Goal: Task Accomplishment & Management: Manage account settings

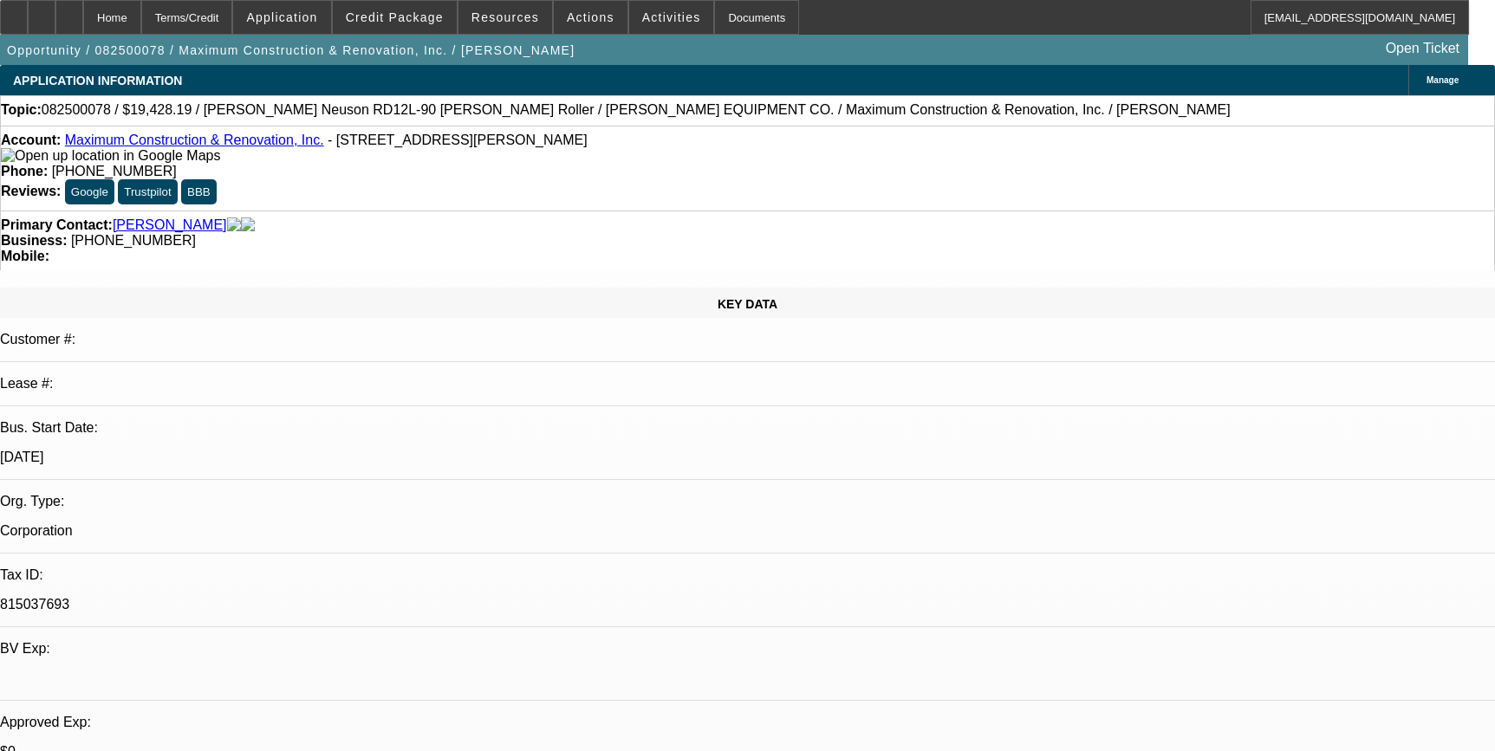
select select "0.1"
select select "2"
select select "0"
select select "6"
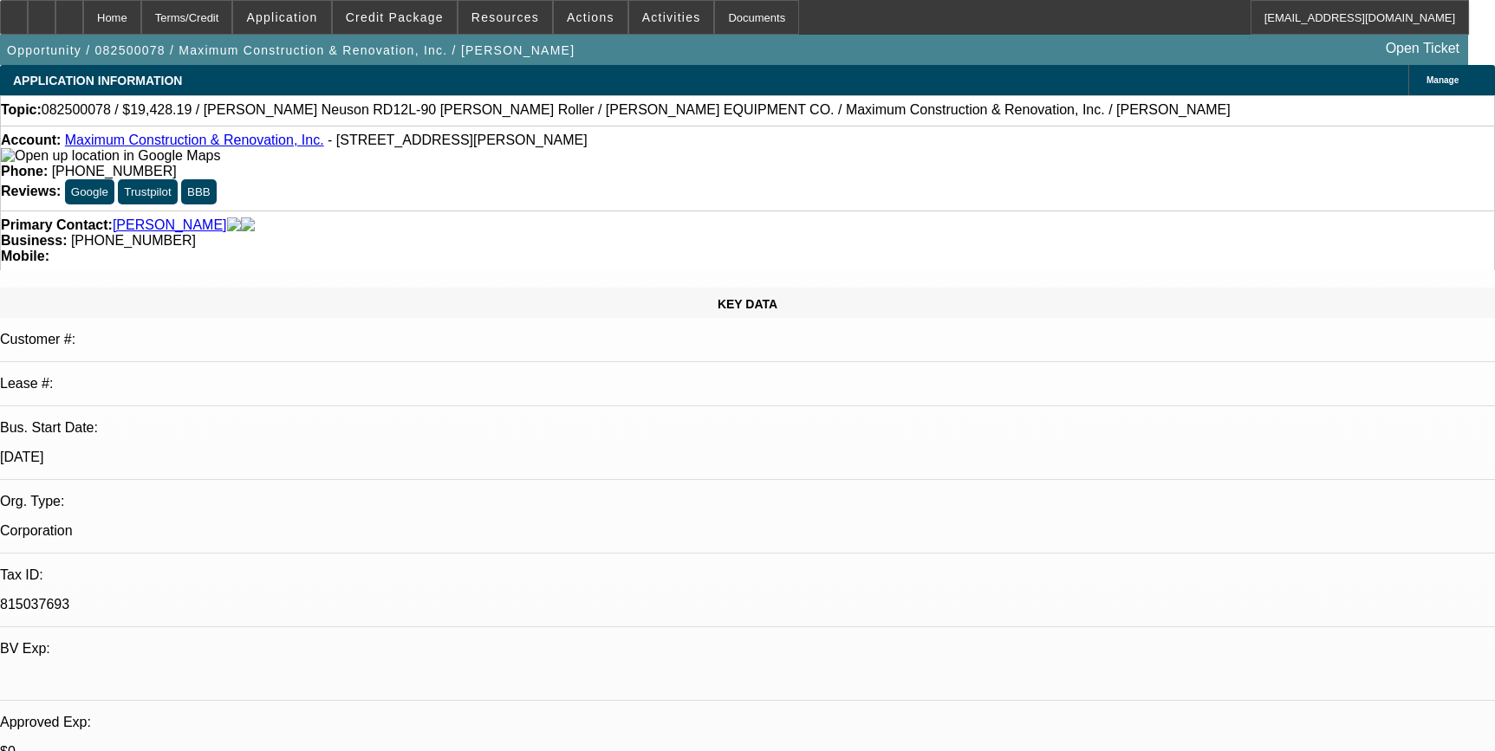
select select "0.1"
select select "2"
select select "0"
select select "6"
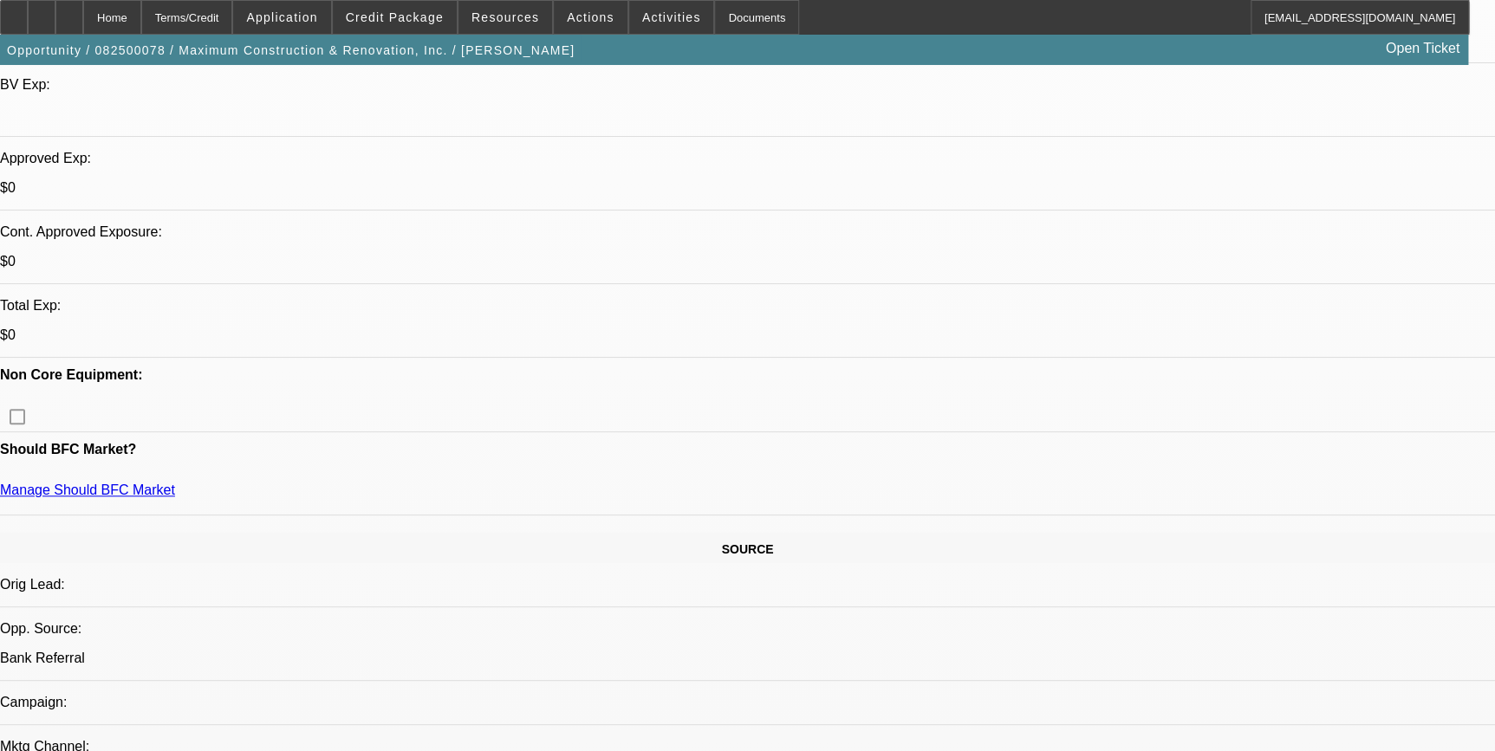
scroll to position [551, 0]
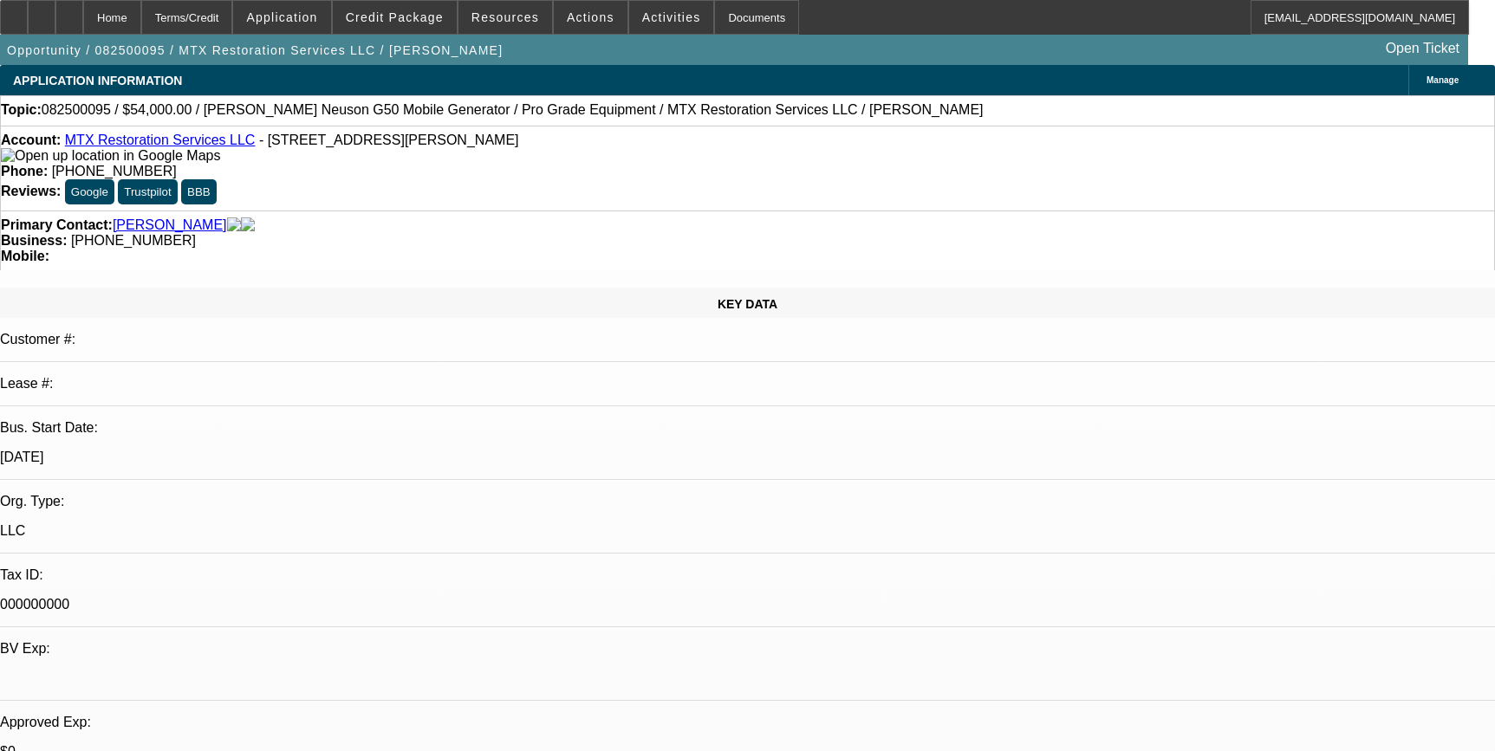
select select "0.1"
select select "2"
select select "0"
select select "6"
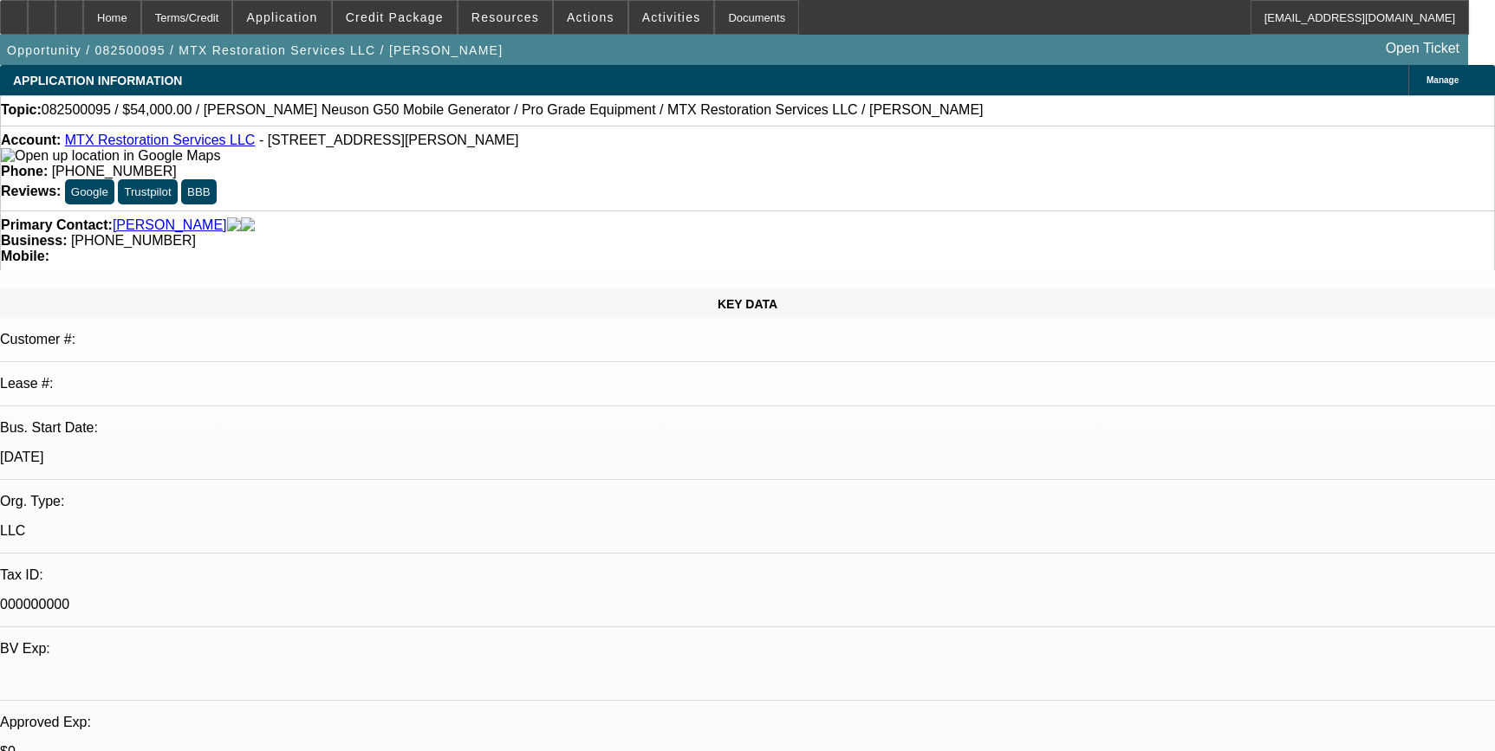
scroll to position [1222, 0]
select select "0"
select select "2"
select select "0"
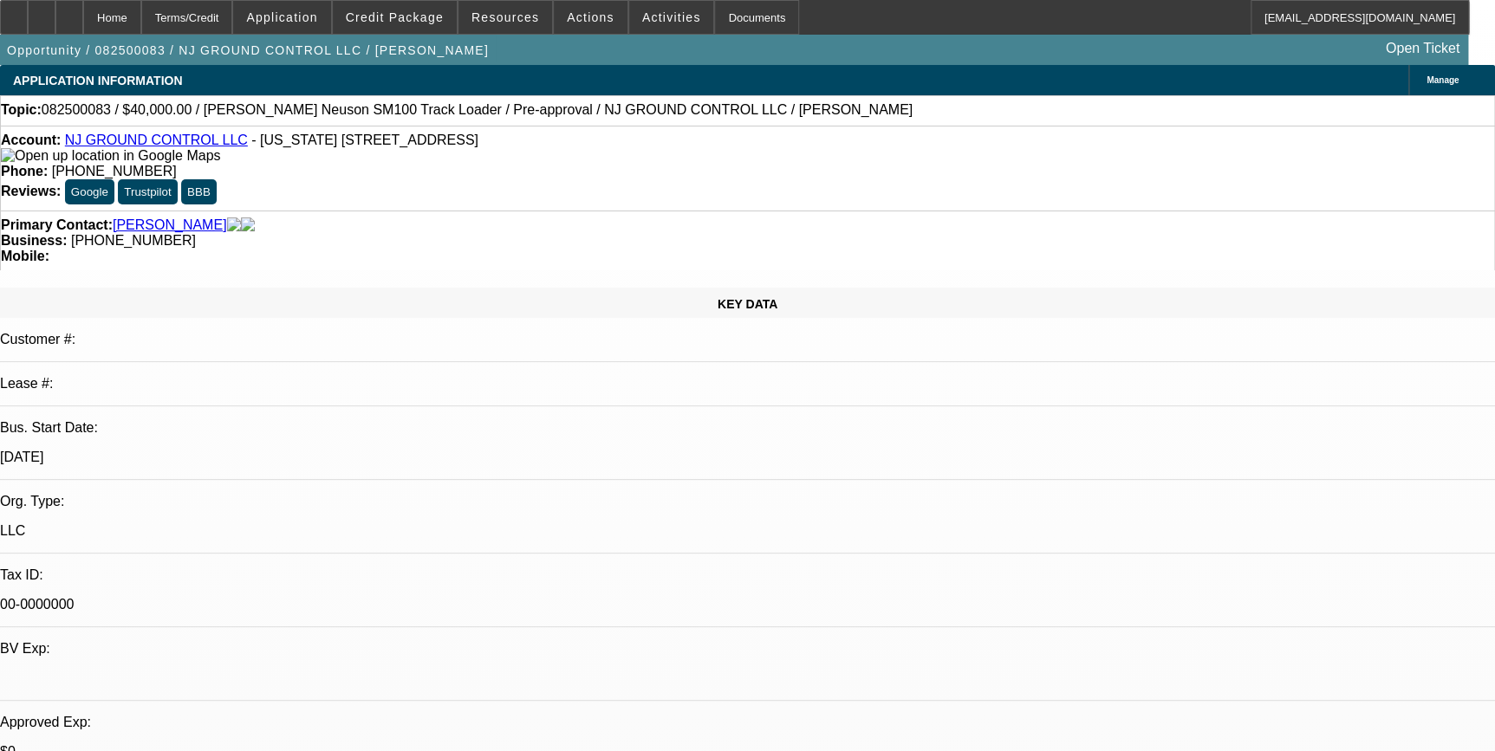
select select "2"
select select "0"
select select "0.1"
select select "2"
select select "0"
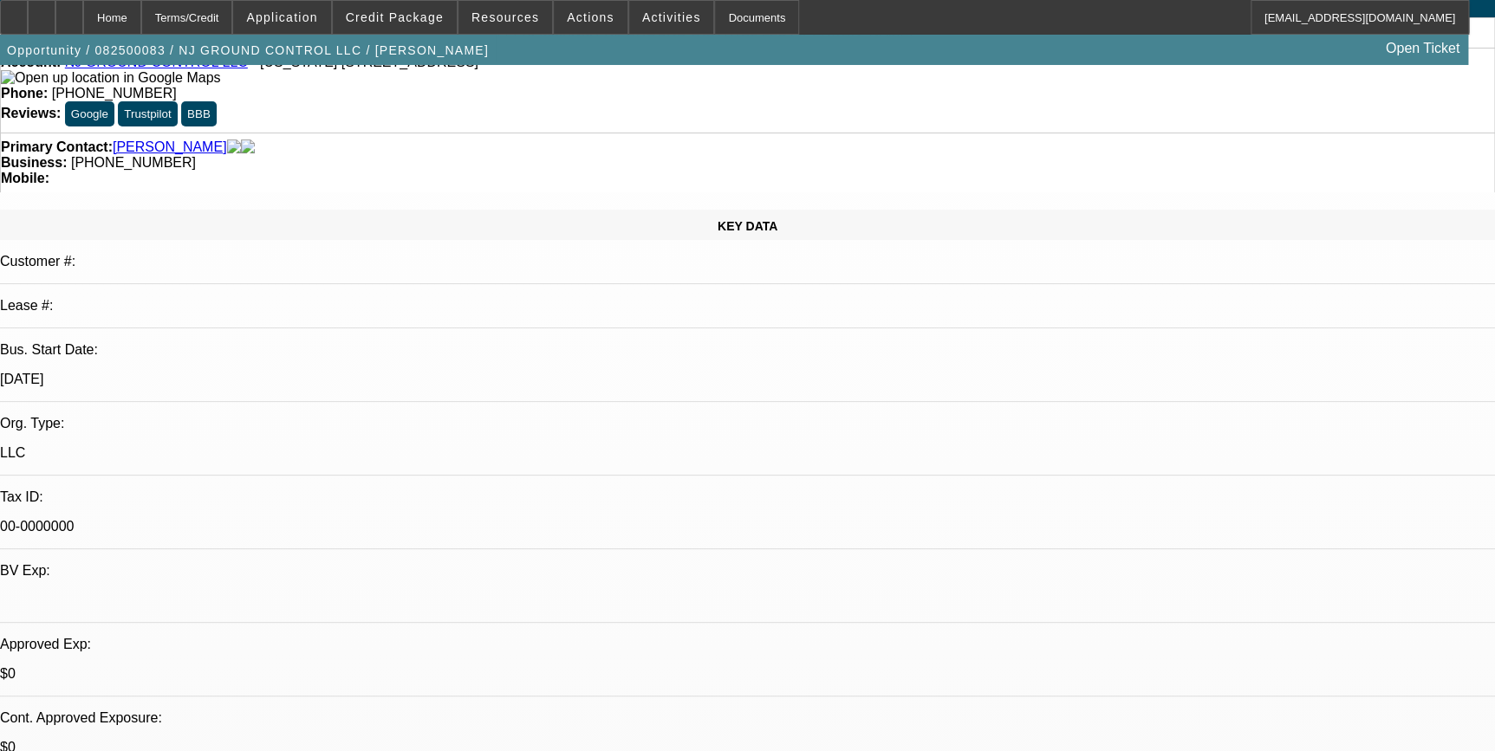
select select "1"
select select "2"
select select "6"
select select "1"
select select "2"
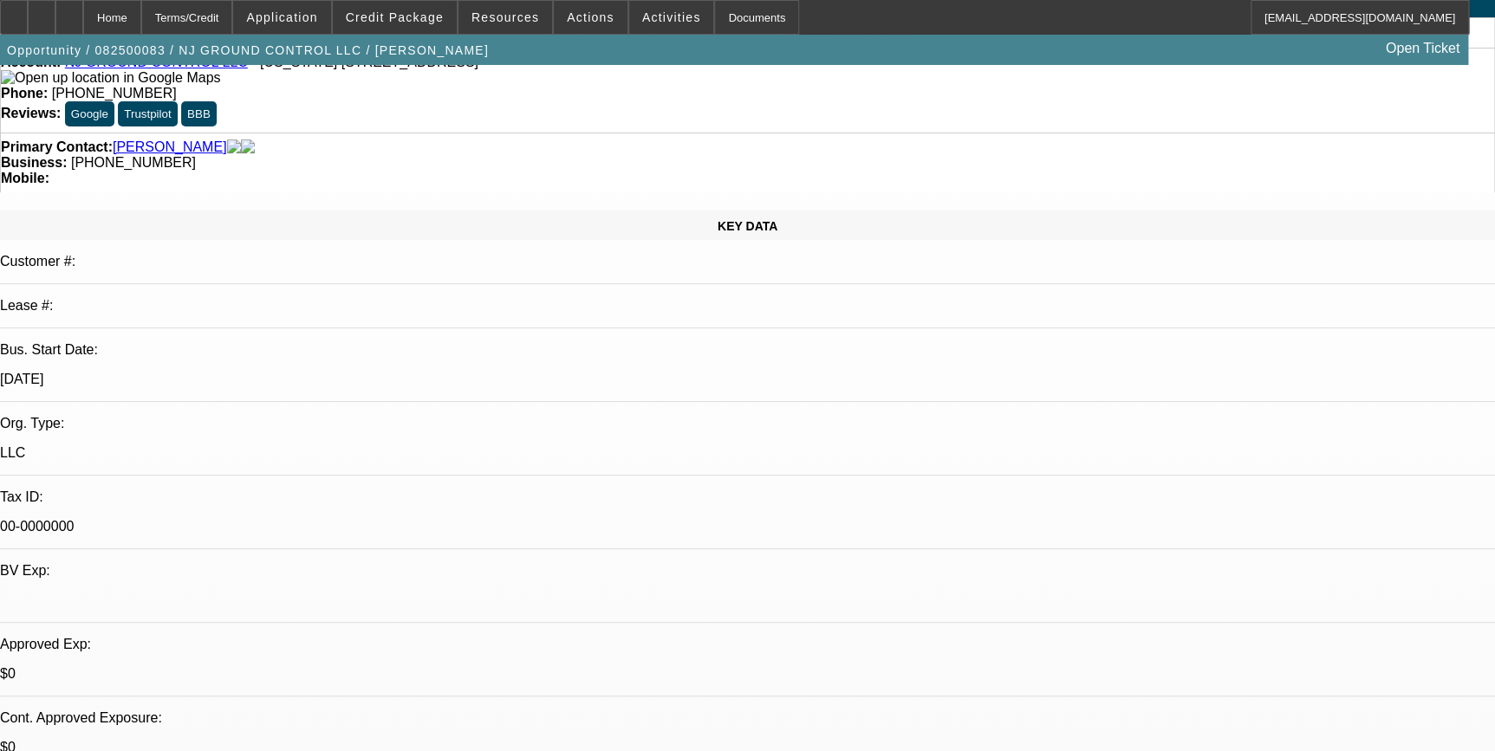
select select "6"
select select "1"
select select "2"
select select "6"
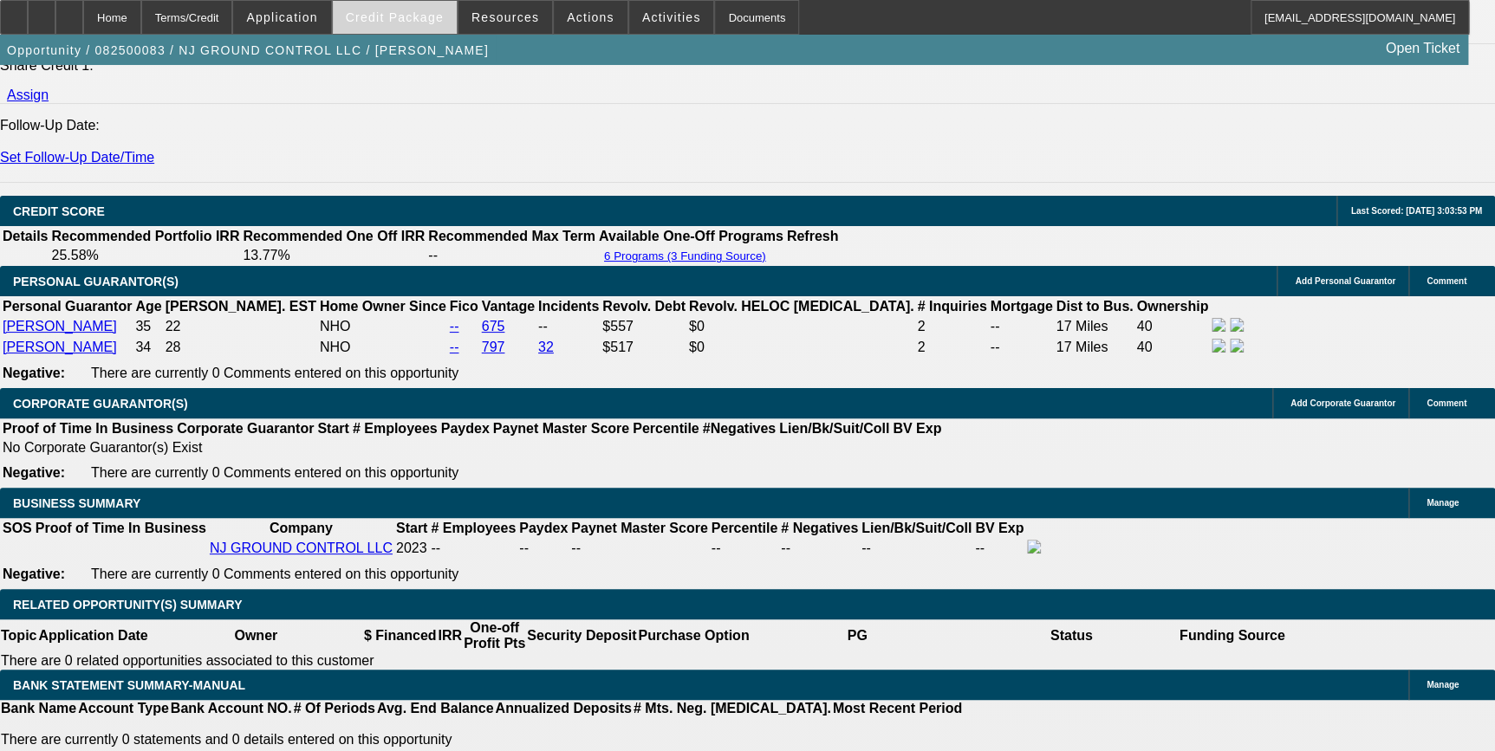
scroll to position [2205, 0]
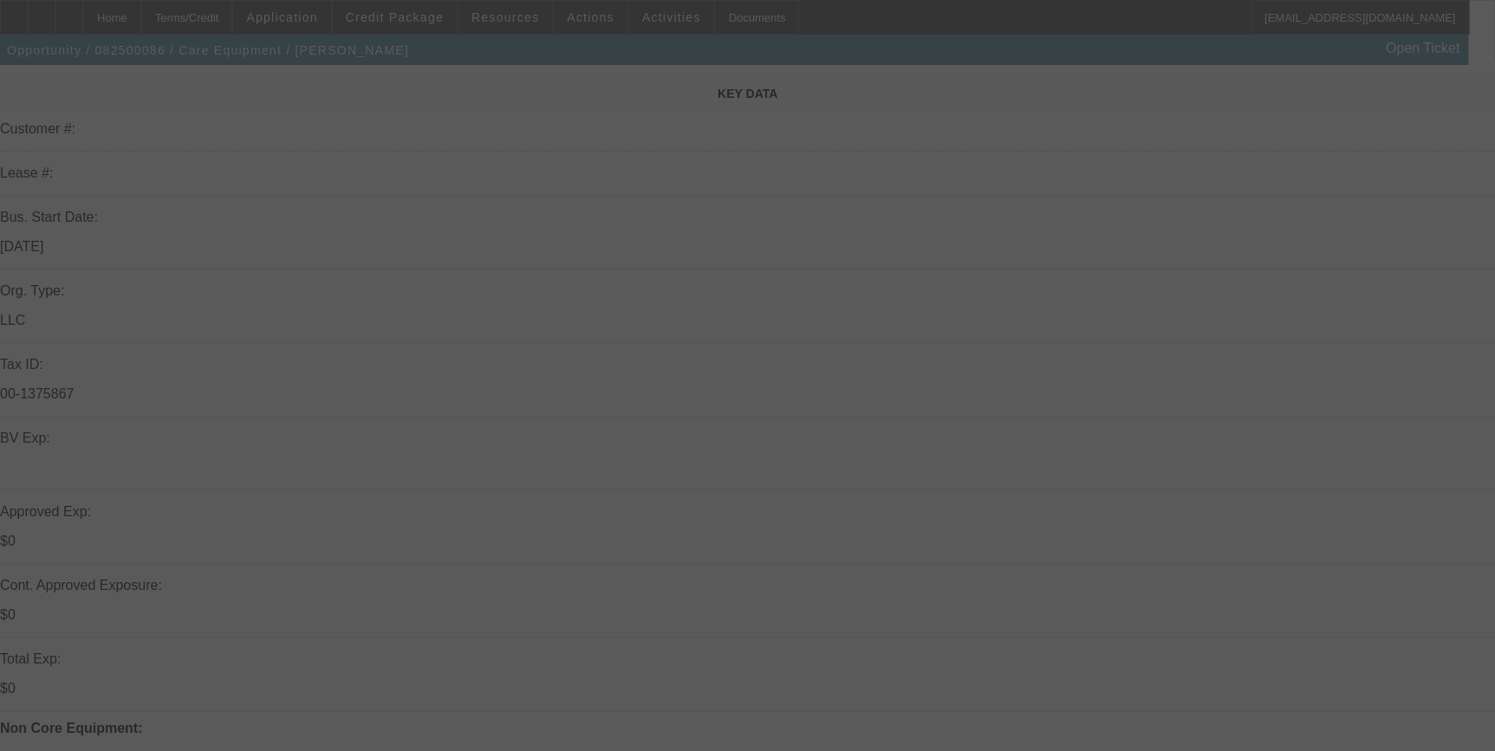
scroll to position [236, 0]
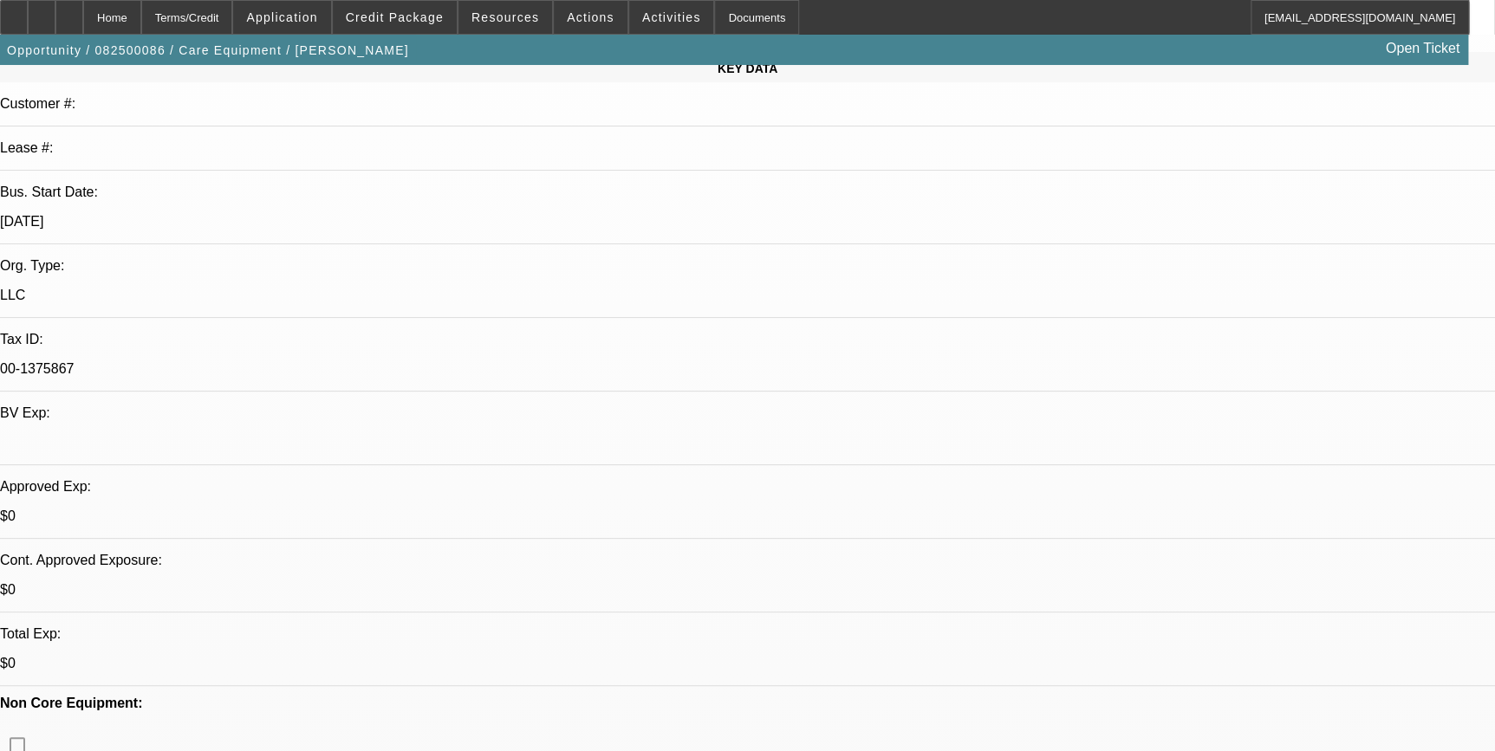
select select "0"
select select "2"
select select "0"
select select "2"
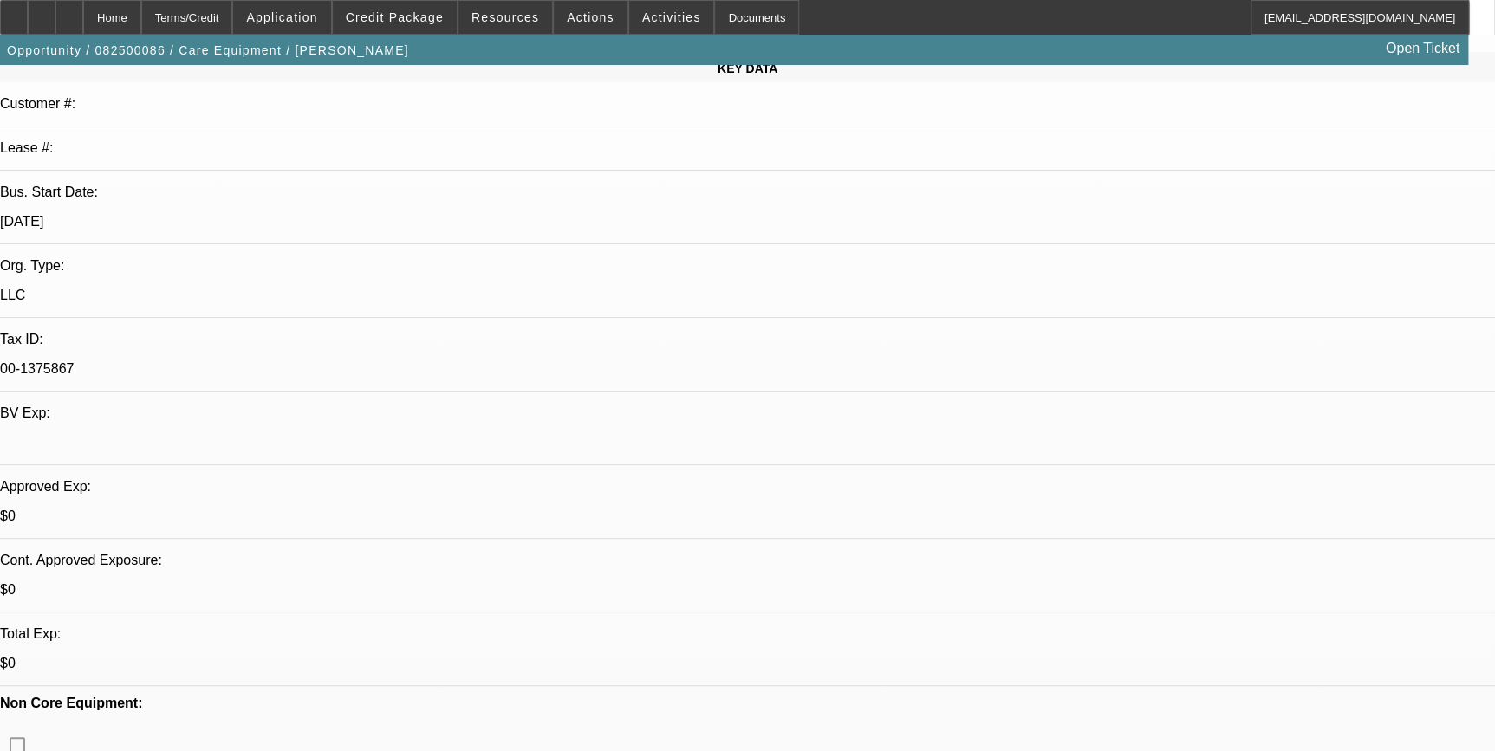
select select "0"
select select "0.1"
select select "2"
select select "0"
select select "1"
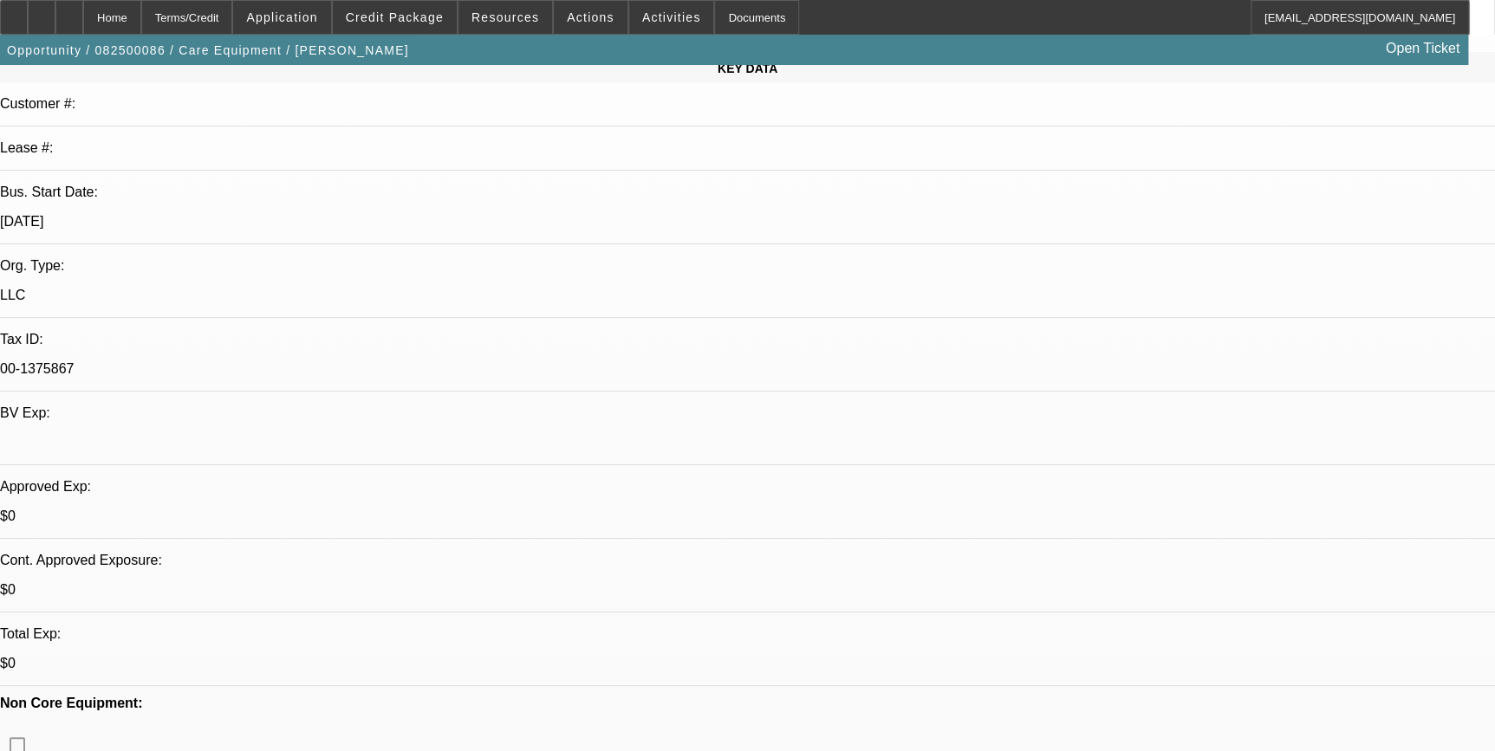
select select "2"
select select "6"
select select "1"
select select "2"
select select "6"
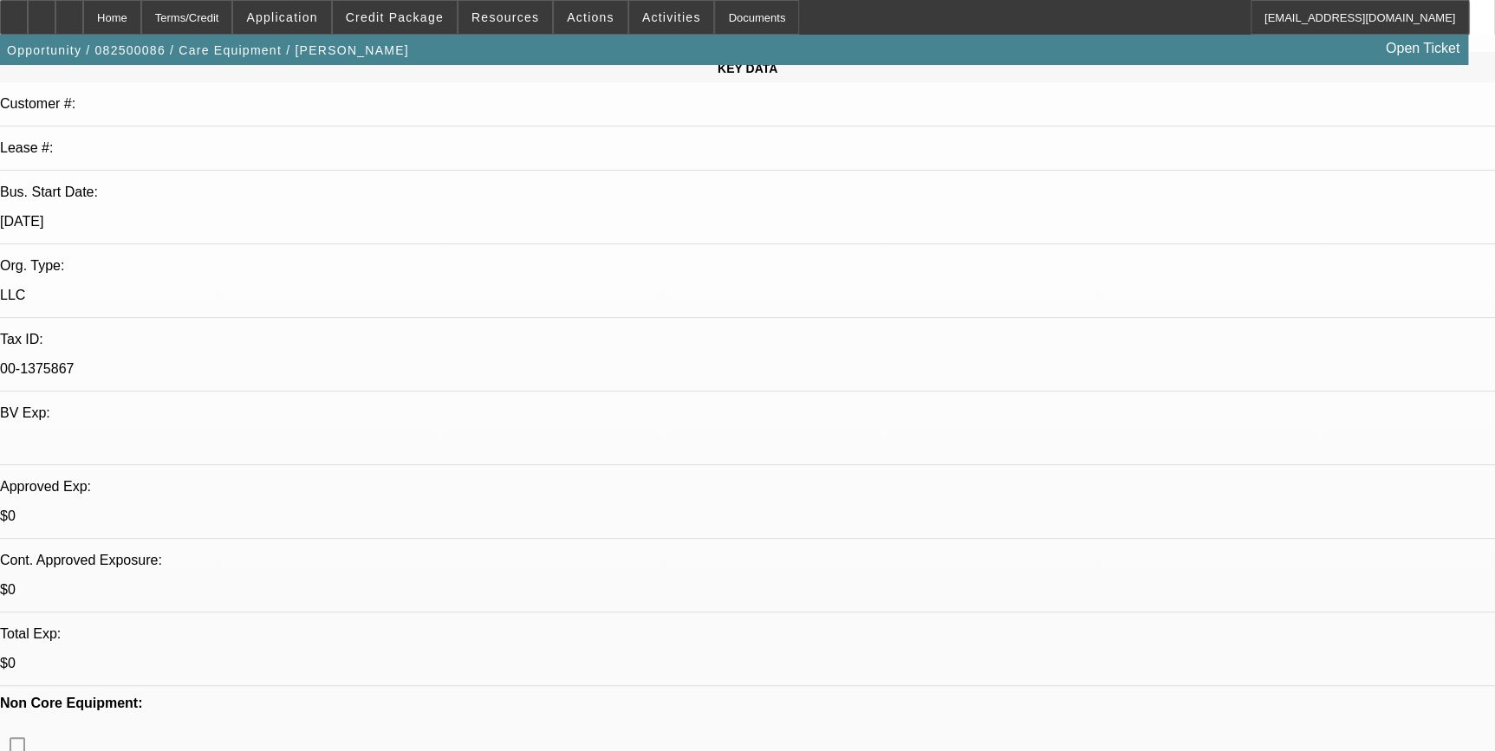
select select "1"
select select "2"
select select "6"
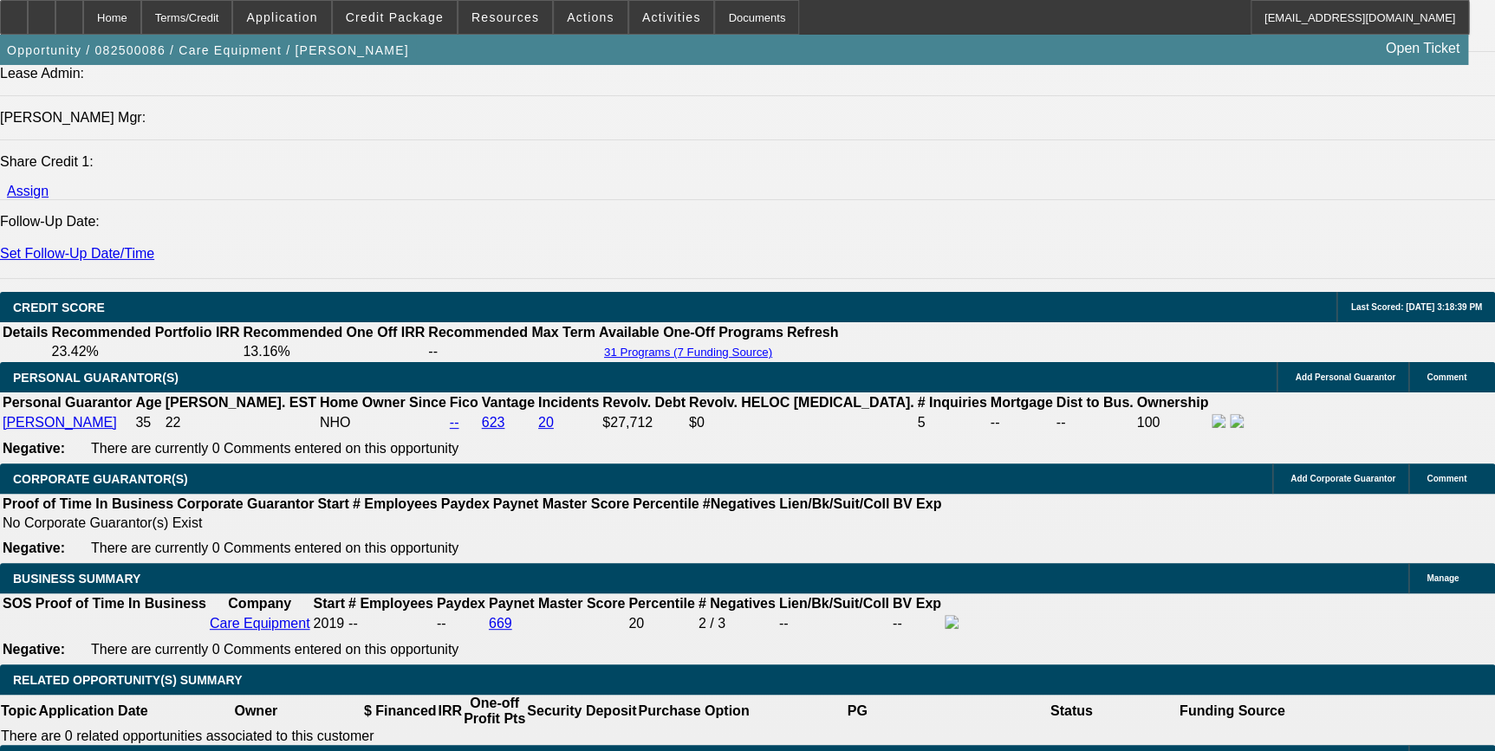
scroll to position [2205, 0]
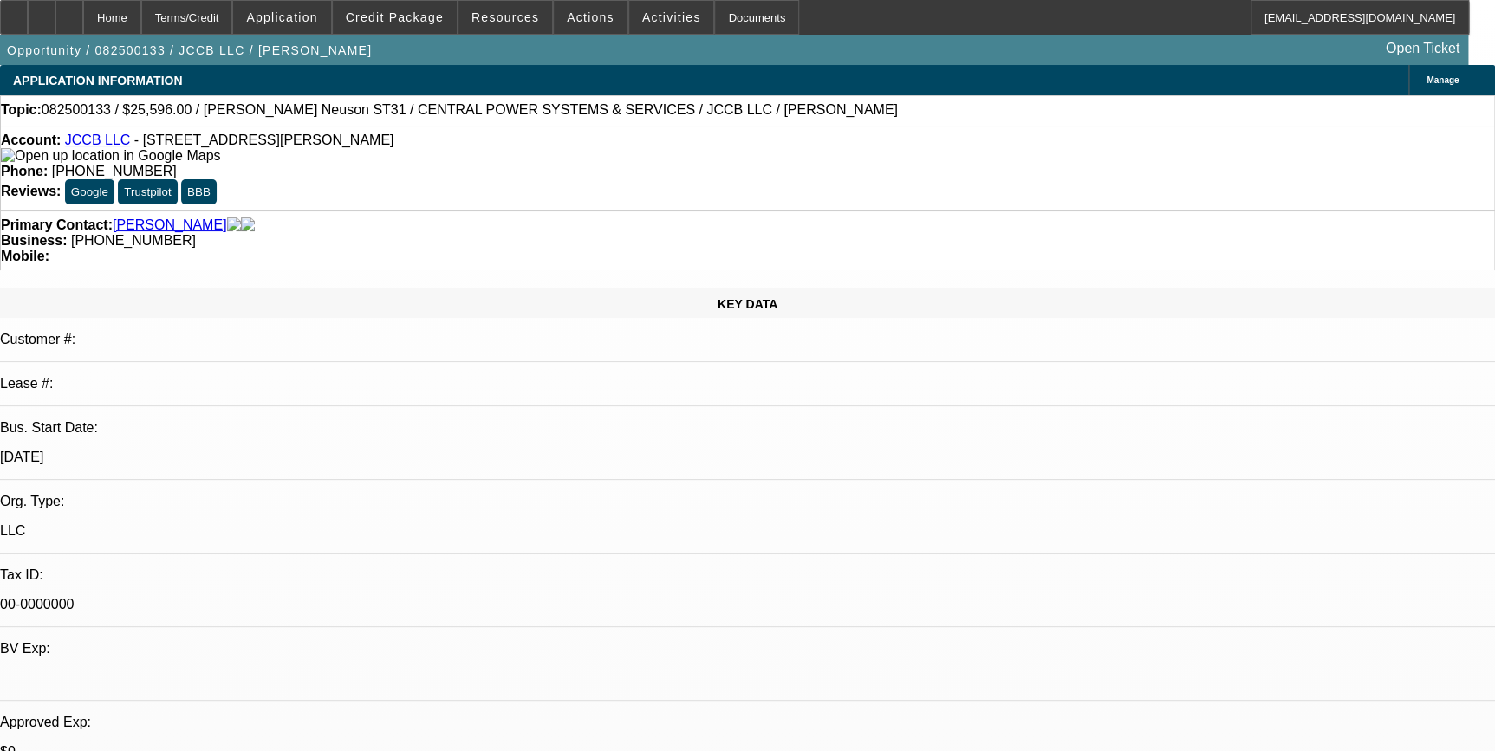
select select "0.1"
select select "2"
select select "0"
select select "0.1"
select select "2"
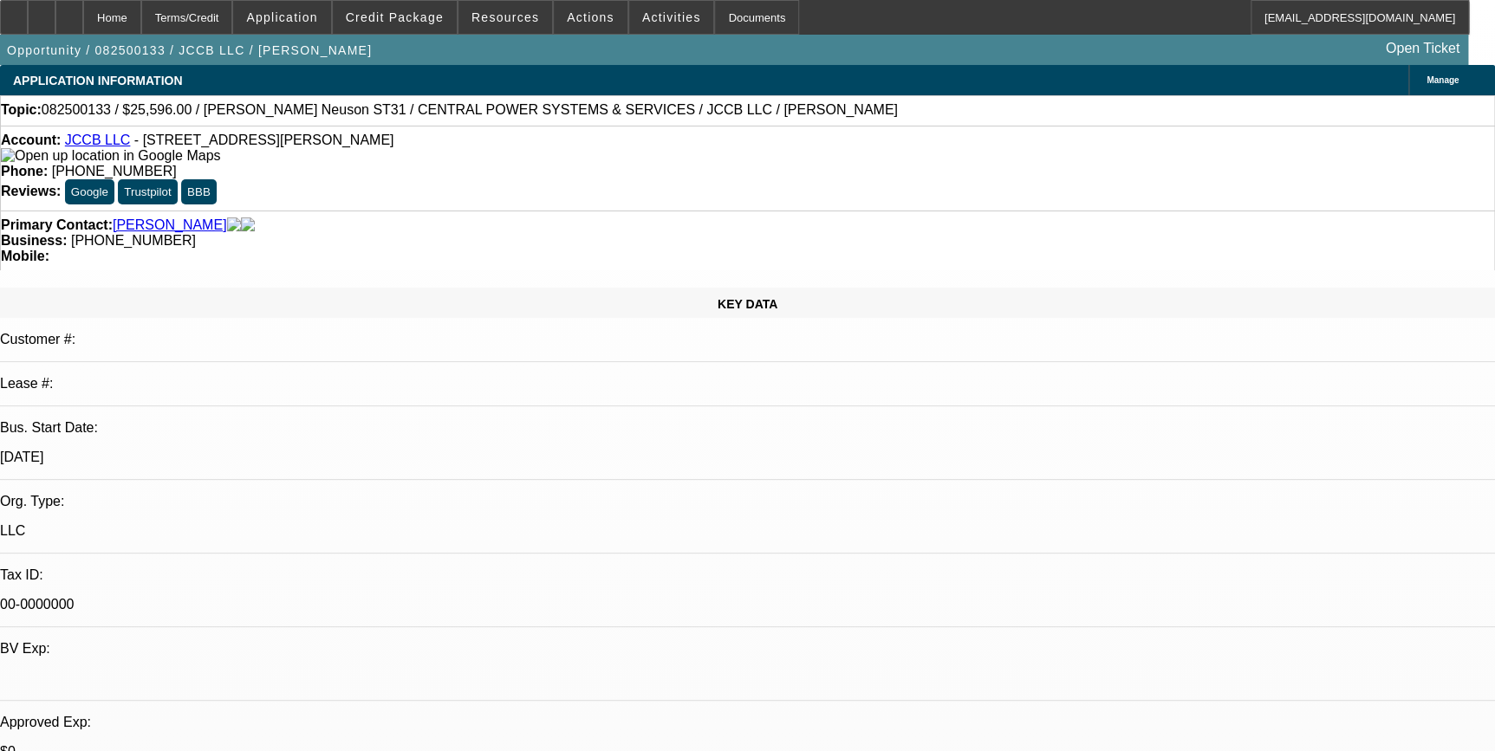
select select "0"
select select "0.1"
select select "2"
select select "0"
select select "1"
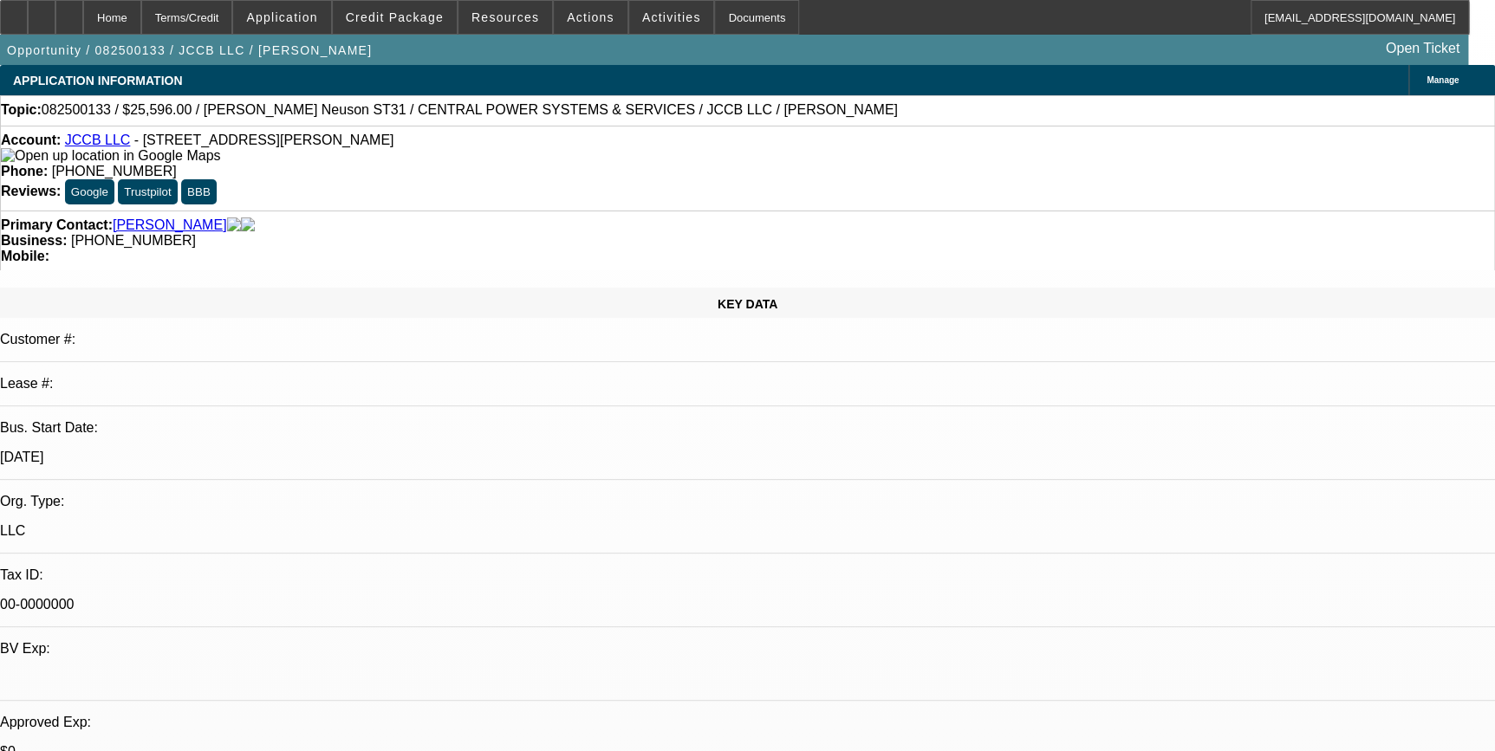
select select "2"
select select "6"
select select "1"
select select "2"
select select "6"
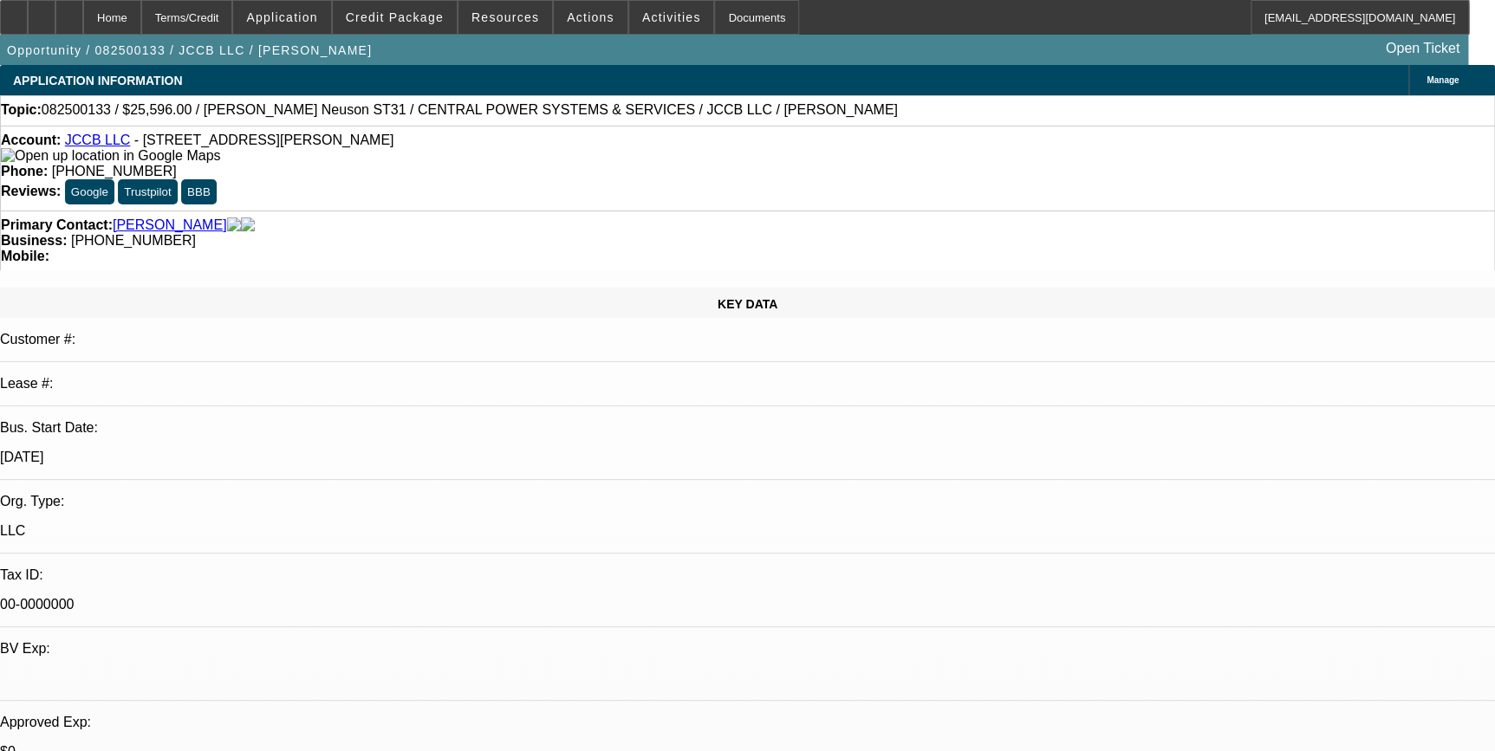
select select "1"
select select "2"
select select "6"
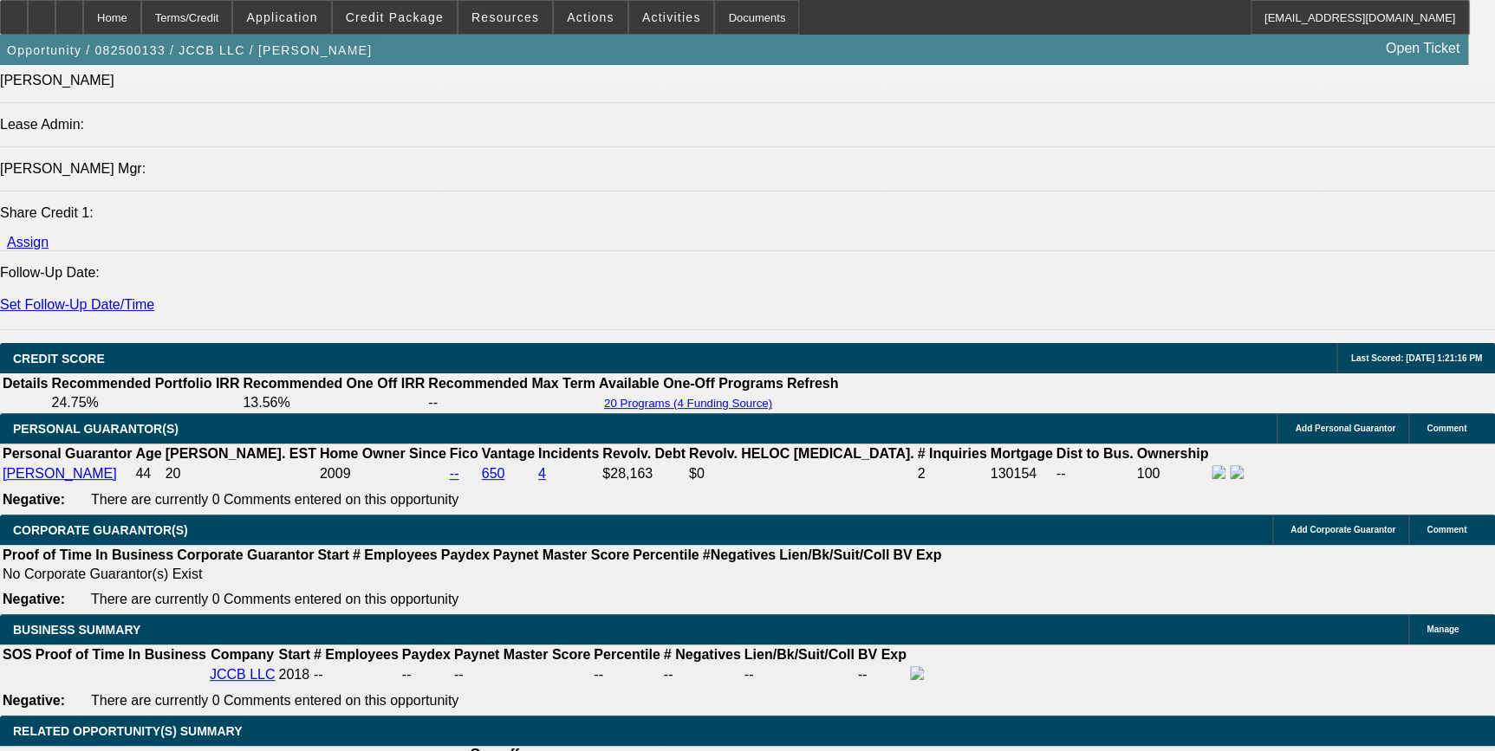
scroll to position [2442, 0]
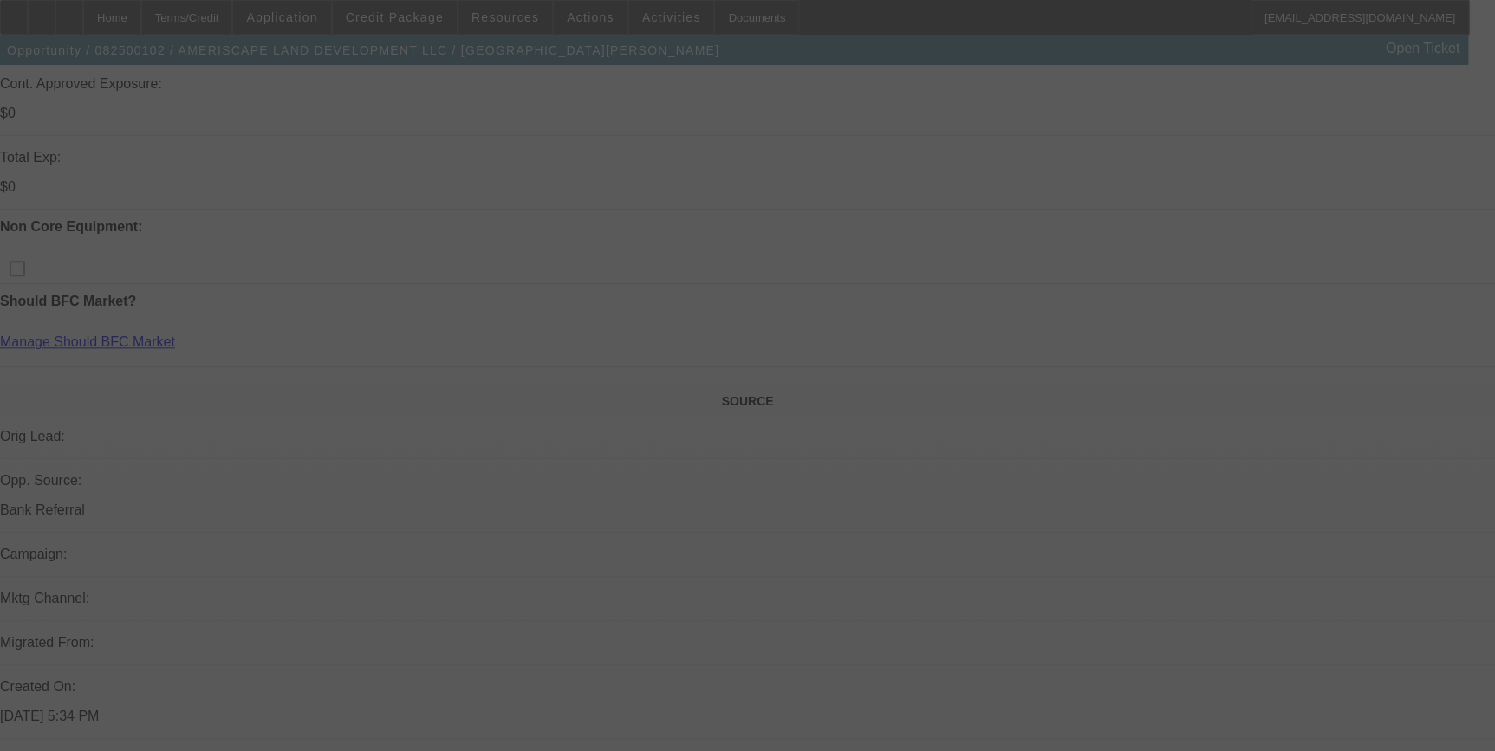
scroll to position [866, 0]
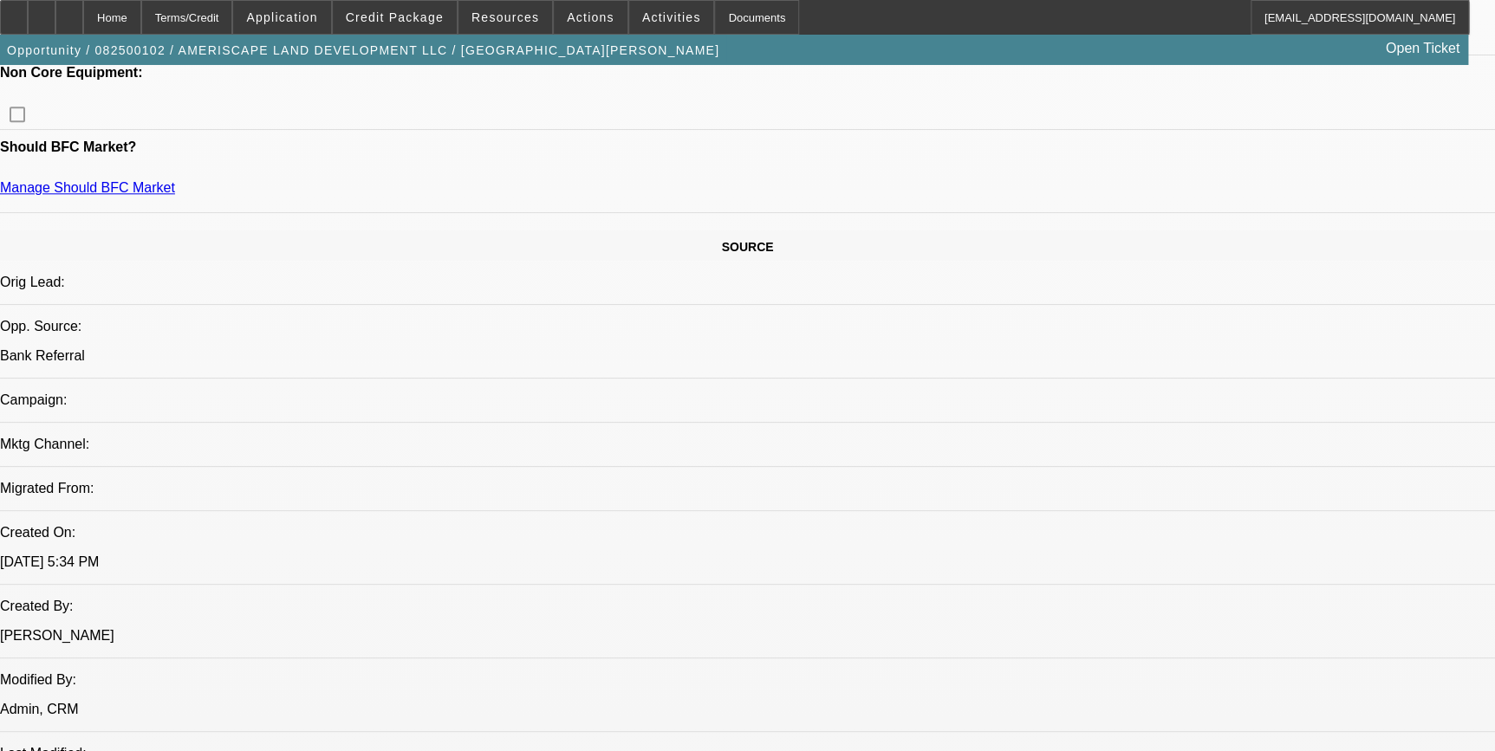
select select "0"
select select "2"
select select "0"
select select "2"
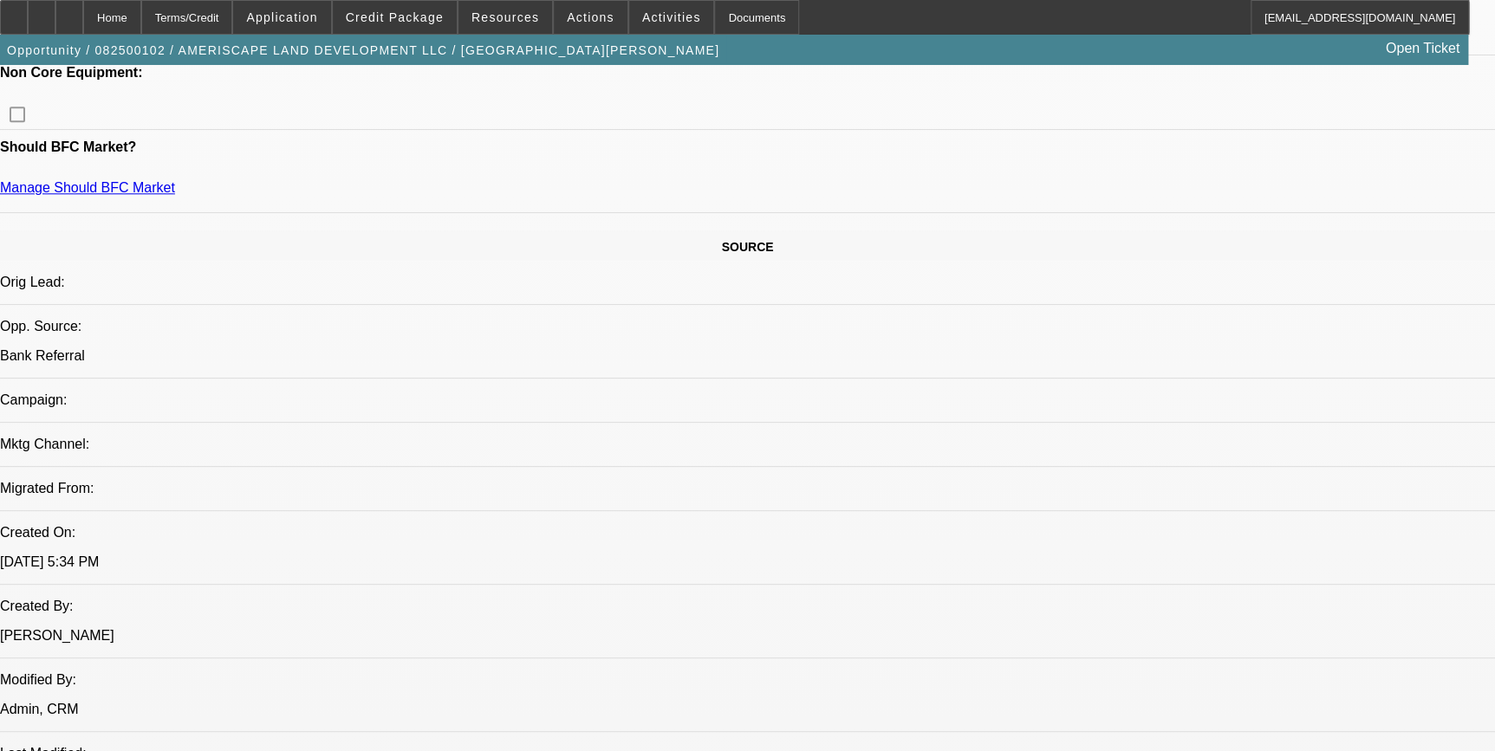
select select "0"
select select "0.1"
select select "2"
select select "0"
select select "1"
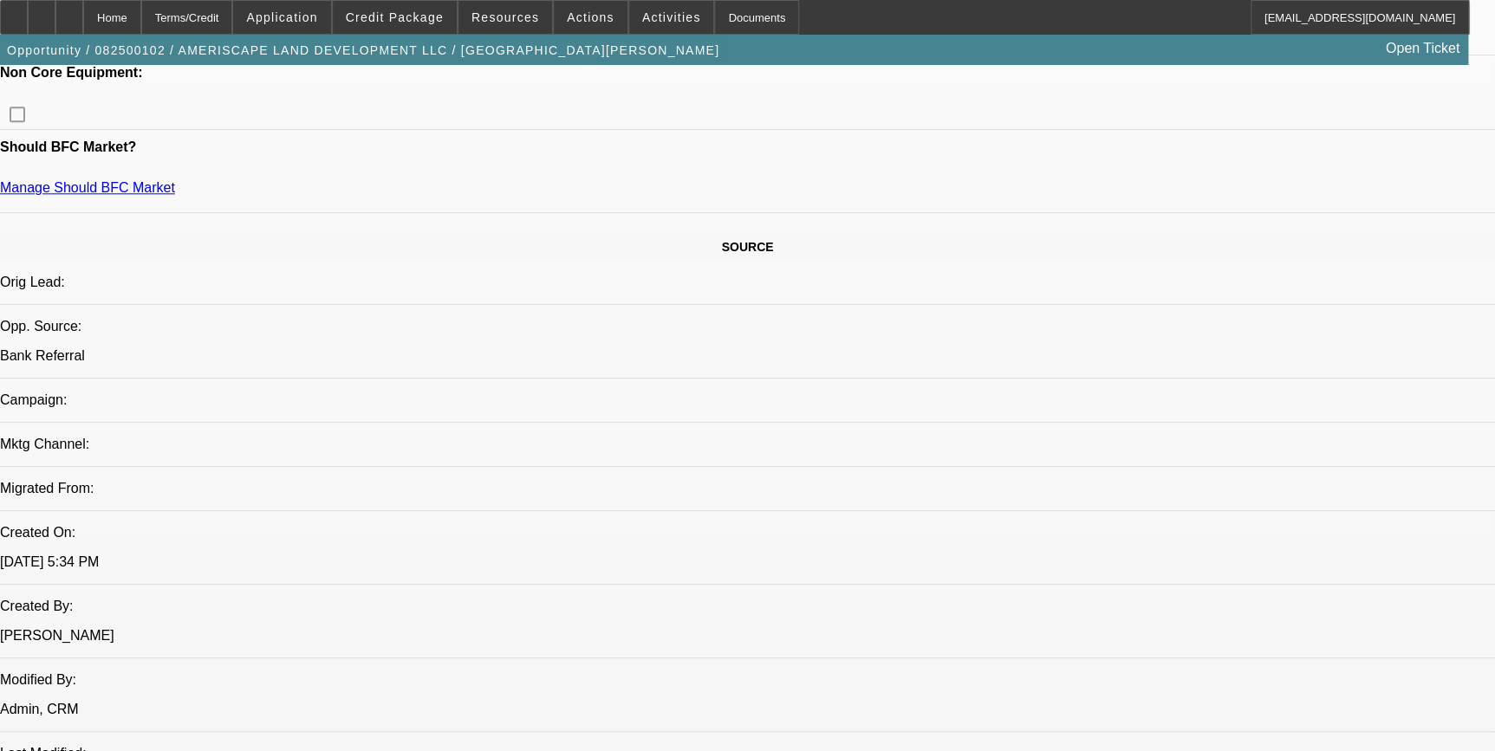
select select "2"
select select "6"
select select "1"
select select "2"
select select "6"
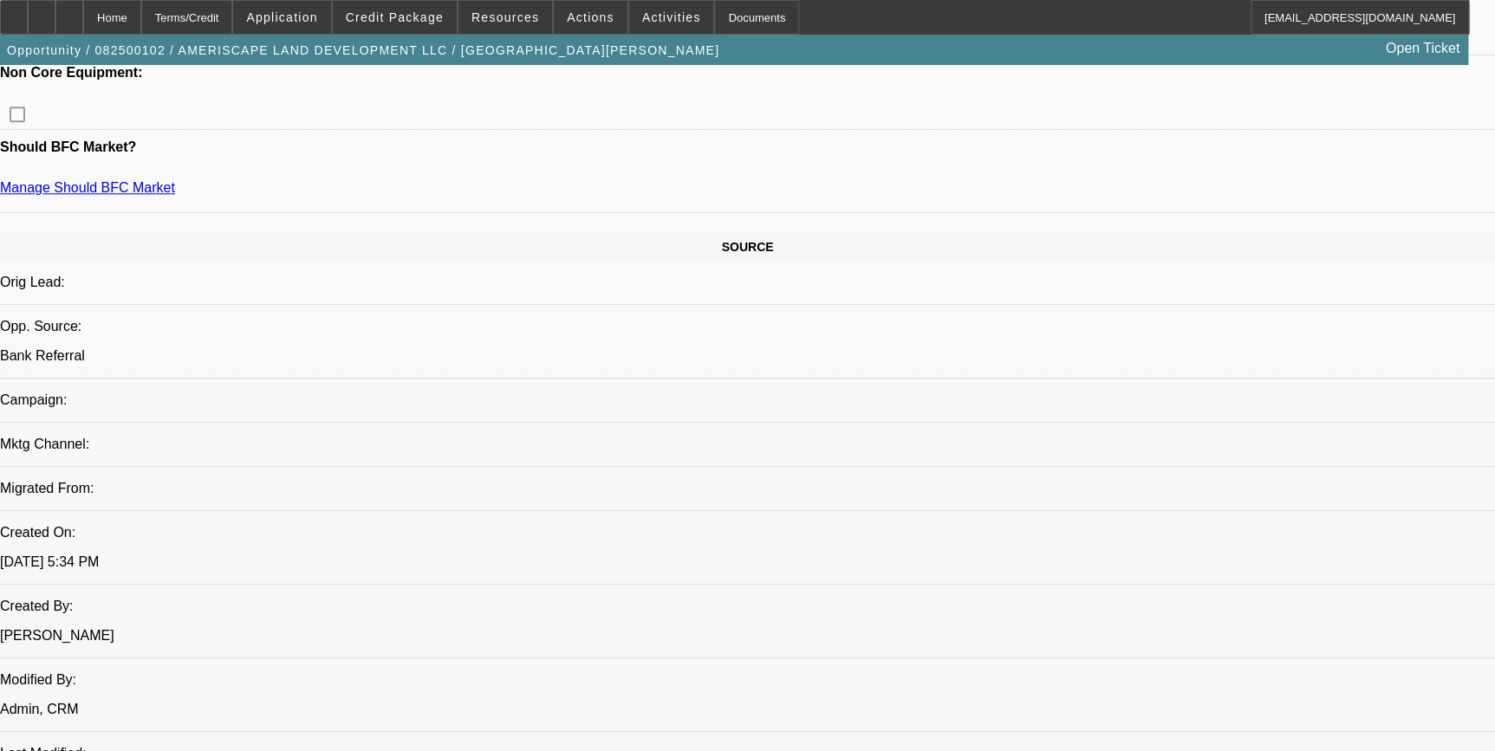
select select "1"
select select "2"
select select "6"
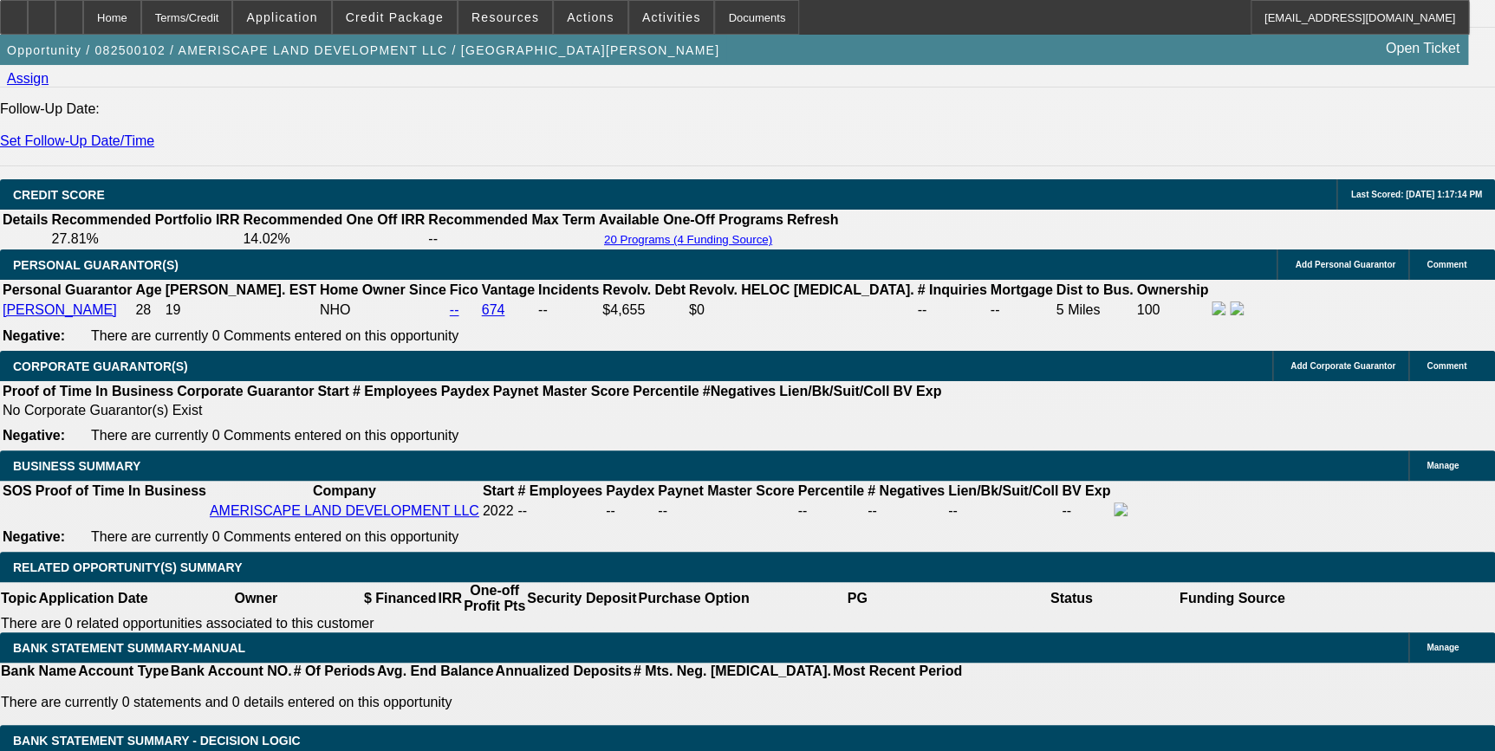
scroll to position [2411, 0]
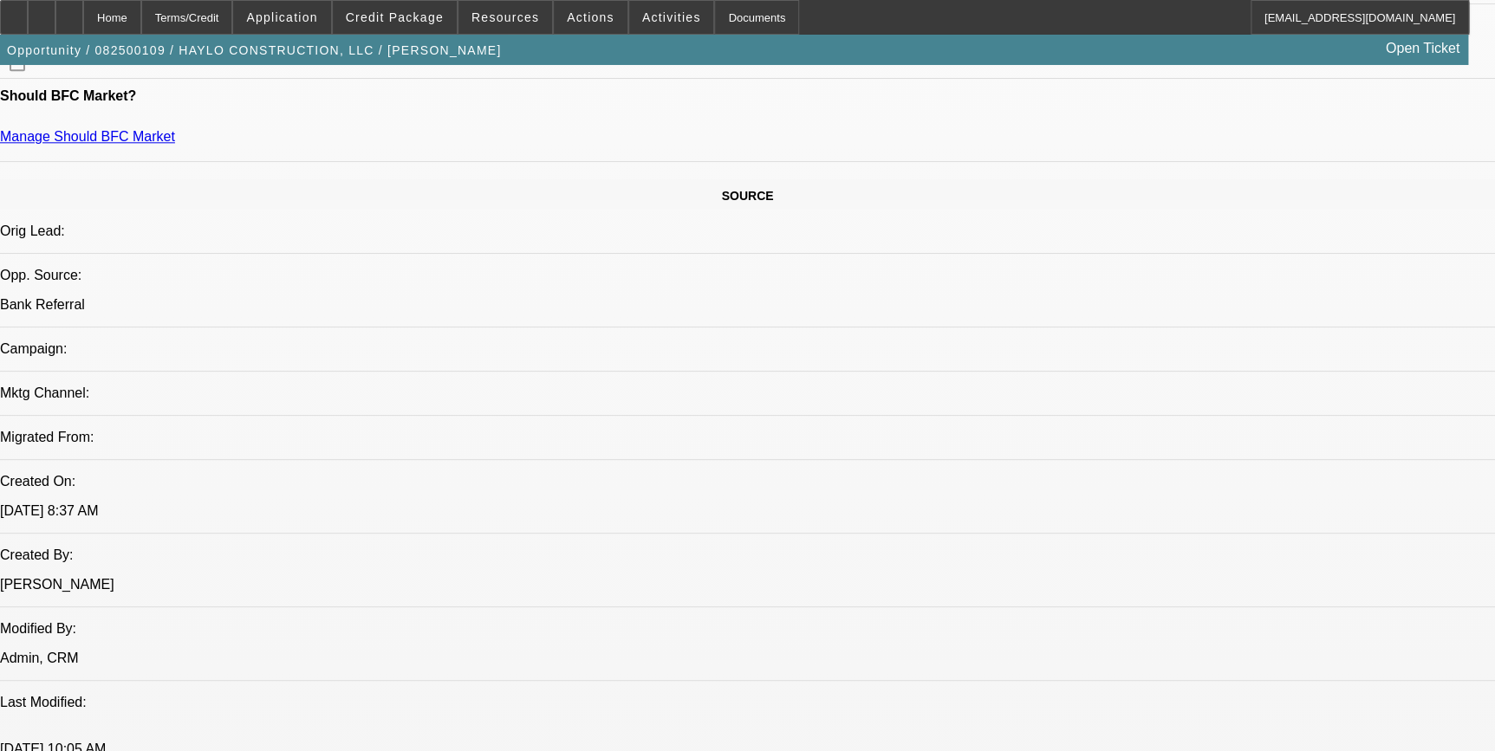
select select "0"
select select "2"
select select "0"
select select "2"
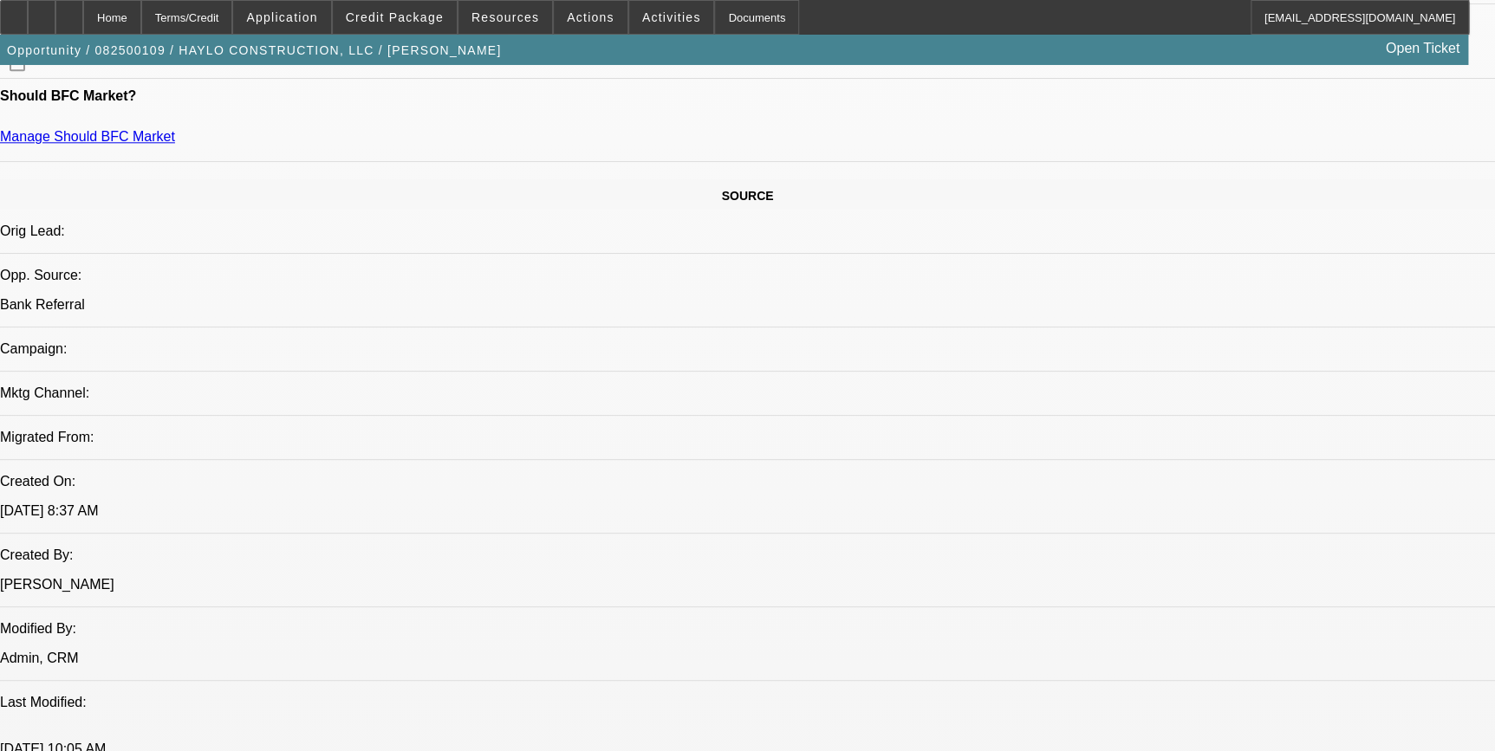
select select "0"
select select "0.1"
select select "2"
select select "0"
select select "1"
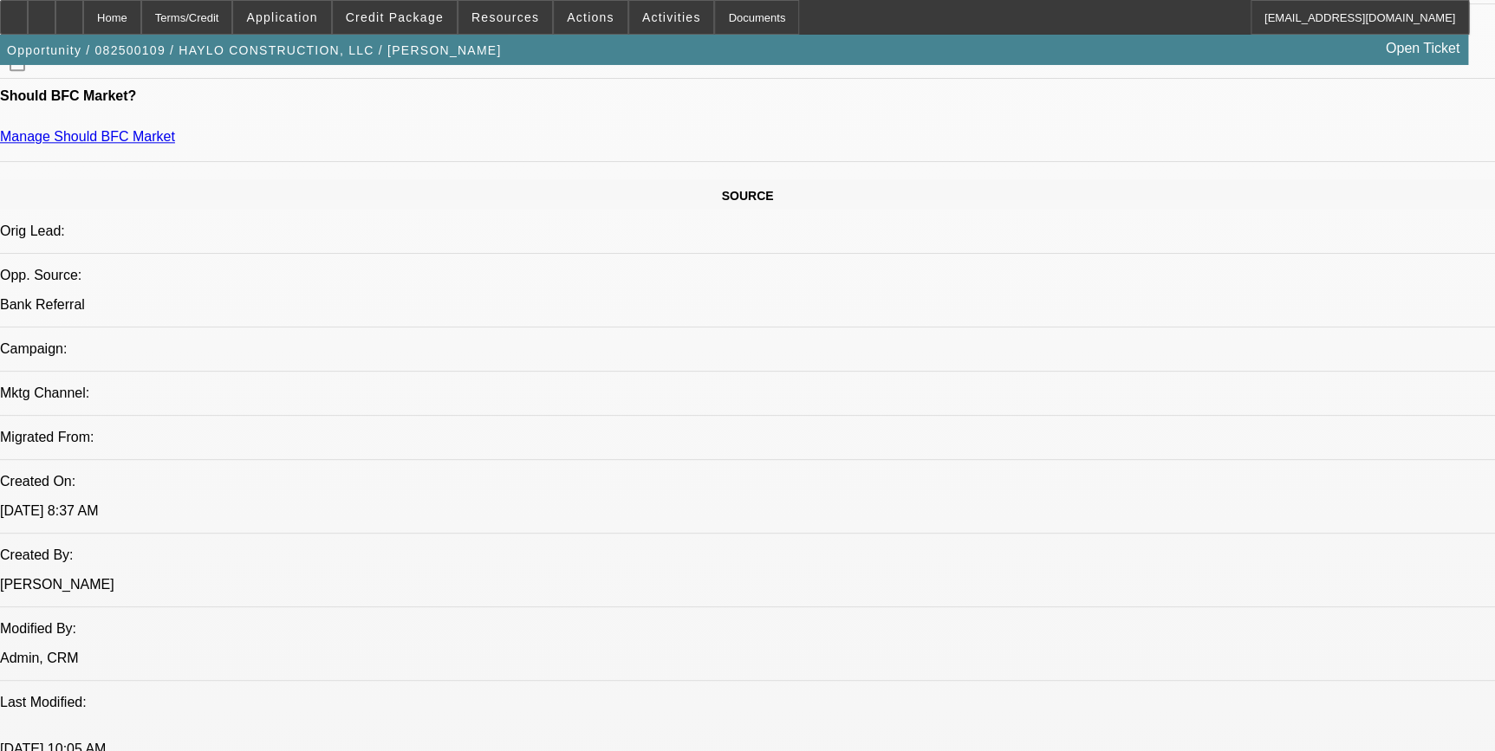
select select "2"
select select "6"
select select "1"
select select "2"
select select "6"
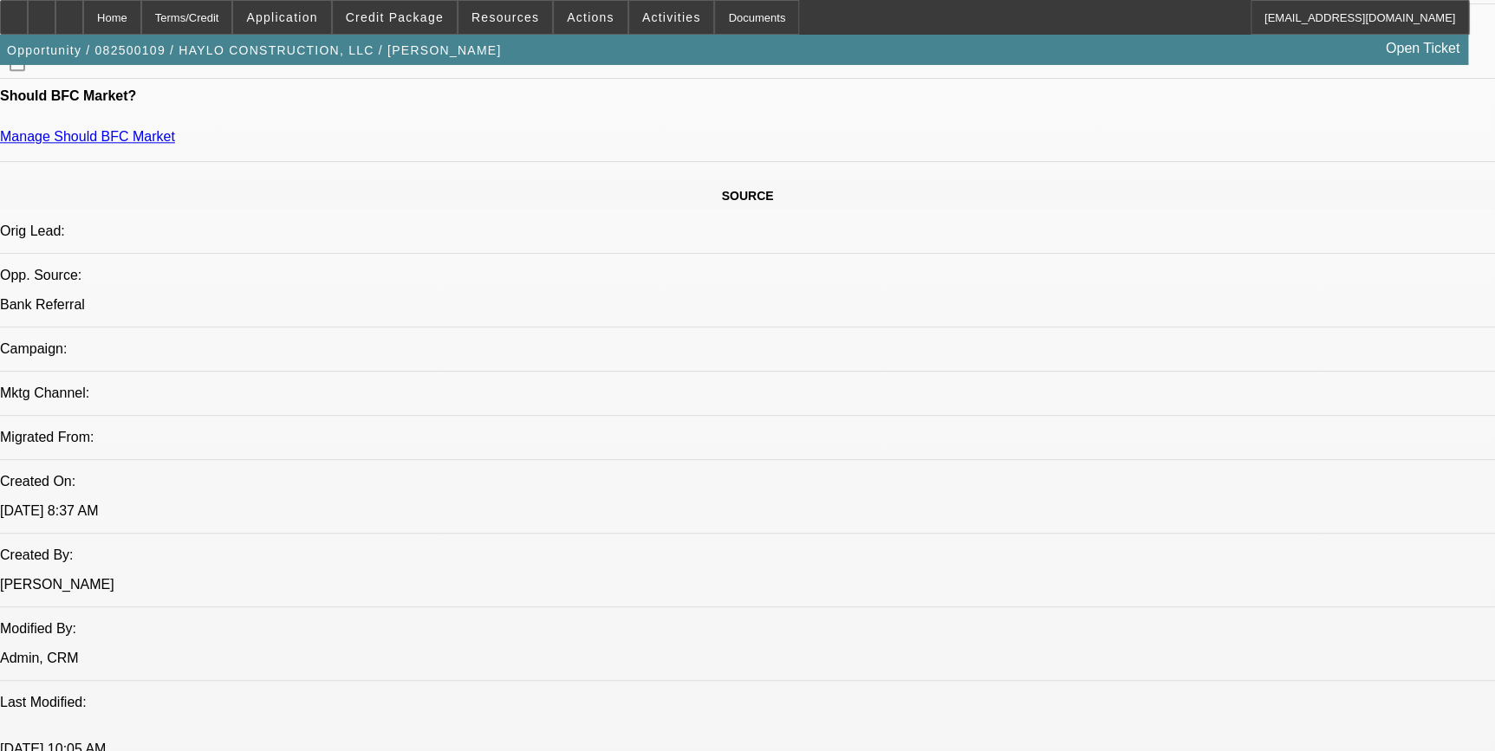
select select "1"
select select "2"
select select "6"
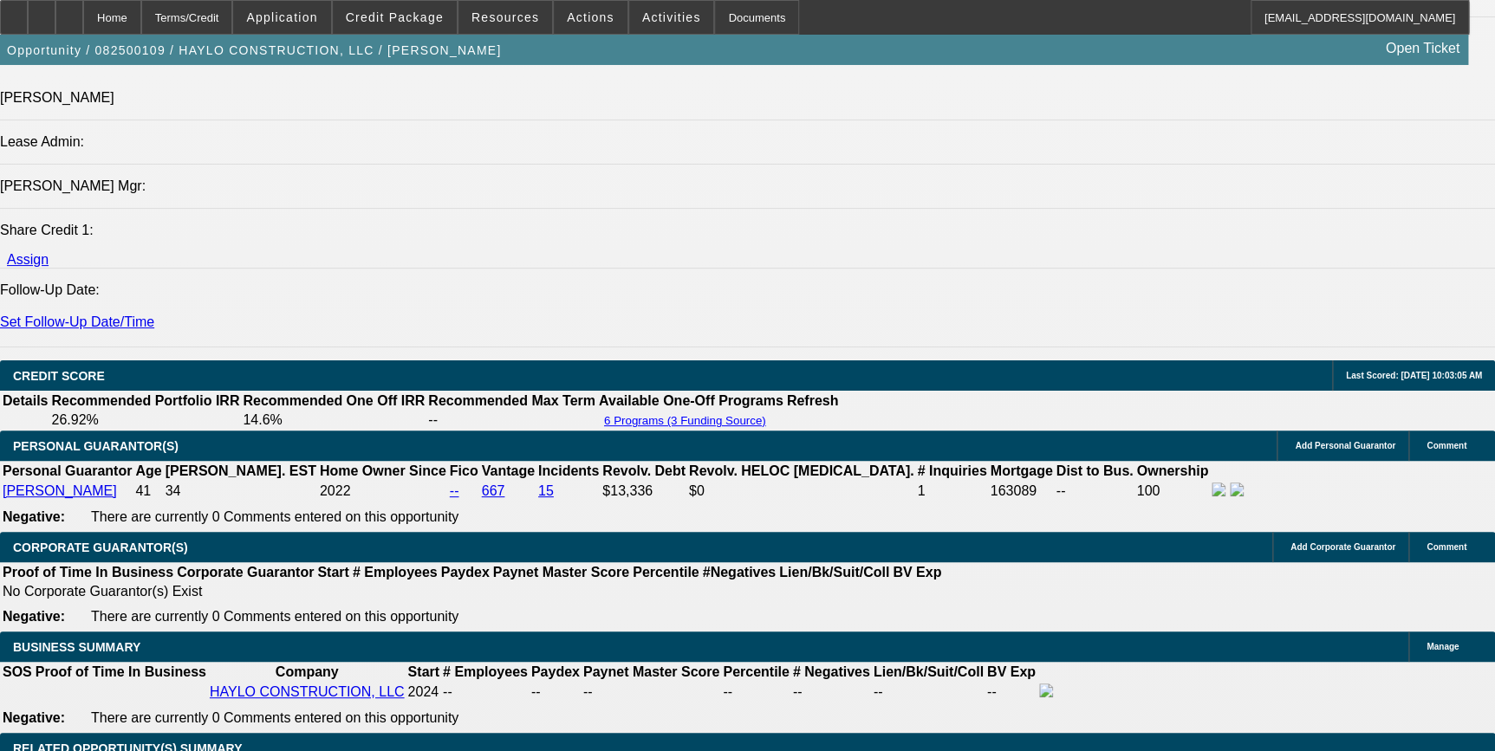
scroll to position [2126, 0]
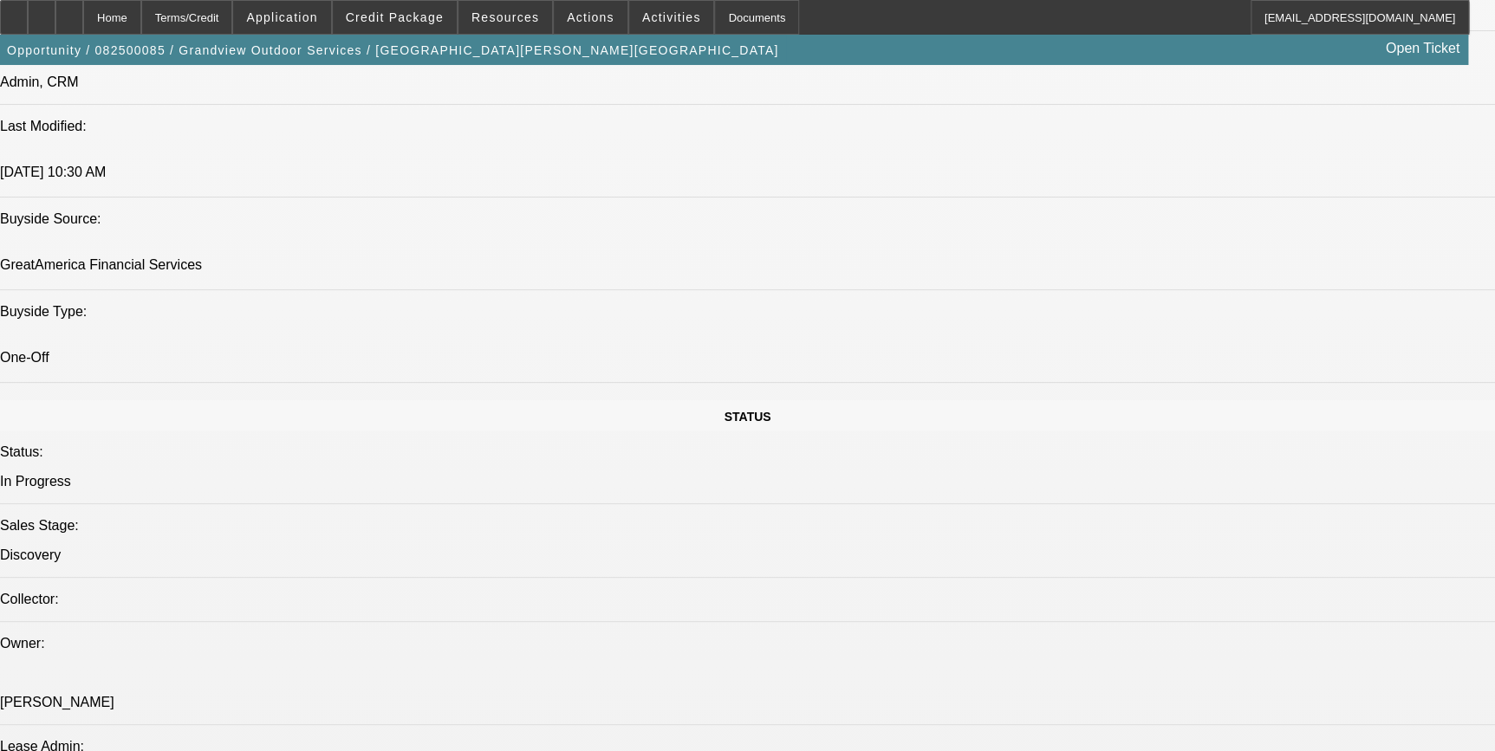
select select "0"
select select "2"
select select "0"
select select "2"
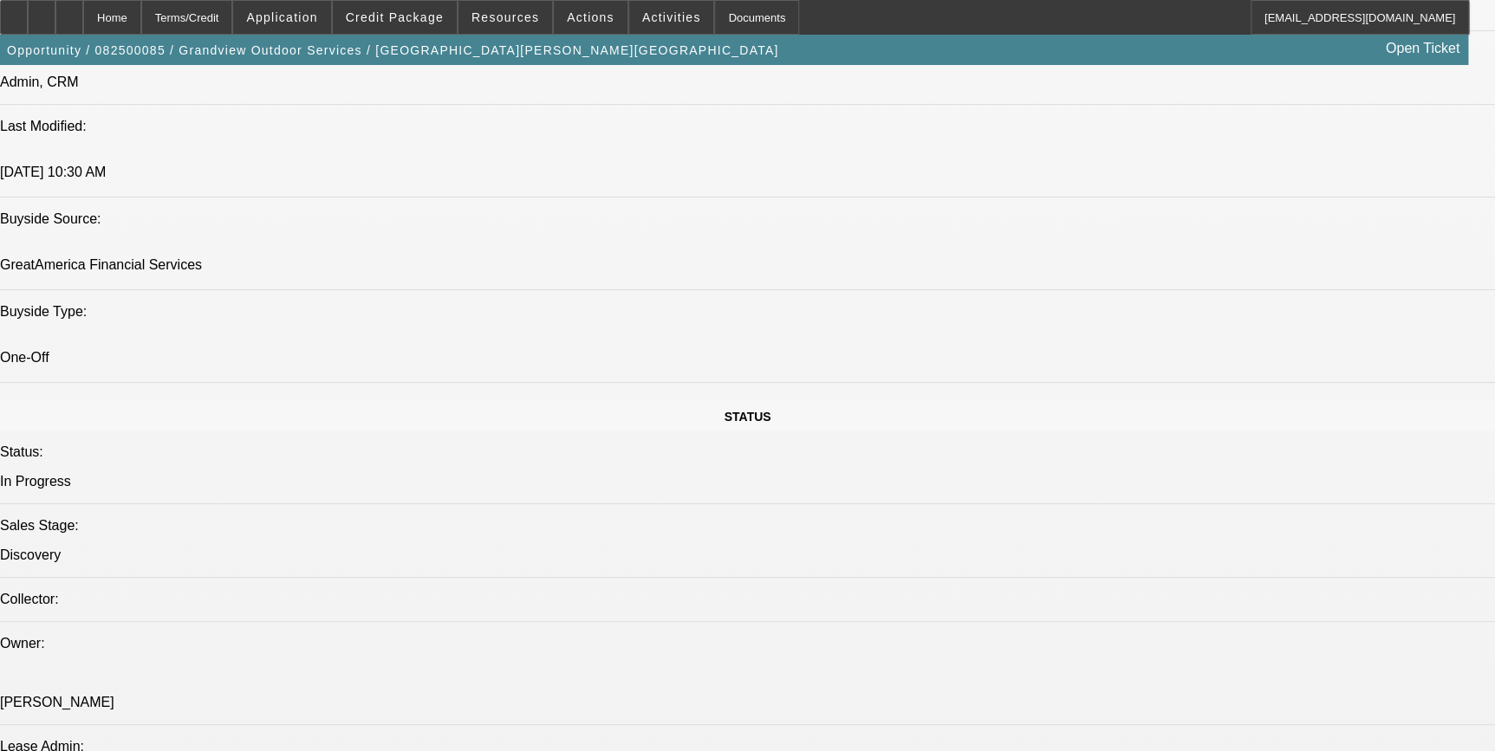
select select "0"
select select "0.1"
select select "2"
select select "0"
select select "1"
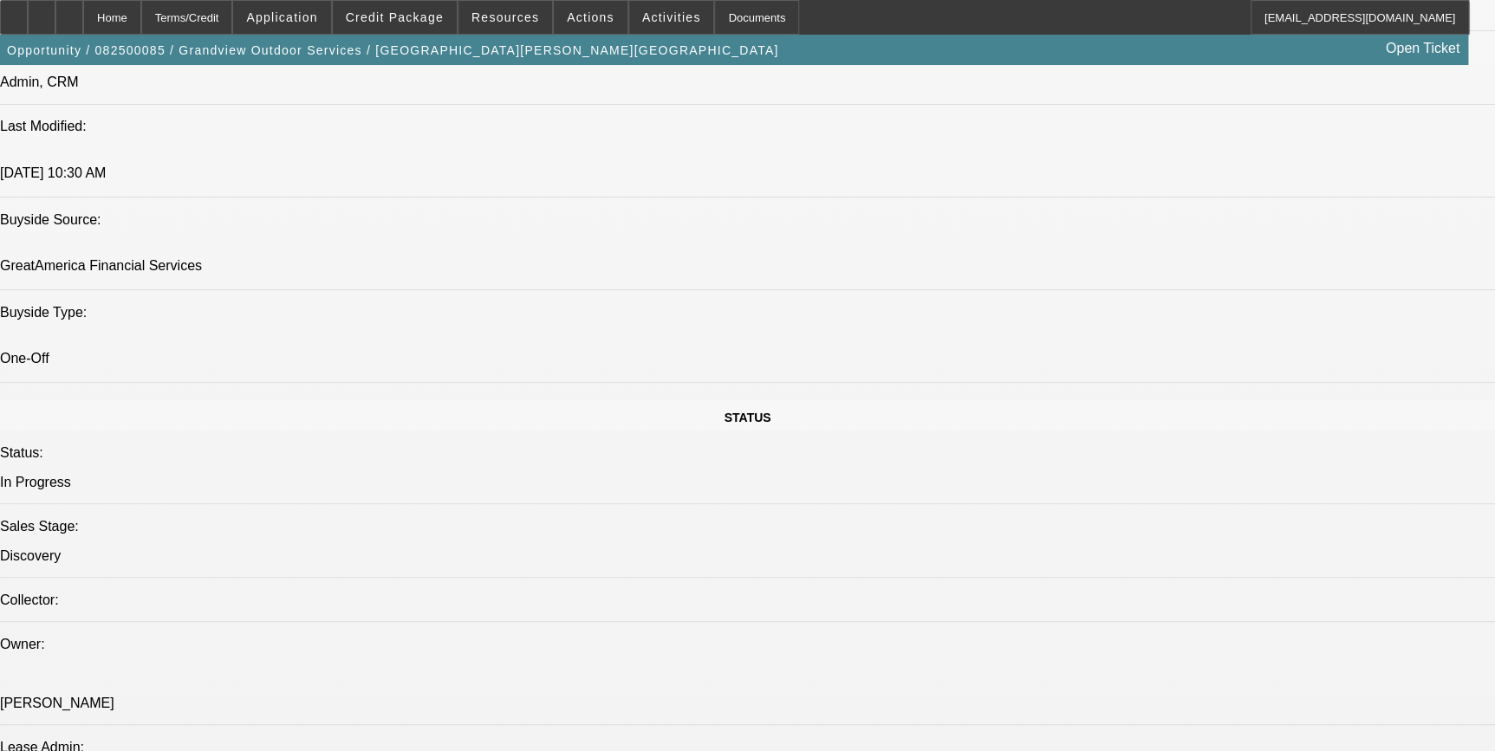
select select "2"
select select "6"
select select "1"
select select "2"
select select "6"
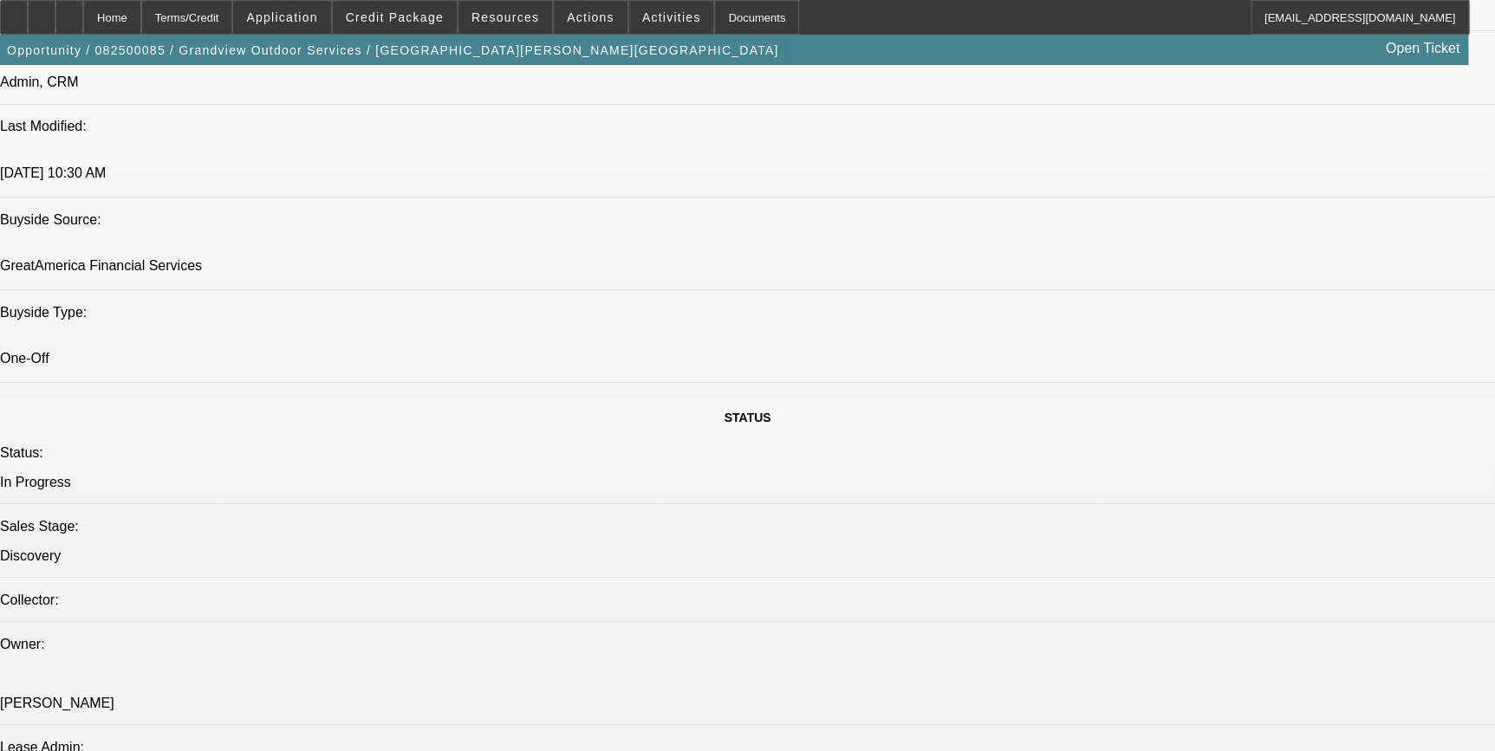
select select "1"
select select "2"
select select "6"
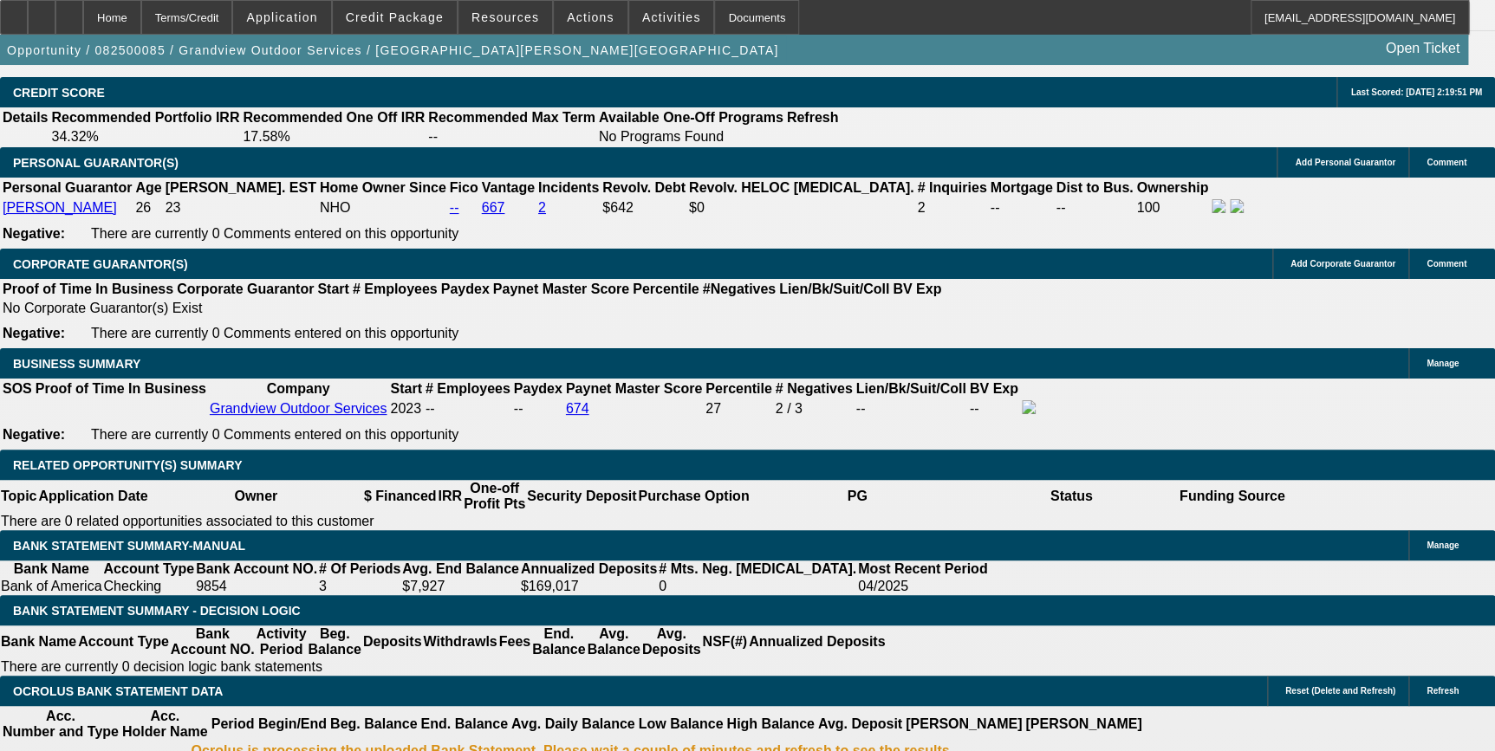
scroll to position [2360, 0]
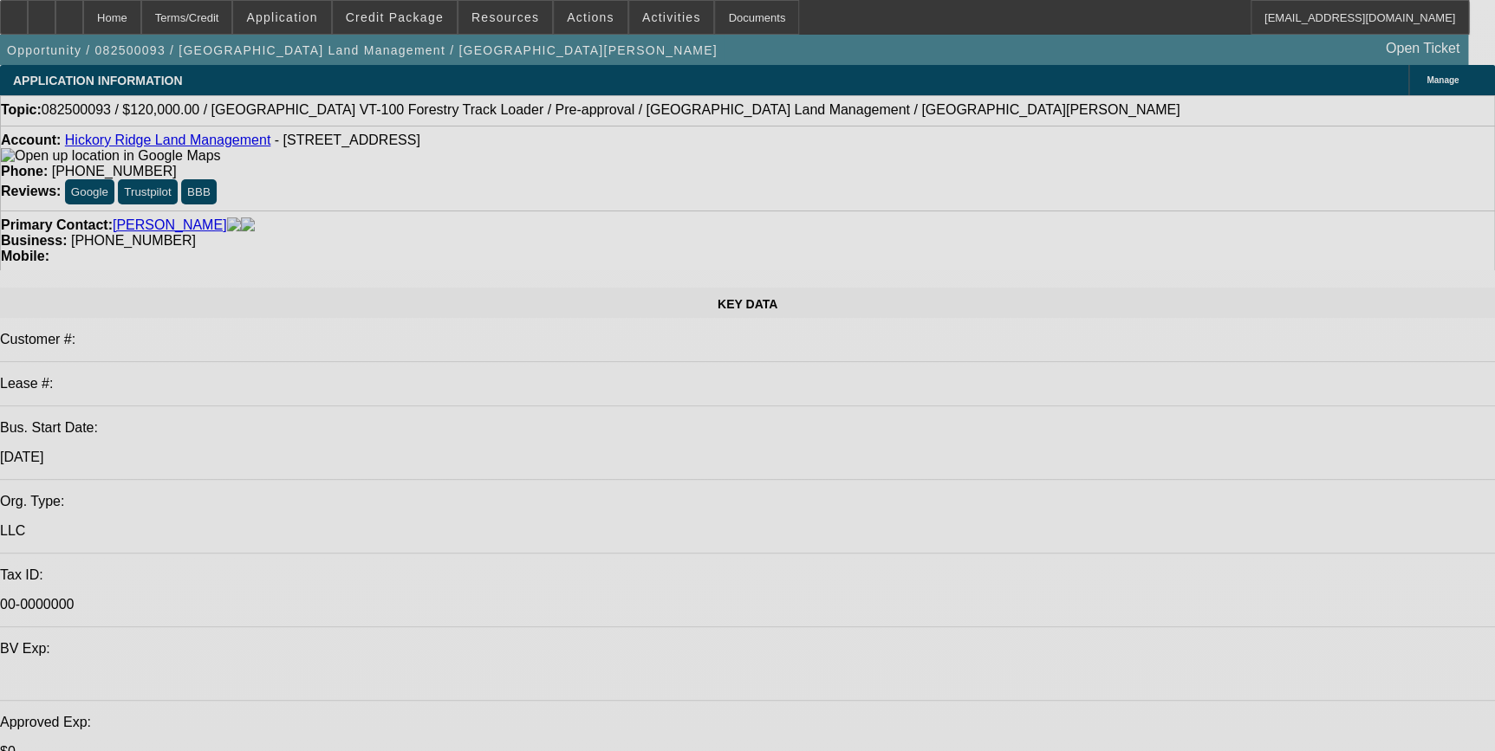
select select "0"
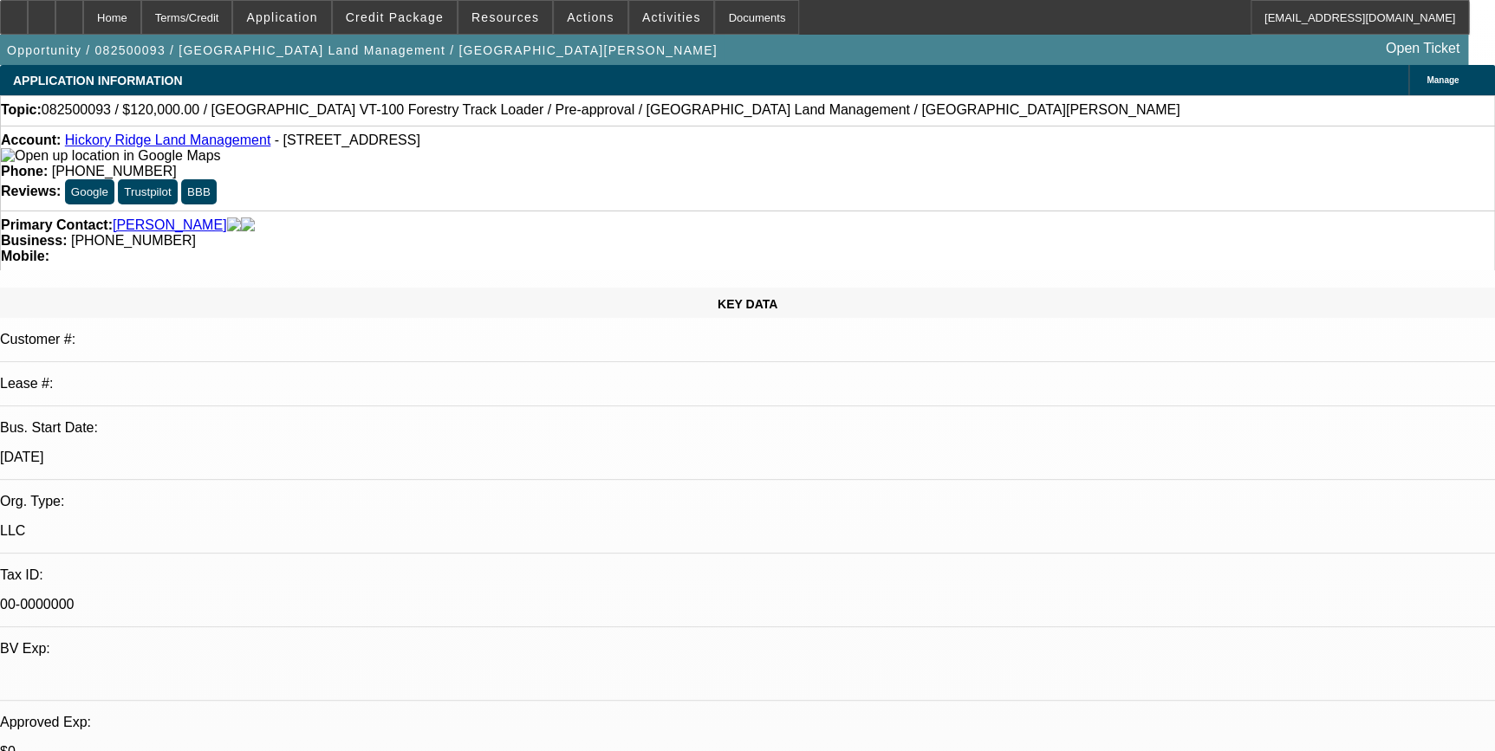
select select "2"
select select "0"
select select "2"
select select "0"
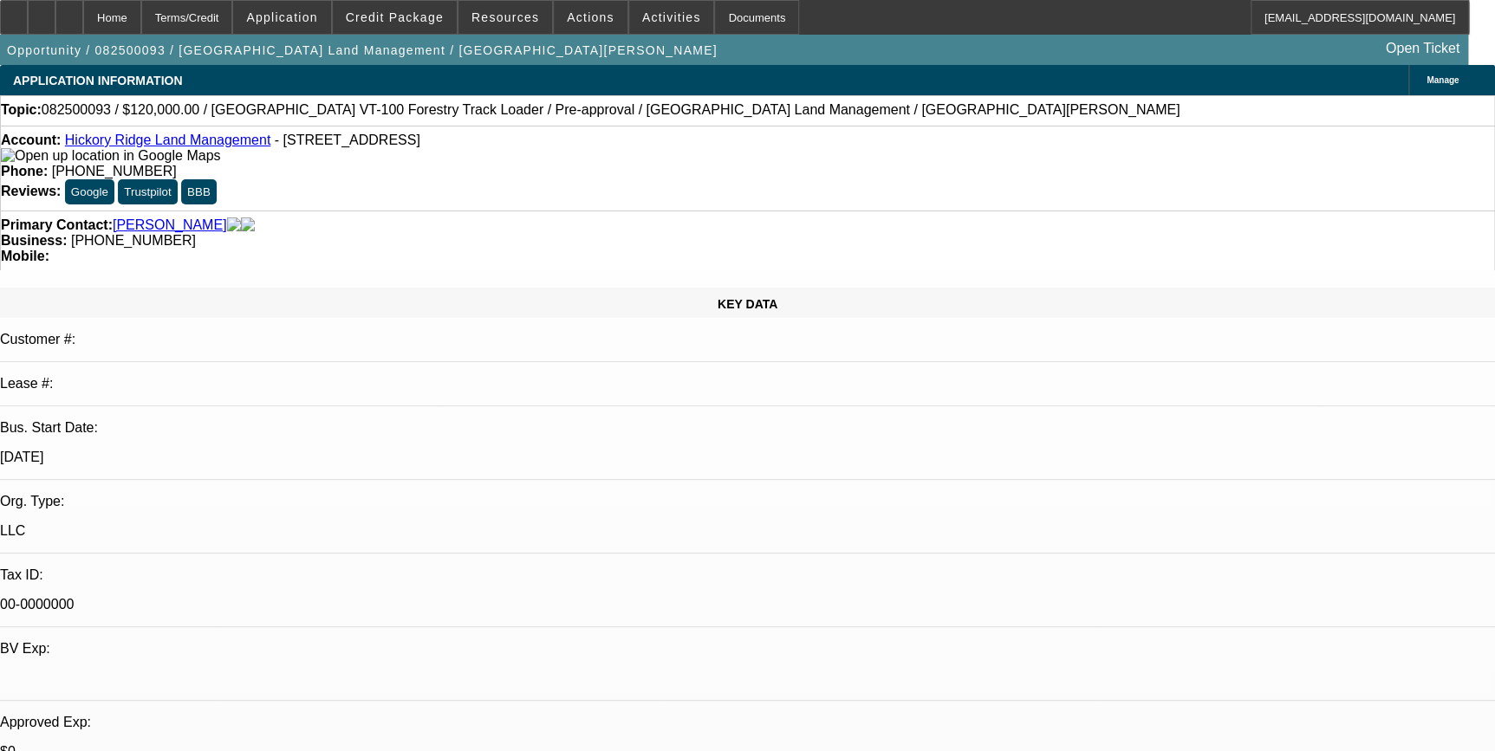
select select "0.1"
select select "2"
select select "0"
select select "1"
select select "2"
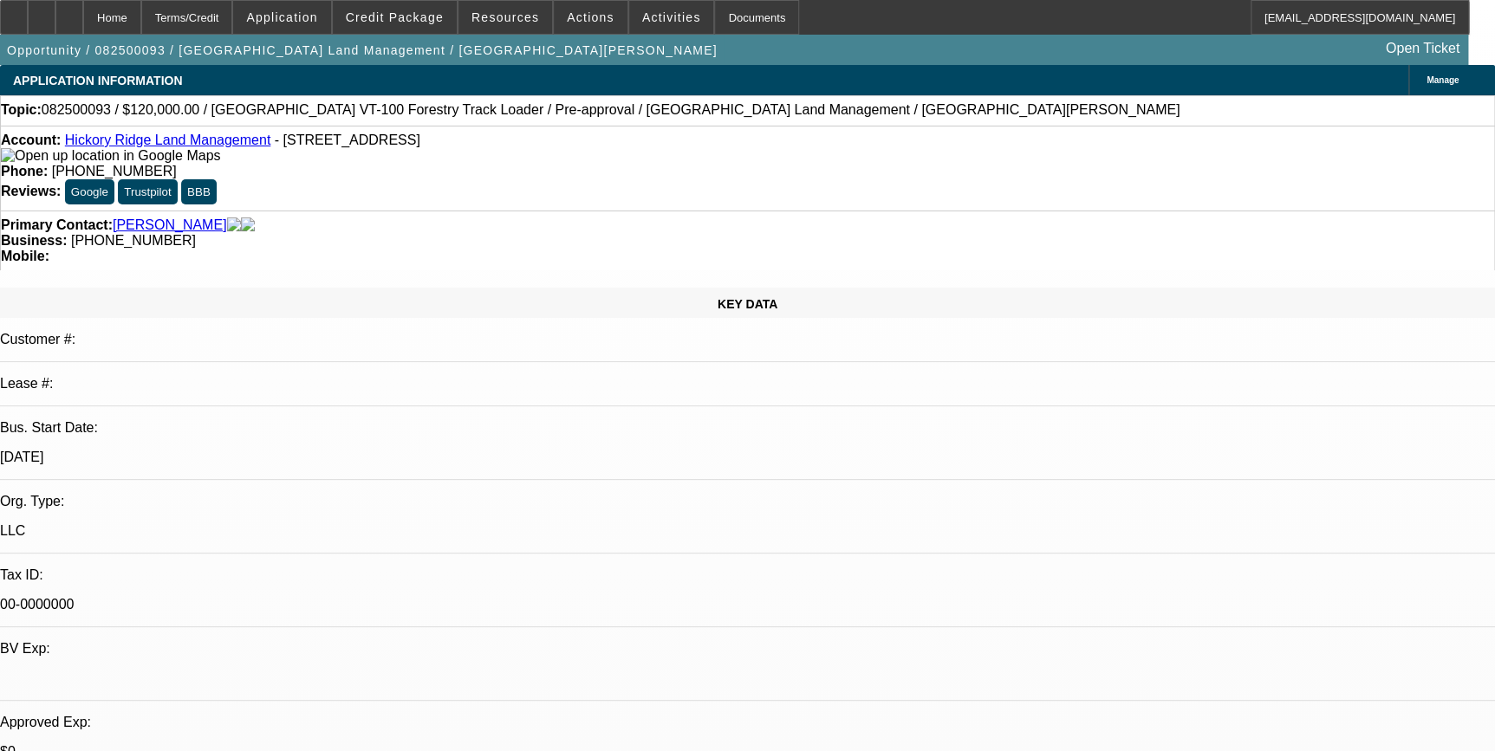
select select "6"
select select "1"
select select "2"
select select "6"
select select "1"
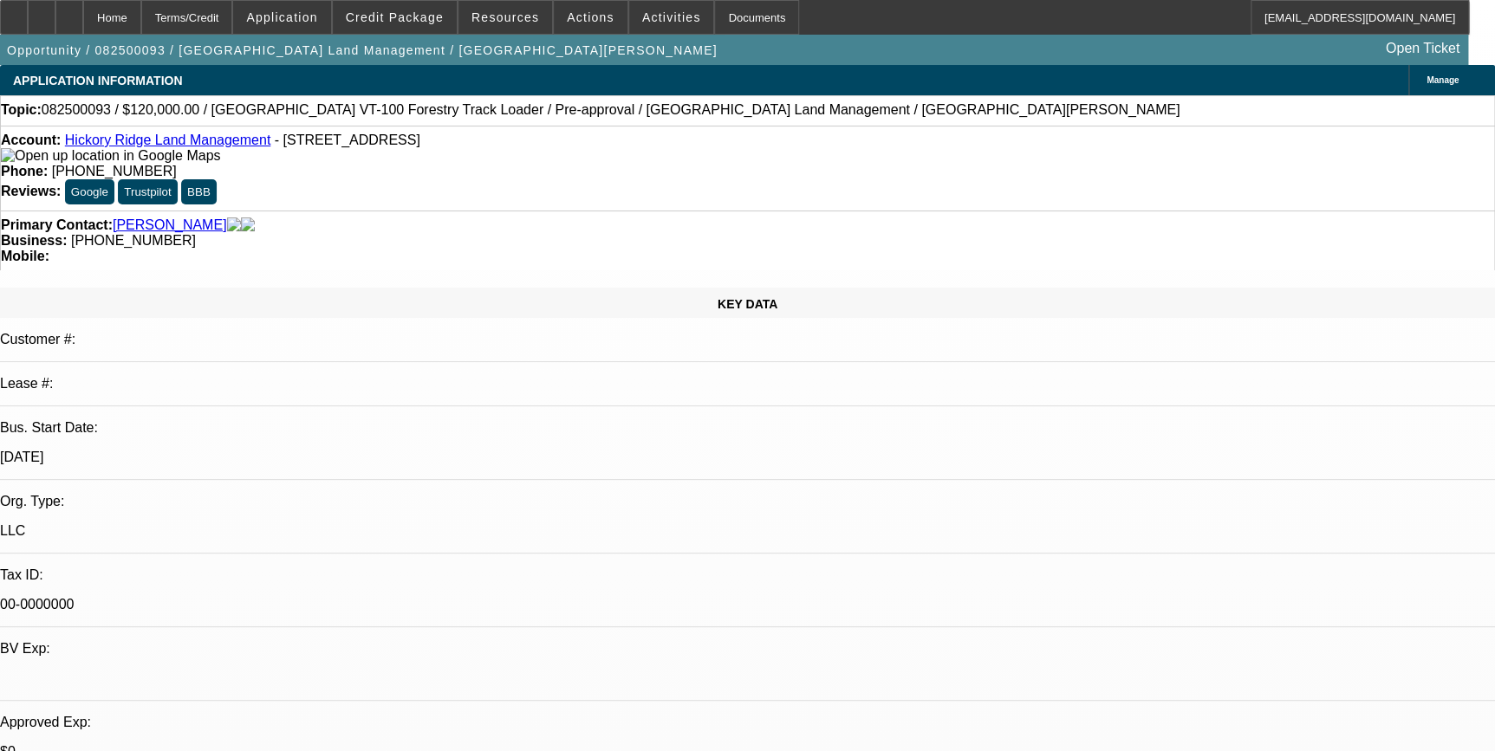
select select "2"
select select "6"
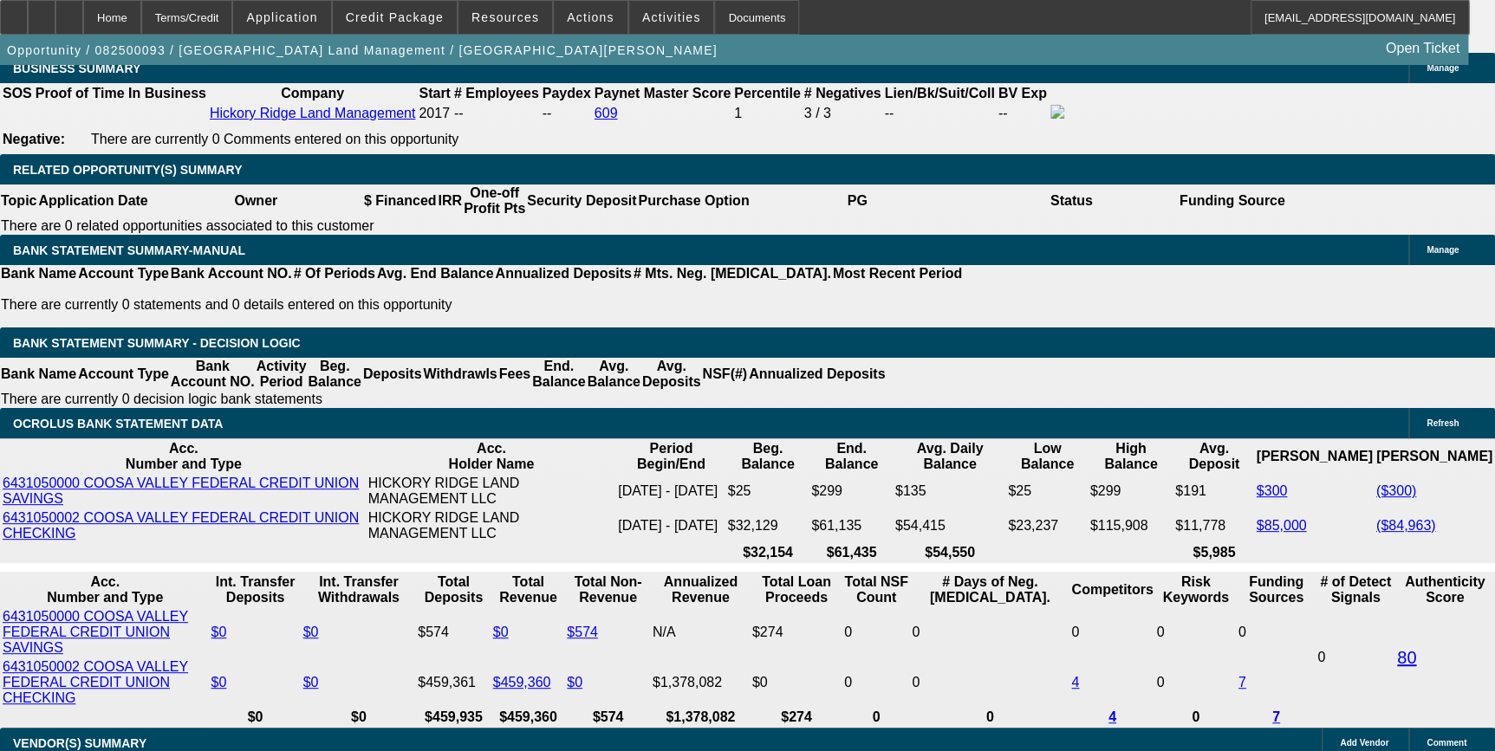
scroll to position [2835, 0]
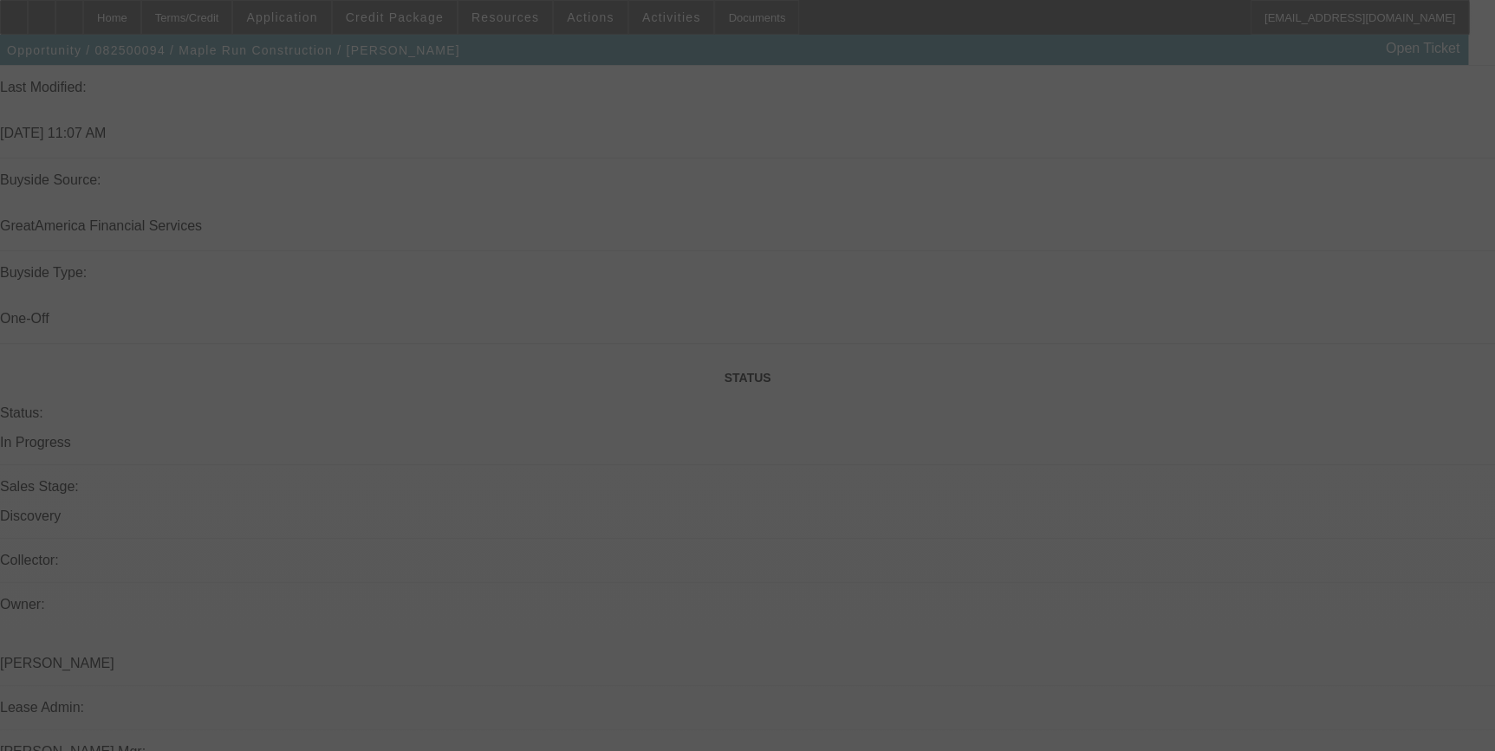
scroll to position [1804, 0]
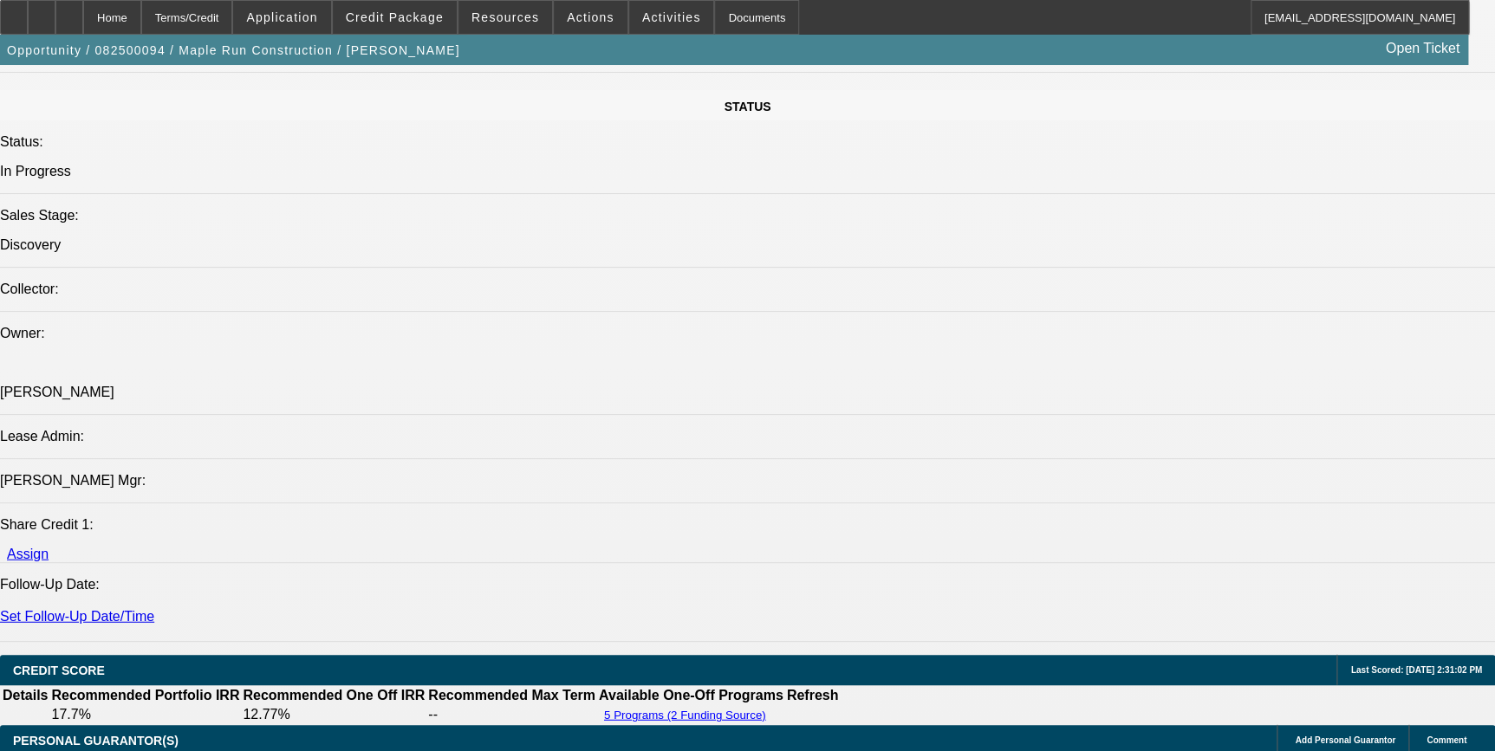
select select "0.1"
select select "2"
select select "0"
select select "0.1"
select select "2"
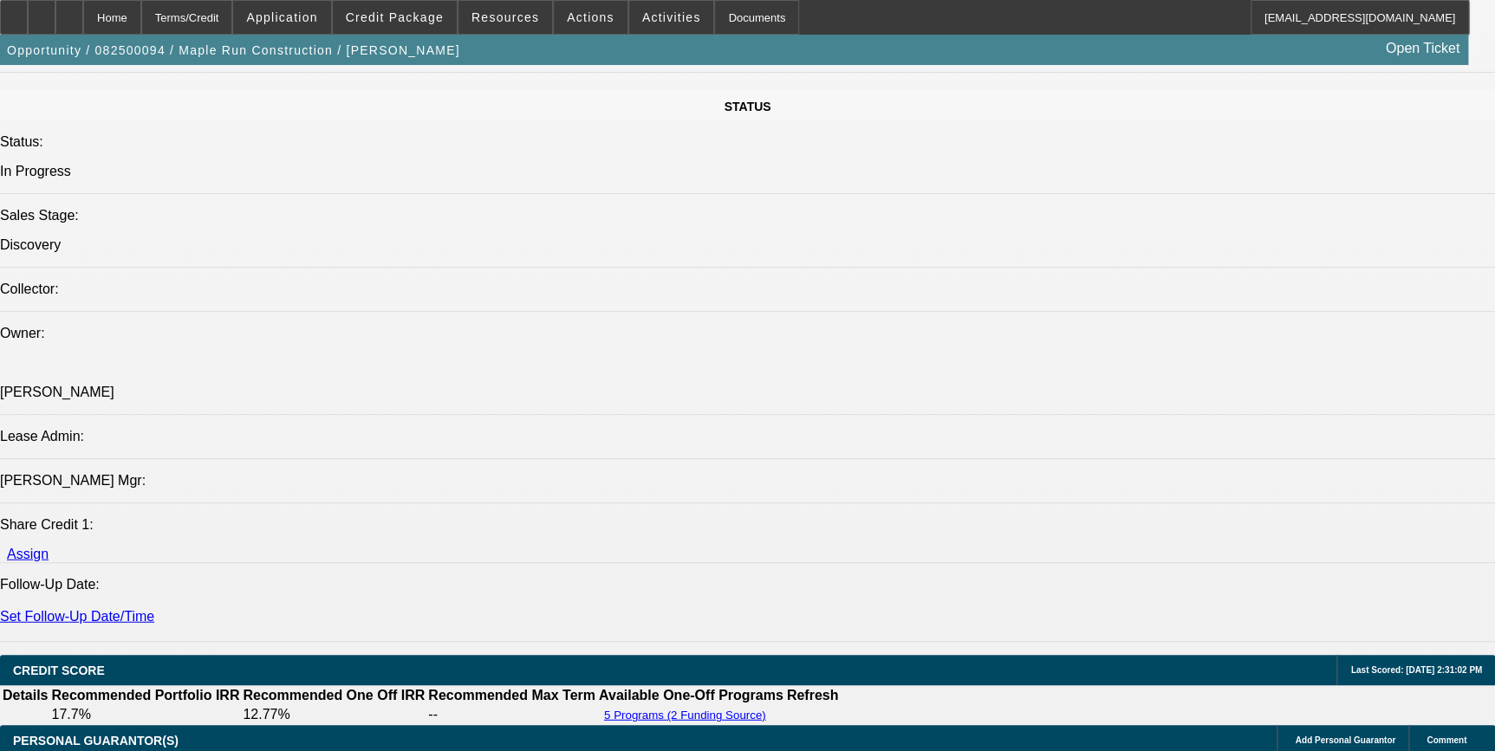
select select "0"
select select "0.1"
select select "2"
select select "0"
select select "1"
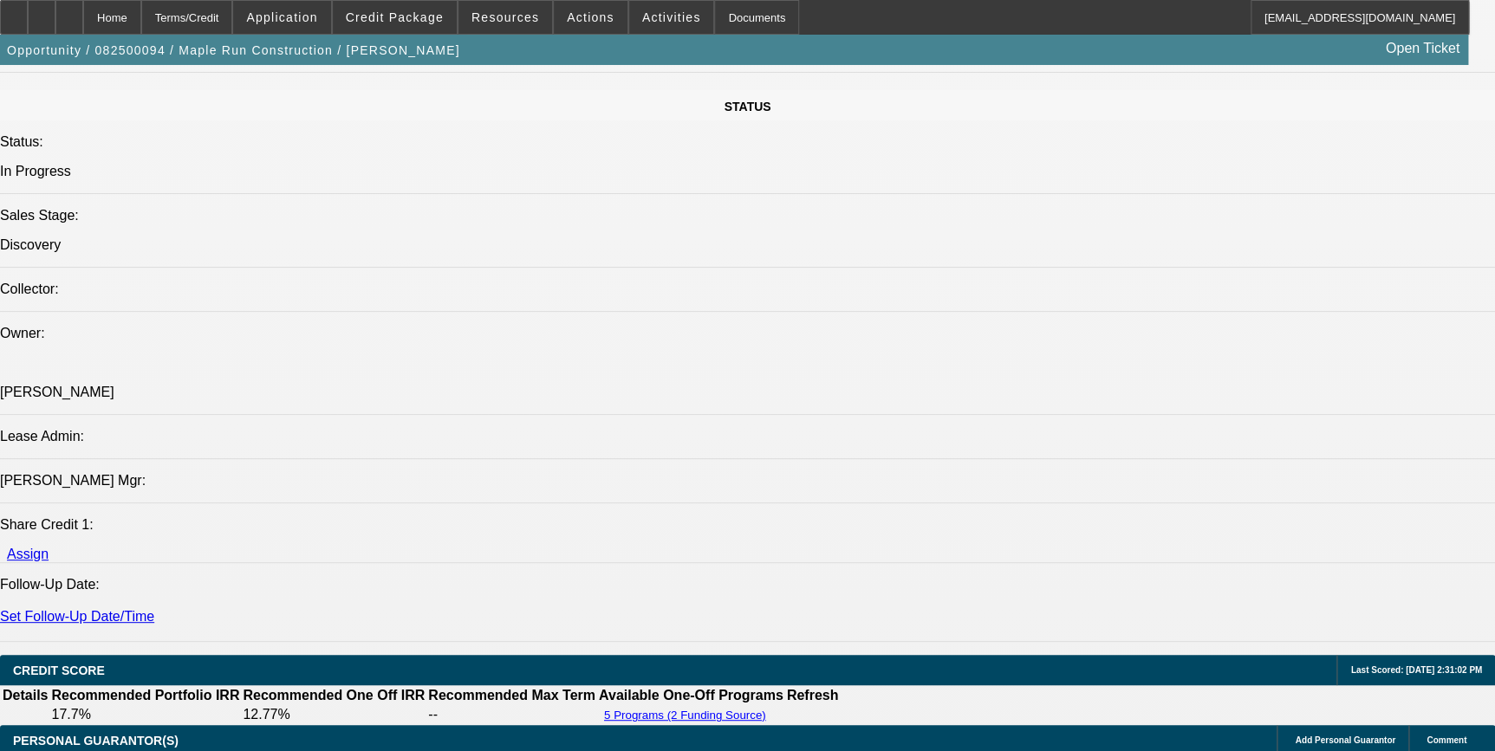
select select "2"
select select "6"
select select "1"
select select "2"
select select "6"
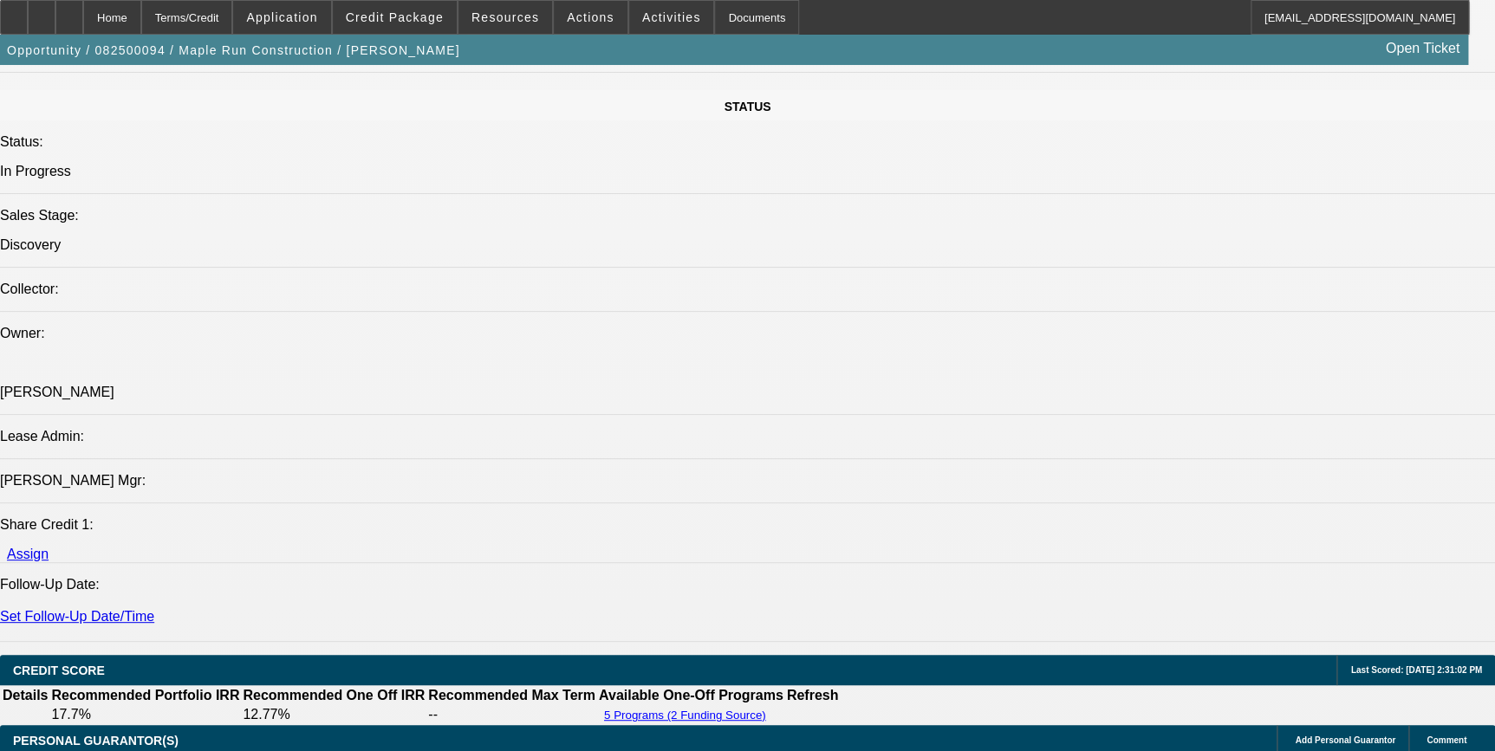
select select "1"
select select "2"
select select "6"
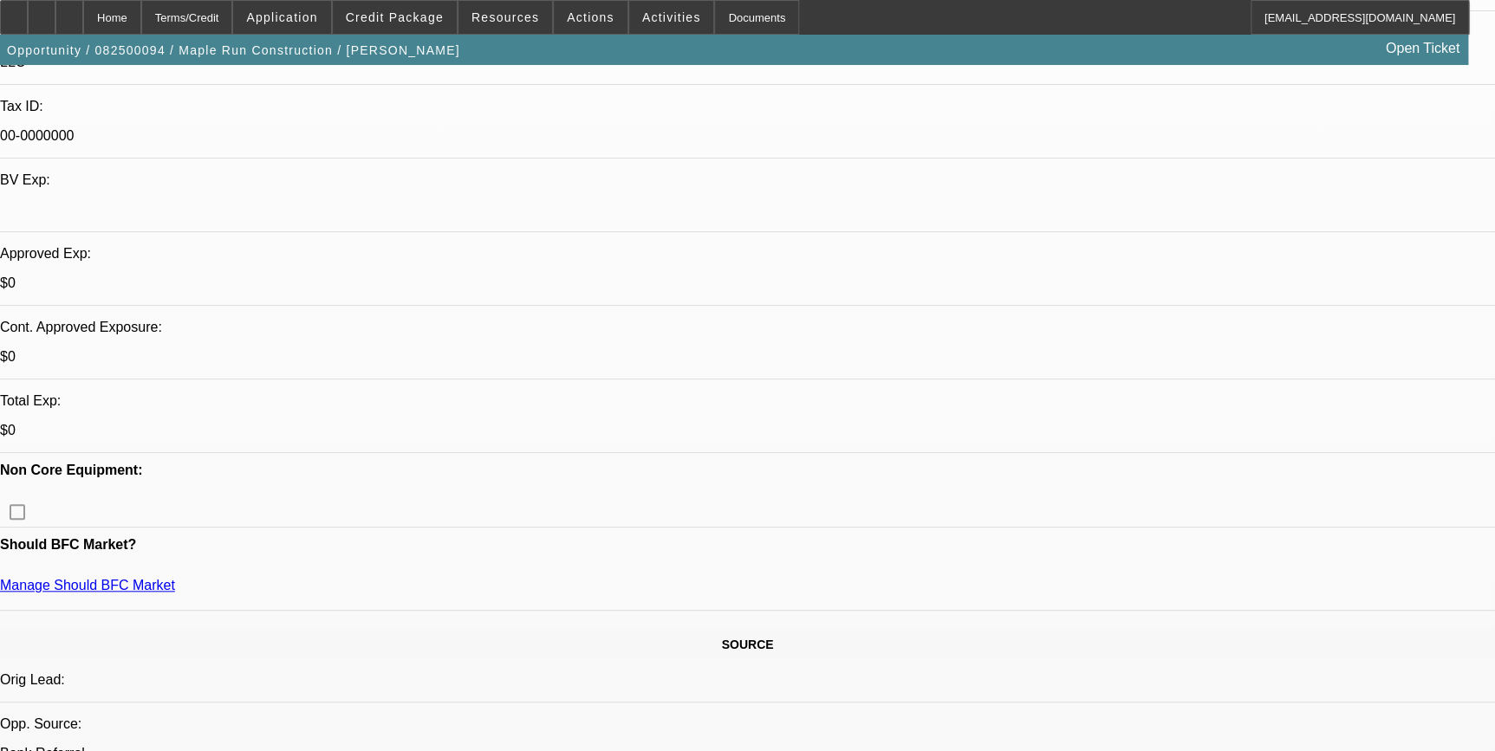
scroll to position [465, 0]
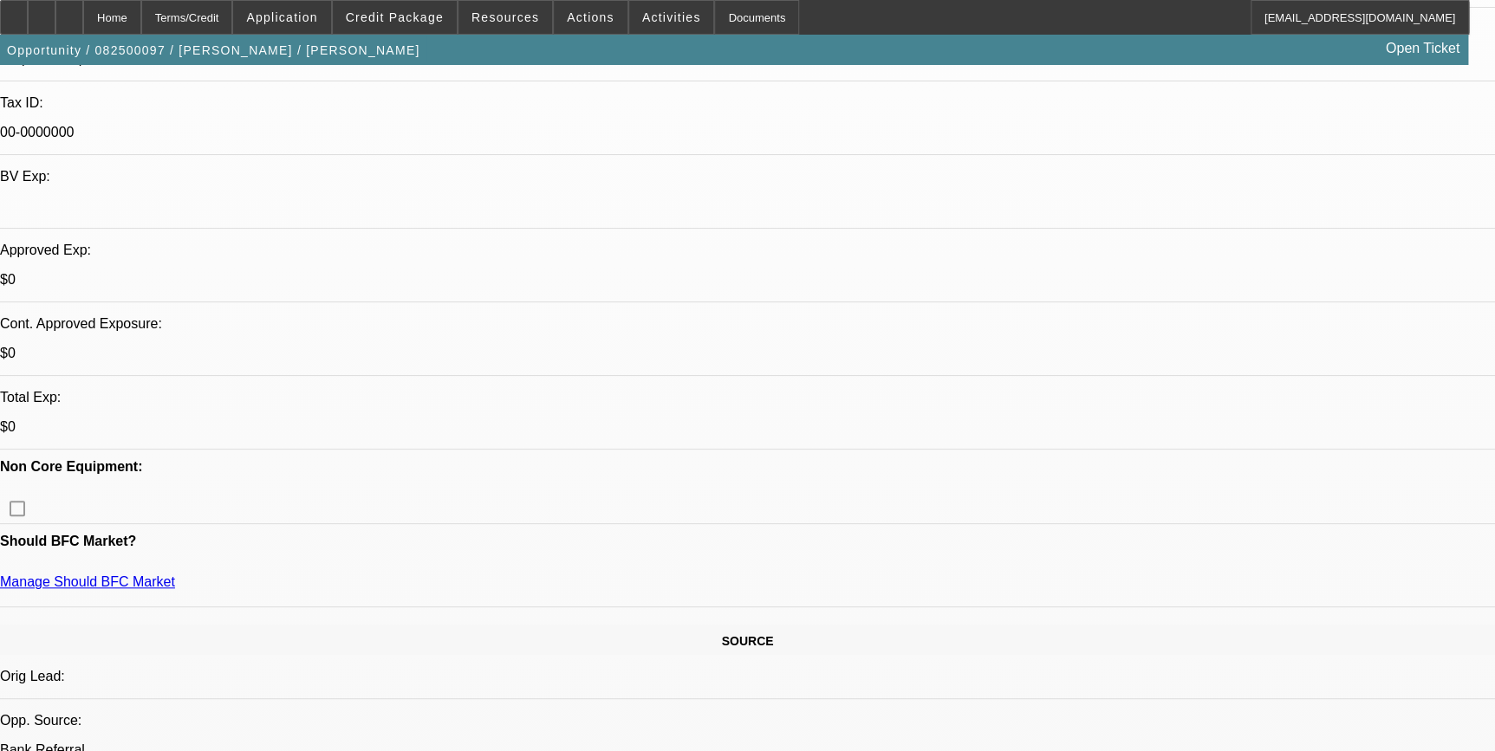
select select "0"
select select "2"
select select "0"
select select "2"
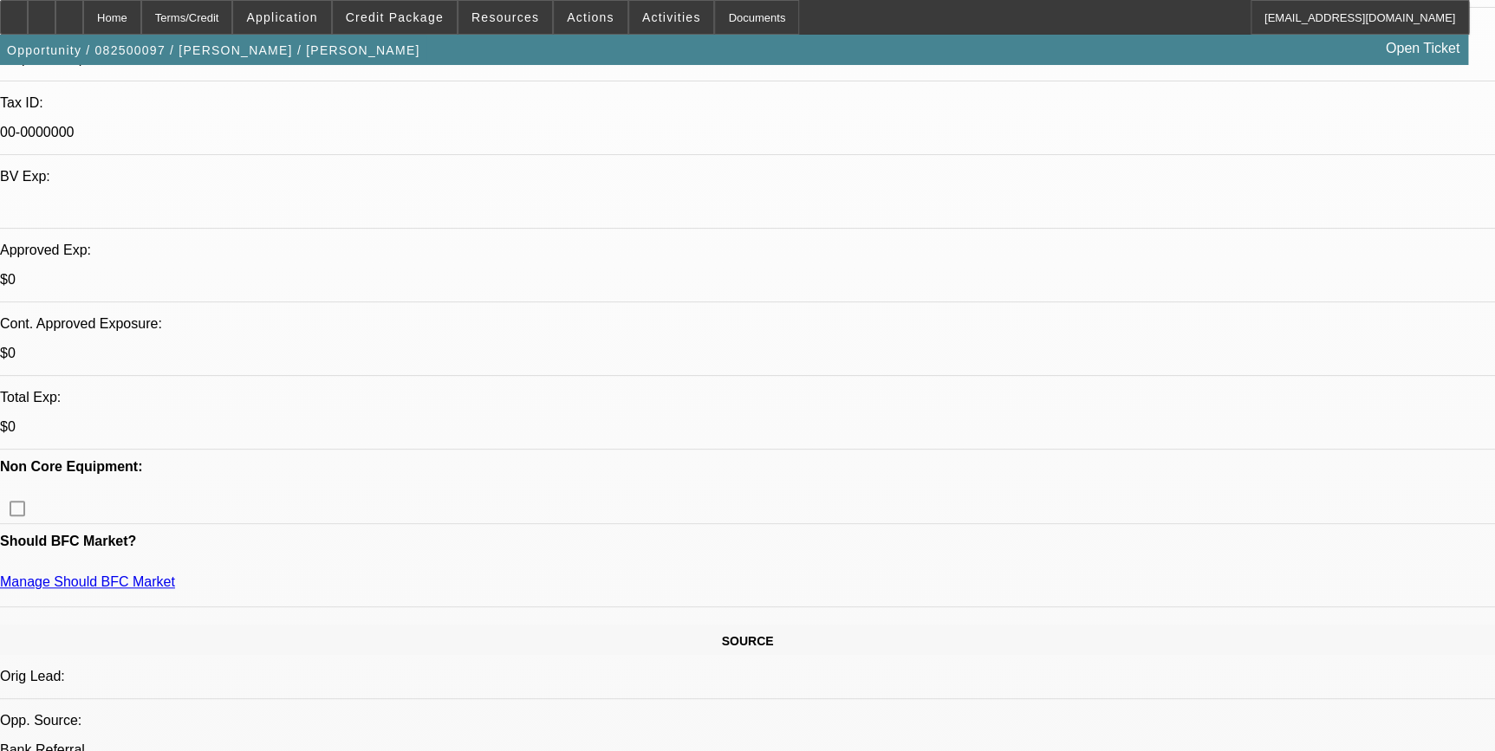
select select "0"
select select "0.1"
select select "2"
select select "0"
select select "1"
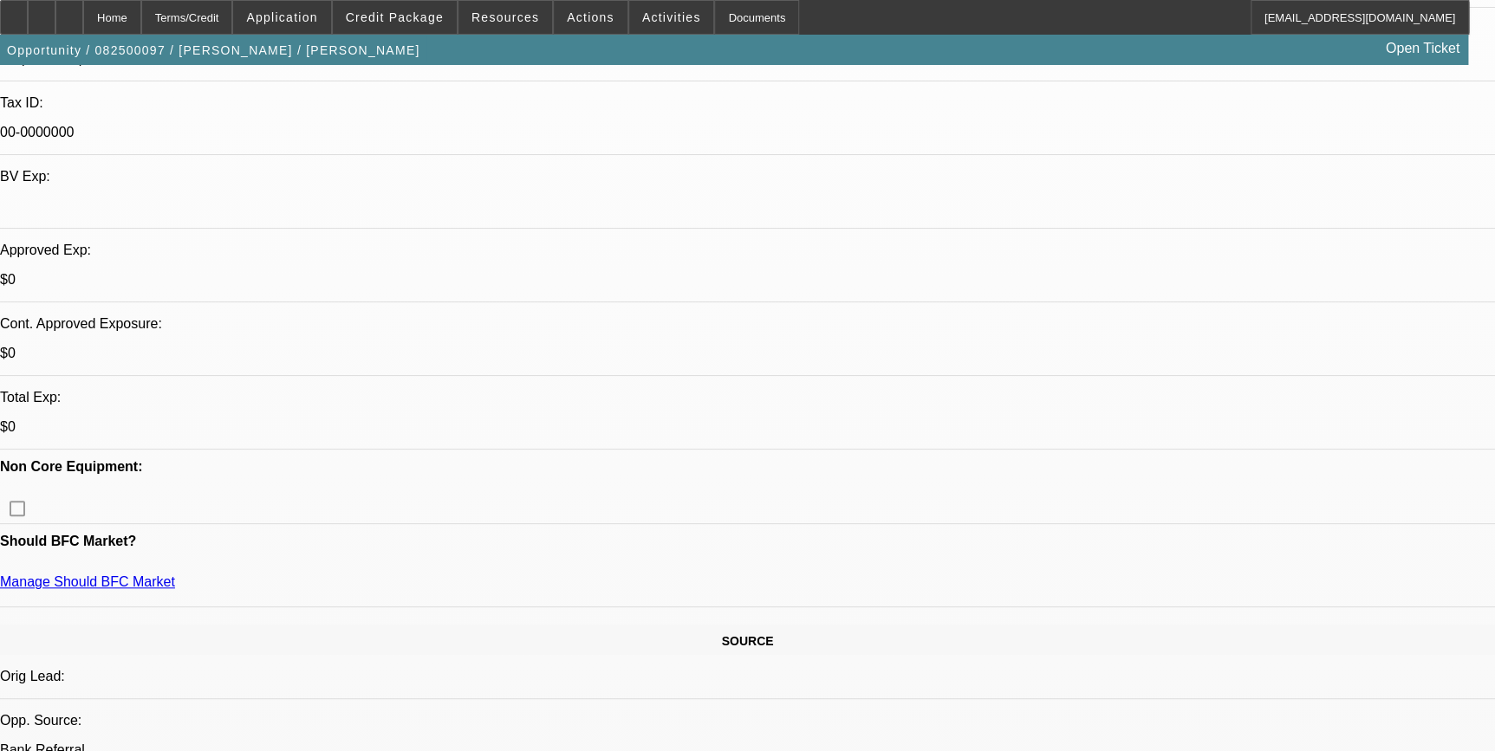
select select "2"
select select "6"
select select "1"
select select "2"
select select "6"
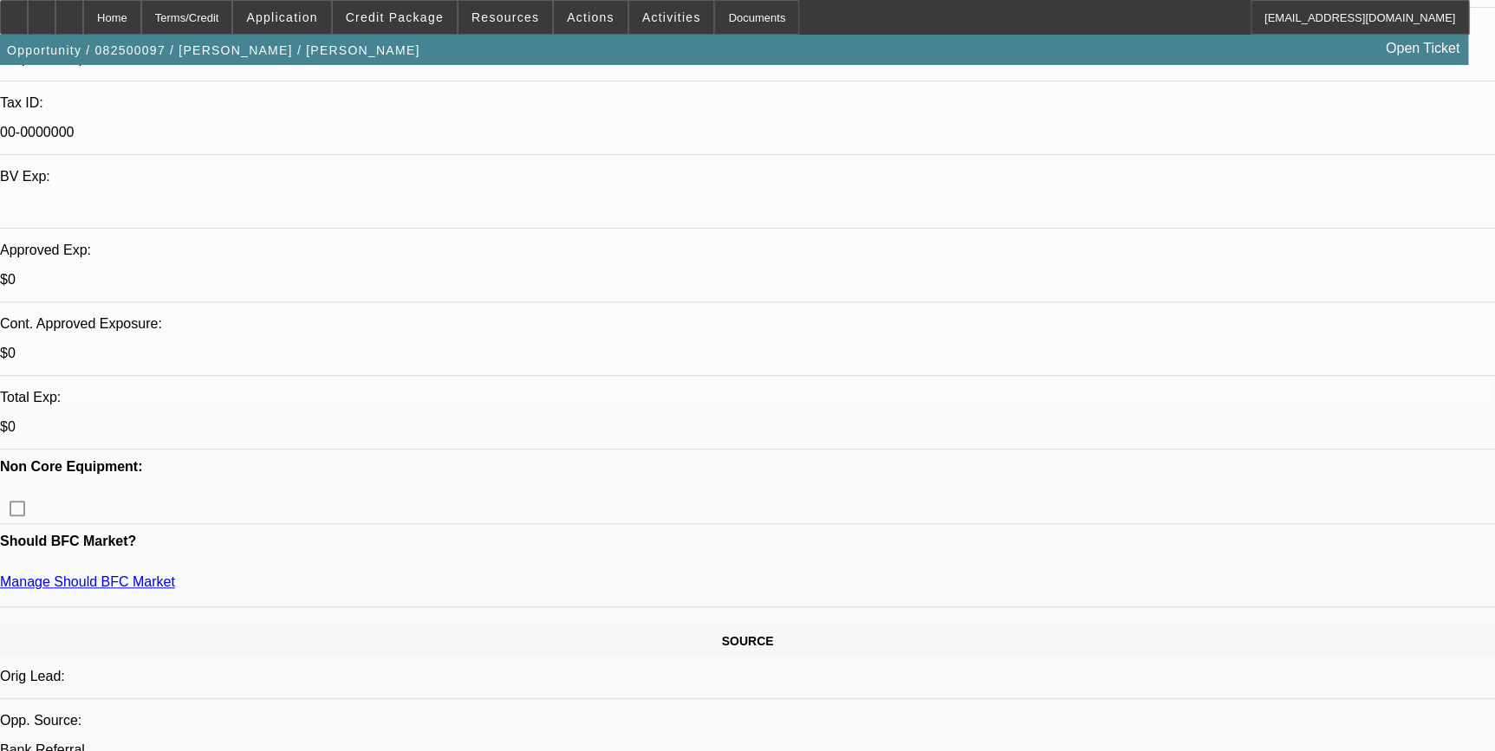
select select "1"
select select "2"
select select "6"
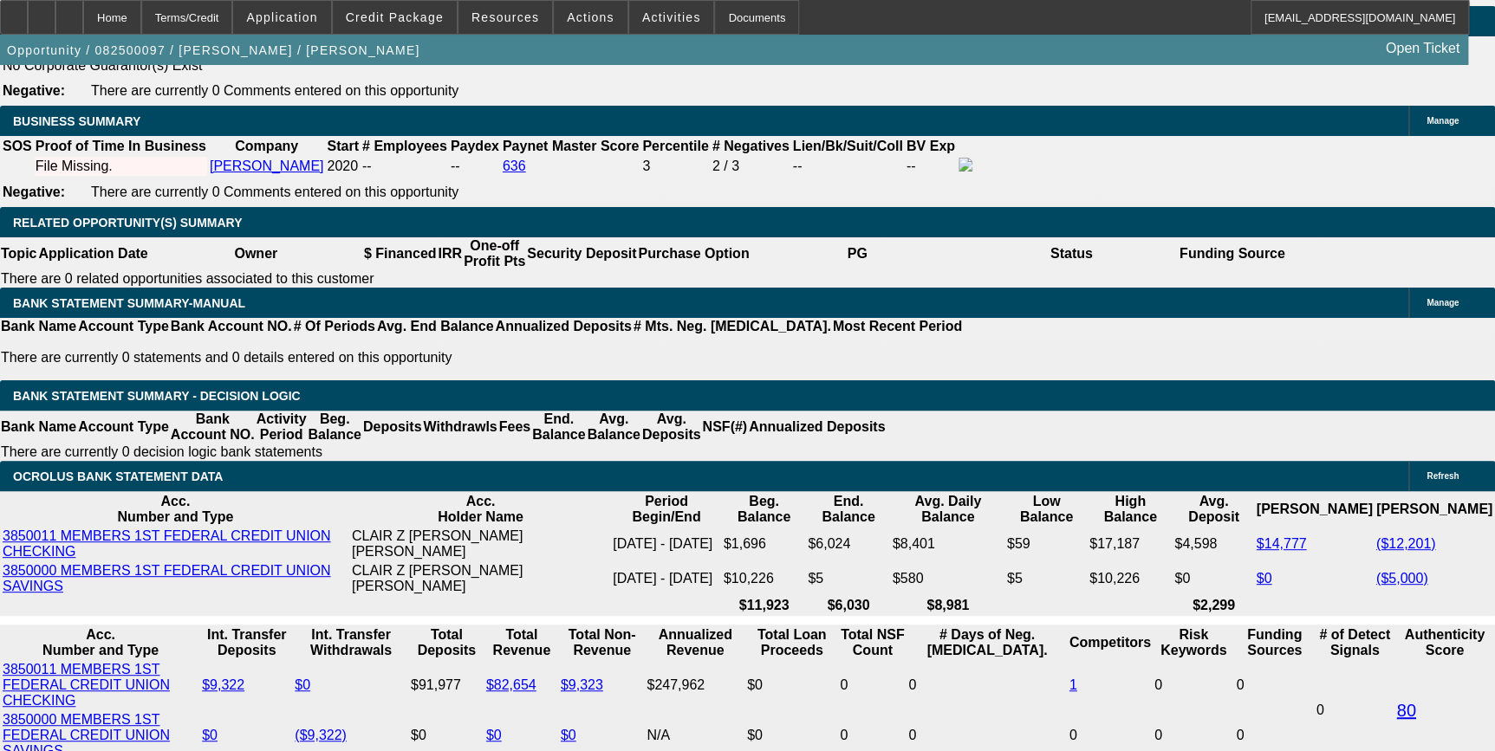
scroll to position [2756, 0]
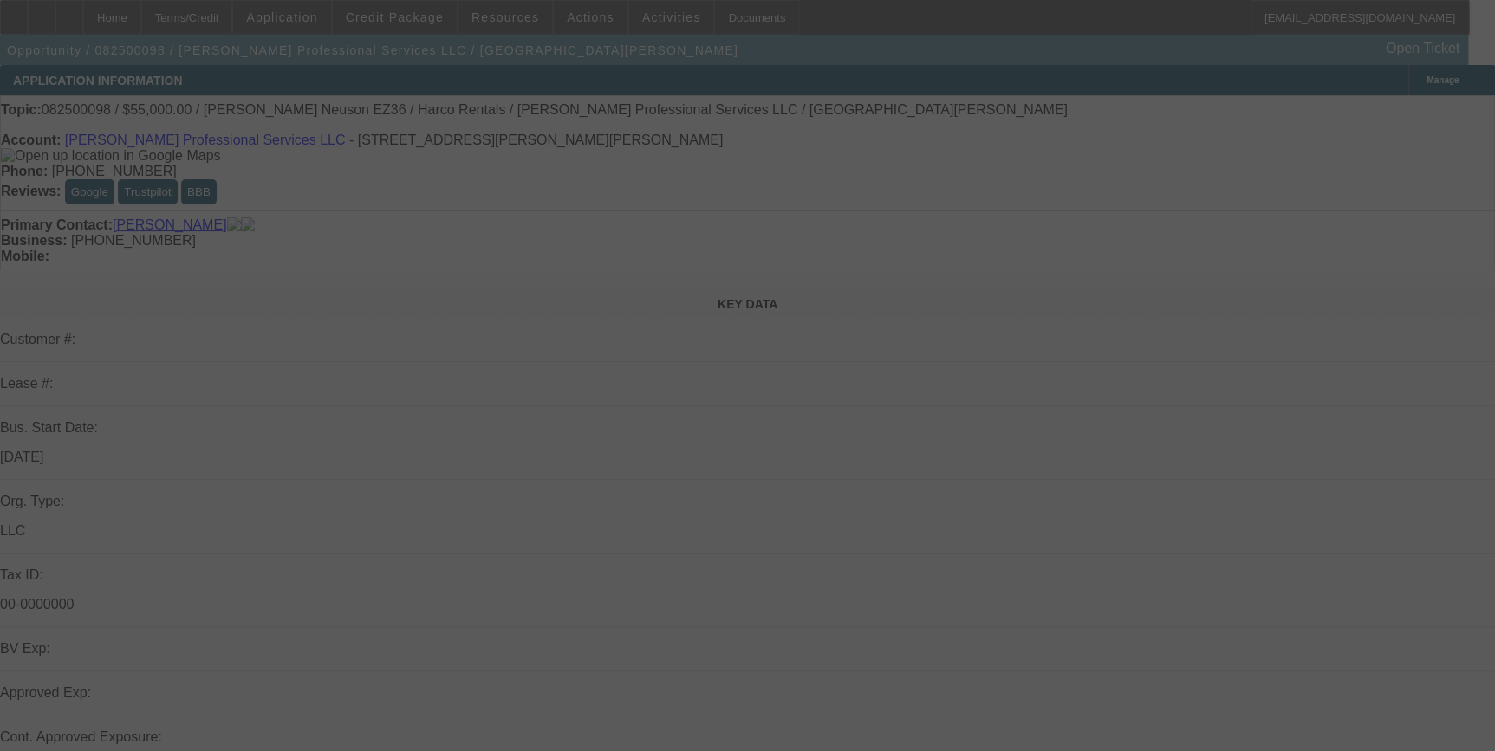
scroll to position [472, 0]
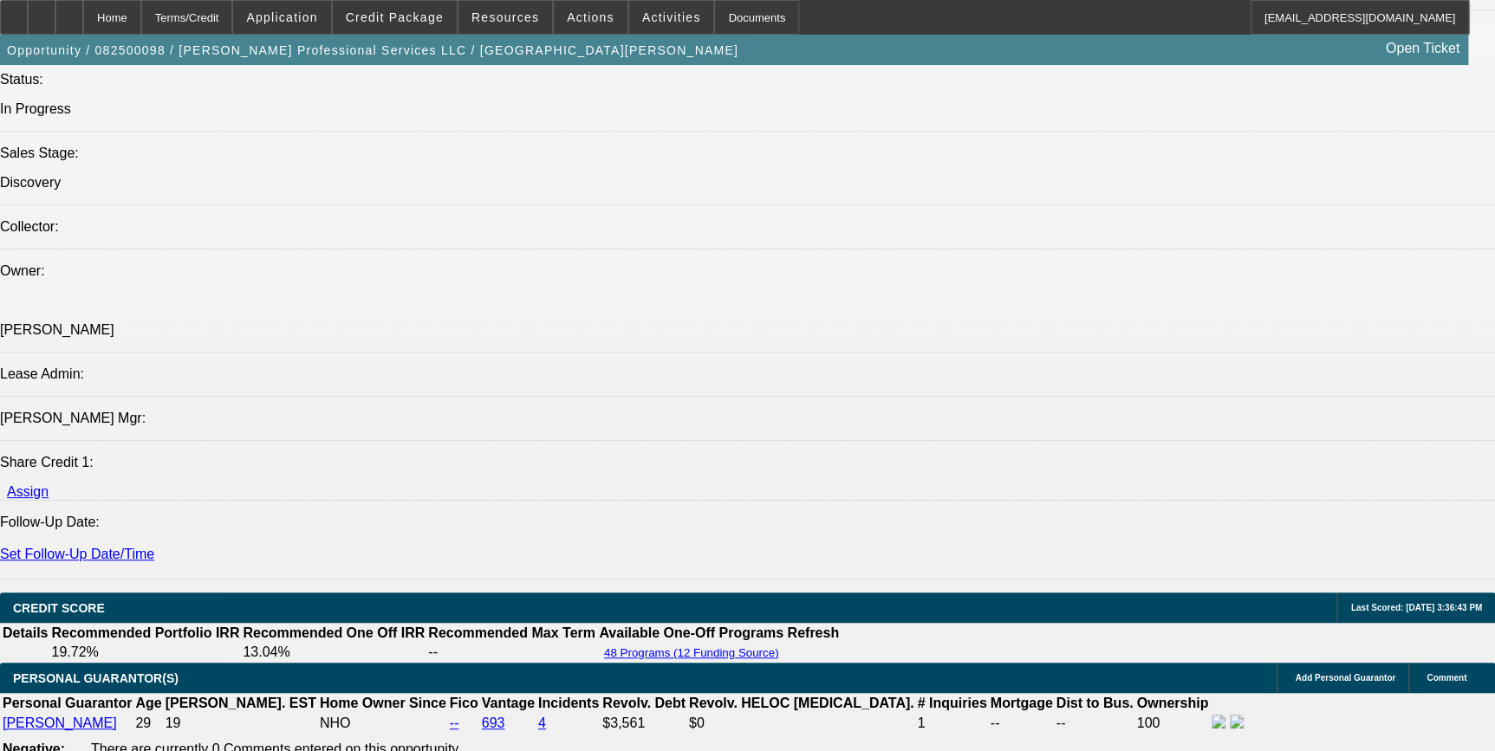
select select "0"
select select "2"
select select "0"
select select "2"
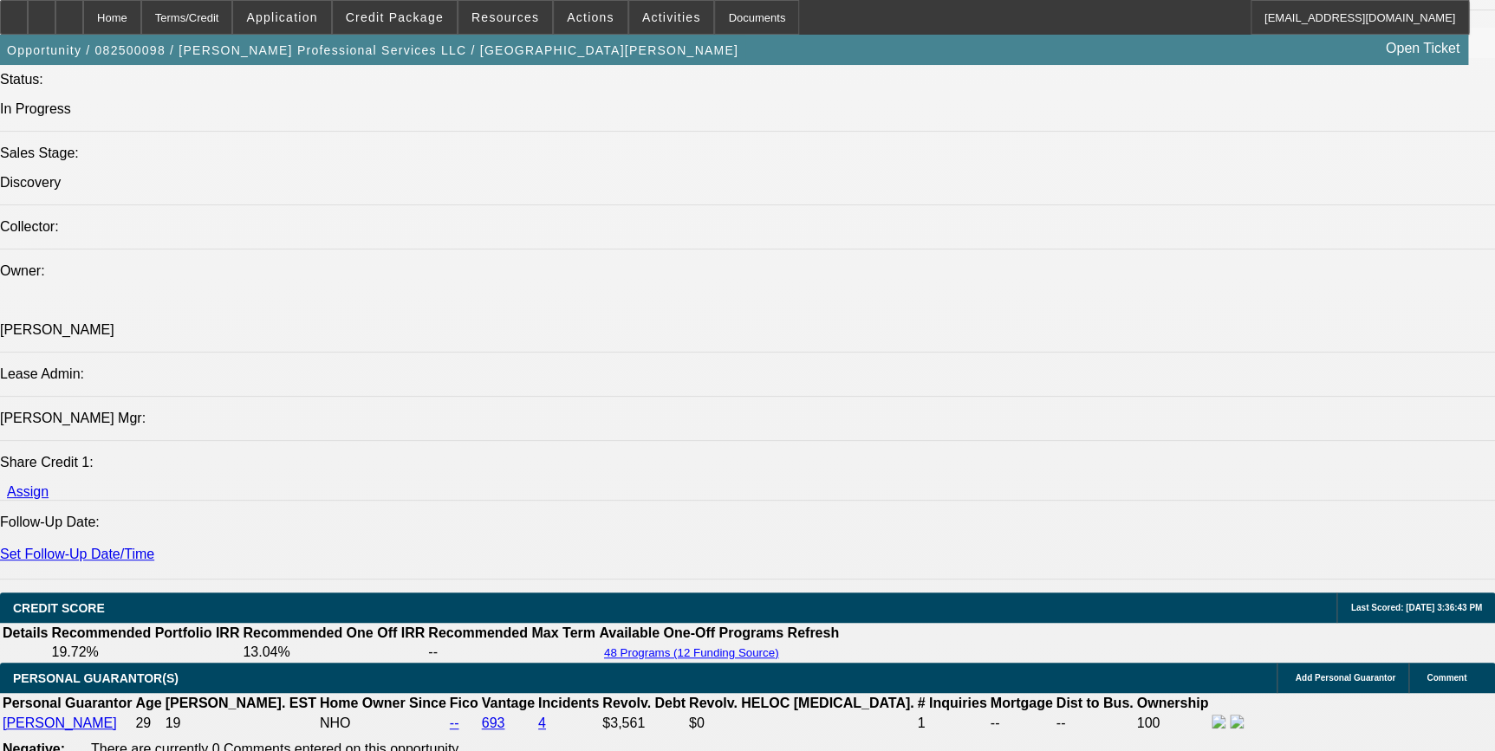
select select "0"
select select "0.1"
select select "2"
select select "0"
select select "1"
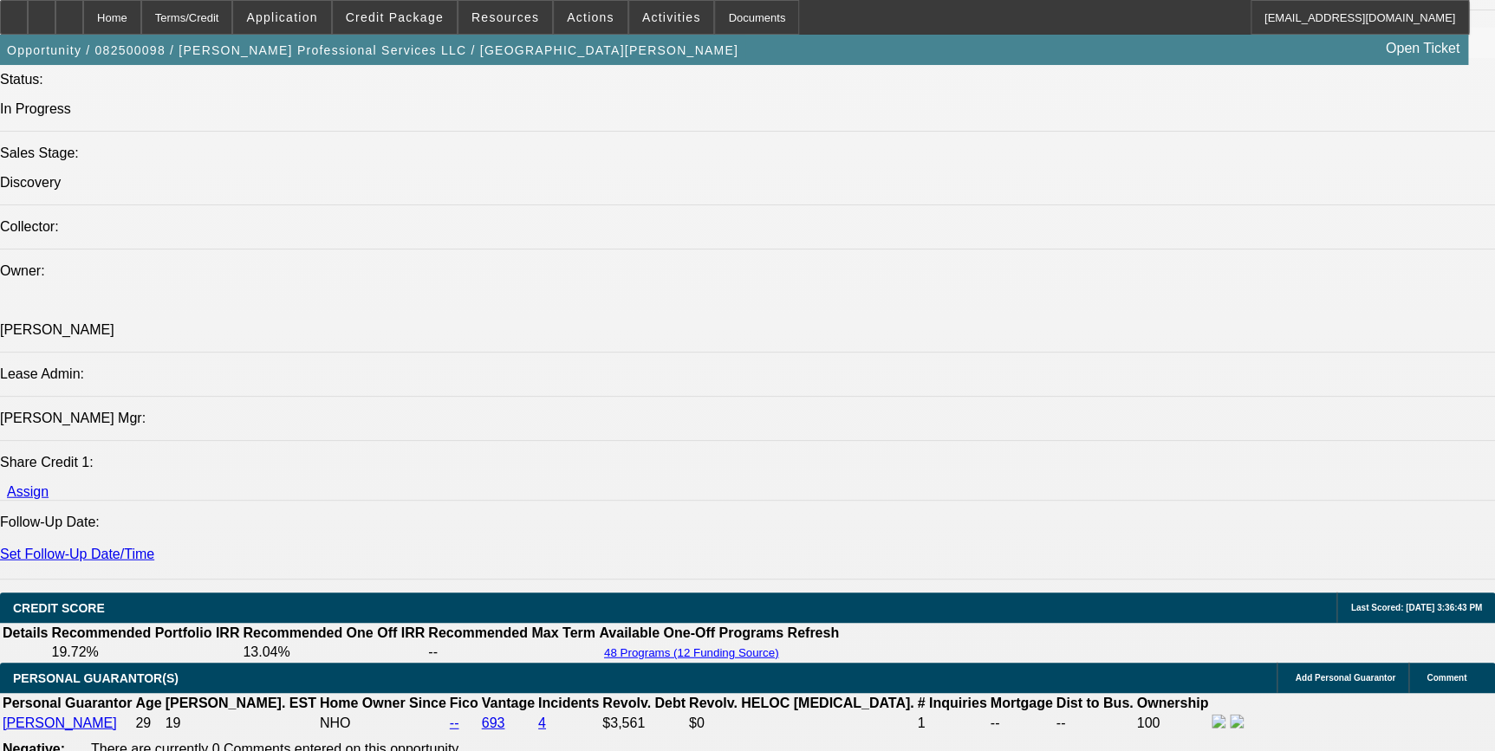
select select "2"
select select "6"
select select "1"
select select "2"
select select "6"
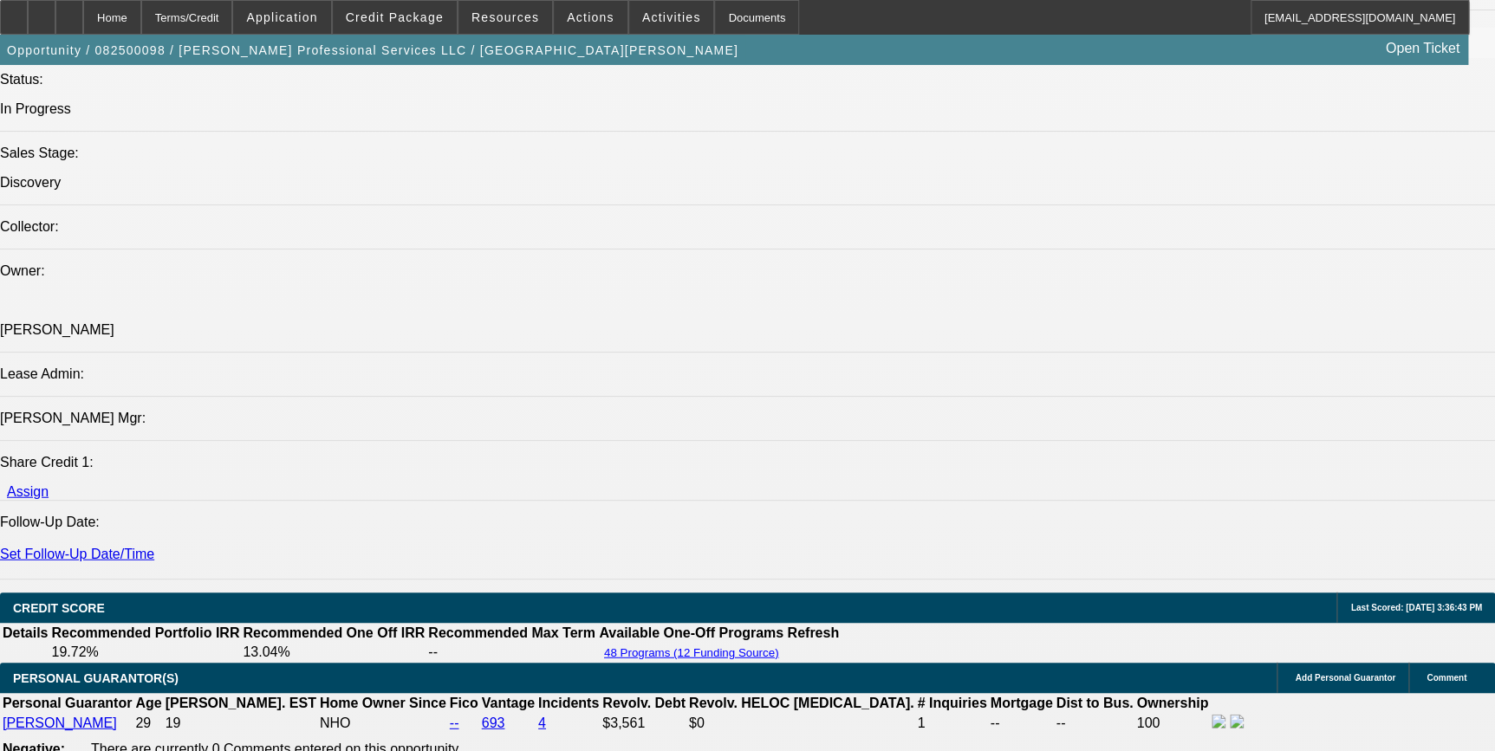
select select "1"
select select "2"
select select "6"
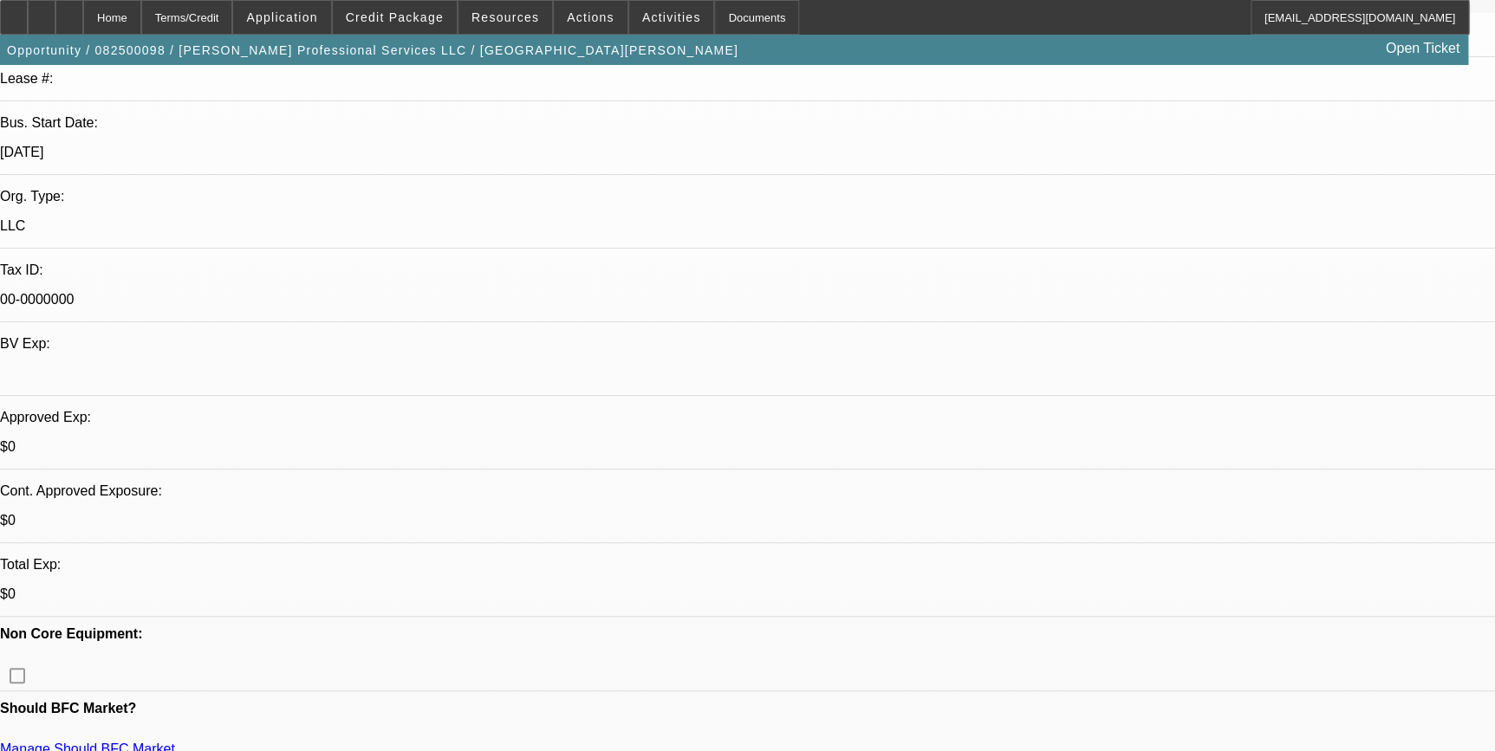
scroll to position [0, 0]
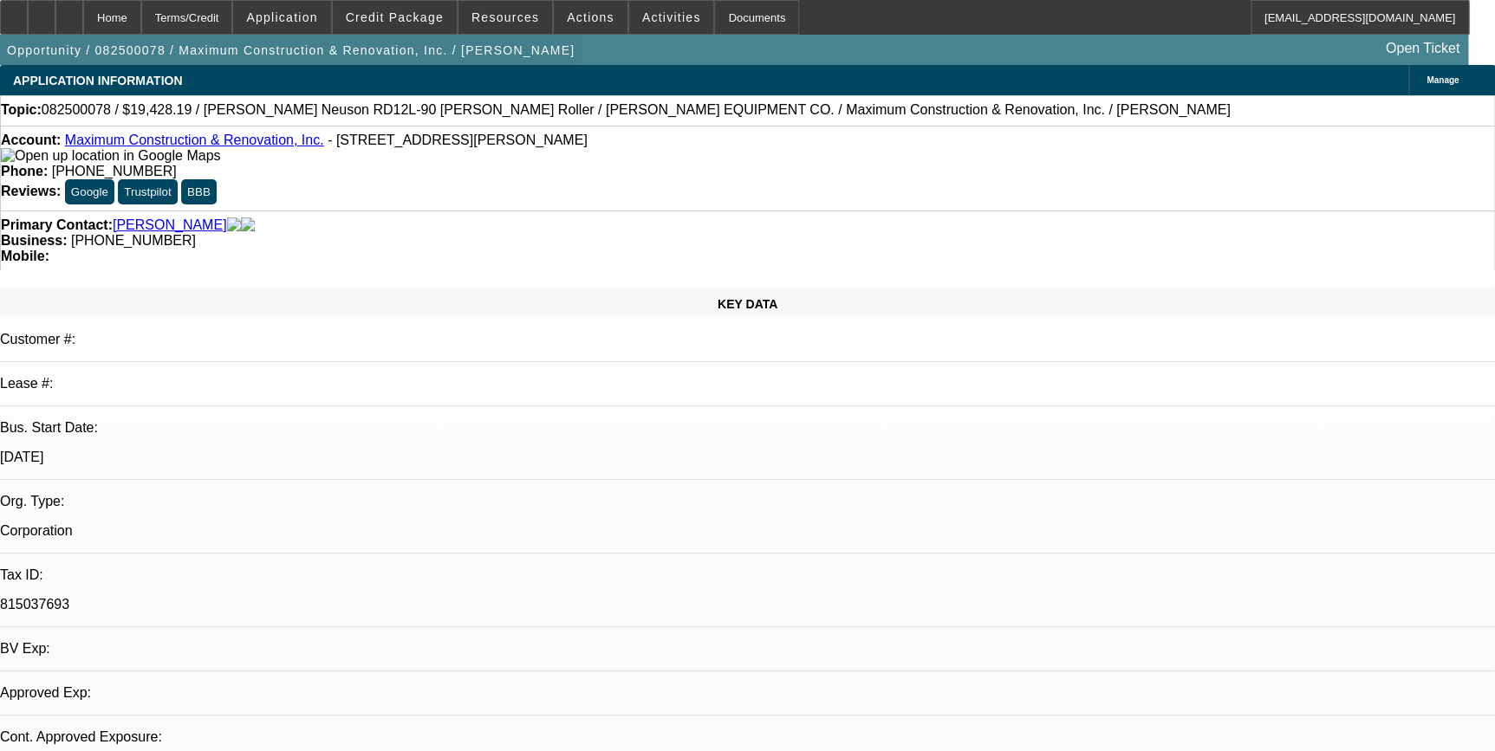
select select "0.1"
select select "2"
select select "0"
select select "0.1"
select select "2"
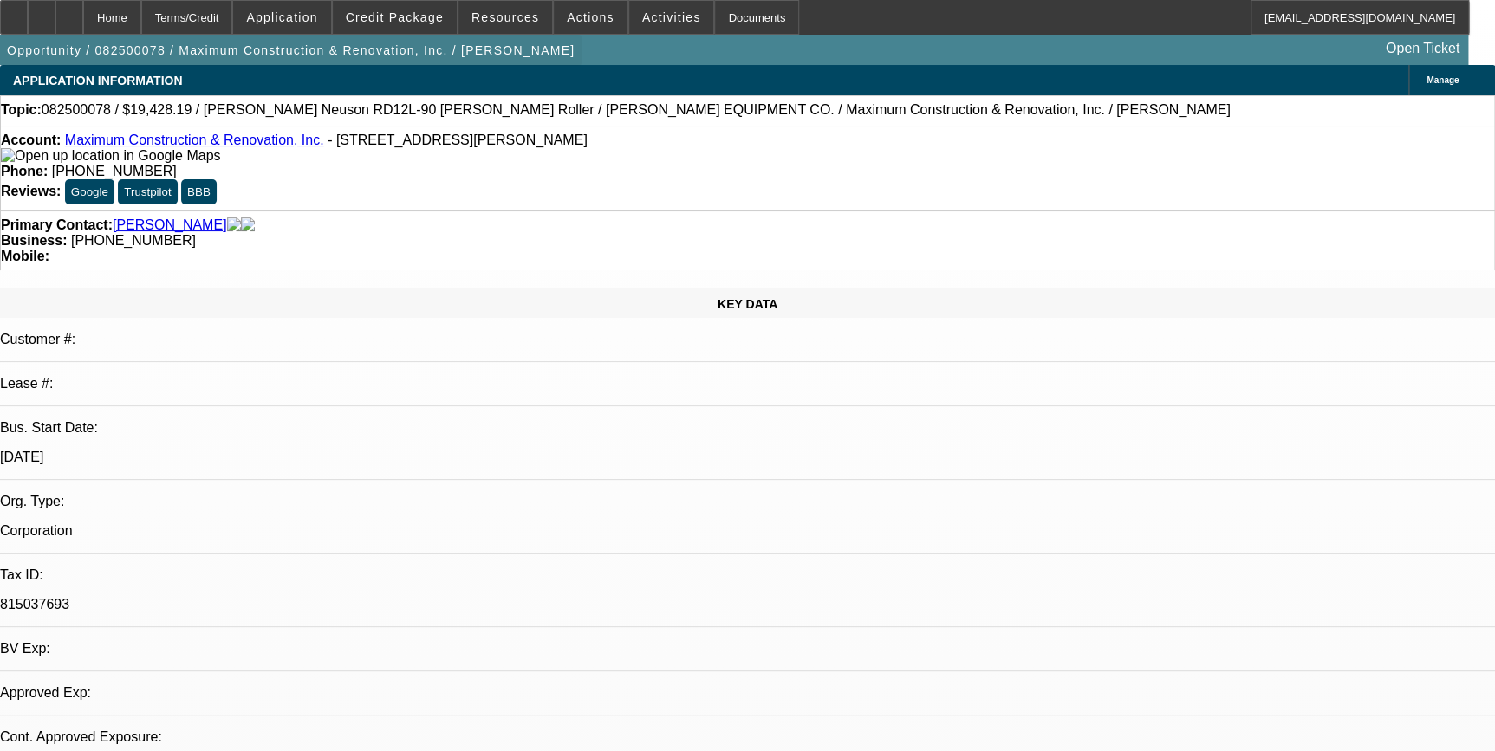
select select "0"
select select "1"
select select "2"
select select "1"
select select "2"
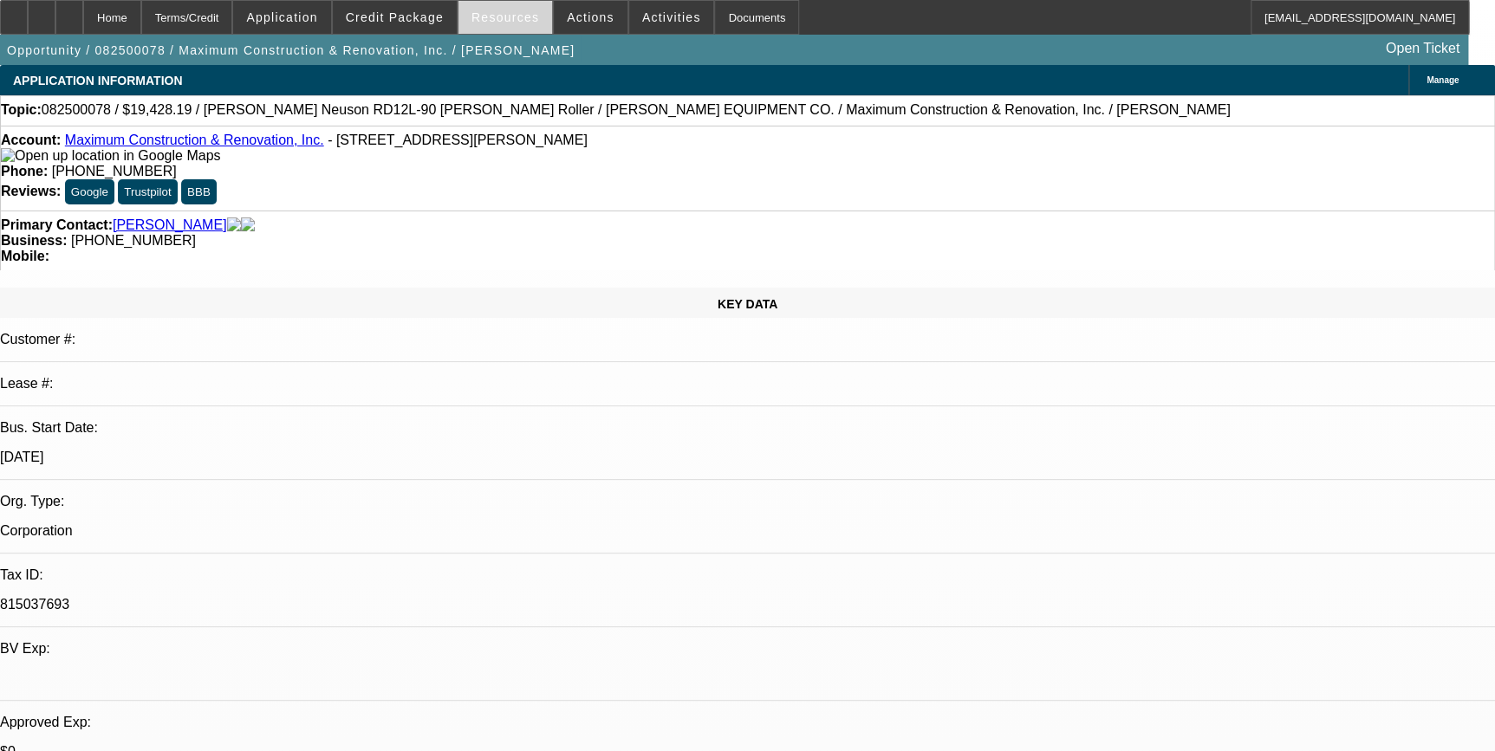
select select "6"
click at [571, 17] on span "Actions" at bounding box center [591, 17] width 48 height 14
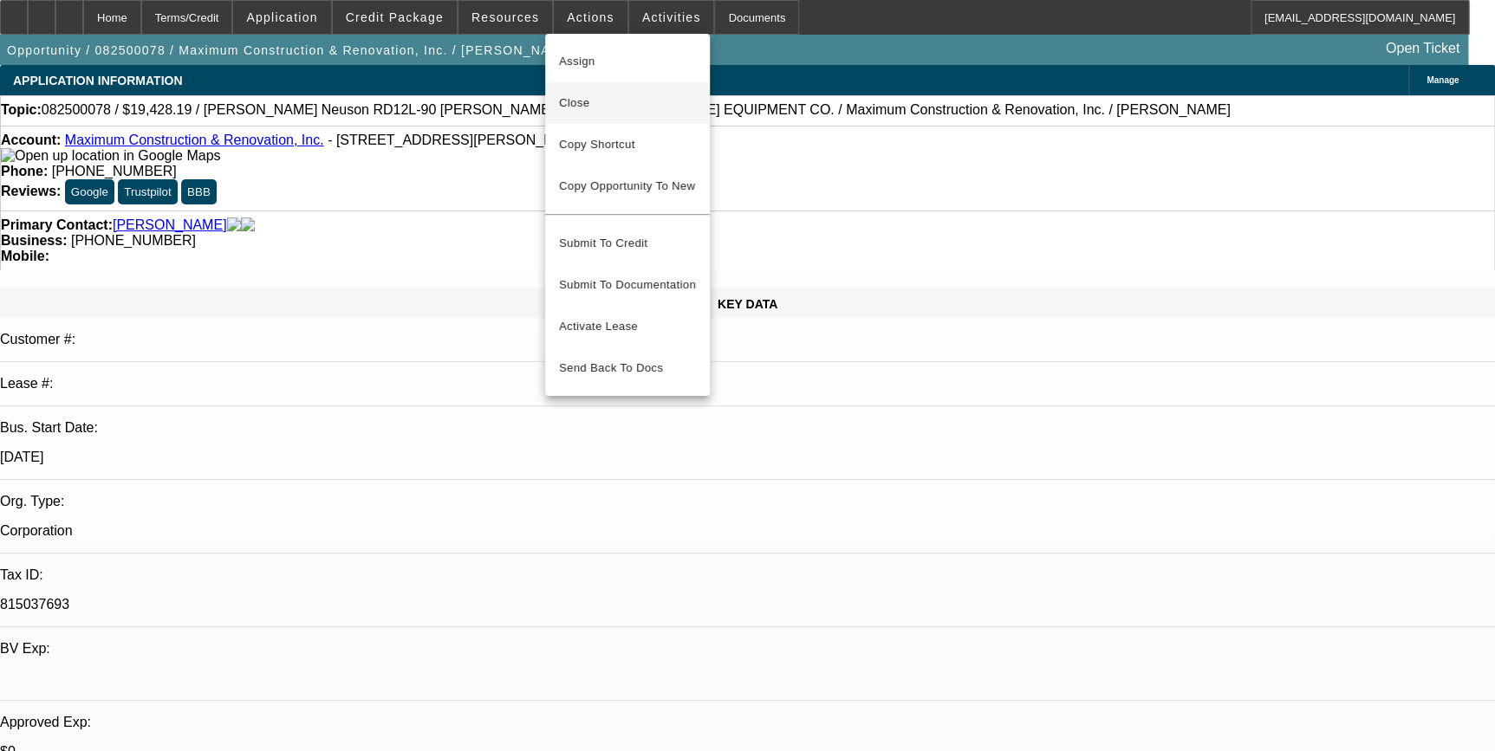
click at [615, 107] on span "Close" at bounding box center [627, 103] width 137 height 21
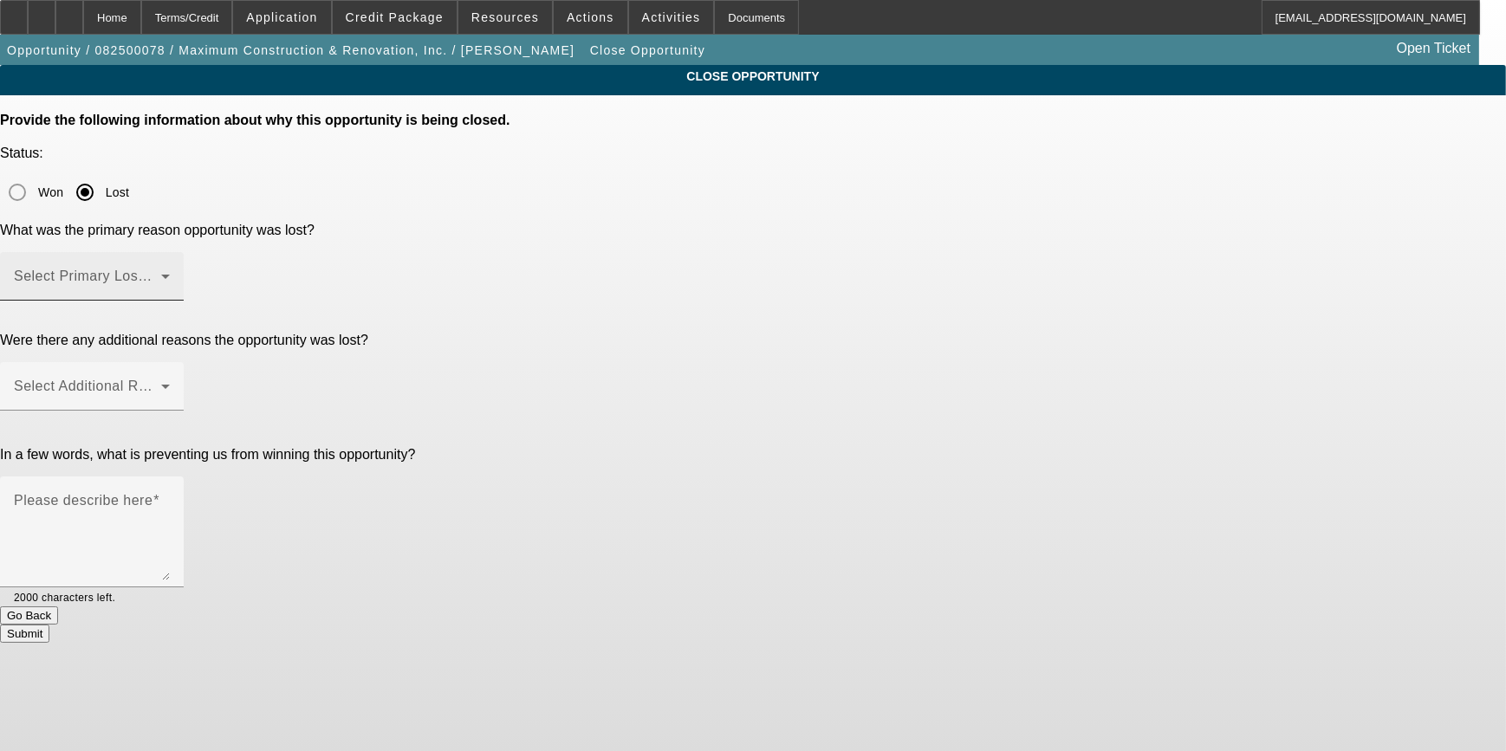
click at [197, 269] on mat-label "Select Primary Lost Reason" at bounding box center [105, 276] width 183 height 15
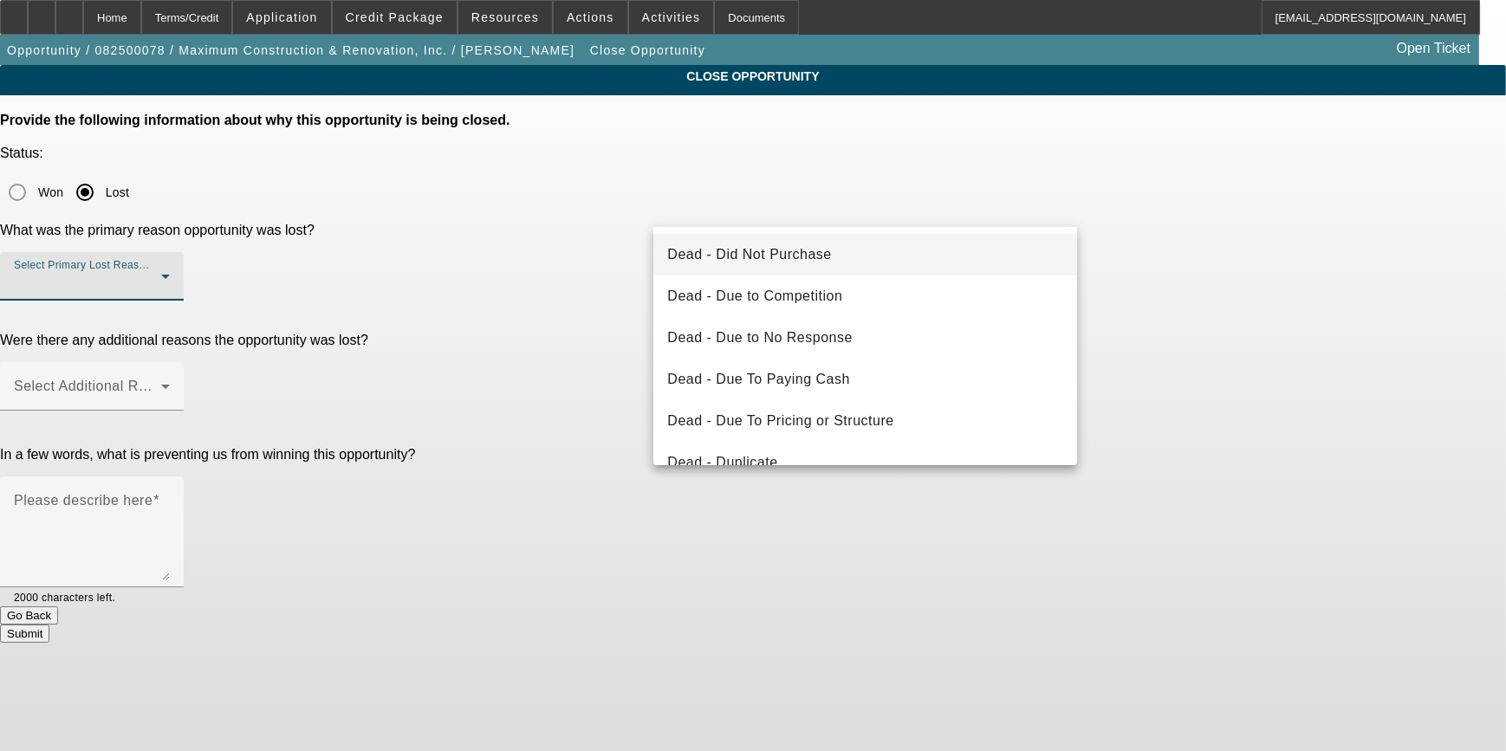
click at [792, 248] on span "Dead - Did Not Purchase" at bounding box center [749, 254] width 164 height 21
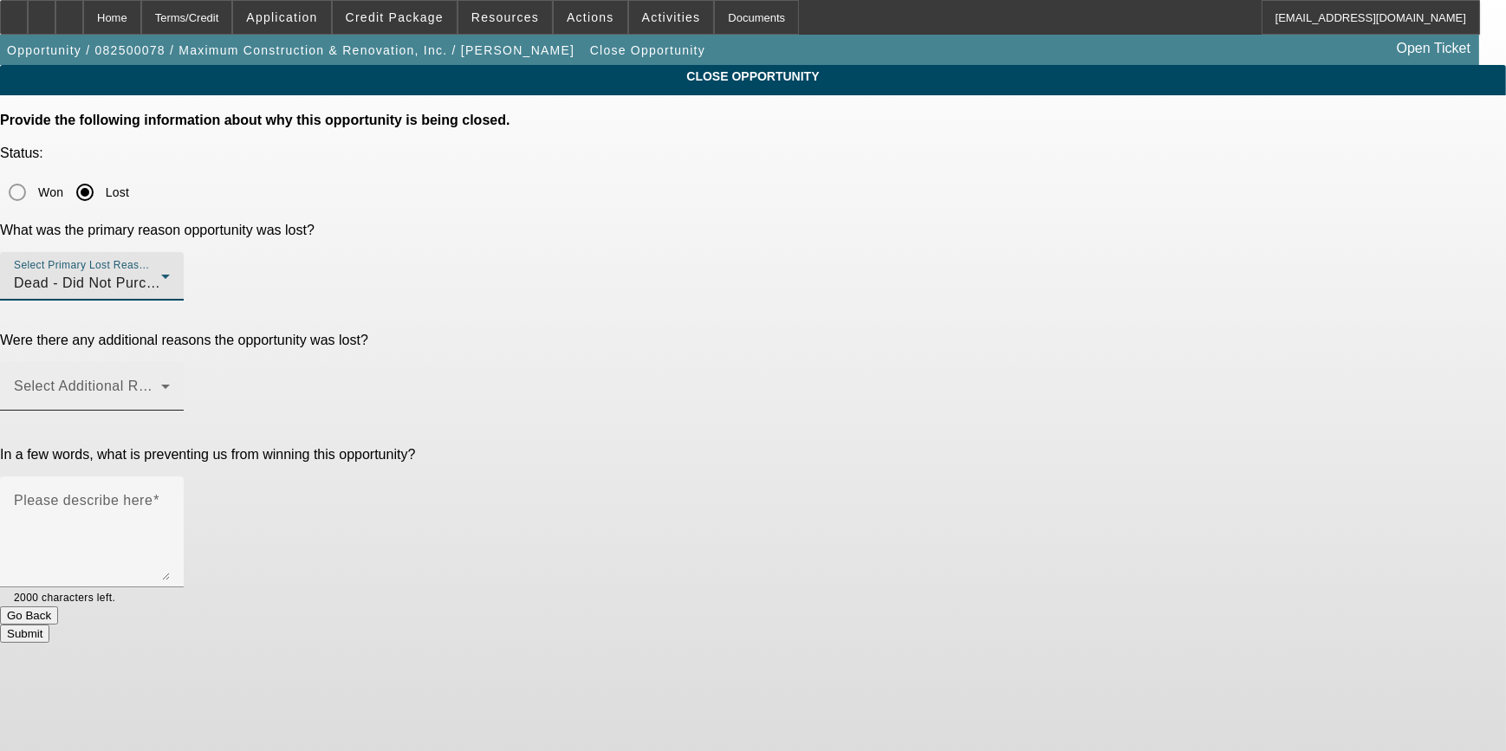
click at [185, 379] on mat-label "Select Additional Reasons" at bounding box center [100, 386] width 172 height 15
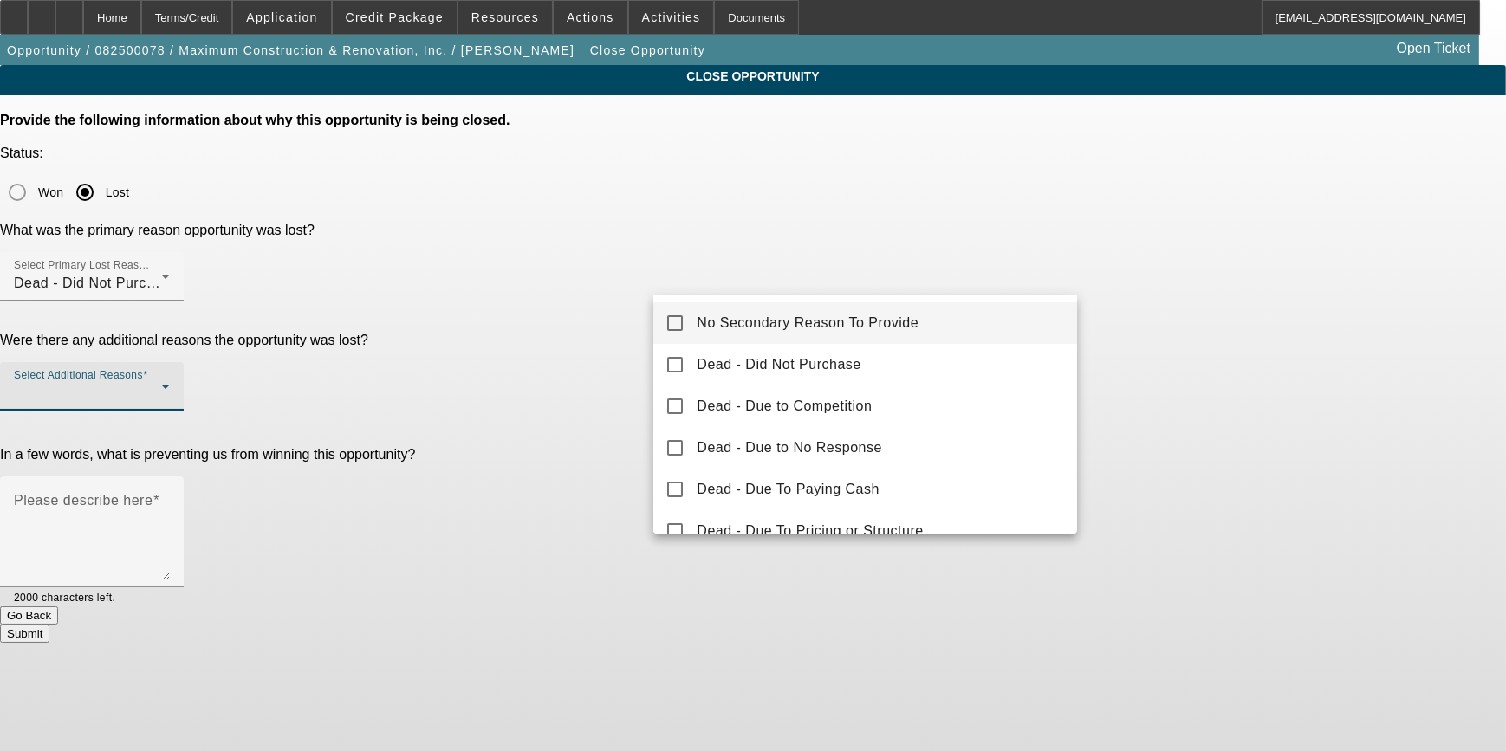
click at [675, 325] on mat-pseudo-checkbox at bounding box center [675, 323] width 16 height 16
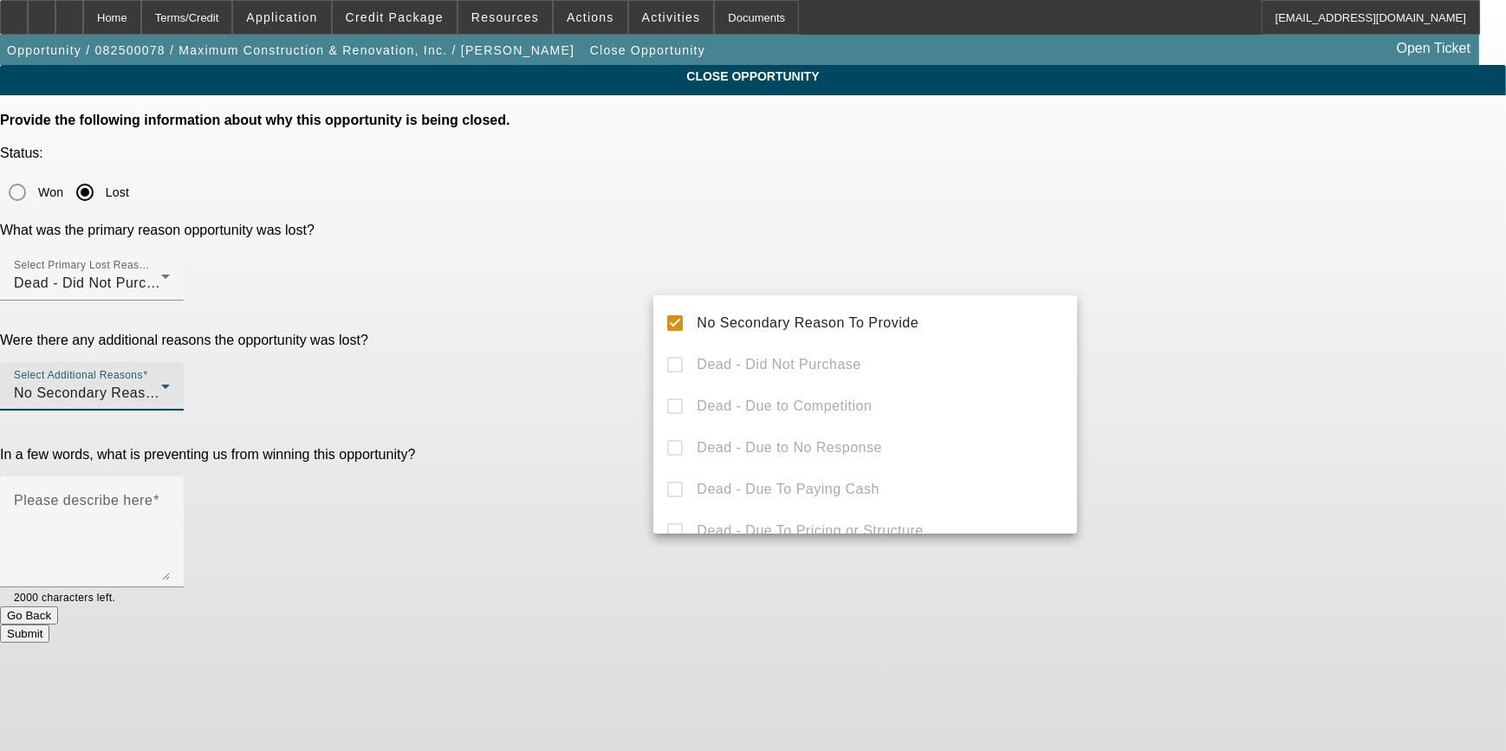
click at [552, 337] on div at bounding box center [753, 375] width 1506 height 751
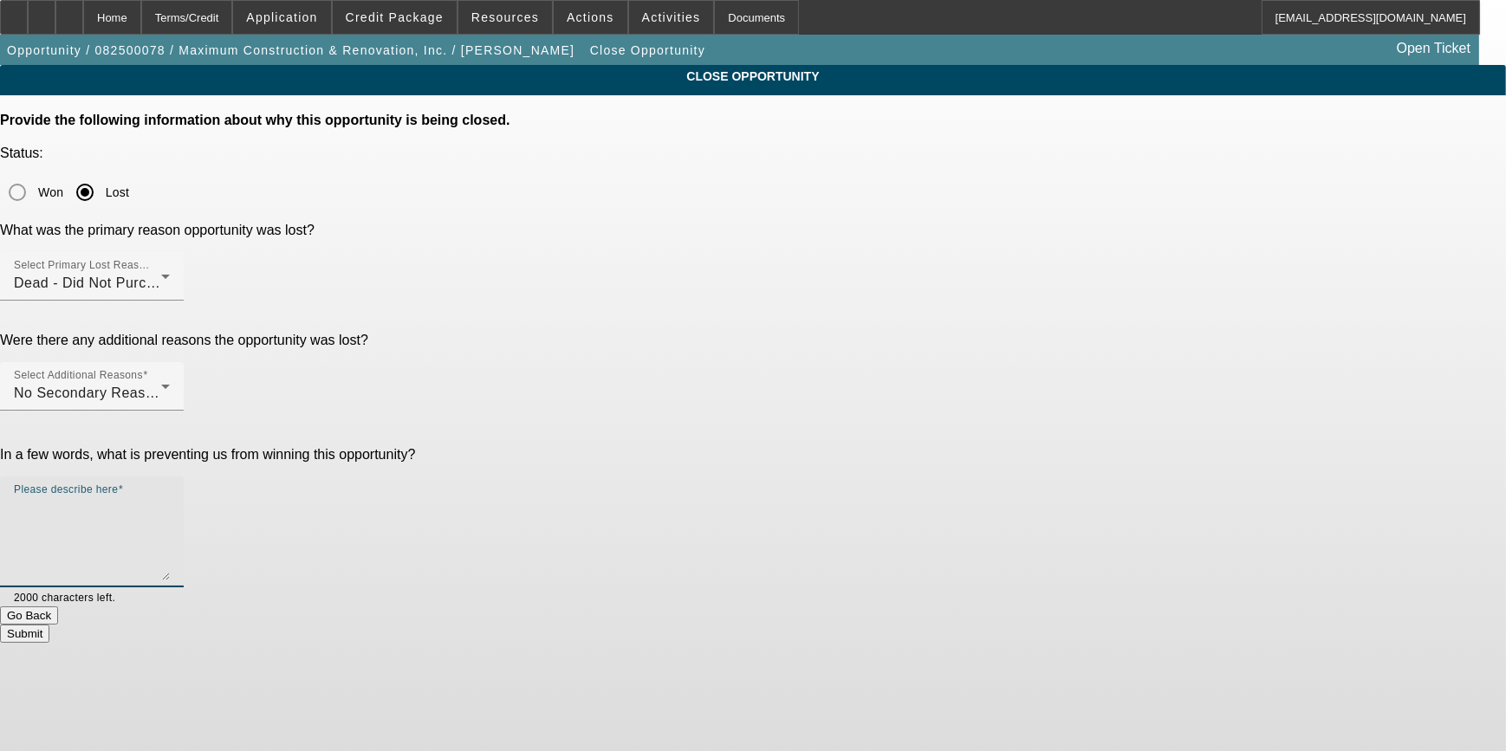
click at [170, 497] on textarea "Please describe here" at bounding box center [92, 538] width 156 height 83
type textarea "GA Test Applications to Review and Present"
click at [170, 477] on div "Please describe here GA Test Applications to Review and Present" at bounding box center [92, 532] width 156 height 111
click at [170, 497] on textarea "GA Test Applications to Review and Present" at bounding box center [92, 538] width 156 height 83
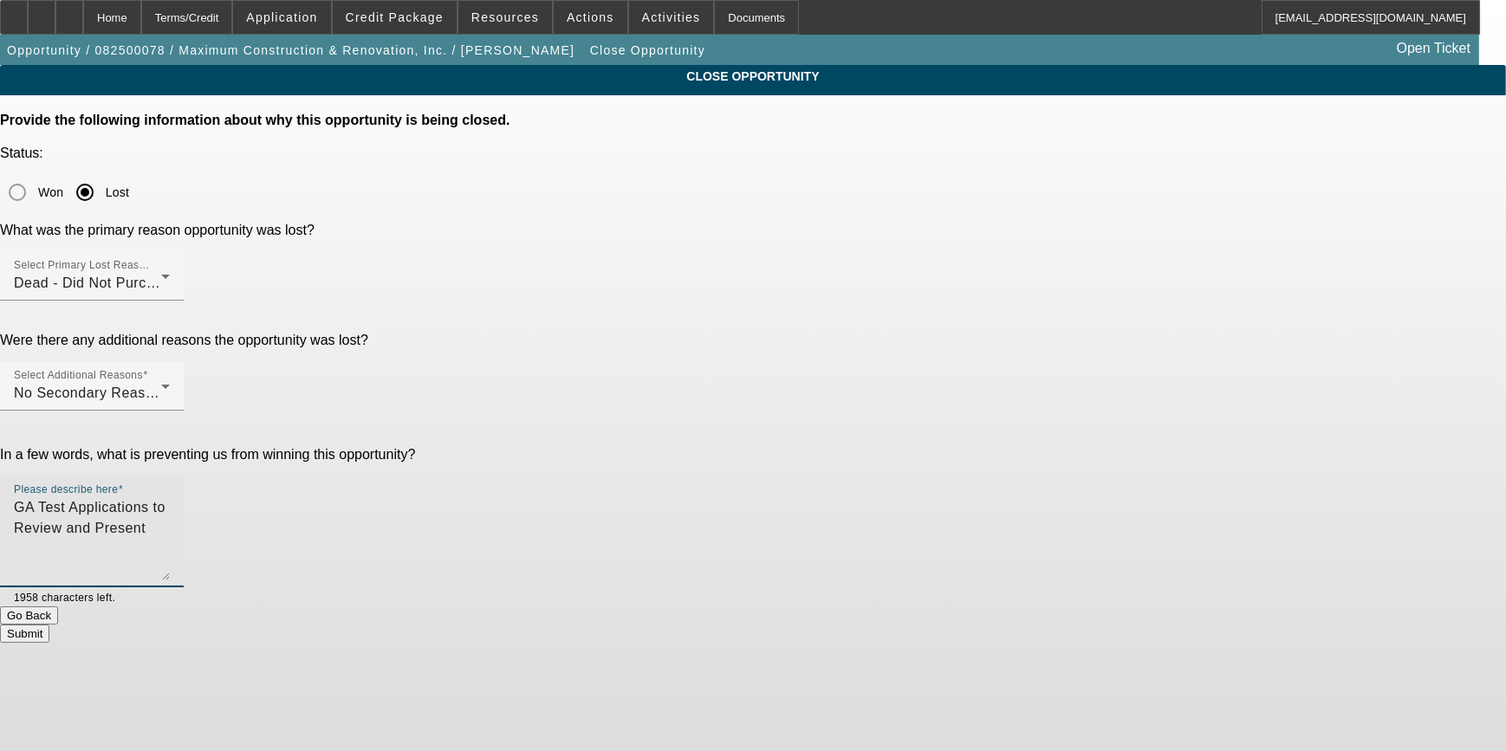
click at [170, 497] on textarea "GA Test Applications to Review and Present" at bounding box center [92, 538] width 156 height 83
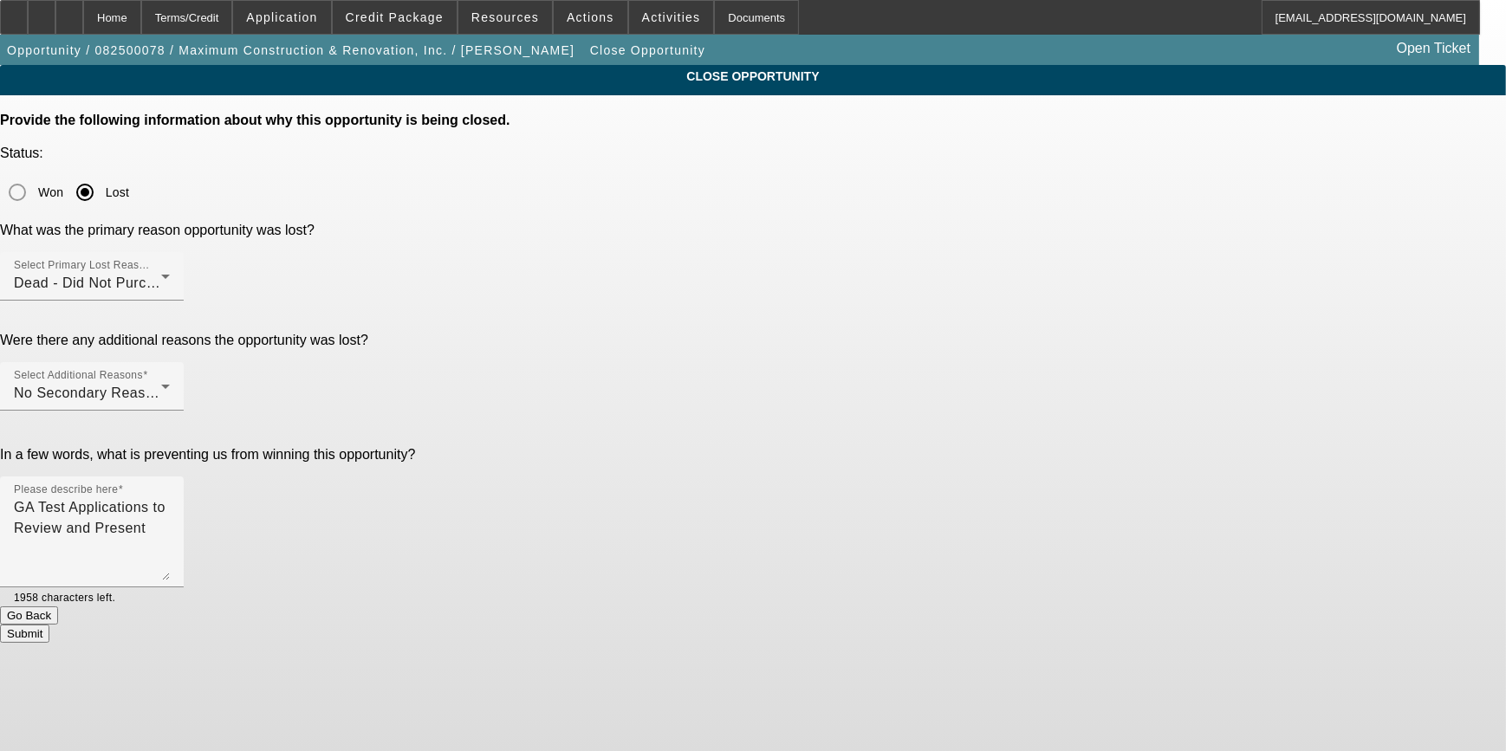
click at [49, 625] on button "Submit" at bounding box center [24, 634] width 49 height 18
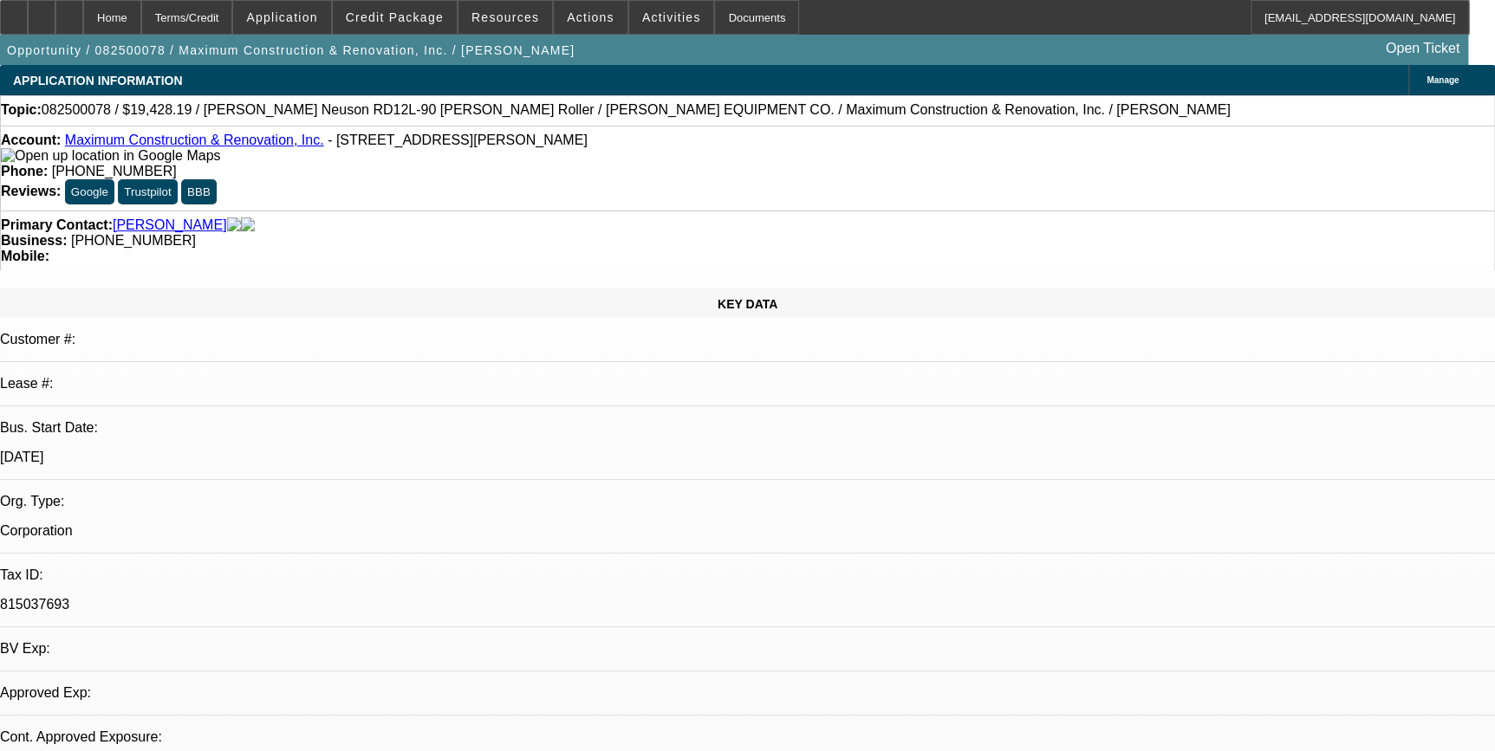
select select "0.1"
select select "2"
select select "0"
select select "0.1"
select select "2"
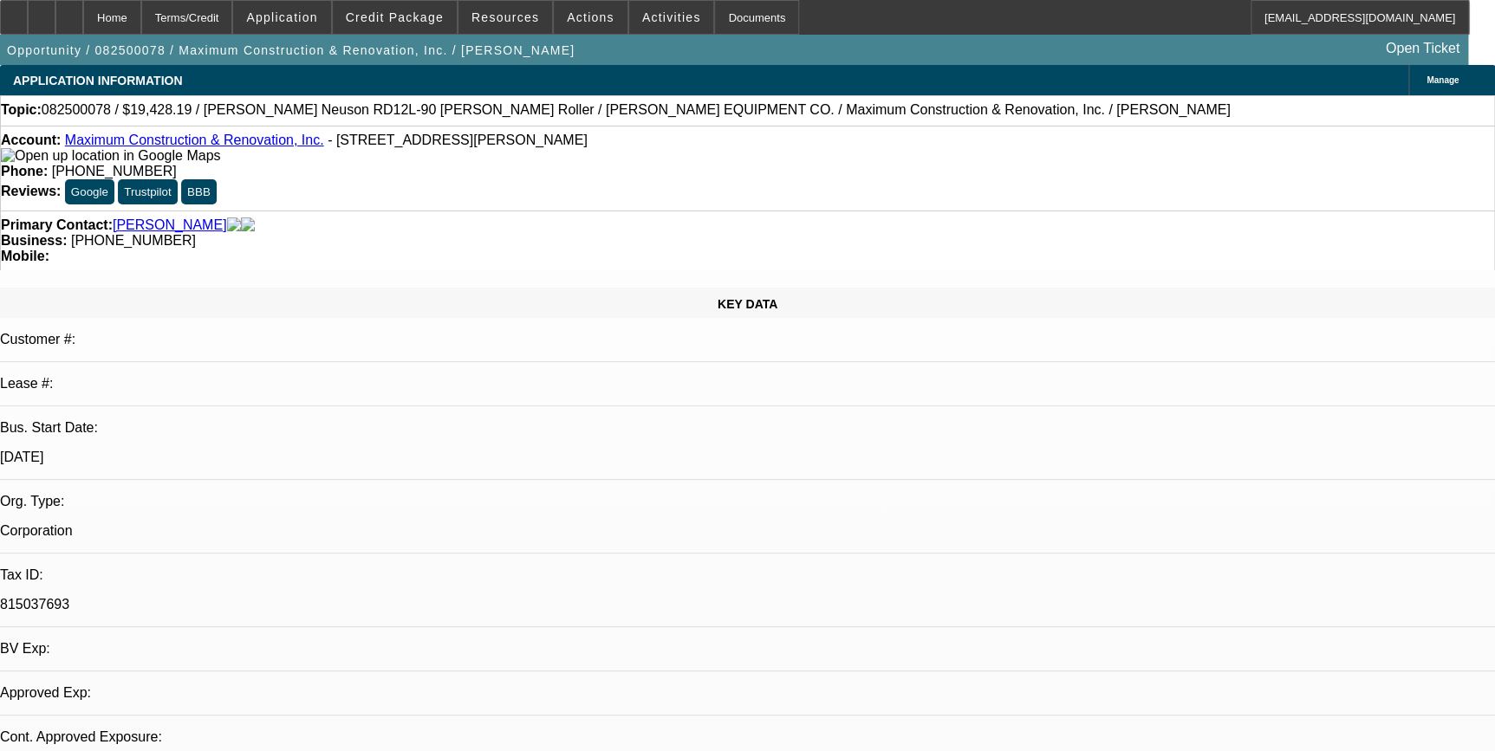
select select "0"
select select "1"
select select "2"
select select "6"
select select "1"
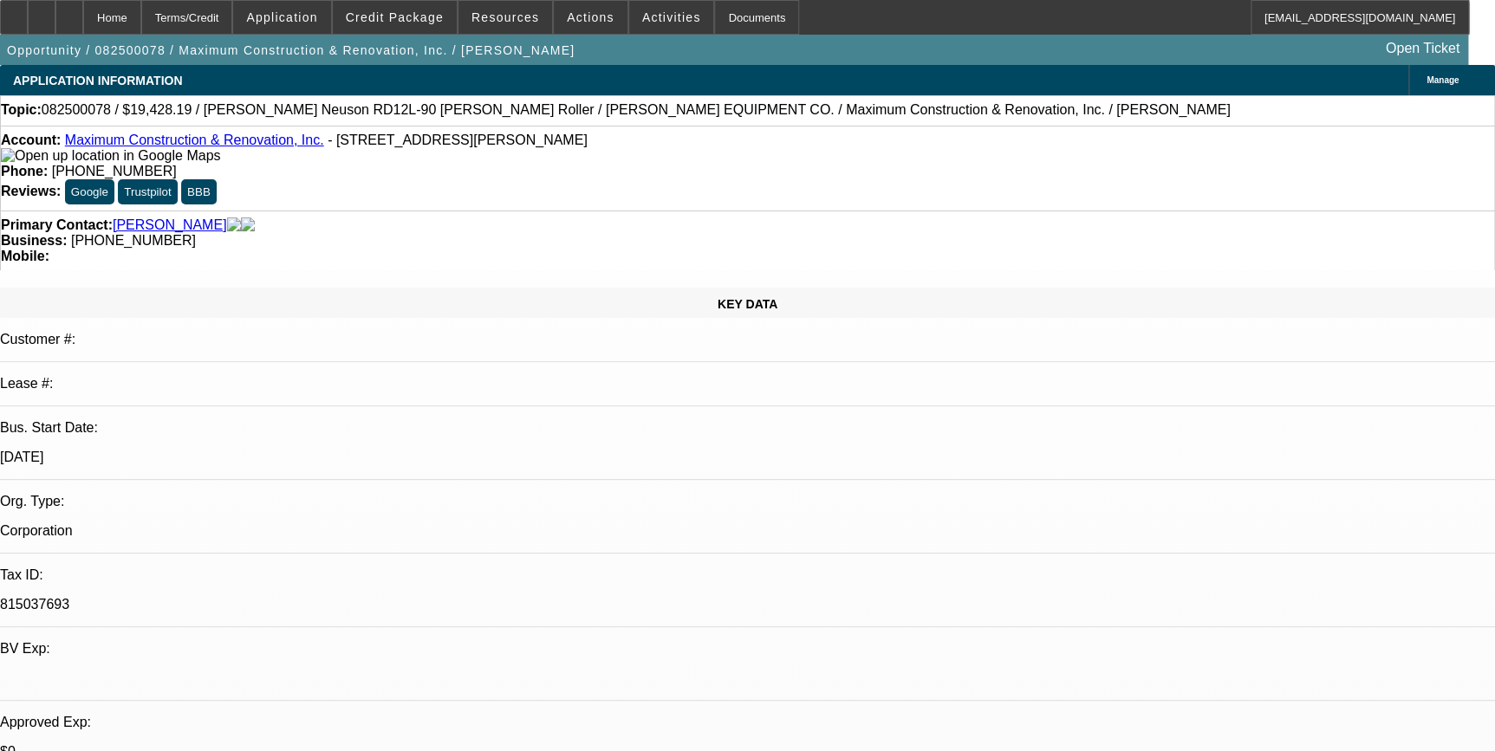
select select "2"
select select "6"
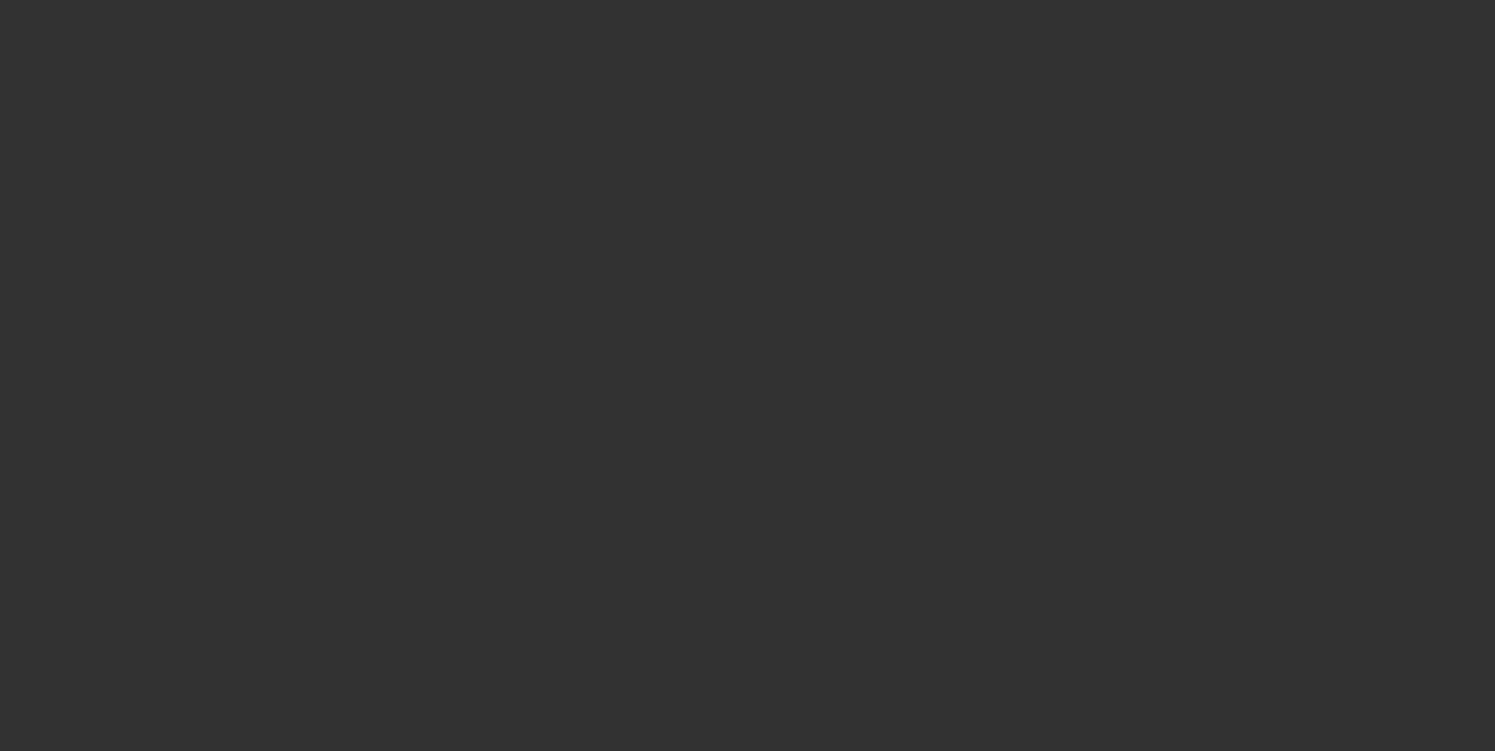
select select "0.1"
select select "2"
select select "0"
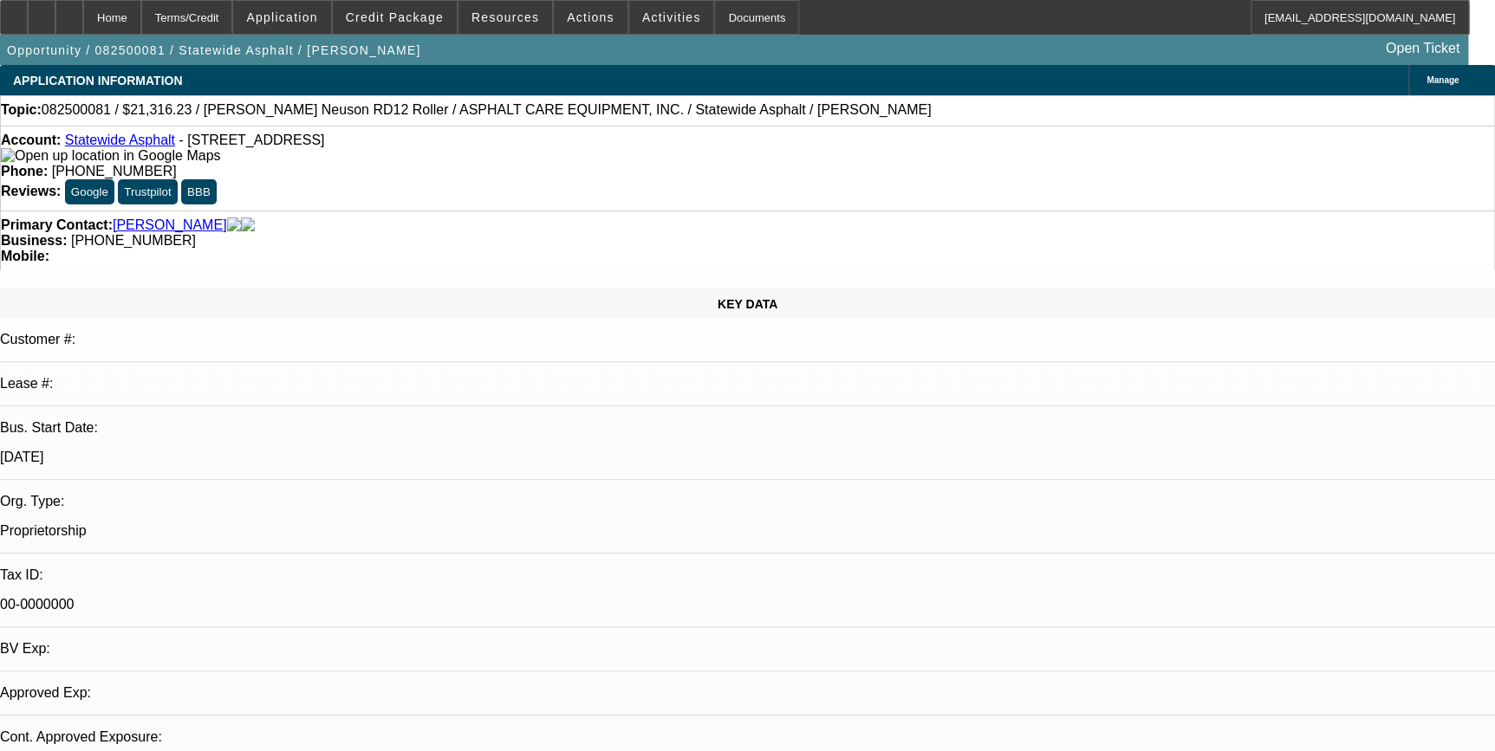
select select "1"
select select "2"
select select "6"
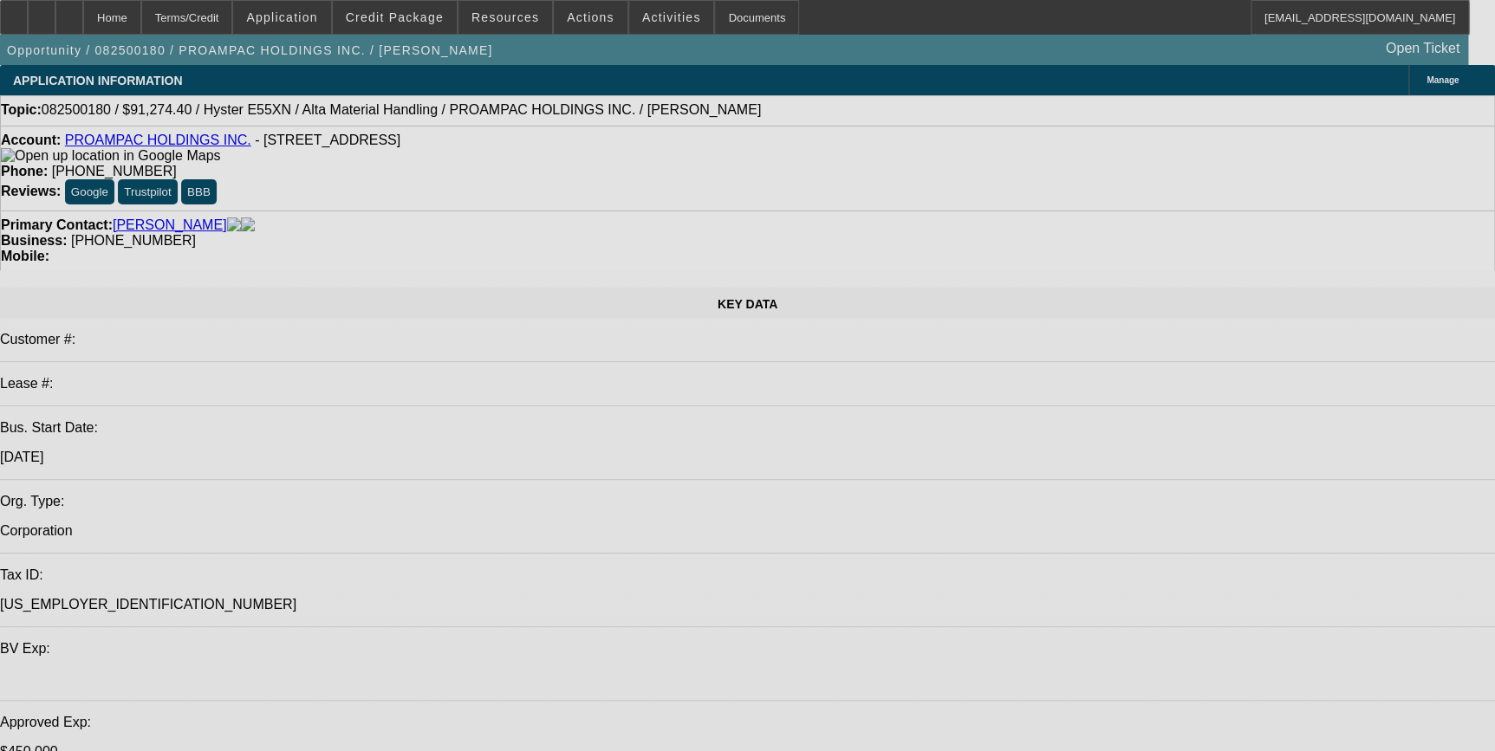
select select "0"
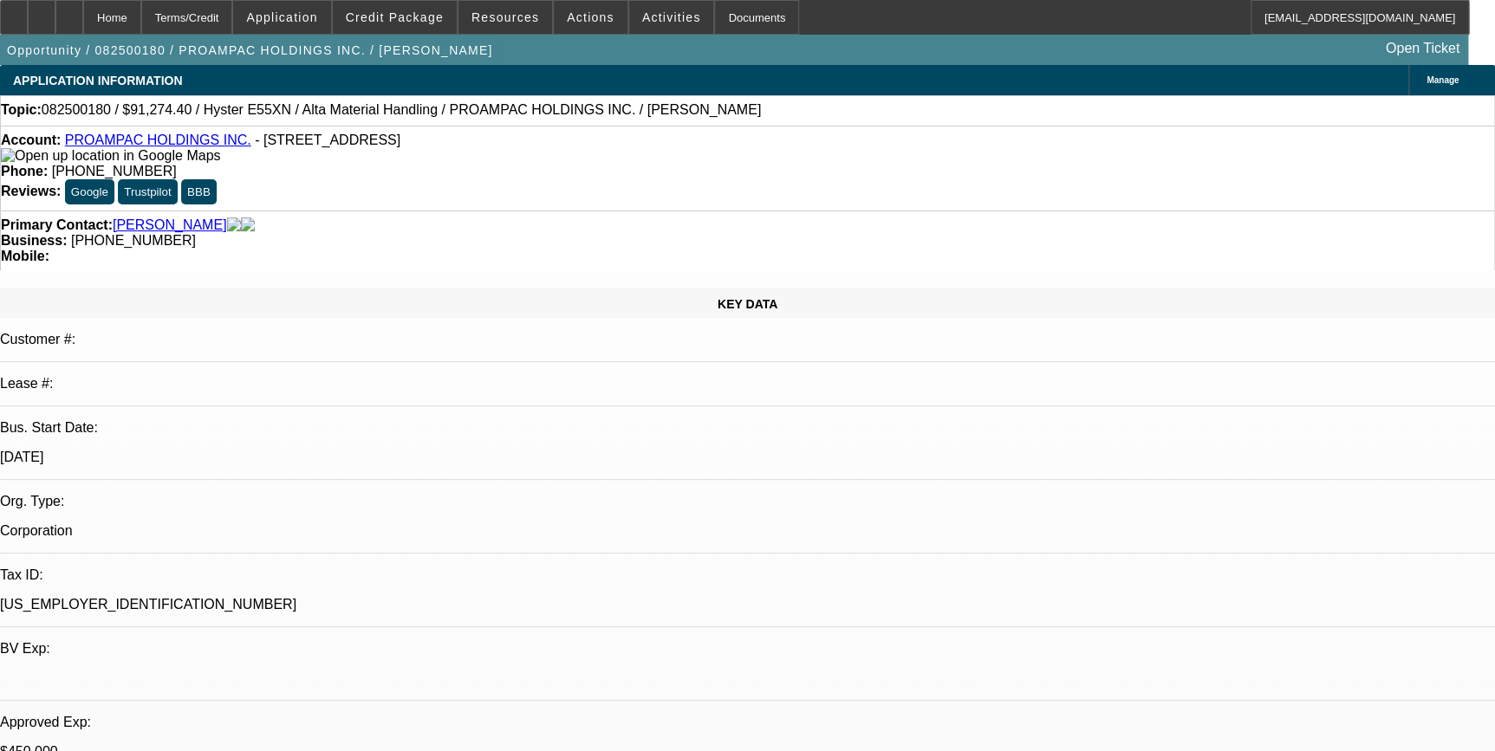
select select "0"
select select "2"
select select "0"
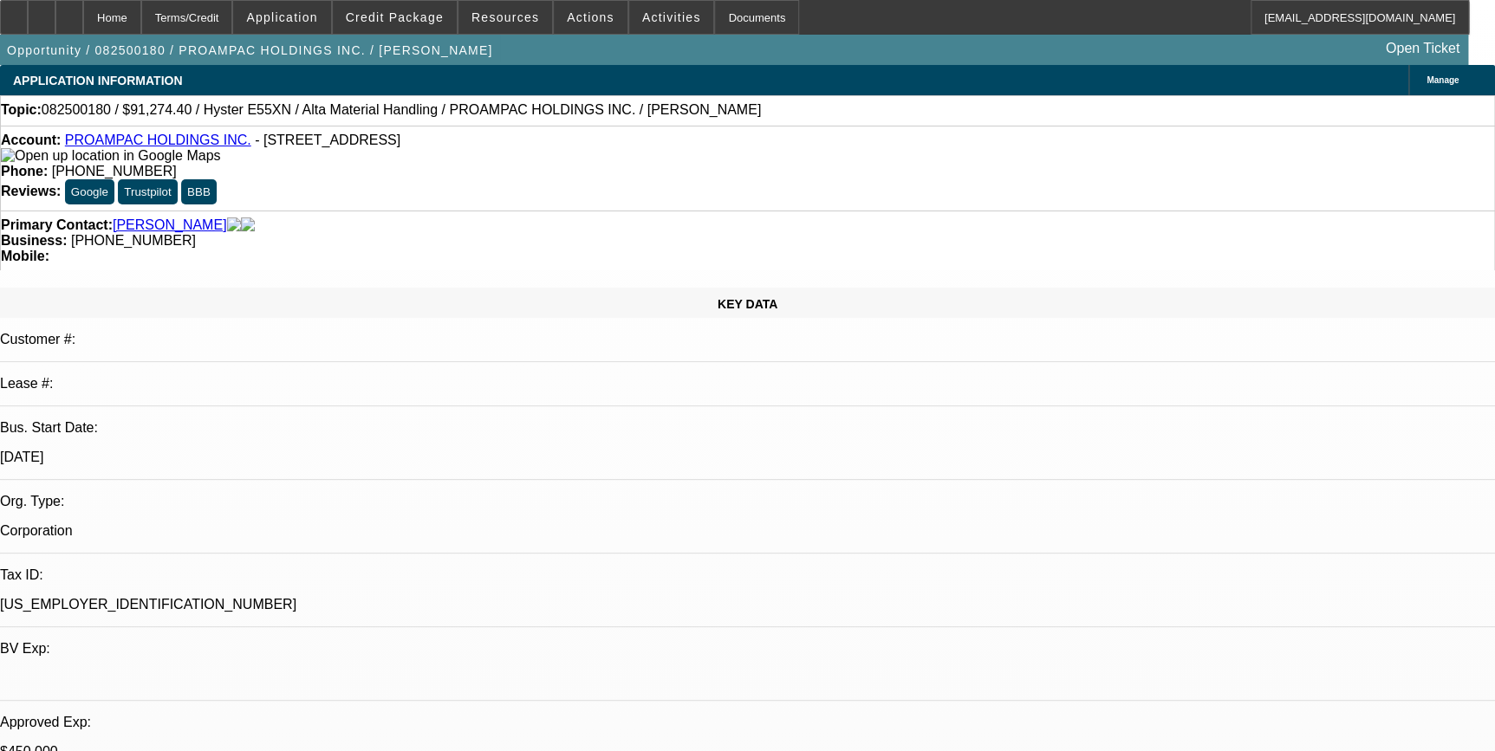
select select "0"
select select "2"
select select "0"
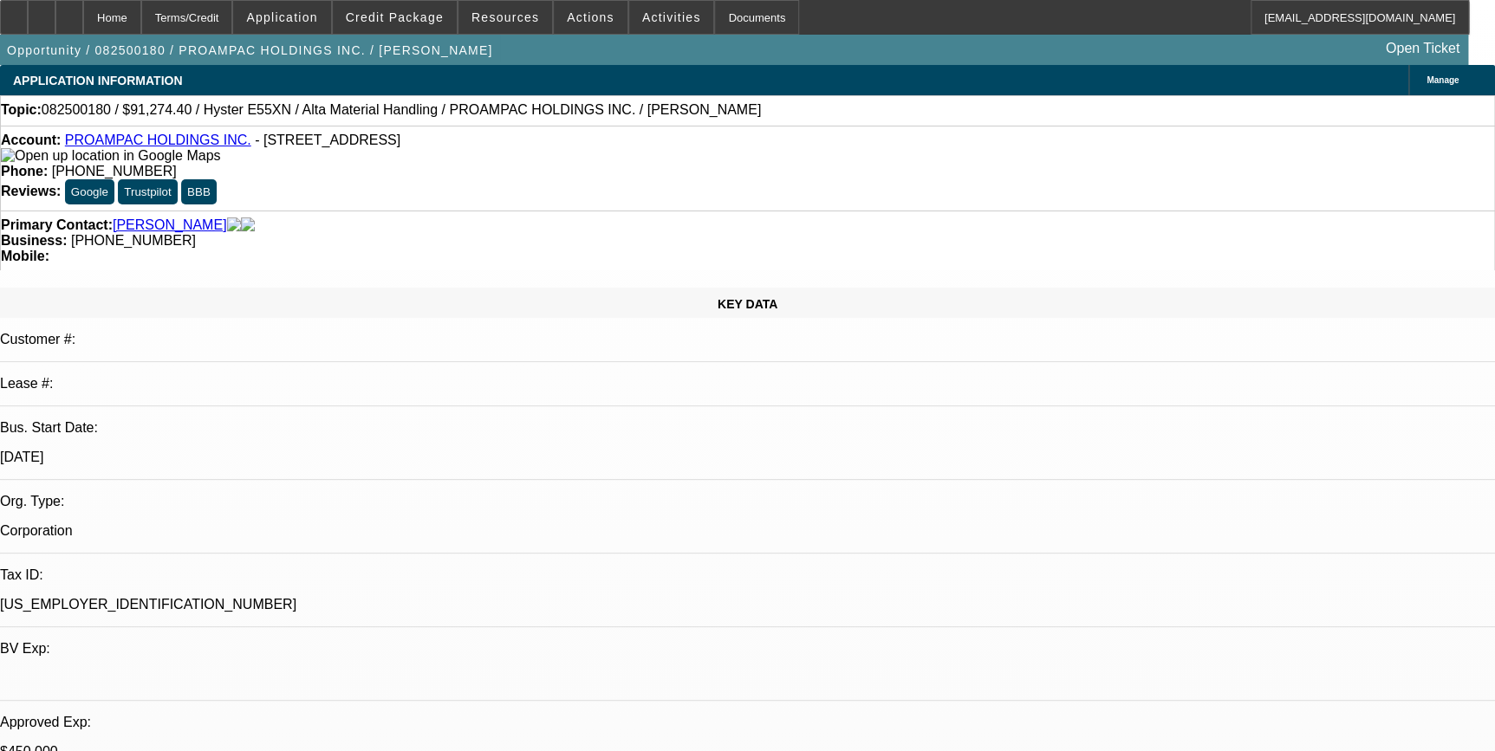
select select "0"
select select "1"
select select "2"
select select "5"
select select "1"
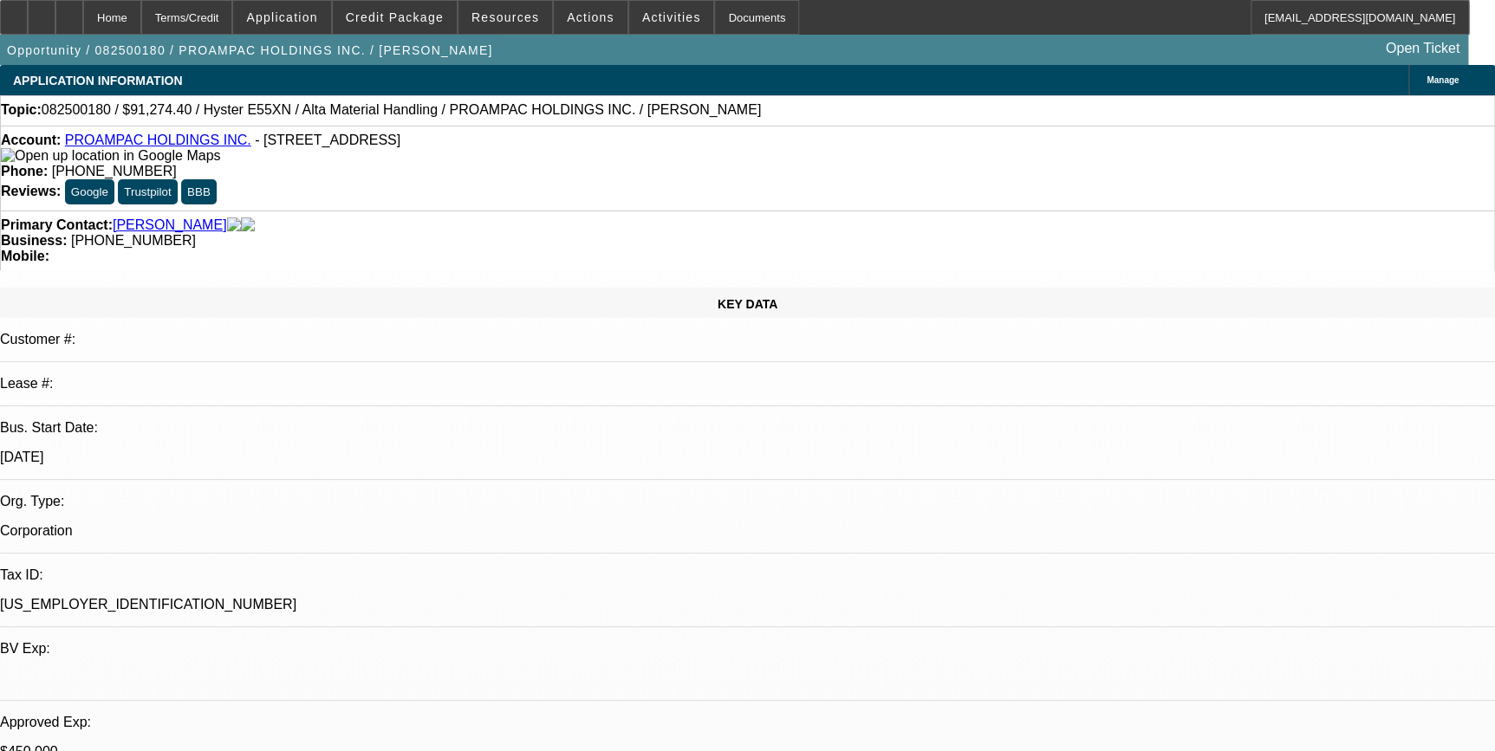
select select "2"
select select "5"
select select "1"
select select "2"
select select "5"
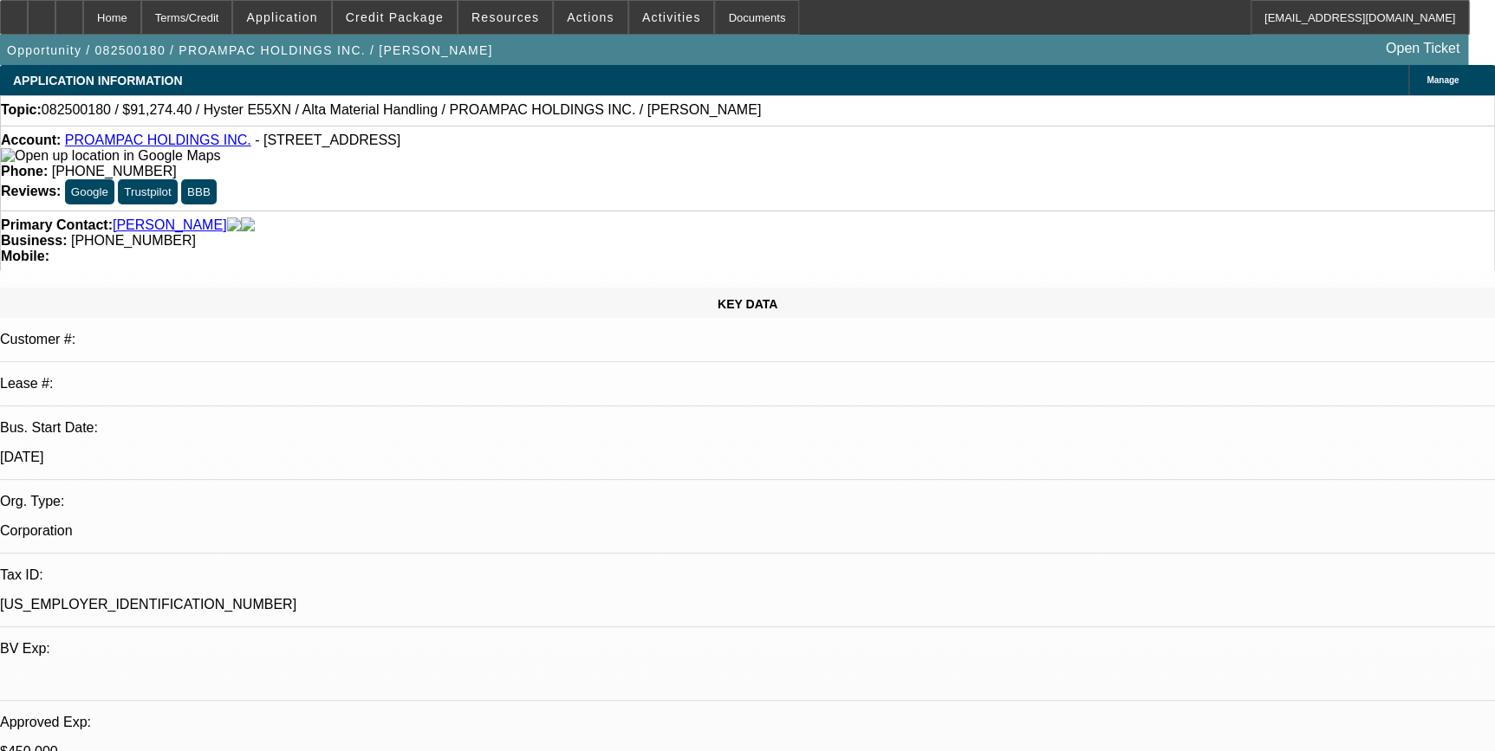
select select "1"
select select "2"
select select "5"
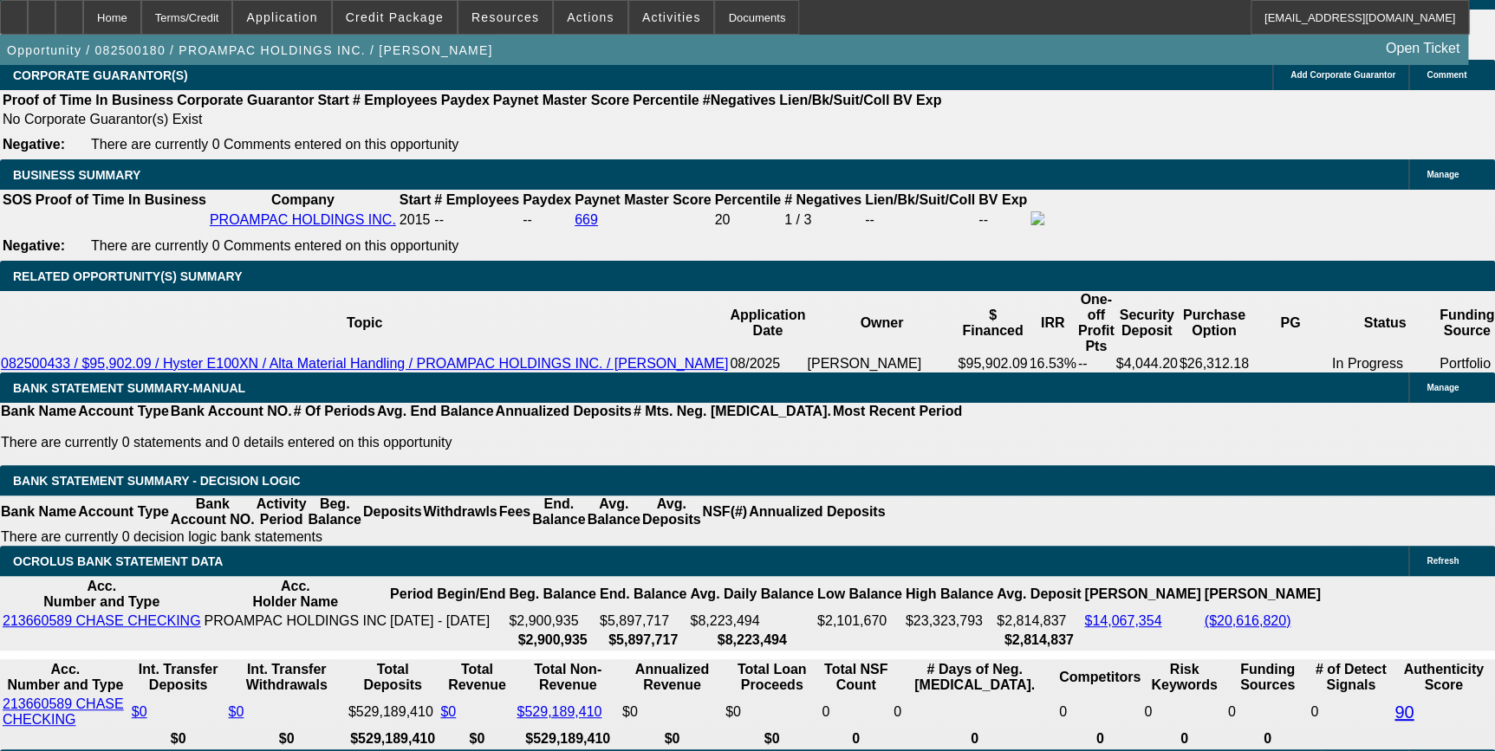
scroll to position [2599, 0]
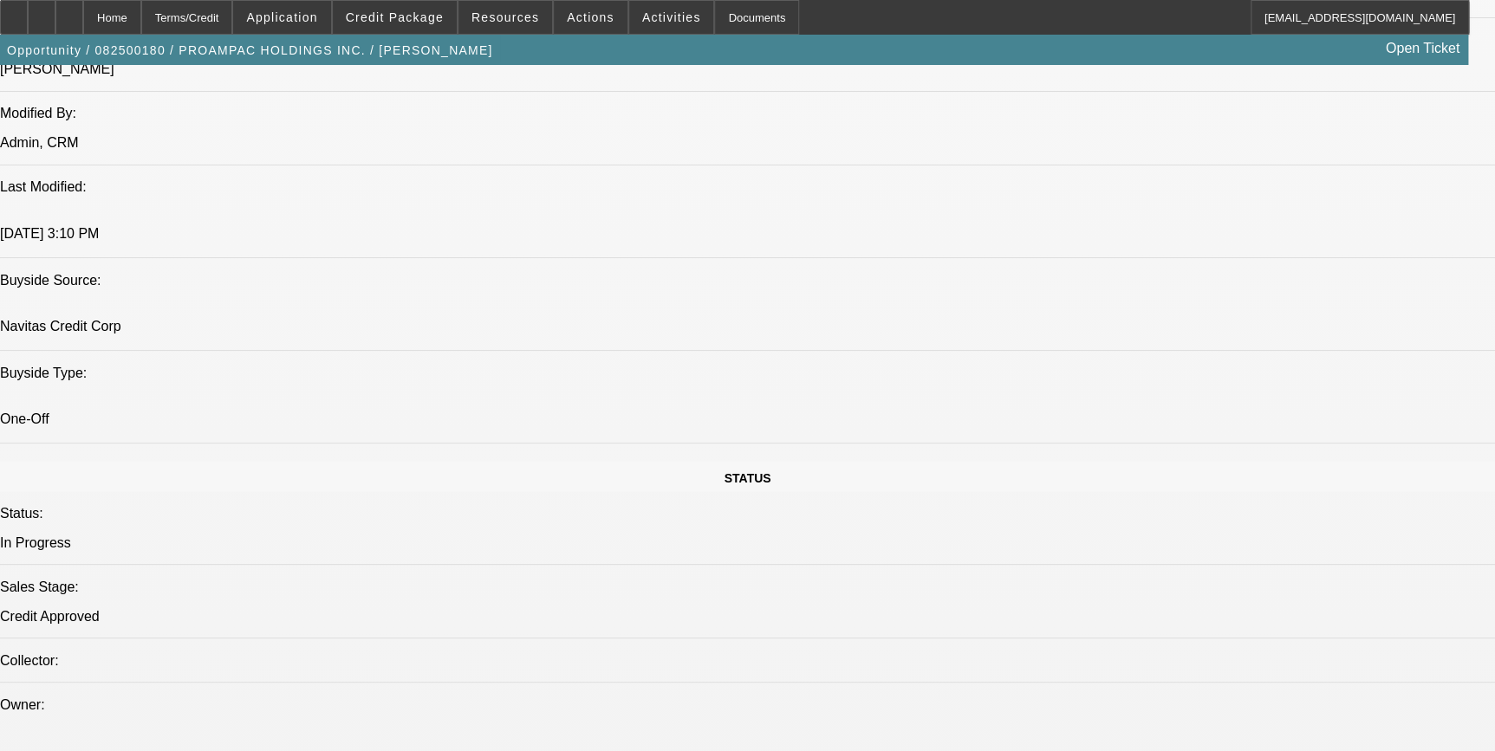
scroll to position [1260, 0]
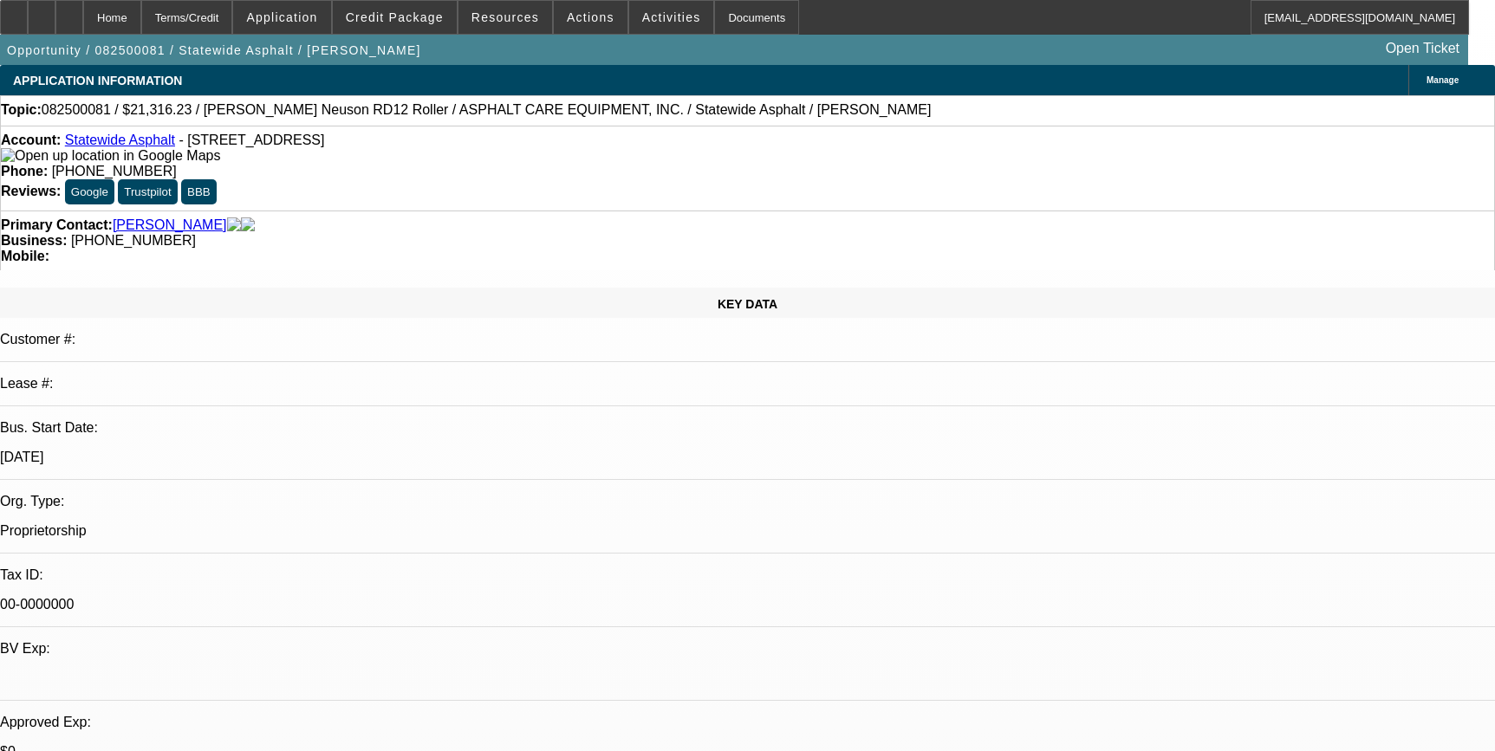
select select "0.1"
select select "2"
select select "0"
select select "6"
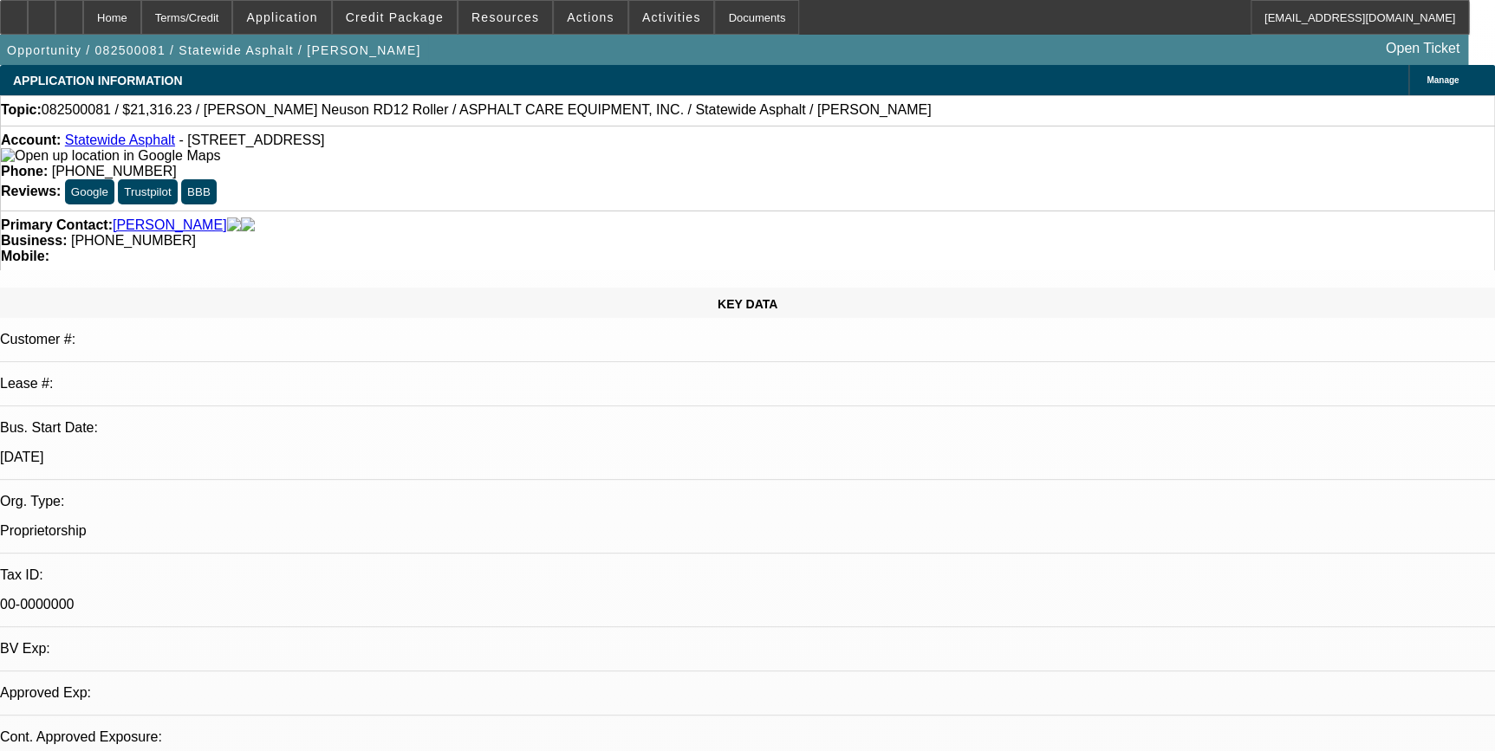
select select "0.1"
select select "2"
select select "0"
select select "1"
select select "2"
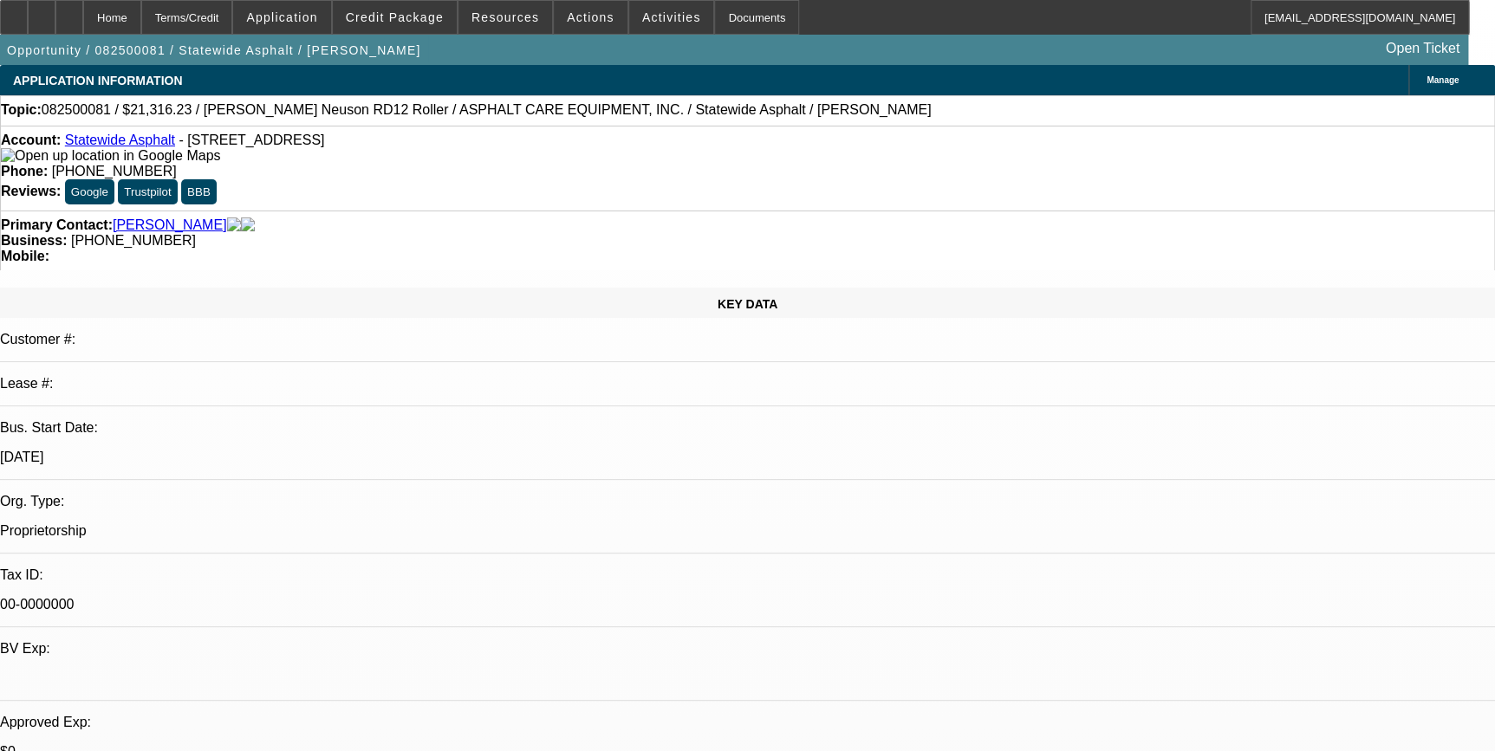
select select "6"
click at [569, 19] on span "Actions" at bounding box center [591, 17] width 48 height 14
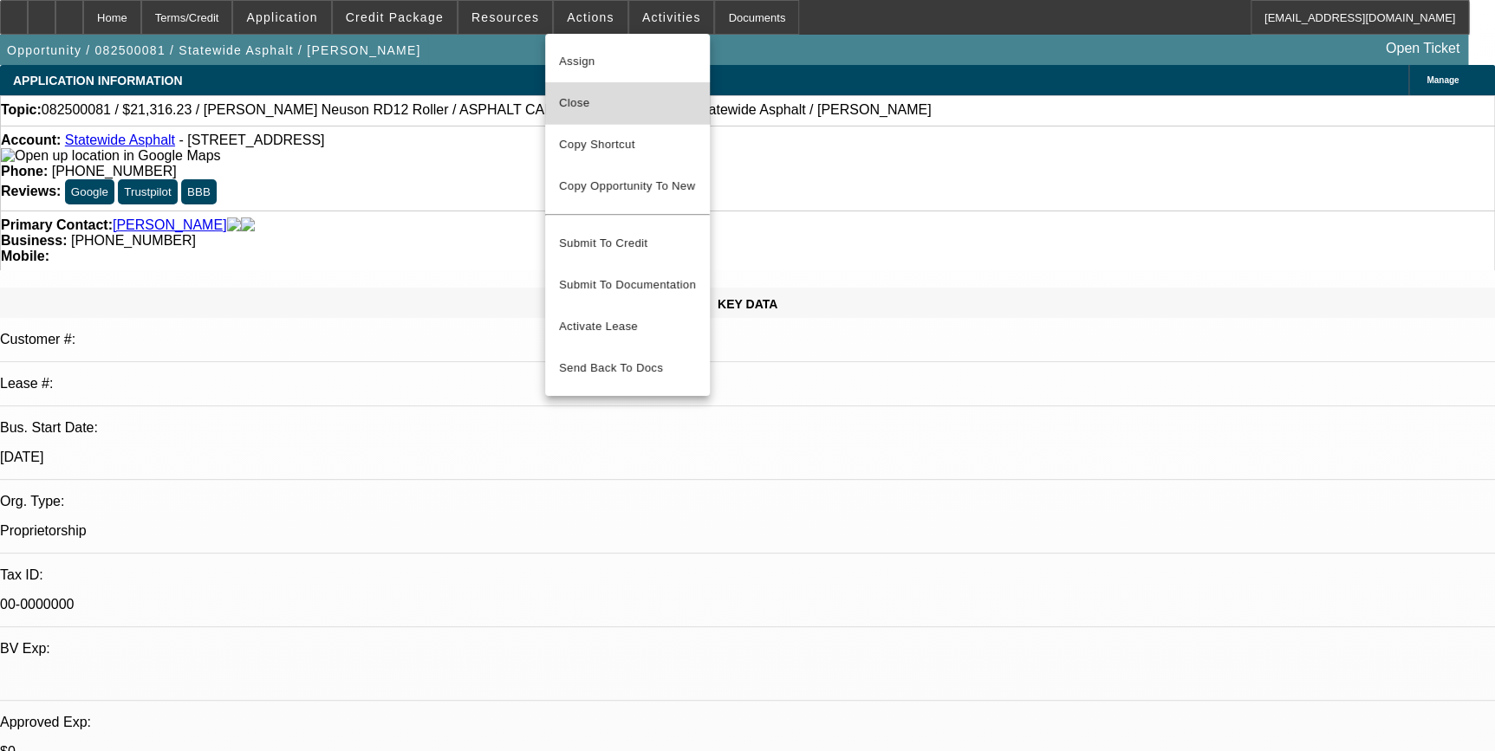
click at [587, 98] on span "Close" at bounding box center [627, 103] width 137 height 21
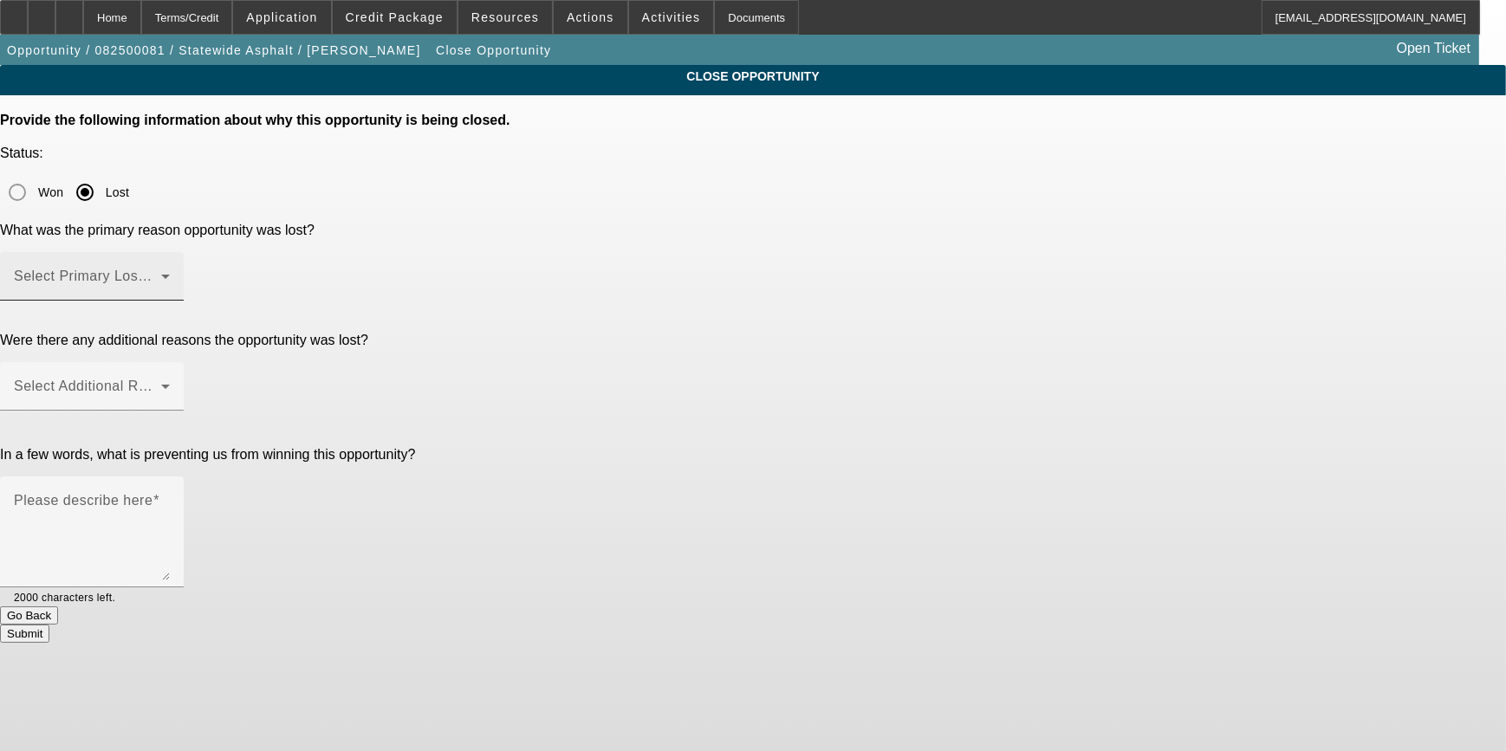
click at [170, 252] on div "Select Primary Lost Reason" at bounding box center [92, 276] width 156 height 49
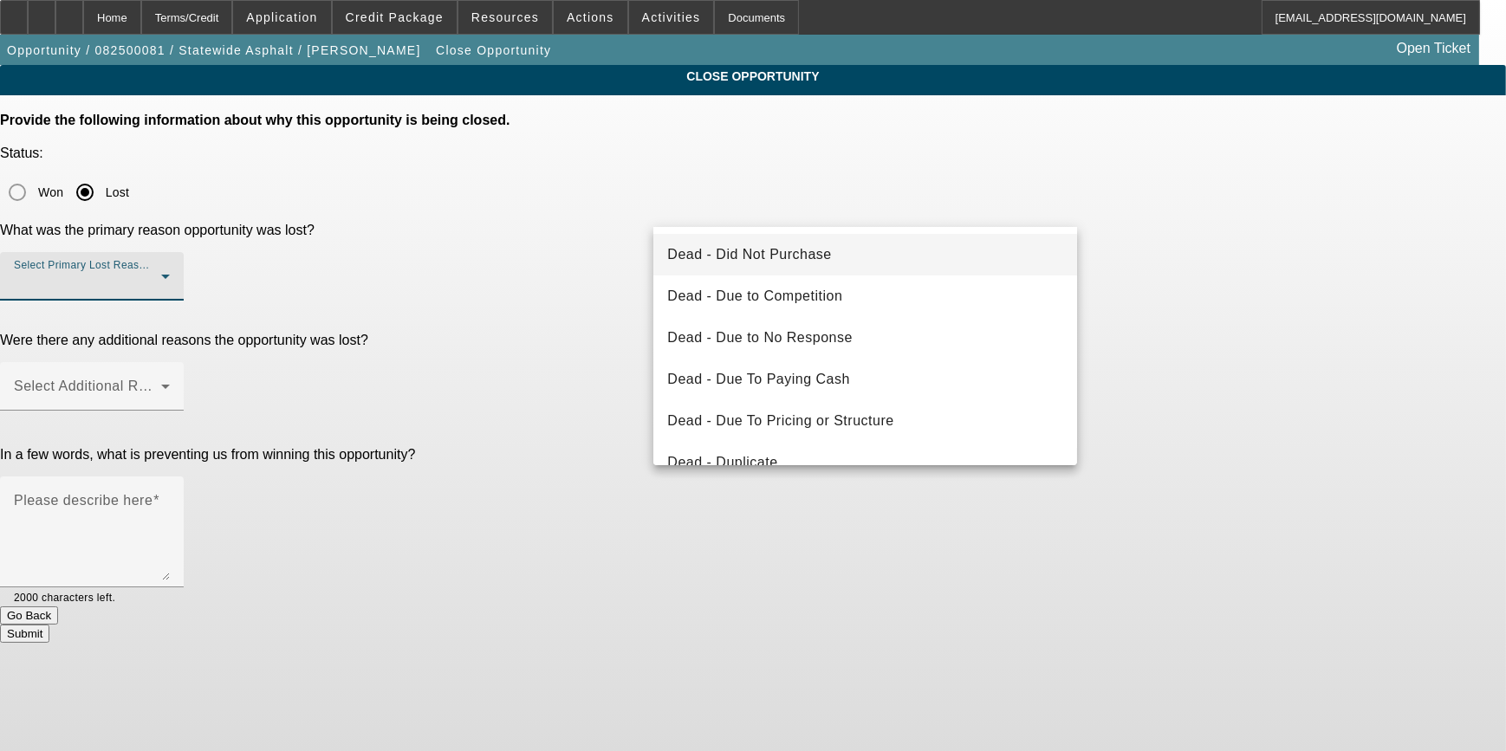
click at [792, 265] on mat-option "Dead - Did Not Purchase" at bounding box center [865, 255] width 424 height 42
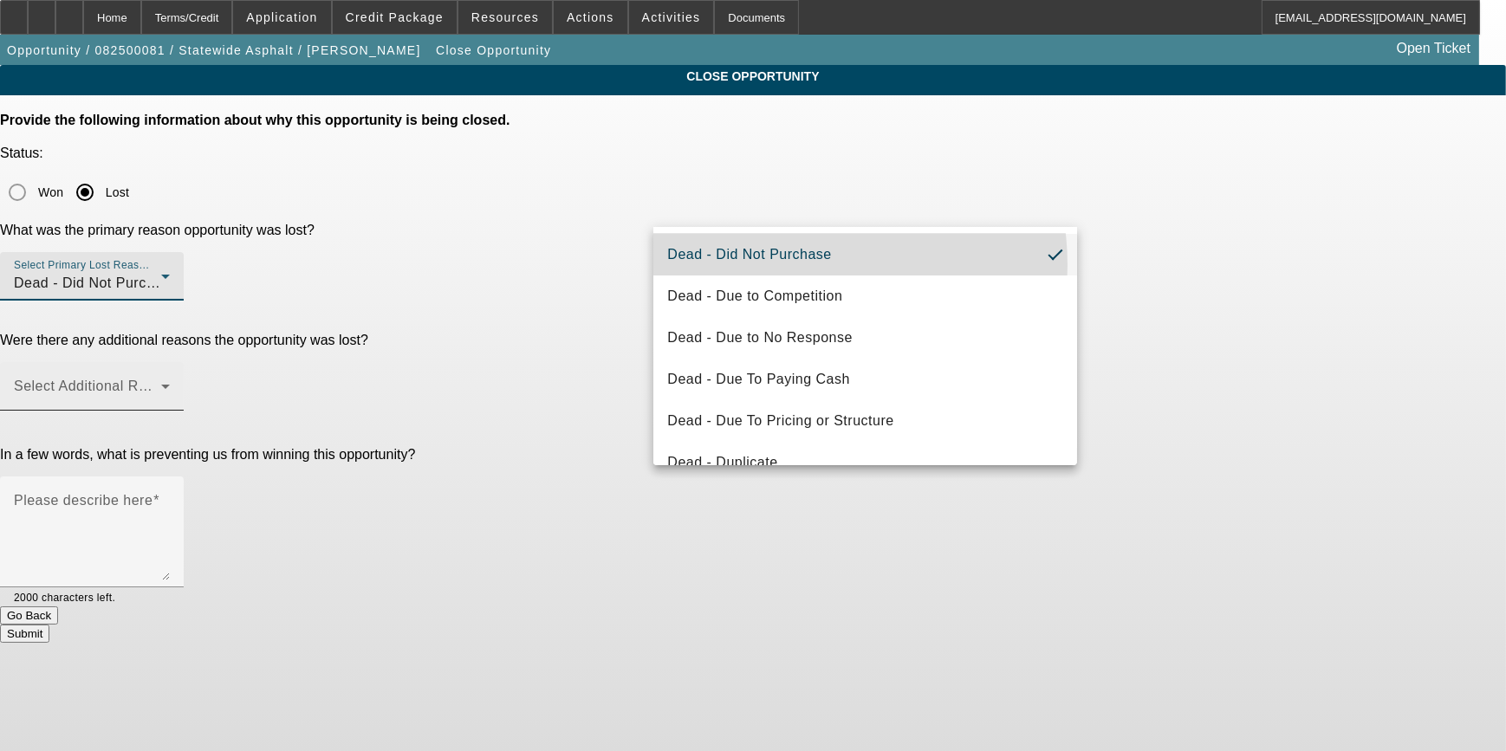
click at [161, 383] on span at bounding box center [87, 393] width 147 height 21
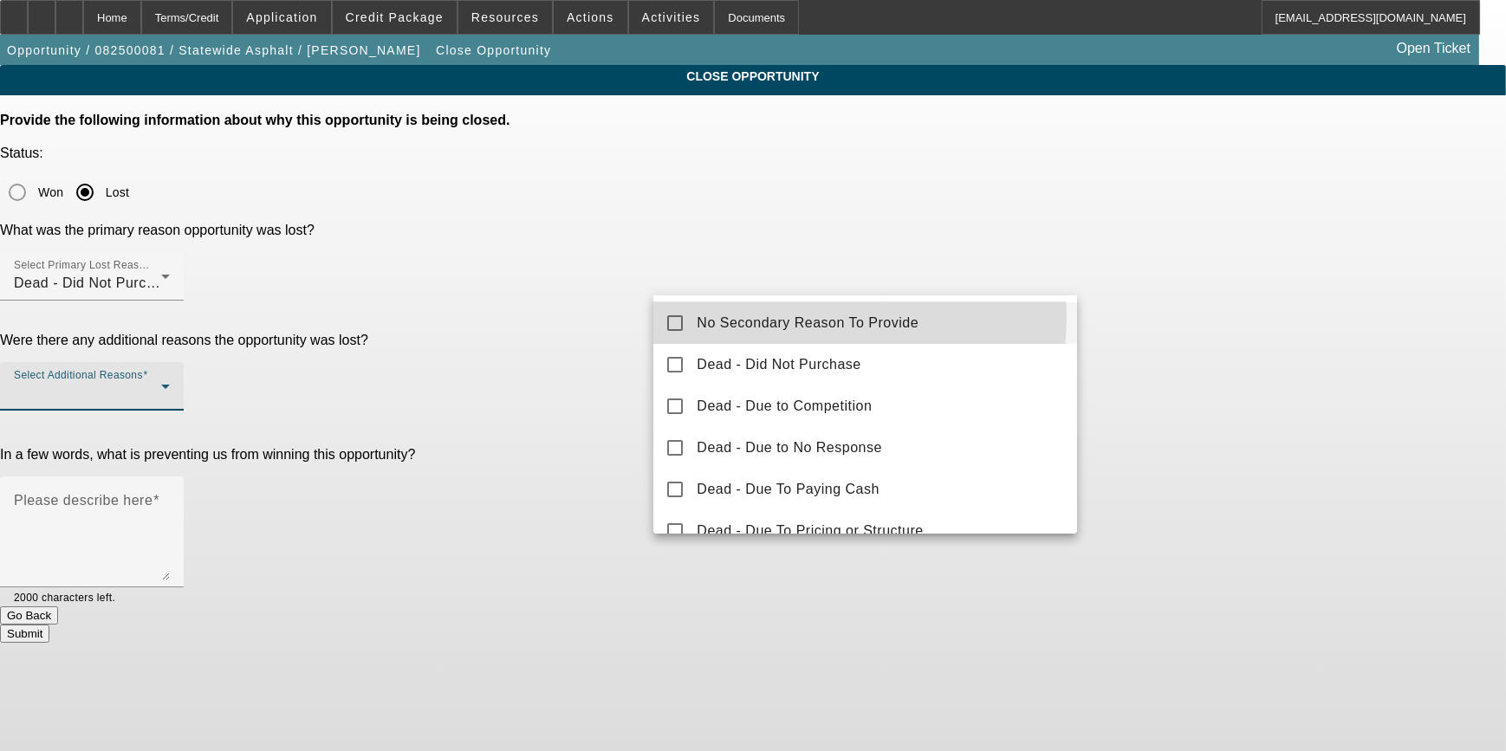
click at [722, 315] on span "No Secondary Reason To Provide" at bounding box center [808, 323] width 222 height 21
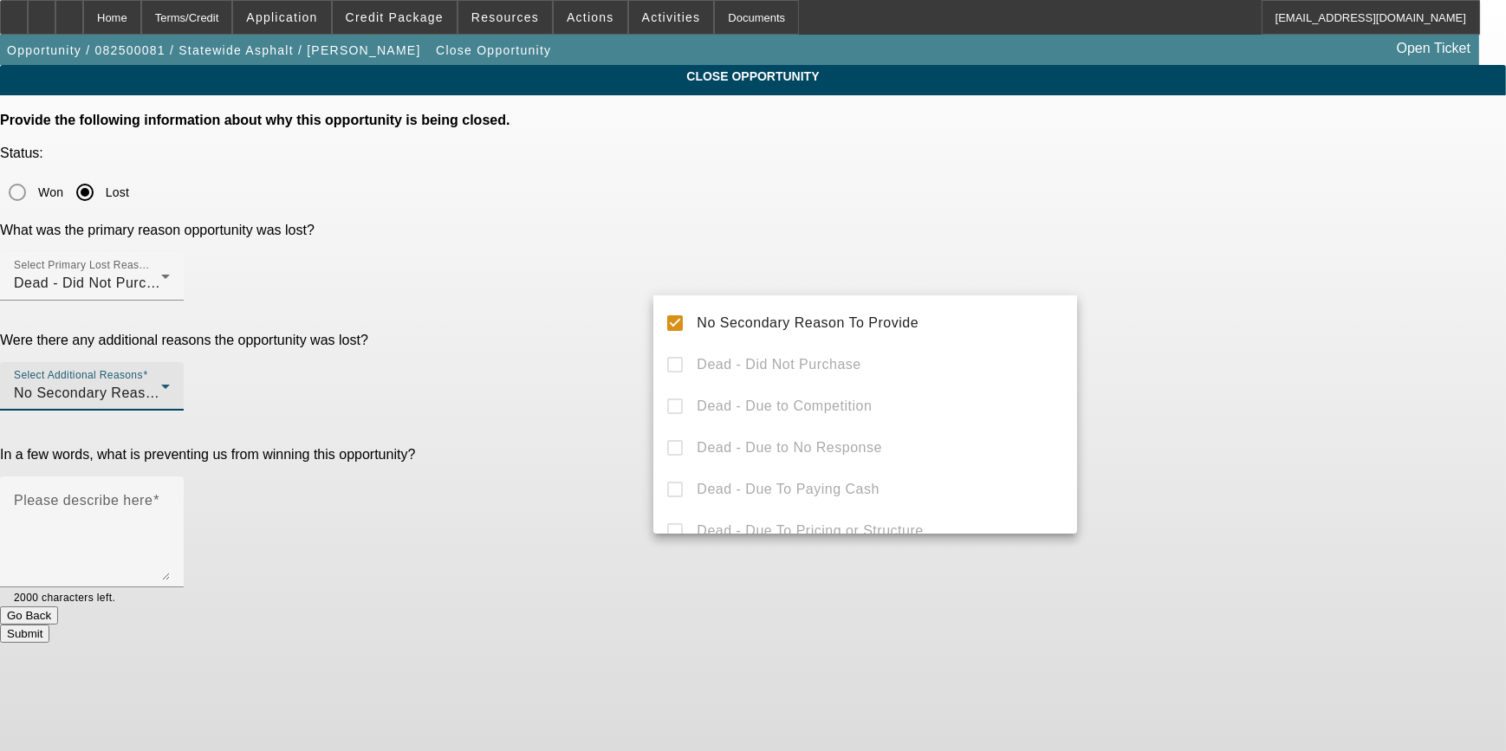
click at [573, 341] on div at bounding box center [753, 375] width 1506 height 751
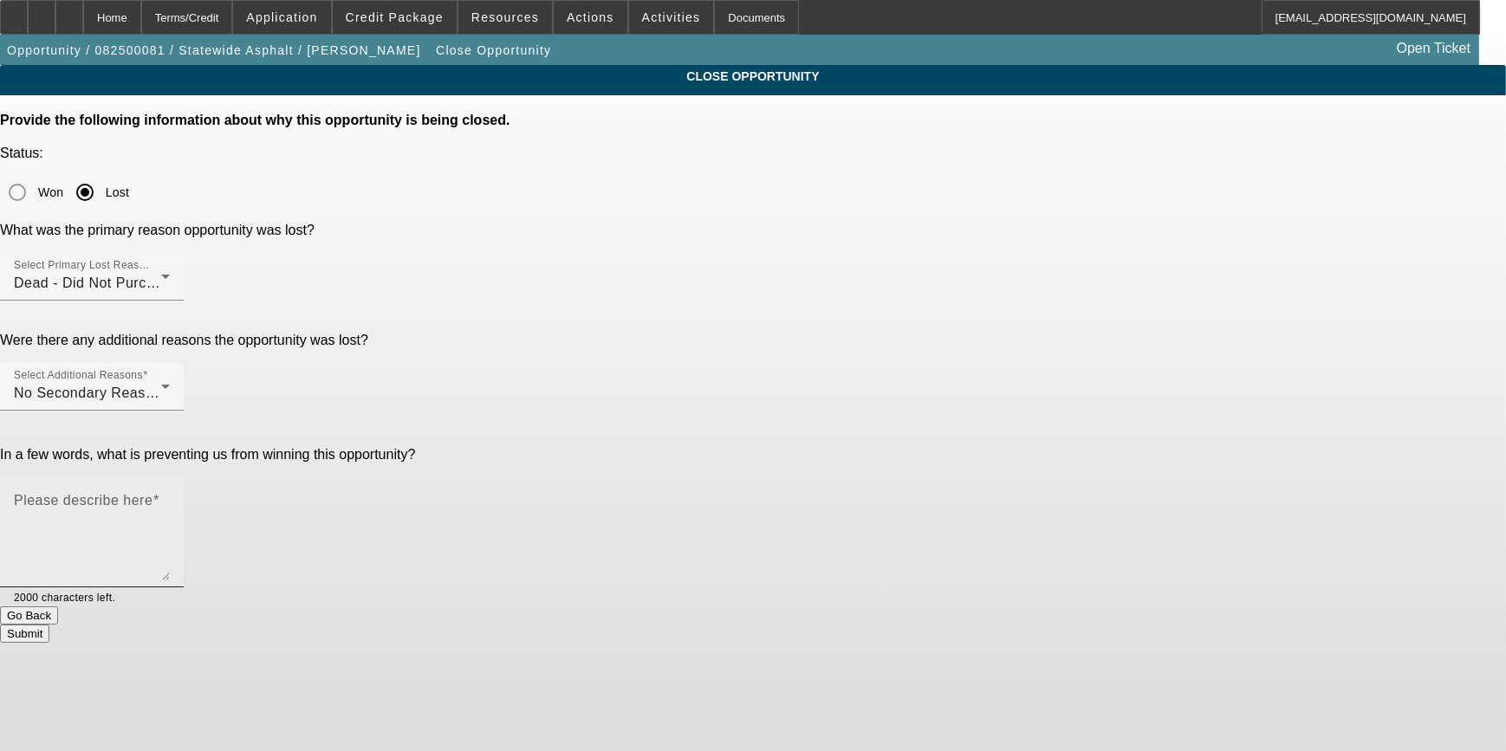
click at [170, 497] on textarea "Please describe here" at bounding box center [92, 538] width 156 height 83
click at [170, 497] on textarea "GA Test Opportunities" at bounding box center [92, 538] width 156 height 83
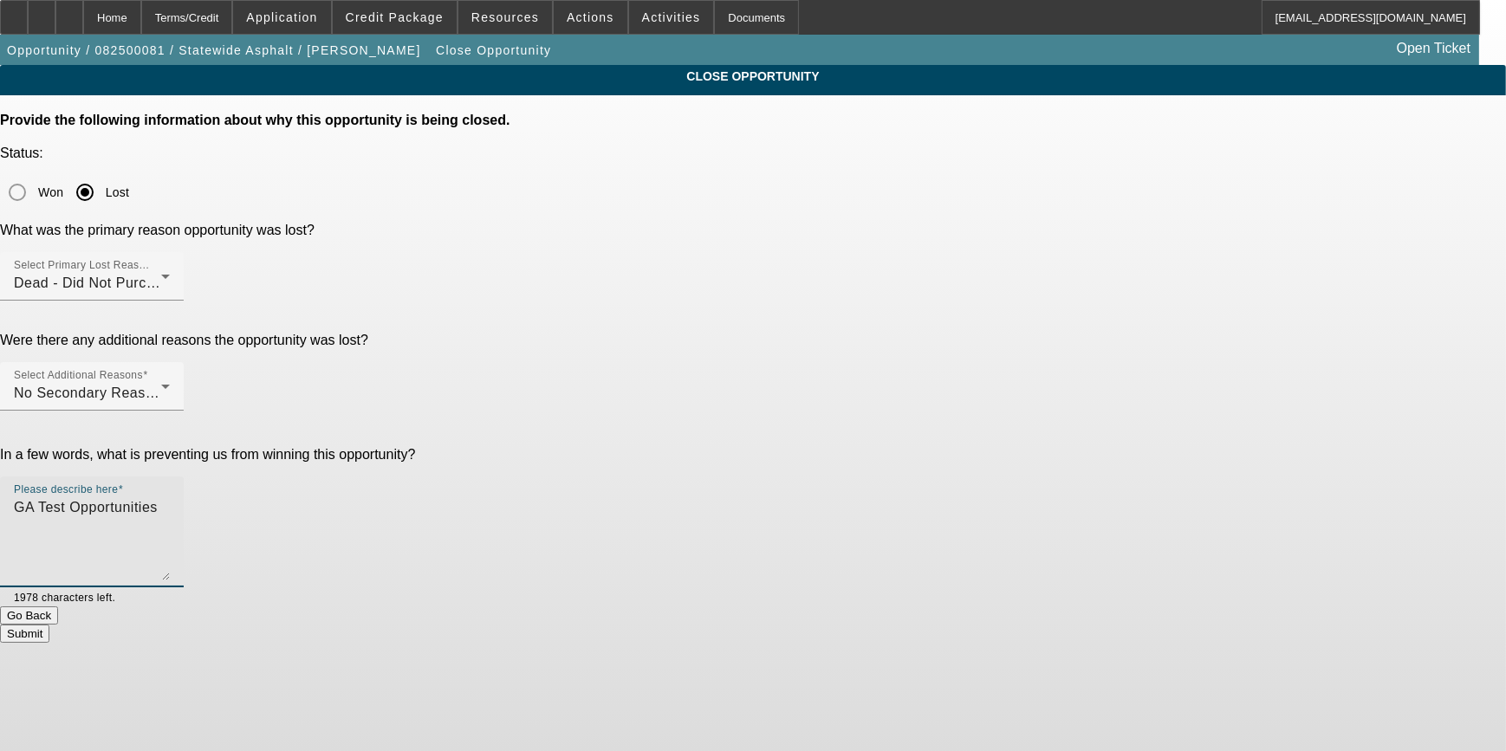
type textarea "GA Test Opportunities"
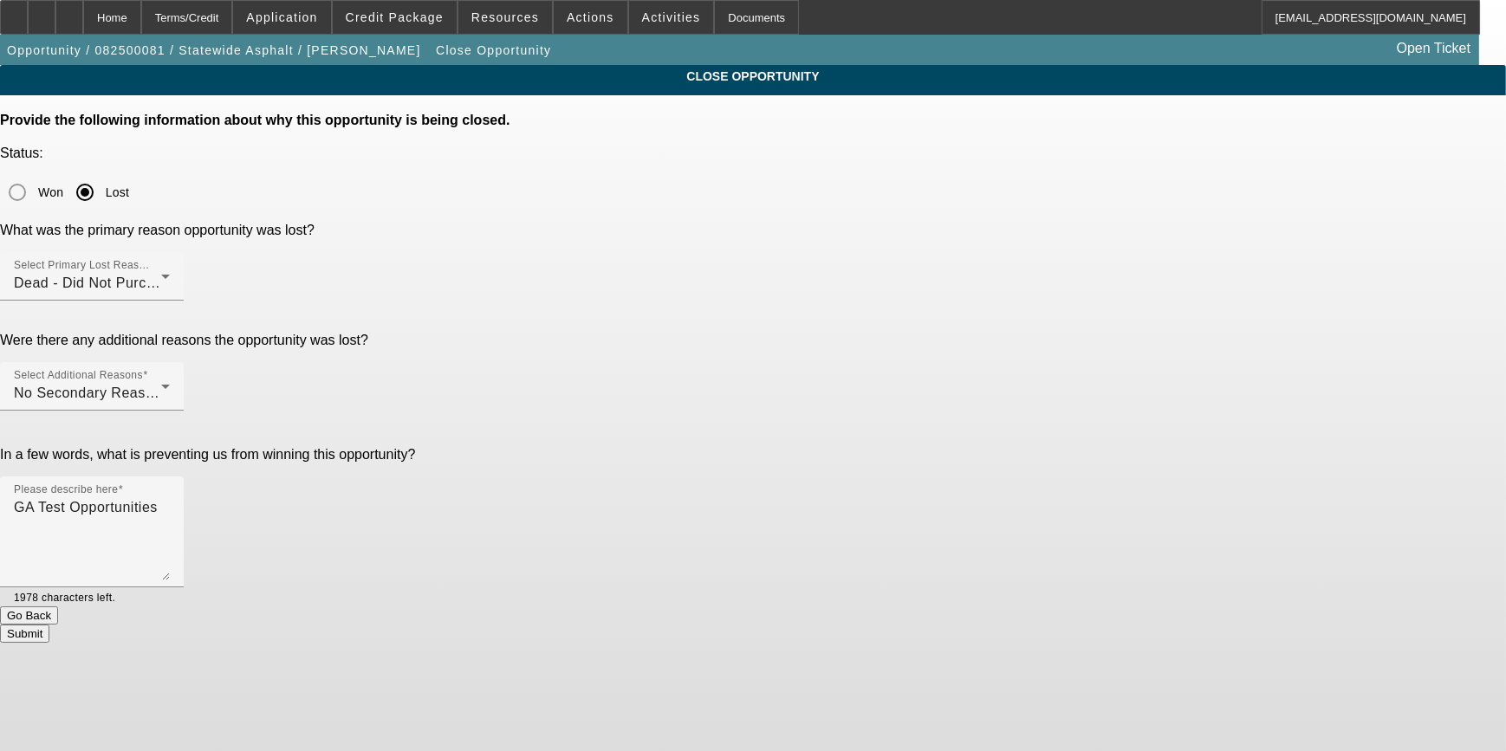
click at [49, 625] on button "Submit" at bounding box center [24, 634] width 49 height 18
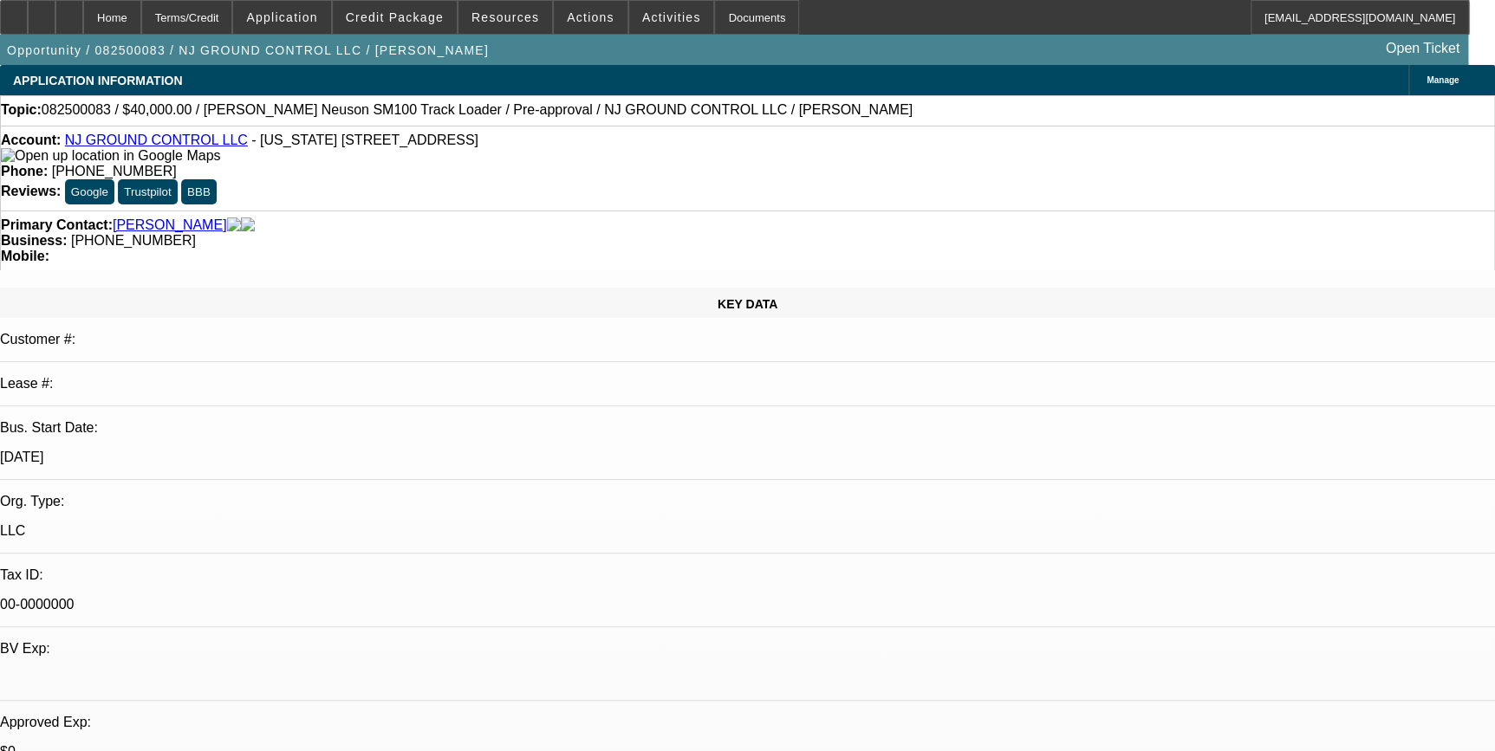
select select "0"
select select "2"
select select "0"
select select "2"
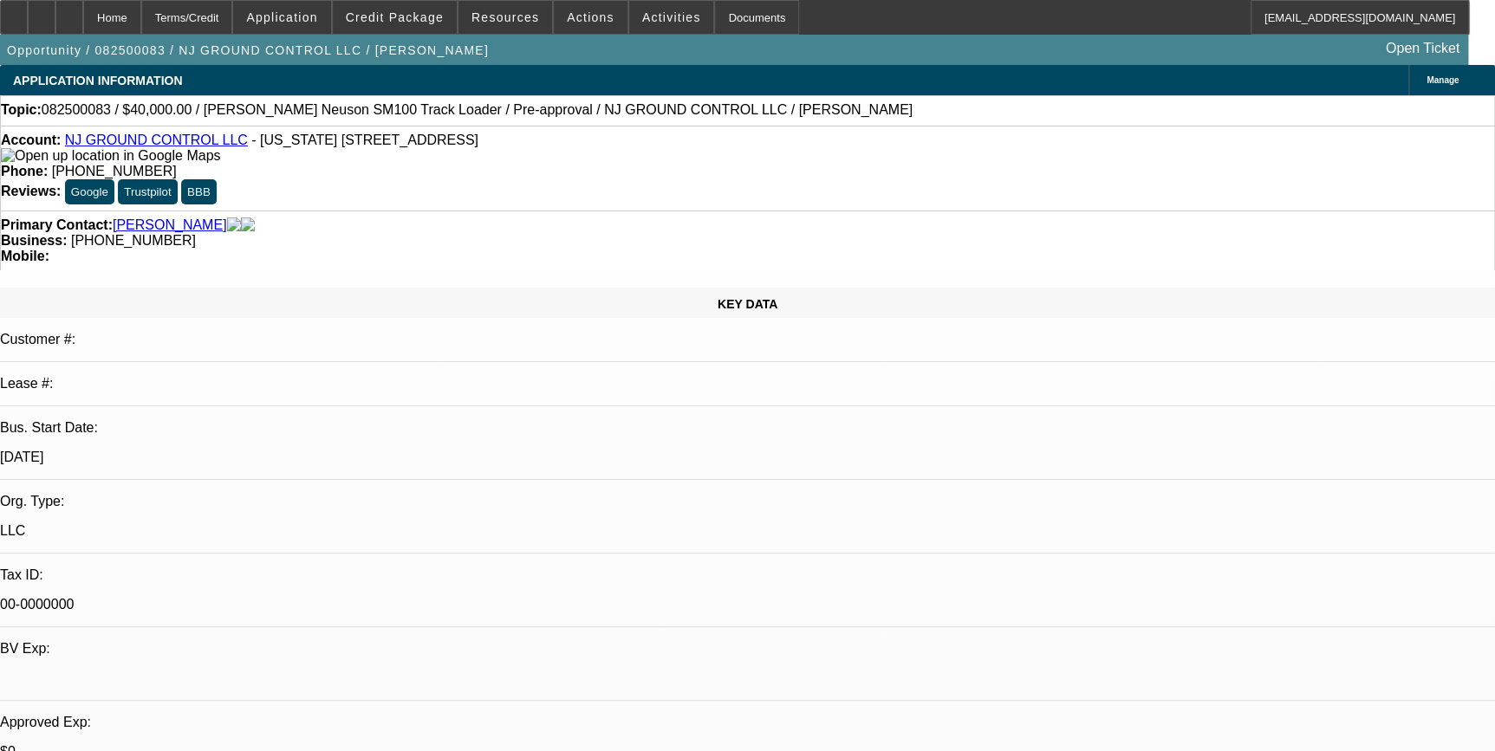
select select "0"
select select "0.1"
select select "2"
select select "0"
select select "1"
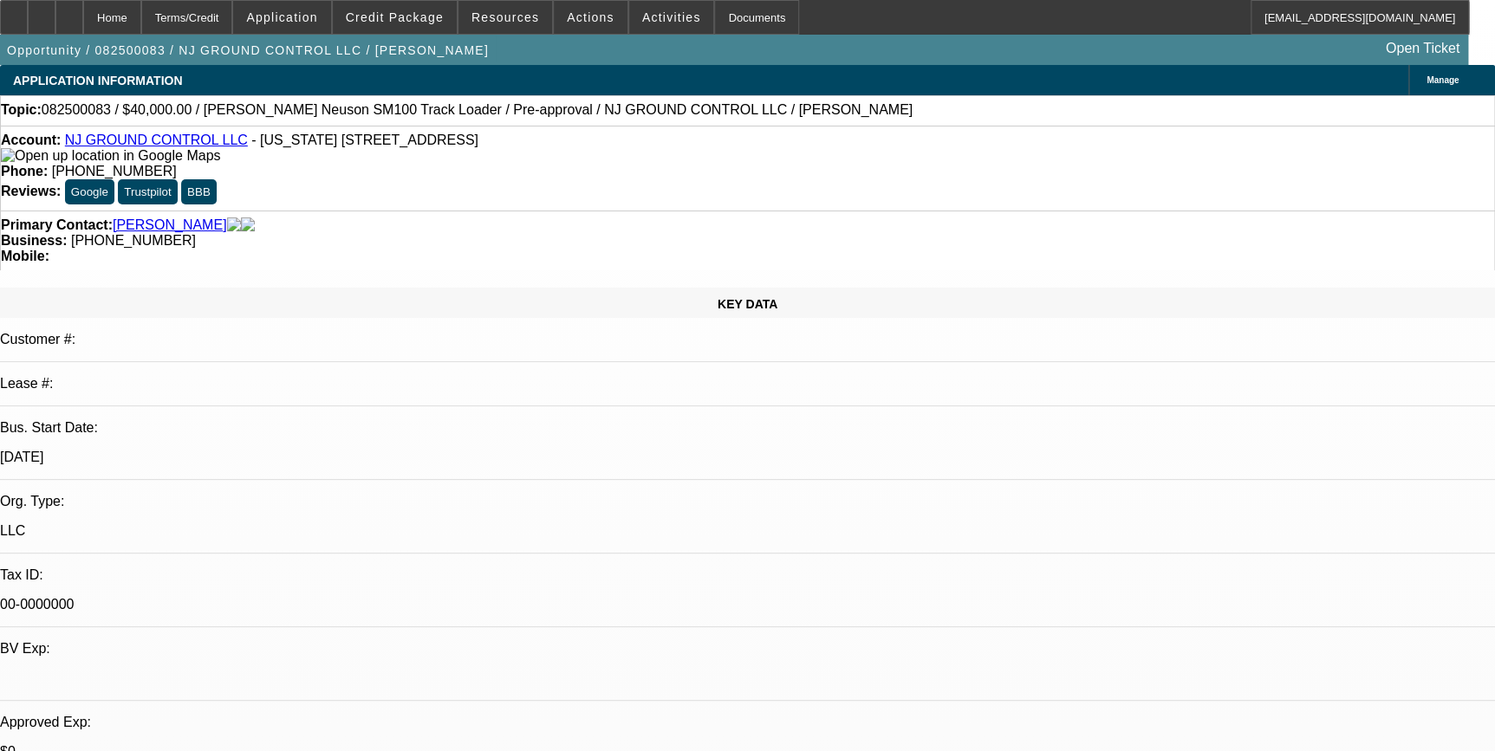
select select "2"
select select "6"
select select "1"
select select "2"
select select "6"
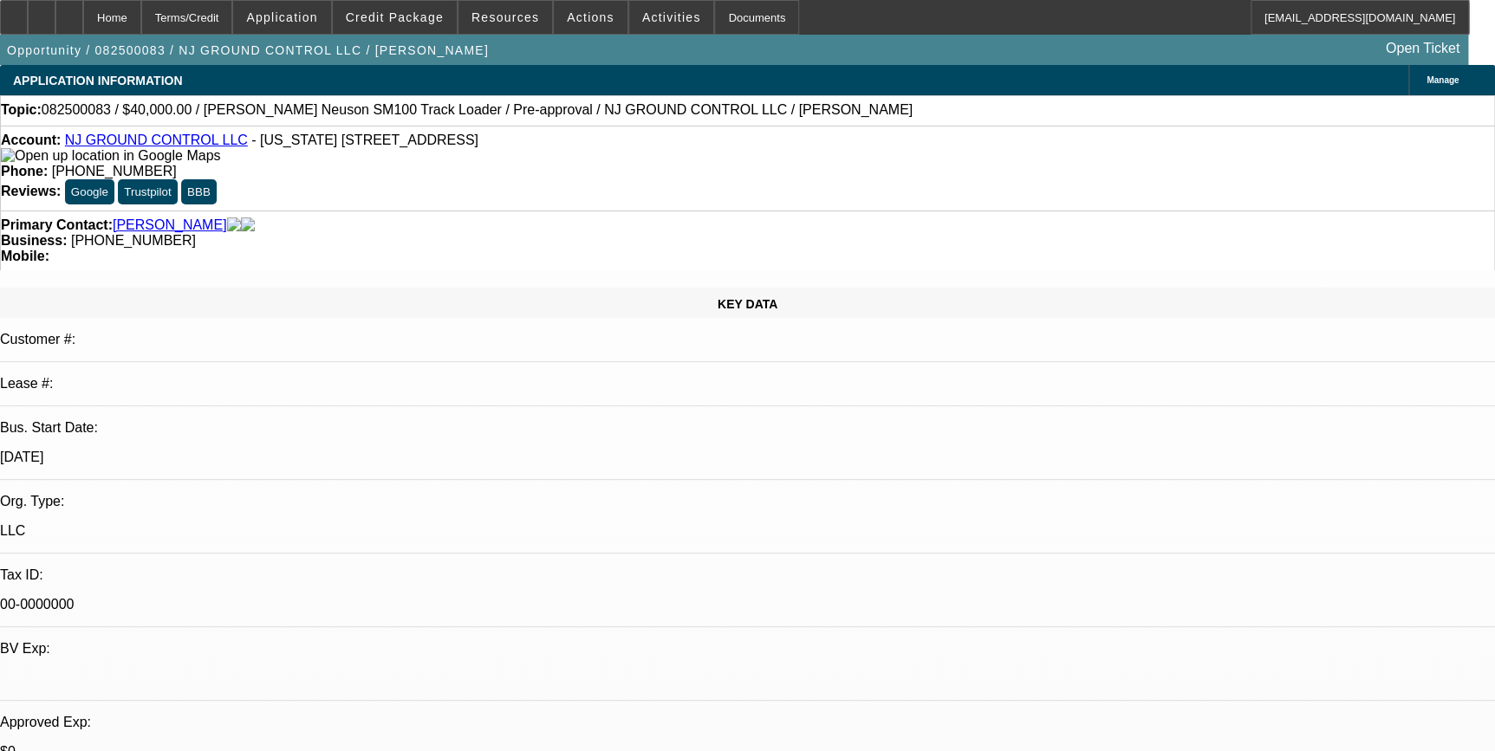
select select "1"
select select "2"
select select "6"
click at [575, 22] on span "Actions" at bounding box center [591, 17] width 48 height 14
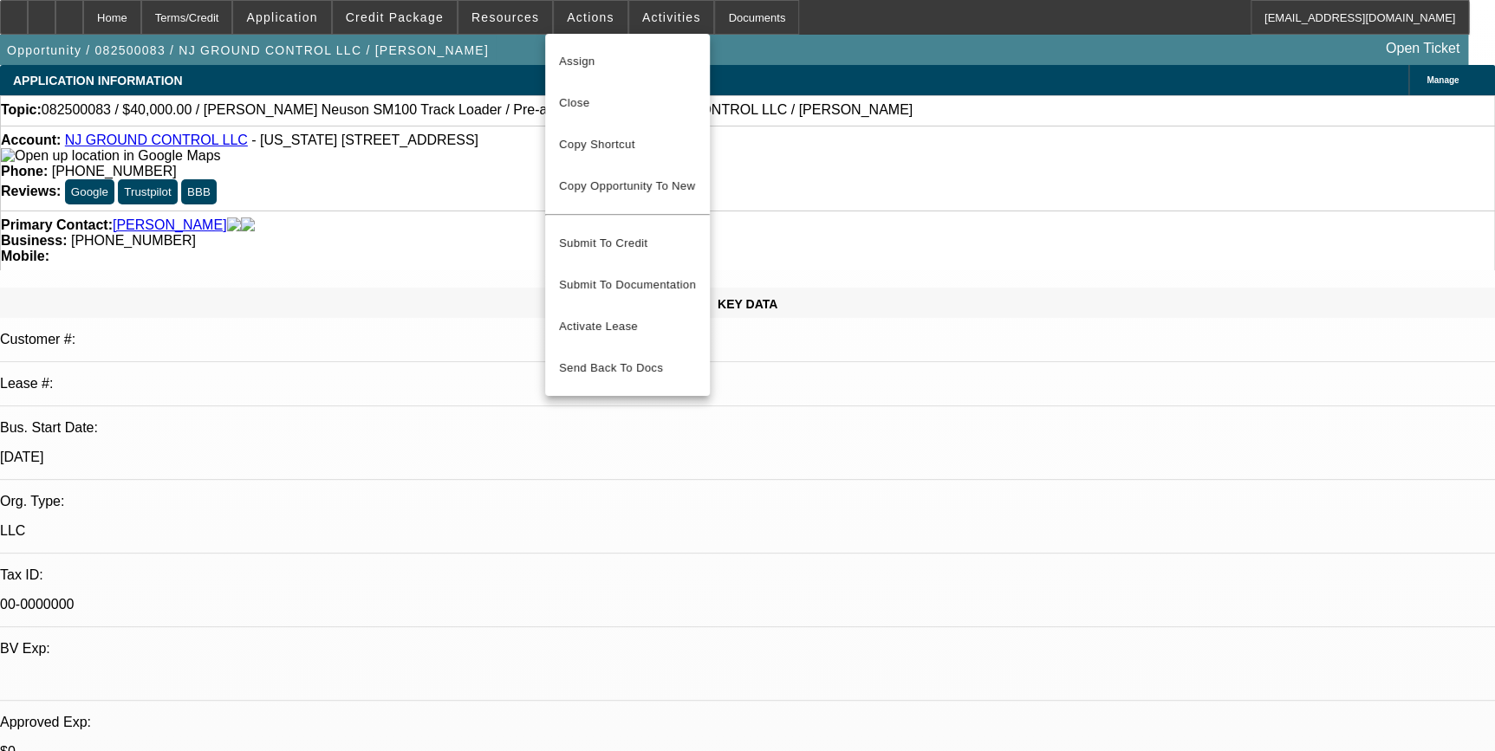
drag, startPoint x: 594, startPoint y: 105, endPoint x: 755, endPoint y: 180, distance: 177.9
click at [594, 105] on span "Close" at bounding box center [627, 103] width 137 height 21
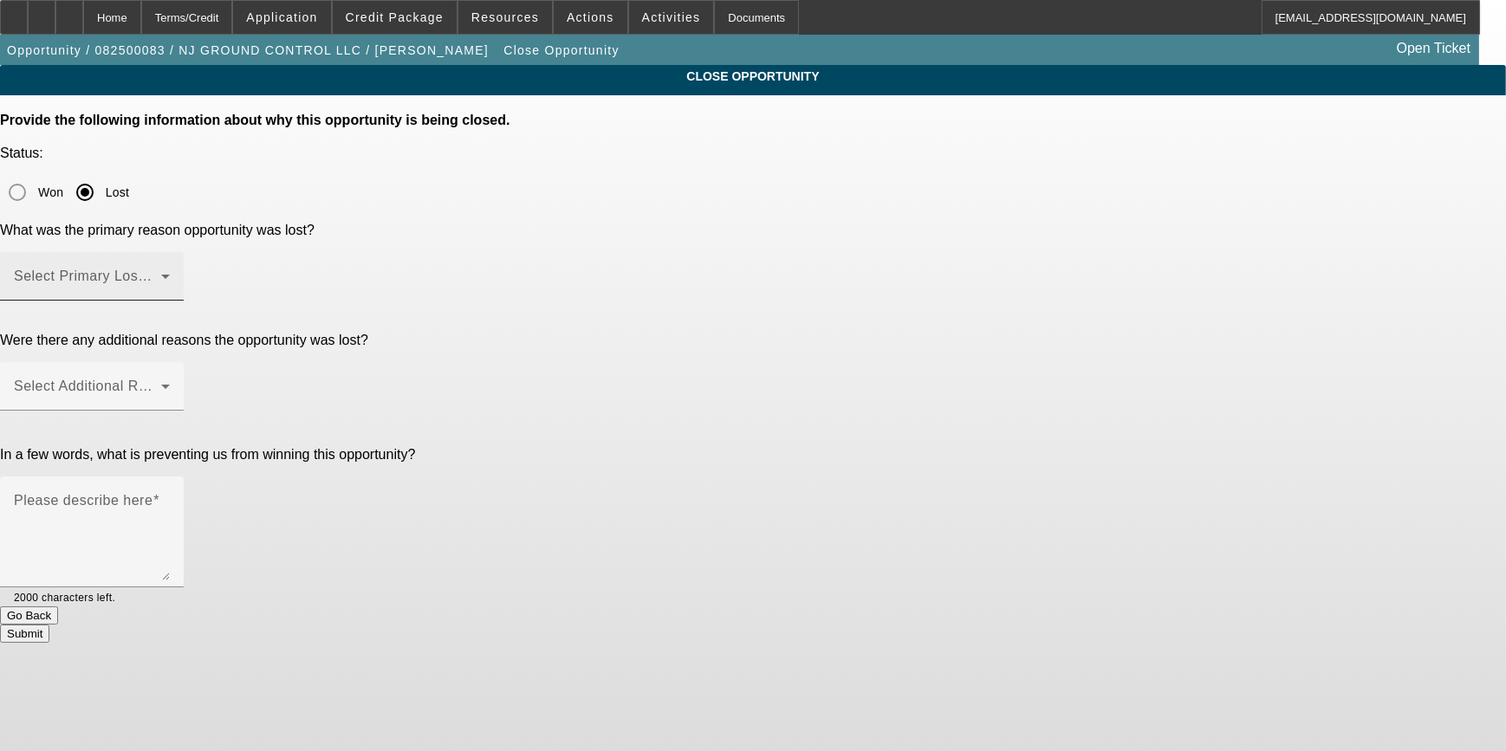
click at [161, 273] on span at bounding box center [87, 283] width 147 height 21
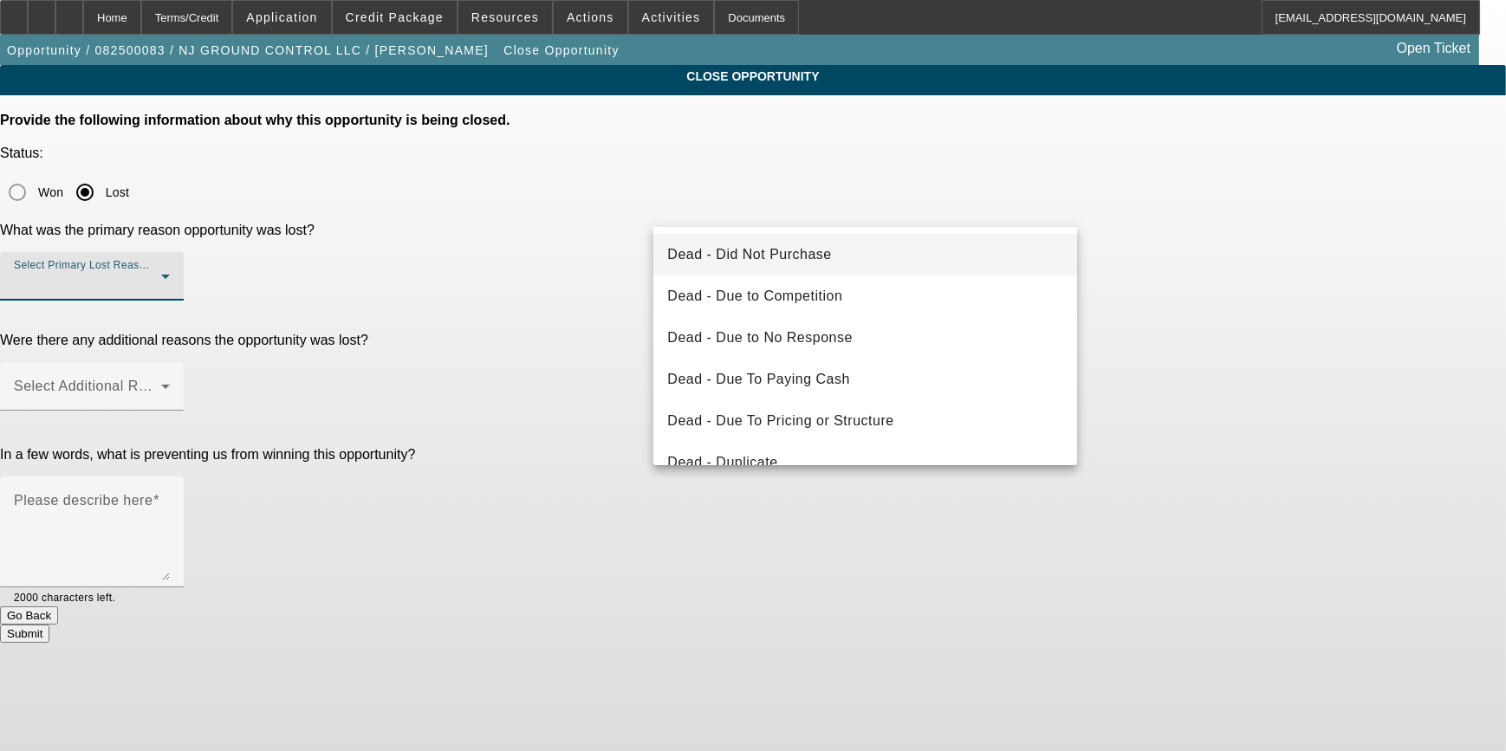
click at [775, 252] on span "Dead - Did Not Purchase" at bounding box center [749, 254] width 164 height 21
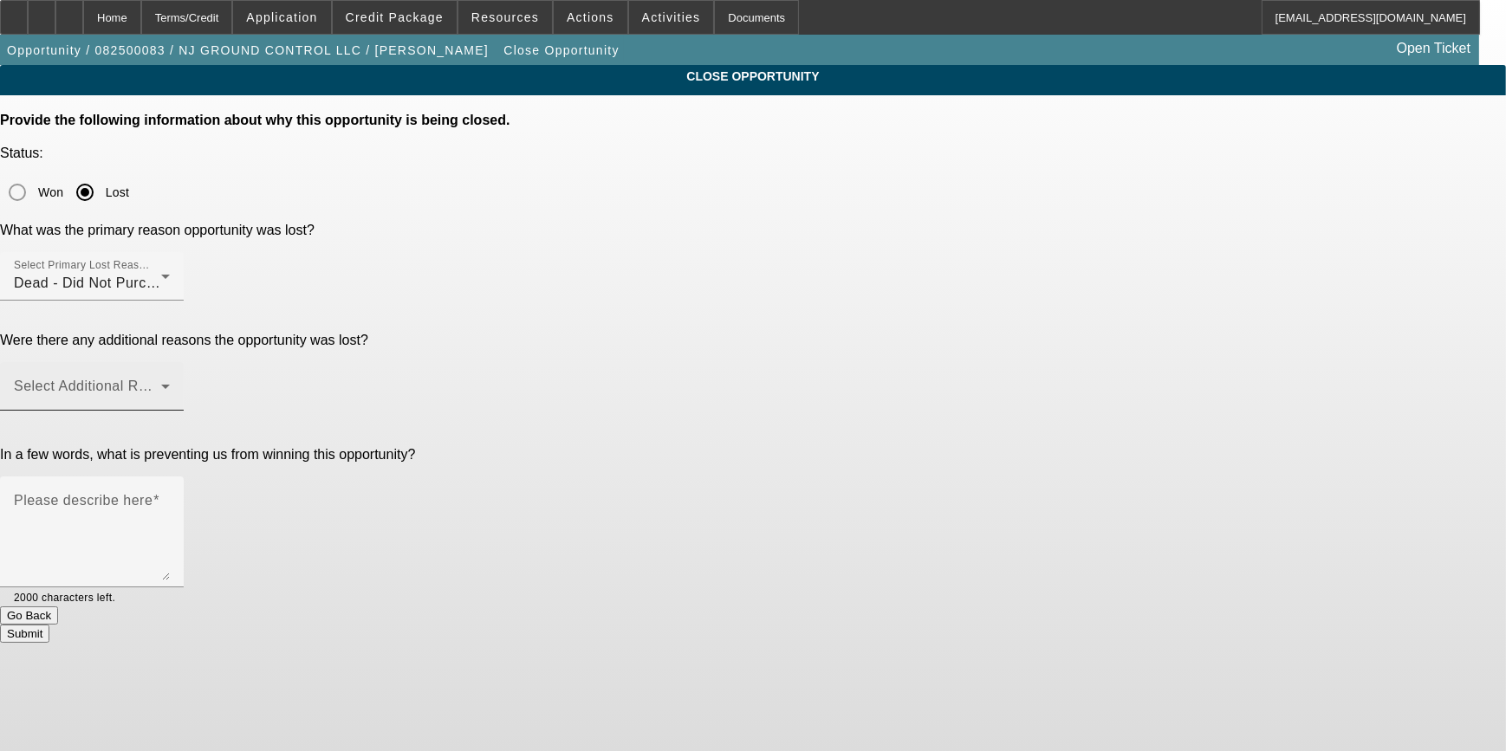
click at [185, 379] on mat-label "Select Additional Reasons" at bounding box center [100, 386] width 172 height 15
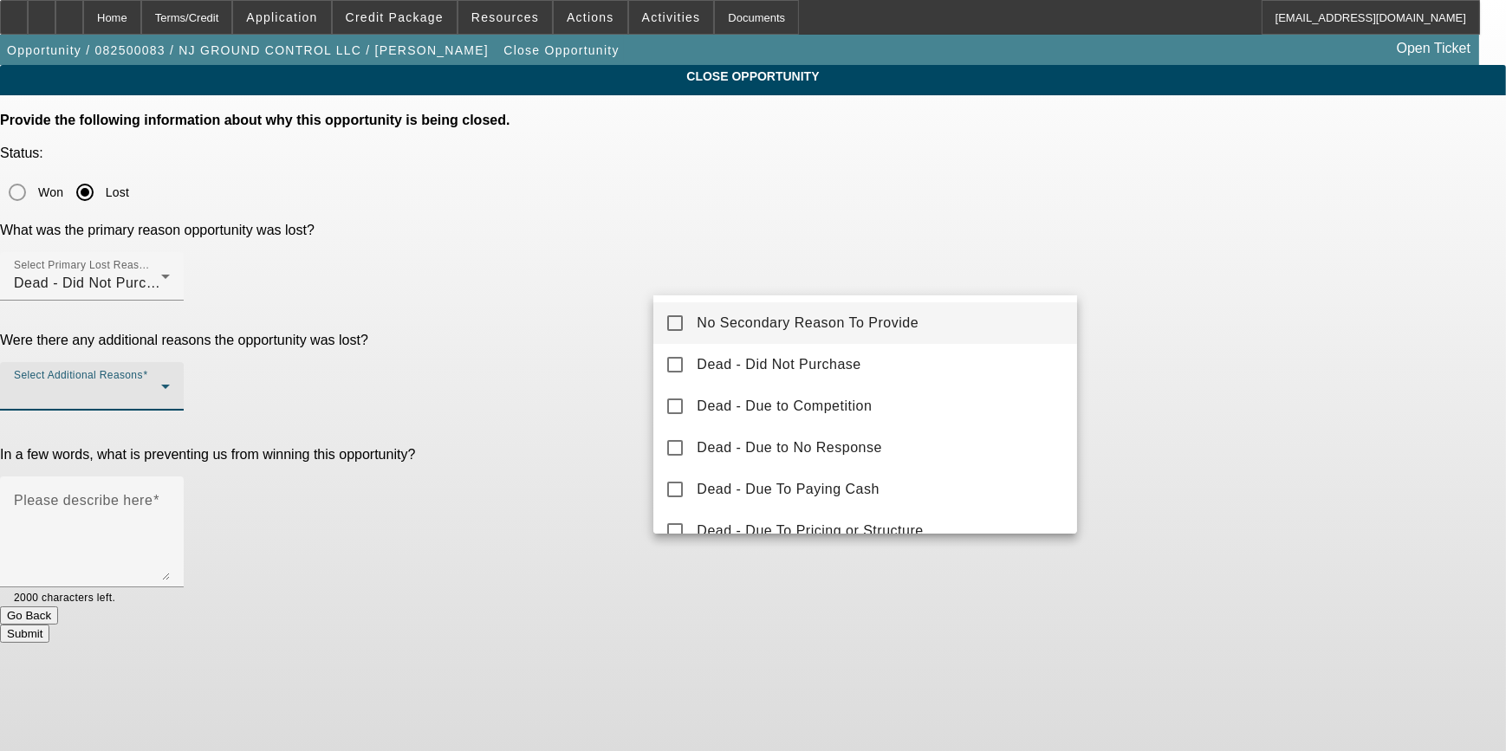
click at [691, 314] on mat-option "No Secondary Reason To Provide" at bounding box center [865, 323] width 424 height 42
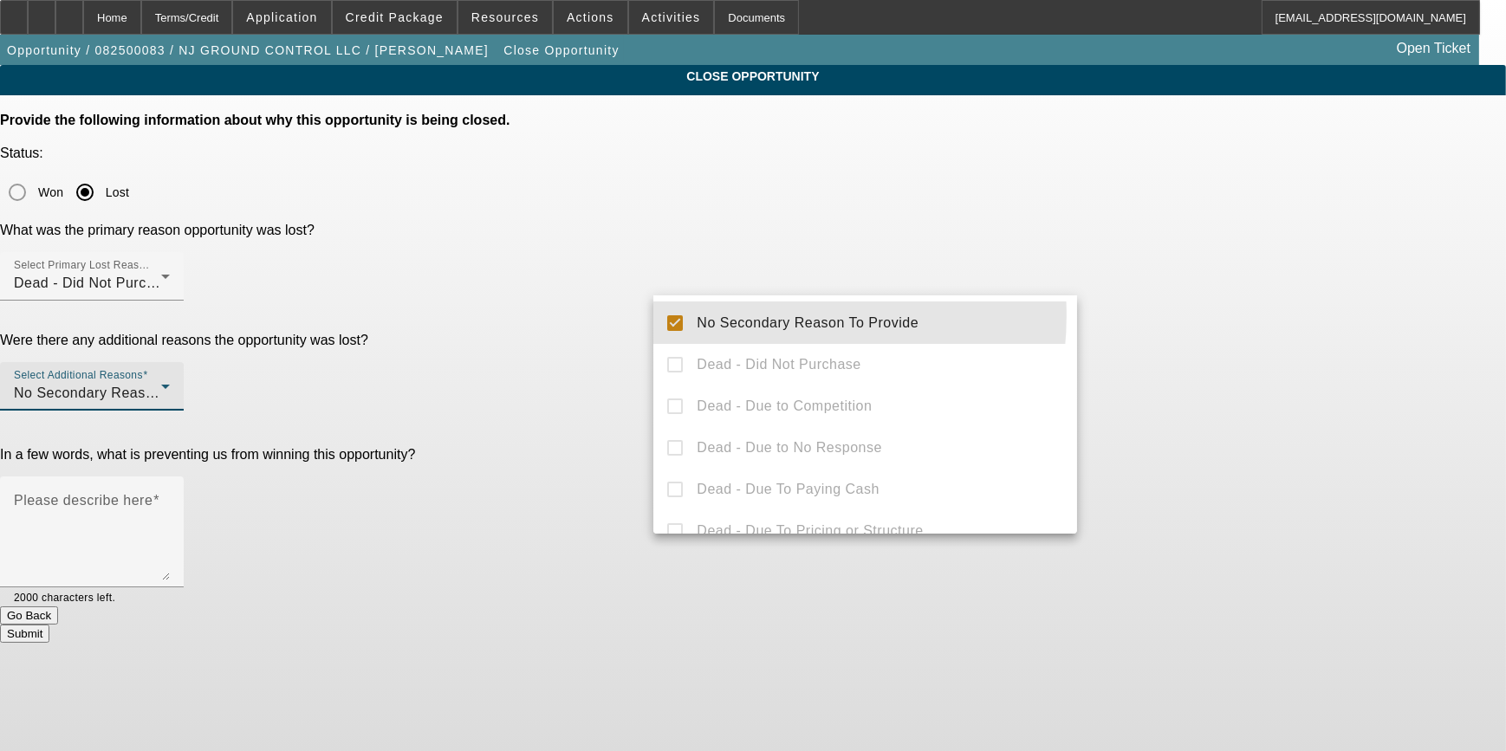
click at [609, 343] on div at bounding box center [753, 375] width 1506 height 751
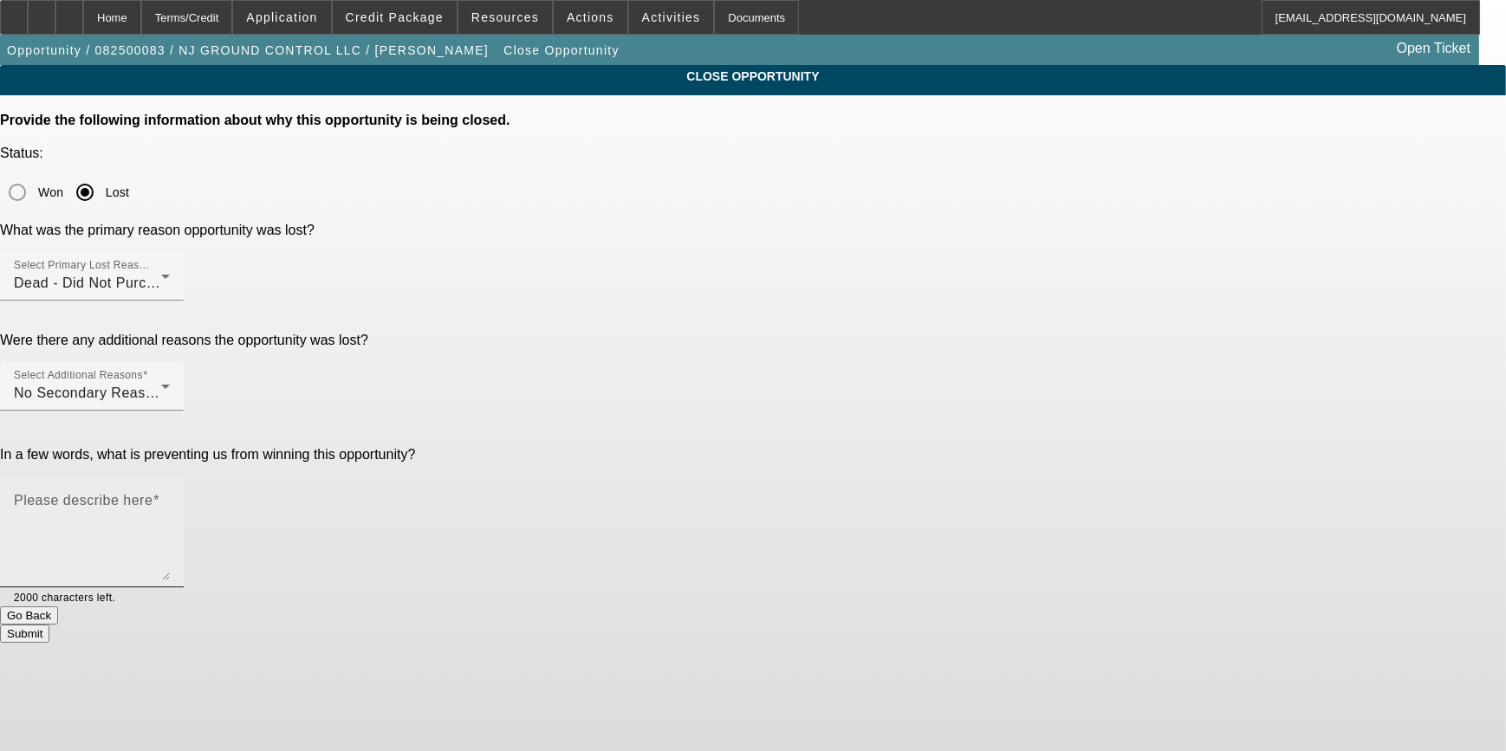
click at [152, 493] on mat-label "Please describe here" at bounding box center [83, 500] width 139 height 15
click at [170, 497] on textarea "Please describe here" at bounding box center [92, 538] width 156 height 83
paste textarea "GA Test Opportunities"
type textarea "GA Test Opportunities"
click at [49, 625] on button "Submit" at bounding box center [24, 634] width 49 height 18
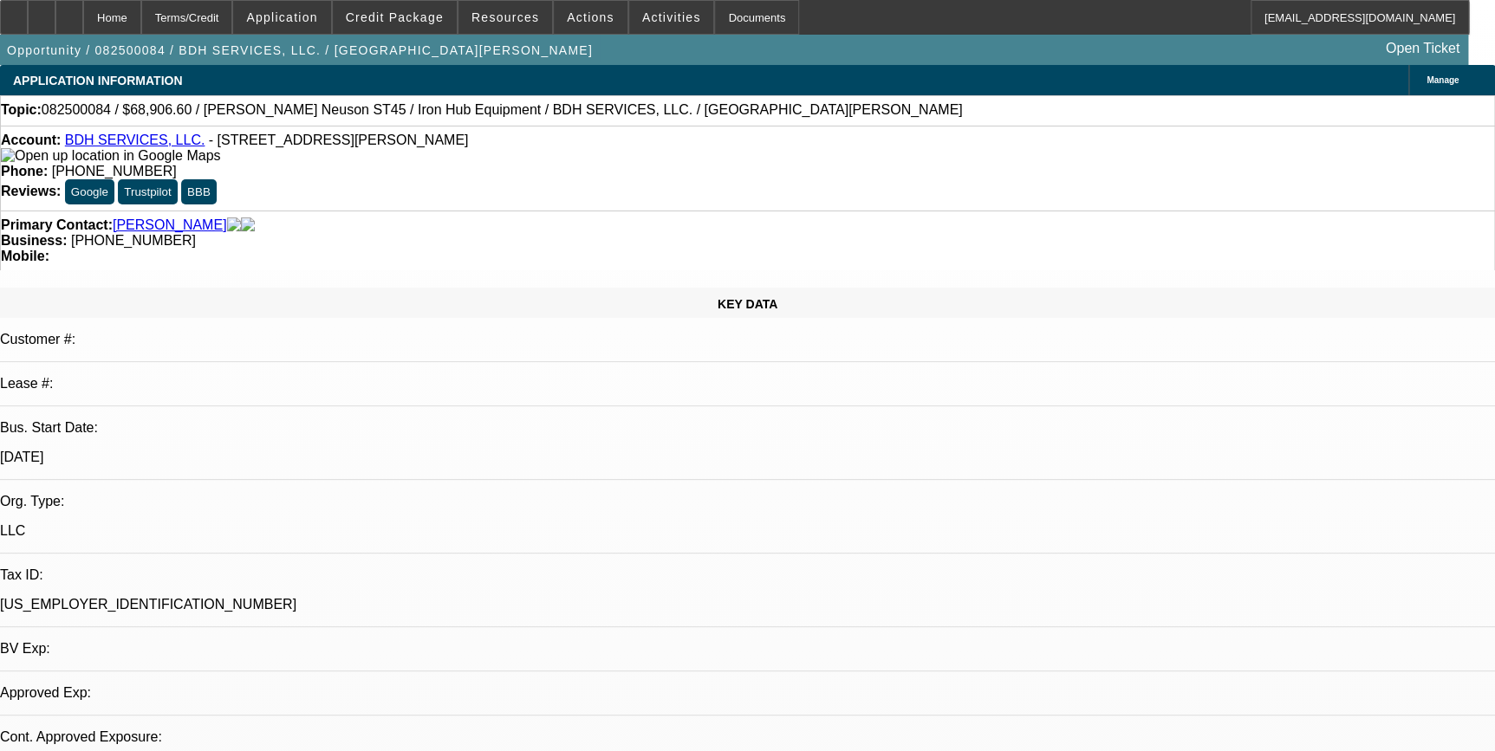
select select "0.2"
select select "2"
select select "0"
select select "1"
select select "2"
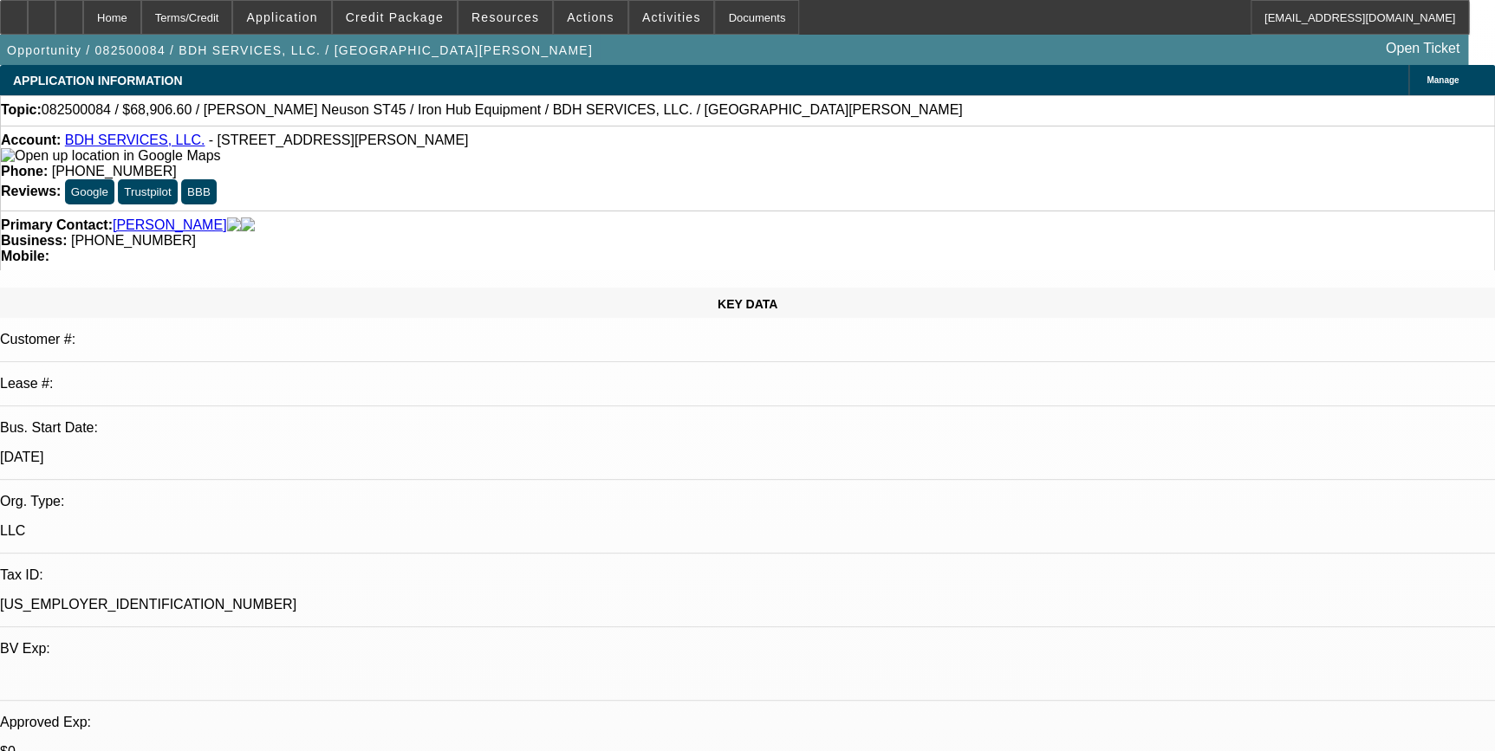
select select "6"
click at [581, 23] on span at bounding box center [591, 18] width 74 height 42
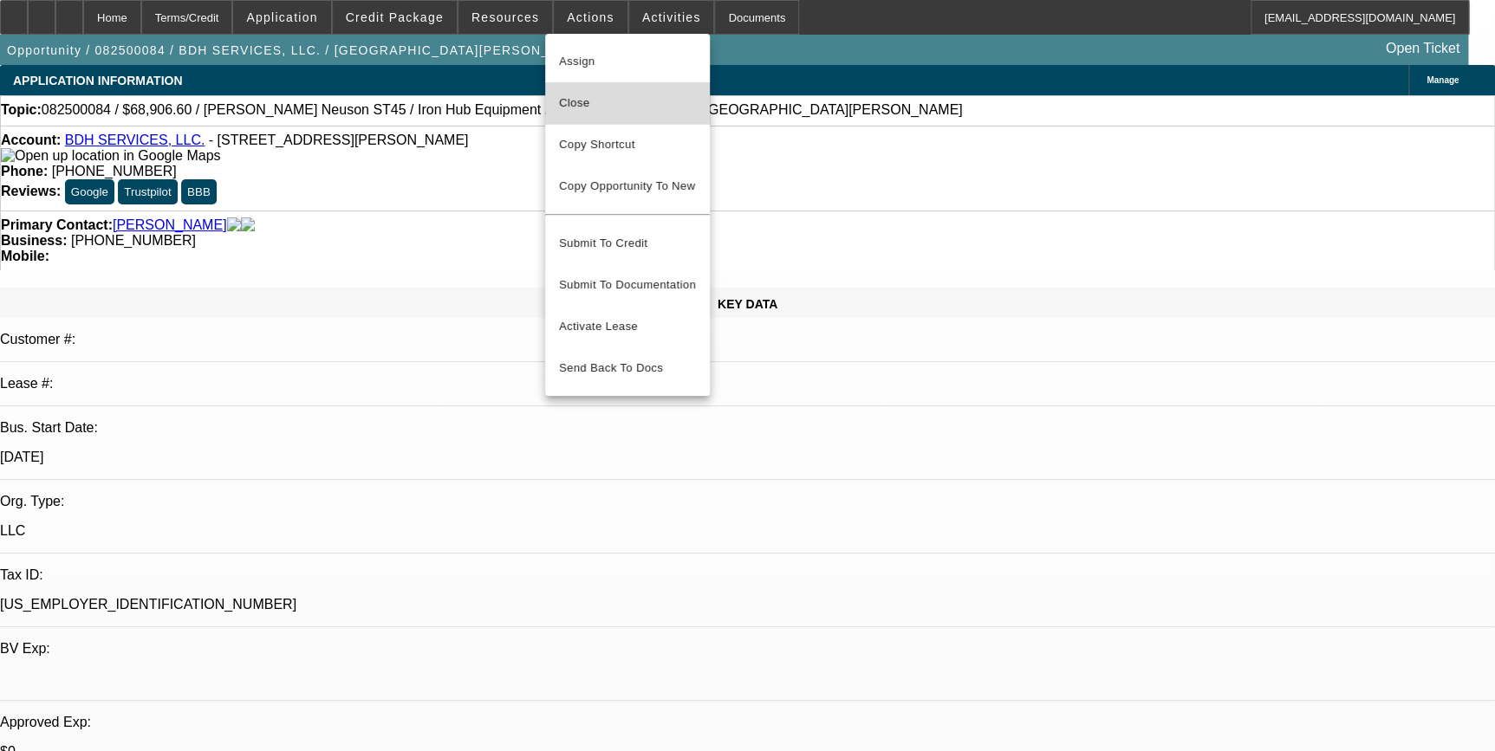
click at [620, 102] on span "Close" at bounding box center [627, 103] width 137 height 21
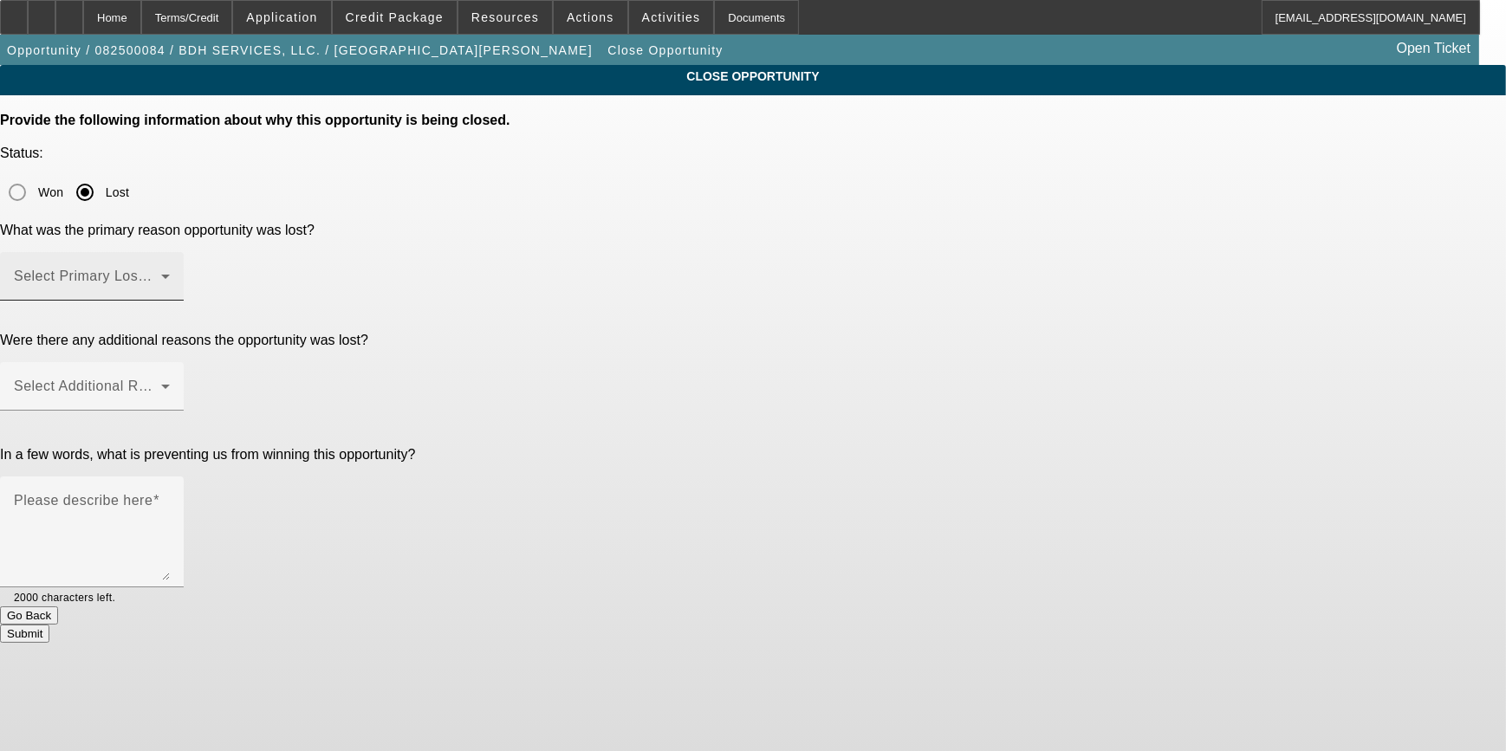
click at [161, 273] on span at bounding box center [87, 283] width 147 height 21
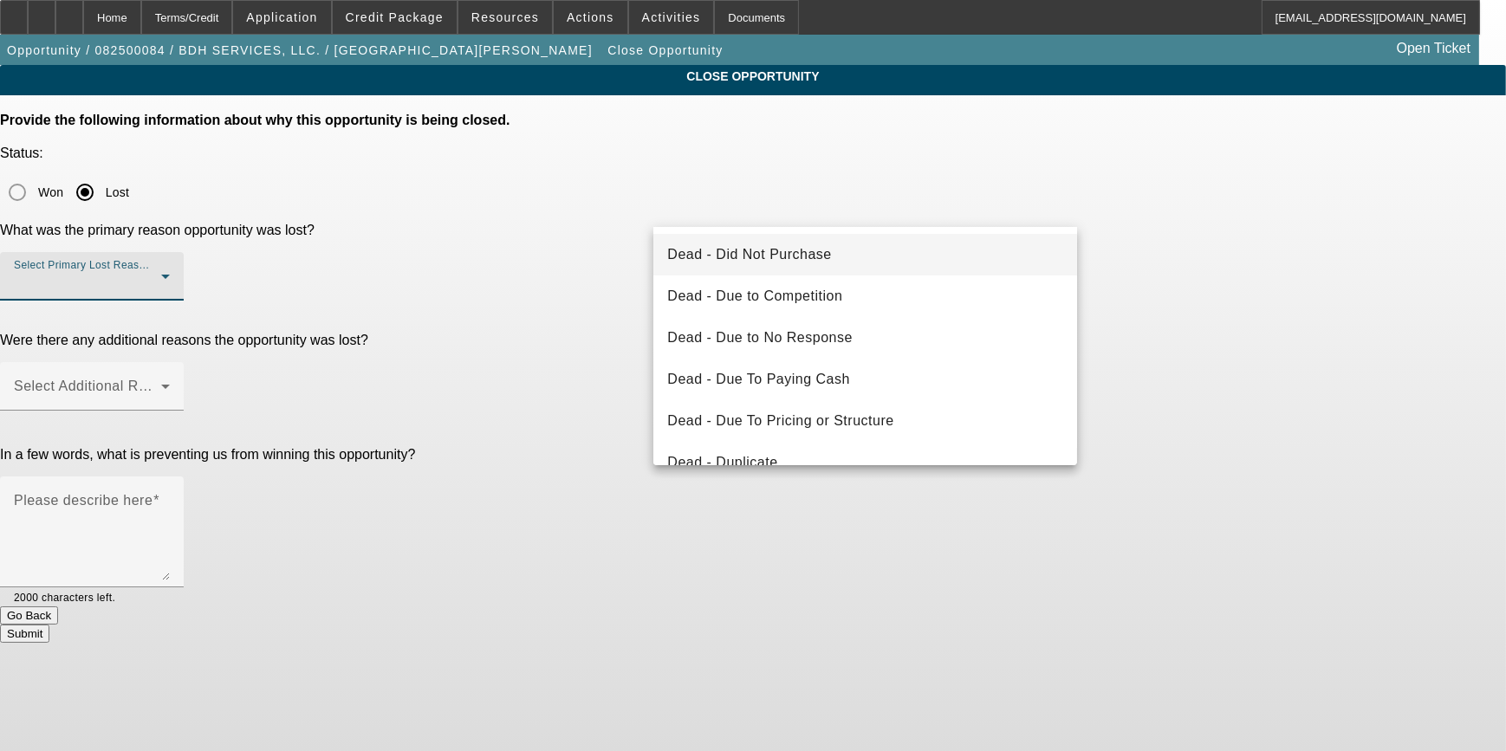
click at [737, 252] on span "Dead - Did Not Purchase" at bounding box center [749, 254] width 164 height 21
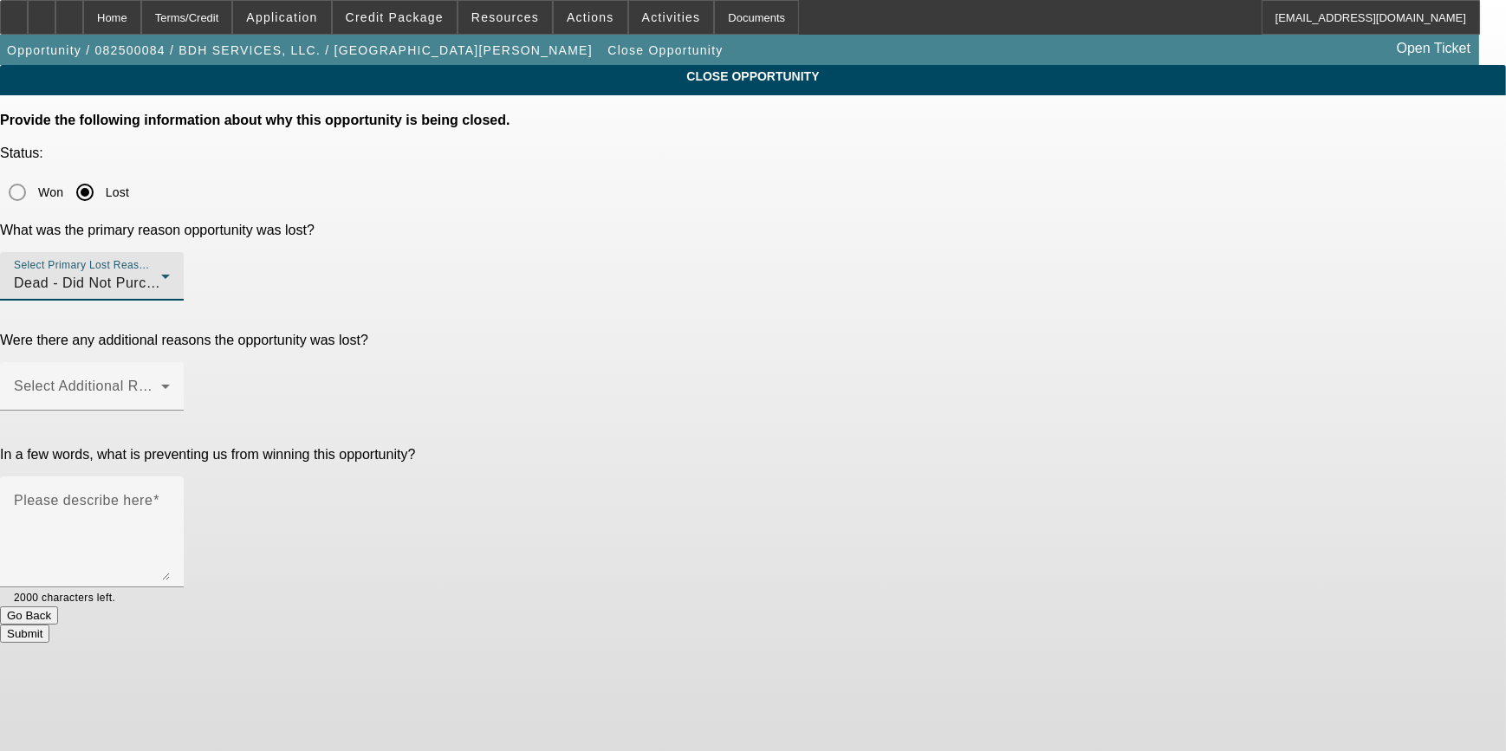
click at [574, 333] on p "Were there any additional reasons the opportunity was lost?" at bounding box center [753, 341] width 1506 height 16
click at [185, 379] on mat-label "Select Additional Reasons" at bounding box center [100, 386] width 172 height 15
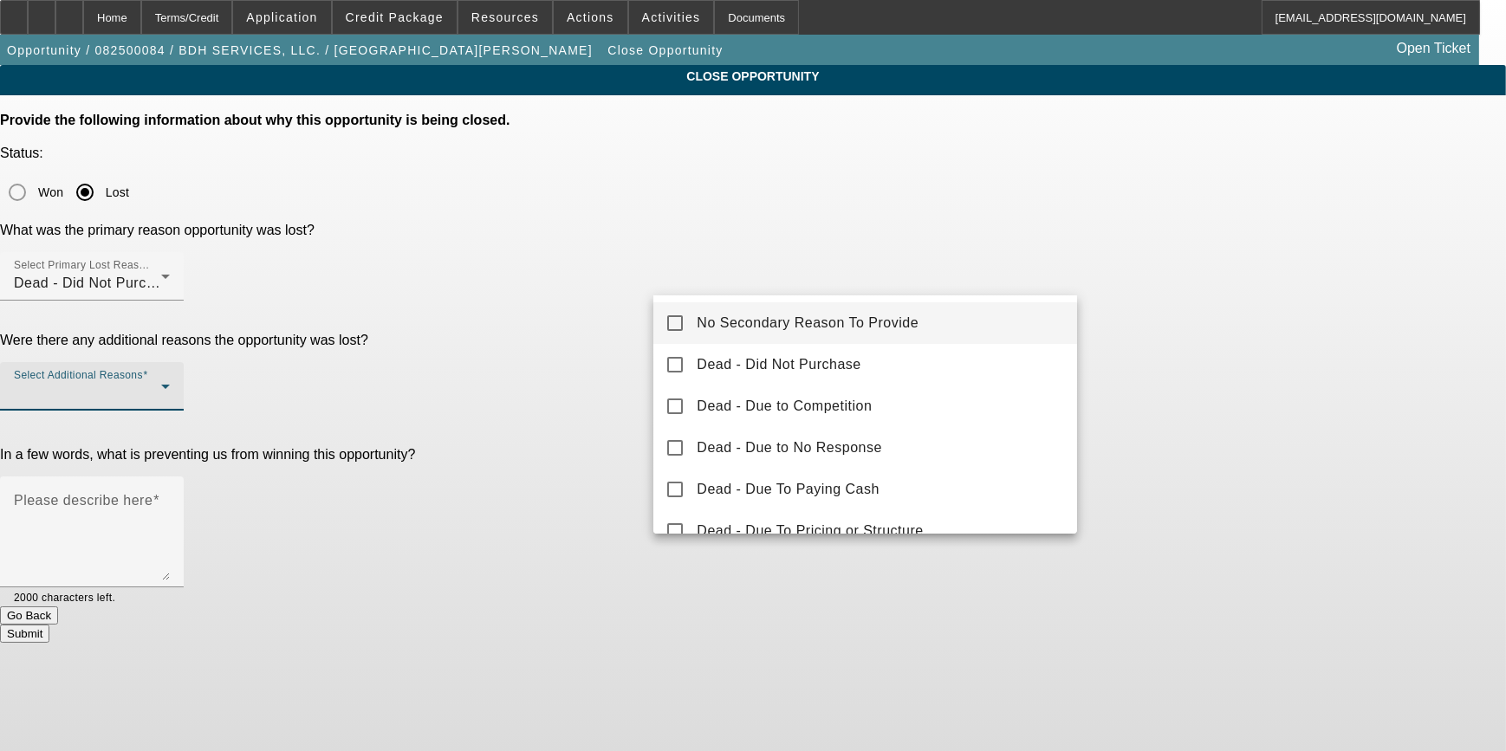
click at [659, 293] on div at bounding box center [753, 375] width 1506 height 751
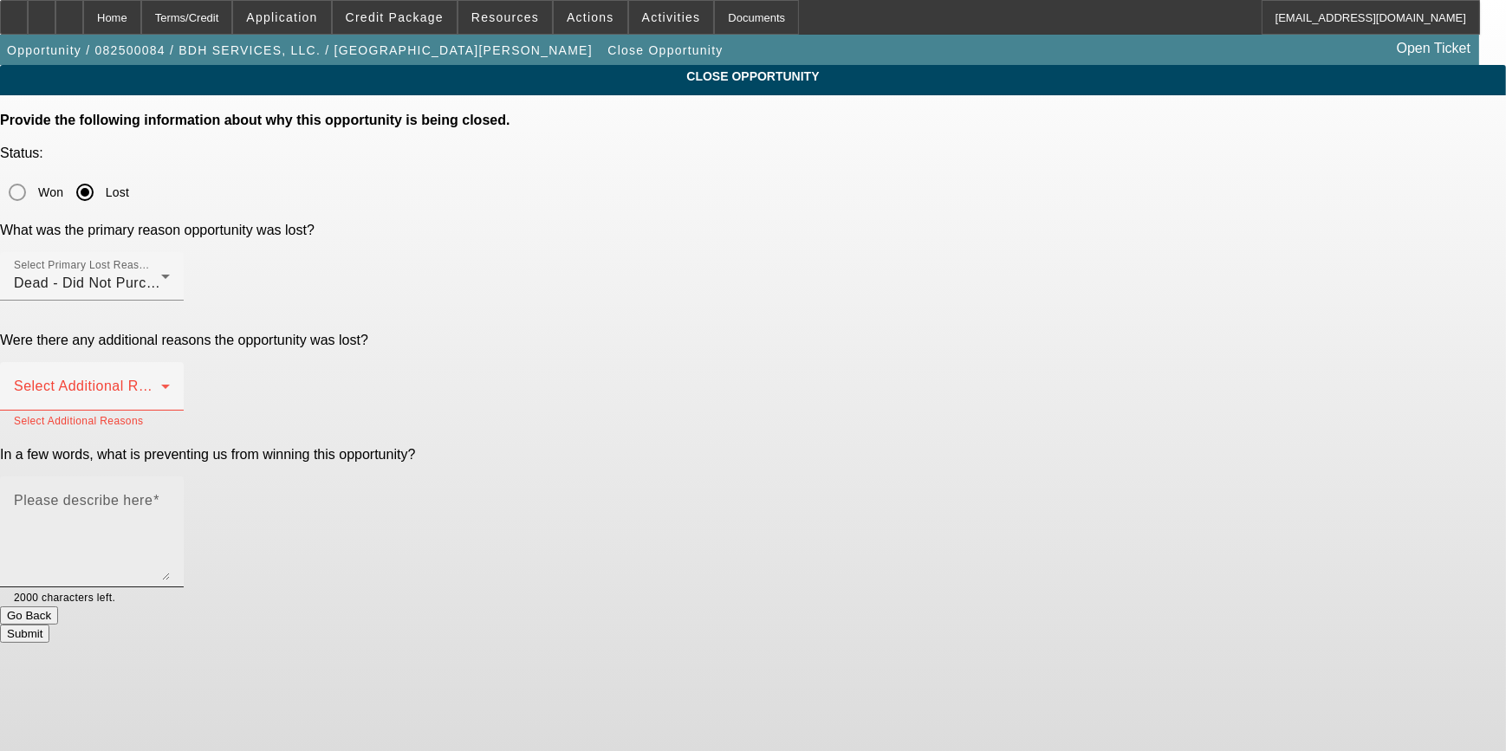
click at [170, 477] on div "Please describe here" at bounding box center [92, 532] width 156 height 111
click at [161, 383] on span at bounding box center [87, 393] width 147 height 21
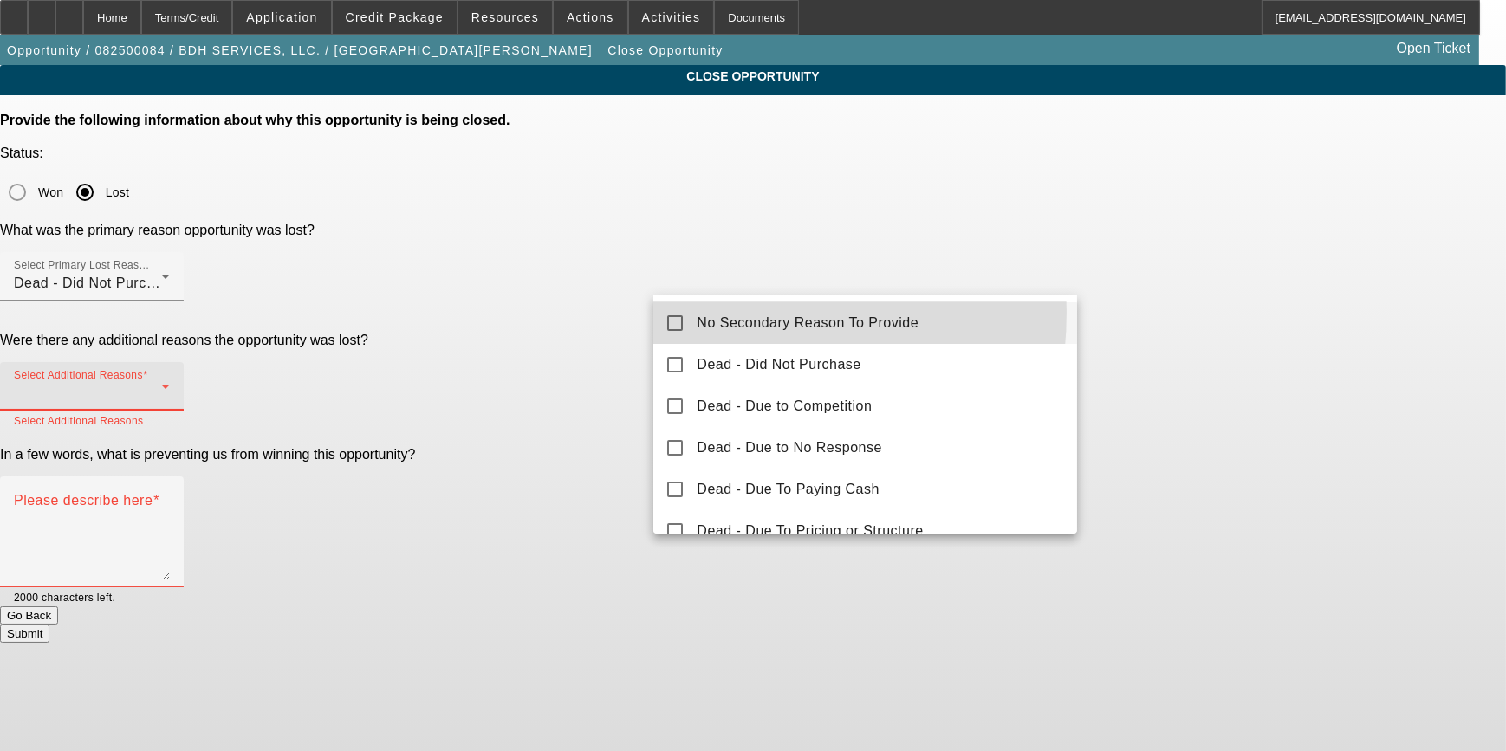
click at [675, 312] on mat-option "No Secondary Reason To Provide" at bounding box center [865, 323] width 424 height 42
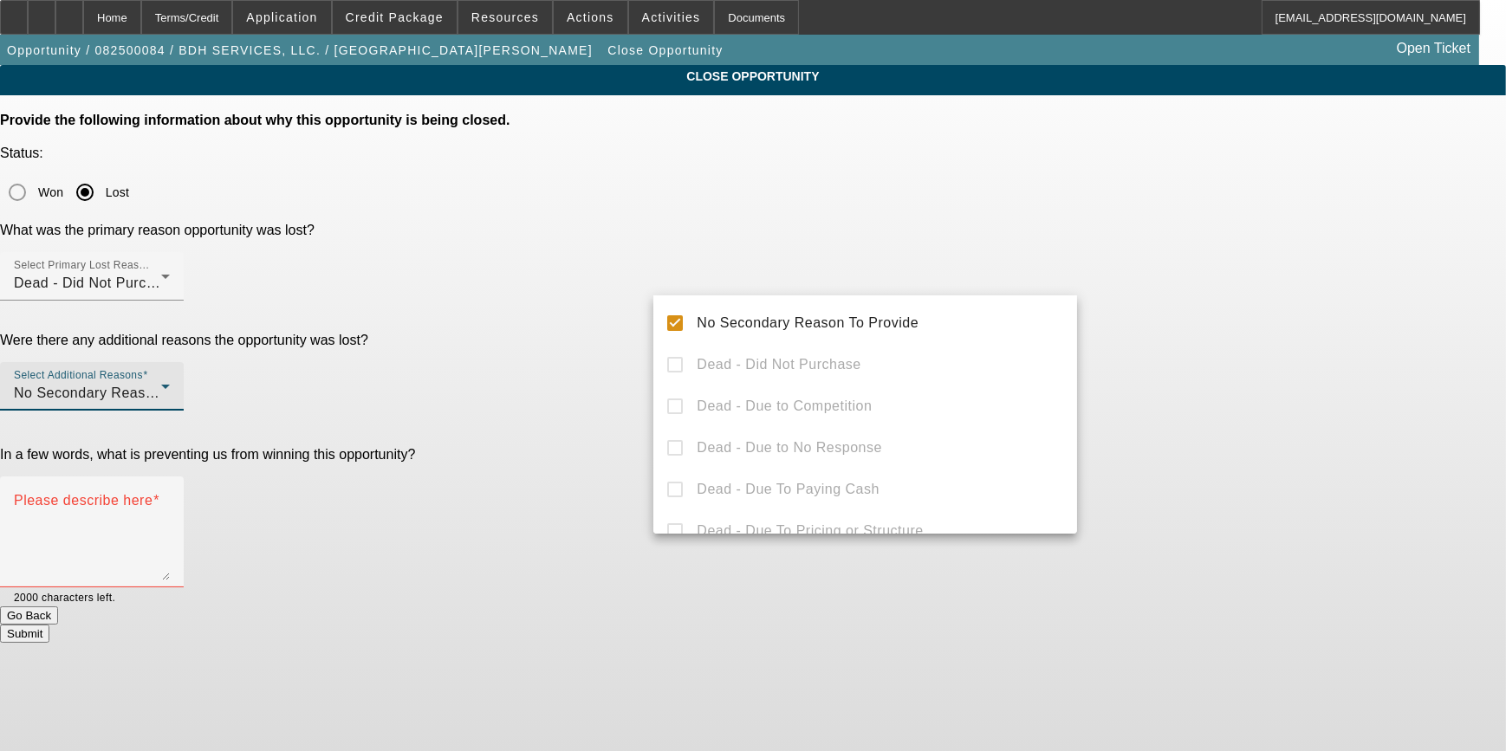
drag, startPoint x: 525, startPoint y: 355, endPoint x: 614, endPoint y: 360, distance: 89.4
click at [527, 355] on div at bounding box center [753, 375] width 1506 height 751
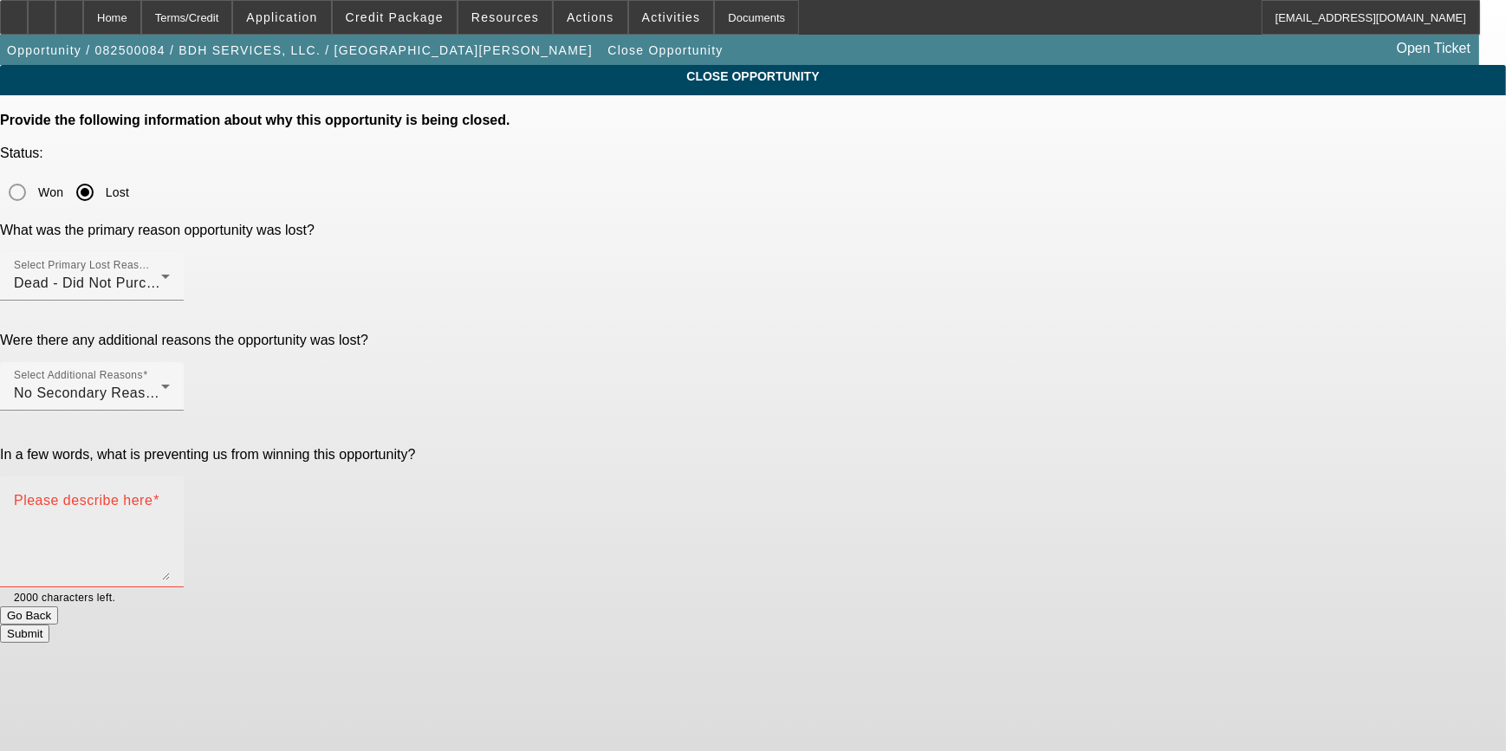
click at [184, 477] on div "Please describe here" at bounding box center [92, 532] width 184 height 111
click at [170, 497] on textarea "Please describe here" at bounding box center [92, 538] width 156 height 83
paste textarea "GA Test Opportunities"
type textarea "GA Test Opportunities"
click at [49, 625] on button "Submit" at bounding box center [24, 634] width 49 height 18
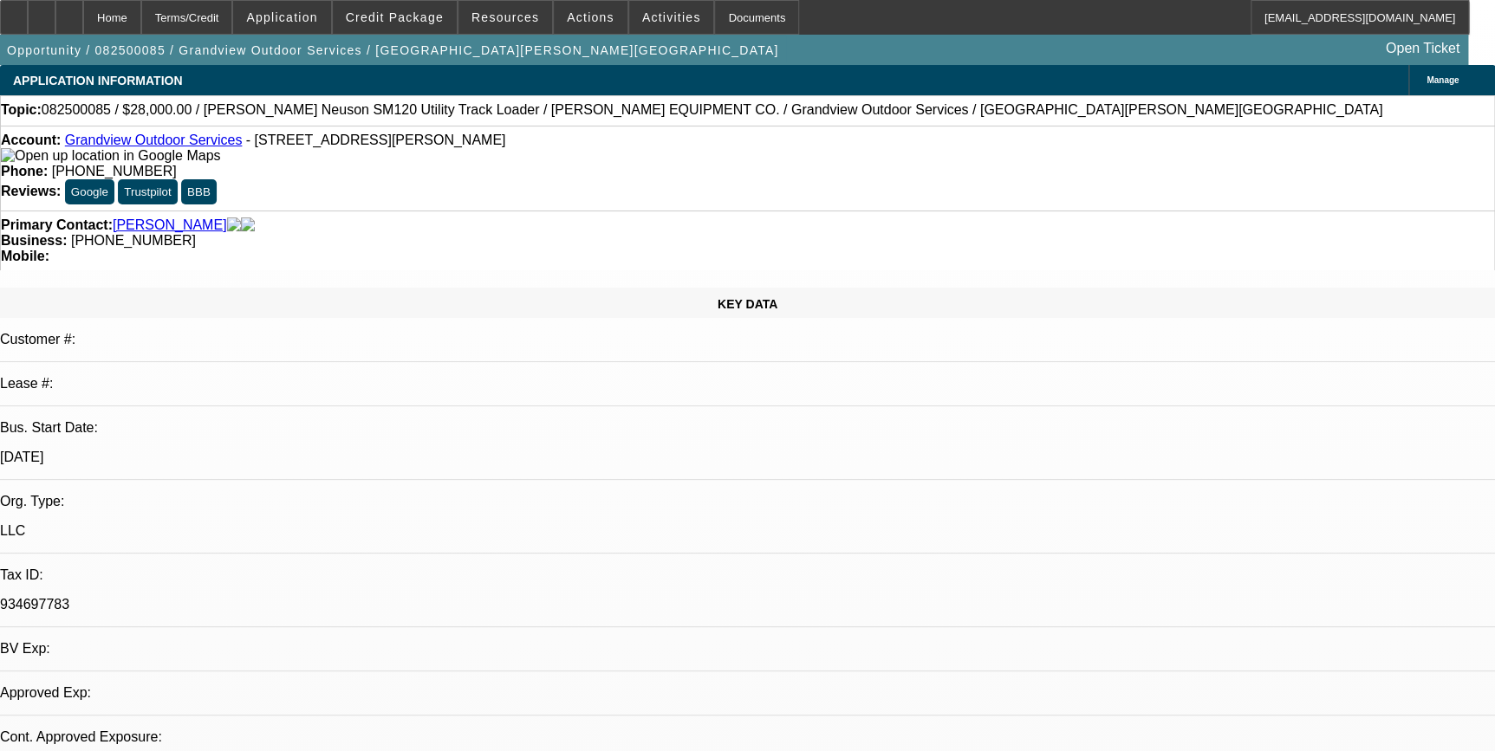
select select "0"
select select "2"
select select "0"
select select "2"
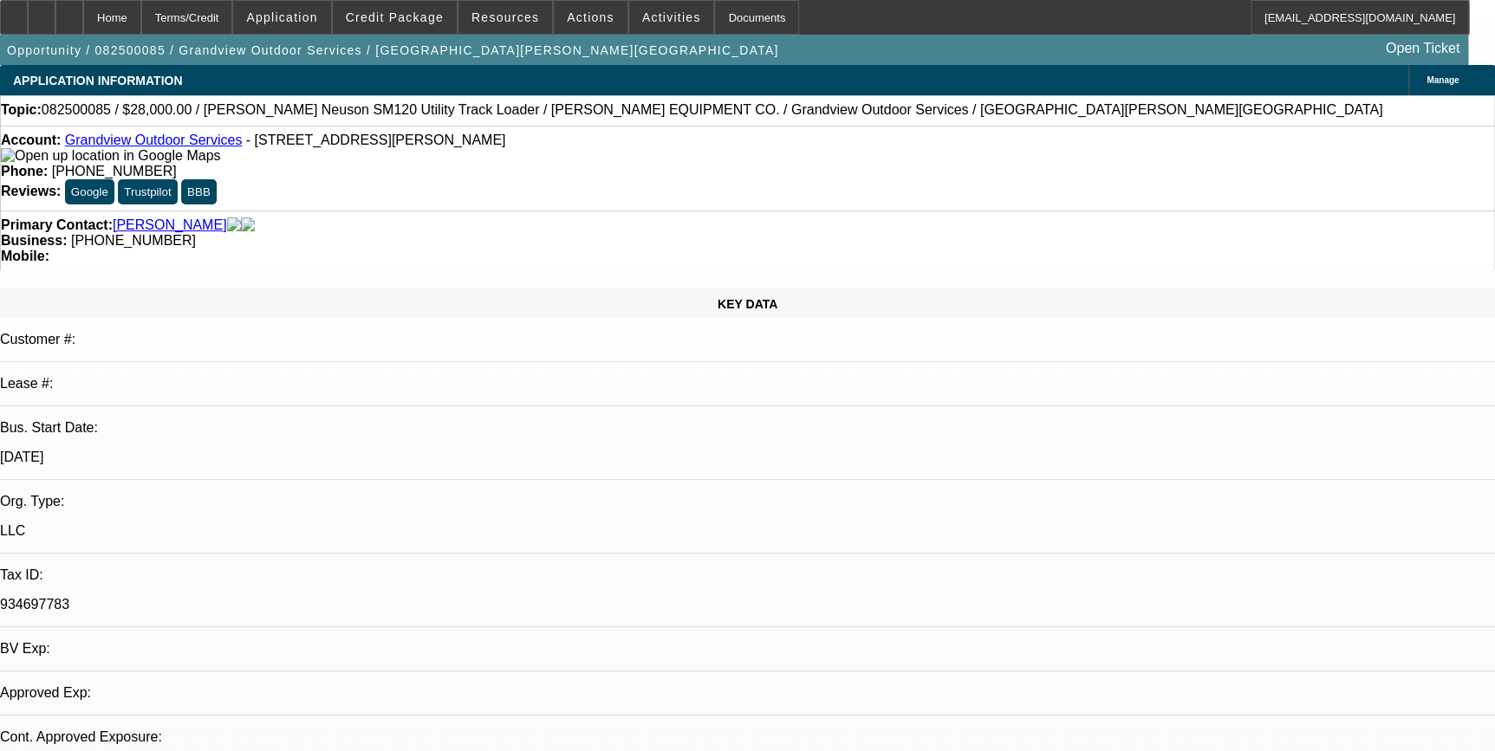
select select "0"
select select "0.1"
select select "2"
select select "0"
select select "1"
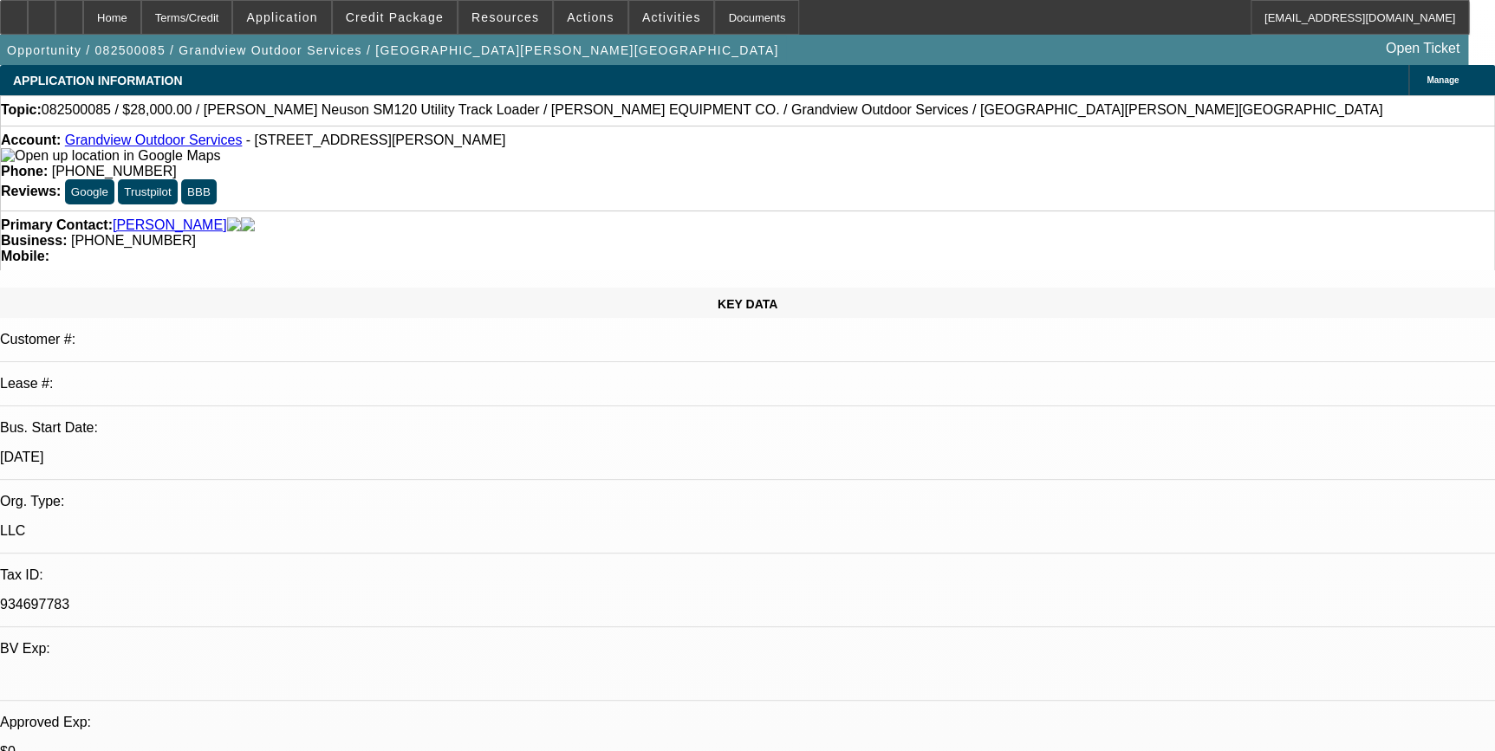
select select "1"
select select "2"
select select "6"
select select "2"
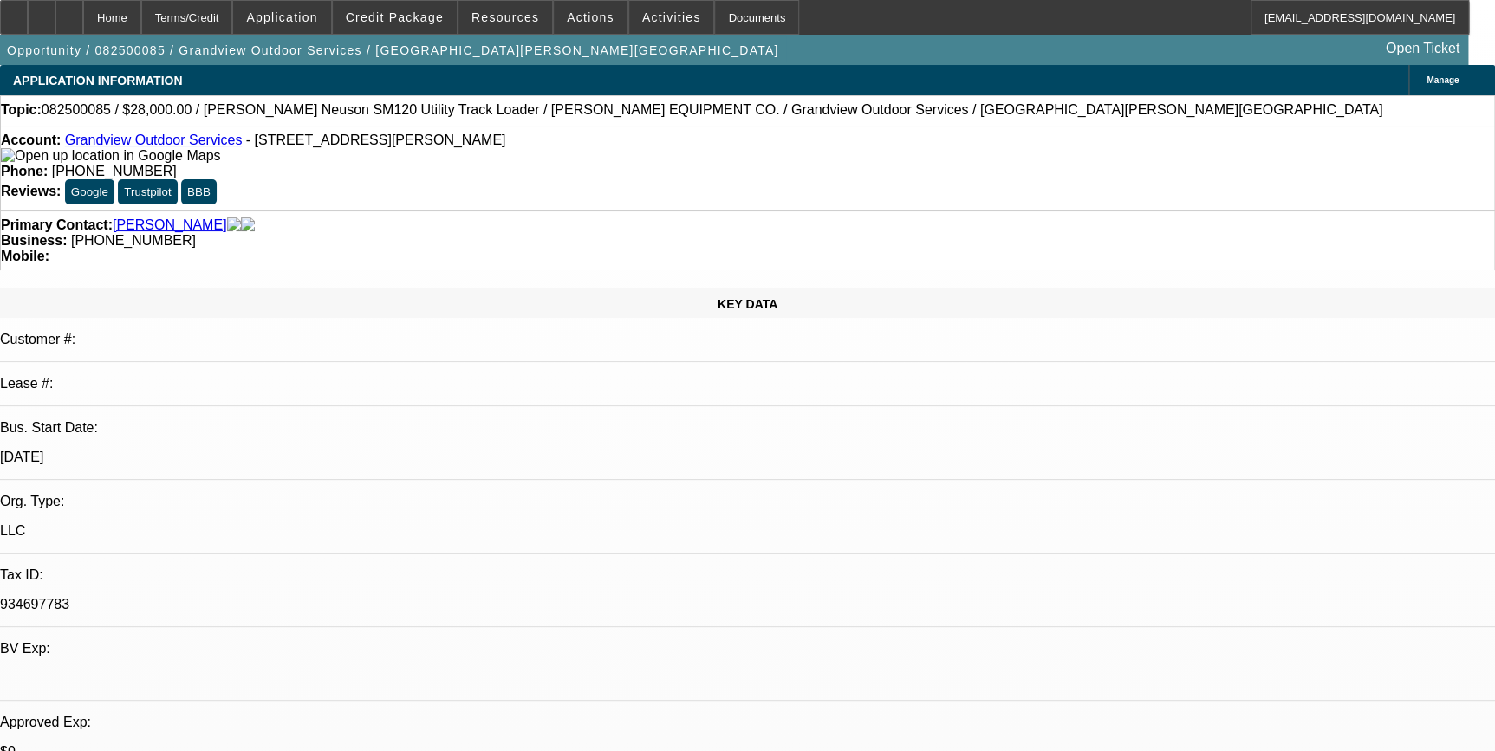
select select "6"
select select "2"
select select "6"
click at [559, 28] on span at bounding box center [591, 18] width 74 height 42
click at [583, 19] on div at bounding box center [747, 375] width 1495 height 751
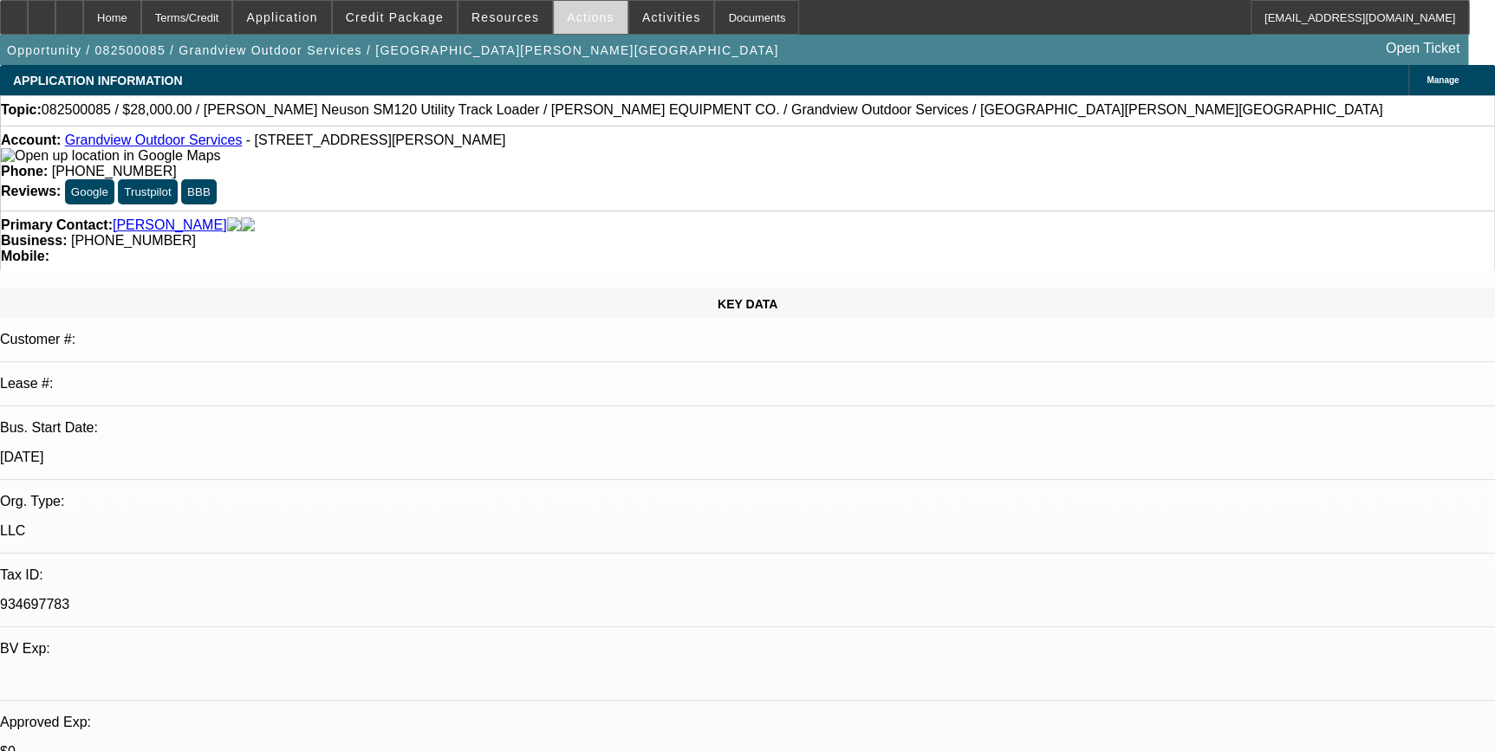
click at [571, 11] on span "Actions" at bounding box center [591, 17] width 48 height 14
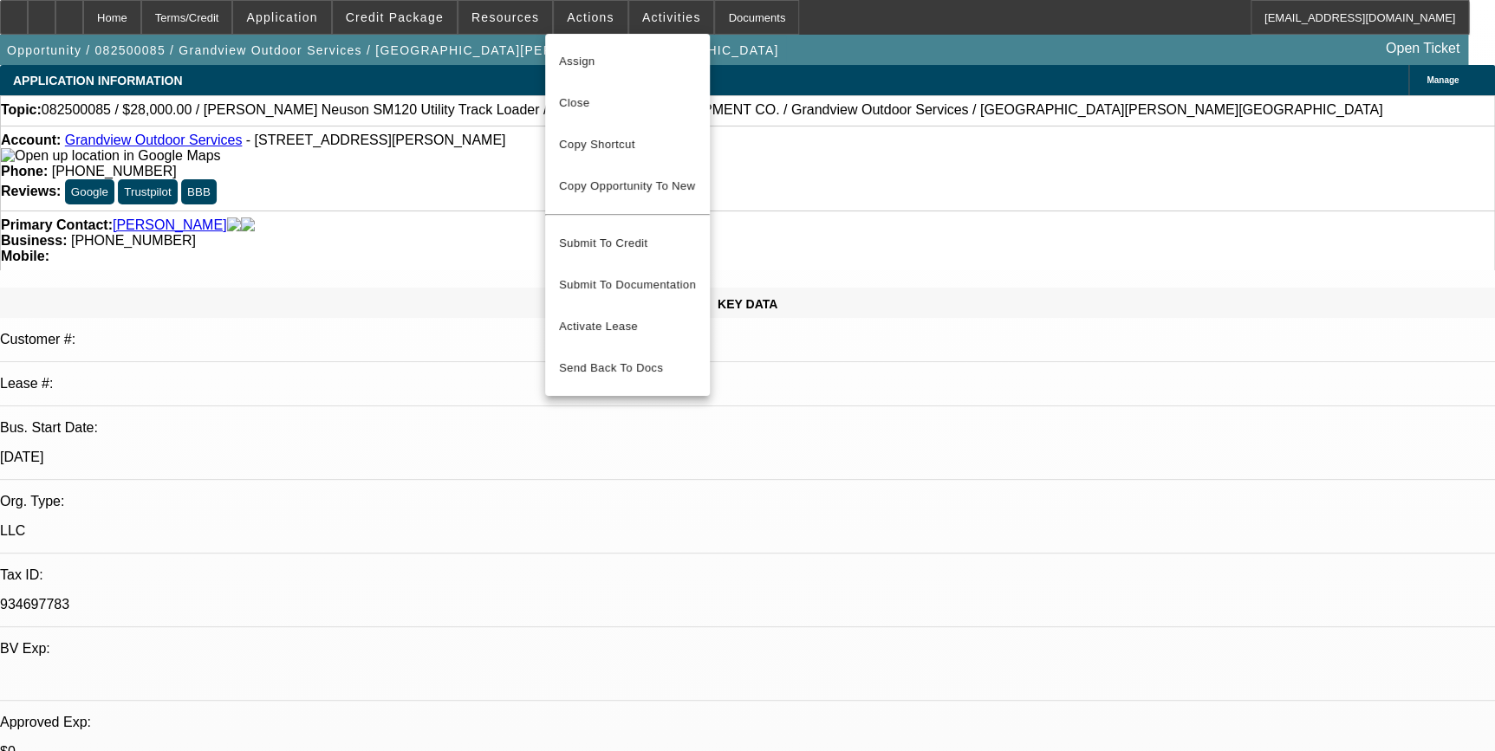
click at [598, 107] on span "Close" at bounding box center [627, 103] width 137 height 21
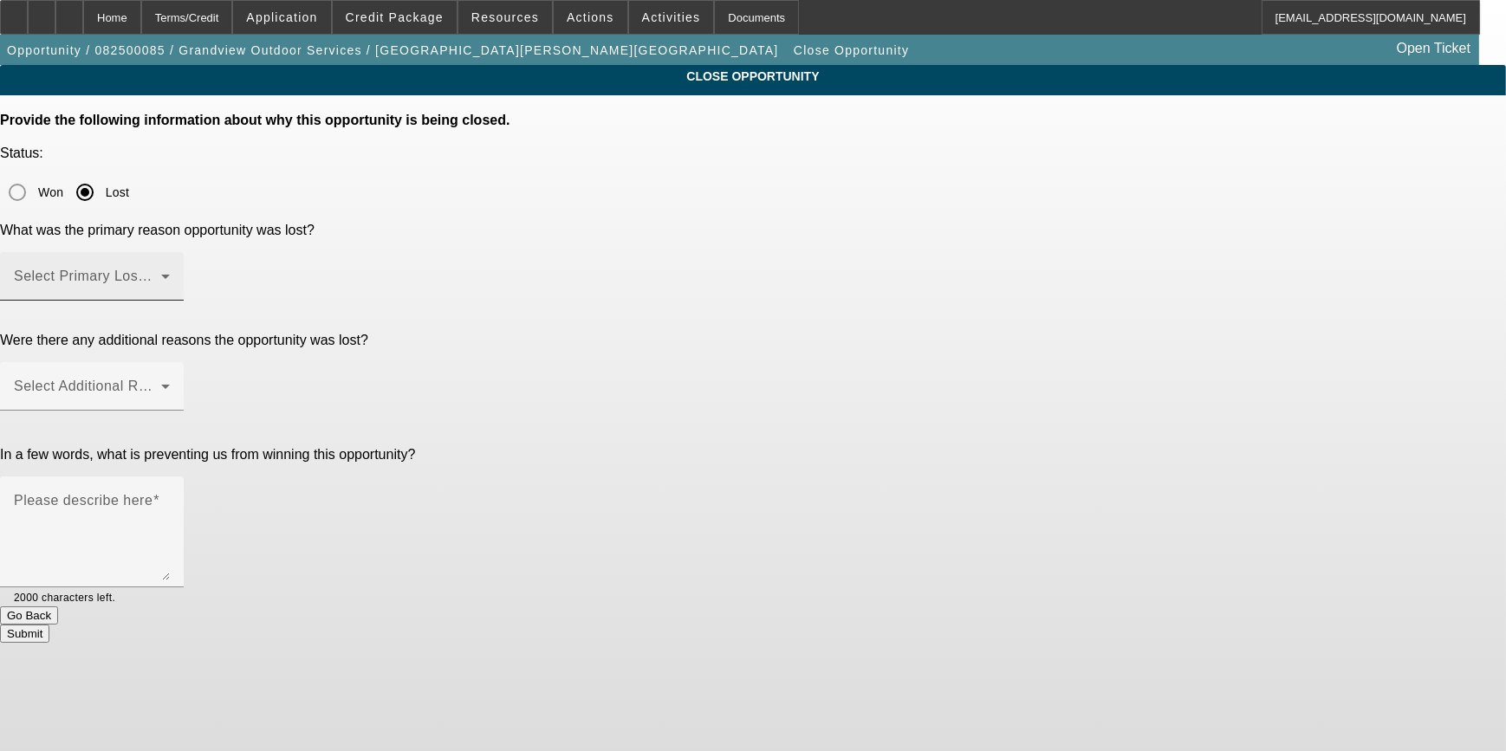
click at [161, 273] on span at bounding box center [87, 283] width 147 height 21
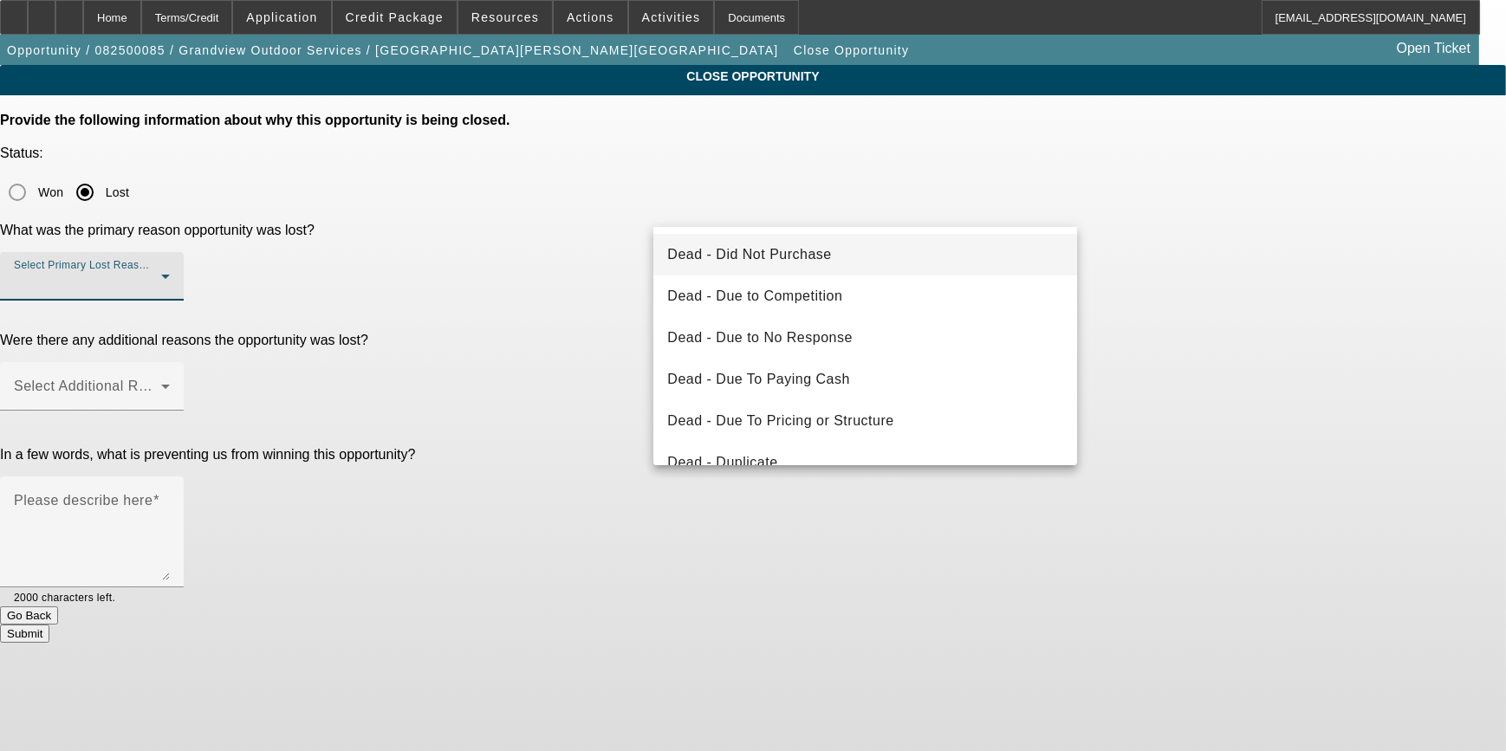
click at [762, 259] on span "Dead - Did Not Purchase" at bounding box center [749, 254] width 164 height 21
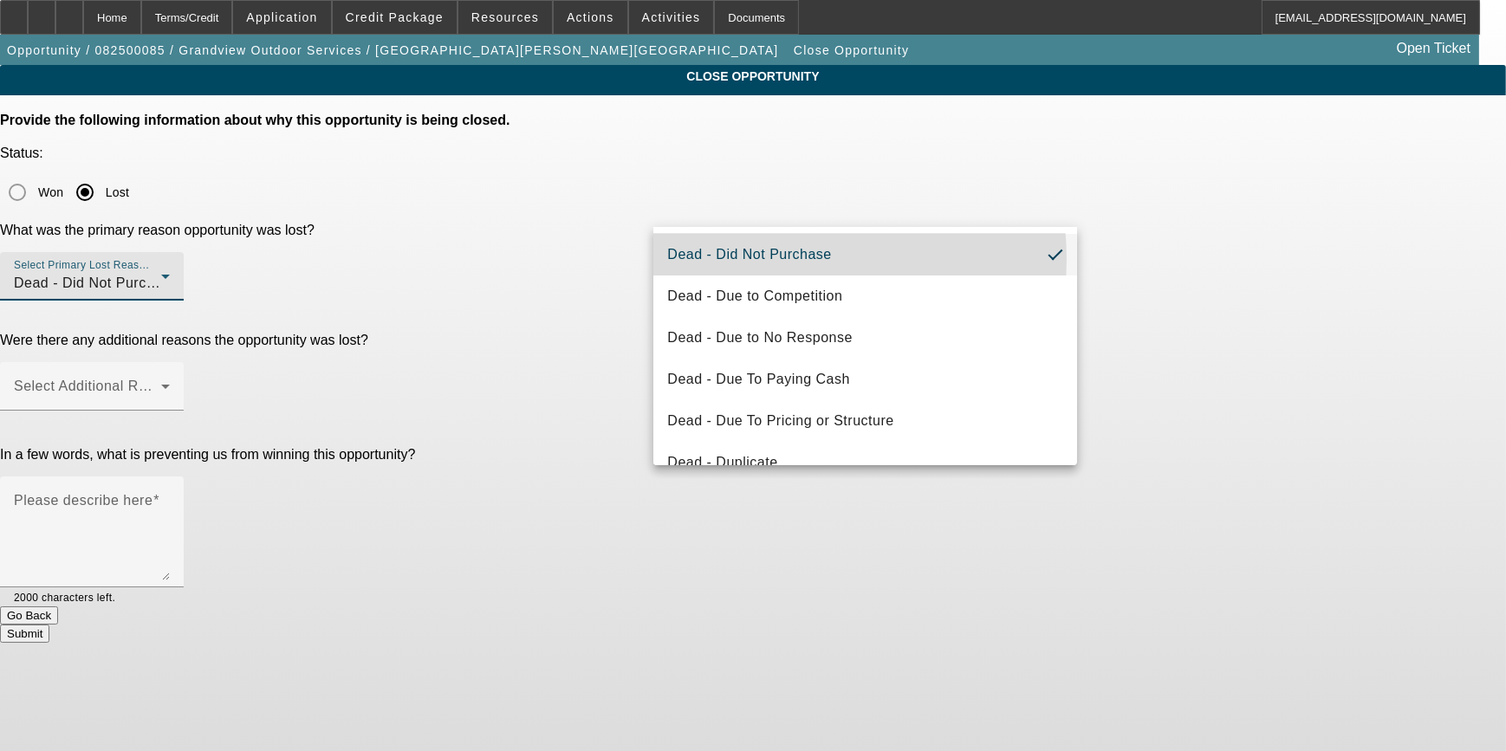
click at [450, 333] on p "Were there any additional reasons the opportunity was lost?" at bounding box center [753, 341] width 1506 height 16
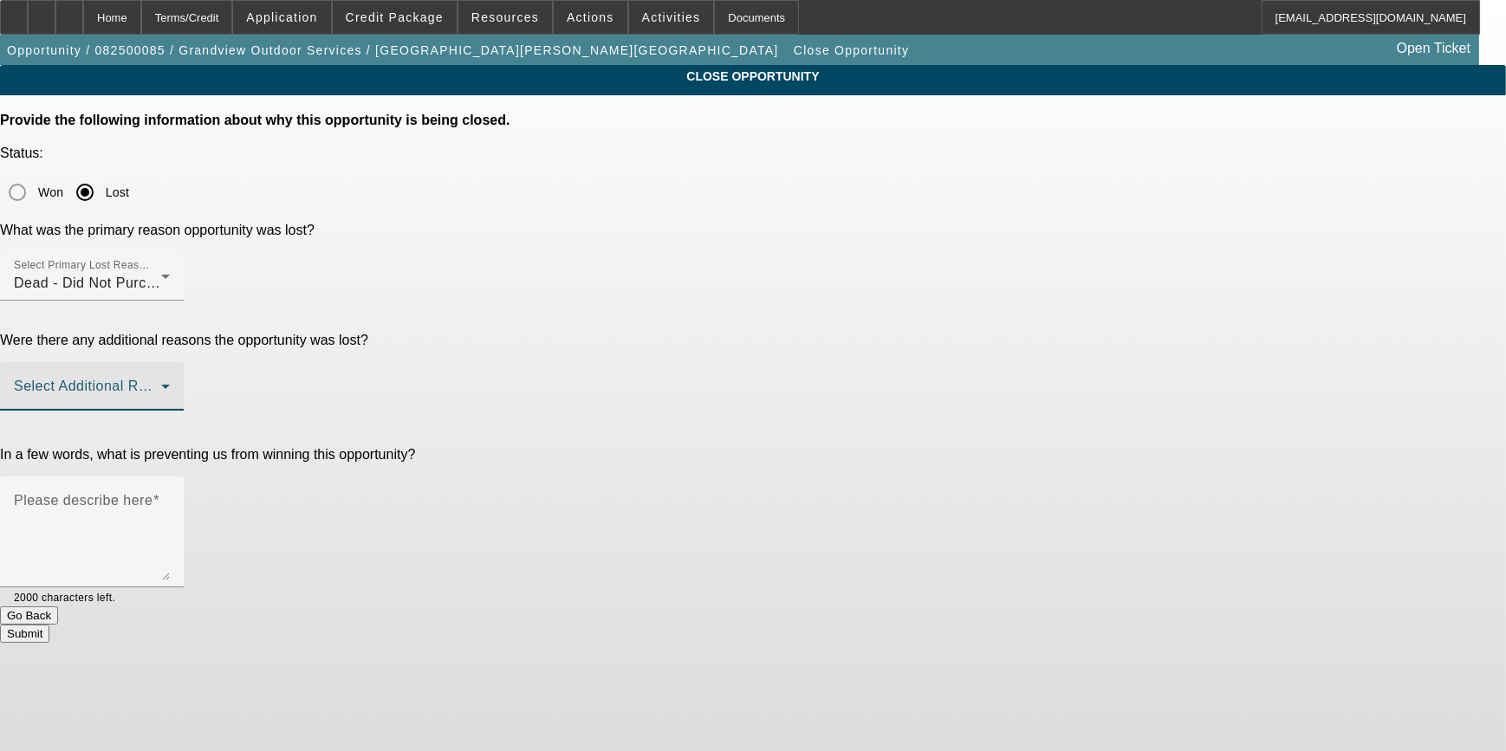
drag, startPoint x: 450, startPoint y: 262, endPoint x: 768, endPoint y: 268, distance: 318.1
click at [161, 383] on span at bounding box center [87, 393] width 147 height 21
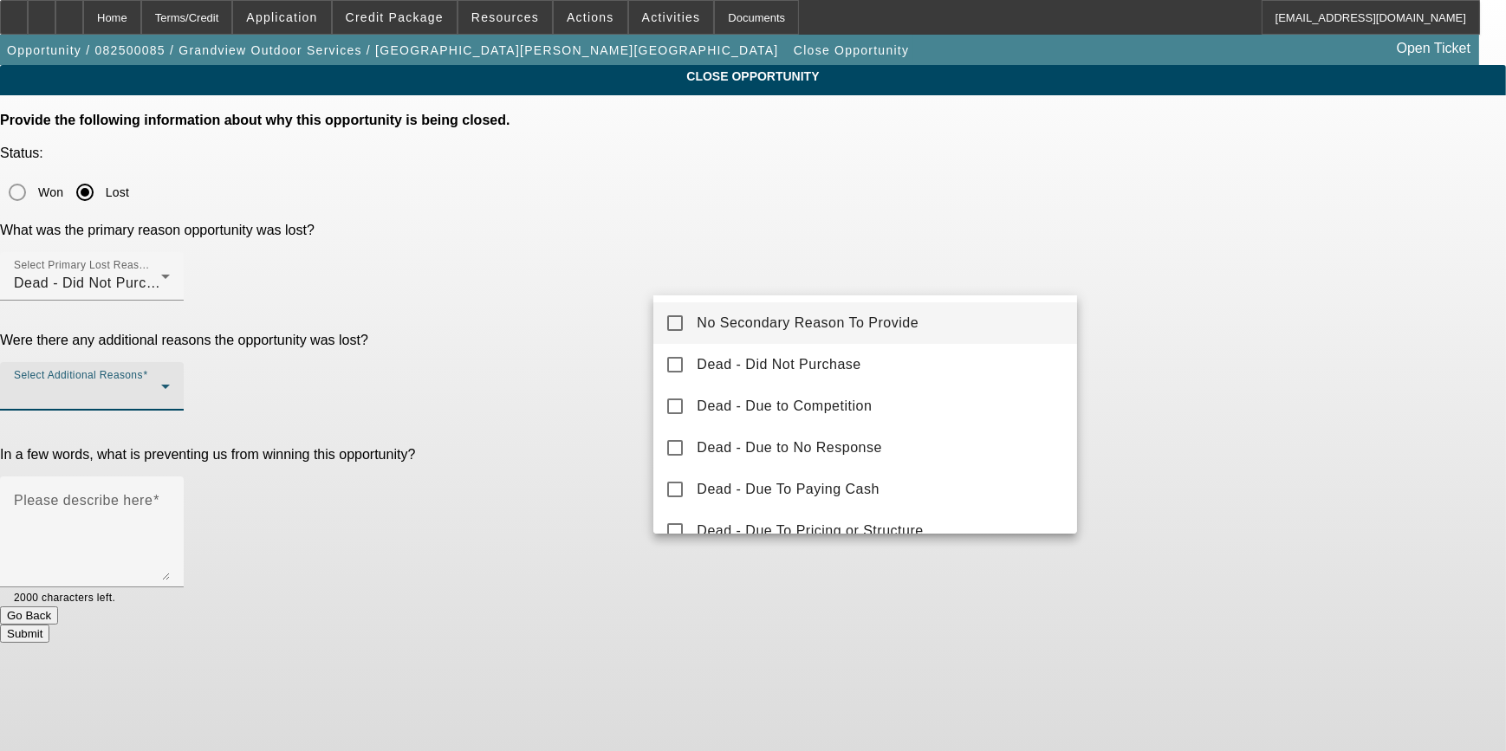
drag, startPoint x: 685, startPoint y: 320, endPoint x: 627, endPoint y: 329, distance: 58.8
click at [685, 321] on mat-option "No Secondary Reason To Provide" at bounding box center [865, 323] width 424 height 42
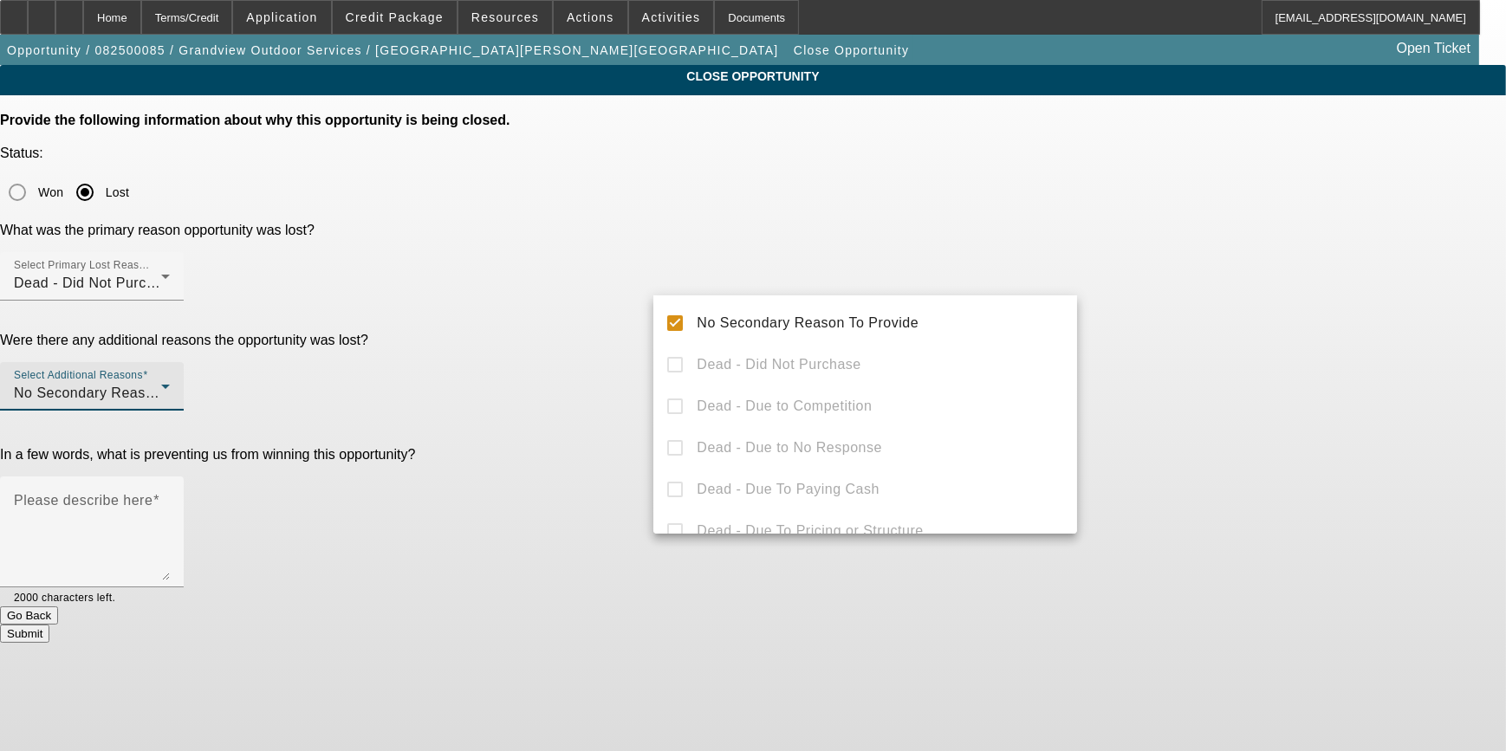
drag, startPoint x: 574, startPoint y: 375, endPoint x: 715, endPoint y: 378, distance: 141.3
click at [585, 375] on div at bounding box center [753, 375] width 1506 height 751
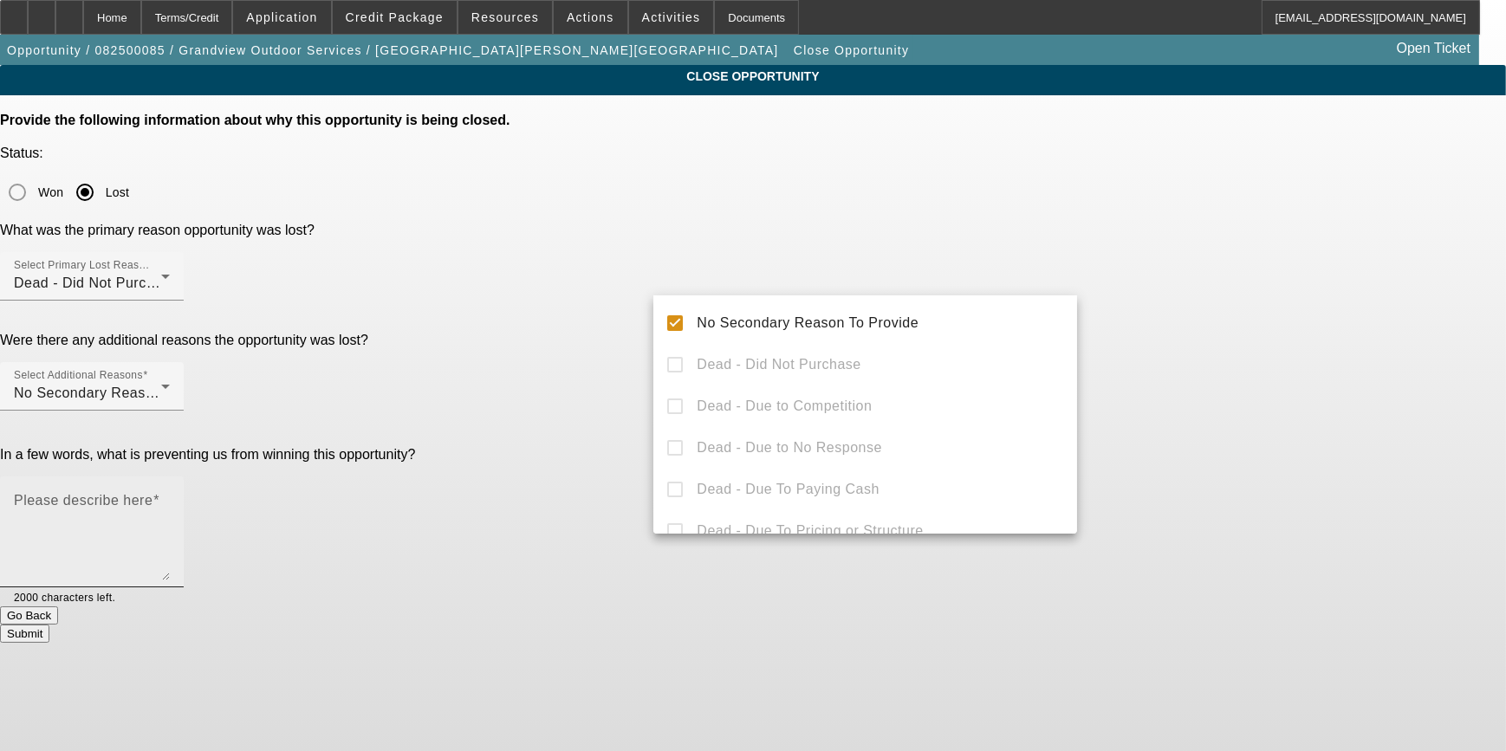
click at [170, 497] on textarea "Please describe here" at bounding box center [92, 538] width 156 height 83
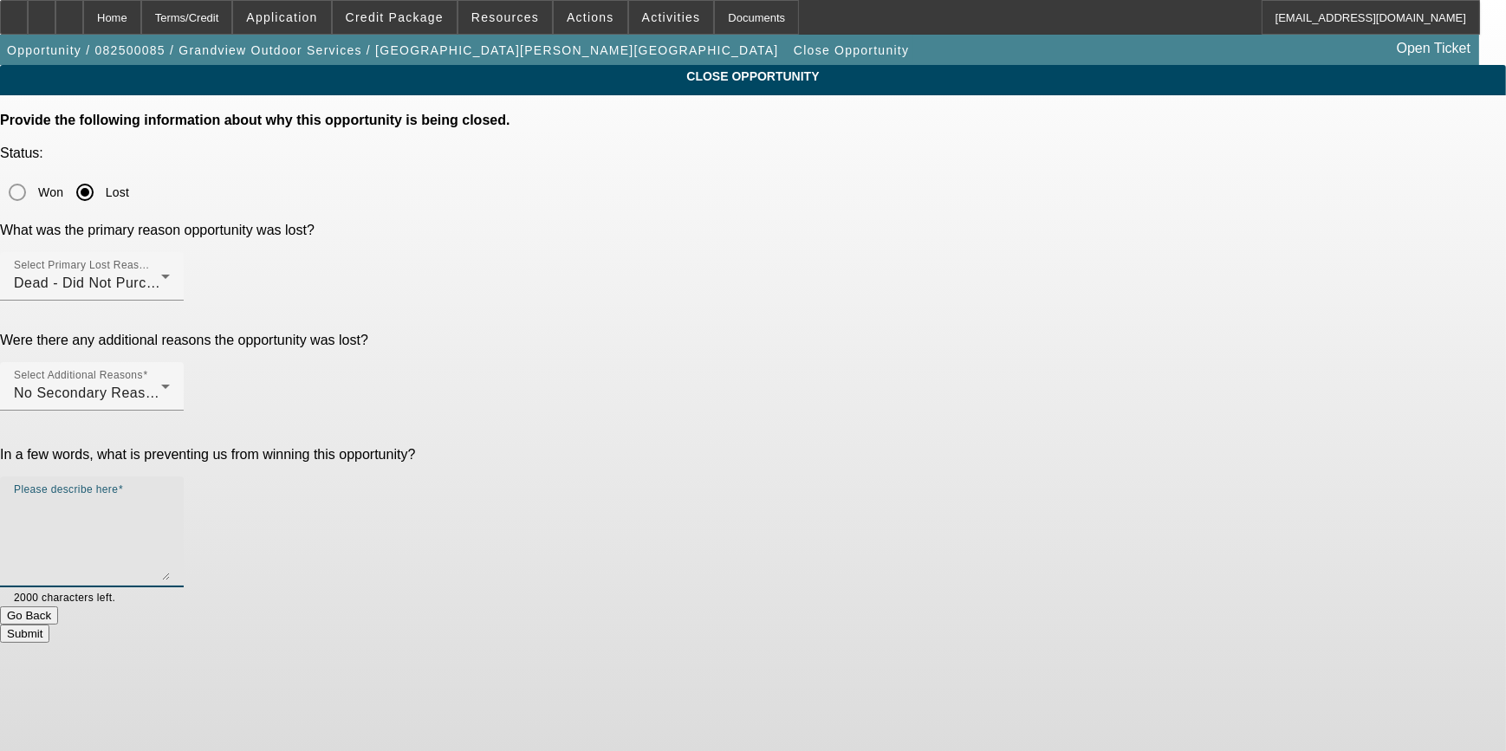
paste textarea "GA Test Opportunities"
type textarea "GA Test Opportunities"
click at [49, 625] on button "Submit" at bounding box center [24, 634] width 49 height 18
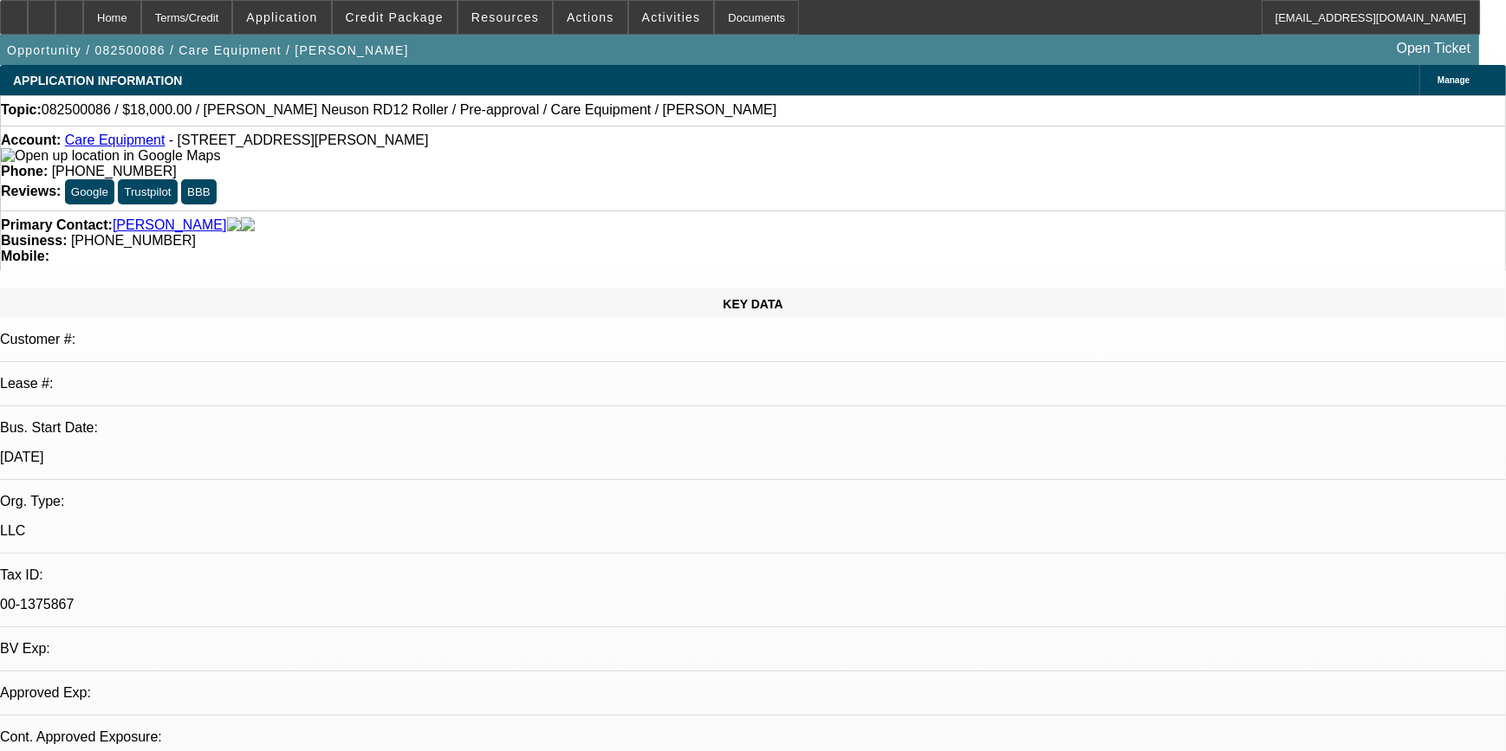
select select "0"
select select "2"
select select "0"
select select "2"
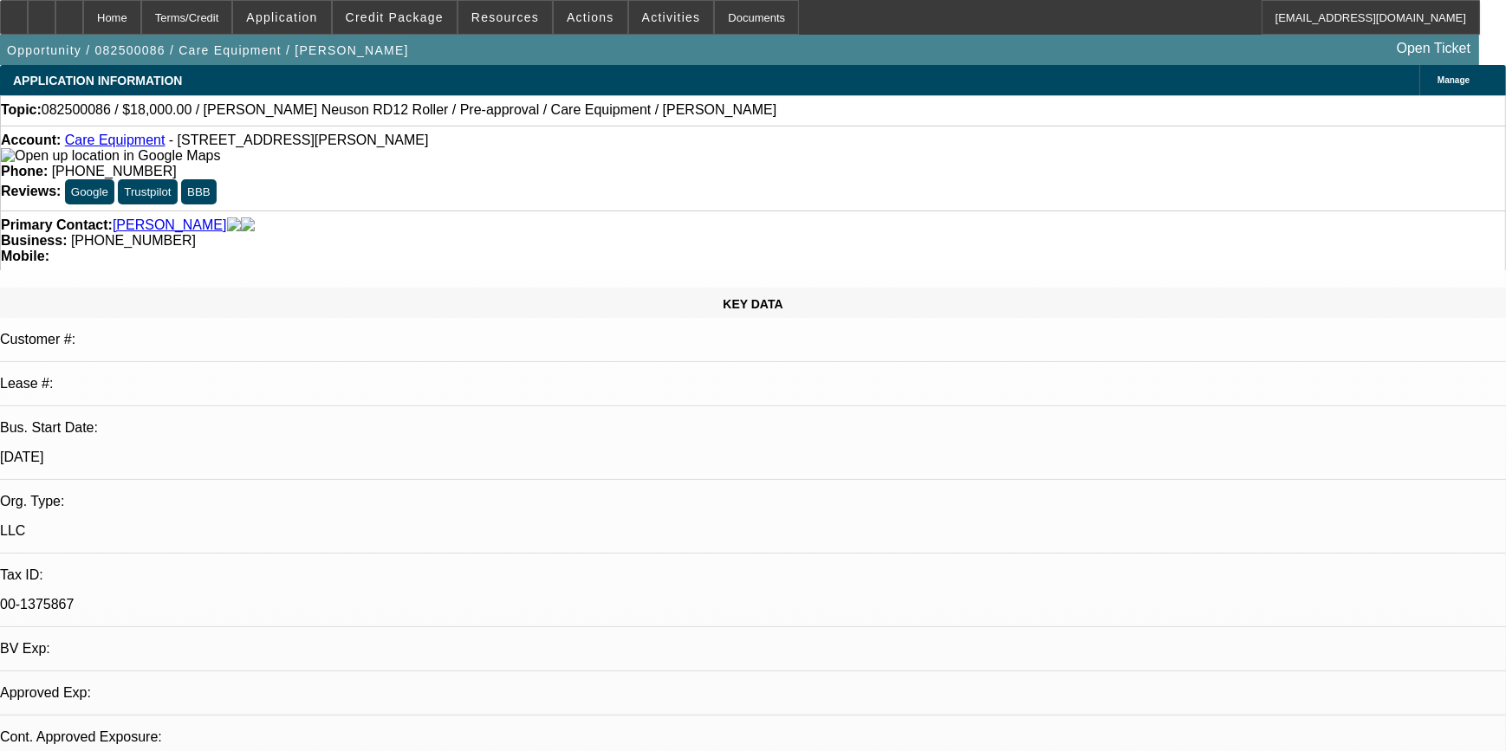
select select "0"
select select "0.1"
select select "2"
select select "0"
click at [568, 18] on span "Actions" at bounding box center [591, 17] width 48 height 14
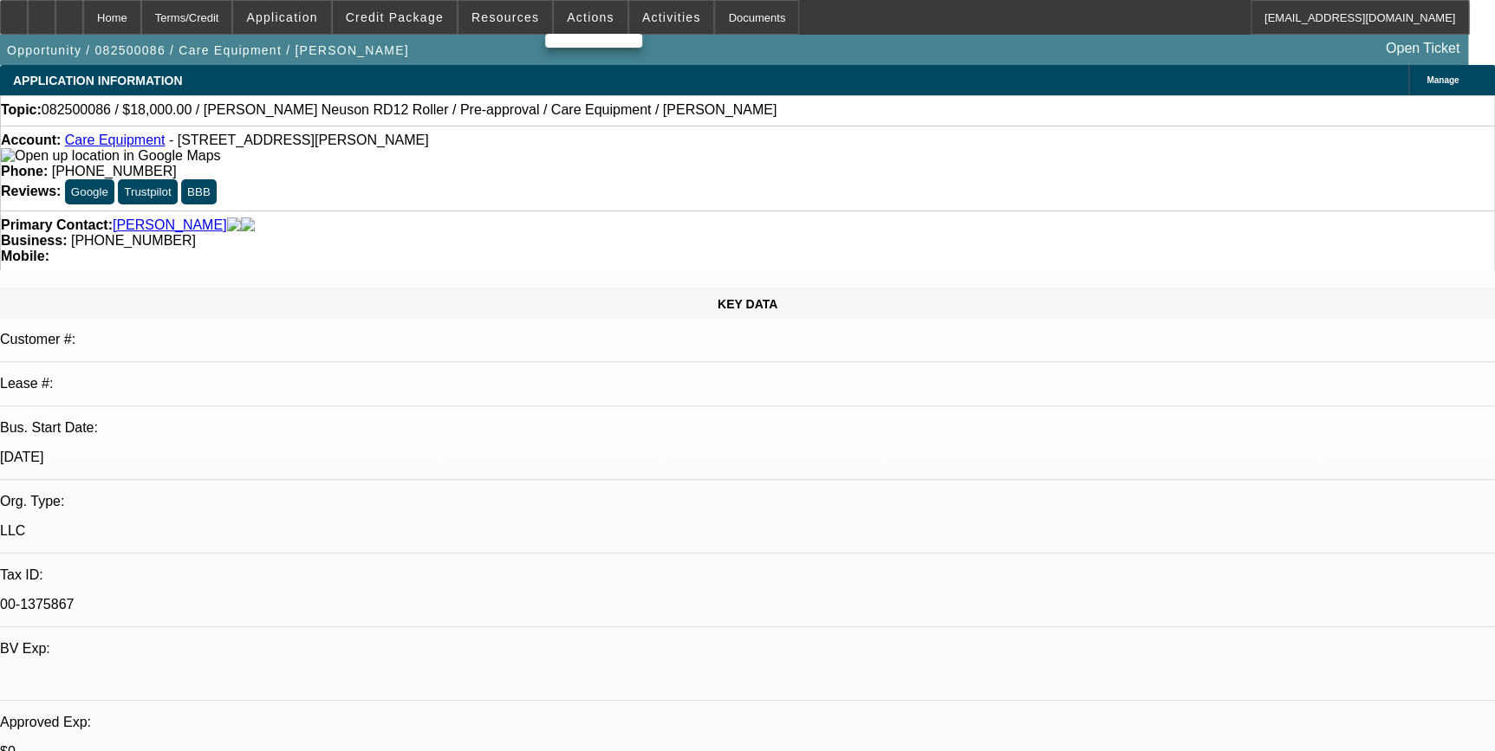
select select "1"
select select "2"
select select "6"
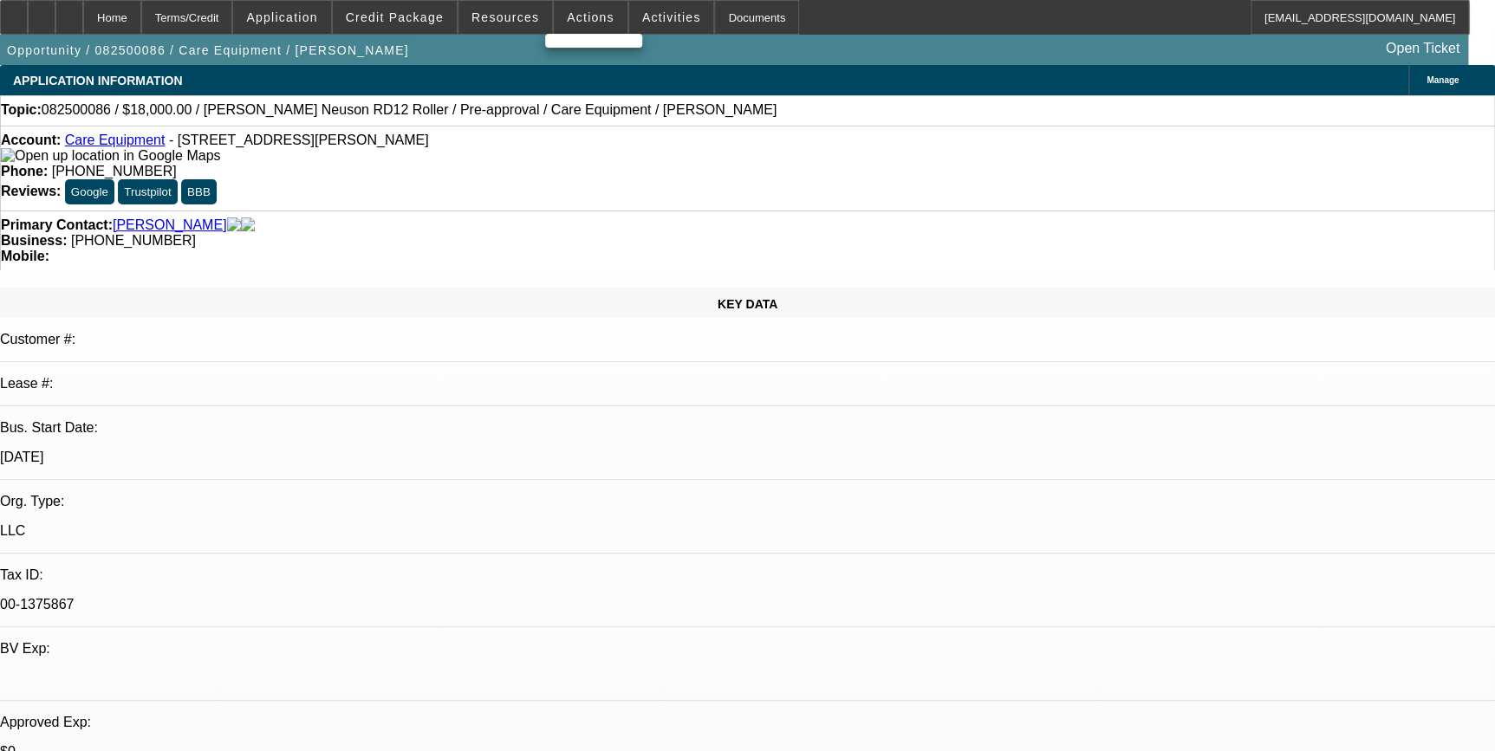
select select "2"
select select "6"
select select "2"
select select "6"
click at [581, 23] on div at bounding box center [747, 375] width 1495 height 751
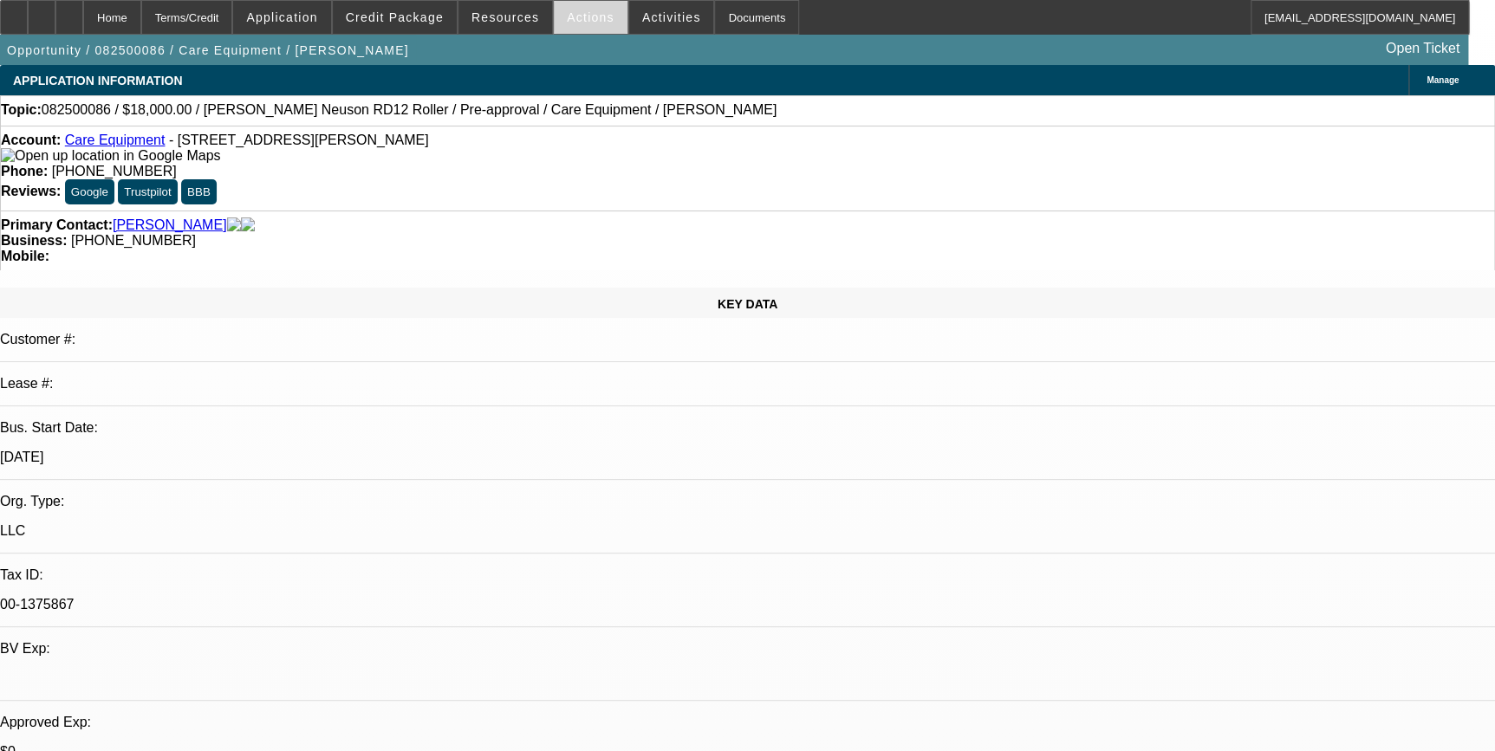
click at [585, 13] on span "Actions" at bounding box center [591, 17] width 48 height 14
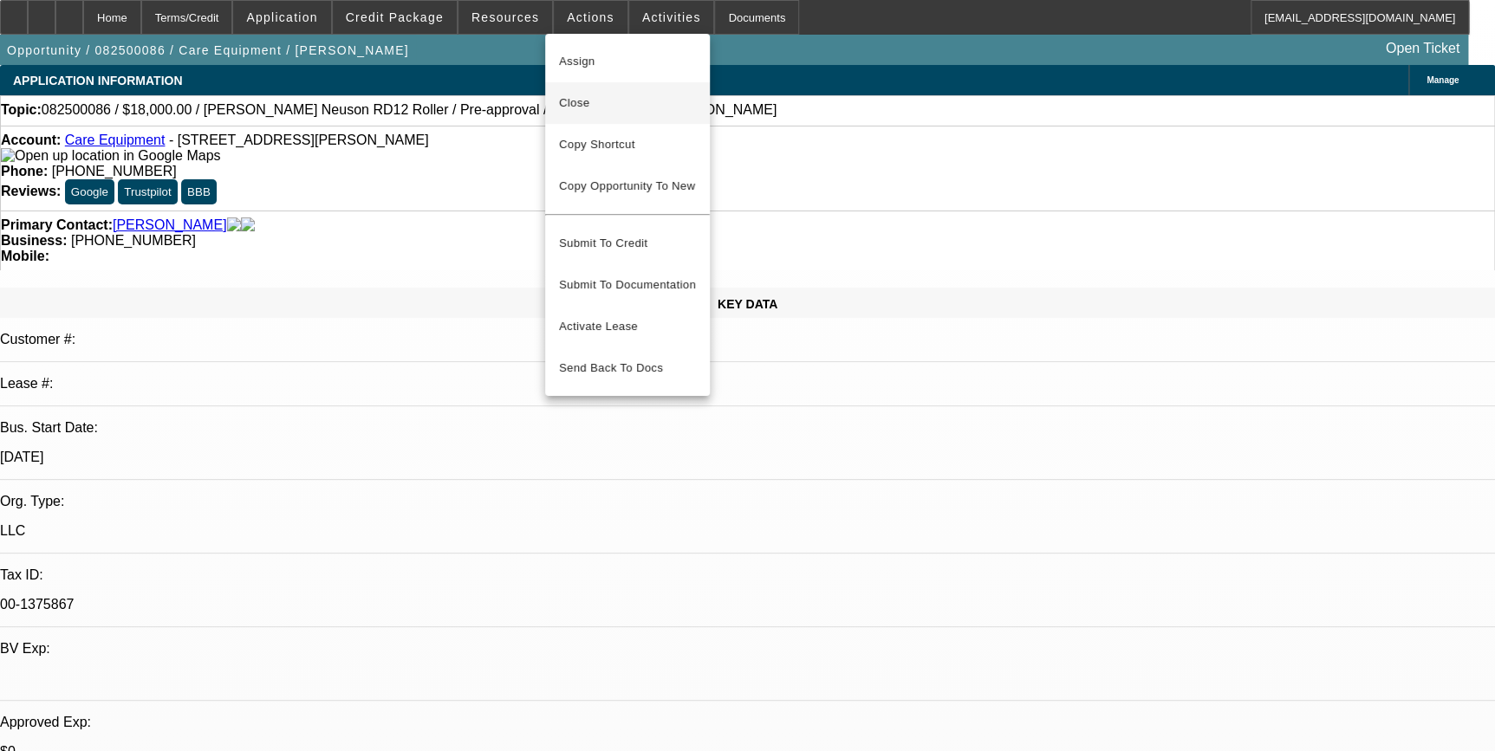
click at [608, 96] on span "Close" at bounding box center [627, 103] width 137 height 21
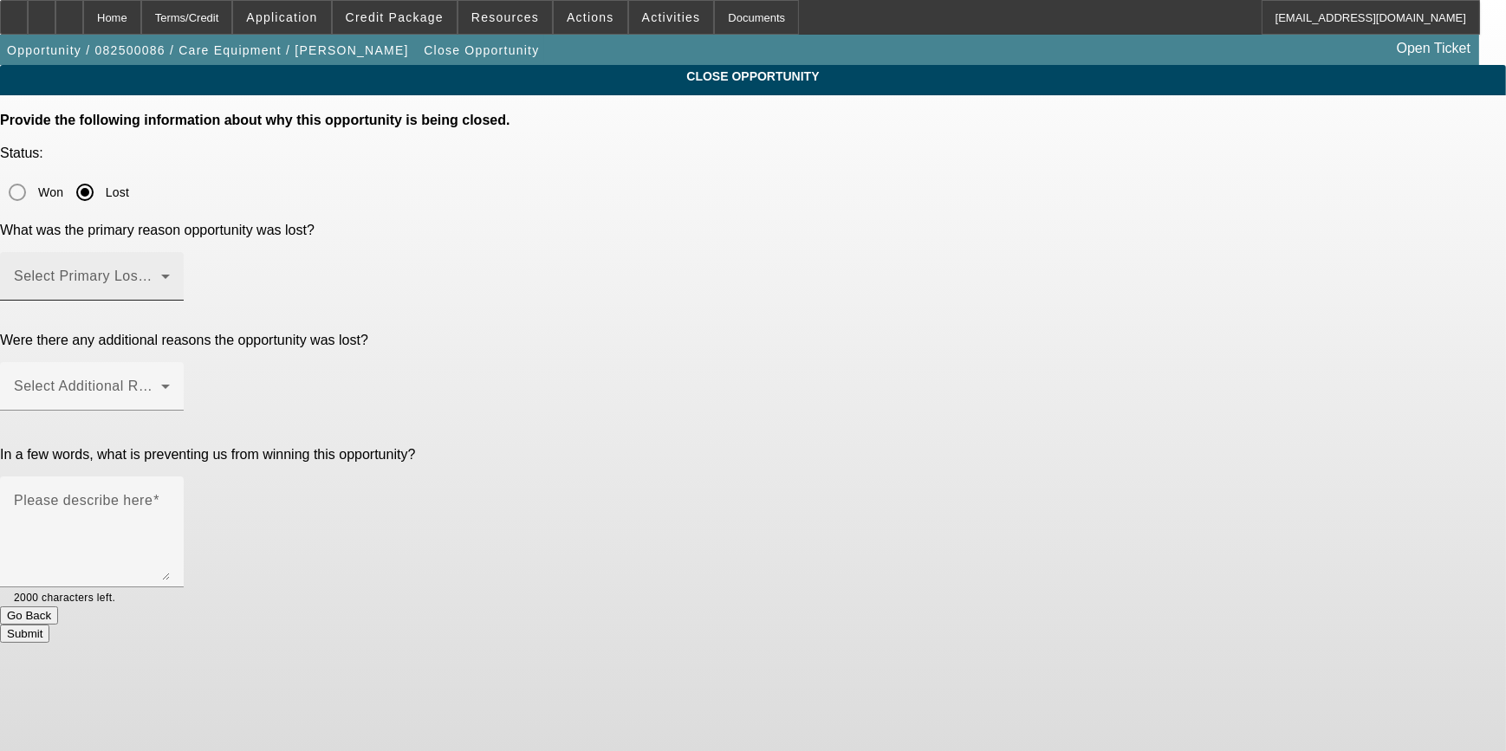
click at [184, 301] on div at bounding box center [92, 310] width 184 height 19
click at [161, 273] on span at bounding box center [87, 283] width 147 height 21
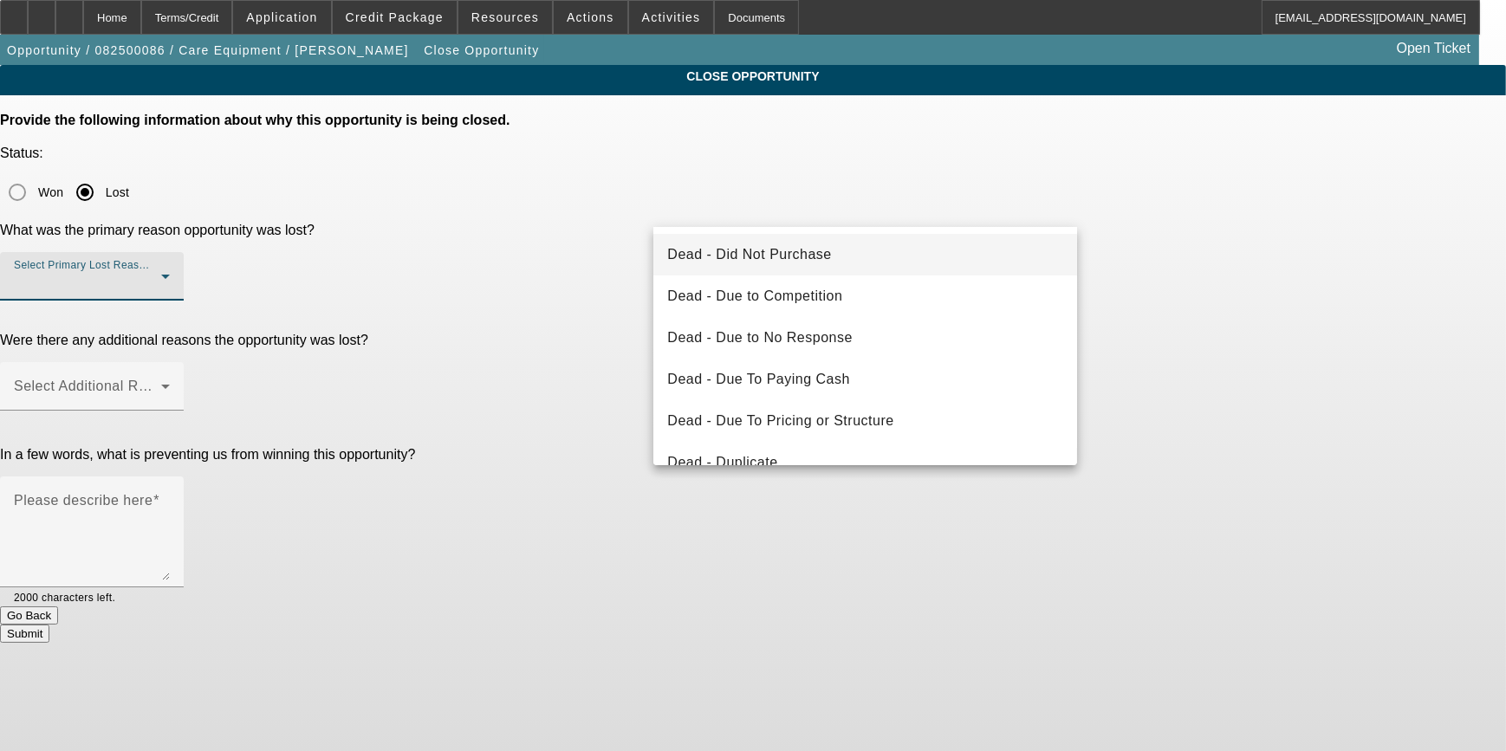
drag, startPoint x: 765, startPoint y: 256, endPoint x: 753, endPoint y: 256, distance: 12.1
click at [764, 256] on span "Dead - Did Not Purchase" at bounding box center [749, 254] width 164 height 21
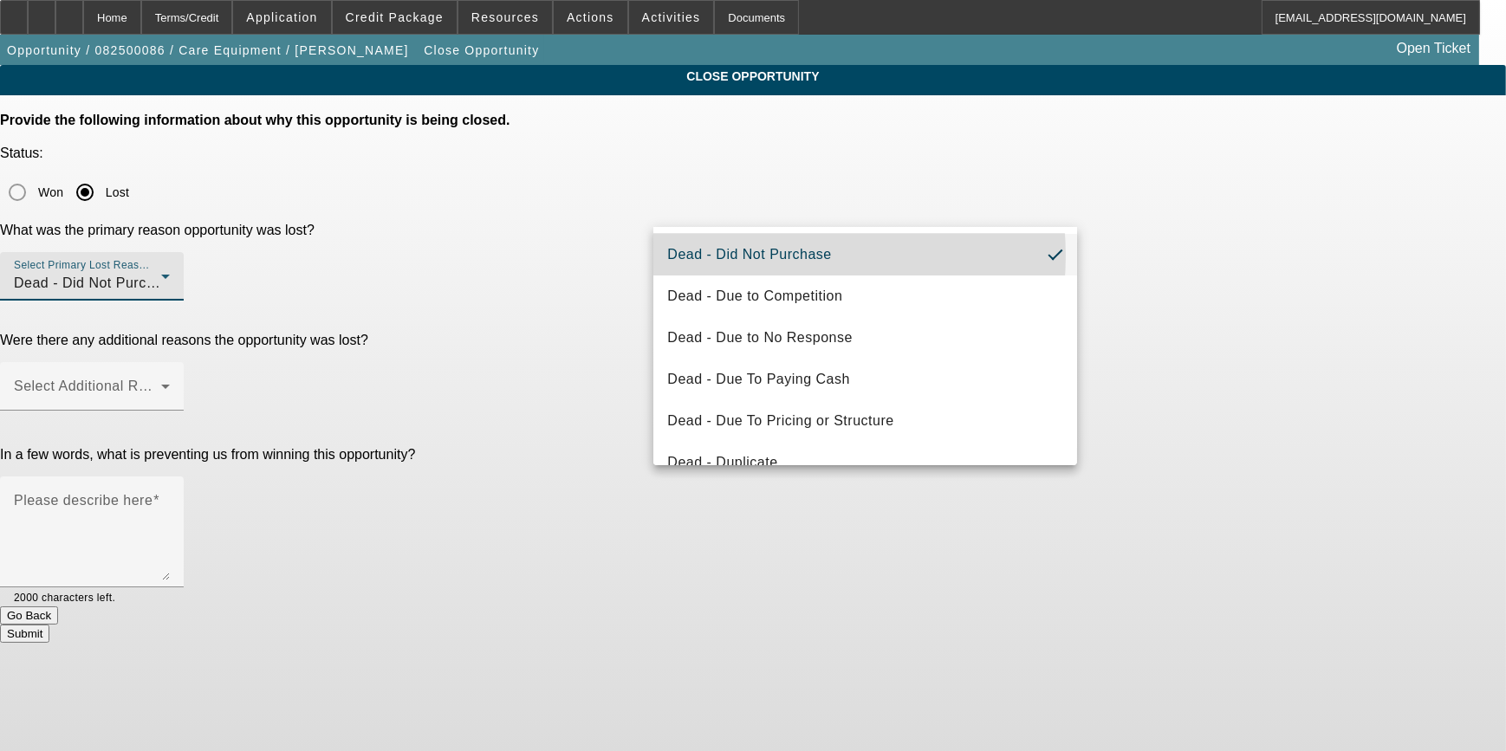
click at [553, 333] on div "Were there any additional reasons the opportunity was lost?" at bounding box center [753, 341] width 1506 height 16
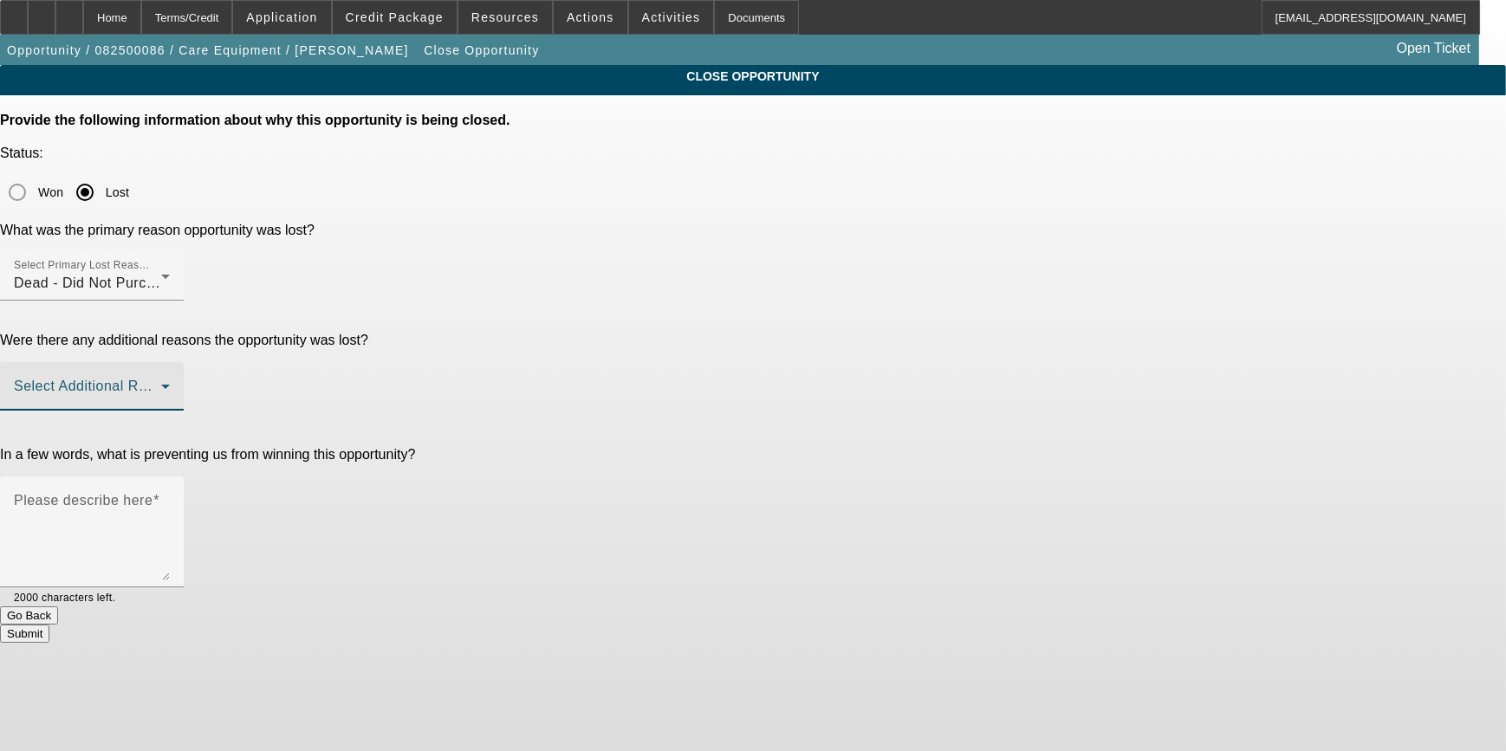
drag, startPoint x: 553, startPoint y: 288, endPoint x: 728, endPoint y: 285, distance: 175.0
click at [161, 383] on span at bounding box center [87, 393] width 147 height 21
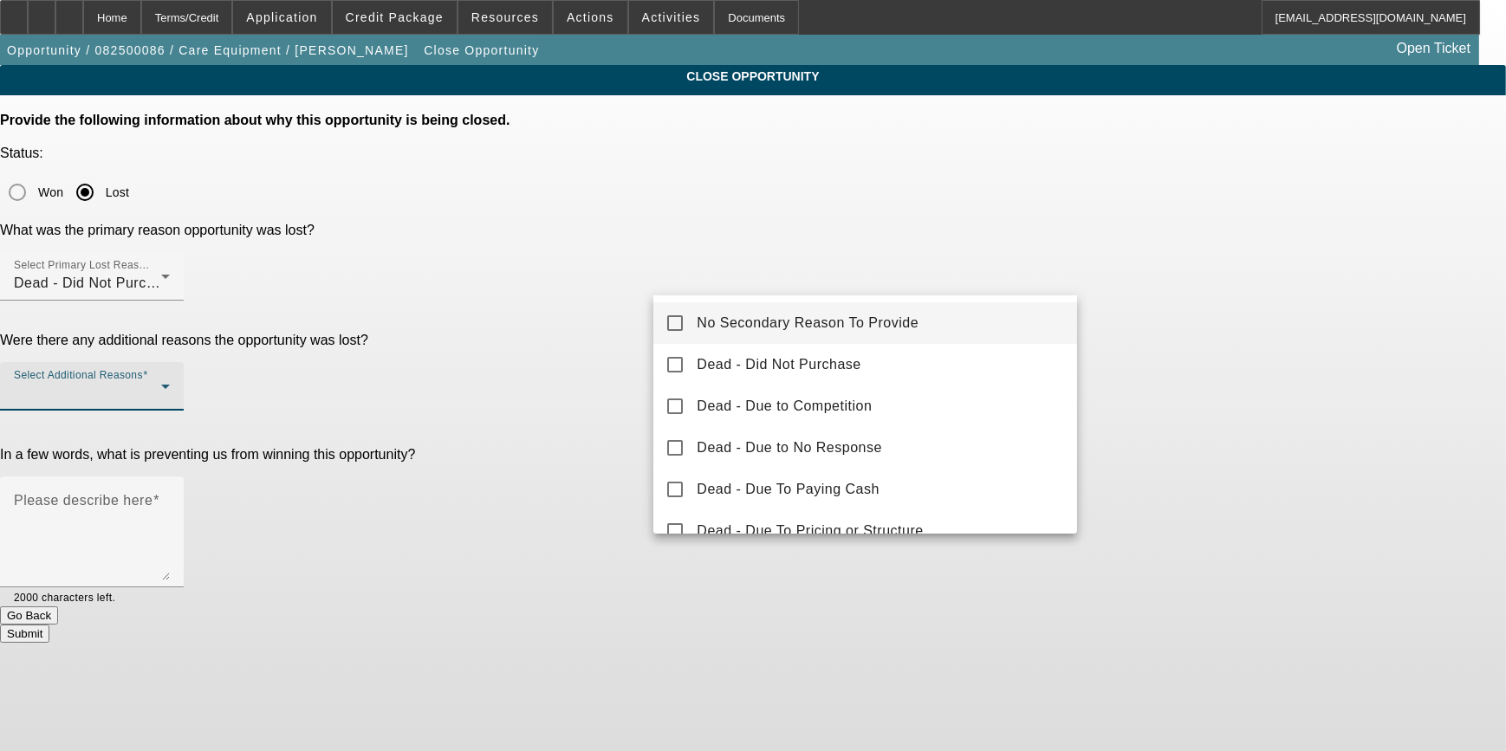
click at [724, 274] on div at bounding box center [753, 375] width 1506 height 751
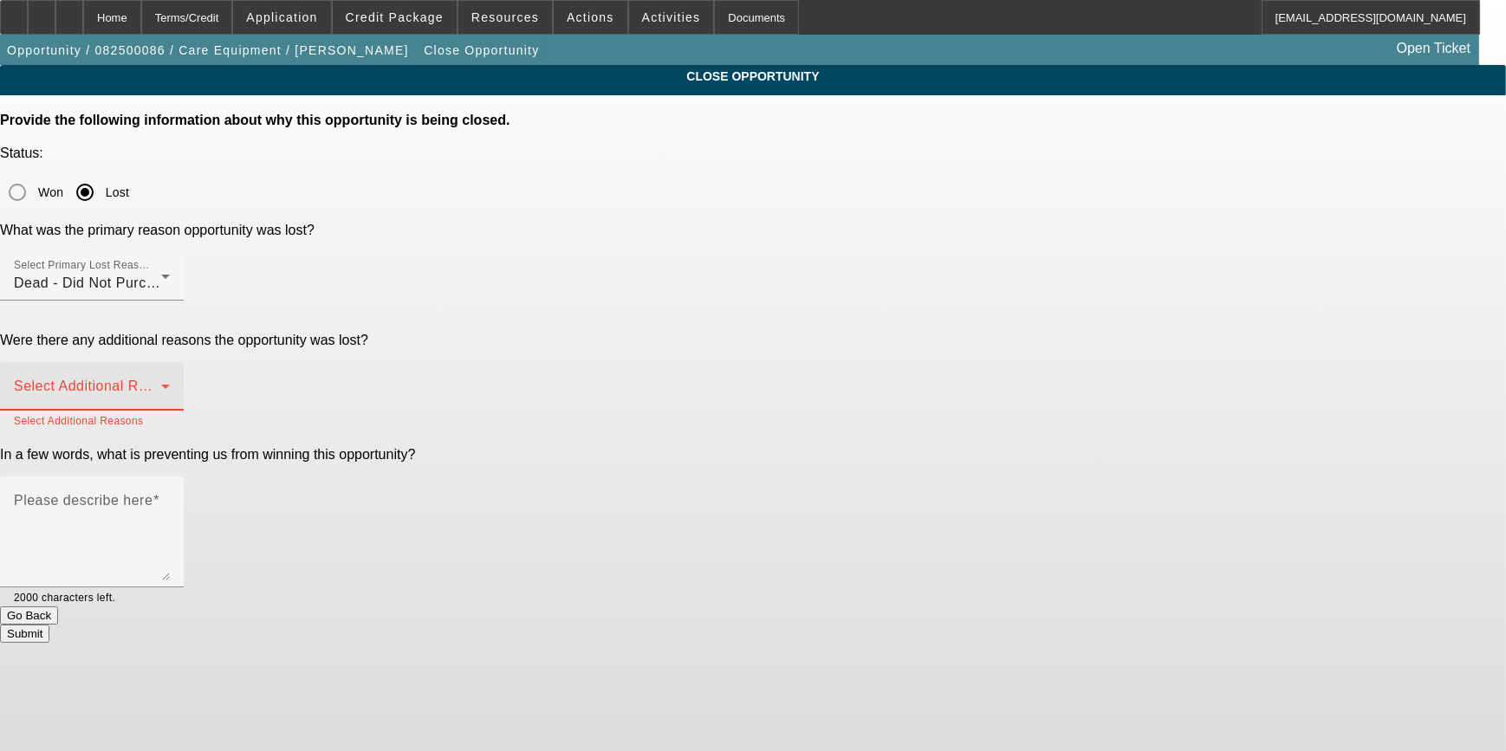
click at [161, 383] on span at bounding box center [87, 393] width 147 height 21
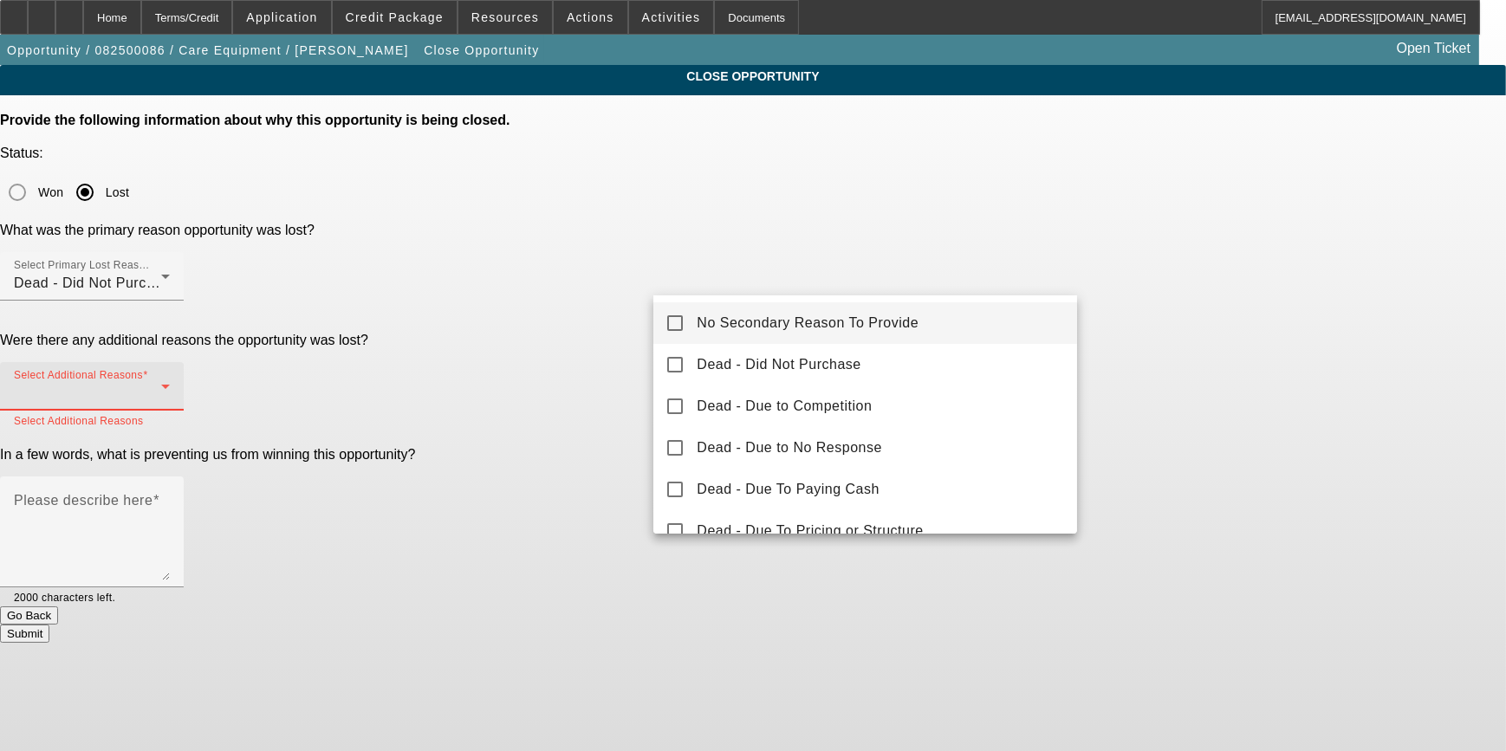
click at [728, 330] on span "No Secondary Reason To Provide" at bounding box center [808, 323] width 222 height 21
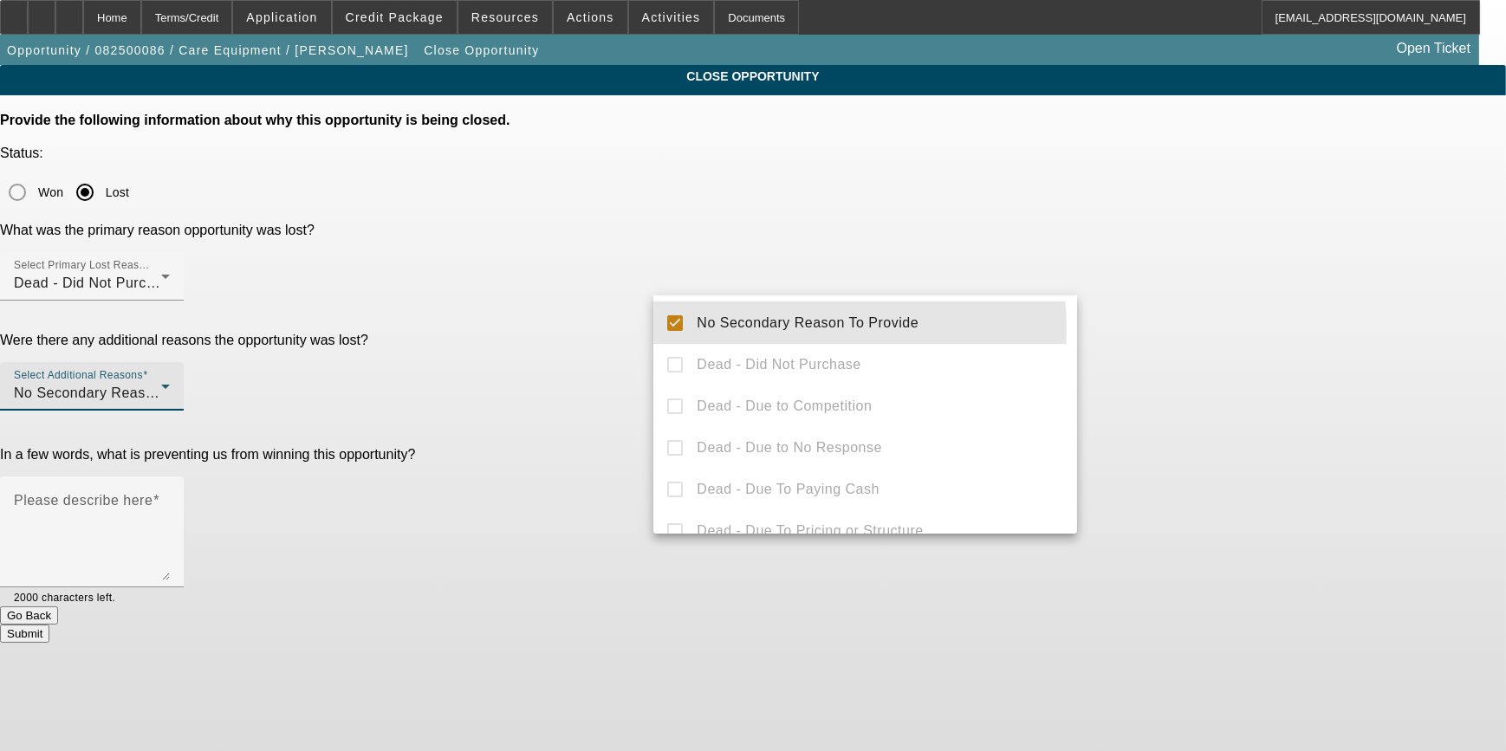
drag, startPoint x: 548, startPoint y: 371, endPoint x: 678, endPoint y: 369, distance: 129.1
click at [552, 370] on div at bounding box center [753, 375] width 1506 height 751
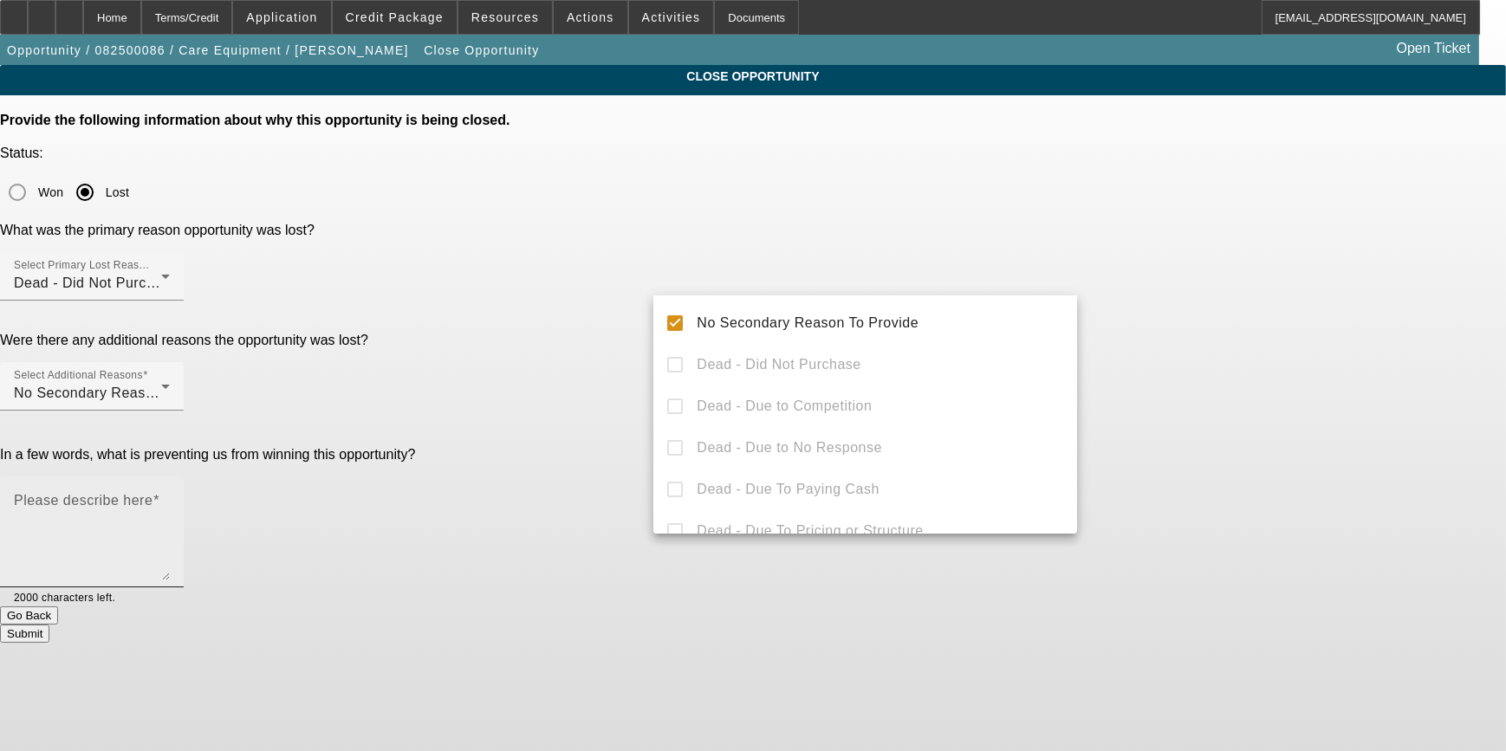
click at [170, 497] on textarea "Please describe here" at bounding box center [92, 538] width 156 height 83
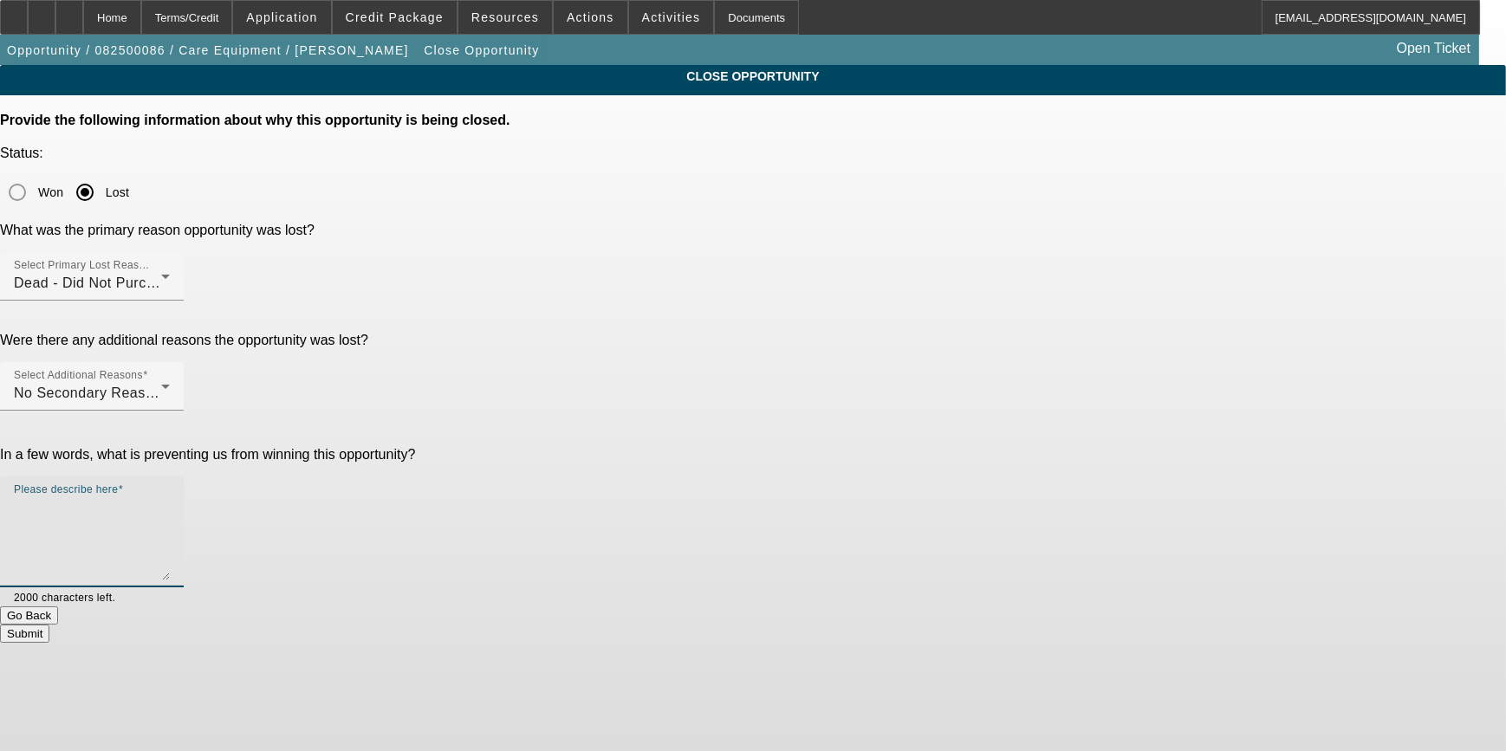
paste textarea "GA Test Opportunities"
type textarea "GA Test Opportunities"
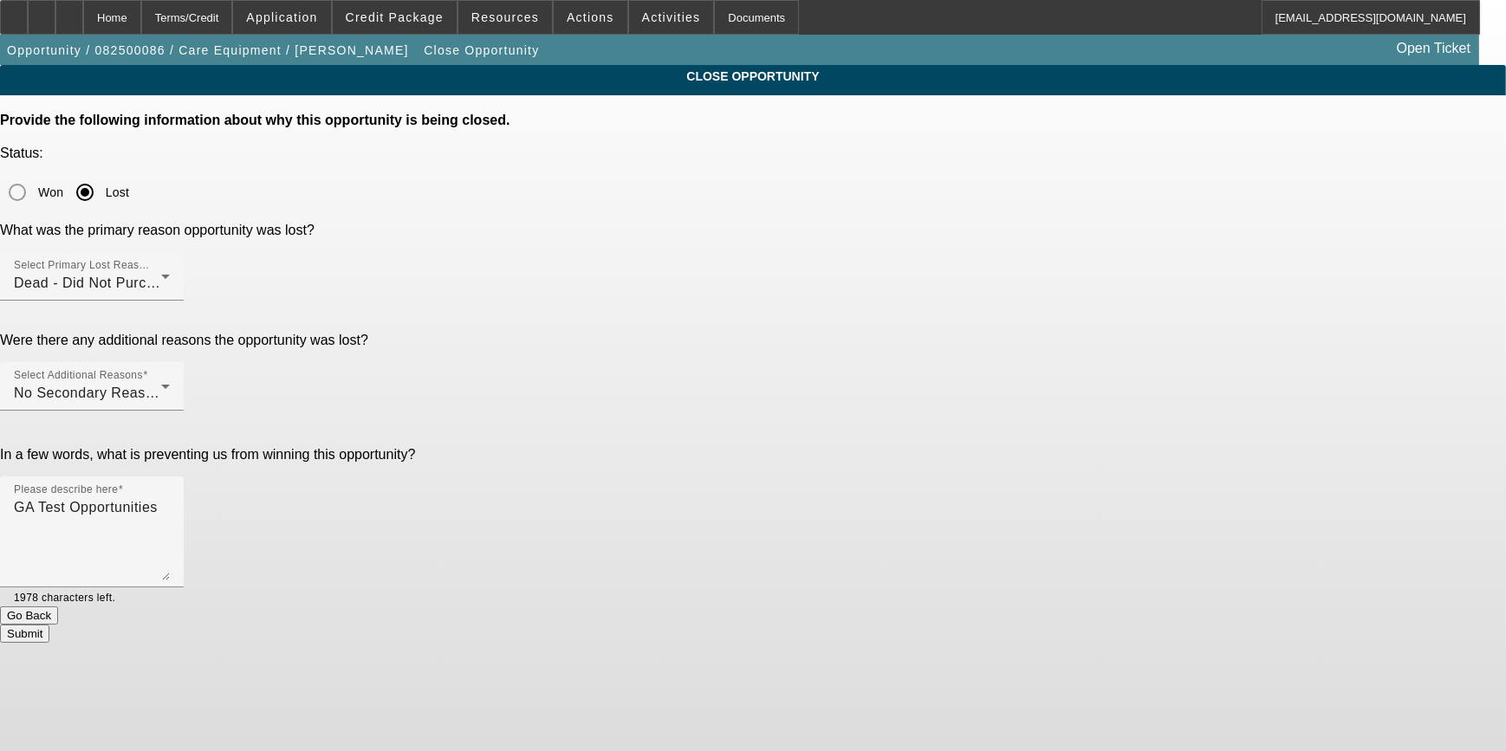
click at [49, 625] on button "Submit" at bounding box center [24, 634] width 49 height 18
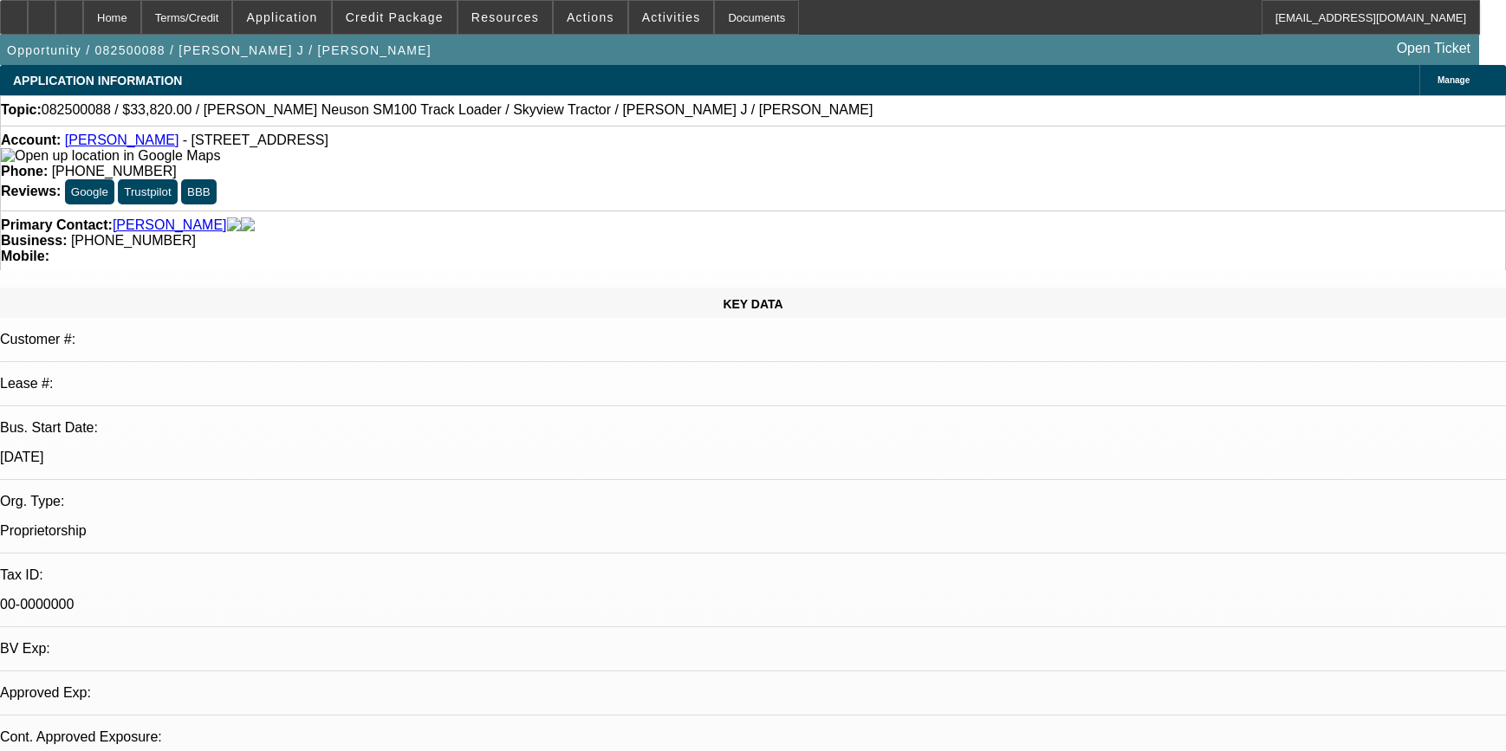
select select "2"
select select "0"
select select "2"
select select "6"
click at [583, 16] on span "Actions" at bounding box center [591, 17] width 48 height 14
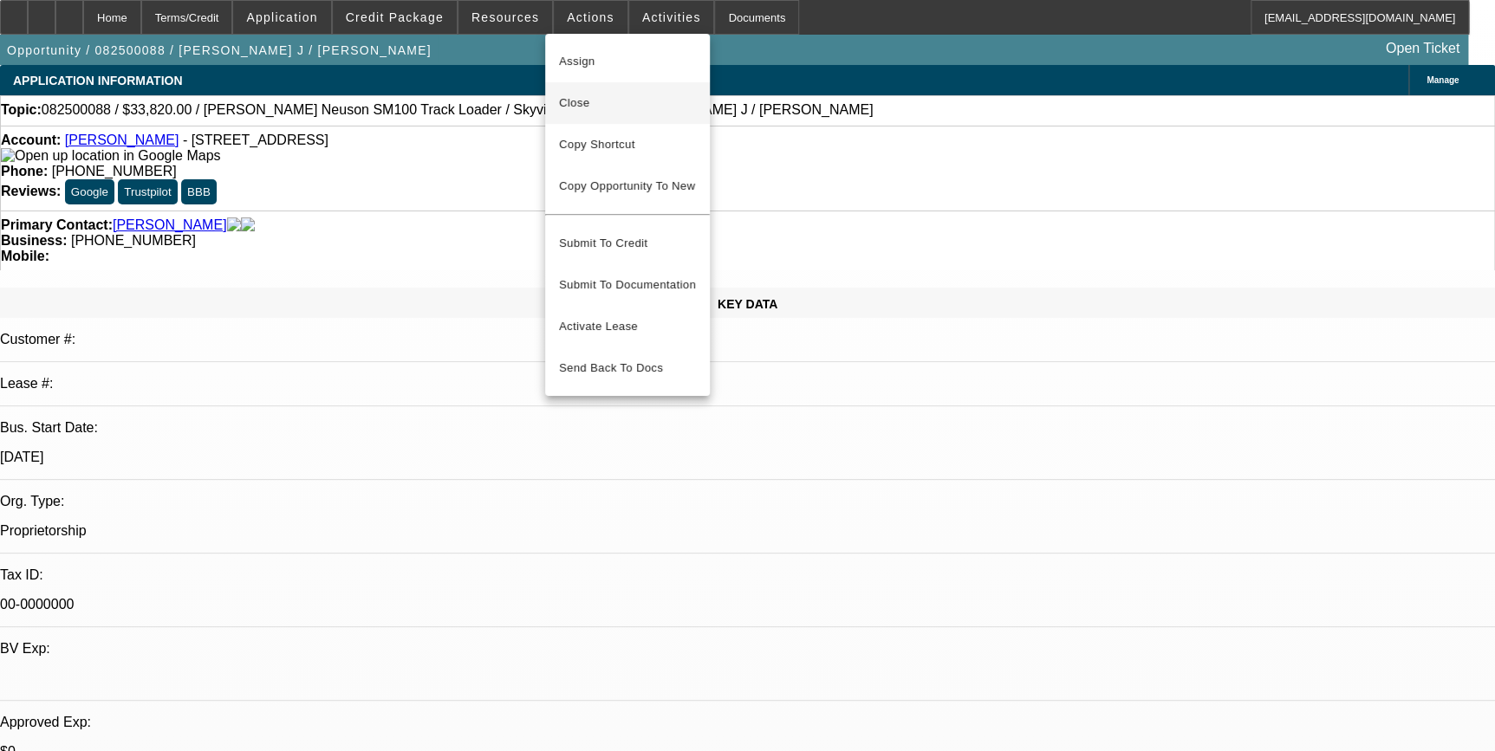
click at [581, 104] on span "Close" at bounding box center [627, 103] width 137 height 21
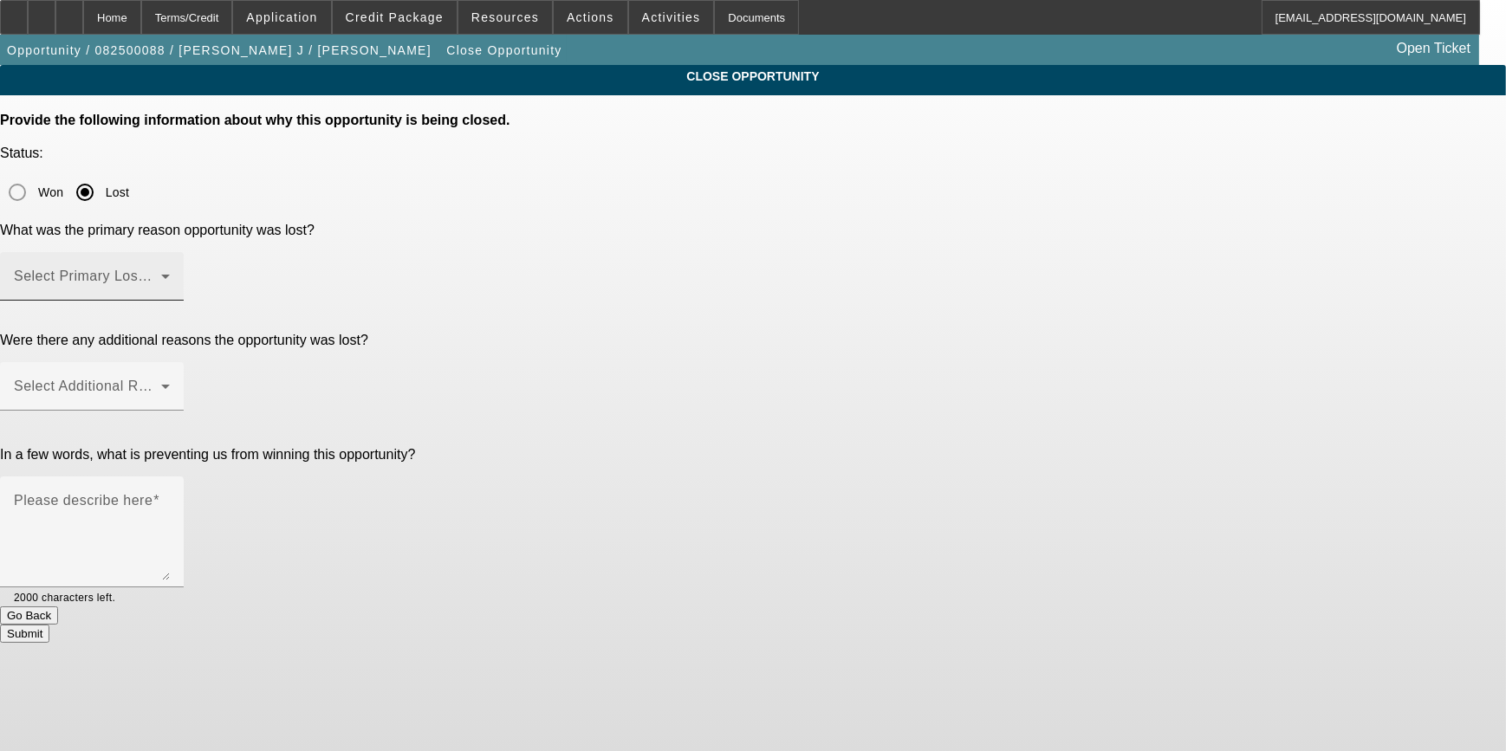
click at [161, 273] on span at bounding box center [87, 283] width 147 height 21
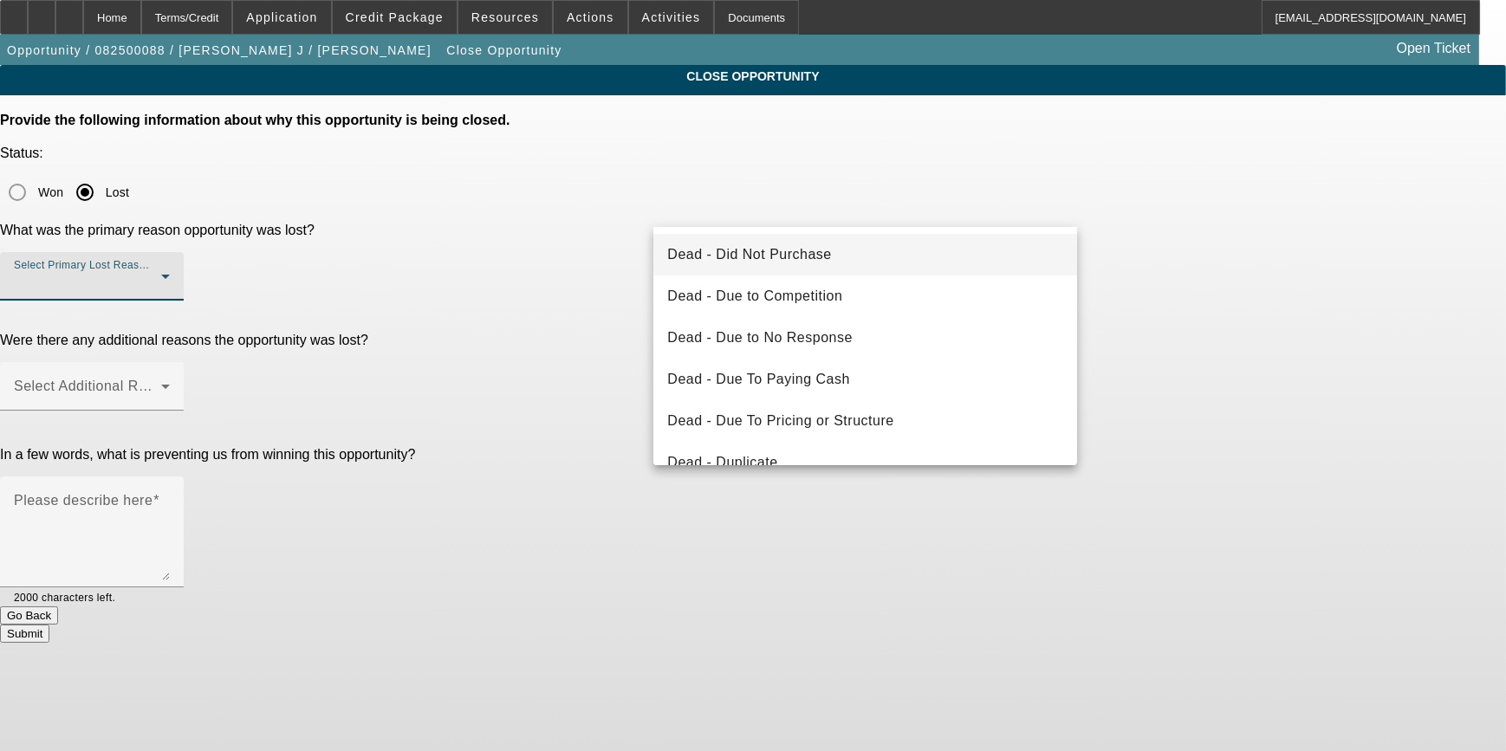
drag, startPoint x: 749, startPoint y: 260, endPoint x: 458, endPoint y: 276, distance: 290.7
click at [743, 260] on span "Dead - Did Not Purchase" at bounding box center [749, 254] width 164 height 21
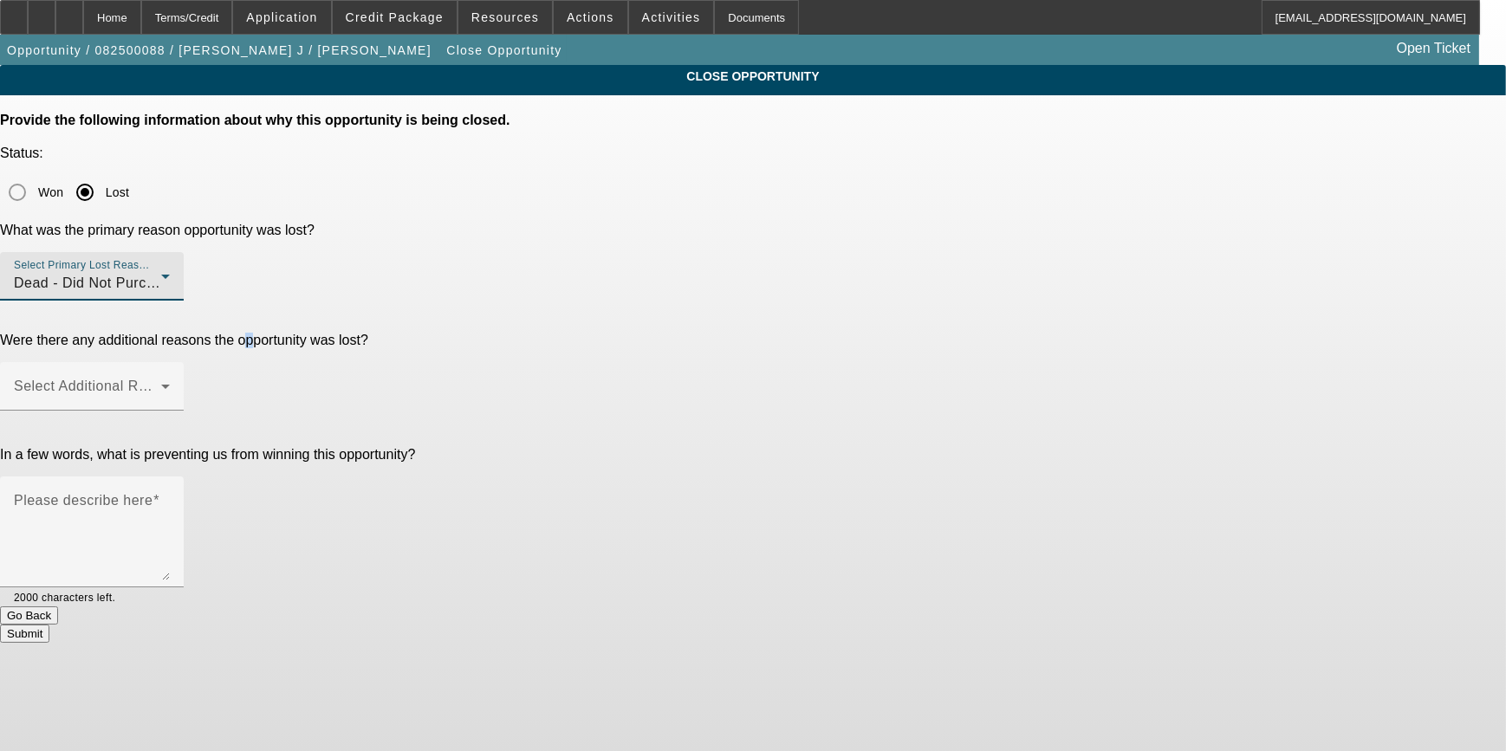
click at [465, 333] on p "Were there any additional reasons the opportunity was lost?" at bounding box center [753, 341] width 1506 height 16
drag, startPoint x: 465, startPoint y: 276, endPoint x: 767, endPoint y: 265, distance: 301.7
click at [185, 379] on mat-label "Select Additional Reasons" at bounding box center [100, 386] width 172 height 15
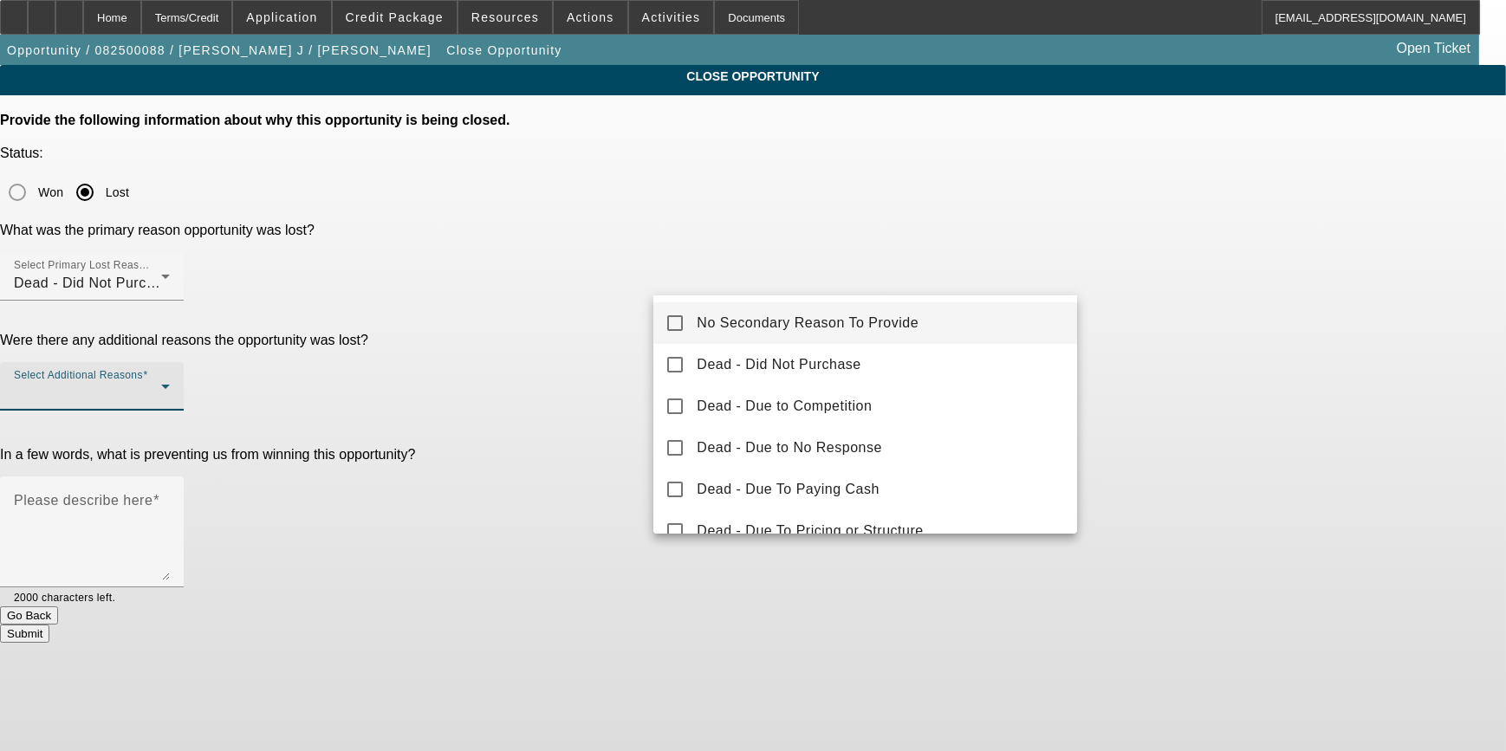
drag, startPoint x: 748, startPoint y: 321, endPoint x: 557, endPoint y: 347, distance: 192.5
click at [747, 321] on span "No Secondary Reason To Provide" at bounding box center [808, 323] width 222 height 21
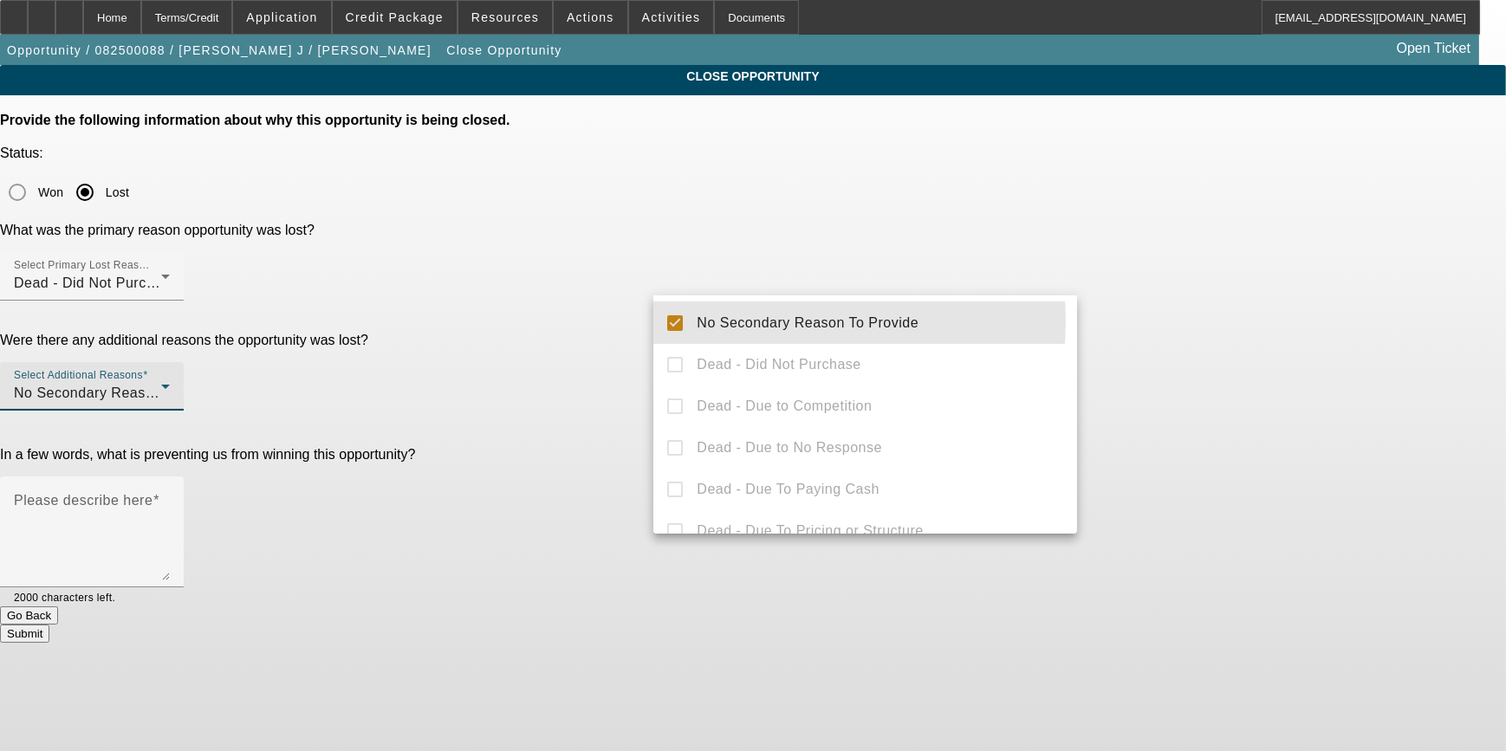
click at [555, 352] on div at bounding box center [753, 375] width 1506 height 751
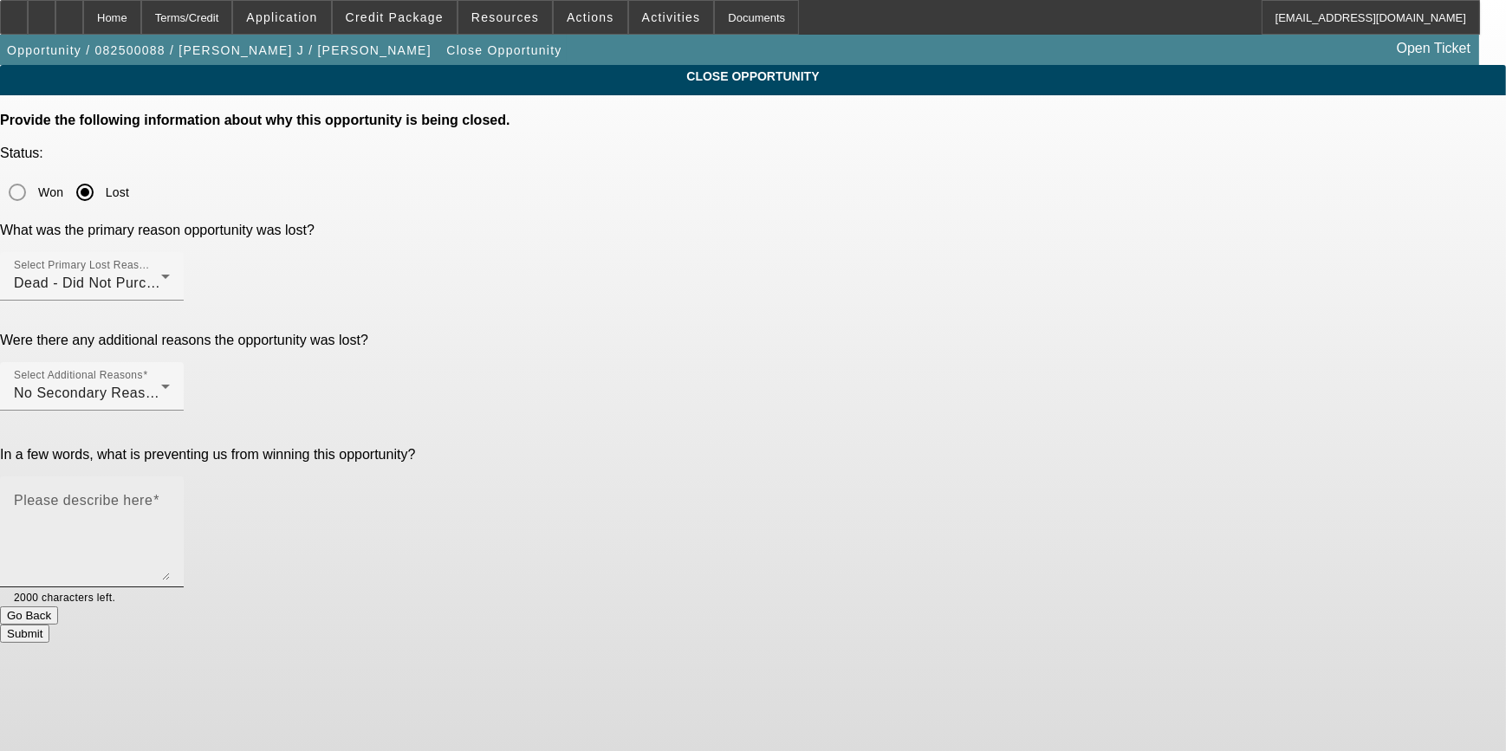
click at [170, 497] on textarea "Please describe here" at bounding box center [92, 538] width 156 height 83
paste textarea "GA Test Opportunities"
type textarea "GA Test Opportunities"
click at [49, 625] on button "Submit" at bounding box center [24, 634] width 49 height 18
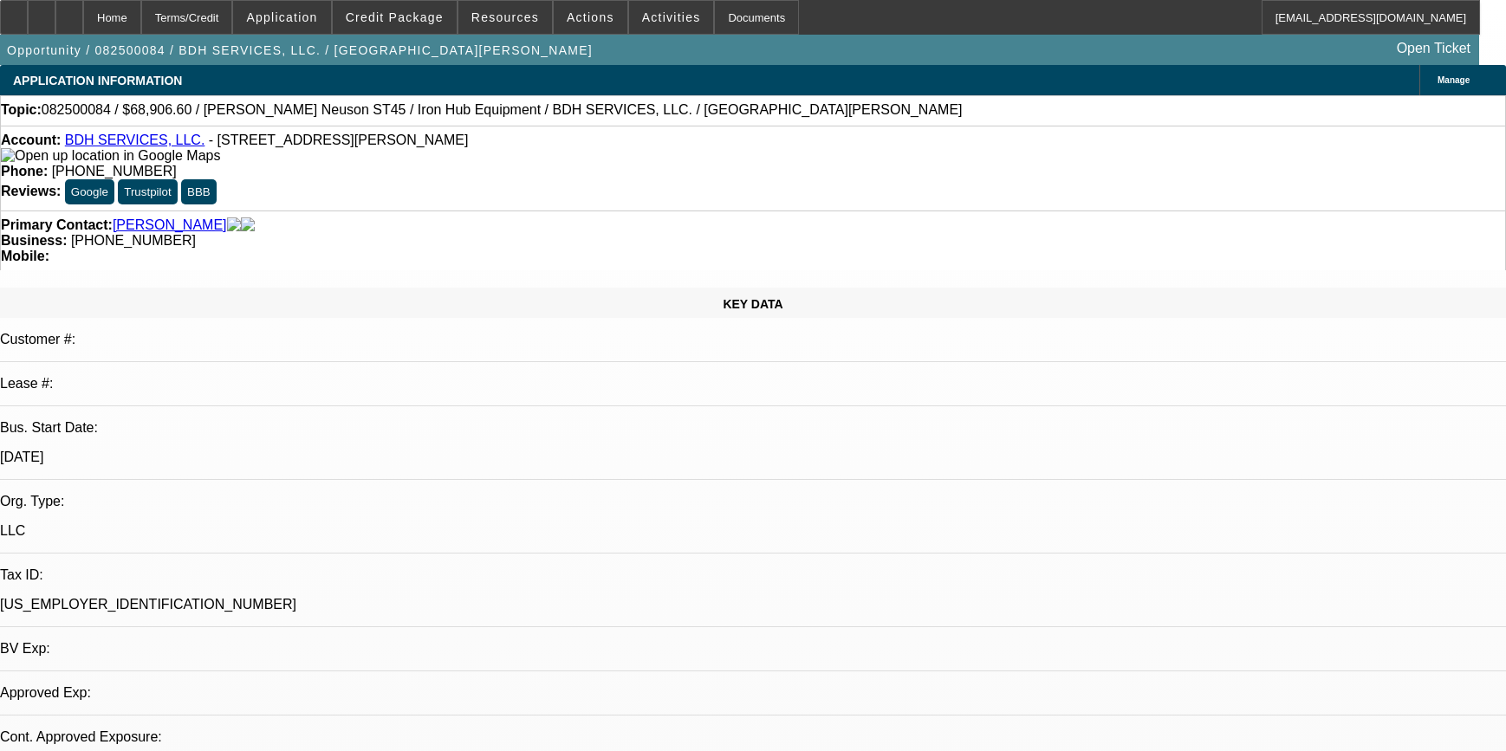
select select "0.2"
select select "2"
select select "0"
select select "6"
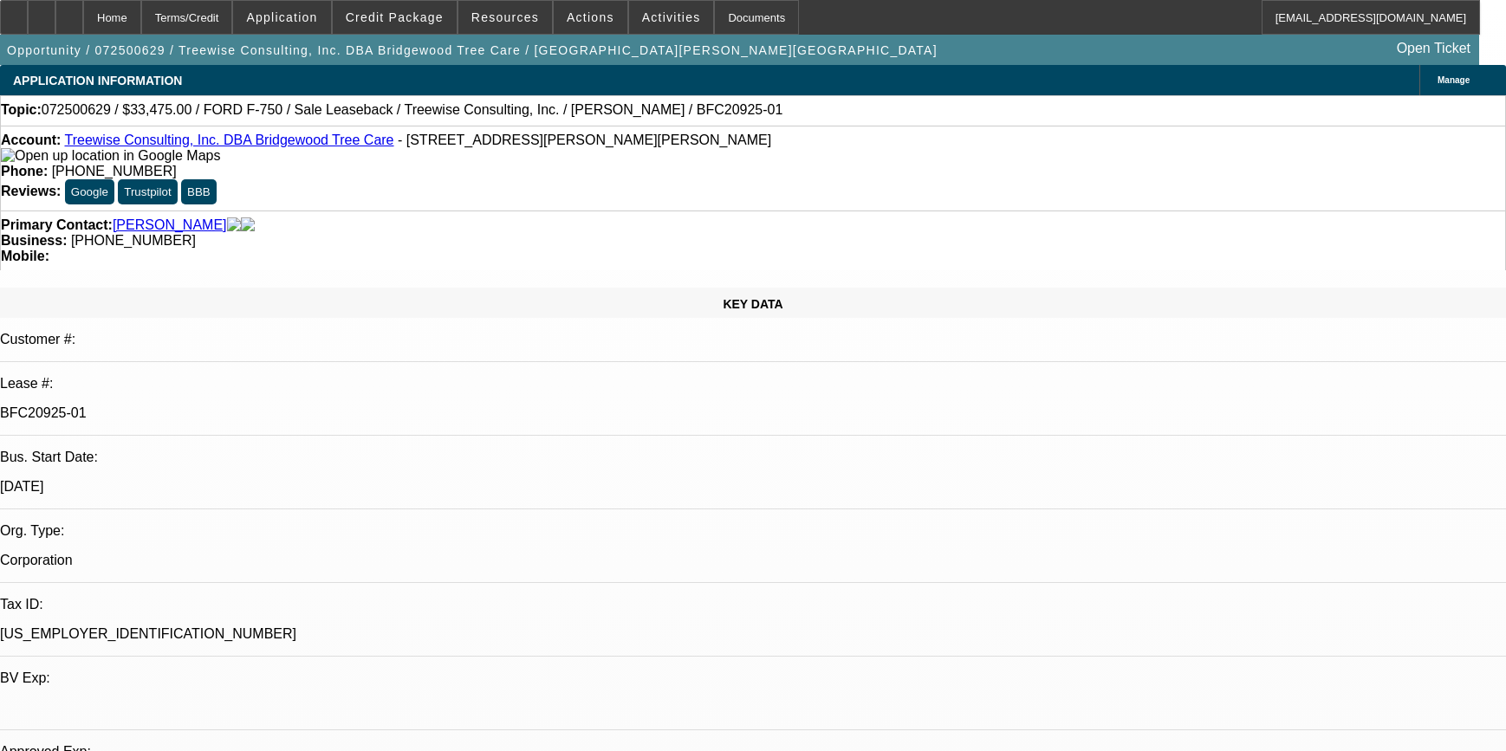
select select "0"
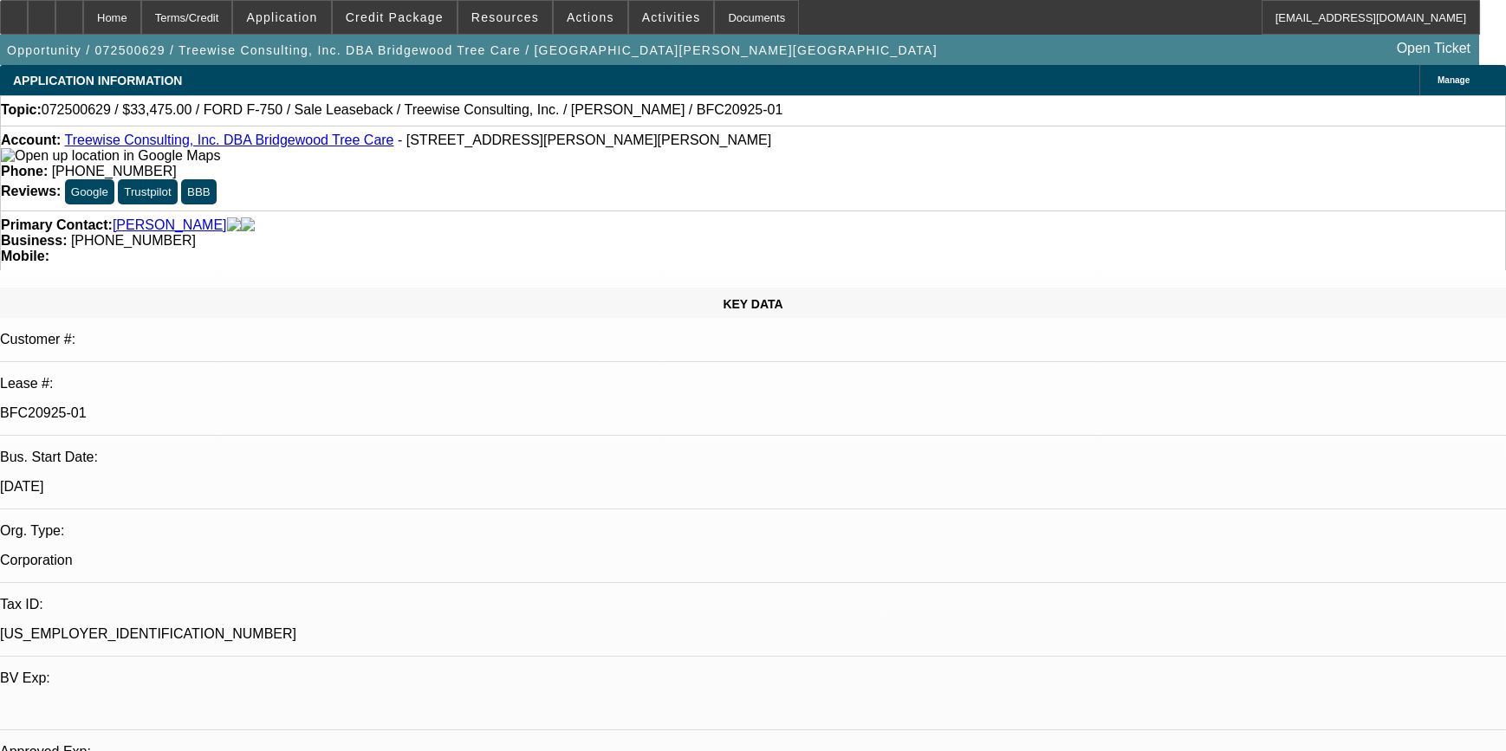
select select "0"
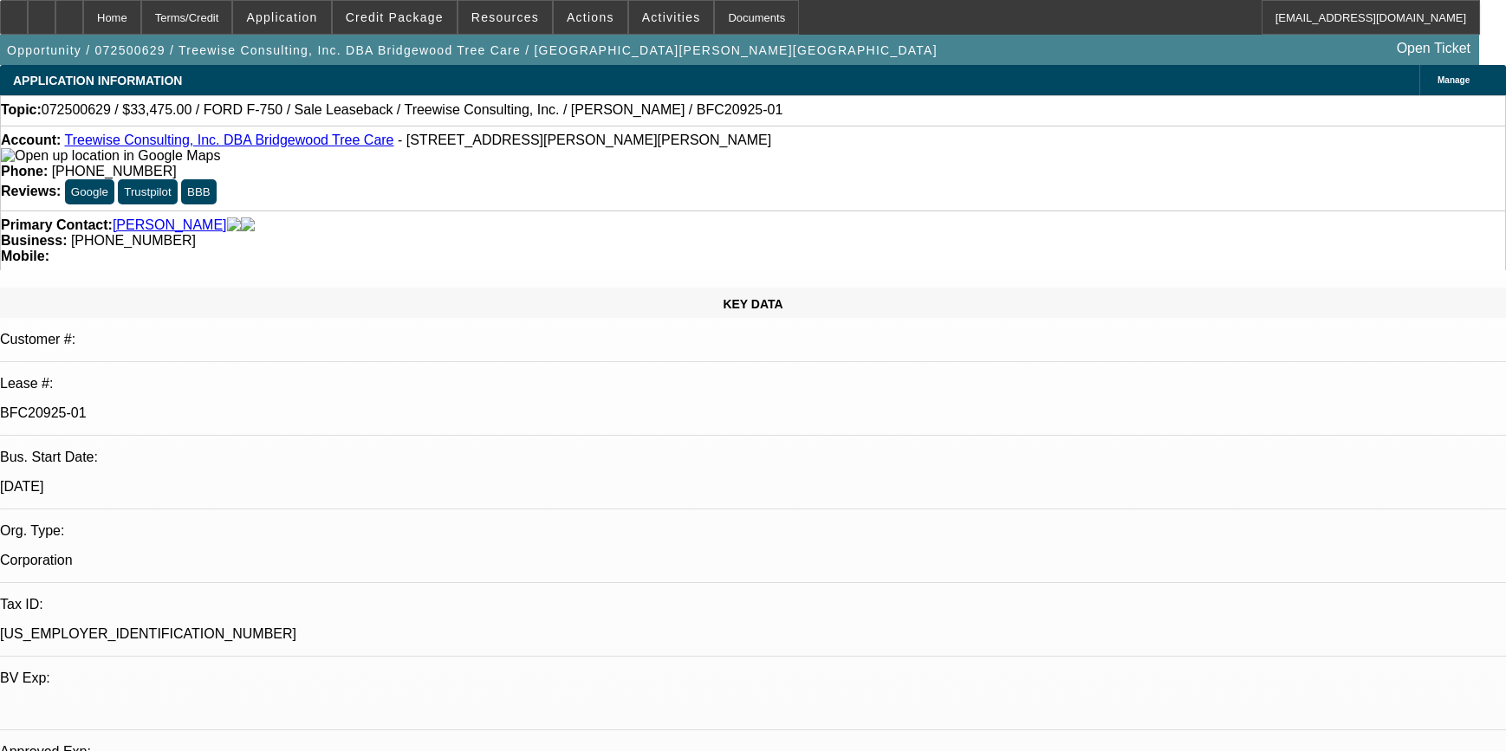
select select "0"
select select "1"
select select "2"
select select "6"
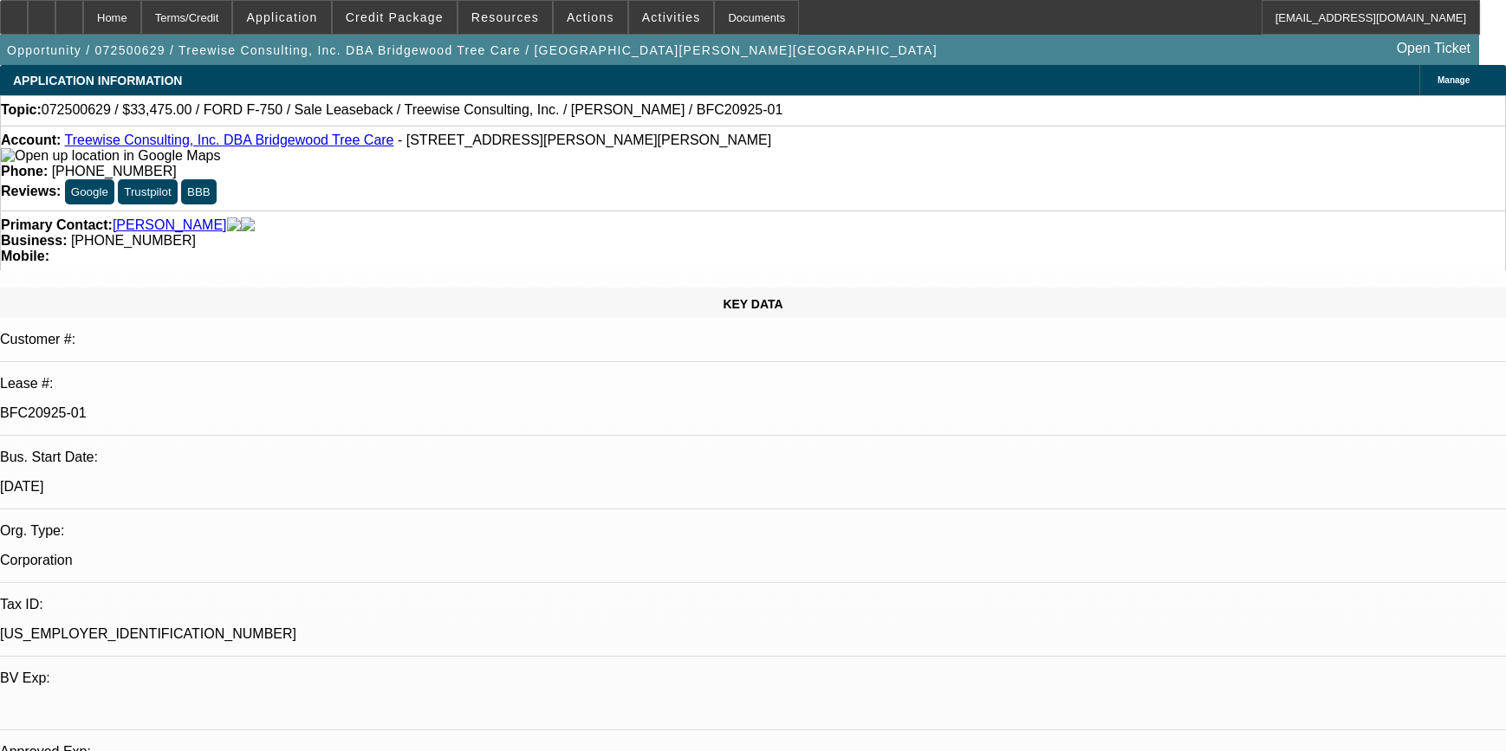
select select "1"
select select "2"
select select "6"
select select "1"
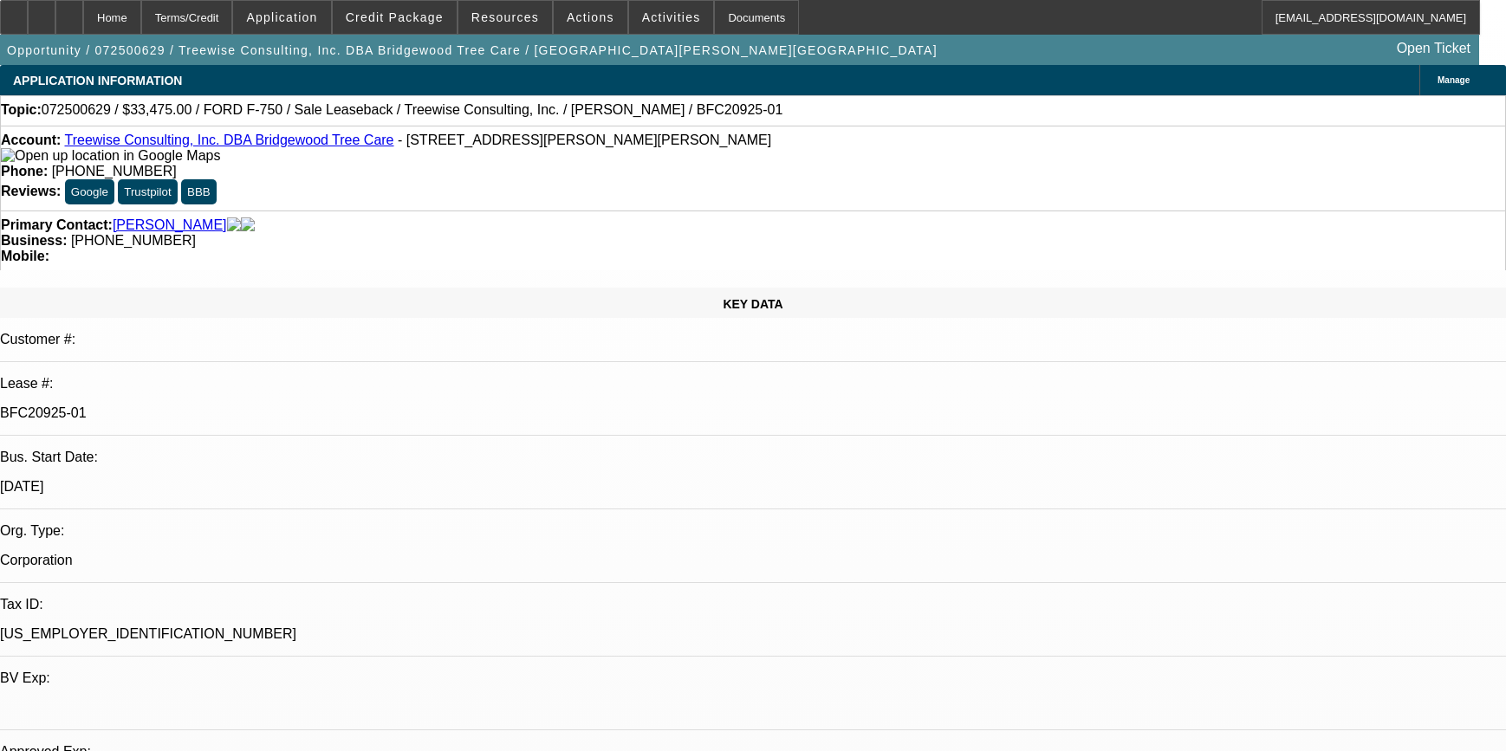
select select "6"
select select "1"
select select "6"
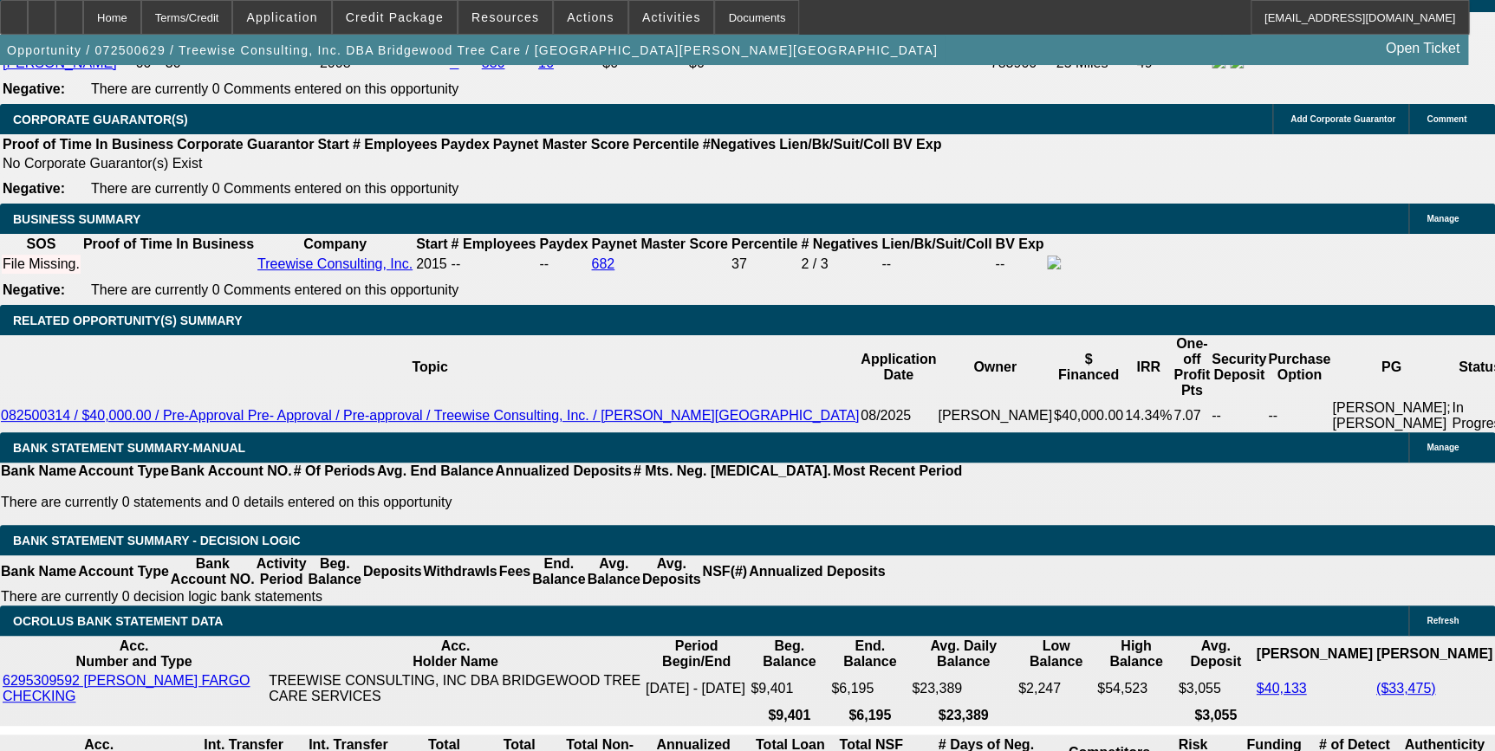
scroll to position [2756, 0]
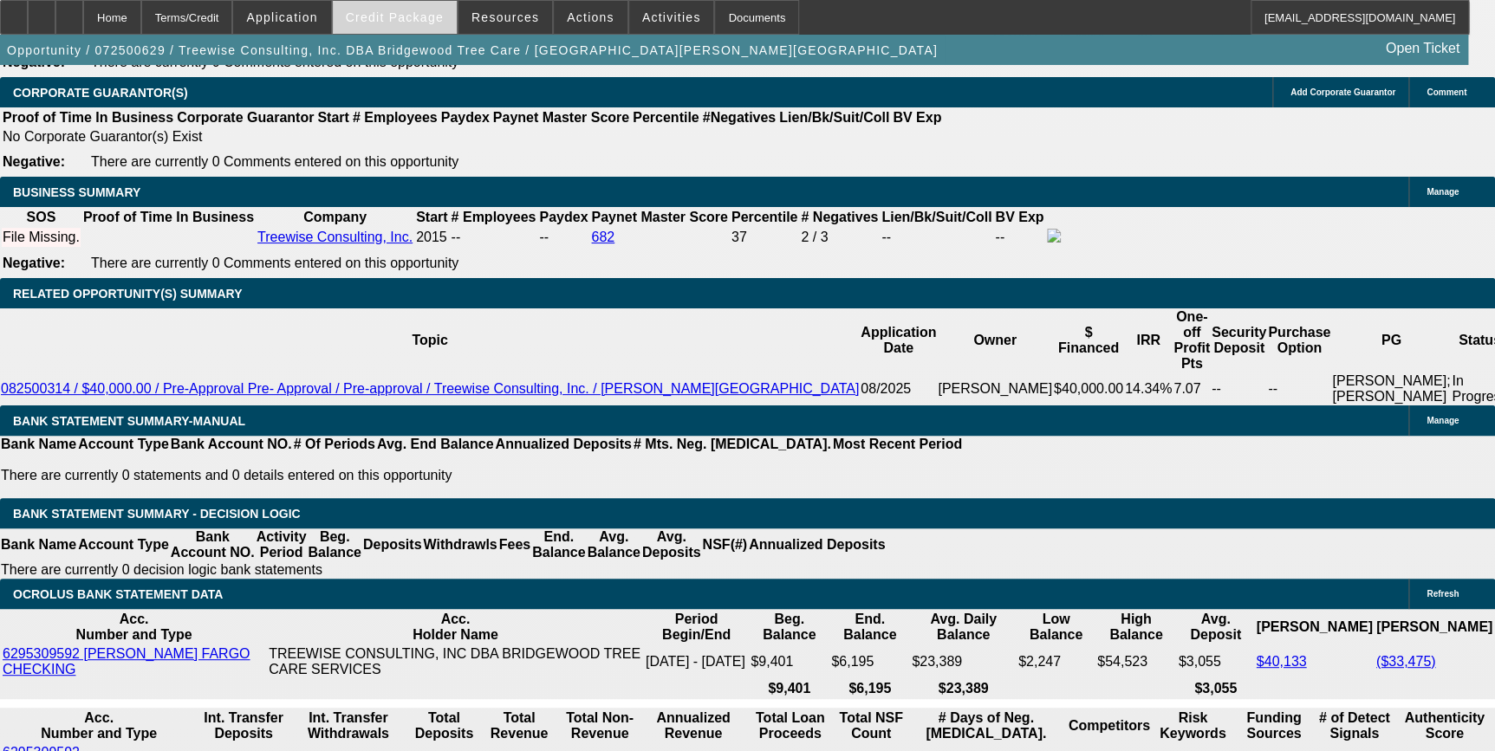
click at [403, 17] on span "Credit Package" at bounding box center [395, 17] width 98 height 14
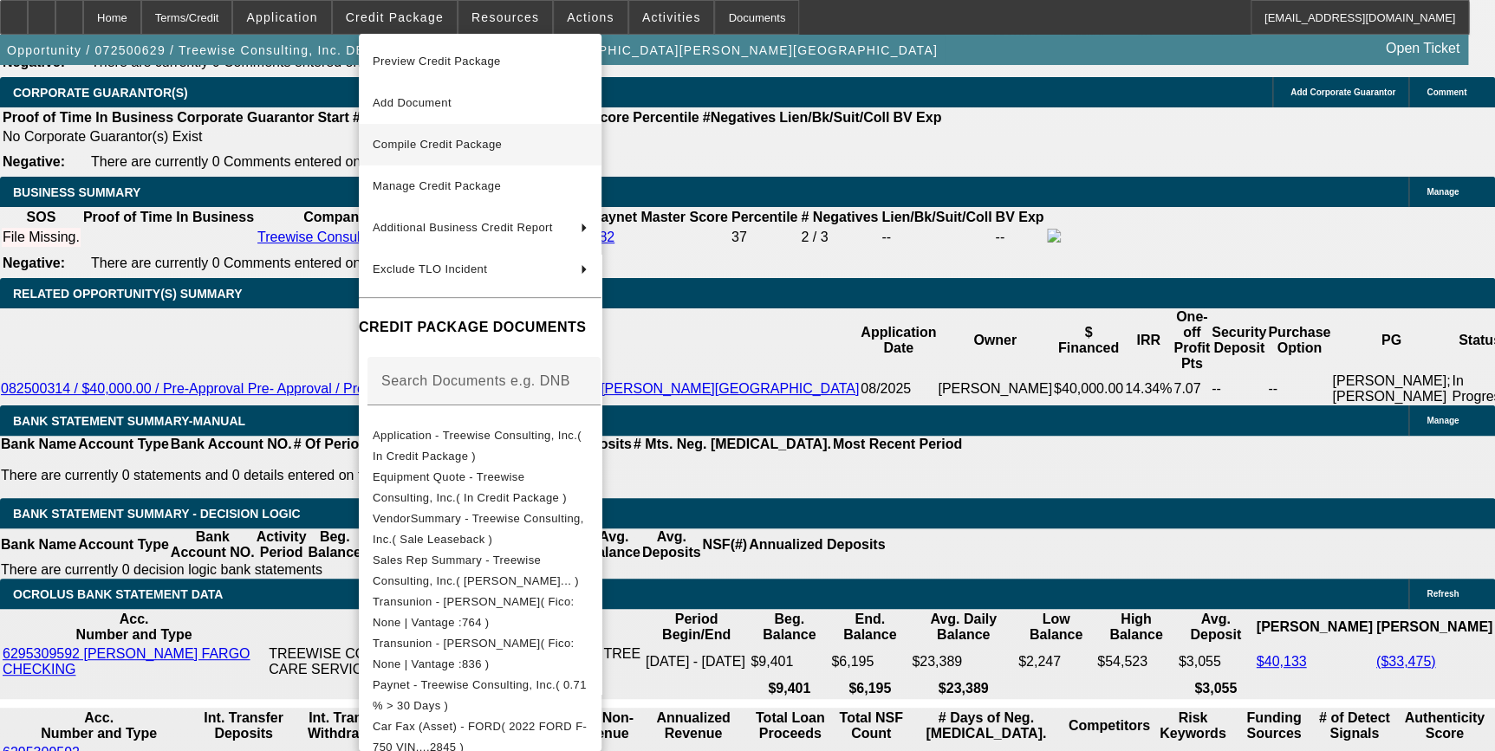
click at [498, 467] on button "Equipment Quote - Treewise Consulting, Inc.( In Credit Package )" at bounding box center [480, 488] width 243 height 42
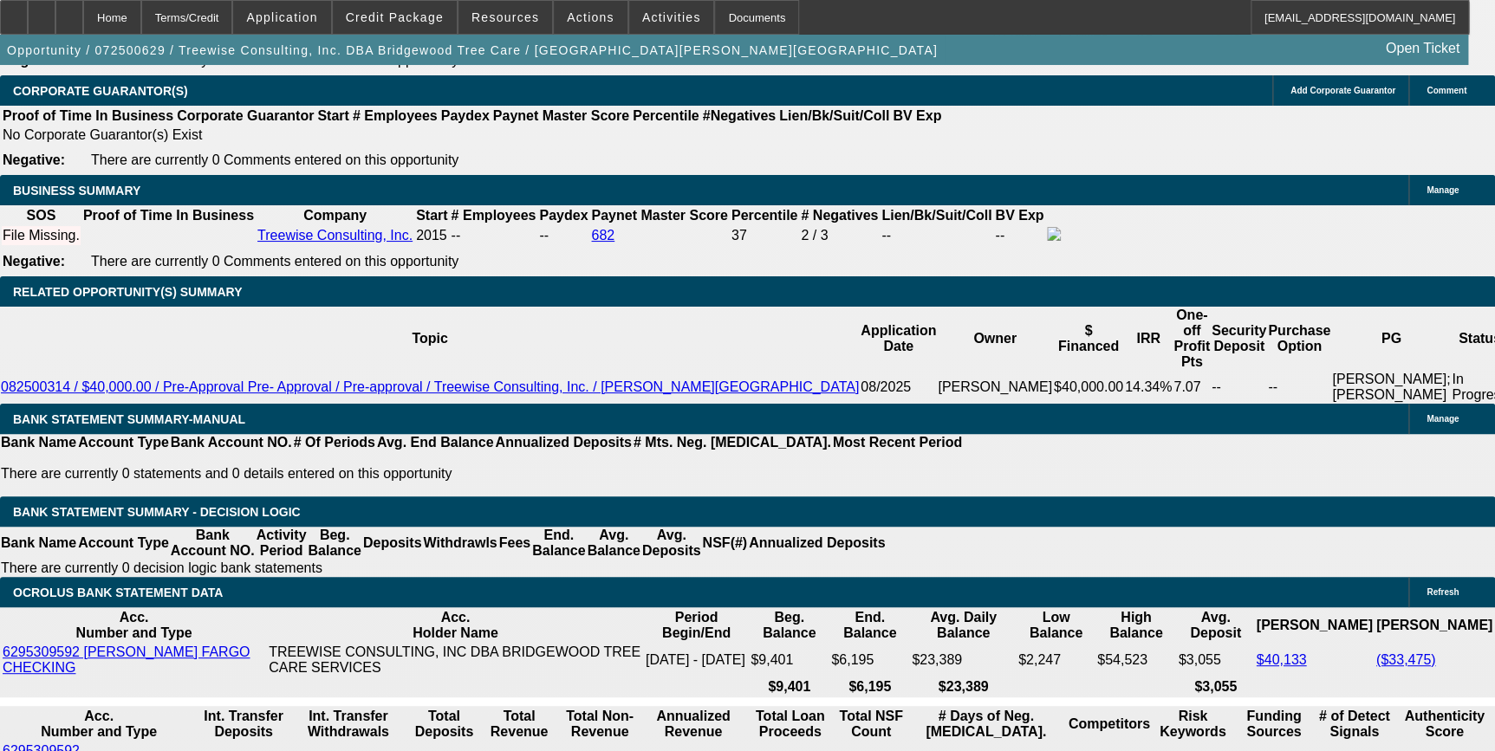
scroll to position [3072, 0]
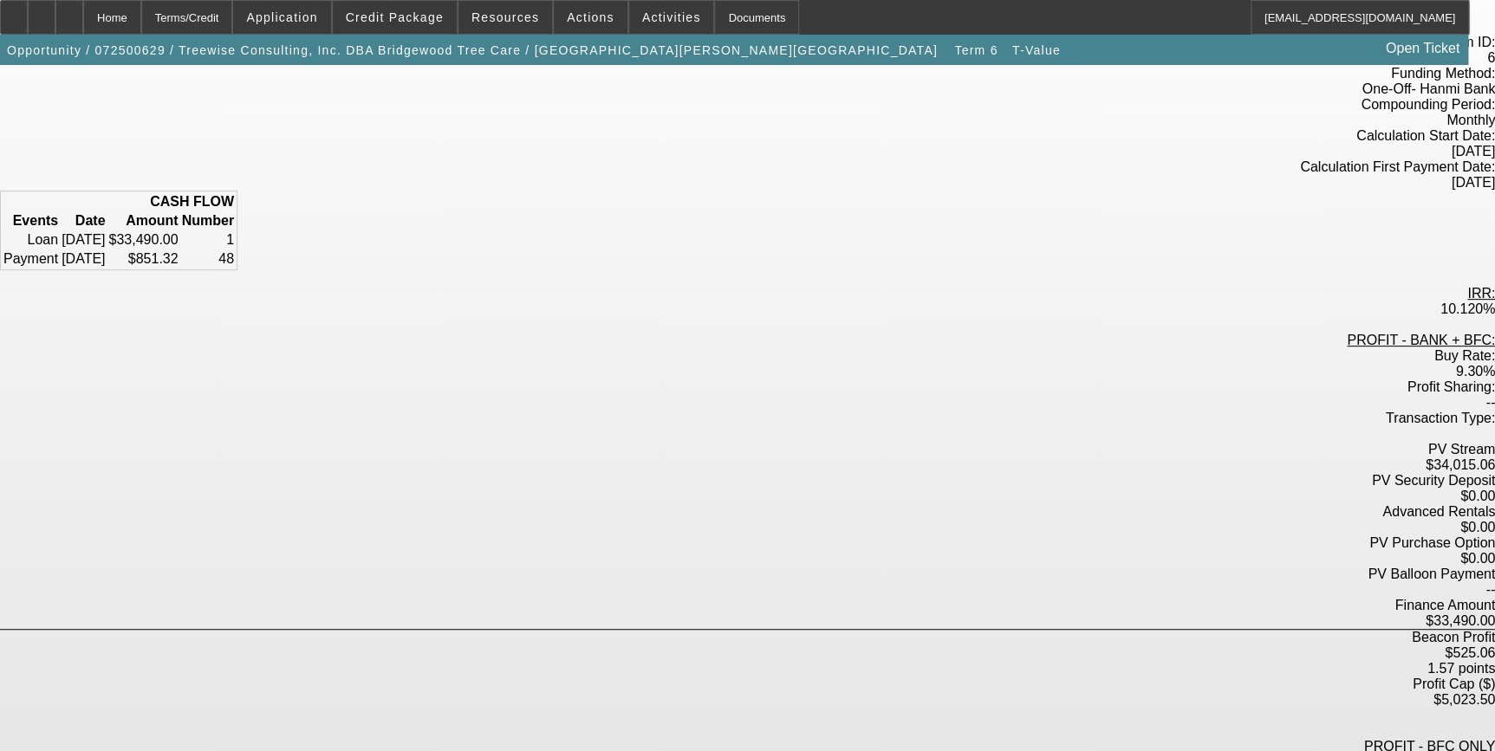
scroll to position [157, 0]
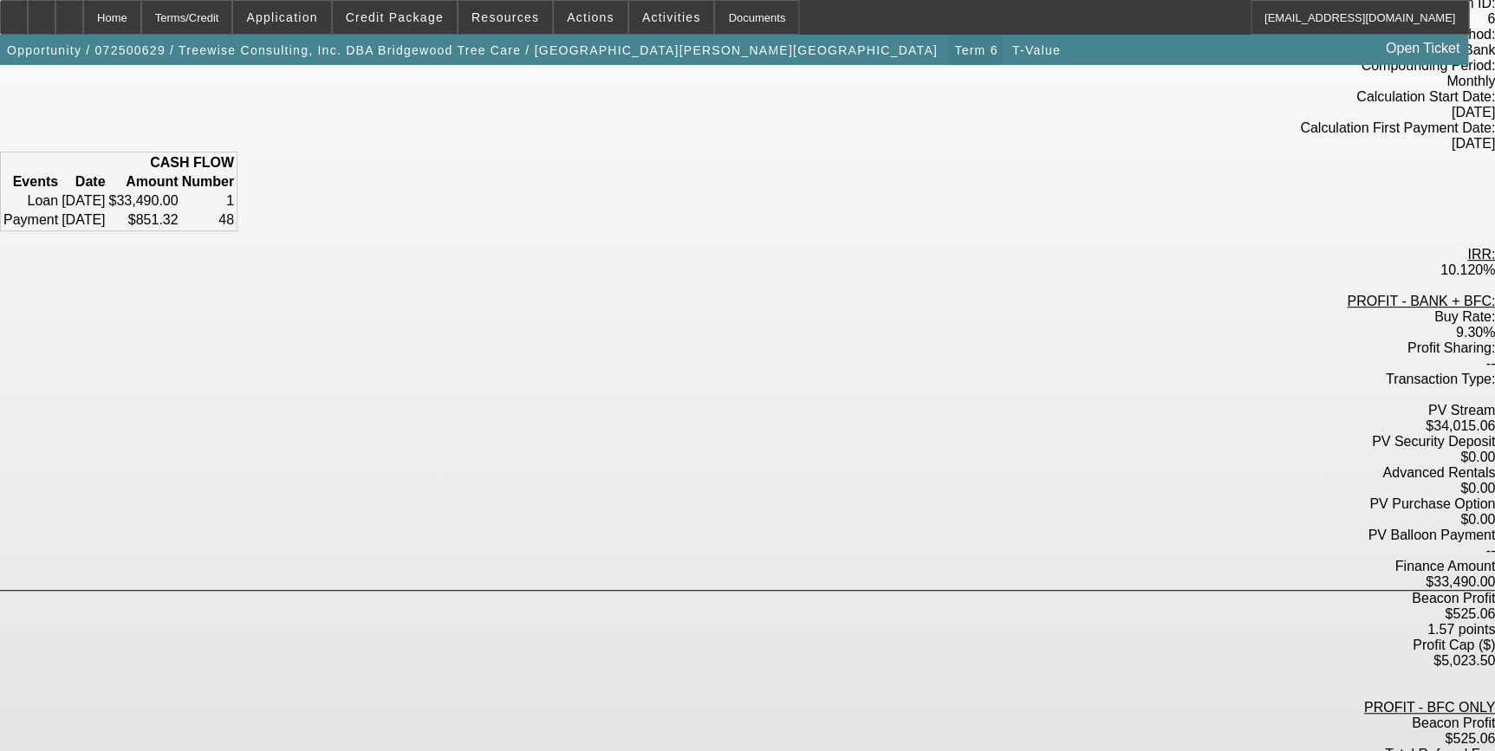
drag, startPoint x: 548, startPoint y: 42, endPoint x: 561, endPoint y: 49, distance: 14.3
click at [948, 42] on span "button" at bounding box center [975, 50] width 55 height 42
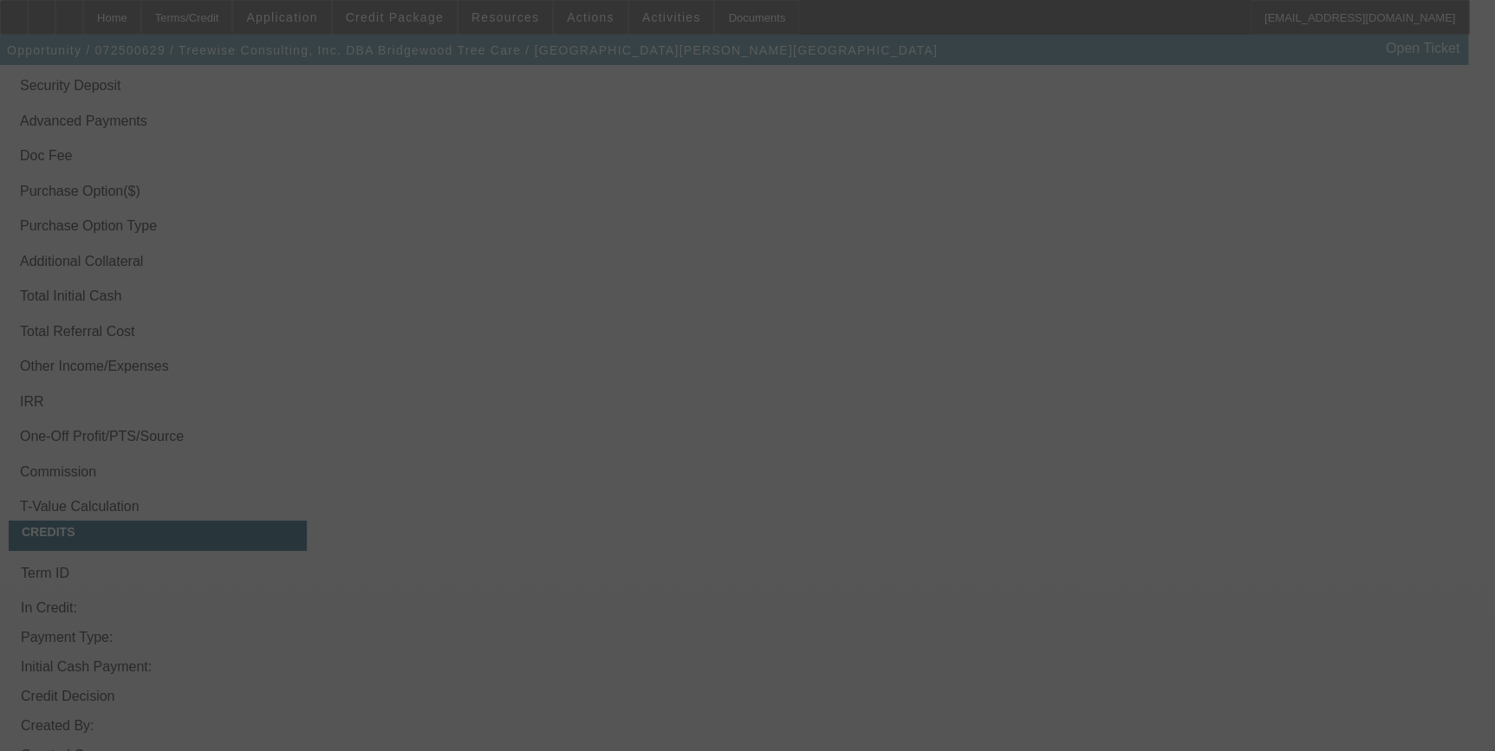
scroll to position [2612, 0]
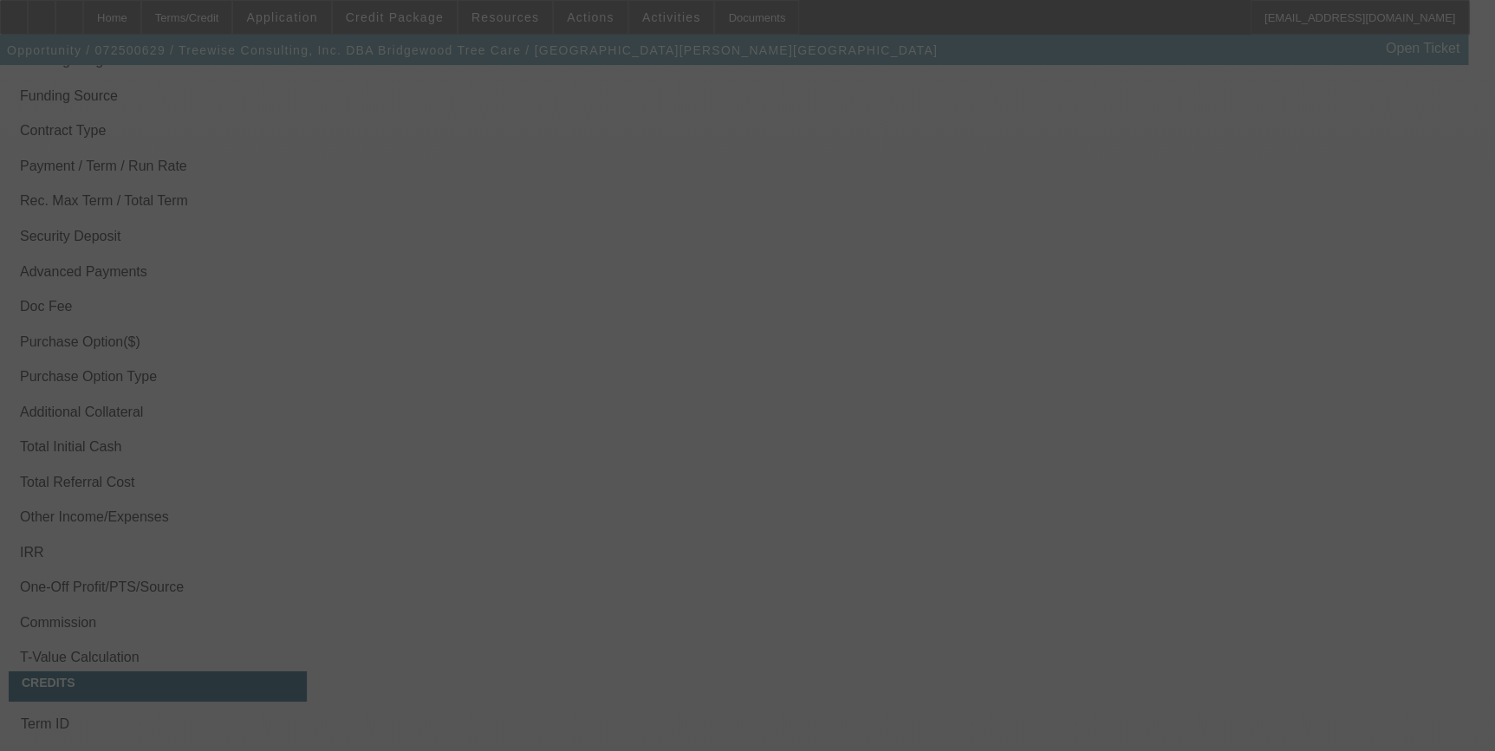
drag, startPoint x: 634, startPoint y: 334, endPoint x: 559, endPoint y: 347, distance: 76.4
click at [559, 347] on div at bounding box center [747, 375] width 1495 height 751
click at [799, 558] on div at bounding box center [747, 375] width 1495 height 751
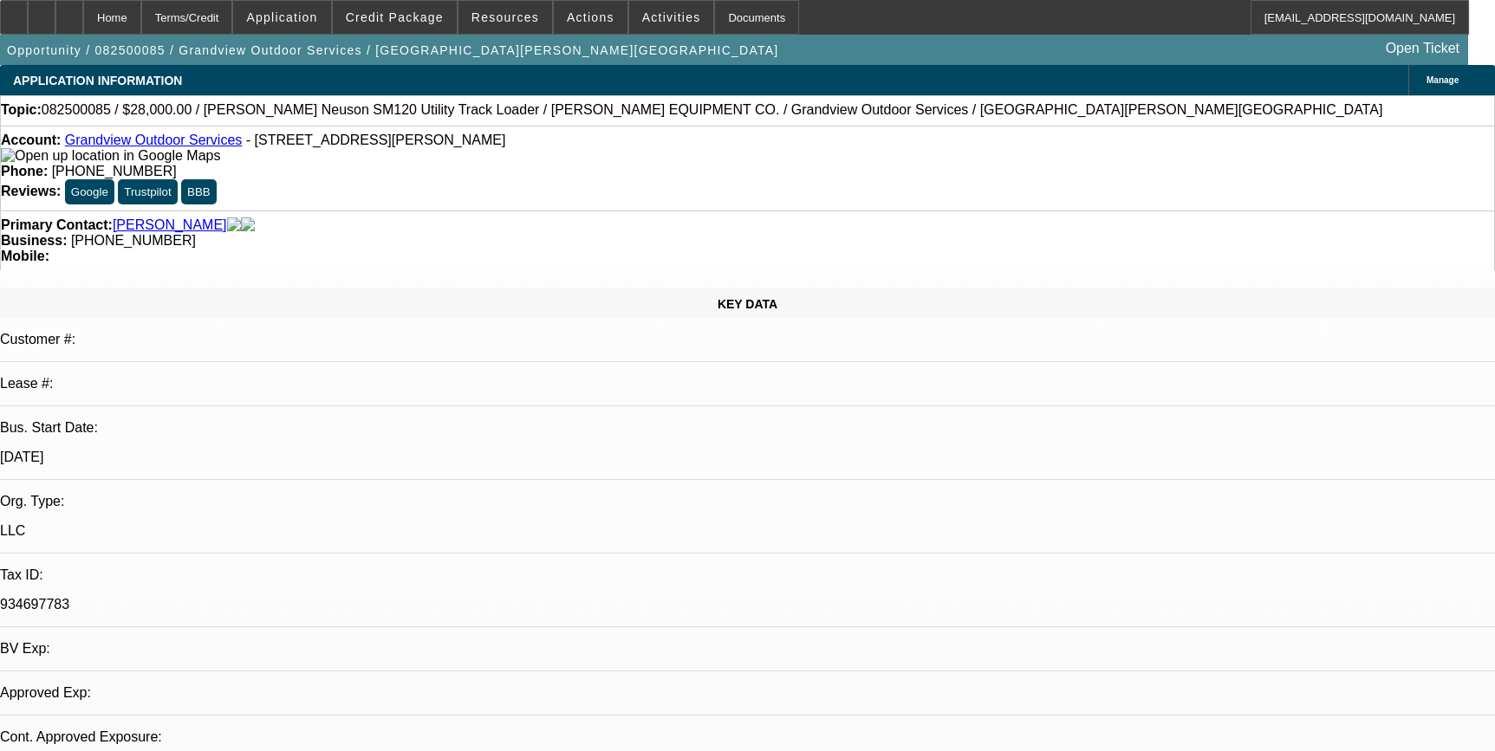
select select "0"
select select "2"
select select "0"
select select "6"
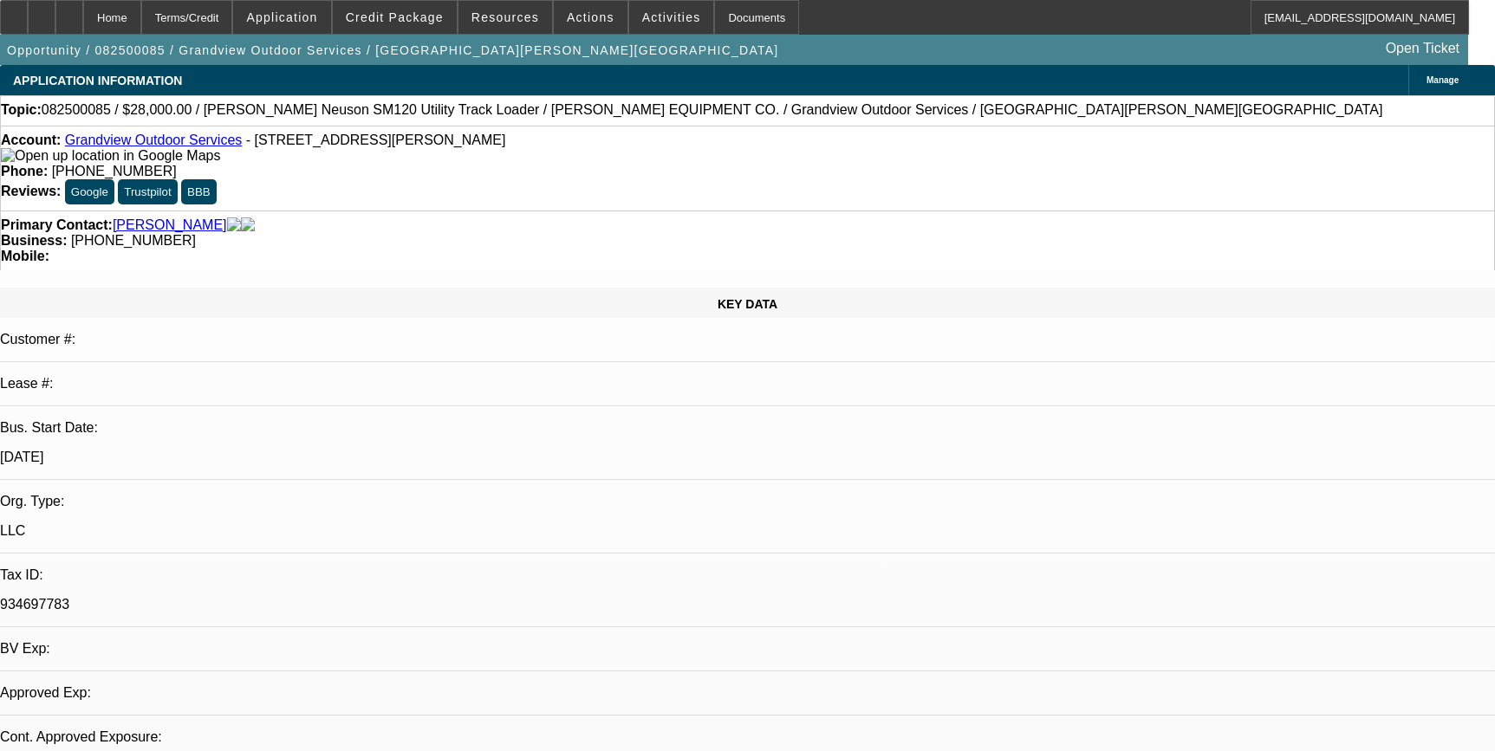
select select "0"
select select "2"
select select "0"
select select "6"
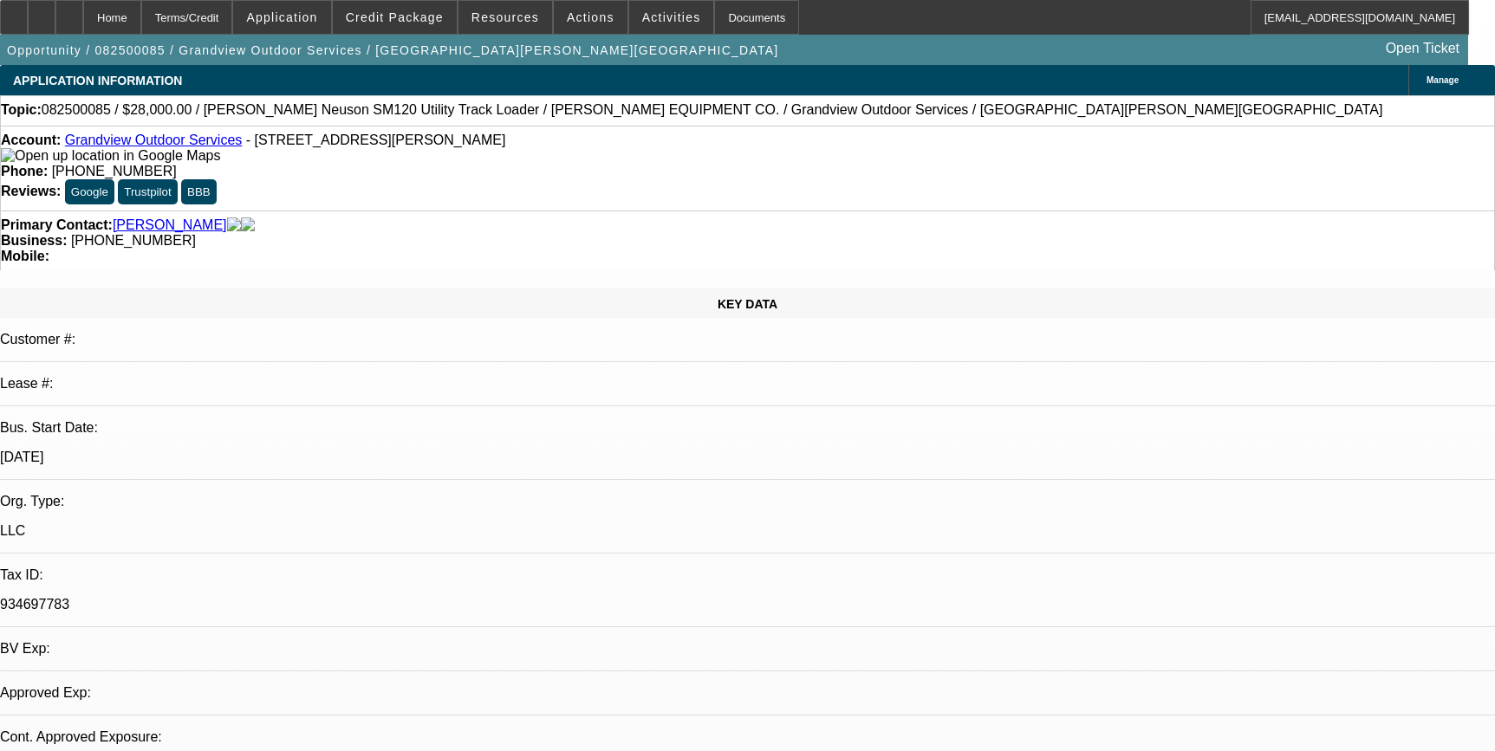
select select "0.1"
select select "2"
select select "0"
select select "6"
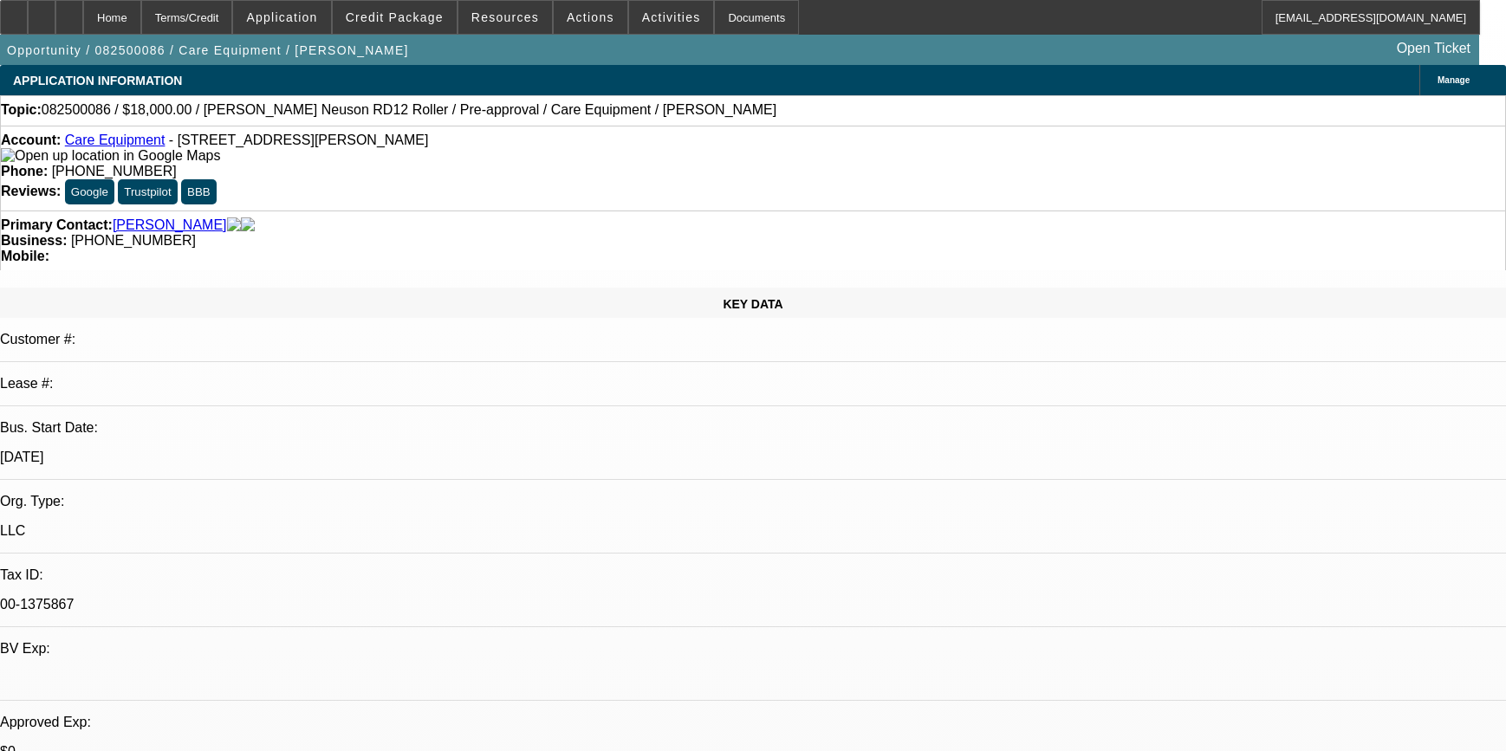
select select "0"
select select "2"
select select "0"
select select "6"
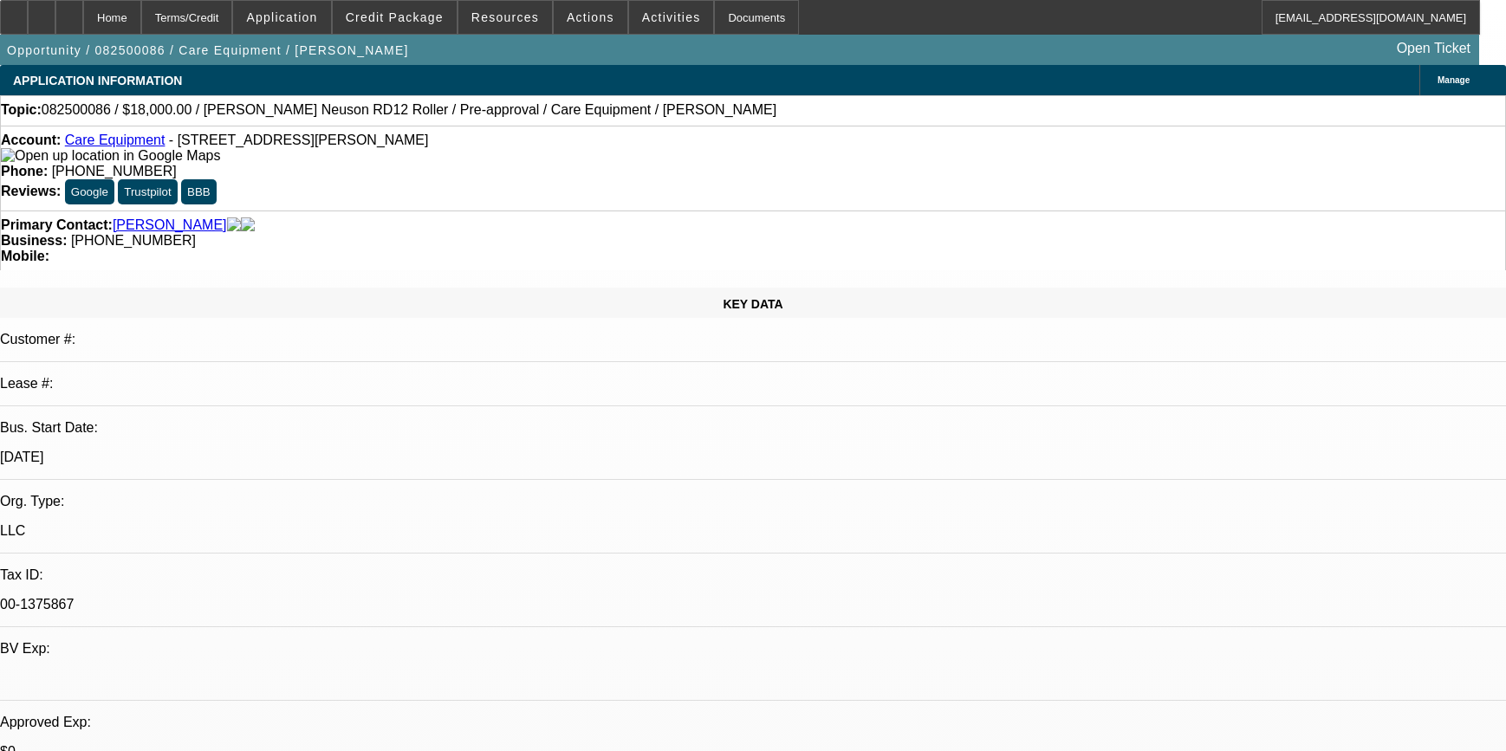
select select "0"
select select "2"
select select "0"
select select "6"
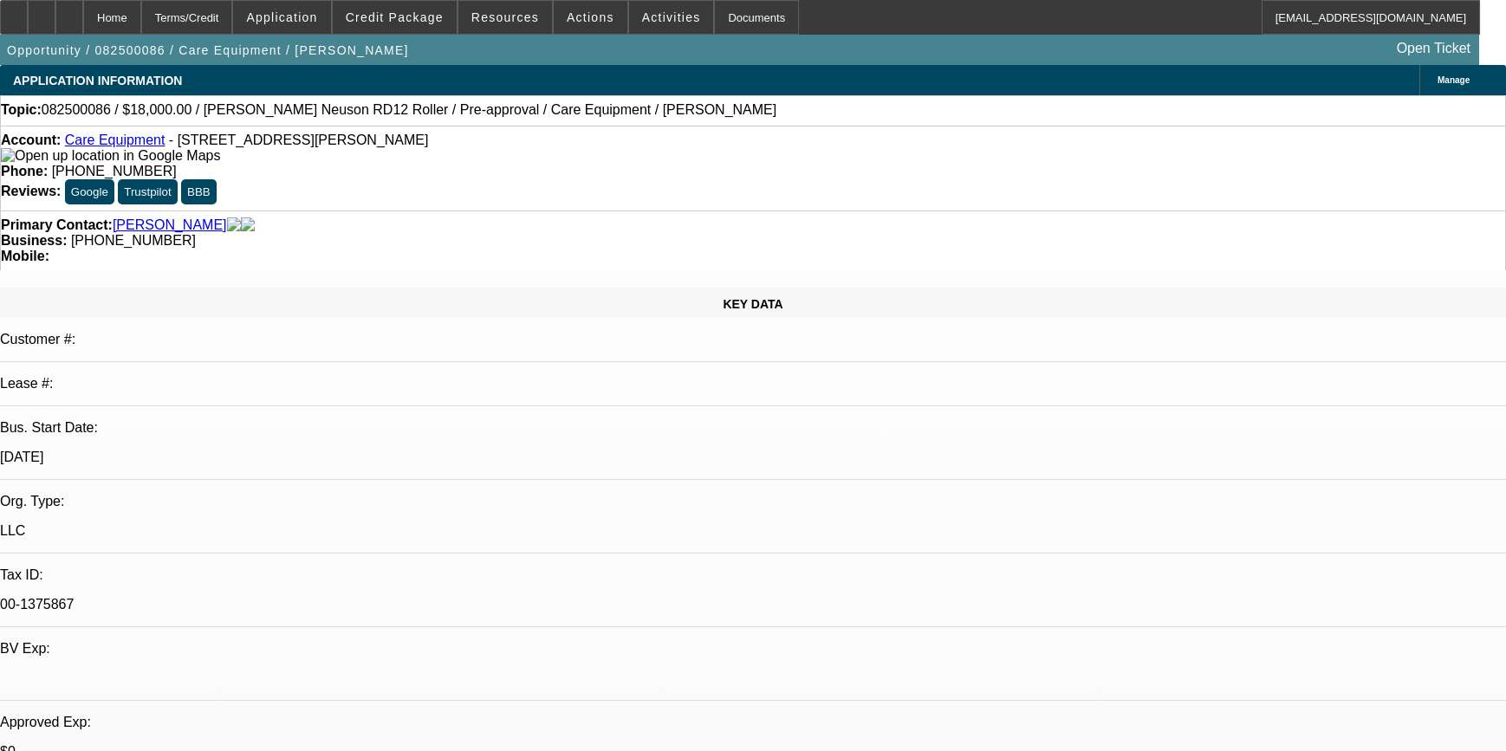
select select "0.1"
select select "2"
select select "0"
select select "6"
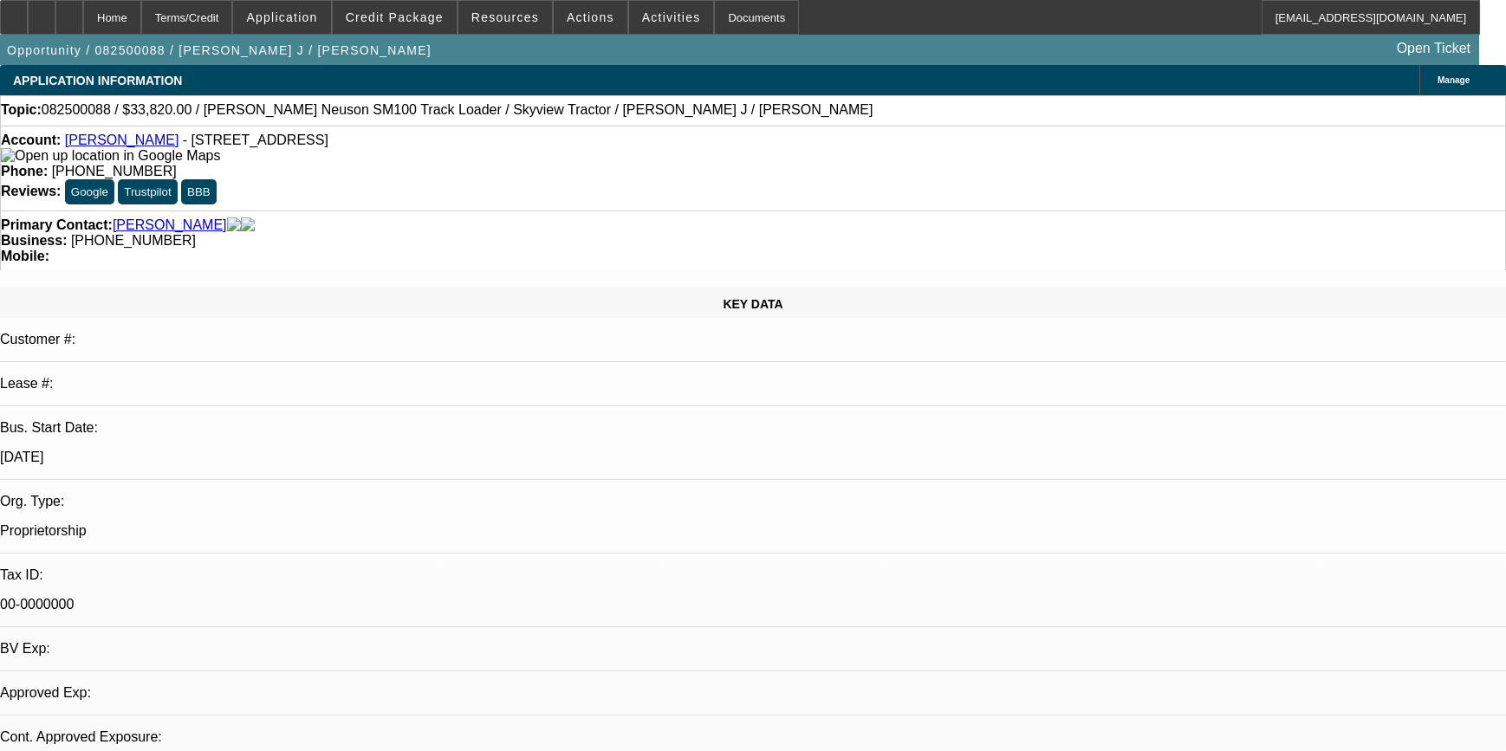
select select "2"
select select "0"
select select "6"
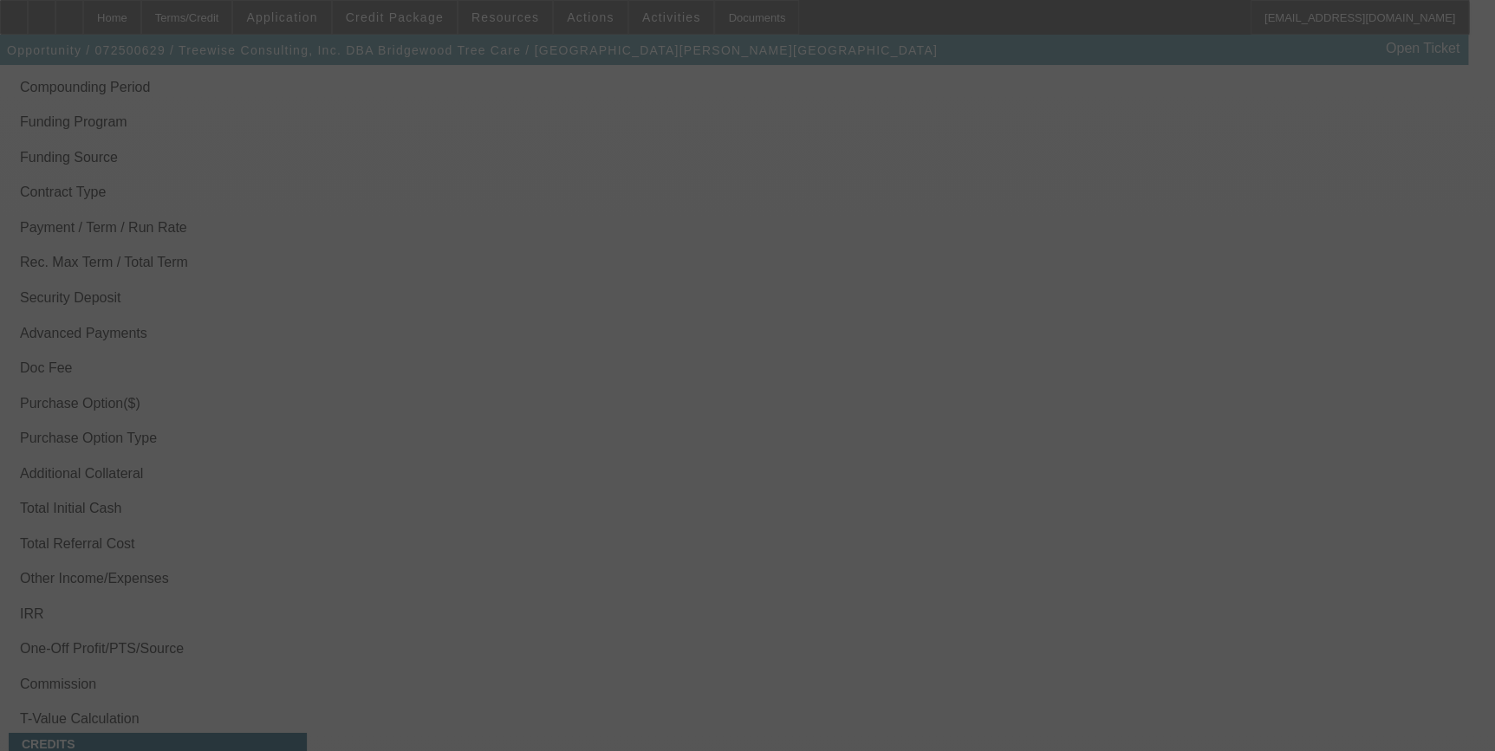
scroll to position [2709, 0]
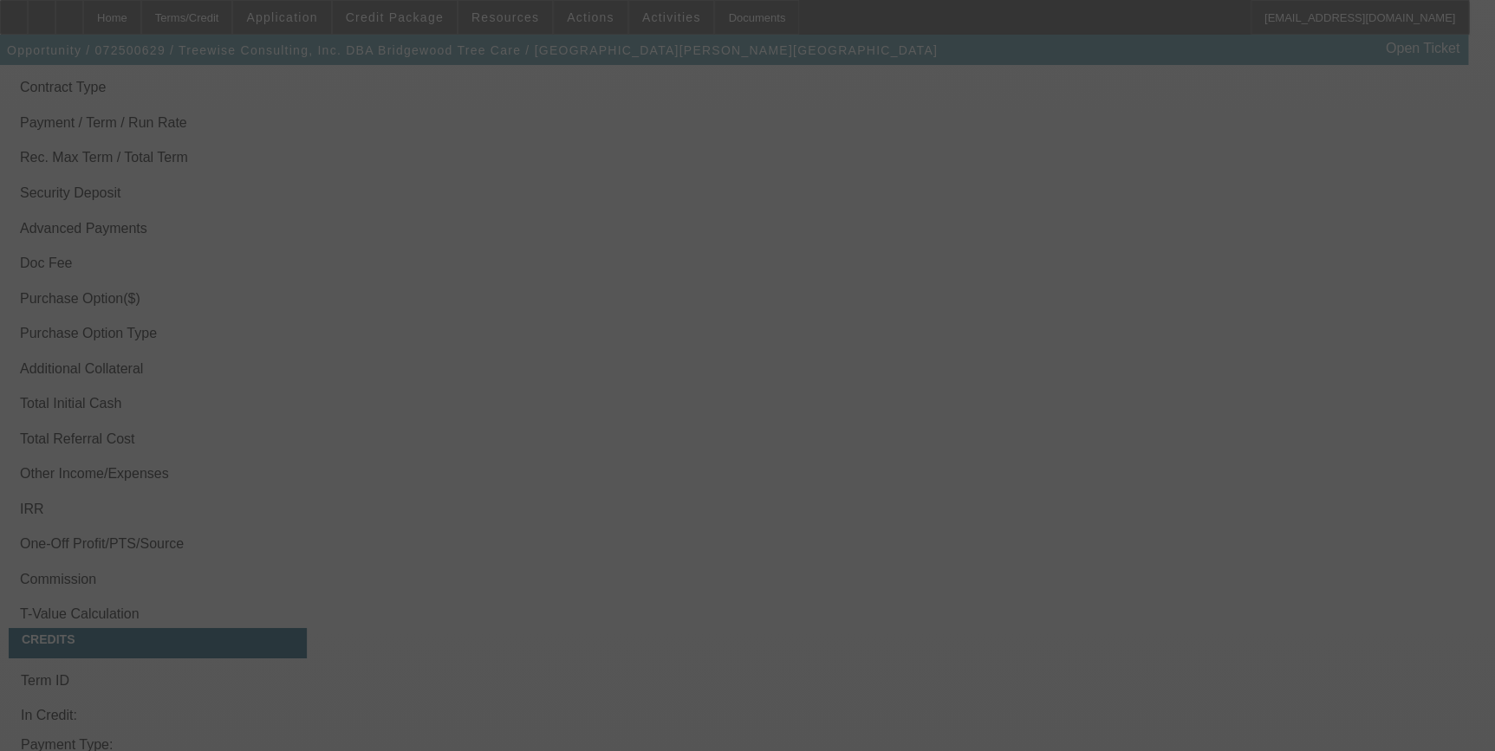
click at [702, 366] on div at bounding box center [747, 375] width 1495 height 751
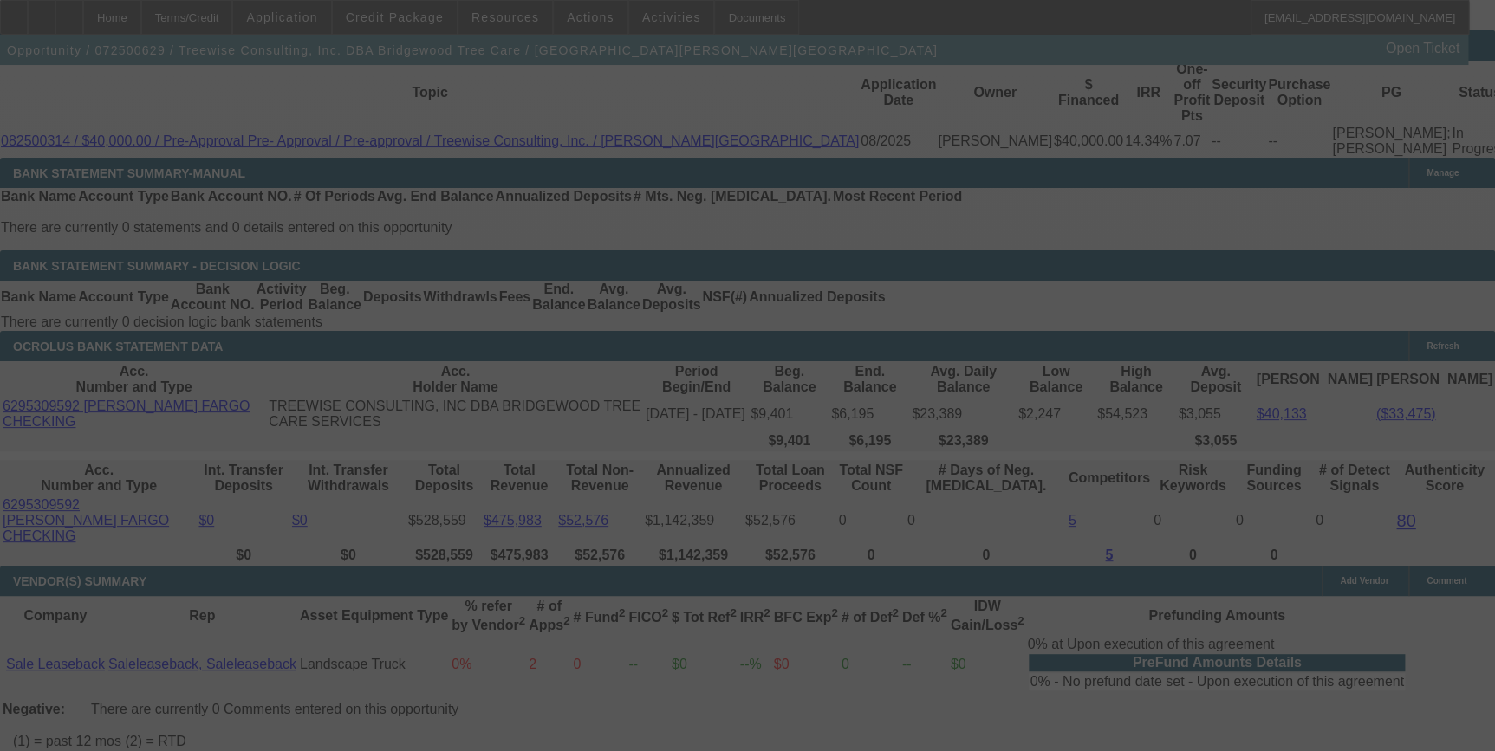
scroll to position [2942, 0]
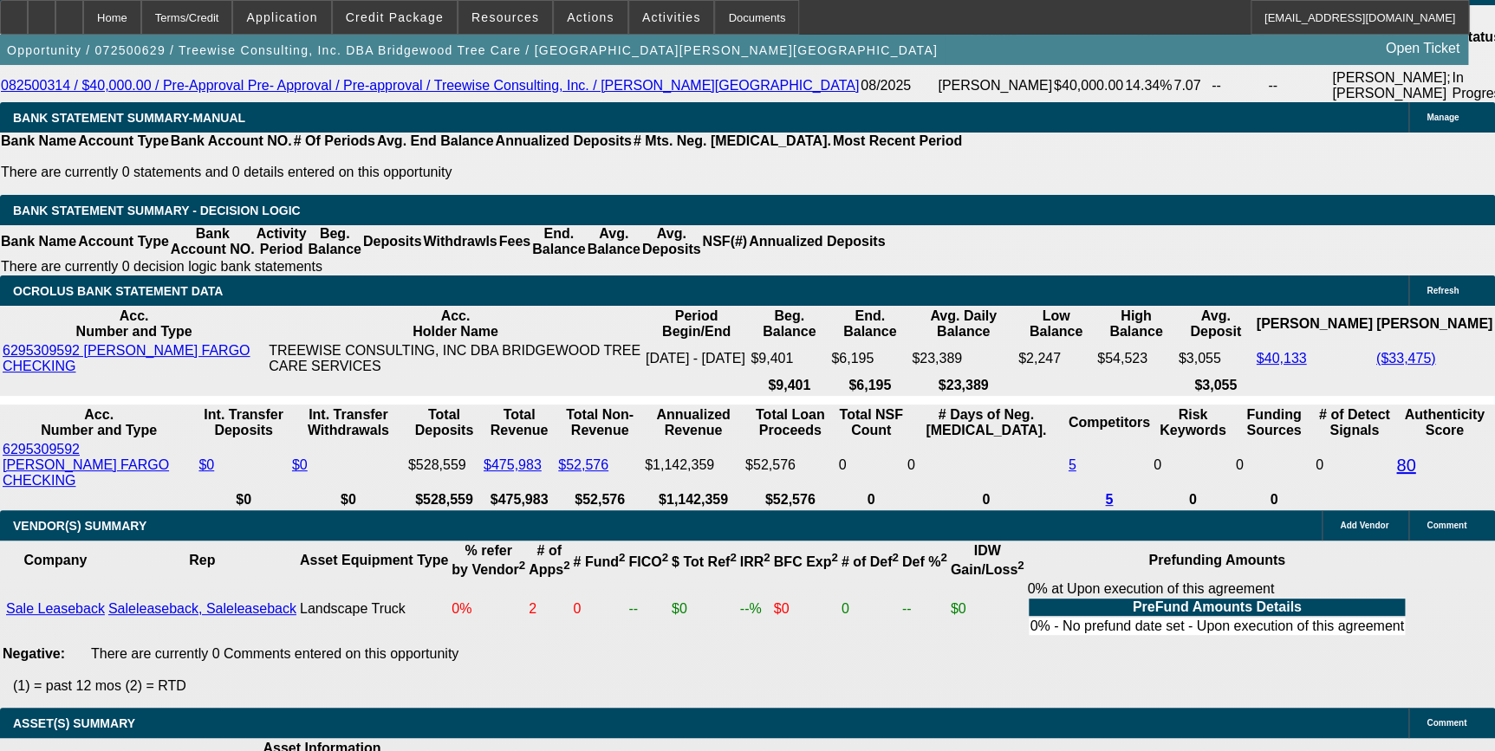
select select "0"
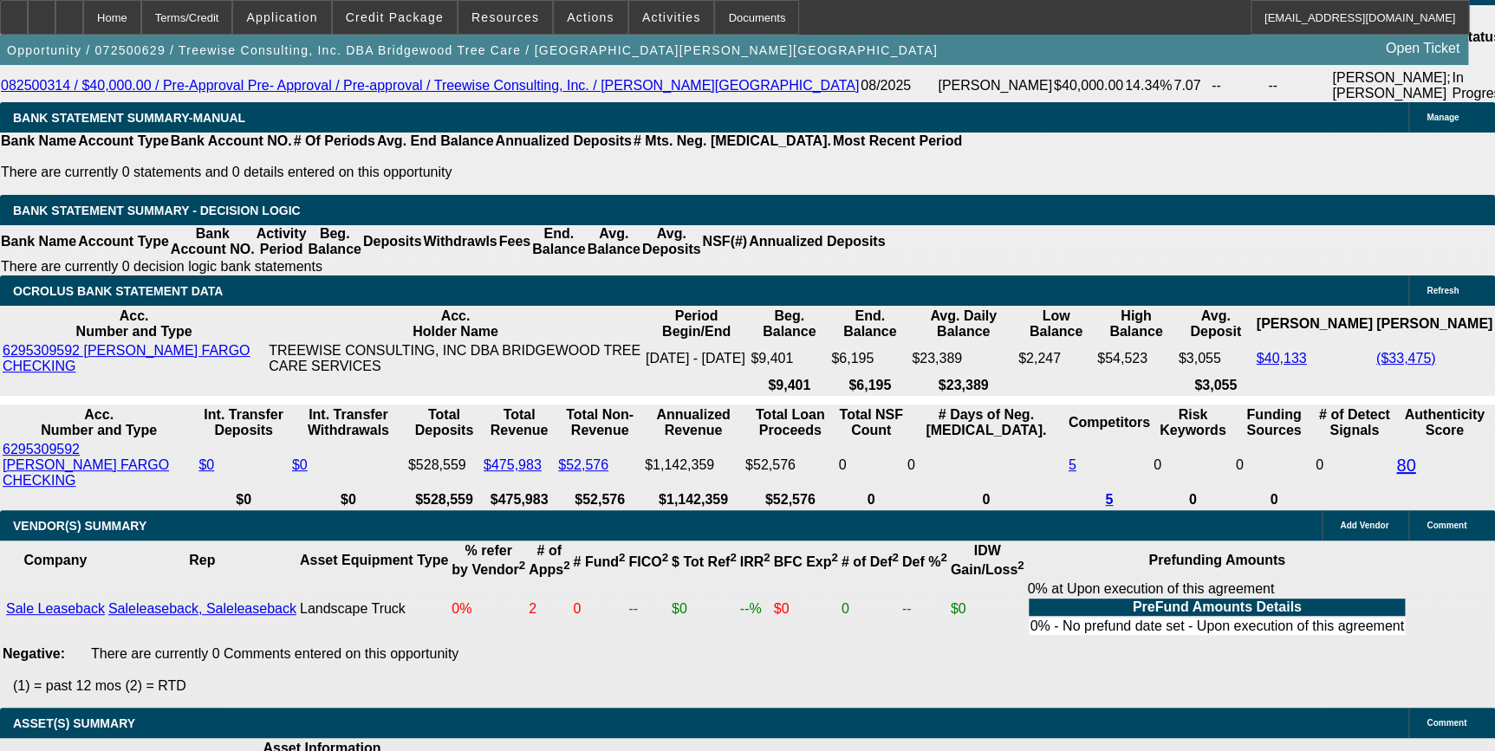
select select "0"
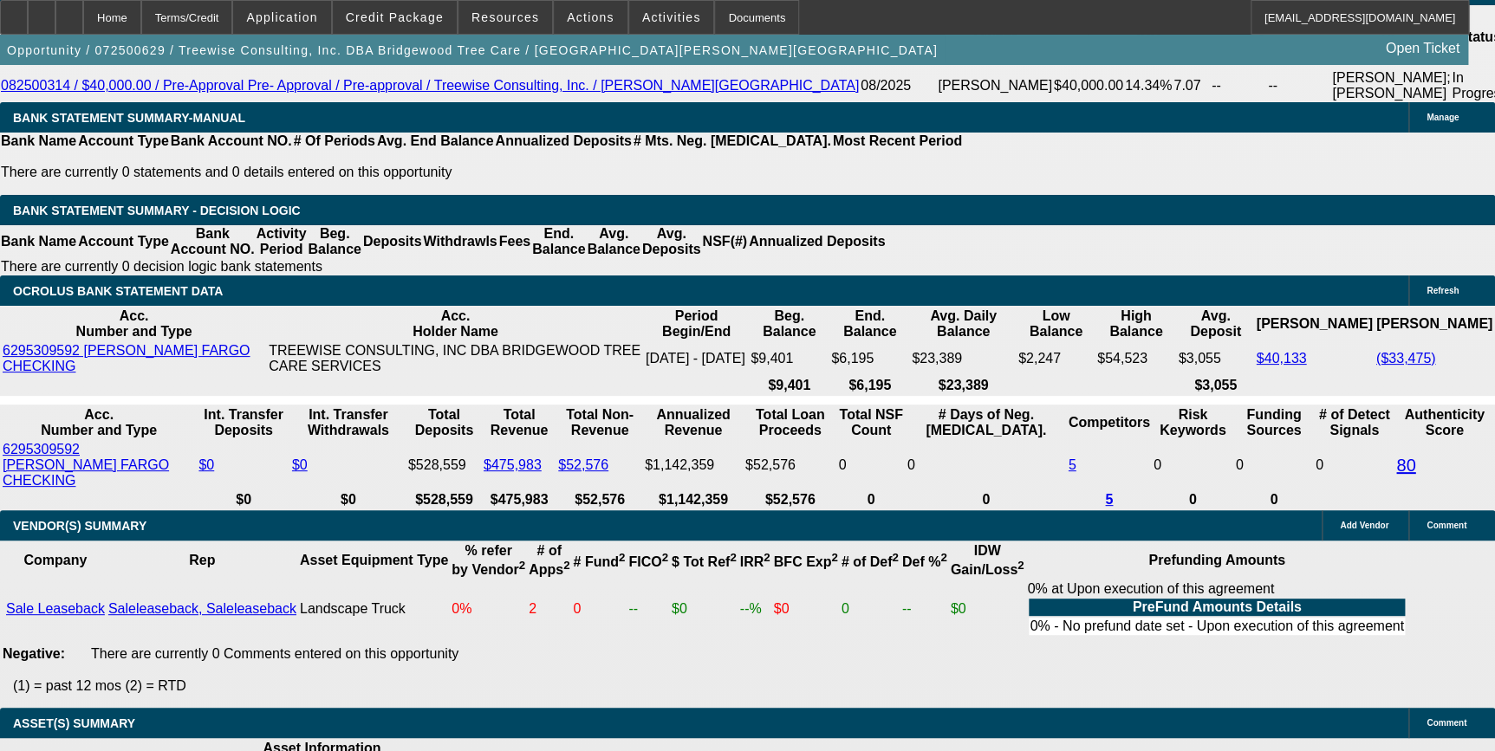
select select "0"
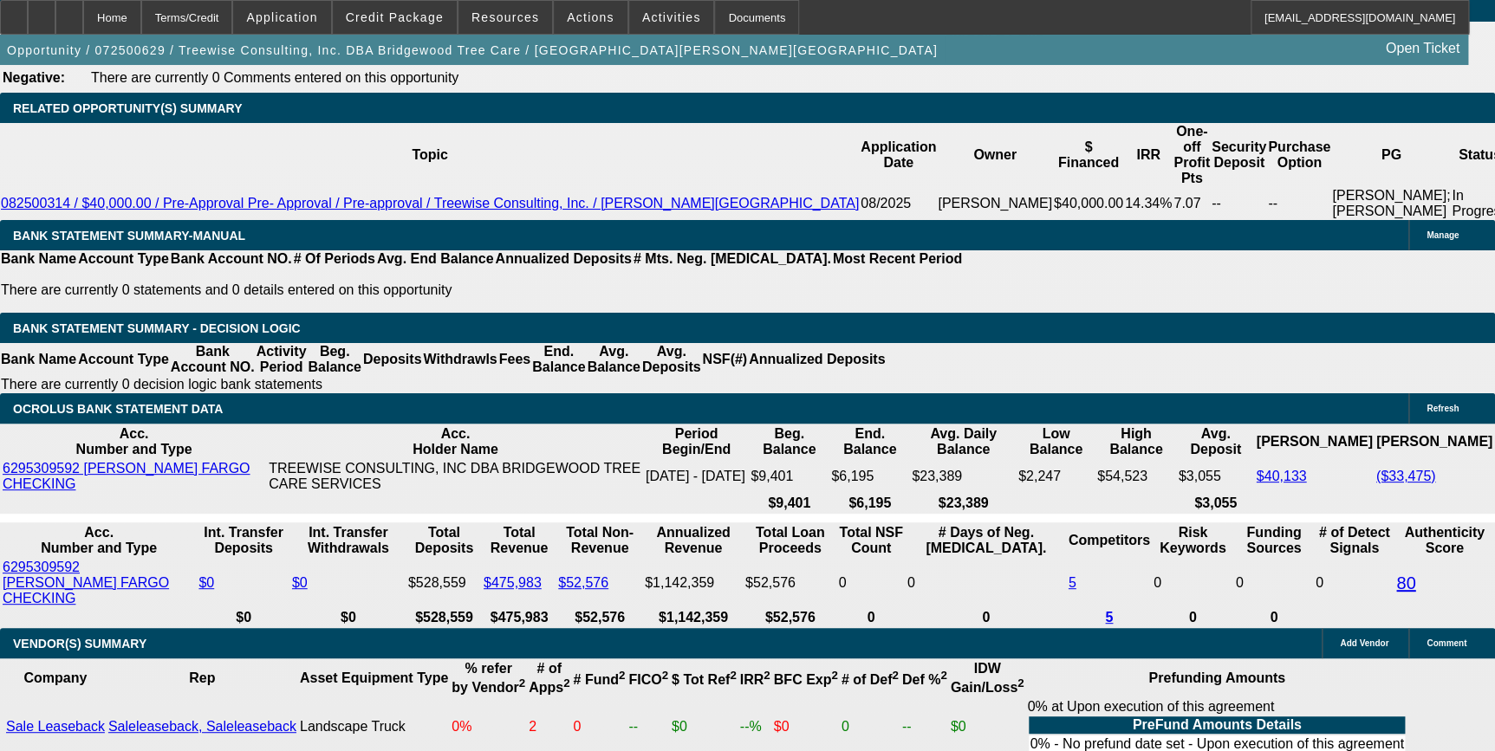
select select "1"
select select "2"
select select "6"
select select "1"
select select "2"
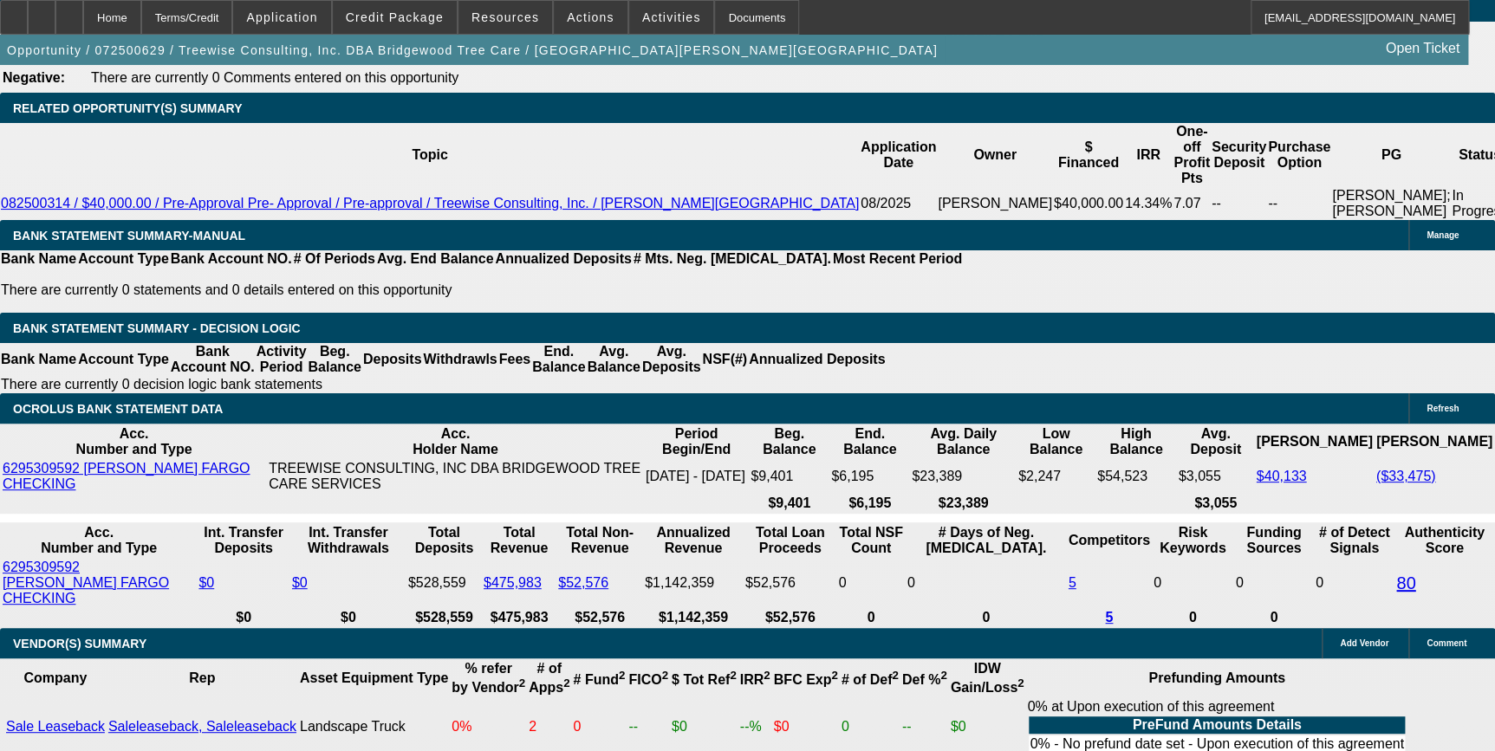
select select "6"
select select "1"
select select "6"
select select "1"
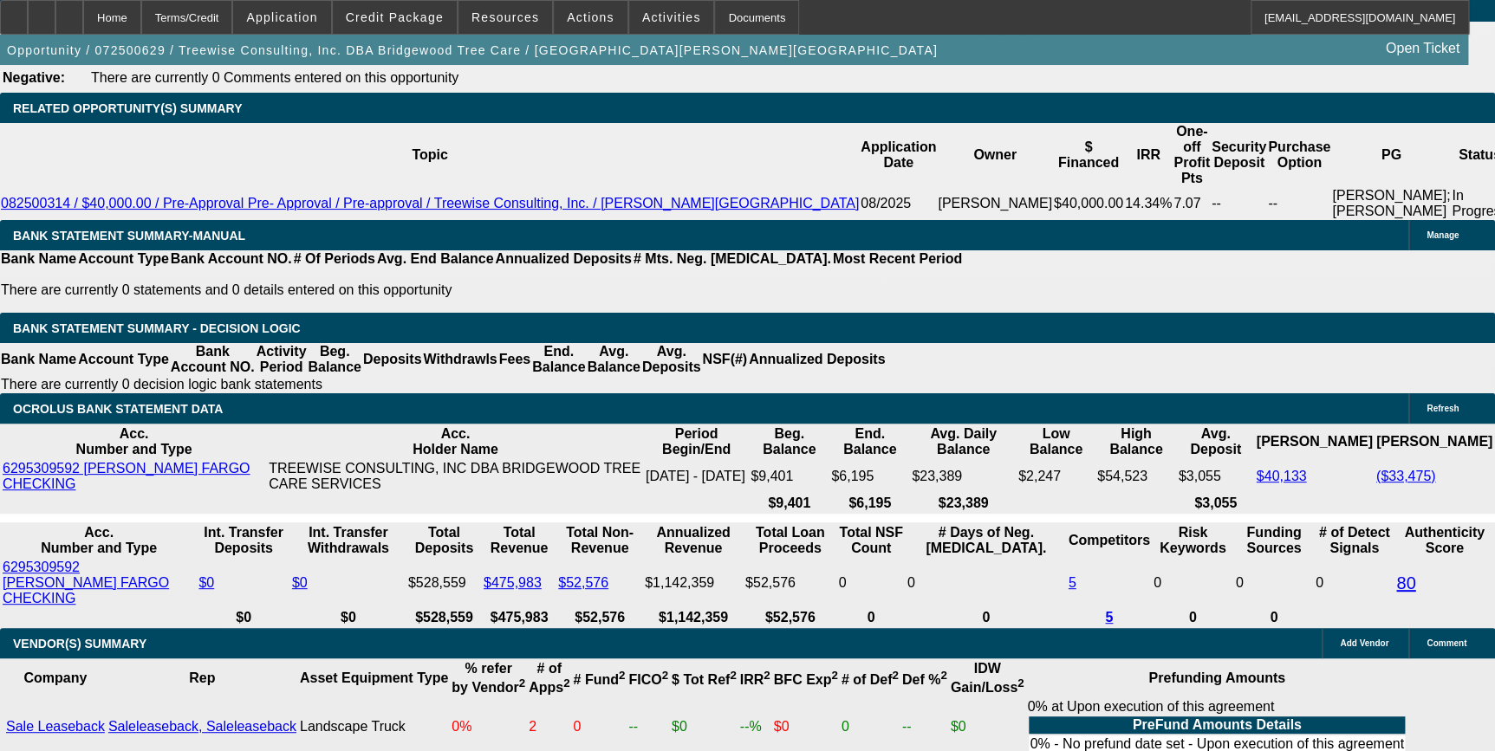
select select "1"
select select "6"
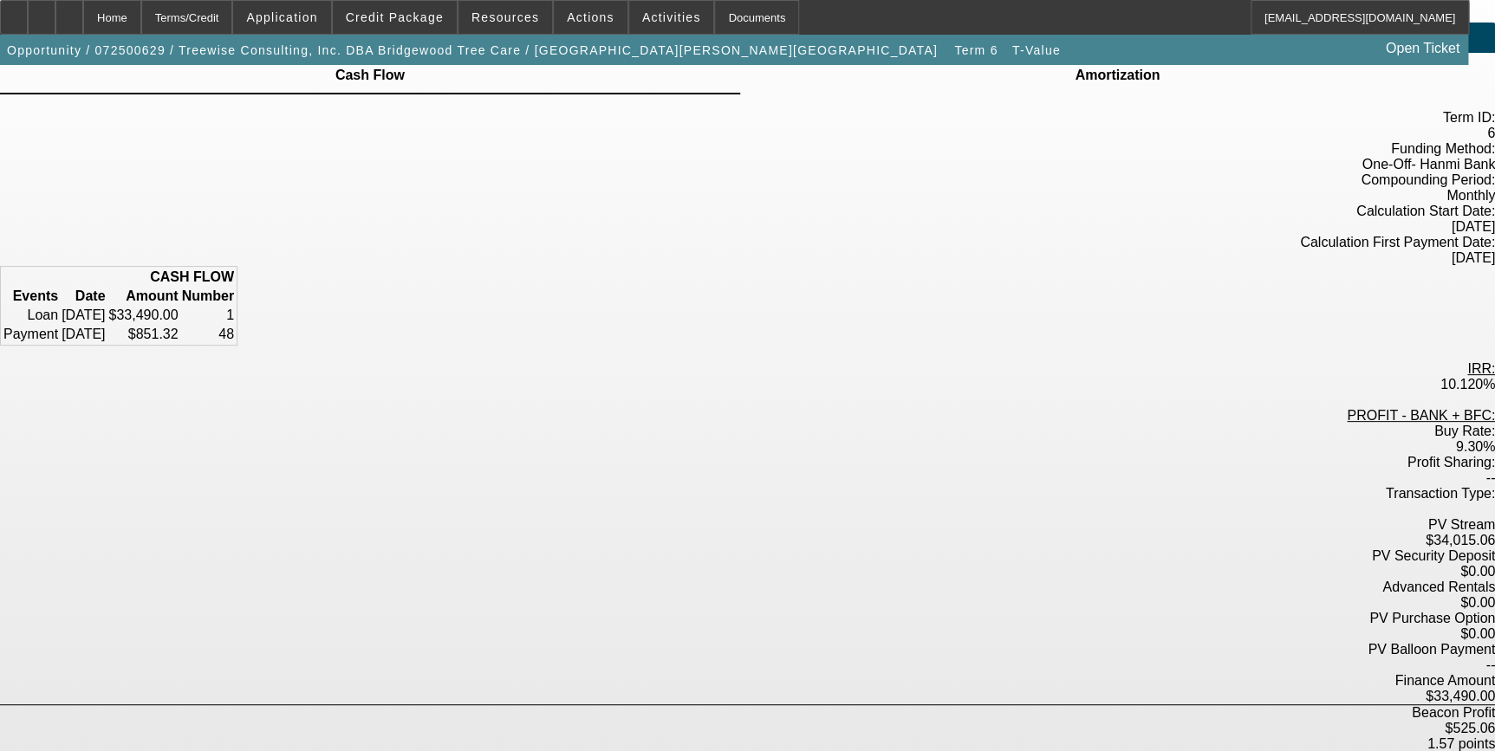
scroll to position [78, 0]
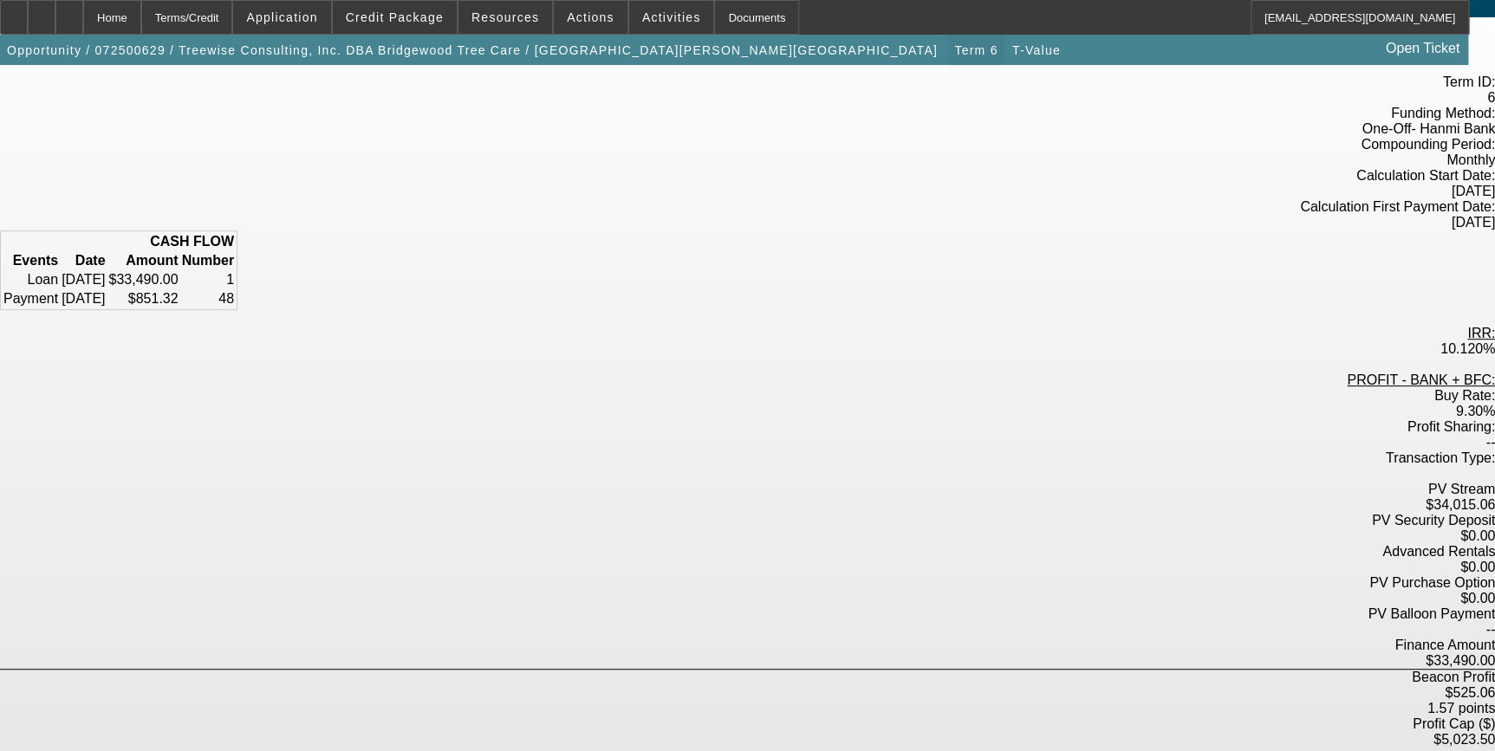
click at [948, 57] on span "button" at bounding box center [975, 50] width 55 height 42
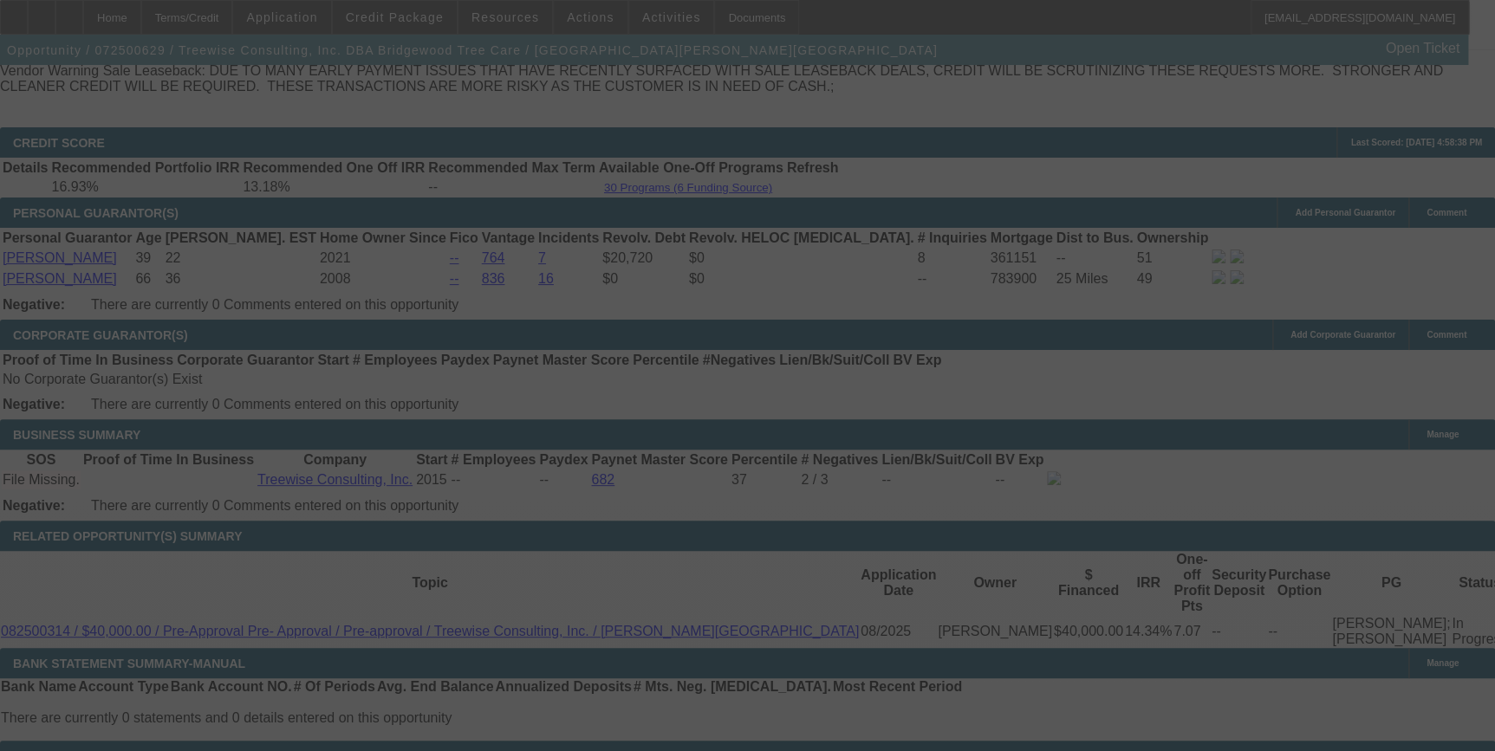
scroll to position [2599, 0]
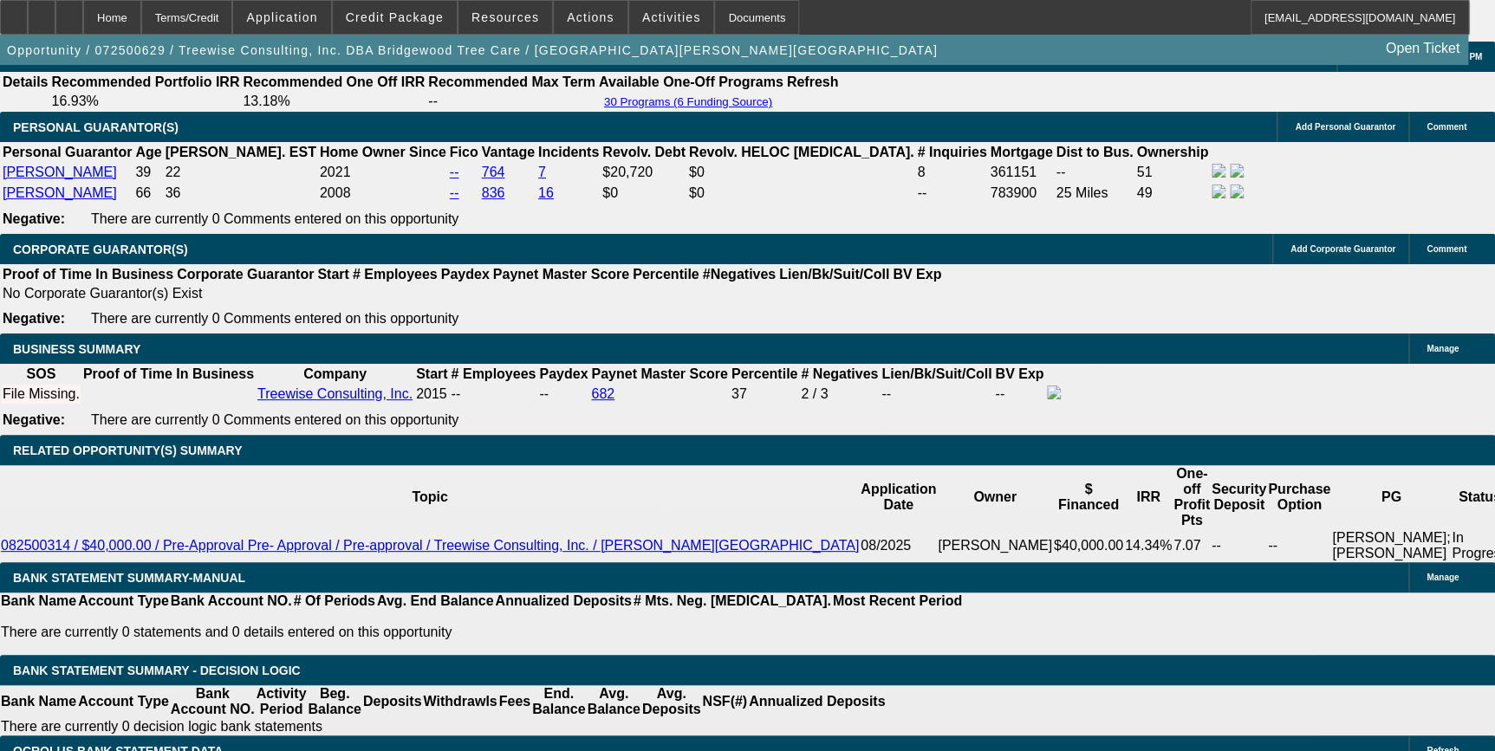
select select "0"
select select "2"
select select "0"
select select "6"
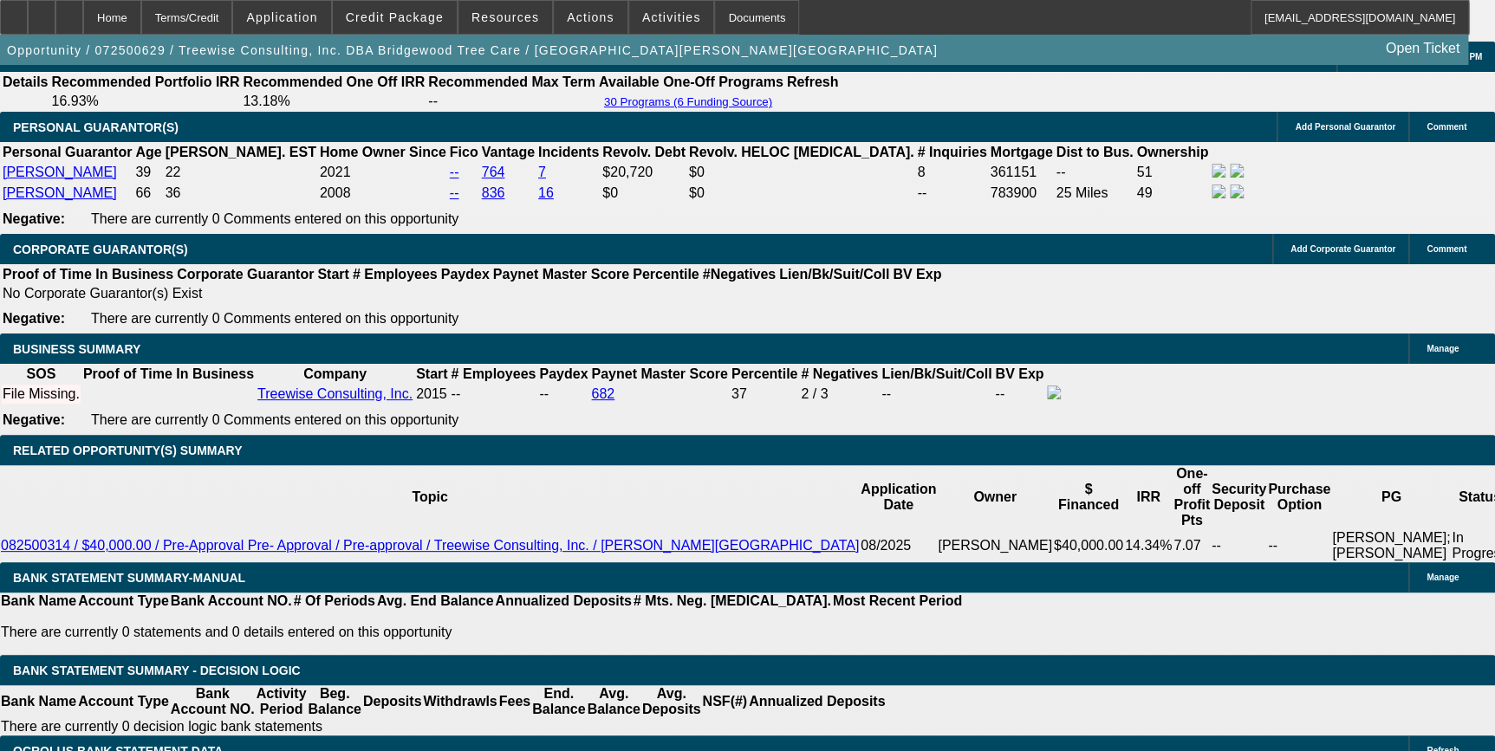
select select "0"
select select "2"
select select "0"
select select "6"
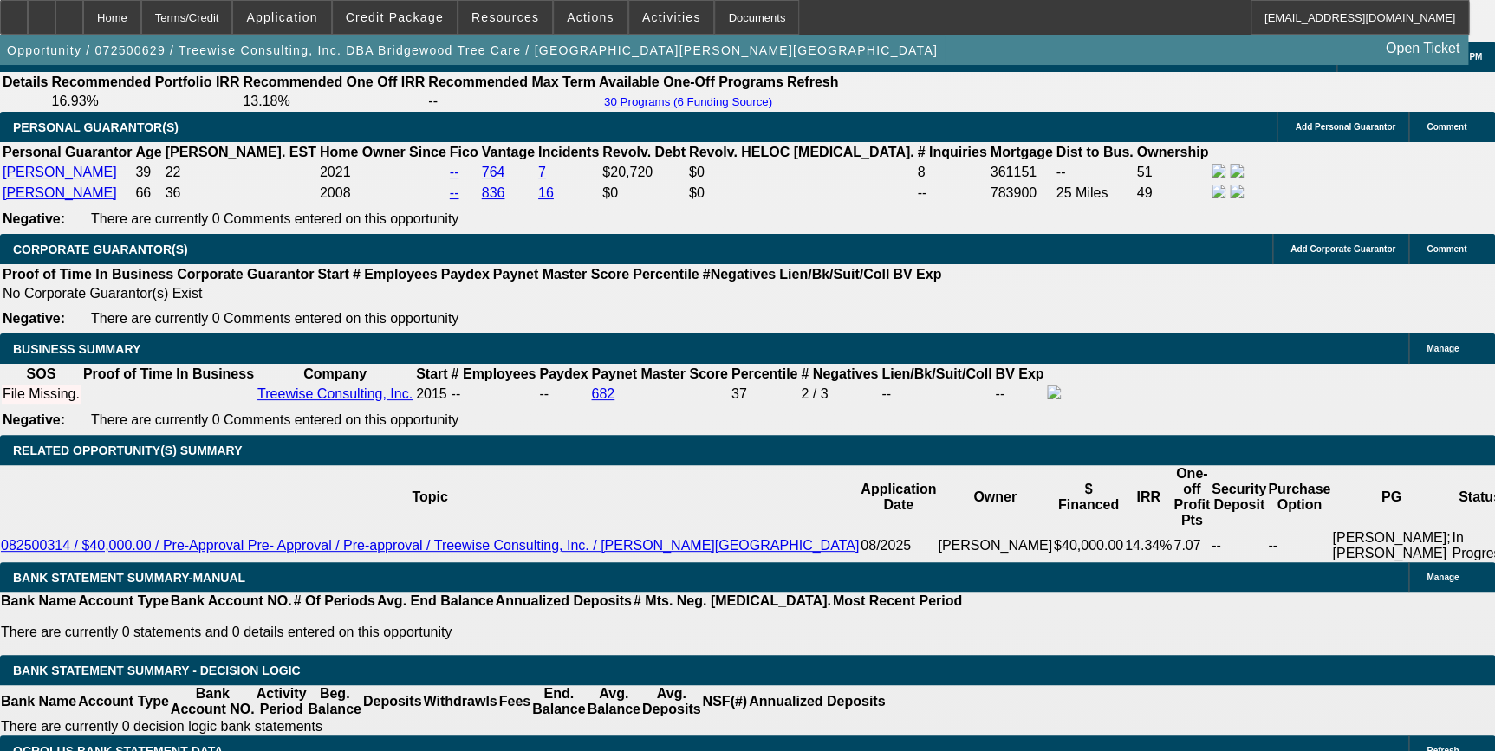
select select "0"
select select "6"
select select "0"
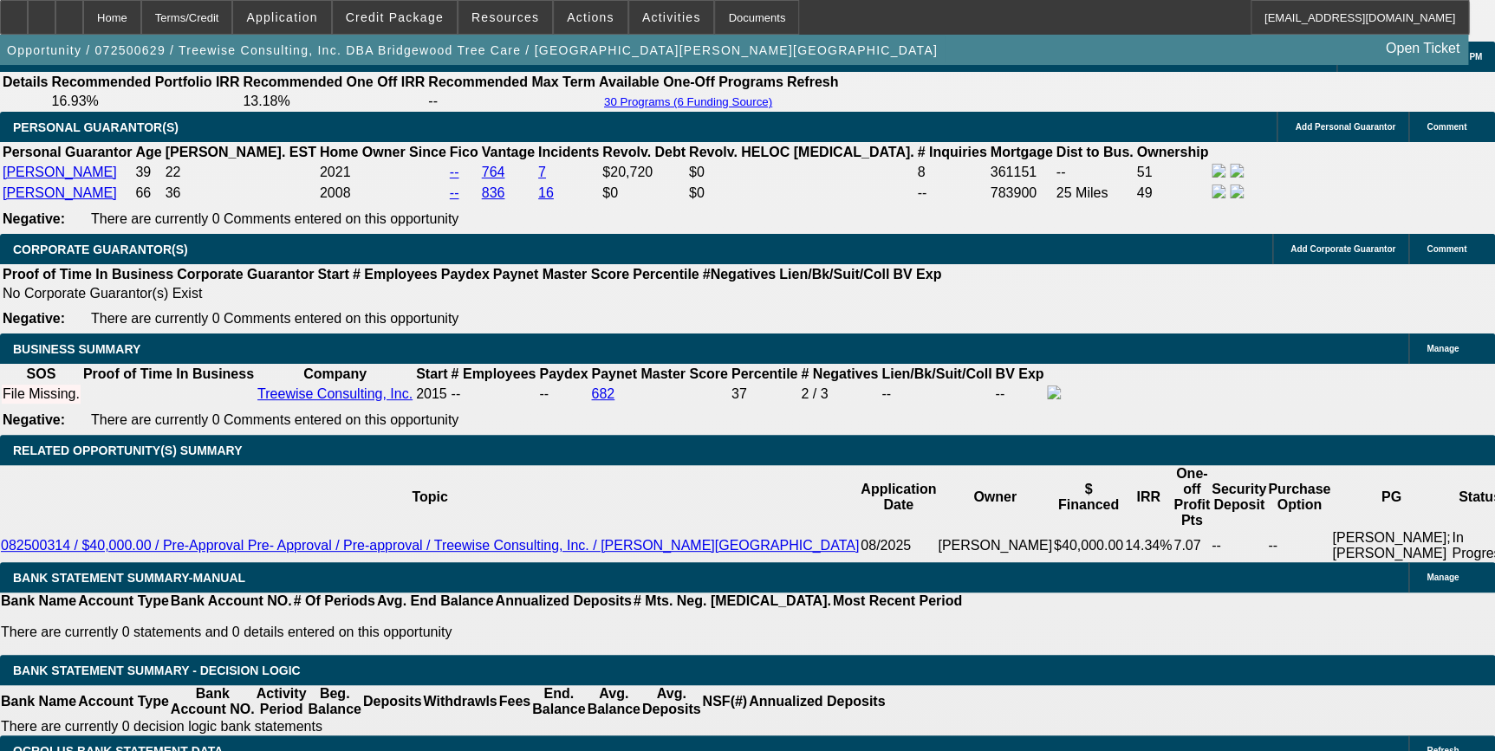
select select "0"
select select "6"
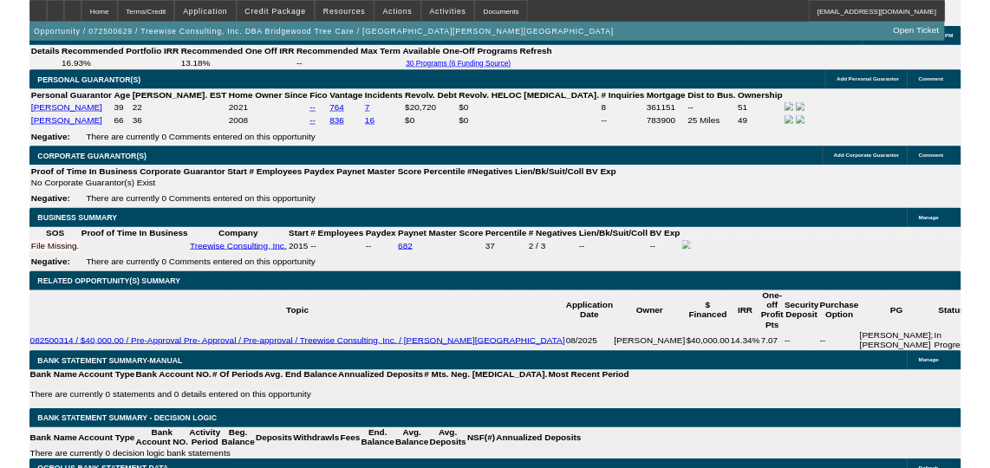
scroll to position [2587, 0]
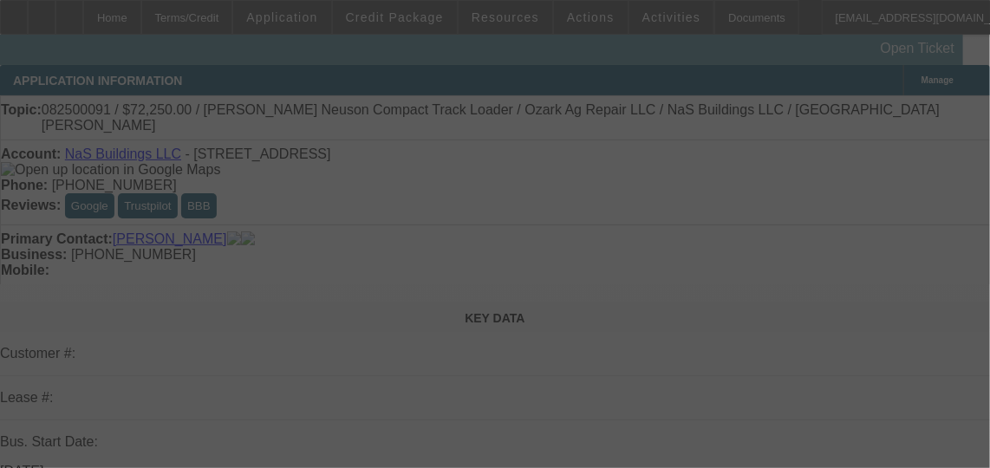
click at [568, 29] on div at bounding box center [495, 234] width 990 height 468
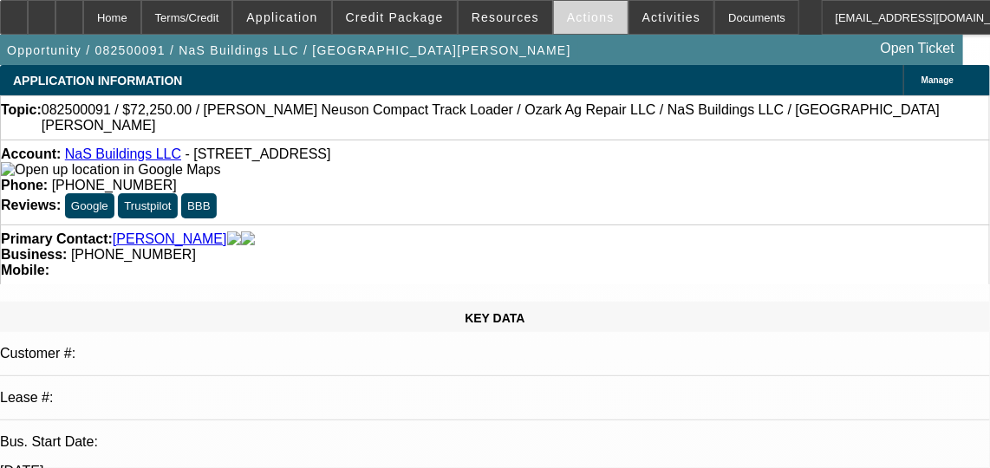
select select "0.15"
select select "2"
select select "0"
click at [571, 28] on span at bounding box center [591, 18] width 74 height 42
select select "1"
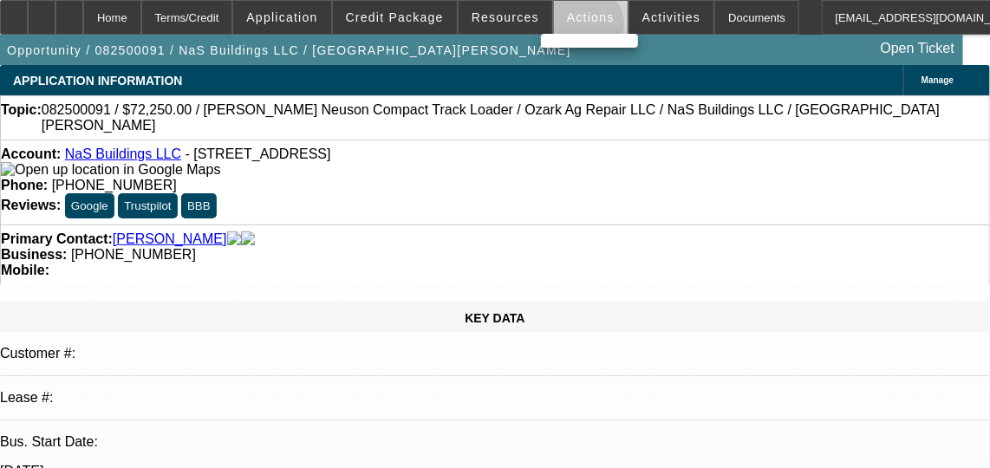
select select "2"
select select "6"
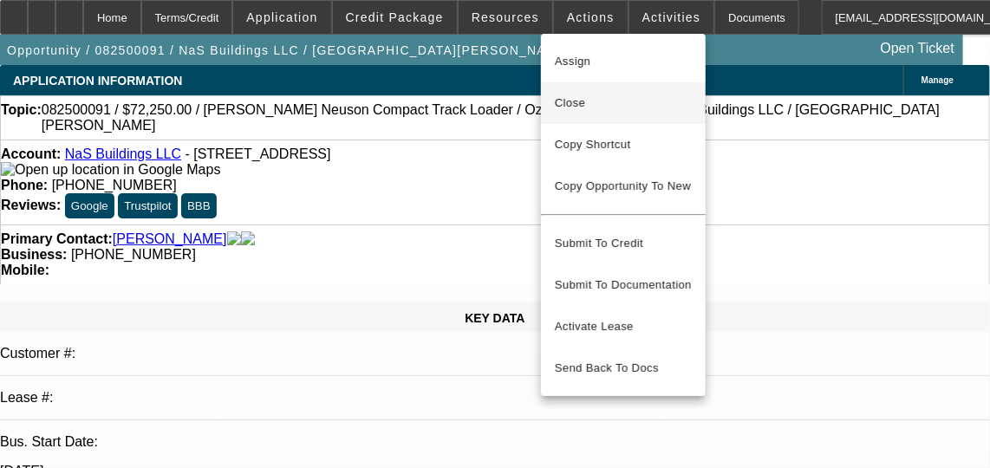
click at [573, 101] on span "Close" at bounding box center [623, 103] width 137 height 21
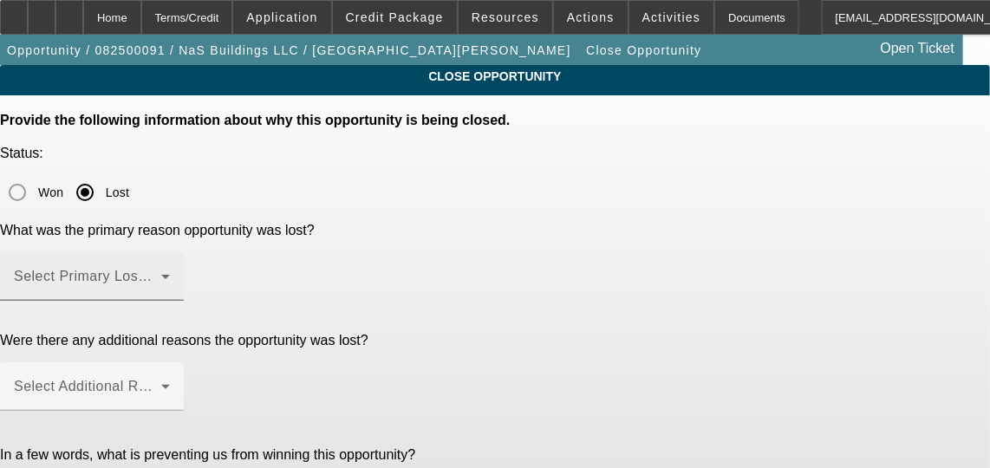
click at [161, 273] on span at bounding box center [87, 283] width 147 height 21
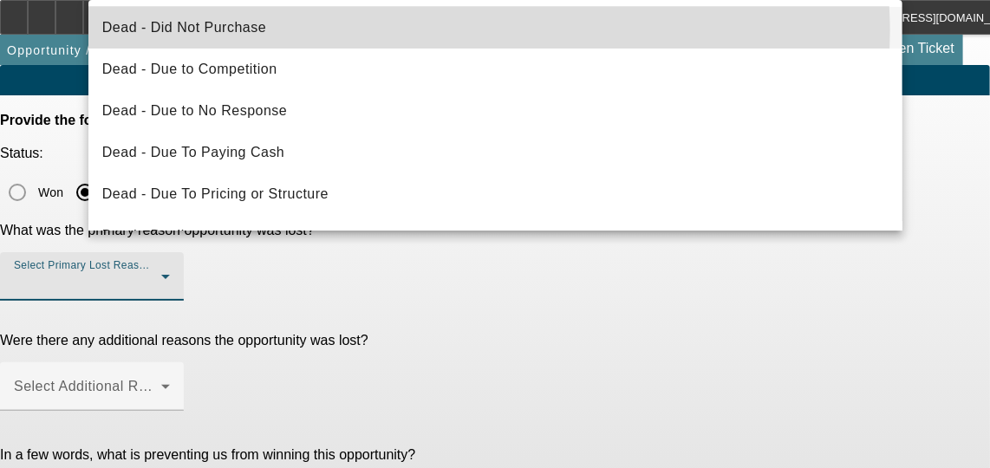
click at [439, 31] on mat-option "Dead - Did Not Purchase" at bounding box center [495, 28] width 814 height 42
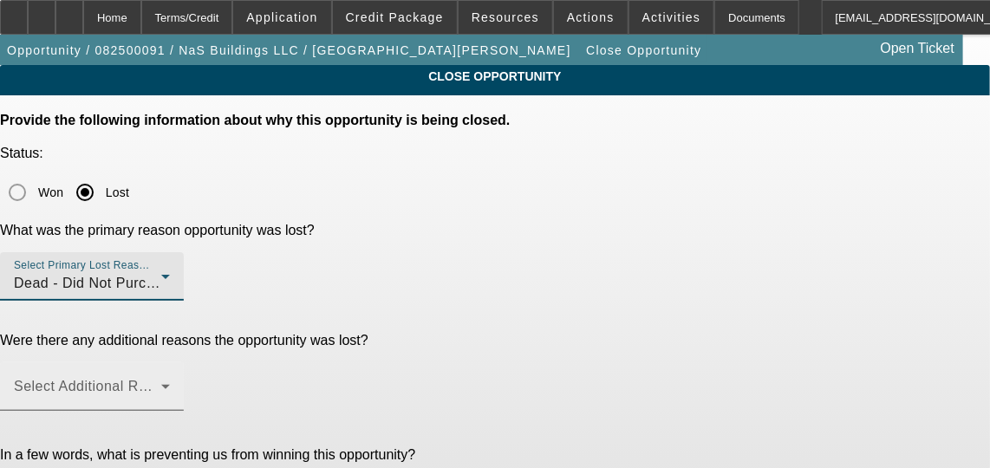
click at [170, 362] on div "Select Additional Reasons" at bounding box center [92, 386] width 156 height 49
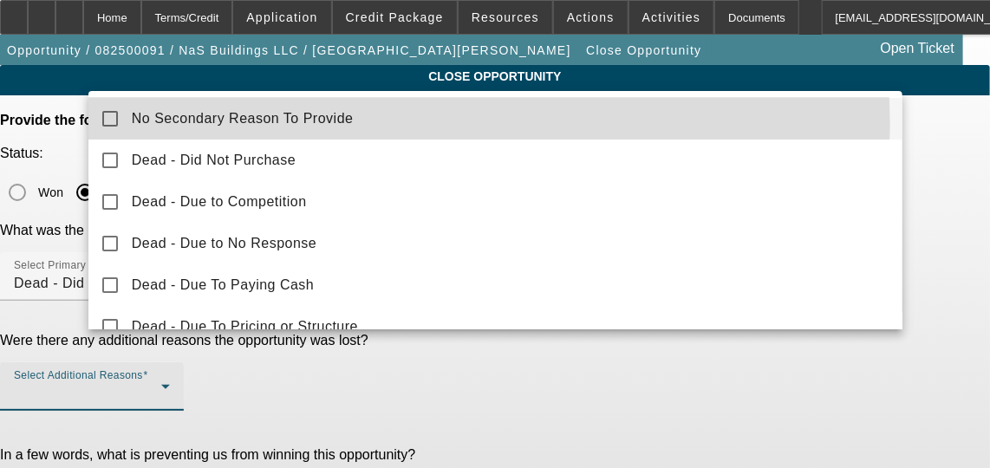
click at [392, 125] on mat-option "No Secondary Reason To Provide" at bounding box center [495, 119] width 814 height 42
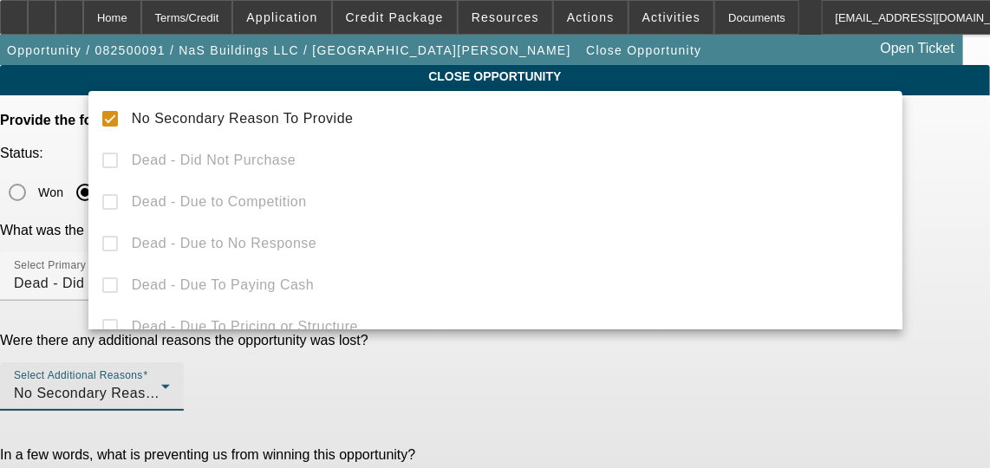
click at [293, 451] on div at bounding box center [495, 234] width 990 height 468
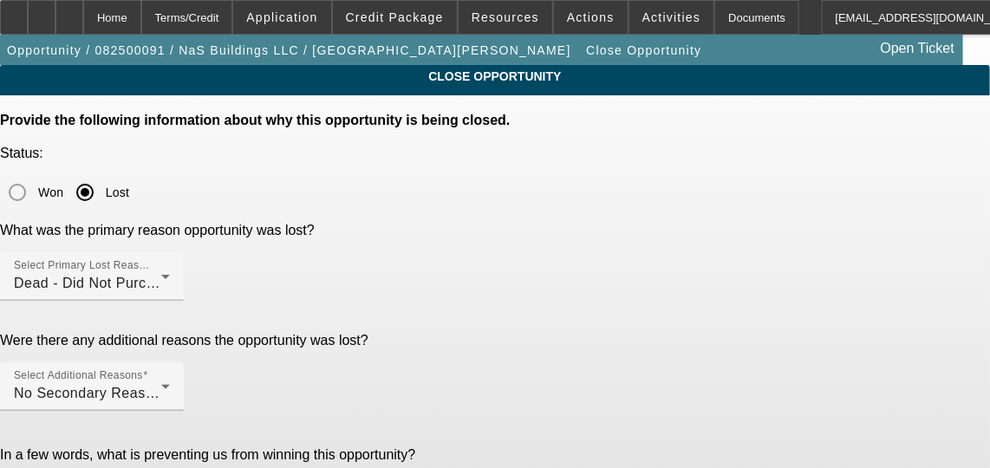
paste textarea "GA Test Opportunities"
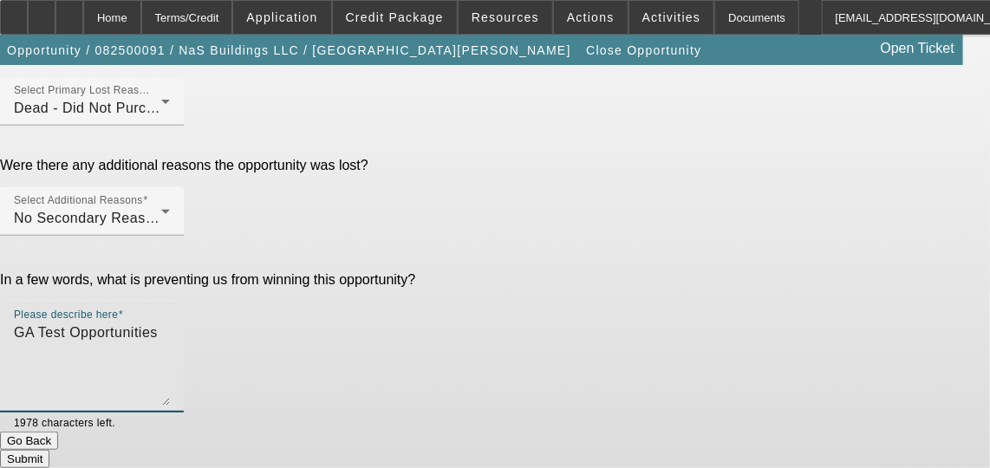
scroll to position [217, 0]
type textarea "GA Test Opportunities"
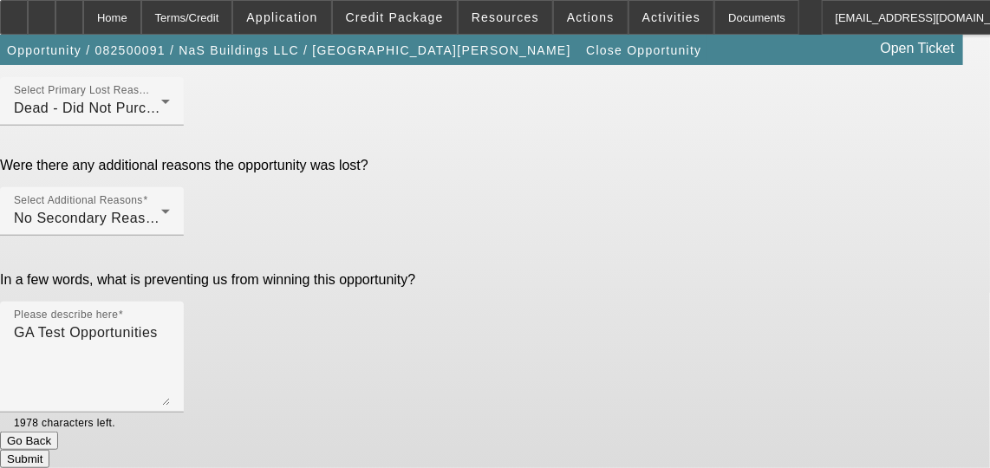
click at [49, 450] on button "Submit" at bounding box center [24, 459] width 49 height 18
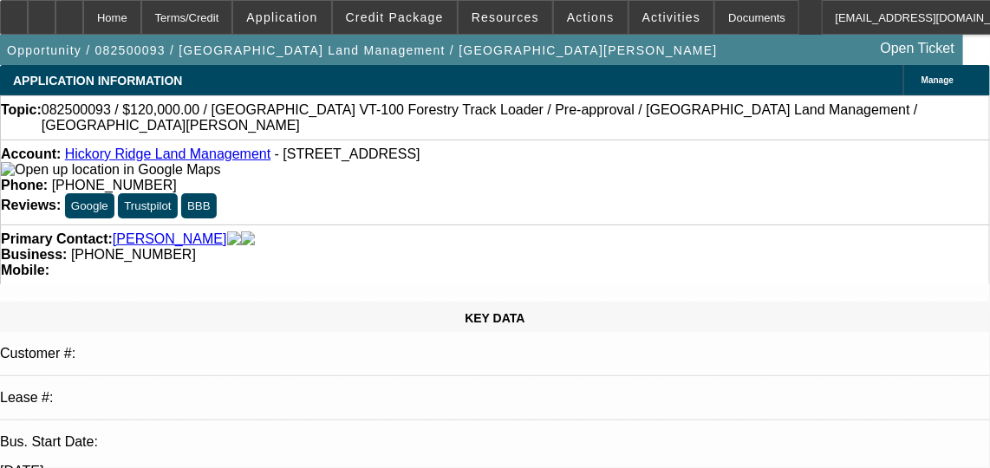
select select "0"
select select "2"
select select "0"
select select "2"
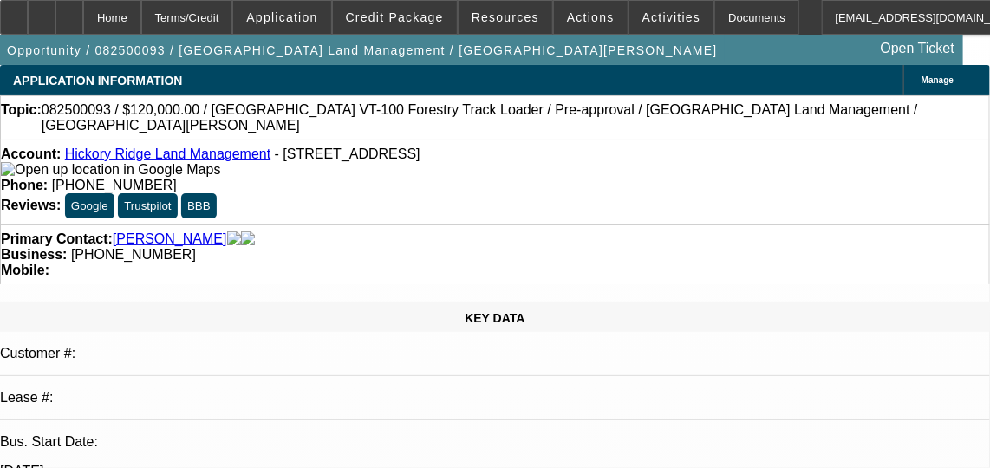
select select "0"
select select "0.1"
select select "2"
select select "0"
select select "1"
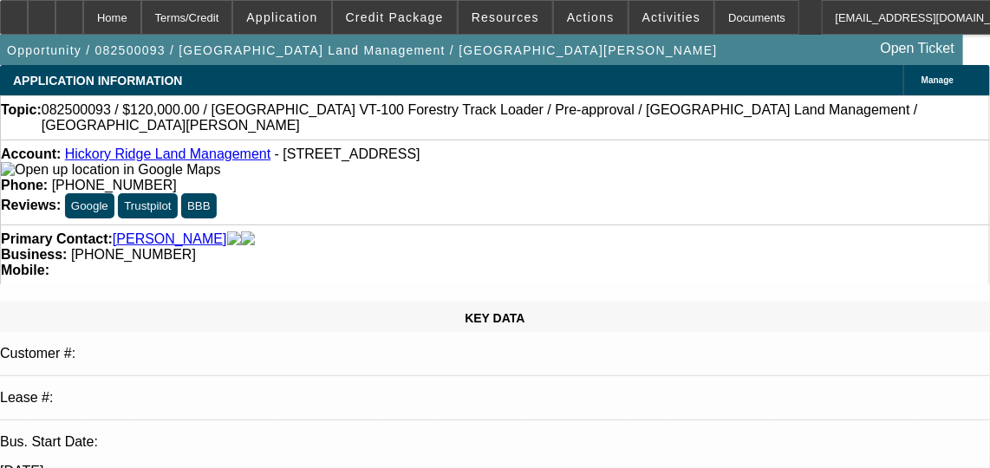
select select "2"
select select "6"
select select "1"
select select "2"
select select "6"
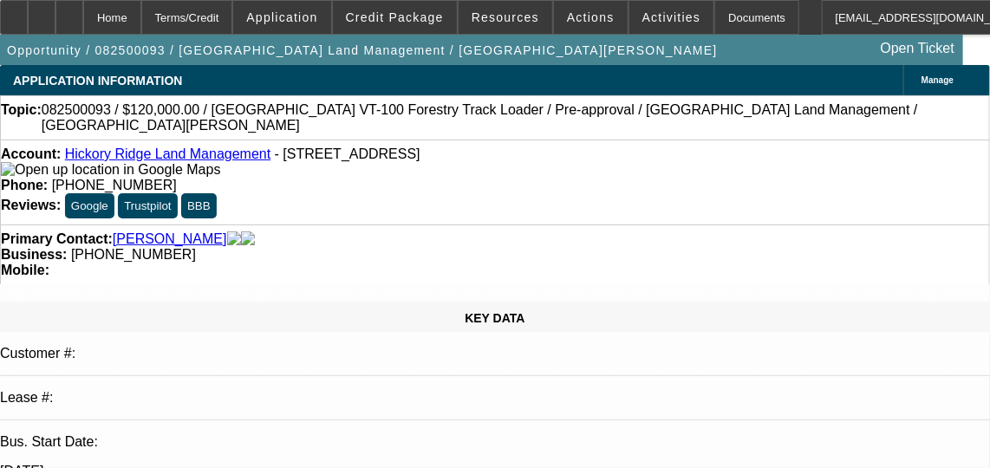
select select "1"
select select "2"
select select "6"
click at [567, 18] on span "Actions" at bounding box center [591, 17] width 48 height 14
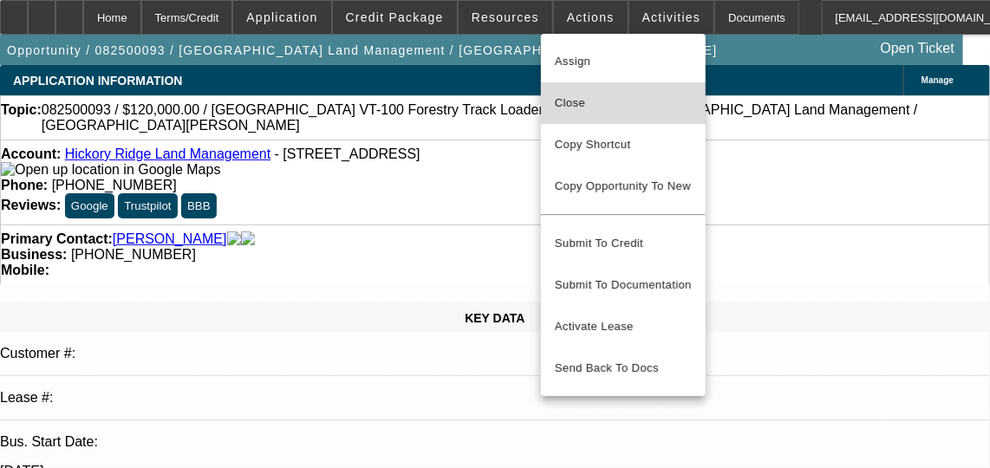
click at [570, 102] on span "Close" at bounding box center [623, 103] width 137 height 21
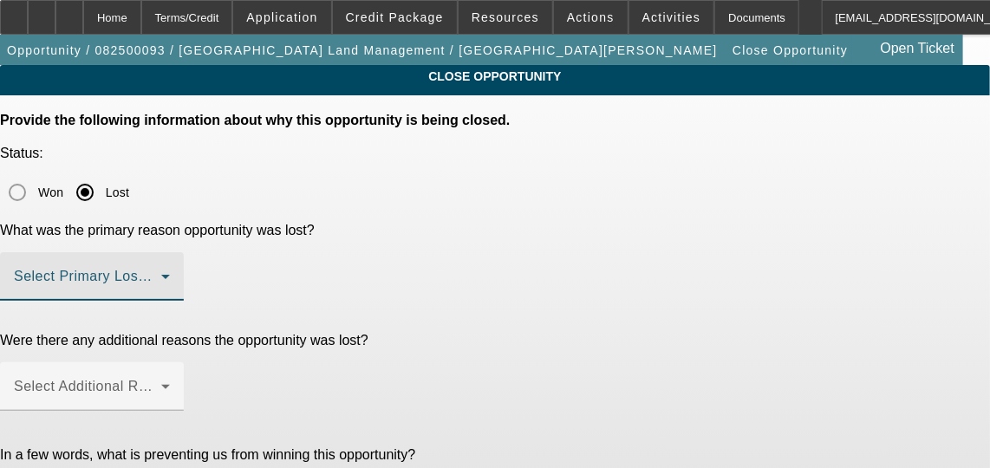
click at [161, 273] on span at bounding box center [87, 283] width 147 height 21
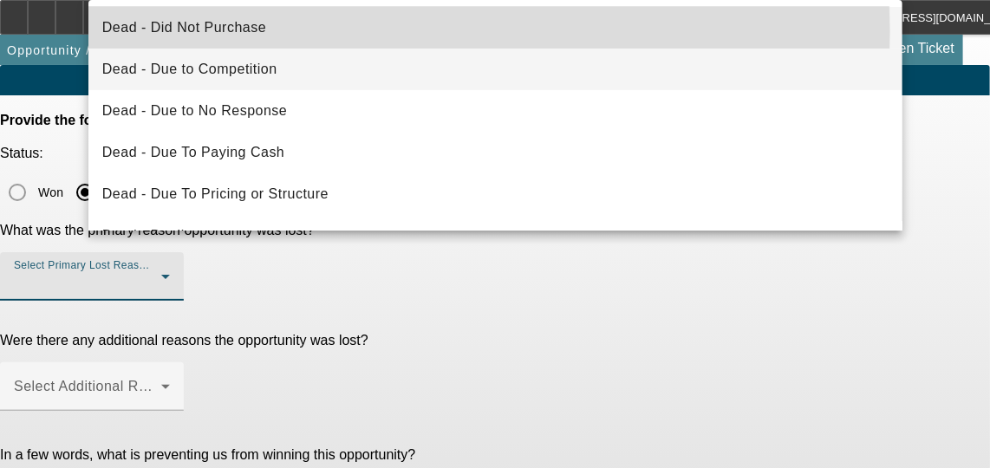
drag, startPoint x: 301, startPoint y: 31, endPoint x: 290, endPoint y: 75, distance: 45.4
click at [301, 32] on mat-option "Dead - Did Not Purchase" at bounding box center [495, 28] width 814 height 42
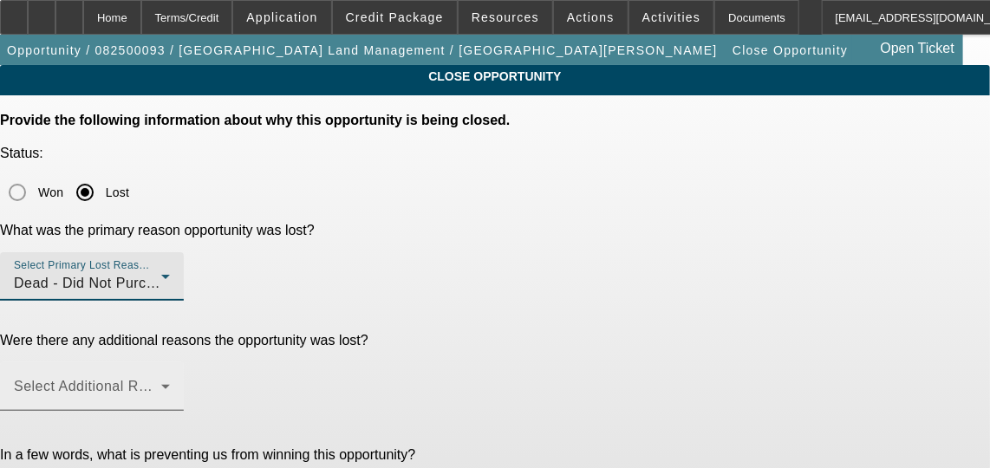
click at [161, 383] on span at bounding box center [87, 393] width 147 height 21
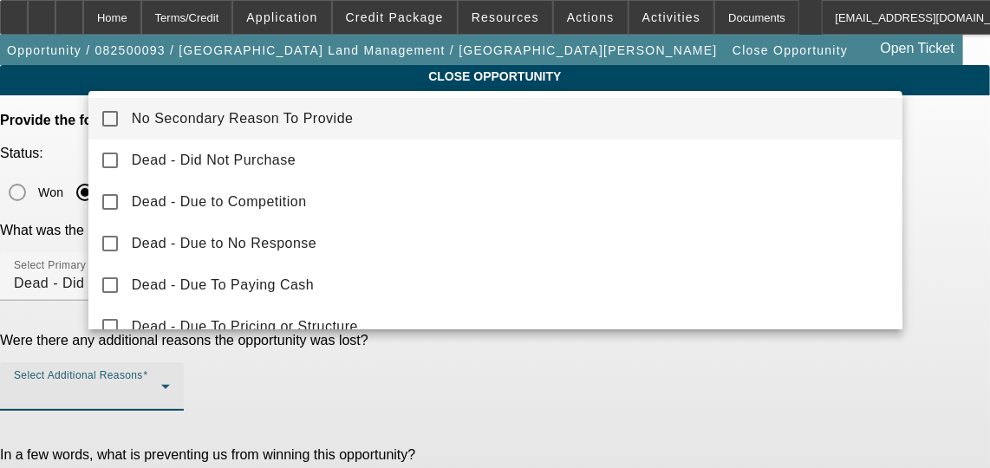
click at [328, 107] on mat-option "No Secondary Reason To Provide" at bounding box center [495, 119] width 814 height 42
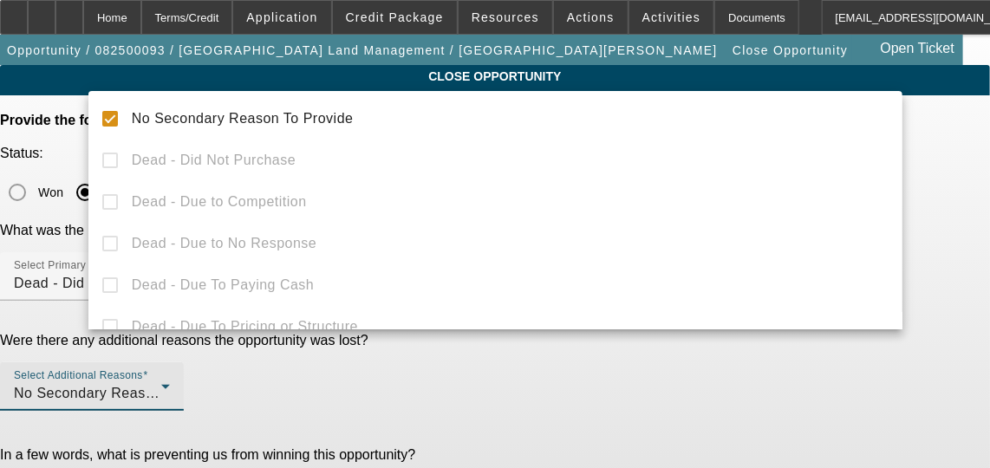
click at [265, 445] on div at bounding box center [495, 234] width 990 height 468
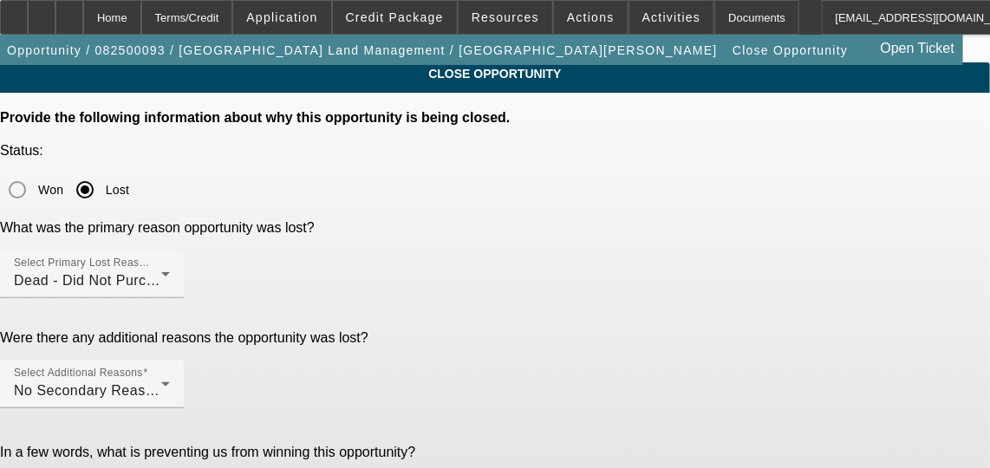
paste textarea "GA Test Opportunities"
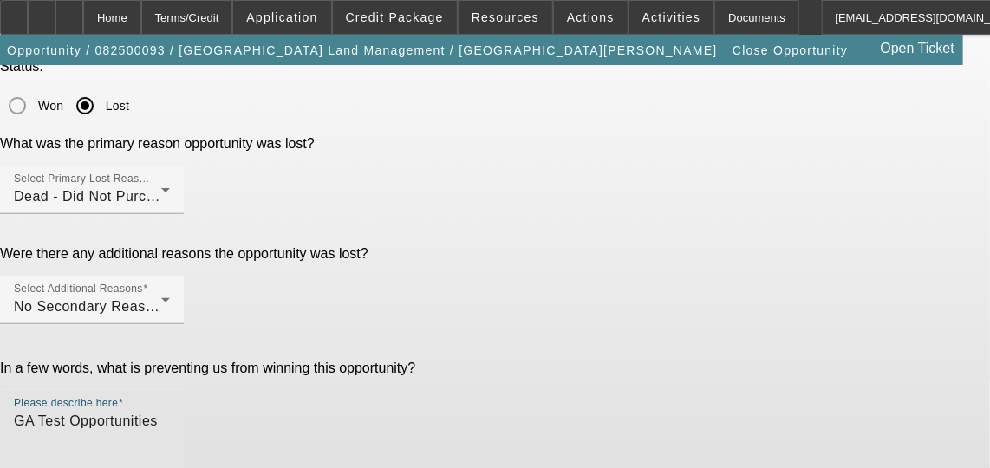
scroll to position [217, 0]
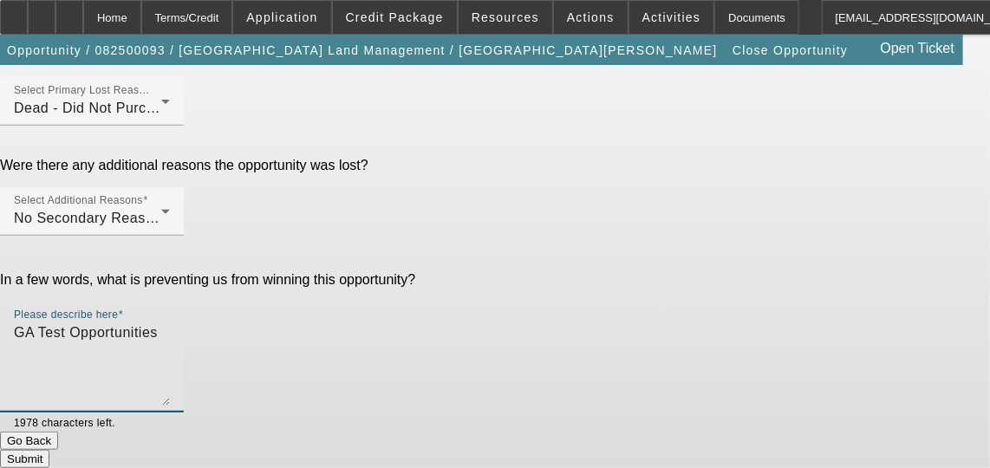
type textarea "GA Test Opportunities"
click at [49, 450] on button "Submit" at bounding box center [24, 459] width 49 height 18
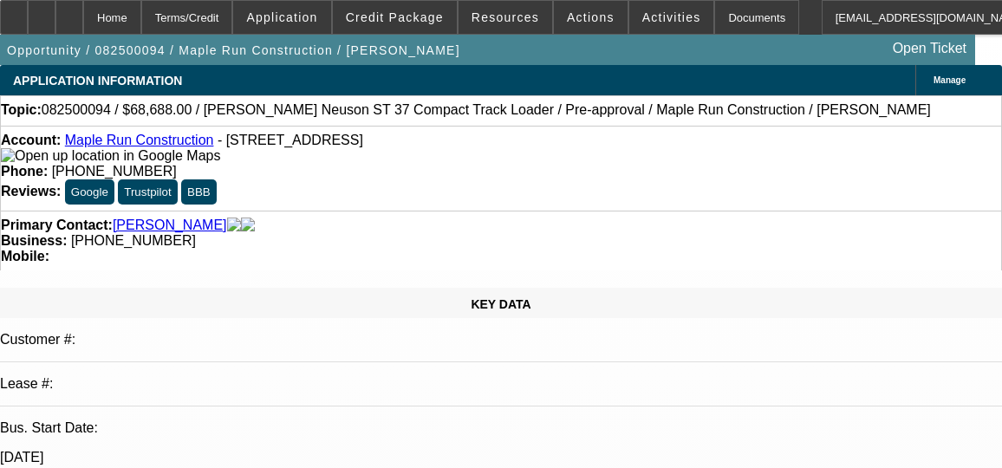
select select "0.1"
select select "2"
select select "0"
select select "0.1"
select select "2"
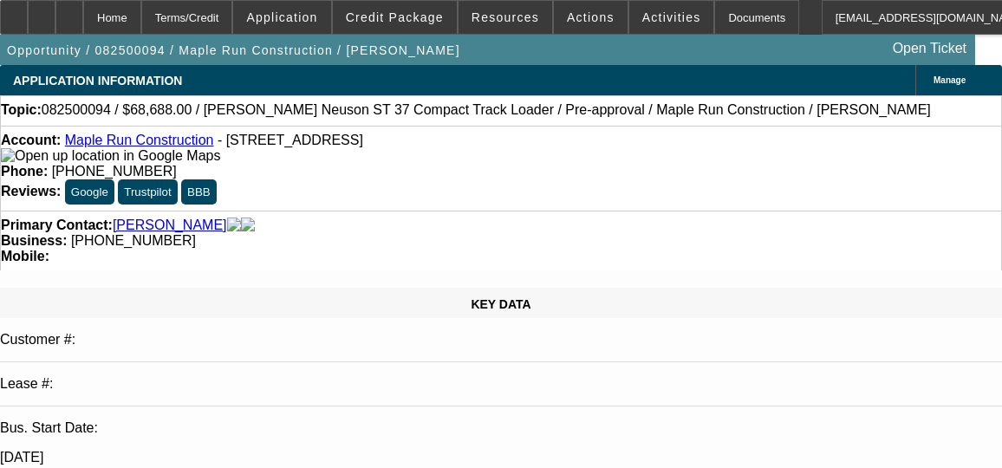
select select "0"
select select "0.1"
select select "2"
select select "0"
select select "1"
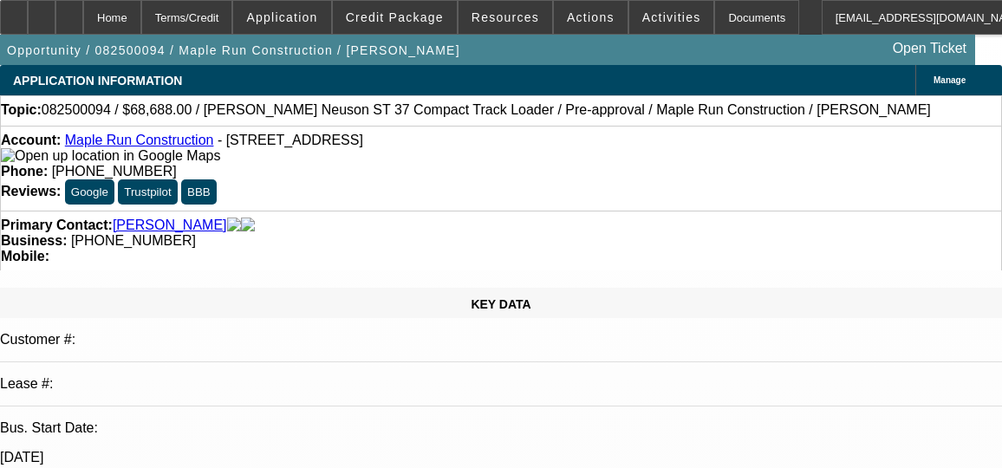
select select "2"
select select "6"
select select "1"
select select "2"
select select "6"
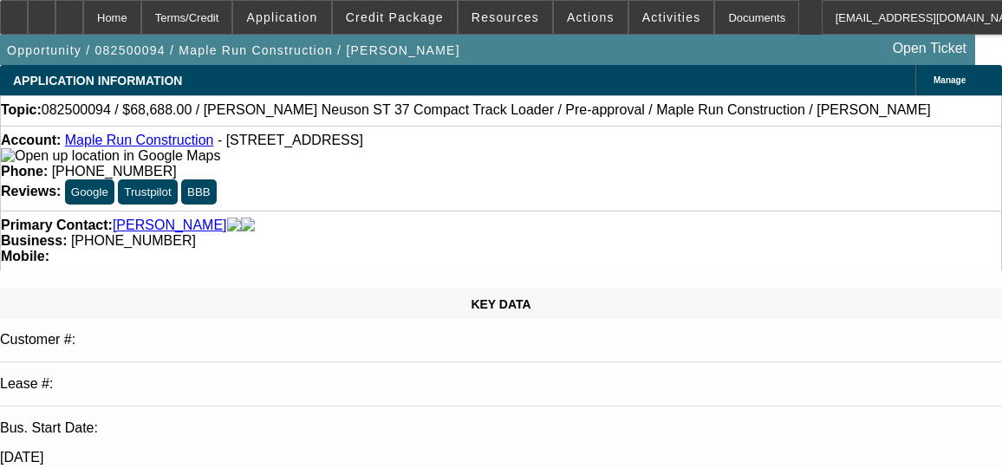
select select "1"
select select "2"
select select "6"
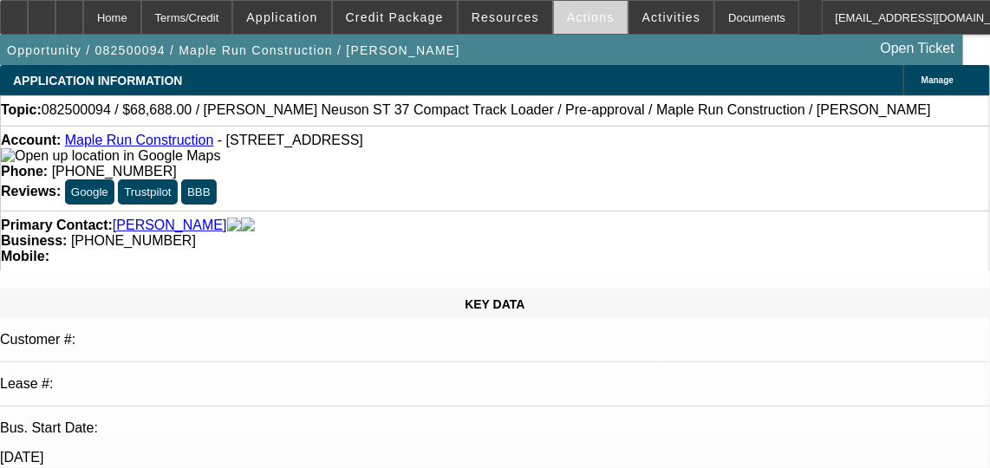
click at [592, 10] on span at bounding box center [591, 18] width 74 height 42
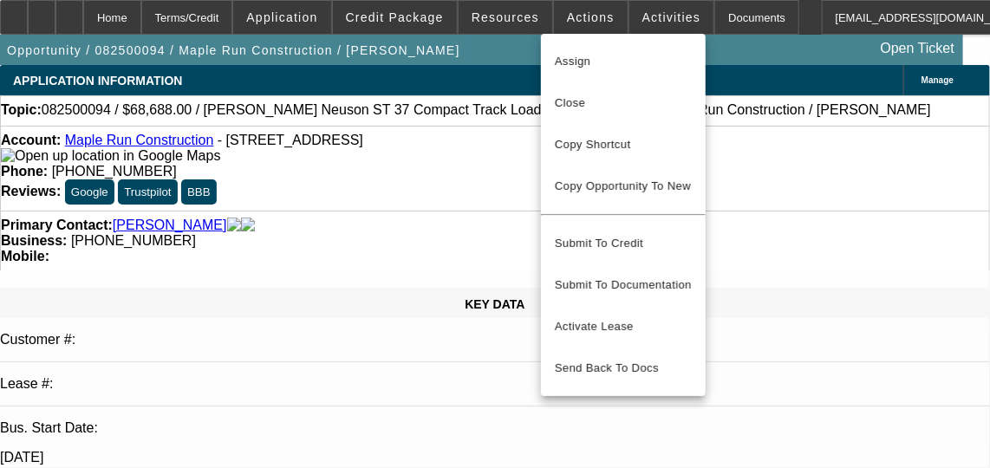
click at [577, 105] on span "Close" at bounding box center [623, 103] width 137 height 21
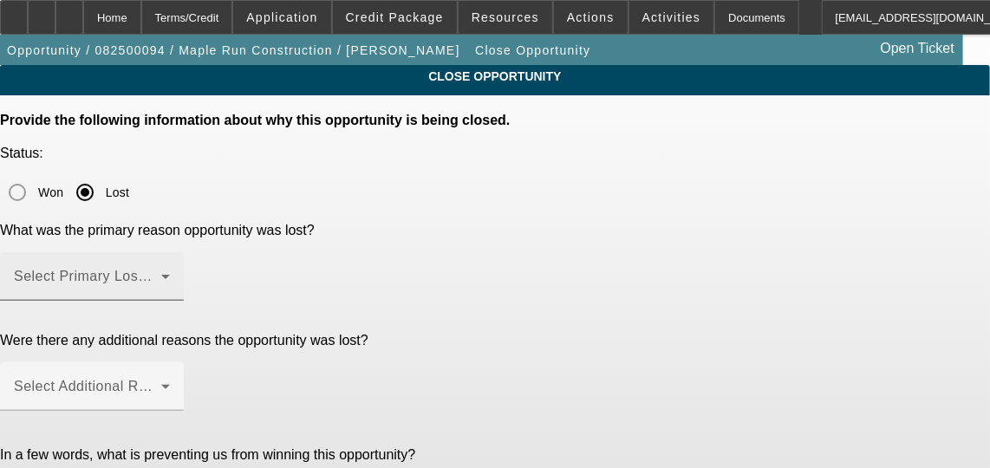
click at [170, 275] on div "Select Primary Lost Reason" at bounding box center [92, 276] width 156 height 49
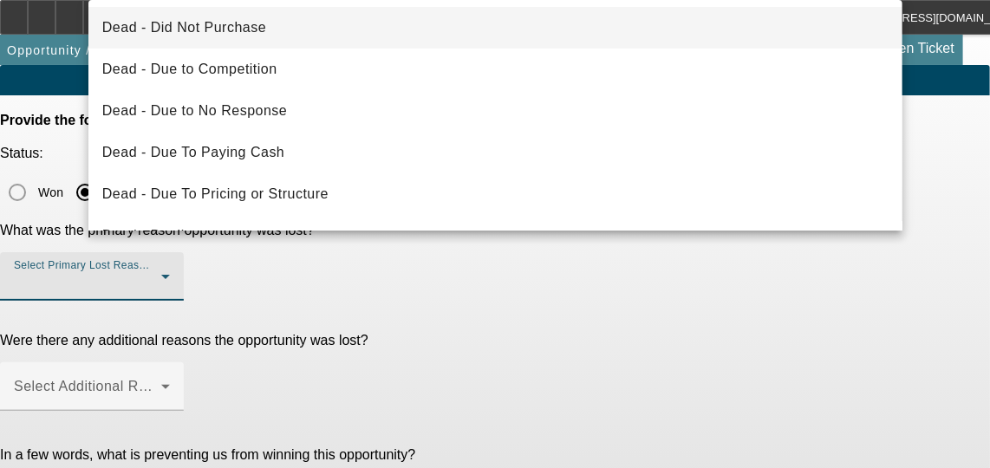
click at [321, 29] on mat-option "Dead - Did Not Purchase" at bounding box center [495, 28] width 814 height 42
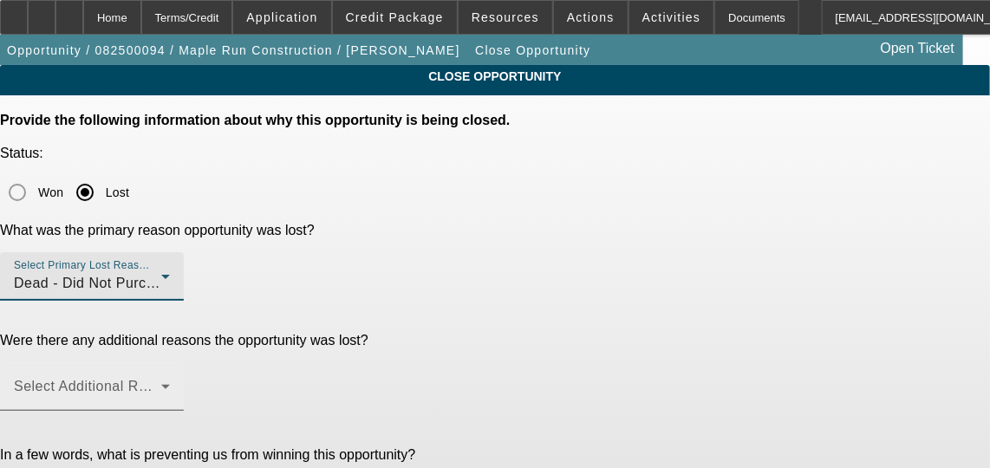
click at [185, 379] on mat-label "Select Additional Reasons" at bounding box center [100, 386] width 172 height 15
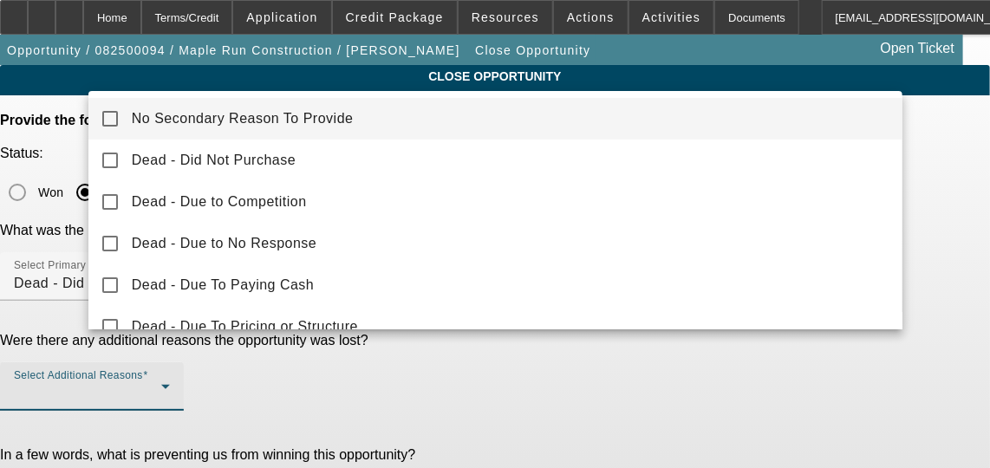
click at [296, 129] on mat-option "No Secondary Reason To Provide" at bounding box center [495, 119] width 814 height 42
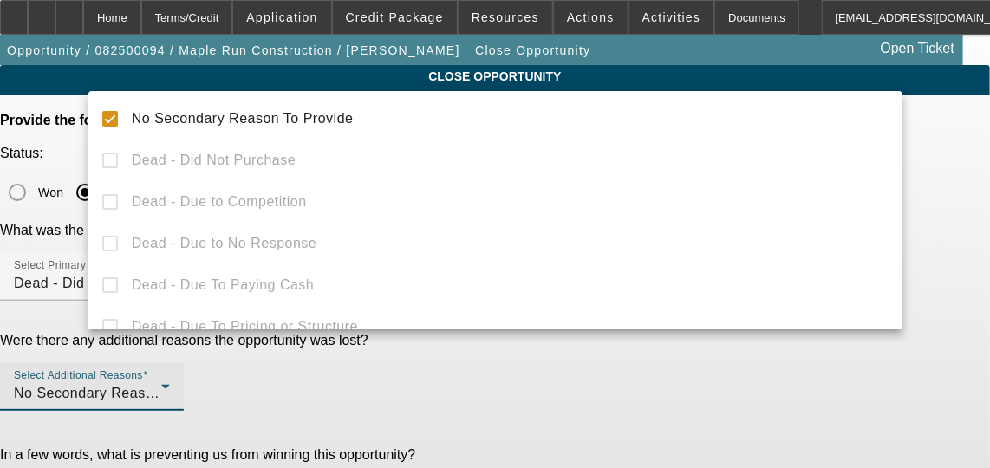
click at [268, 451] on div at bounding box center [495, 234] width 990 height 468
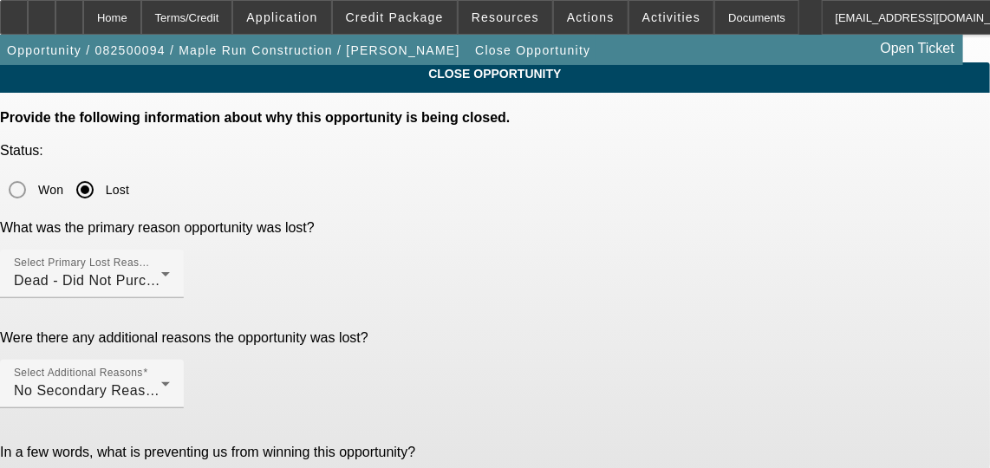
paste textarea "GA Test Opportunities"
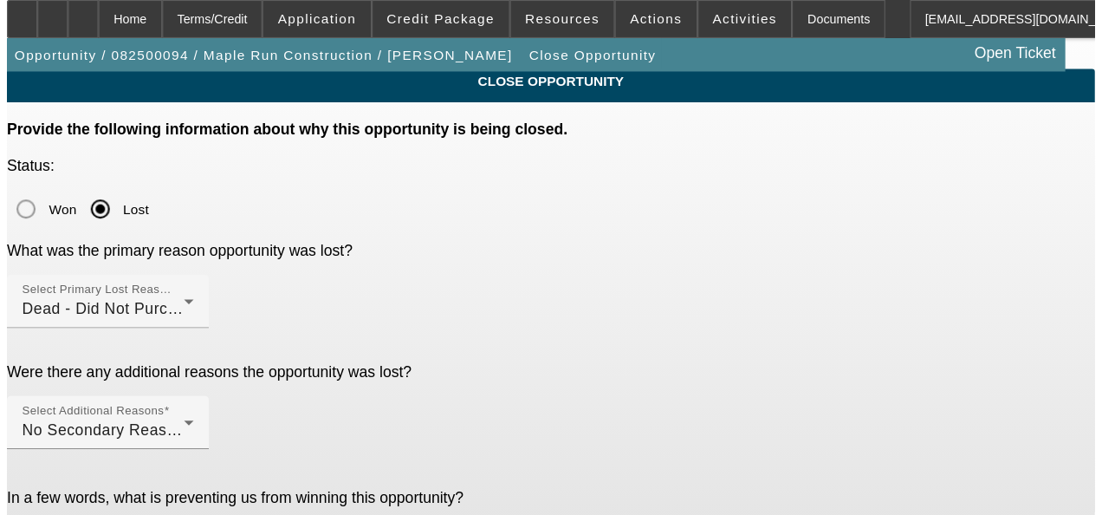
scroll to position [0, 0]
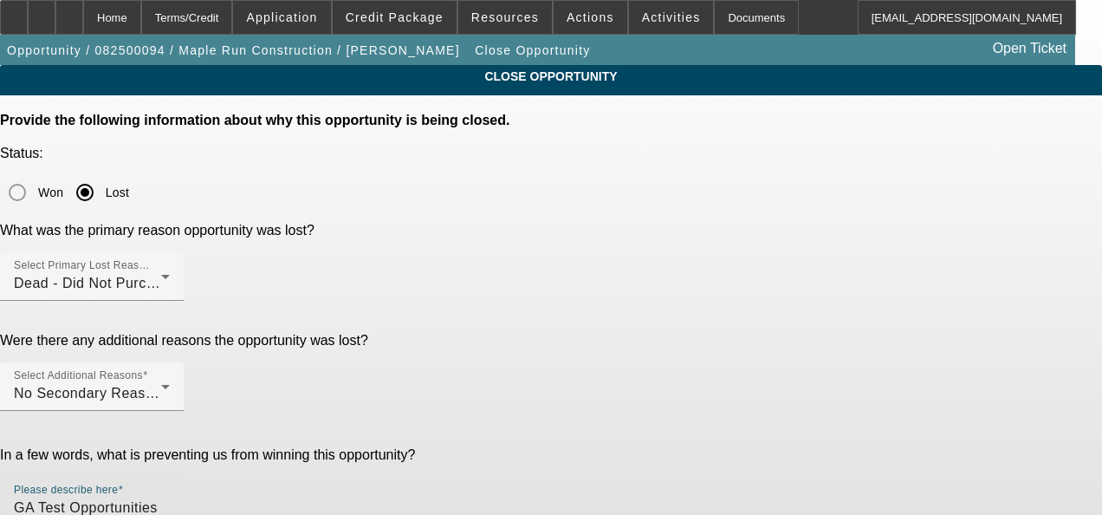
type textarea "GA Test Opportunities"
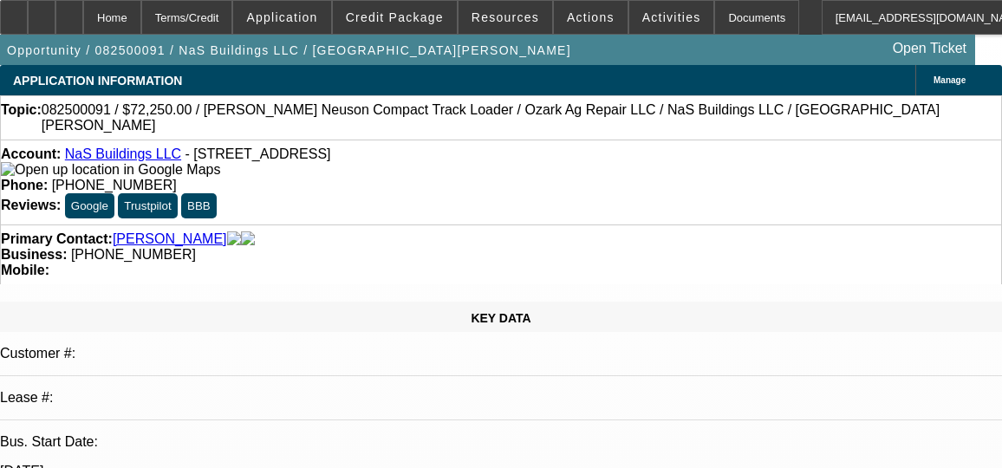
select select "0.15"
select select "2"
select select "0"
select select "1"
select select "2"
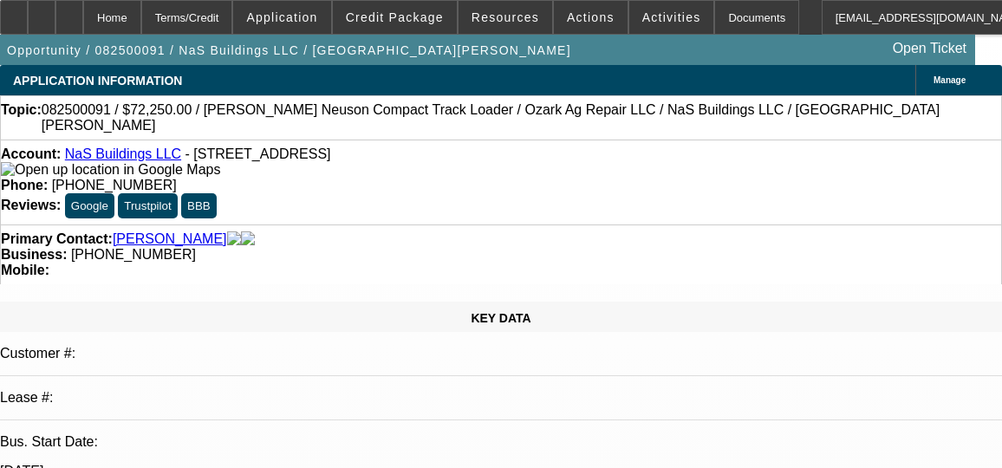
select select "6"
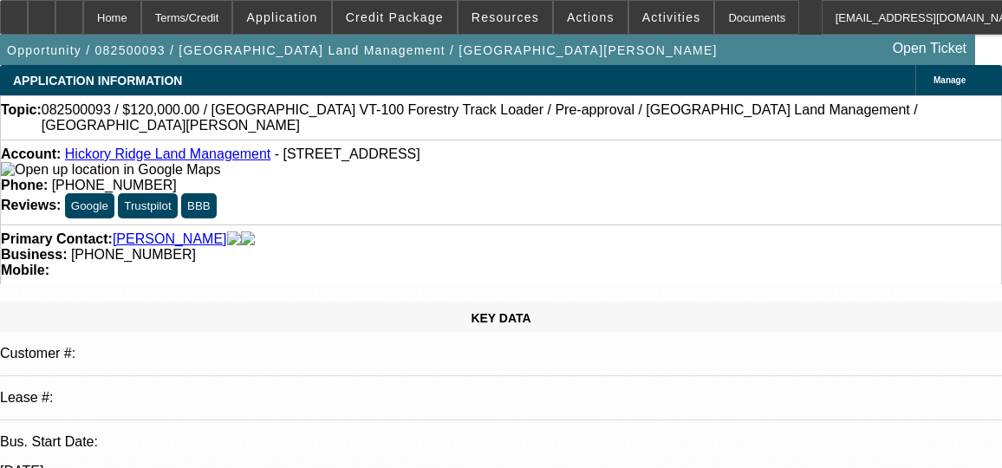
select select "0"
select select "2"
select select "0"
select select "6"
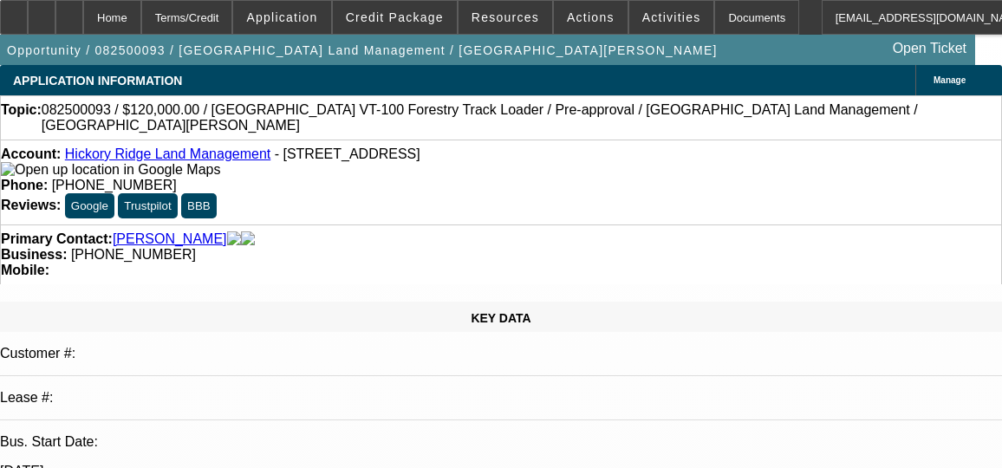
select select "0"
select select "2"
select select "0"
select select "6"
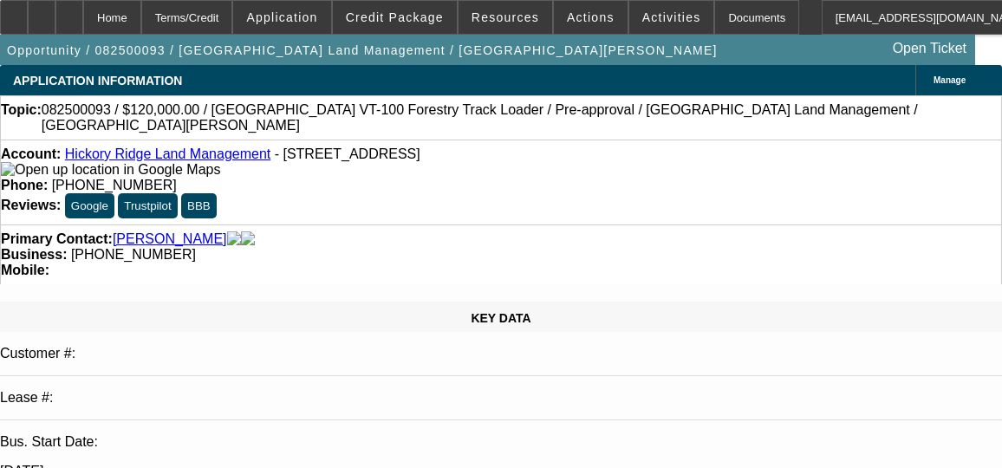
select select "0.1"
select select "2"
select select "0"
select select "6"
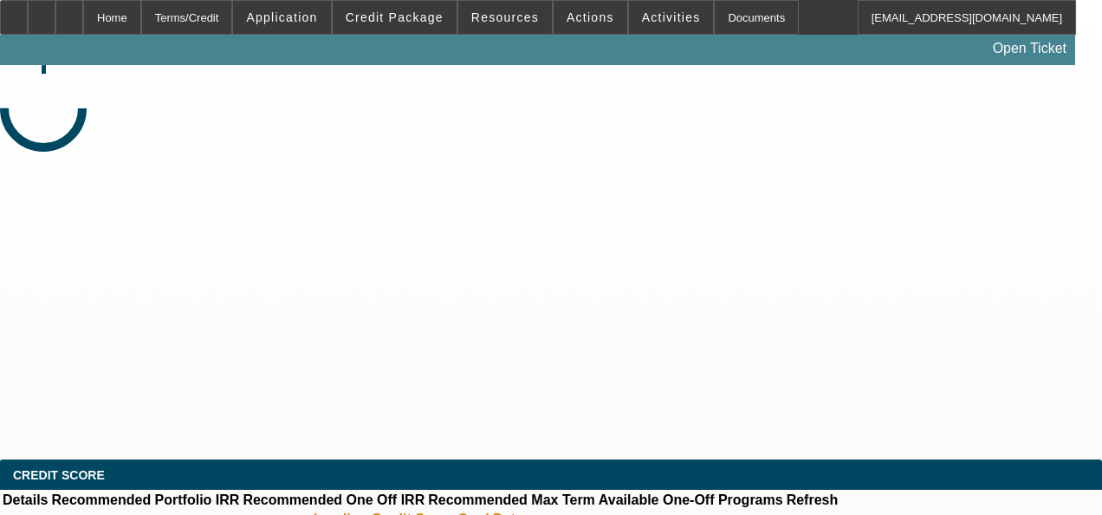
select select "0.1"
select select "2"
select select "0"
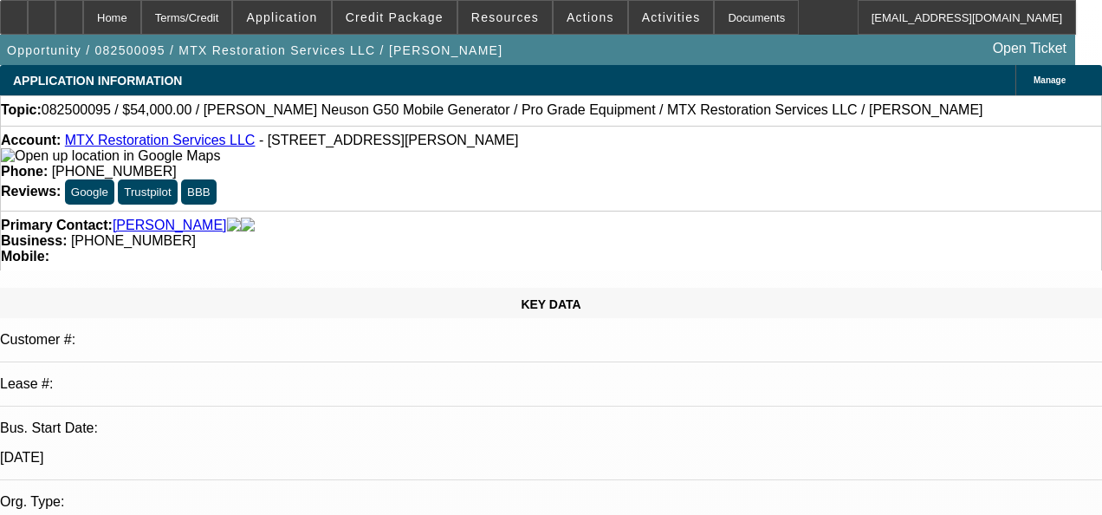
select select "1"
select select "2"
select select "6"
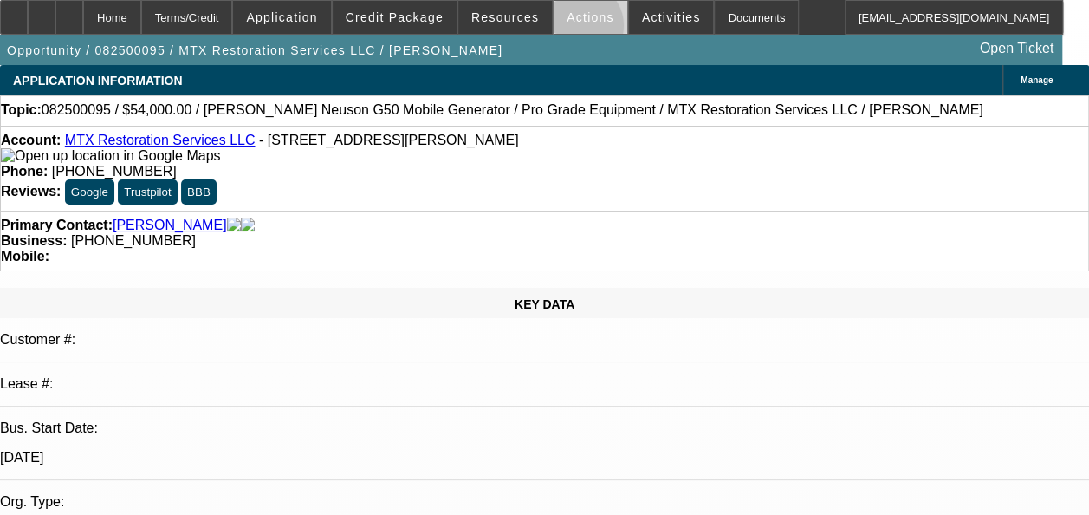
click at [567, 29] on span at bounding box center [591, 18] width 74 height 42
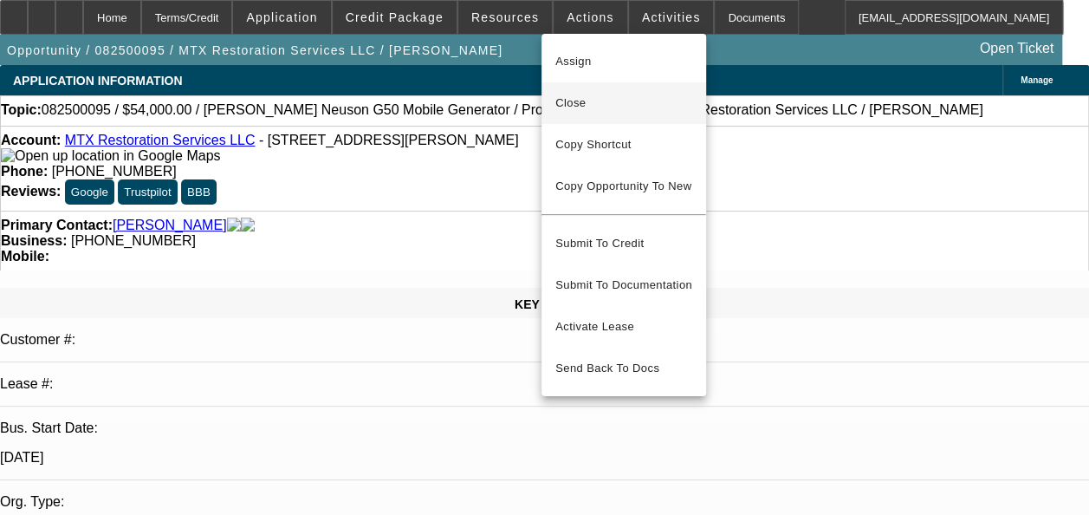
click at [586, 109] on span "Close" at bounding box center [623, 103] width 137 height 21
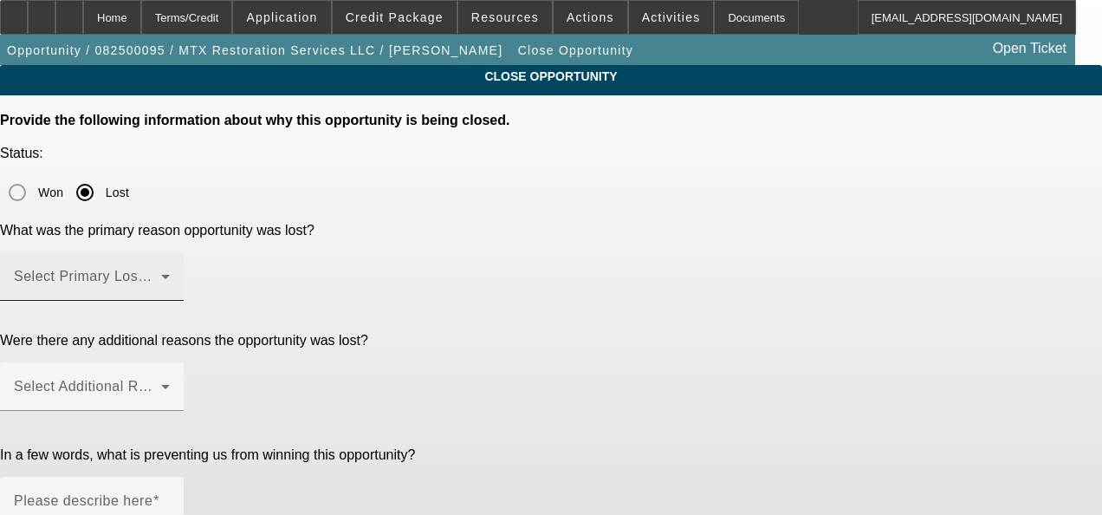
click at [184, 252] on mat-form-field "Select Primary Lost Reason" at bounding box center [92, 286] width 184 height 68
click at [161, 273] on span at bounding box center [87, 283] width 147 height 21
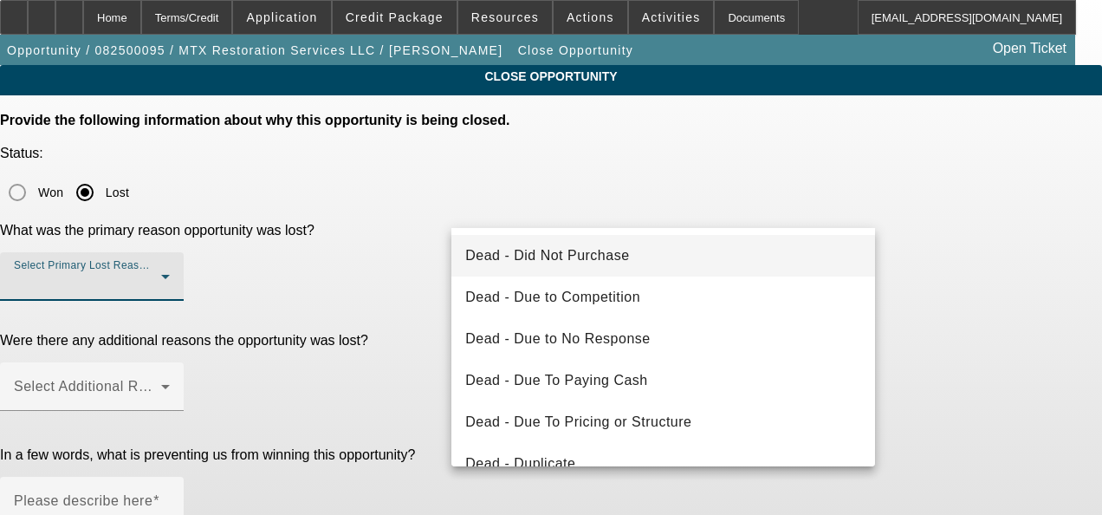
click at [568, 255] on span "Dead - Did Not Purchase" at bounding box center [547, 255] width 164 height 21
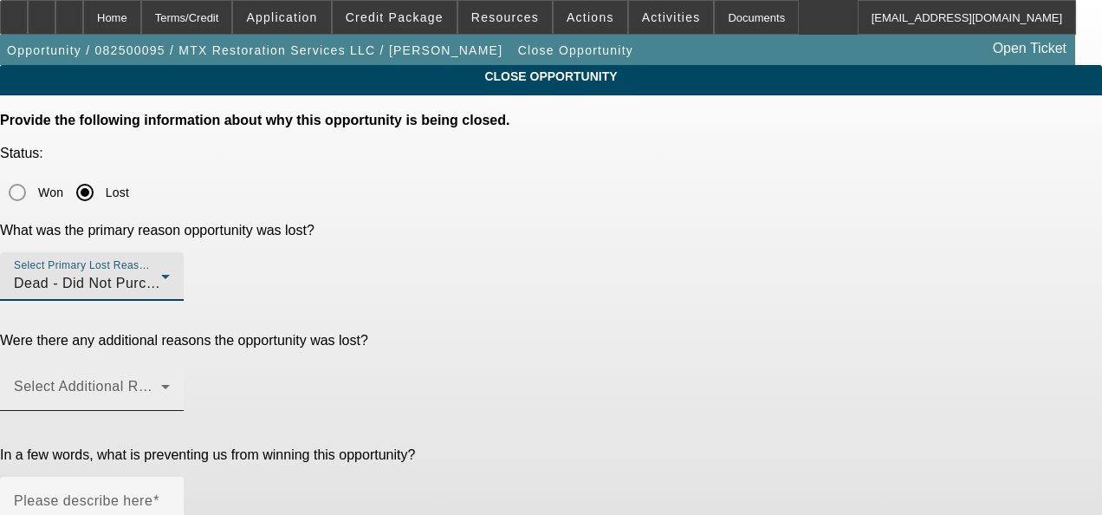
drag, startPoint x: 406, startPoint y: 280, endPoint x: 462, endPoint y: 274, distance: 56.6
click at [426, 333] on div "Were there any additional reasons the opportunity was lost?" at bounding box center [551, 341] width 1102 height 16
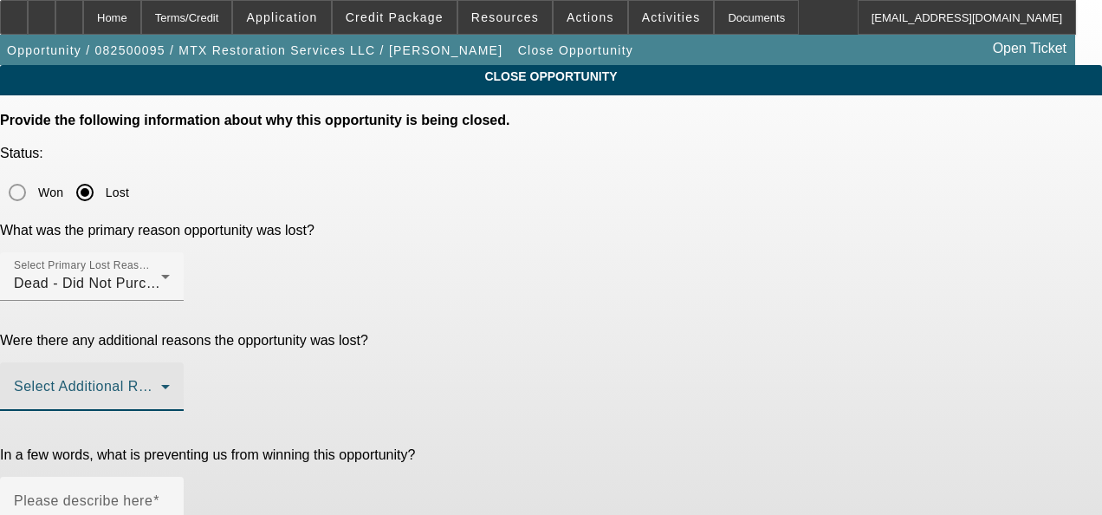
click at [161, 383] on span at bounding box center [87, 393] width 147 height 21
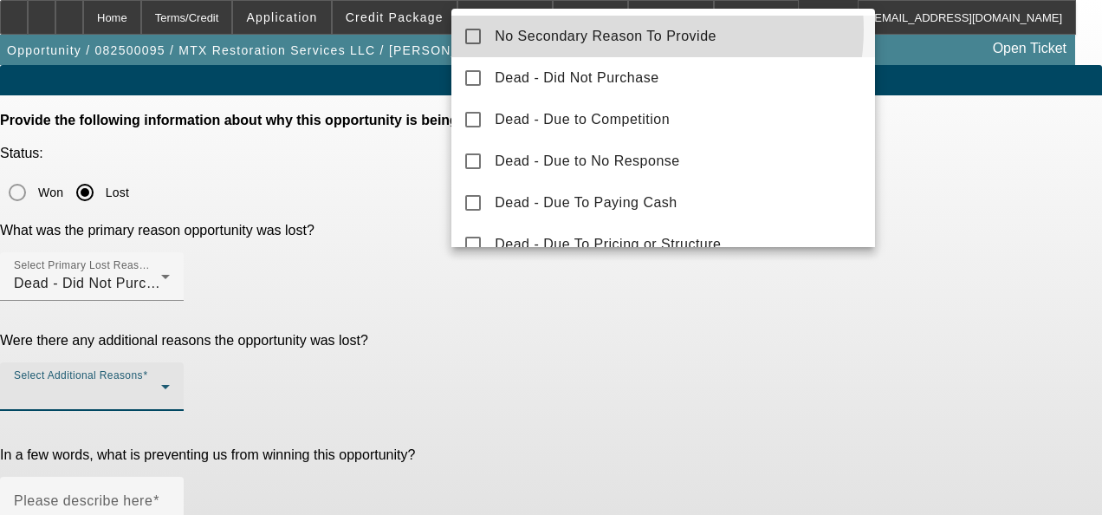
click at [648, 29] on span "No Secondary Reason To Provide" at bounding box center [606, 36] width 222 height 21
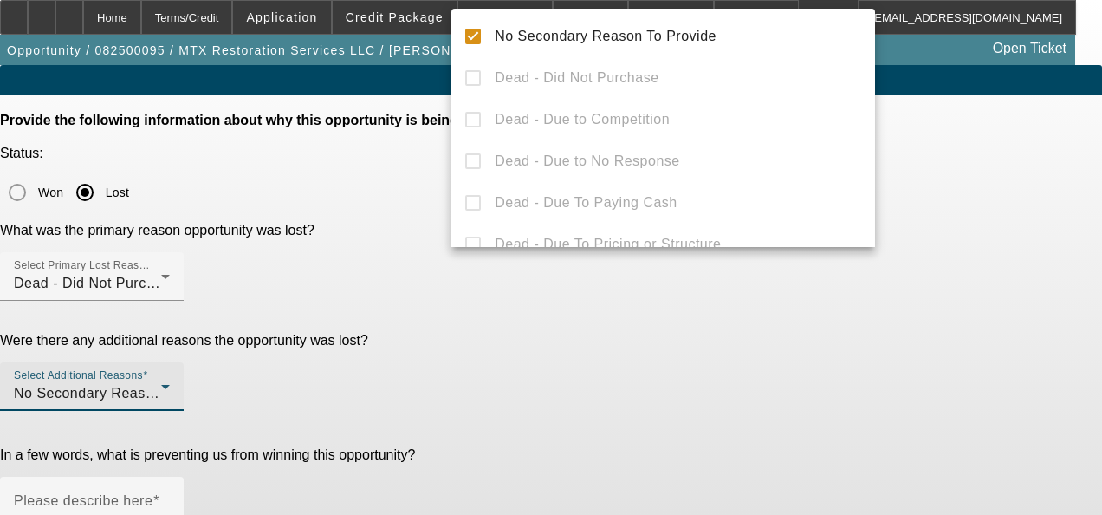
click at [535, 369] on div at bounding box center [551, 257] width 1102 height 515
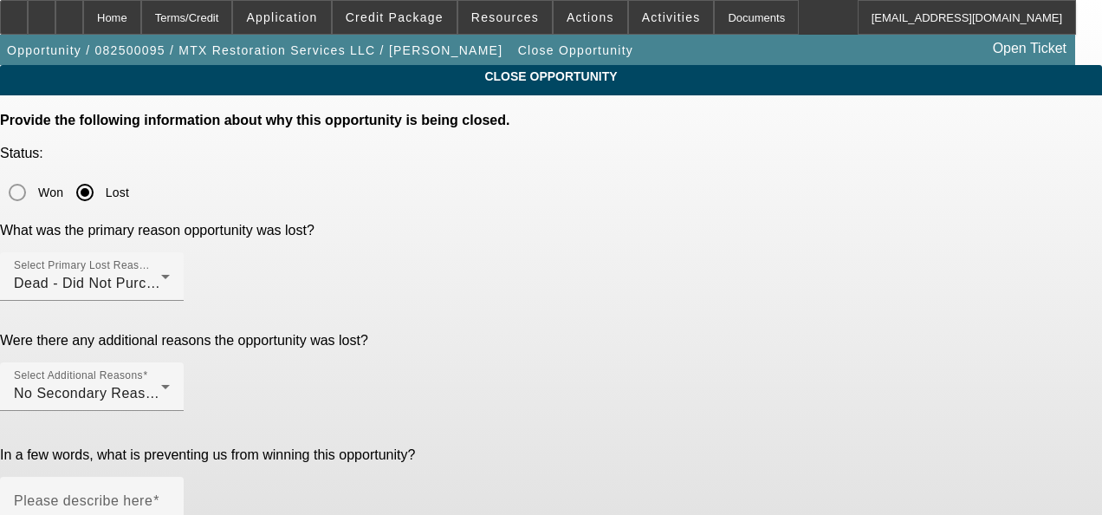
paste textarea "GA Test Opportunities"
type textarea "GA Test Opportunities"
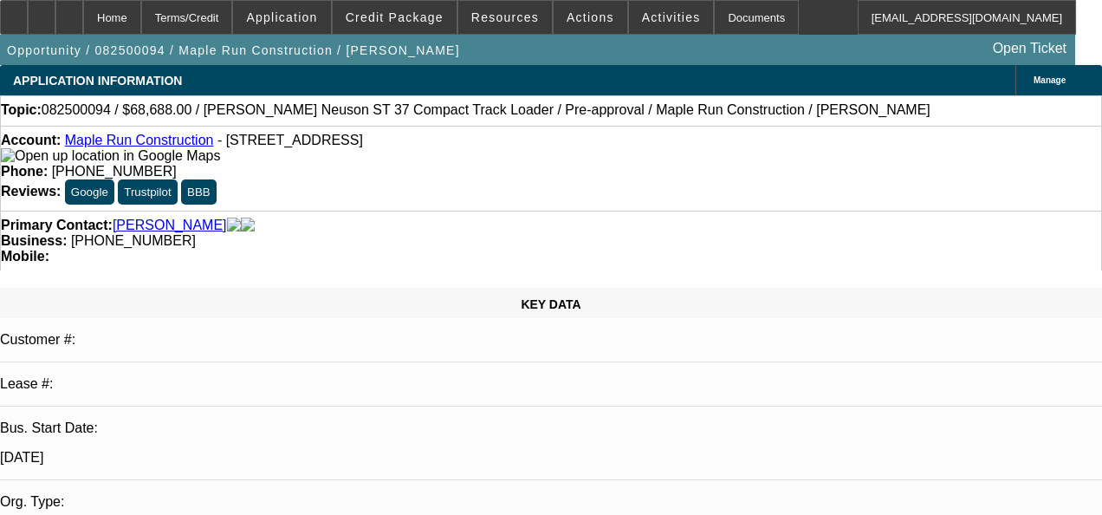
select select "0.1"
select select "2"
select select "0"
select select "0.1"
select select "2"
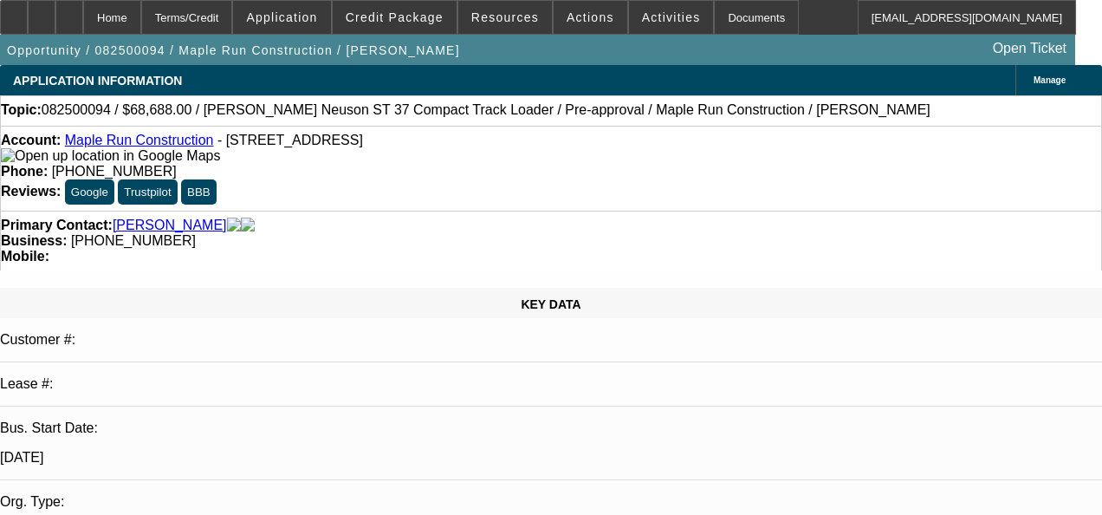
select select "0"
select select "0.1"
select select "2"
select select "0"
select select "1"
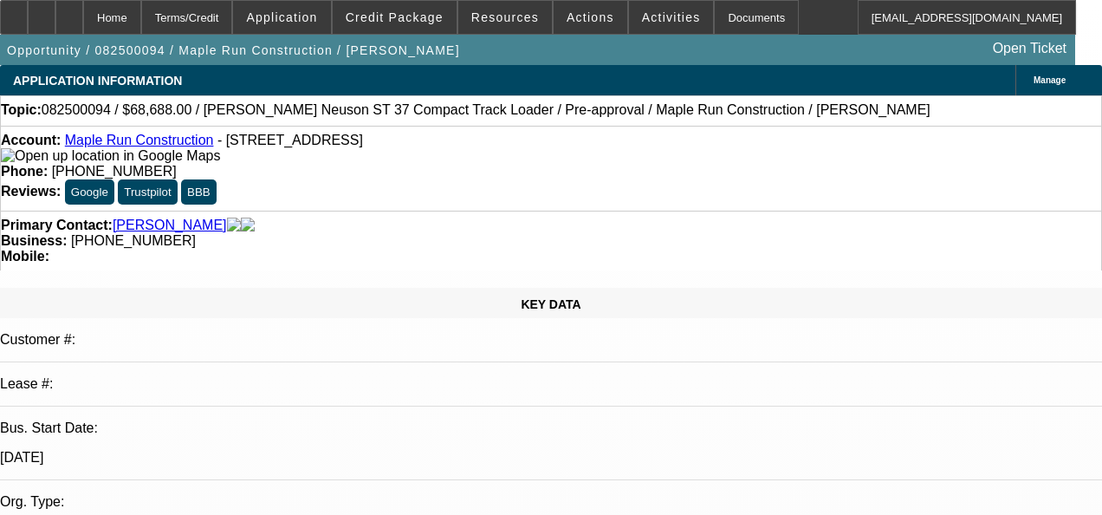
select select "2"
select select "6"
select select "1"
select select "2"
select select "6"
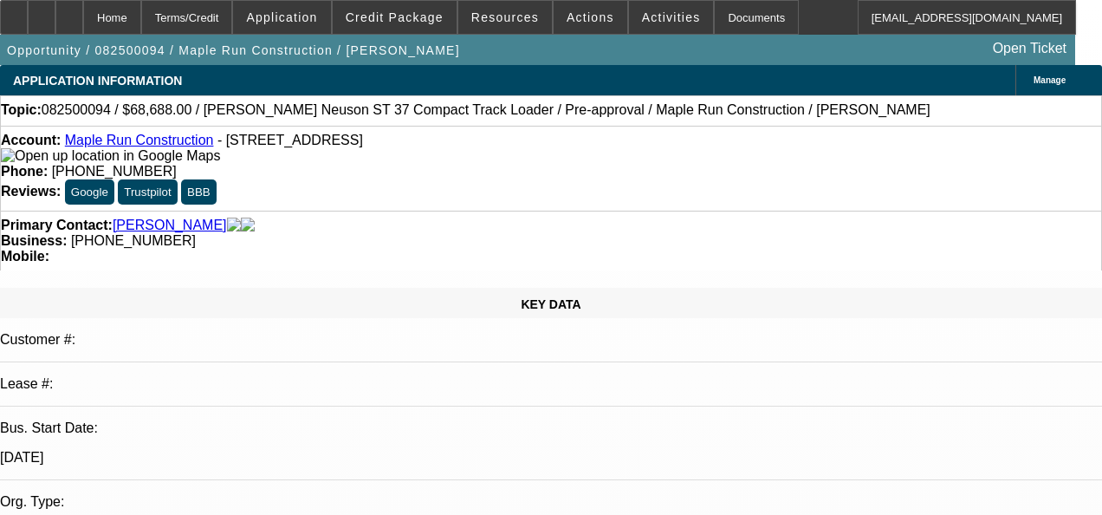
select select "1"
select select "2"
select select "6"
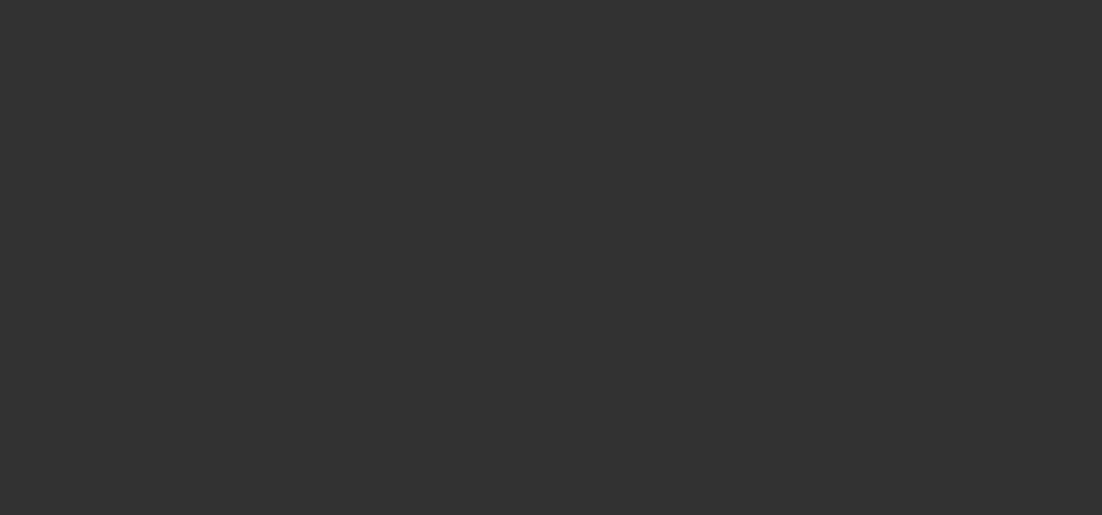
select select "0"
select select "2"
select select "0"
select select "2"
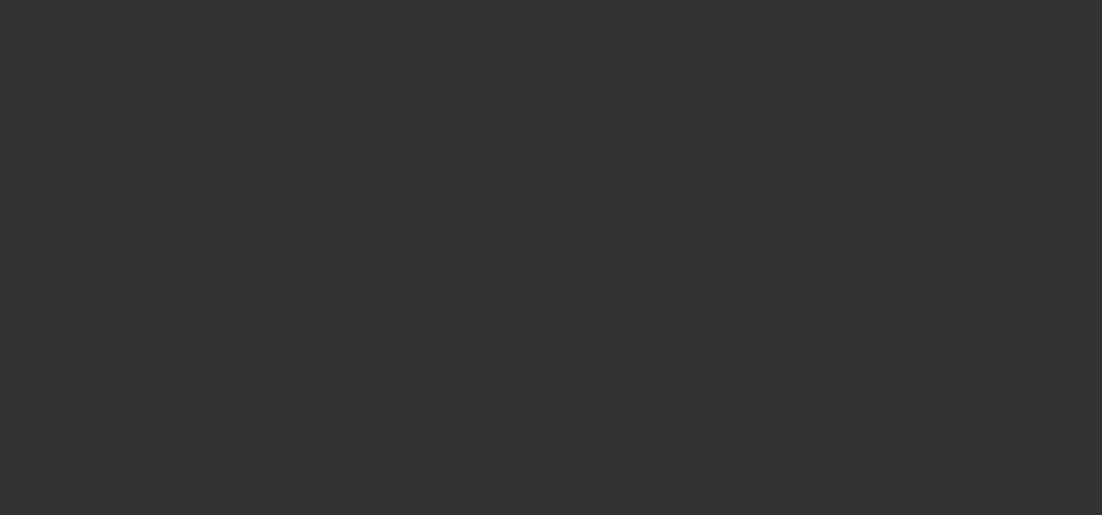
select select "0"
select select "0.1"
select select "2"
select select "0"
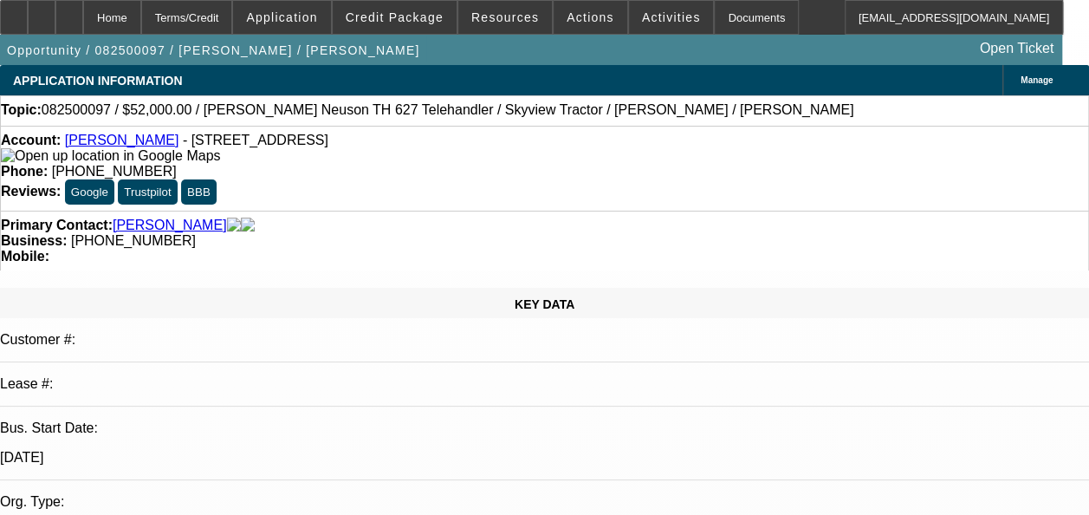
select select "1"
select select "2"
select select "1"
select select "2"
select select "1"
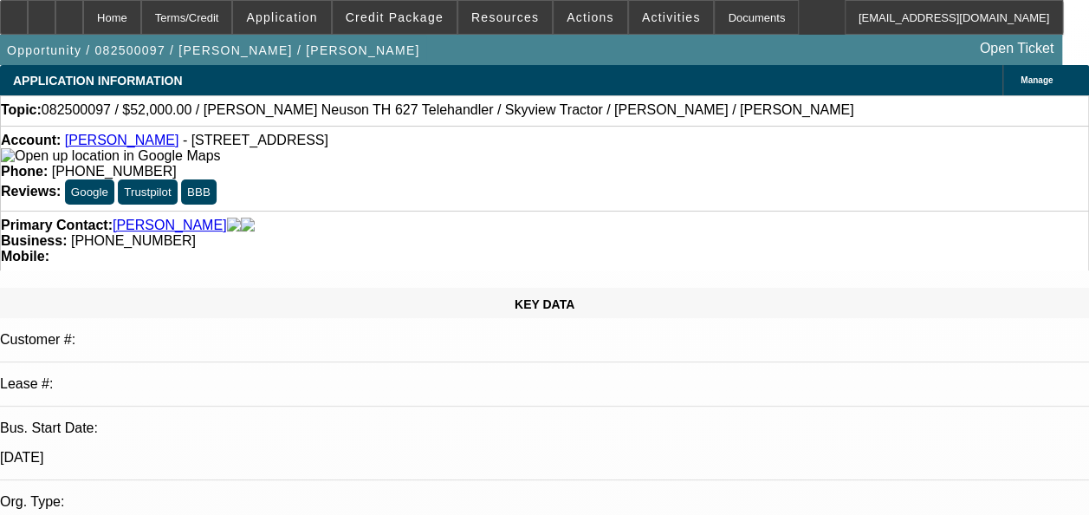
select select "2"
select select "6"
click at [574, 28] on span at bounding box center [591, 18] width 74 height 42
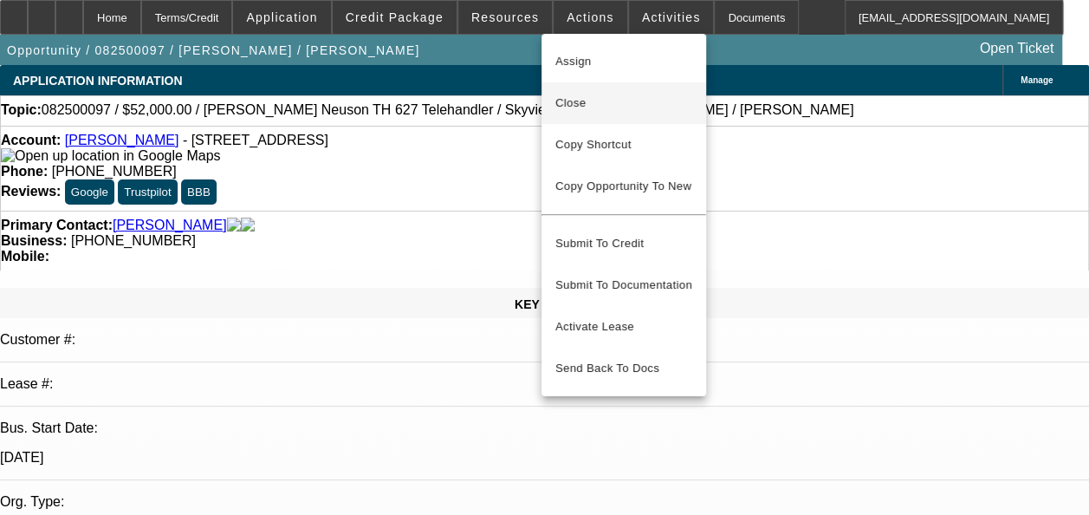
click at [581, 97] on span "Close" at bounding box center [623, 103] width 137 height 21
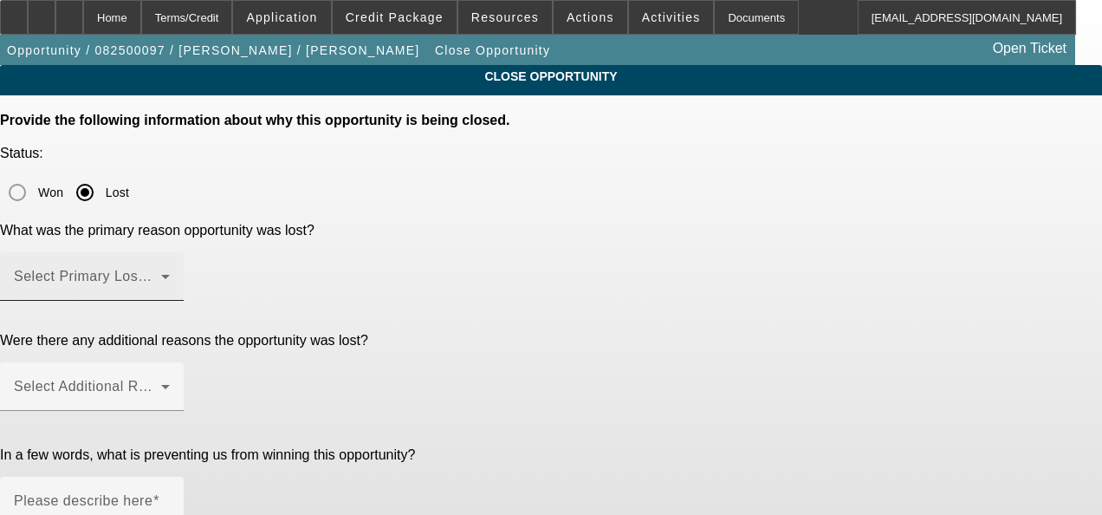
click at [161, 273] on span at bounding box center [87, 283] width 147 height 21
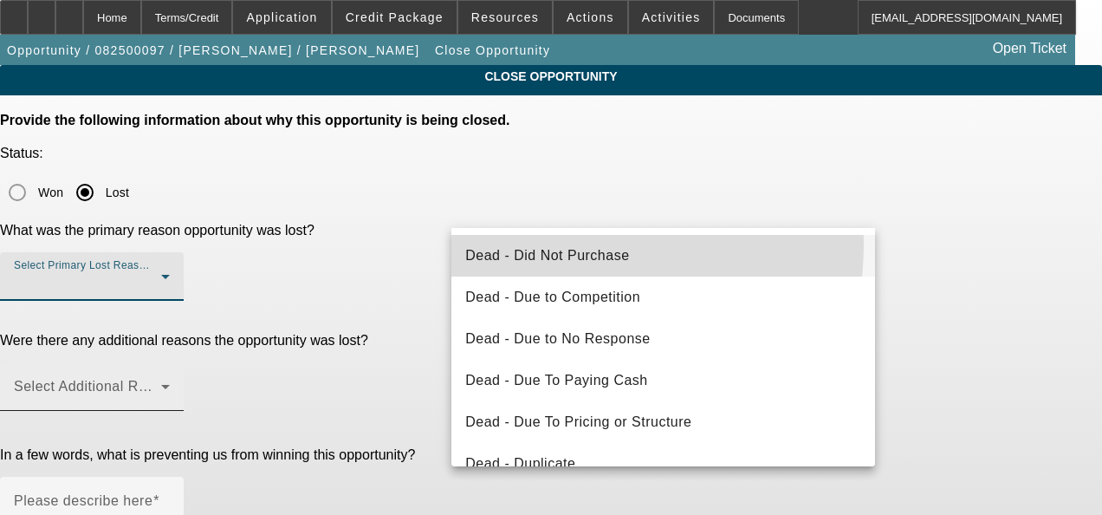
drag, startPoint x: 532, startPoint y: 244, endPoint x: 522, endPoint y: 253, distance: 13.5
click at [532, 248] on mat-option "Dead - Did Not Purchase" at bounding box center [663, 256] width 424 height 42
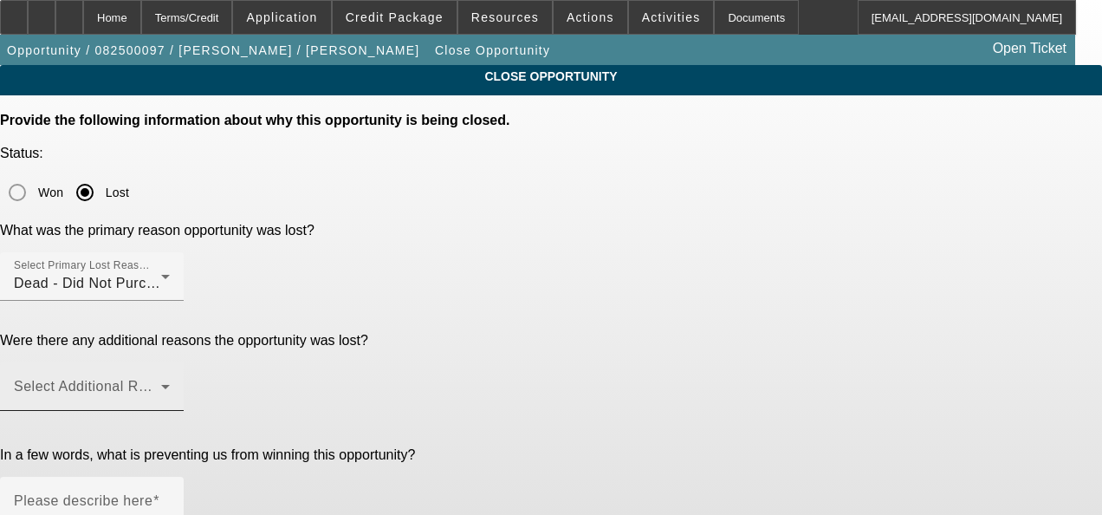
drag, startPoint x: 402, startPoint y: 281, endPoint x: 473, endPoint y: 275, distance: 71.3
click at [407, 333] on p "Were there any additional reasons the opportunity was lost?" at bounding box center [551, 341] width 1102 height 16
click at [161, 383] on span at bounding box center [87, 393] width 147 height 21
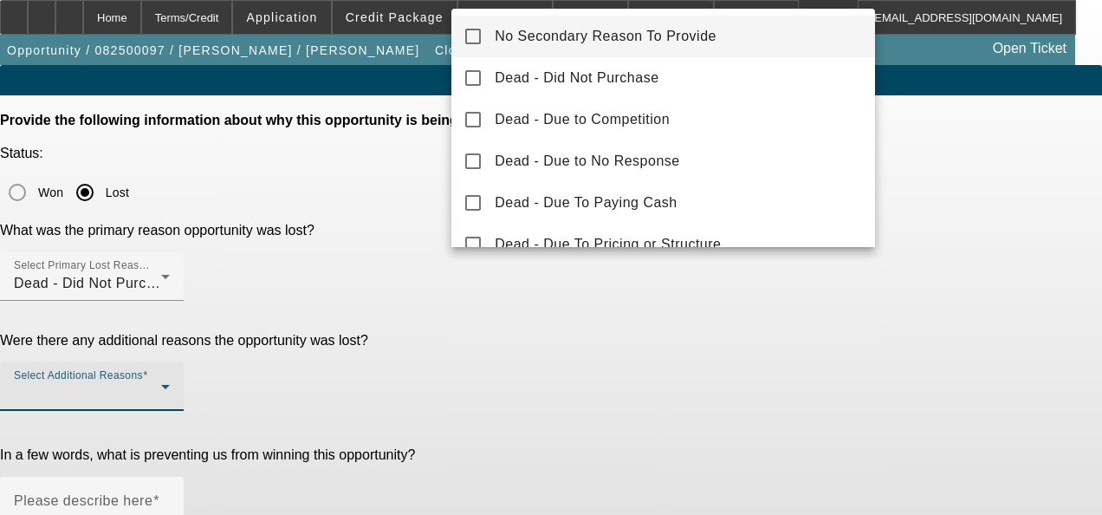
click at [620, 26] on mat-option "No Secondary Reason To Provide" at bounding box center [663, 37] width 424 height 42
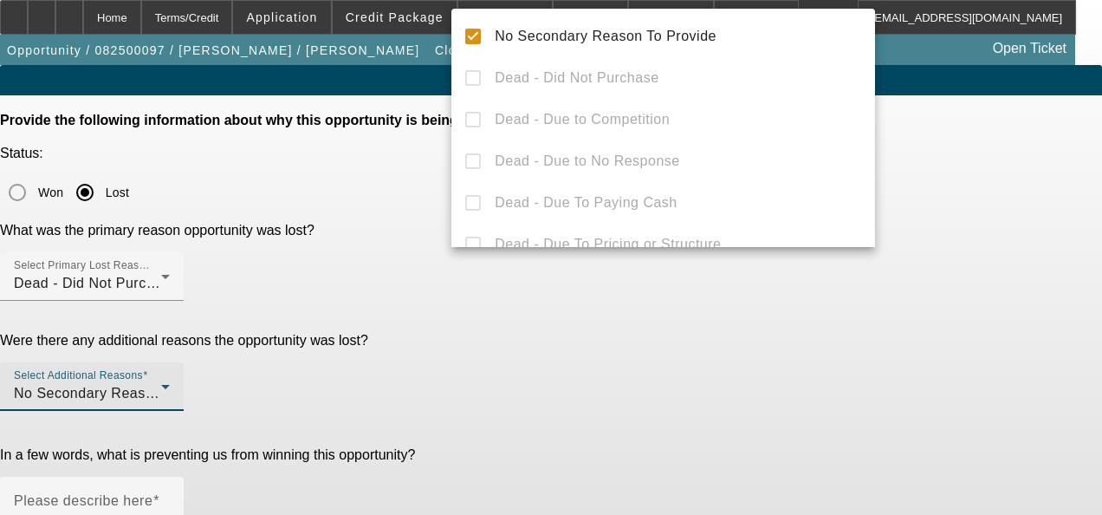
click at [506, 367] on div at bounding box center [551, 257] width 1102 height 515
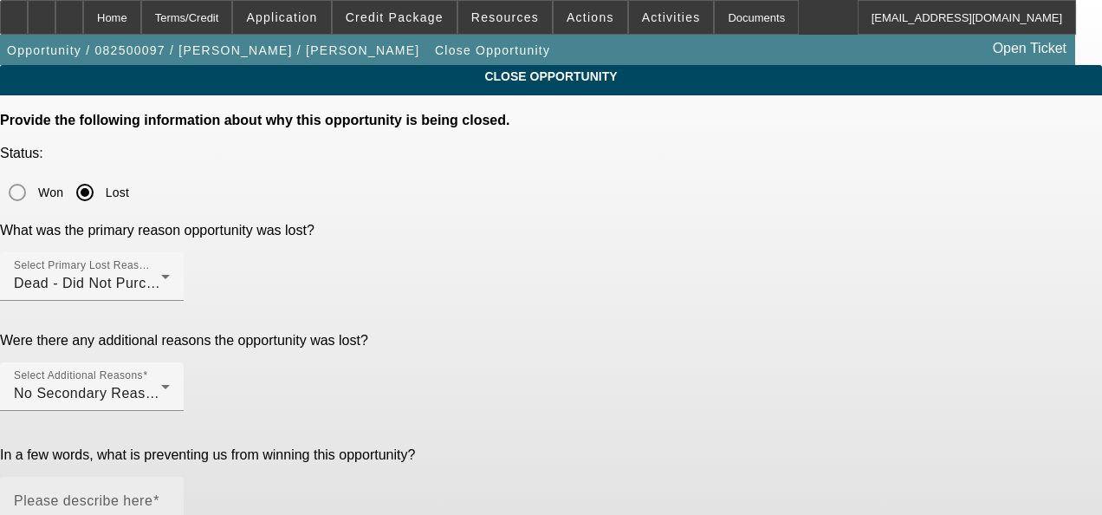
paste textarea "GA Test Opportunities"
type textarea "GA Test Opportunities"
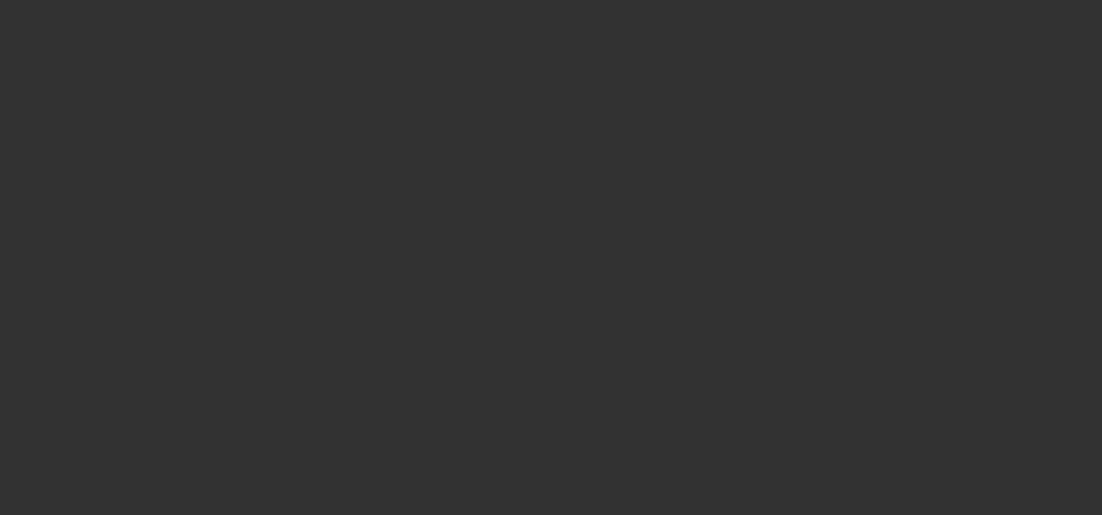
select select "0"
select select "2"
select select "0"
select select "6"
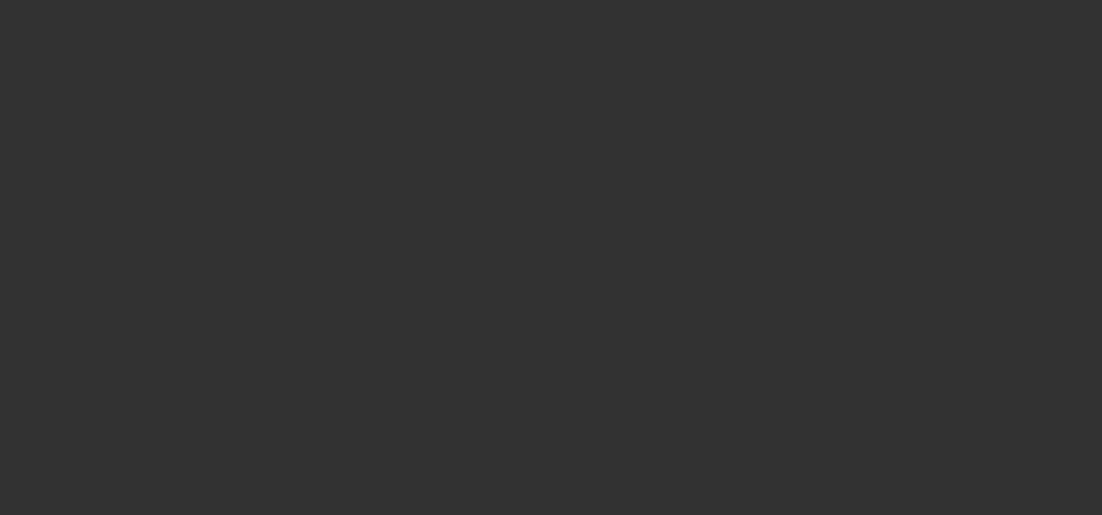
select select "0"
select select "2"
select select "0"
select select "6"
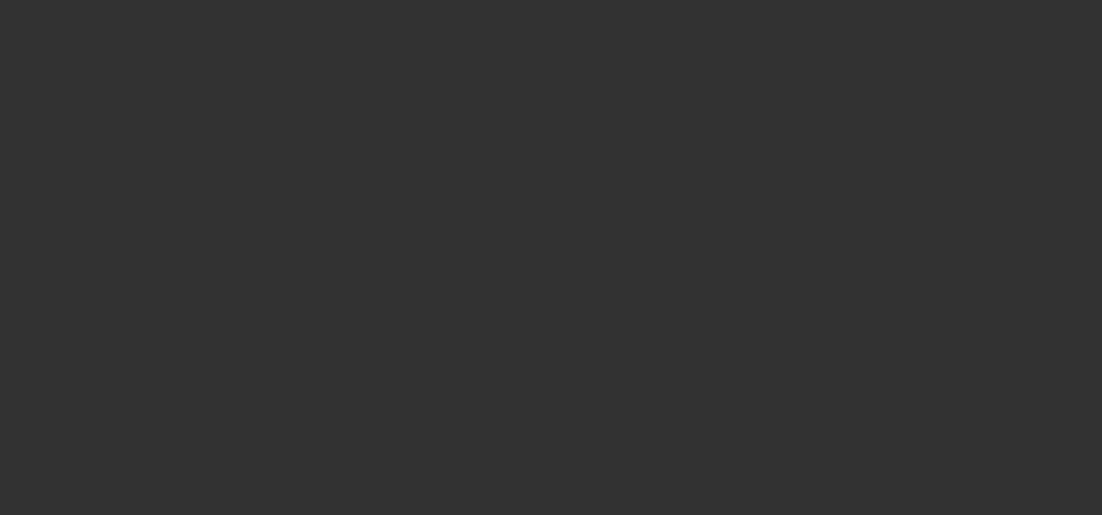
select select "0.1"
select select "2"
select select "0"
select select "6"
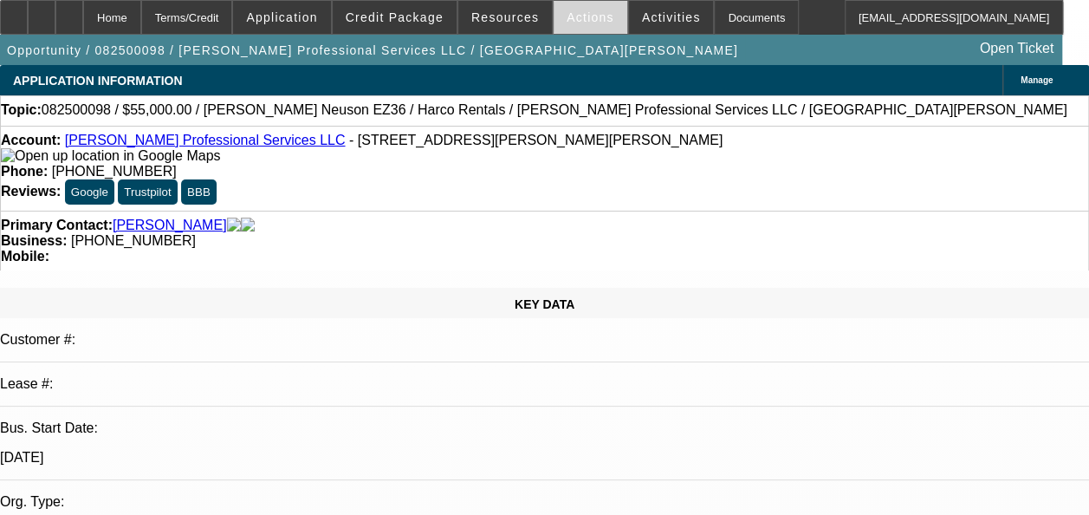
click at [571, 17] on span "Actions" at bounding box center [591, 17] width 48 height 14
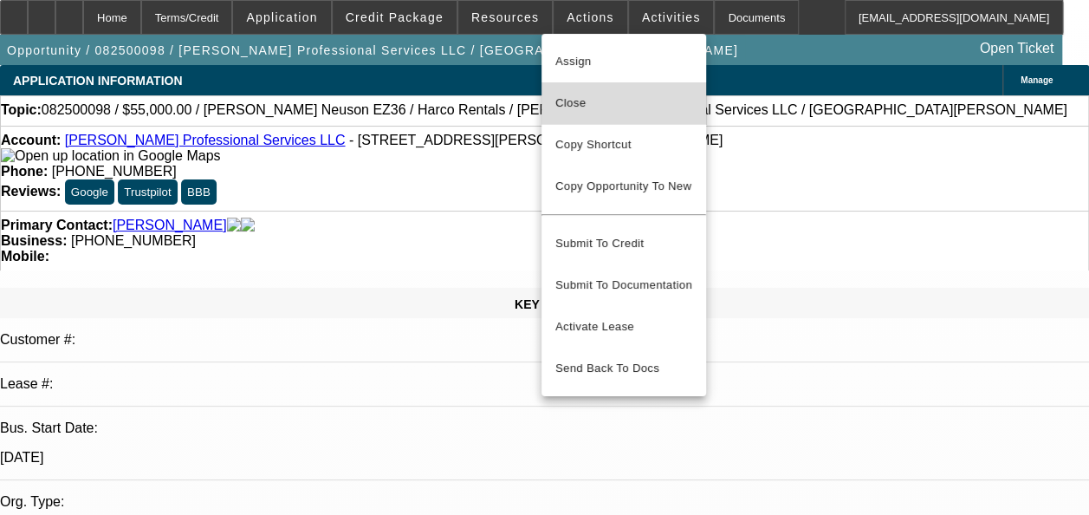
click at [582, 110] on span "Close" at bounding box center [623, 103] width 137 height 21
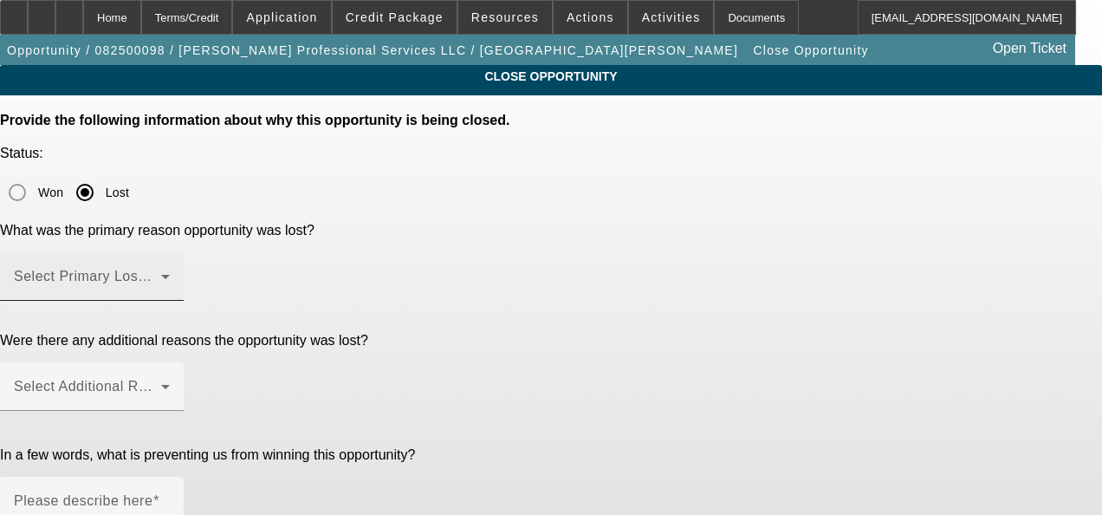
click at [161, 273] on span at bounding box center [87, 283] width 147 height 21
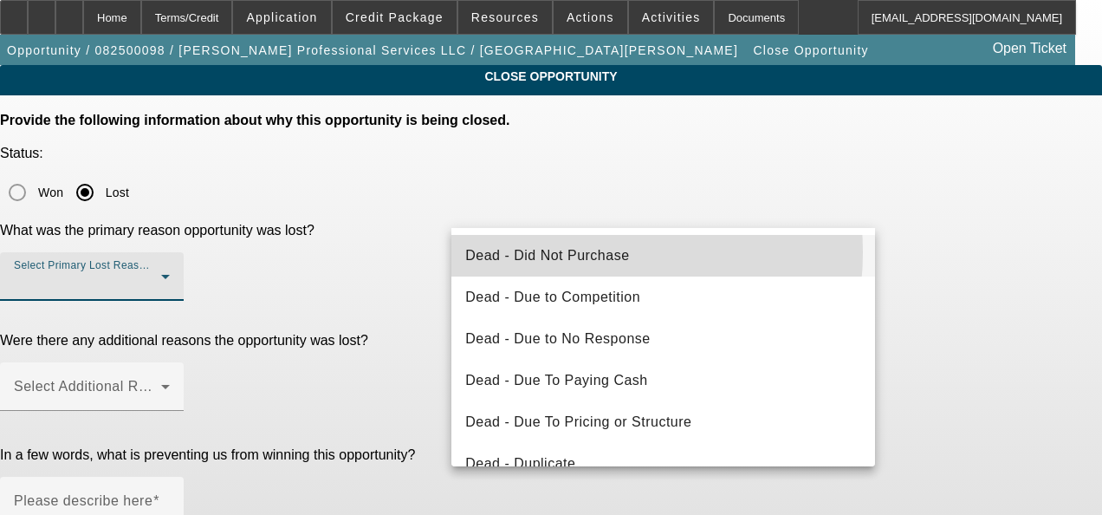
click at [561, 256] on span "Dead - Did Not Purchase" at bounding box center [547, 255] width 164 height 21
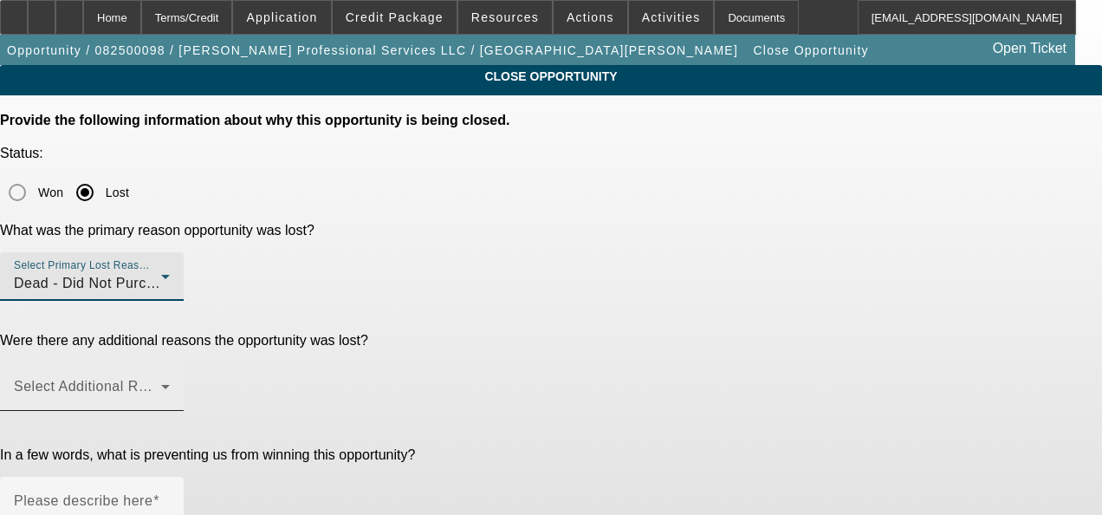
click at [161, 383] on span at bounding box center [87, 393] width 147 height 21
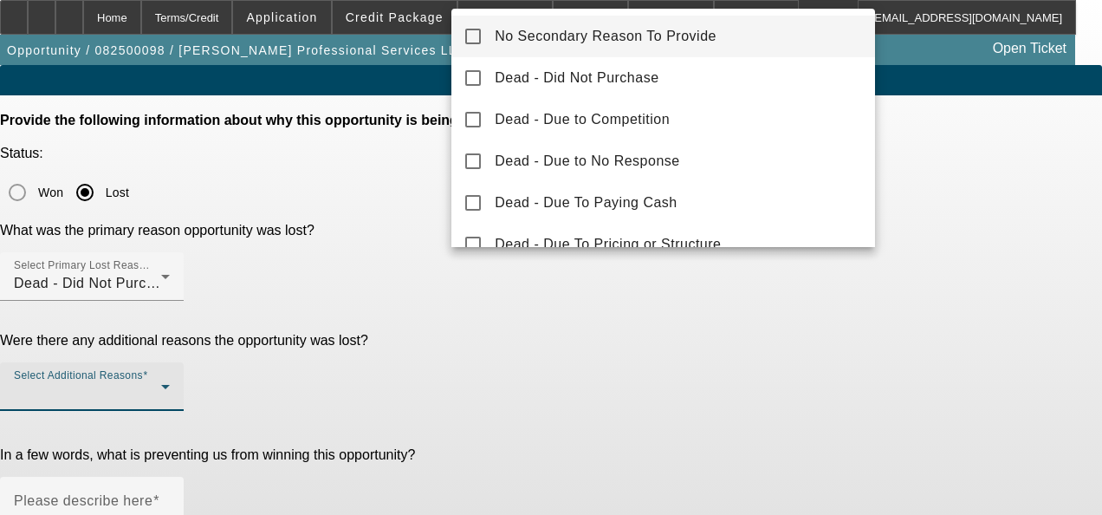
click at [652, 30] on span "No Secondary Reason To Provide" at bounding box center [606, 36] width 222 height 21
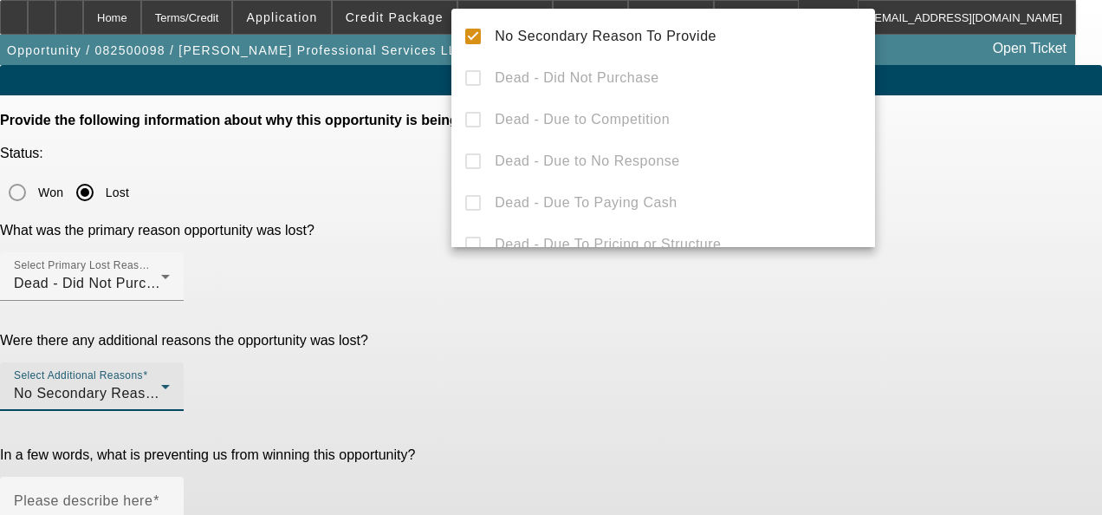
click at [548, 350] on div at bounding box center [551, 257] width 1102 height 515
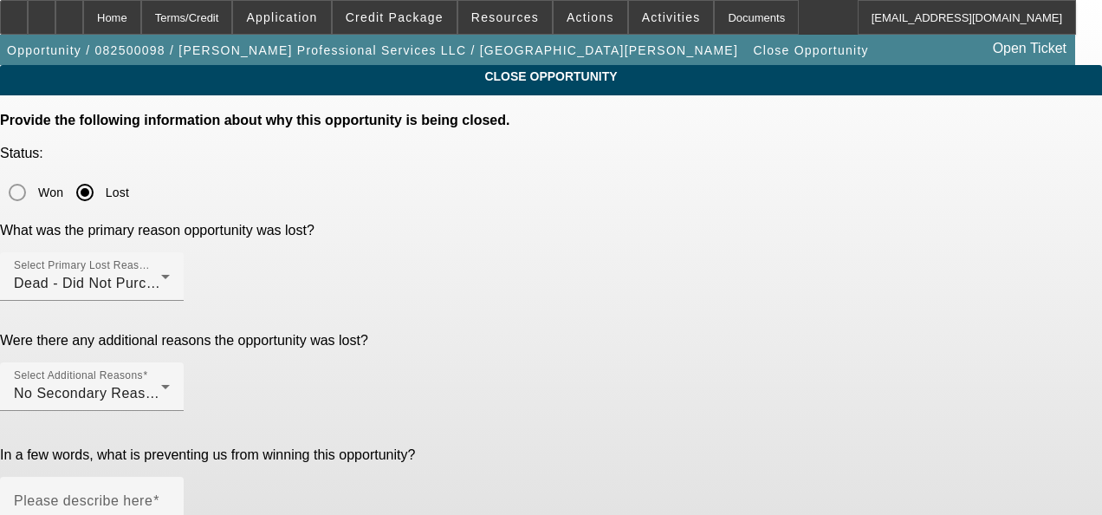
paste textarea "GA Test Opportunities"
type textarea "GA Test Opportunities"
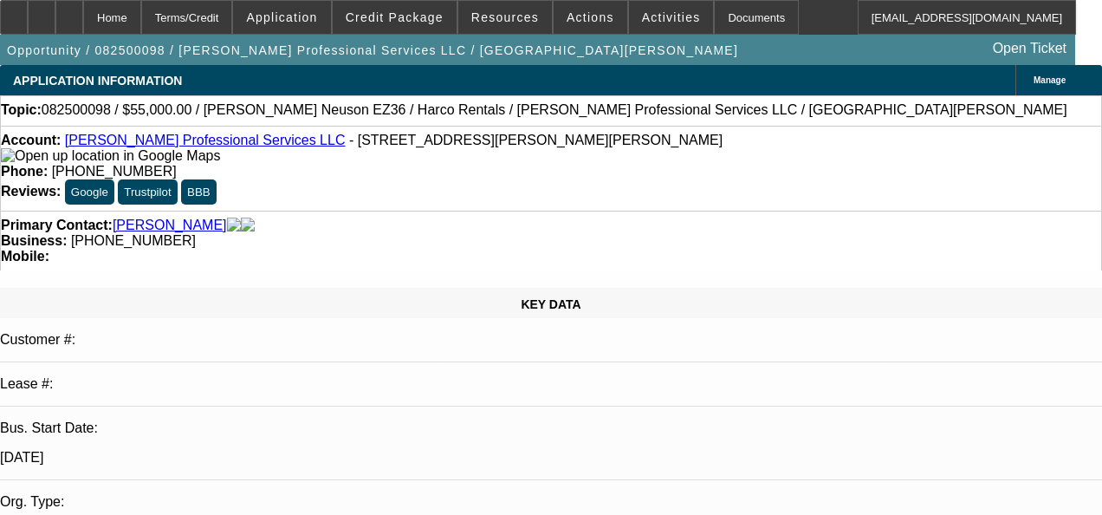
select select "0"
select select "2"
select select "0"
select select "2"
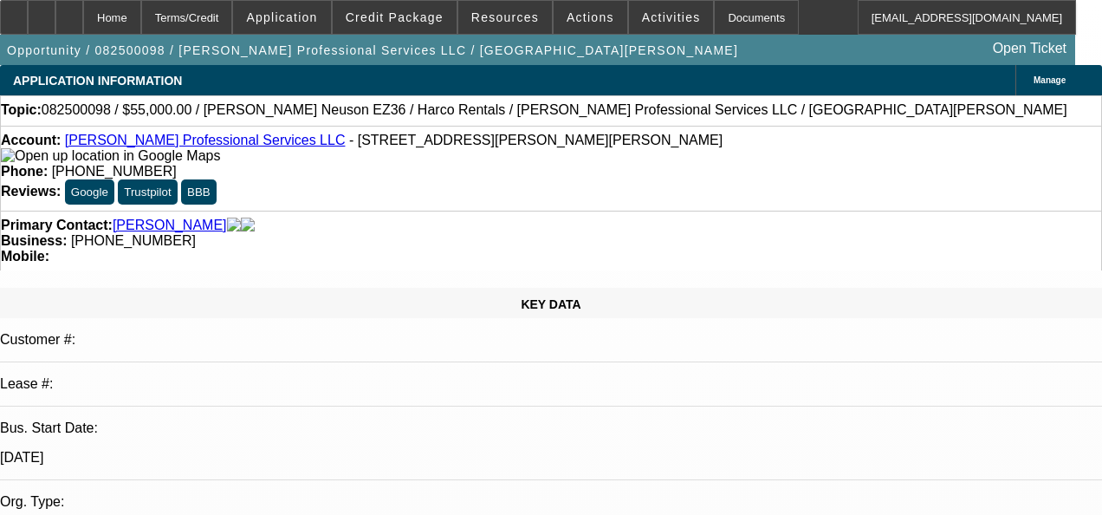
select select "0"
select select "0.1"
select select "2"
select select "0"
select select "1"
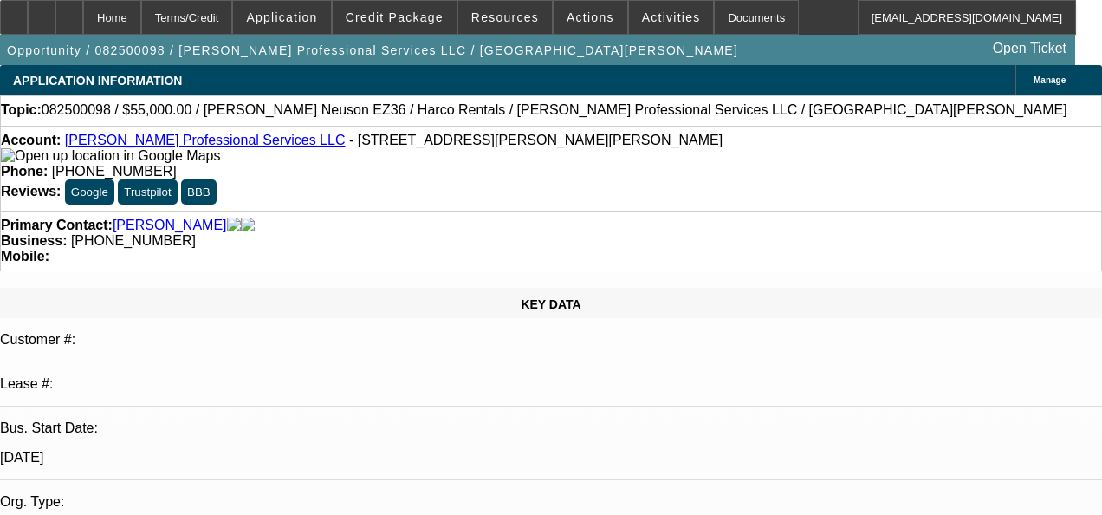
select select "2"
select select "6"
select select "1"
select select "2"
select select "6"
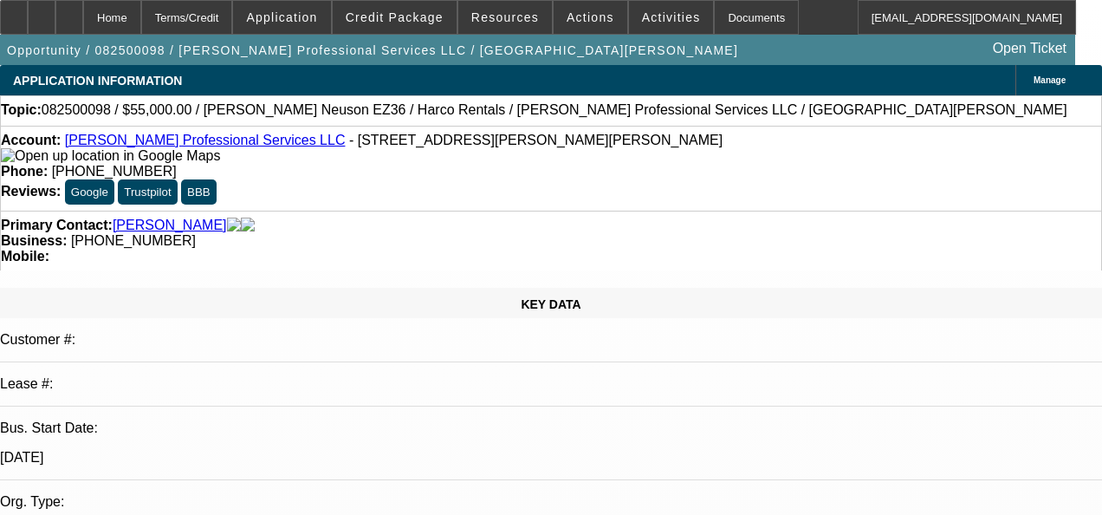
select select "1"
select select "2"
select select "6"
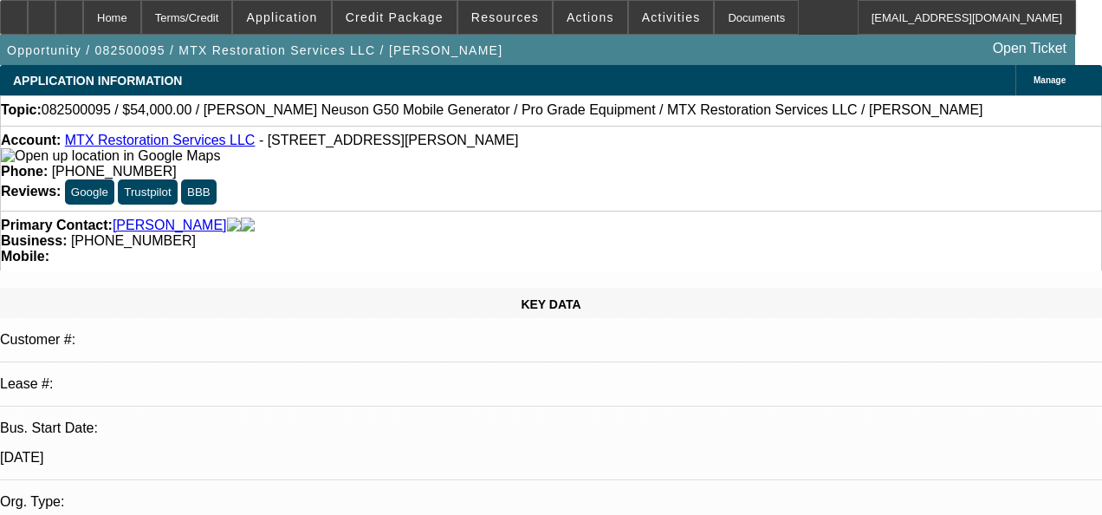
select select "0.1"
select select "2"
select select "0"
select select "1"
select select "2"
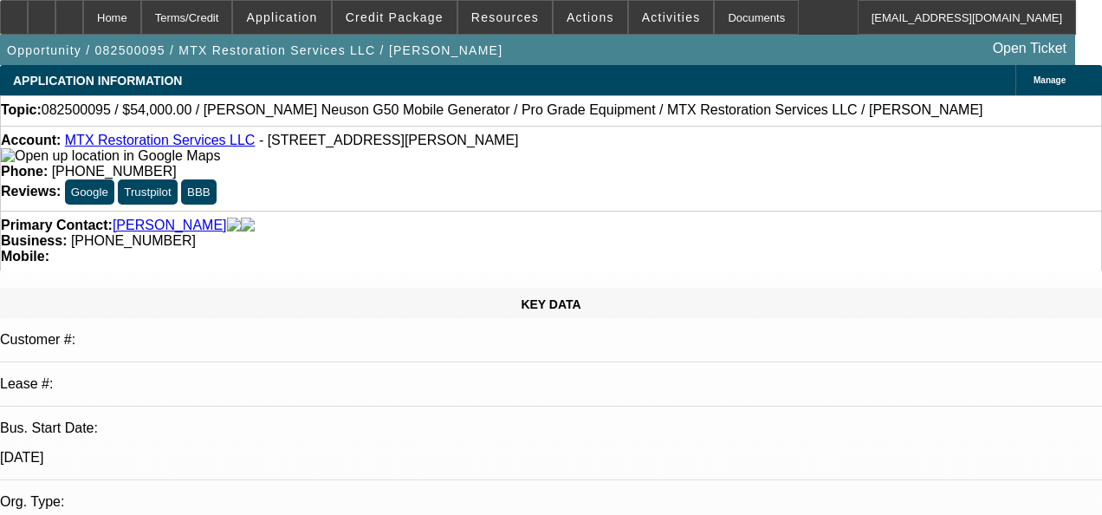
select select "6"
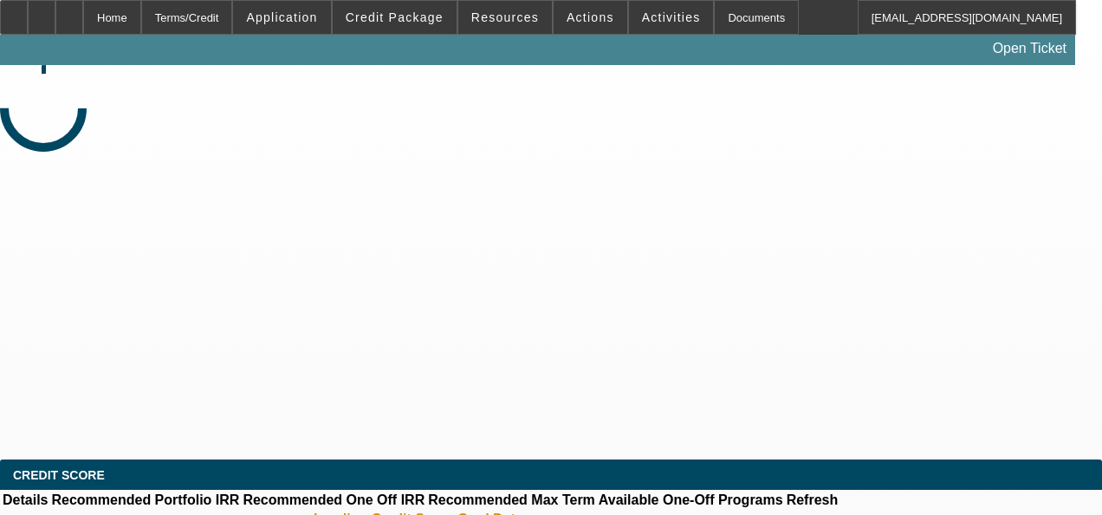
select select "0.1"
select select "2"
select select "0"
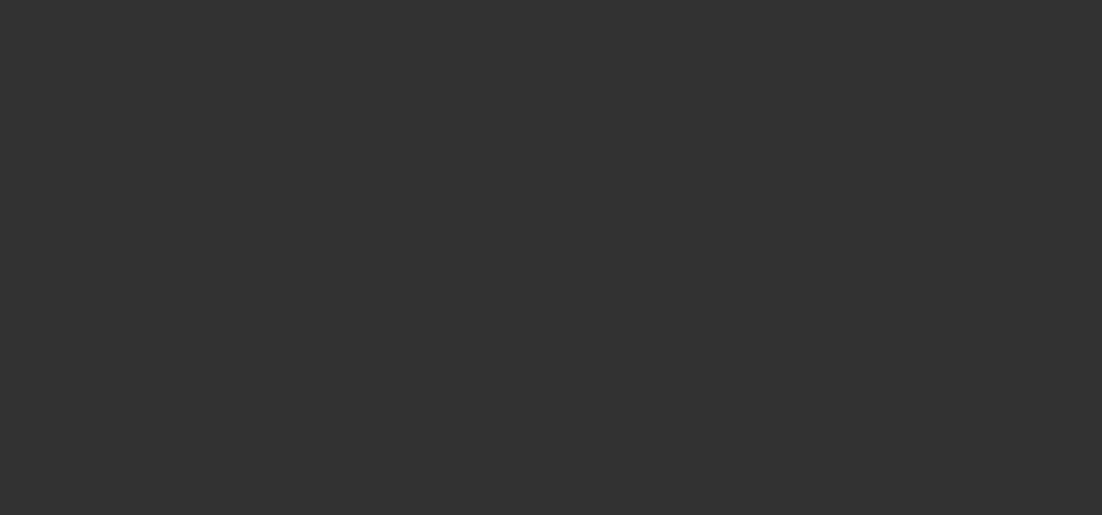
select select "1"
select select "2"
select select "6"
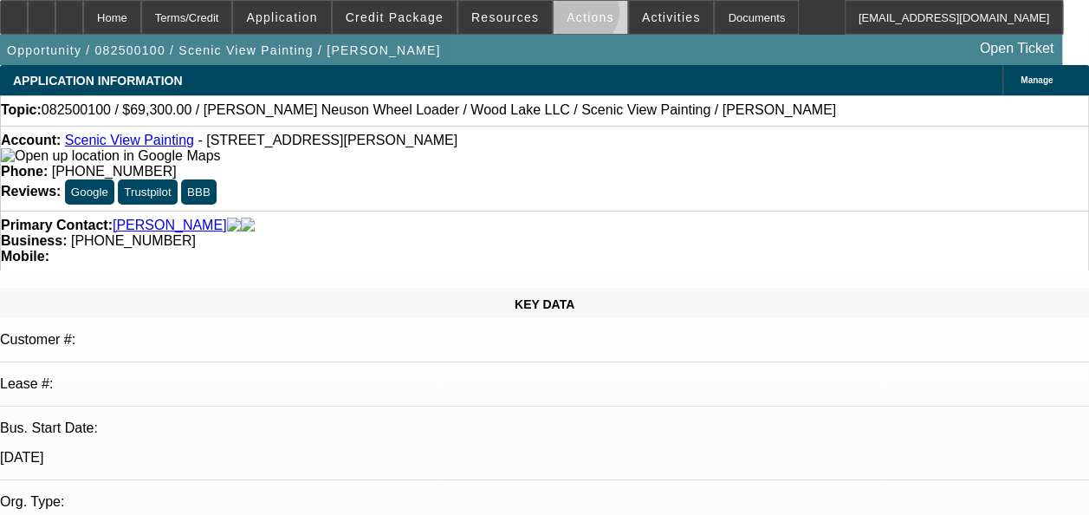
click at [570, 16] on span "Actions" at bounding box center [591, 17] width 48 height 14
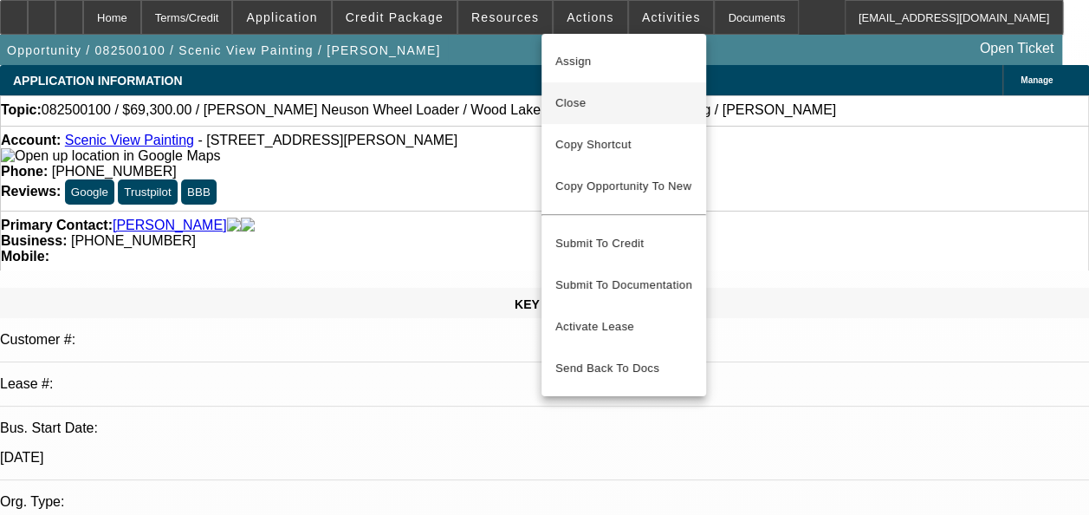
click at [586, 106] on span "Close" at bounding box center [623, 103] width 137 height 21
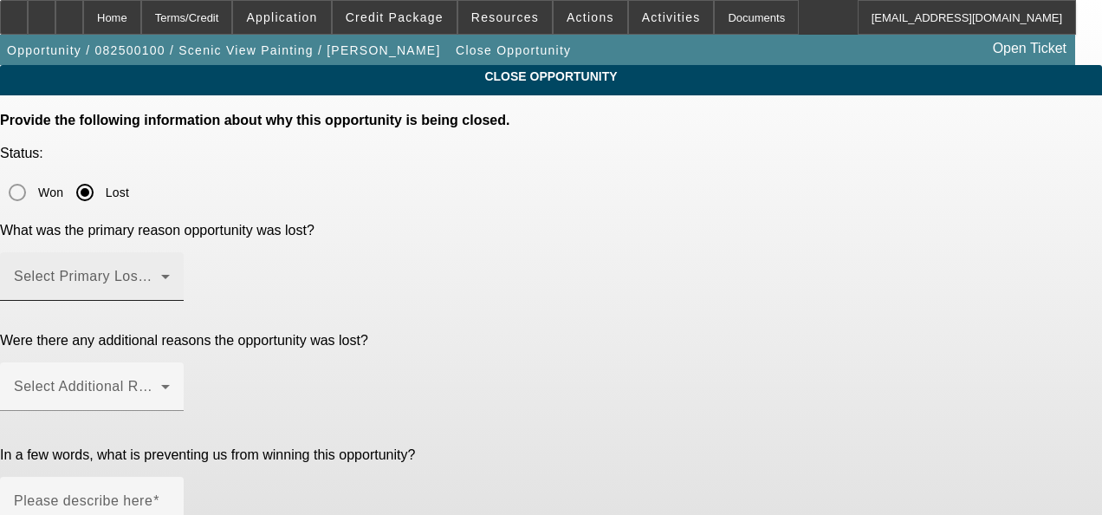
click at [161, 273] on span at bounding box center [87, 283] width 147 height 21
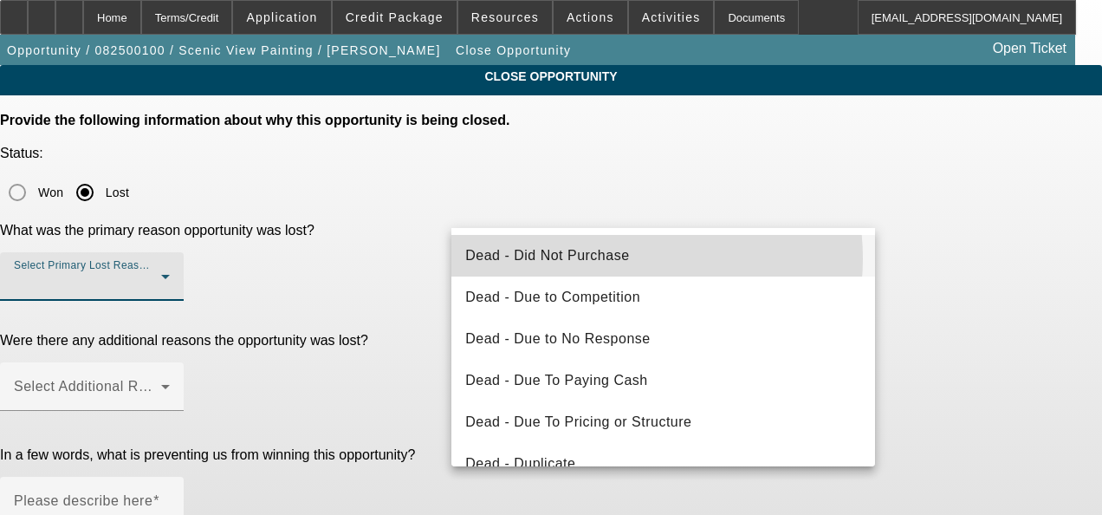
click at [613, 258] on span "Dead - Did Not Purchase" at bounding box center [547, 255] width 164 height 21
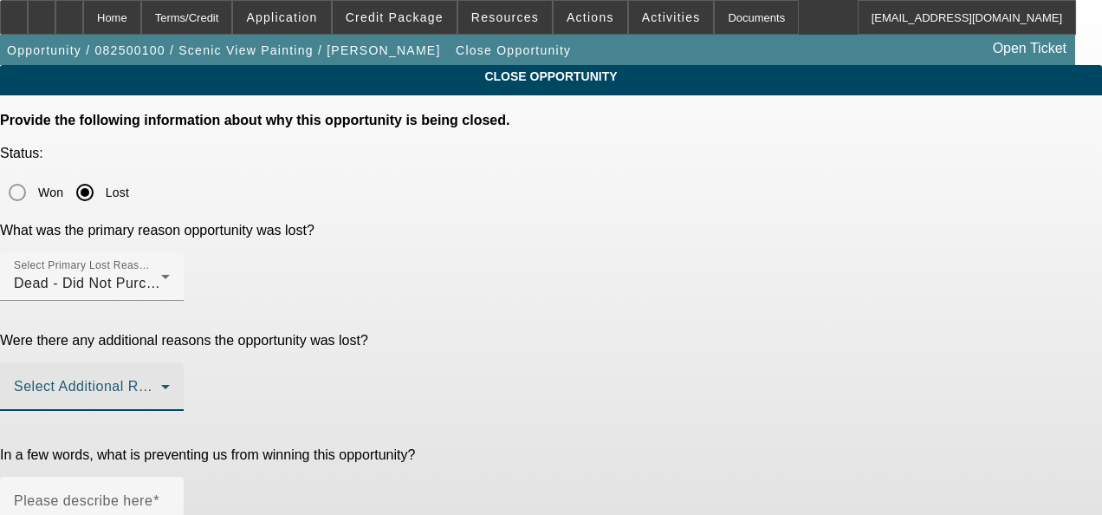
click at [161, 383] on span at bounding box center [87, 393] width 147 height 21
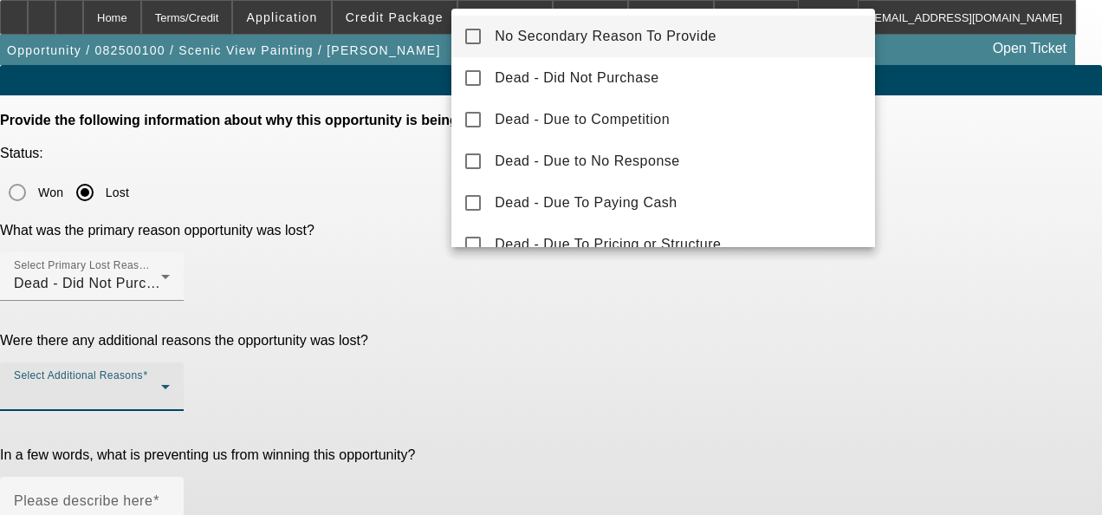
drag, startPoint x: 693, startPoint y: 29, endPoint x: 618, endPoint y: 118, distance: 116.2
click at [693, 30] on span "No Secondary Reason To Provide" at bounding box center [606, 36] width 222 height 21
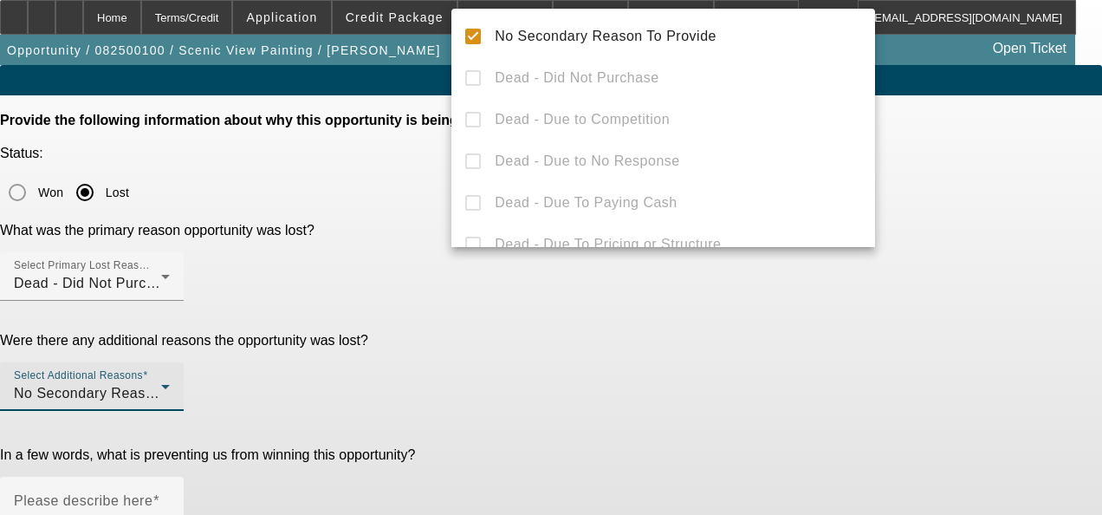
click at [516, 354] on div at bounding box center [551, 257] width 1102 height 515
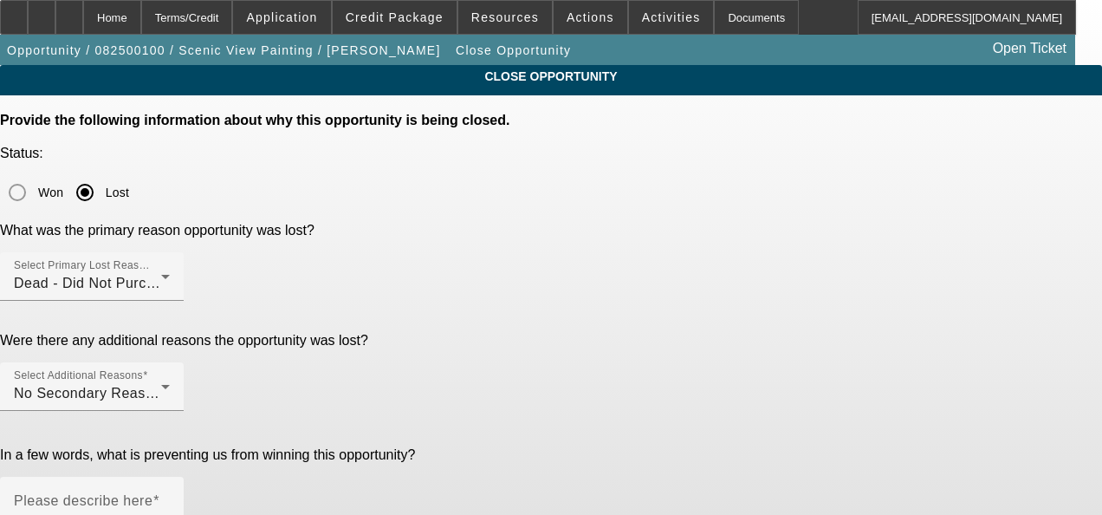
paste textarea "GA Test Opportunities"
type textarea "GA Test Opportunities"
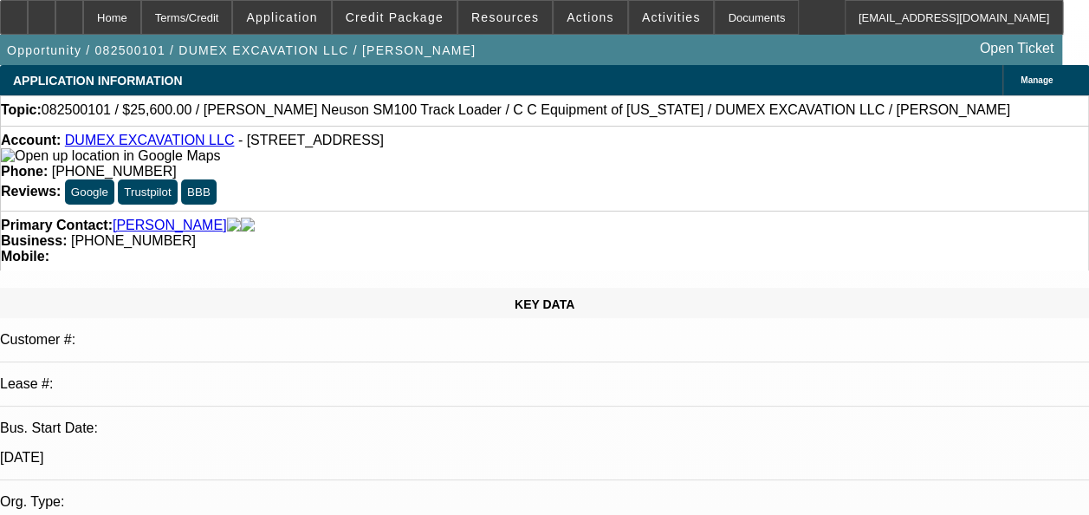
select select "0"
select select "2"
select select "0"
select select "2"
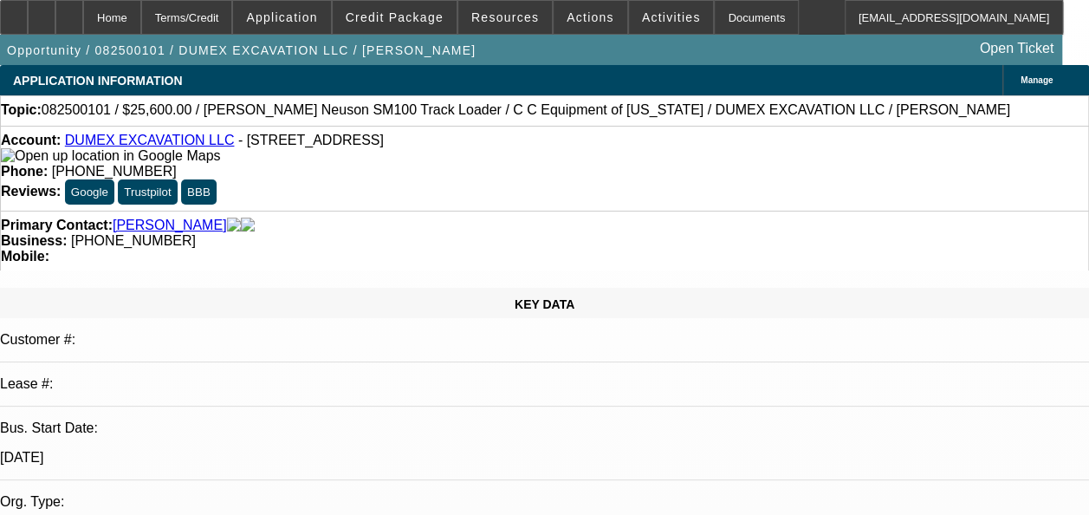
select select "0"
select select "0.1"
select select "2"
select select "0"
select select "1"
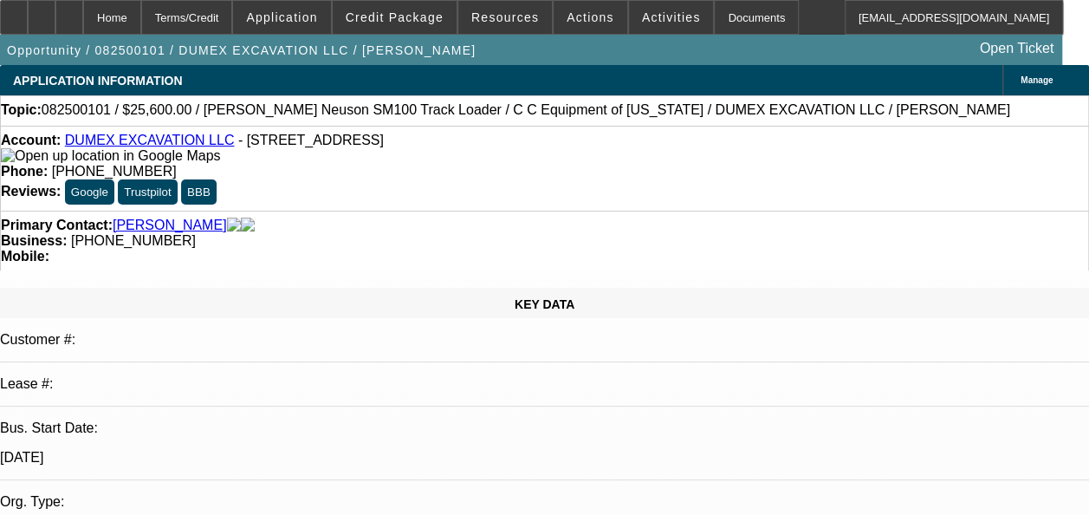
select select "2"
select select "6"
select select "1"
select select "2"
select select "6"
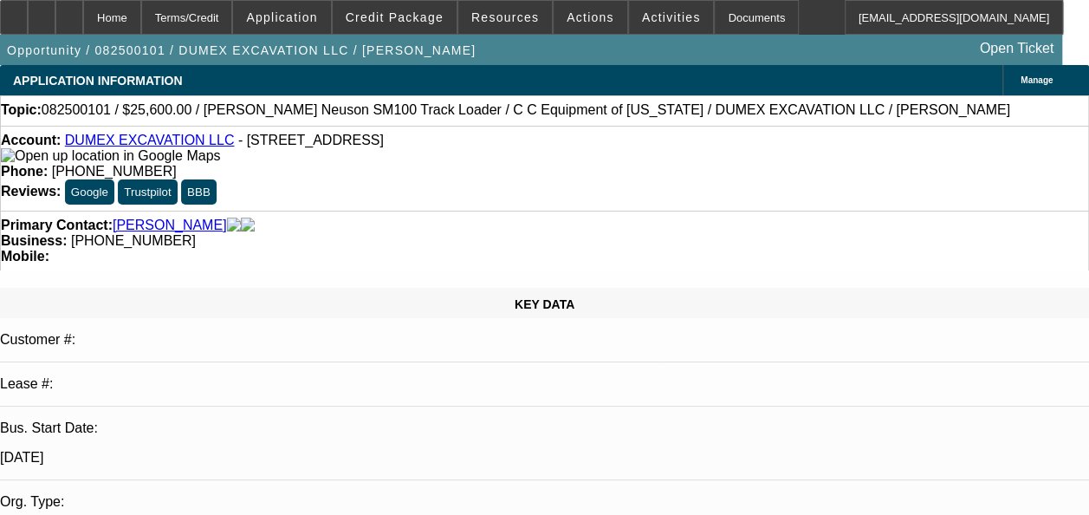
select select "1"
select select "2"
select select "6"
click at [567, 14] on span "Actions" at bounding box center [591, 17] width 48 height 14
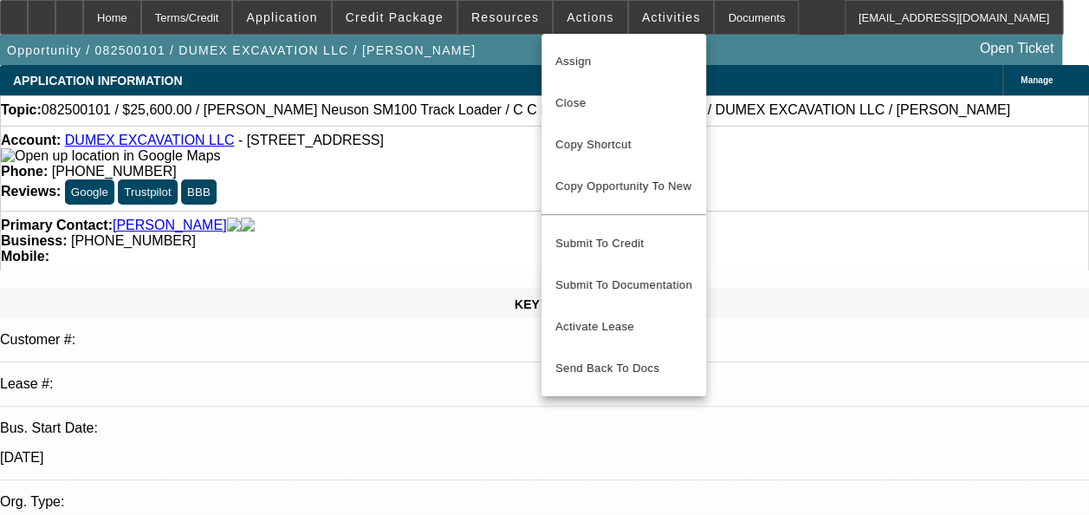
click at [588, 97] on span "Close" at bounding box center [623, 103] width 137 height 21
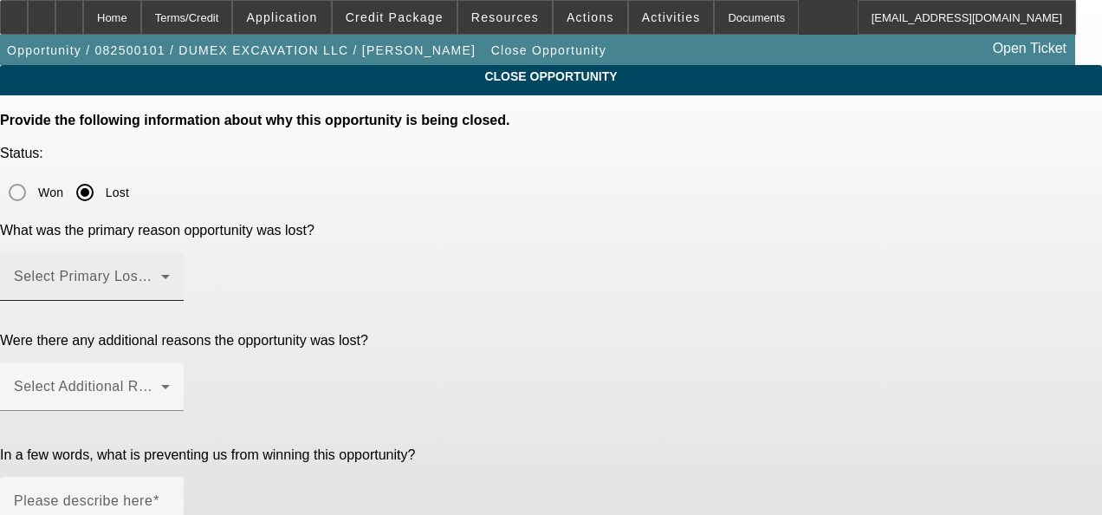
click at [170, 252] on div "Select Primary Lost Reason" at bounding box center [92, 276] width 156 height 49
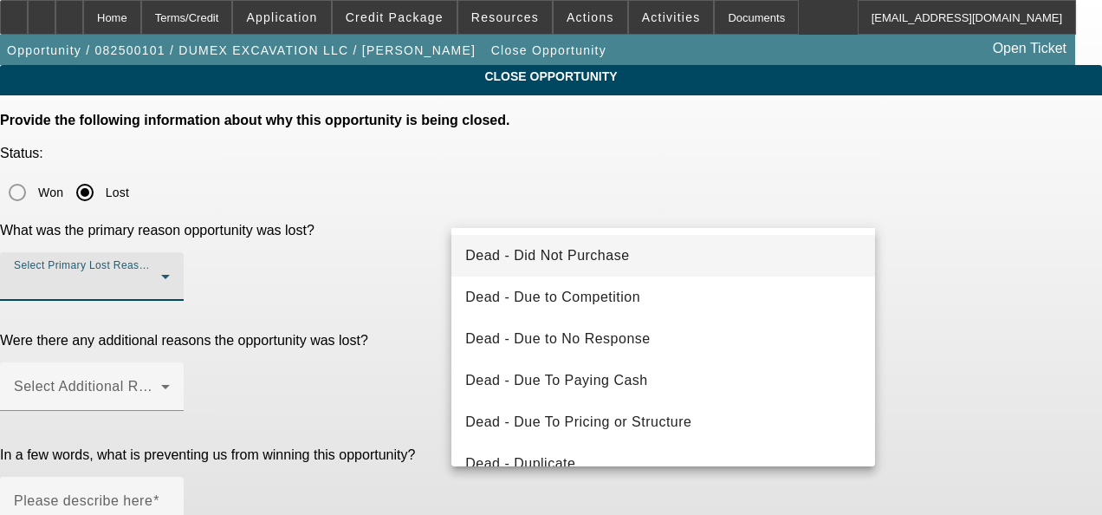
click at [553, 250] on span "Dead - Did Not Purchase" at bounding box center [547, 255] width 164 height 21
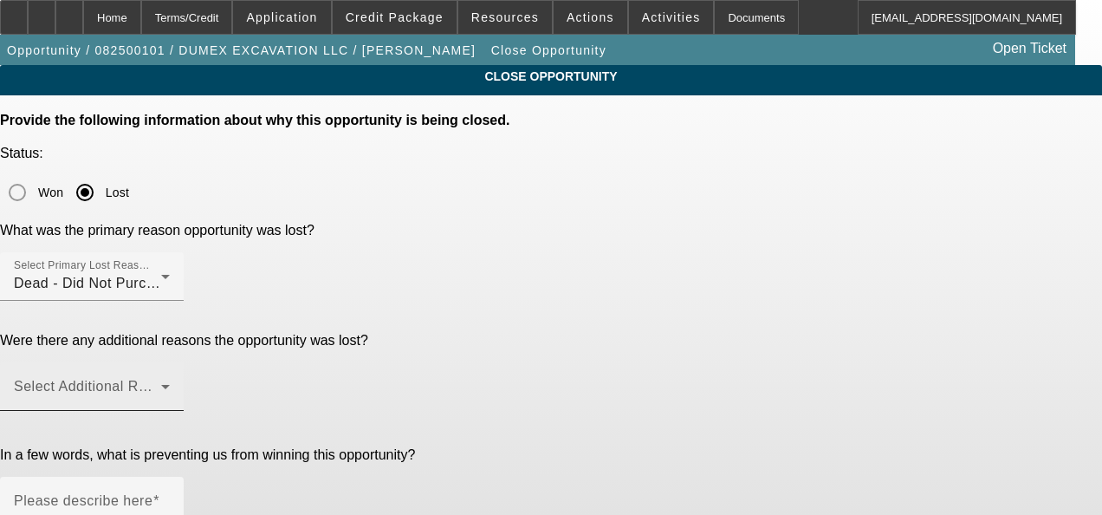
click at [185, 379] on mat-label "Select Additional Reasons" at bounding box center [100, 386] width 172 height 15
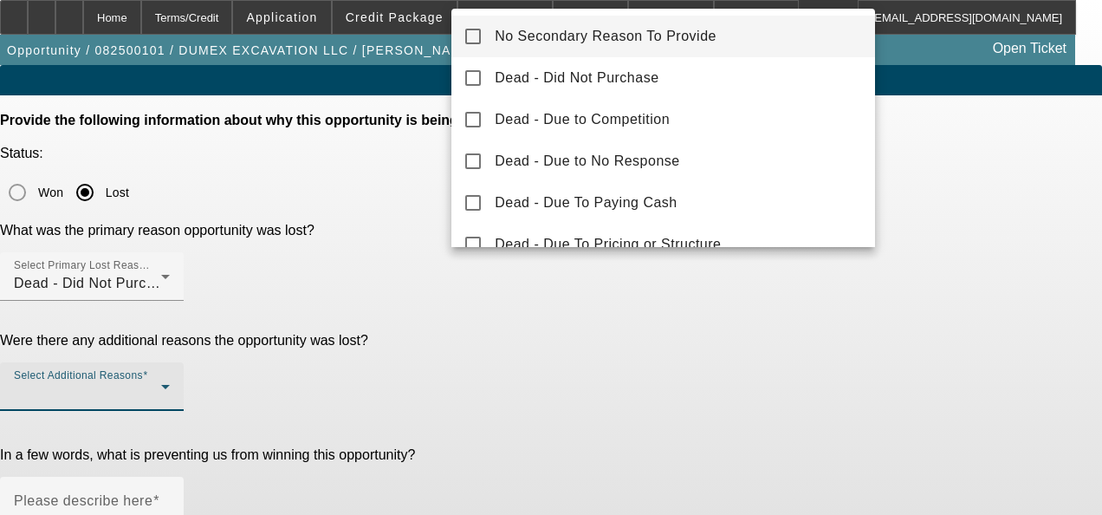
click at [612, 40] on span "No Secondary Reason To Provide" at bounding box center [606, 36] width 222 height 21
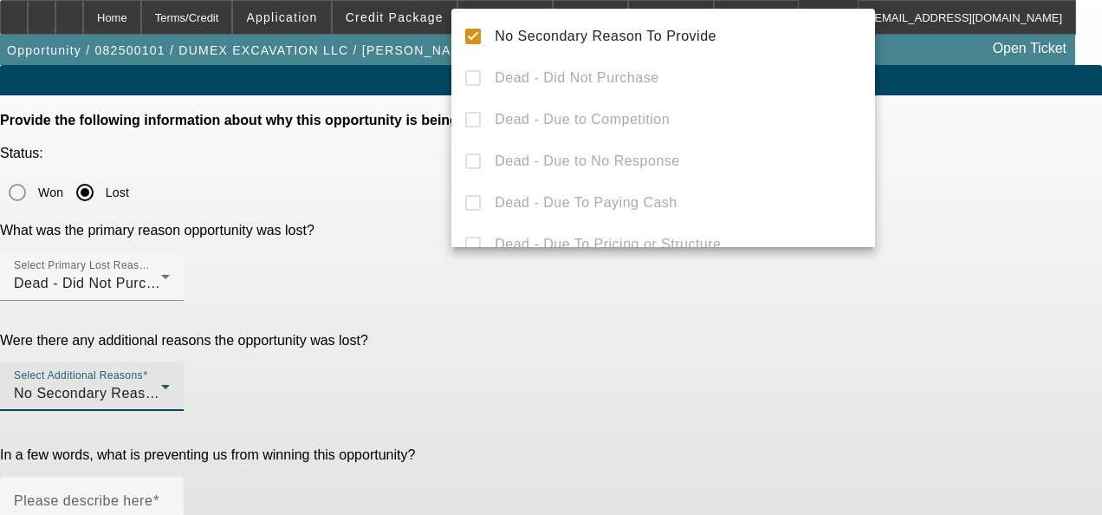
click at [536, 347] on div at bounding box center [551, 257] width 1102 height 515
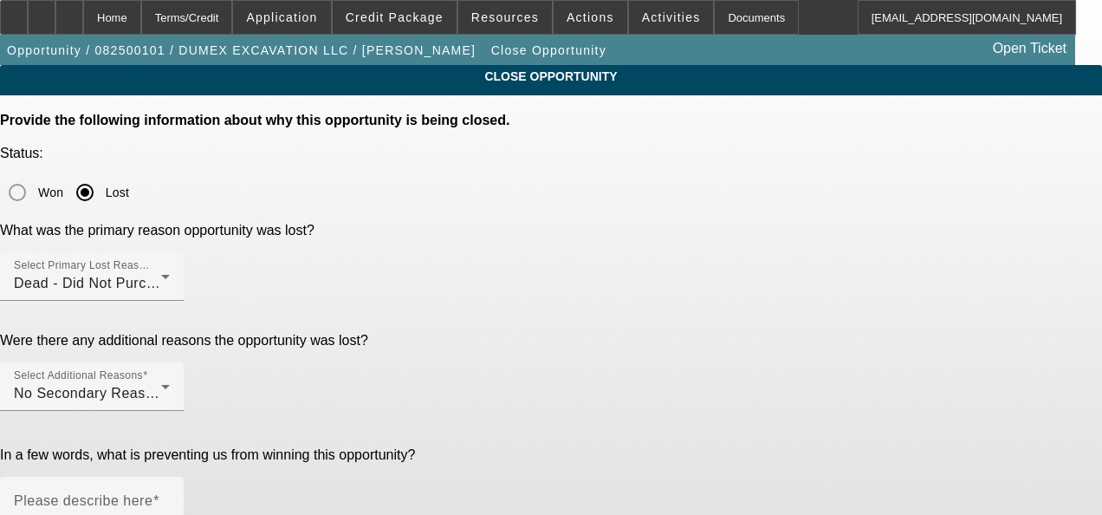
click at [152, 493] on mat-label "Please describe here" at bounding box center [83, 500] width 139 height 15
paste textarea "GA Test Opportunities"
type textarea "GA Test Opportunities"
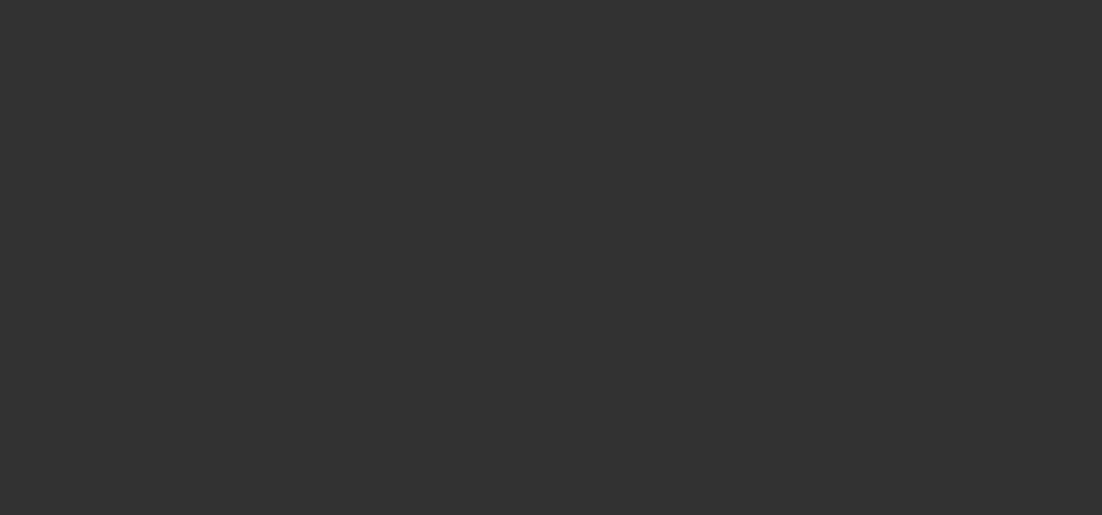
select select "0"
select select "2"
select select "0"
select select "6"
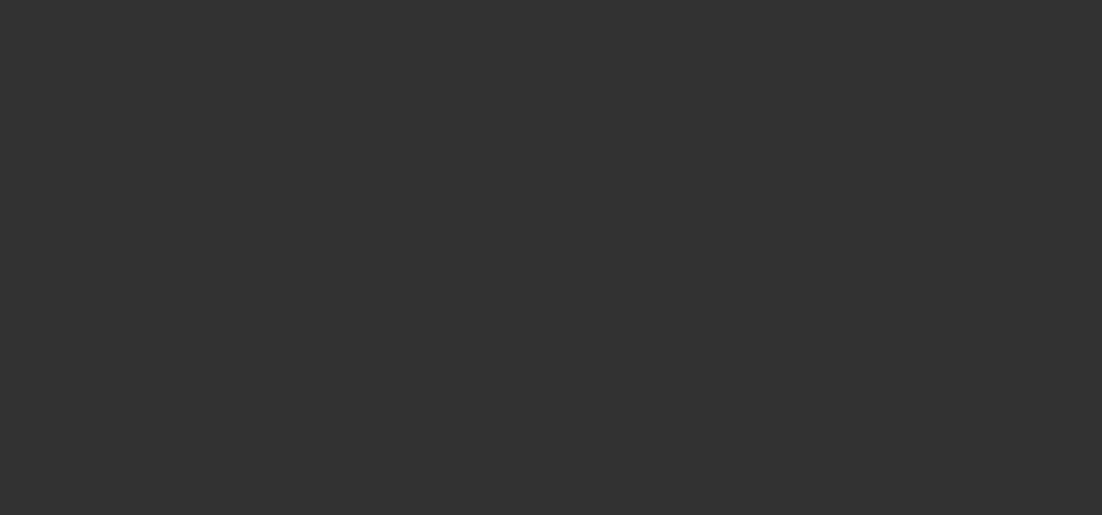
select select "0"
select select "2"
select select "0"
select select "6"
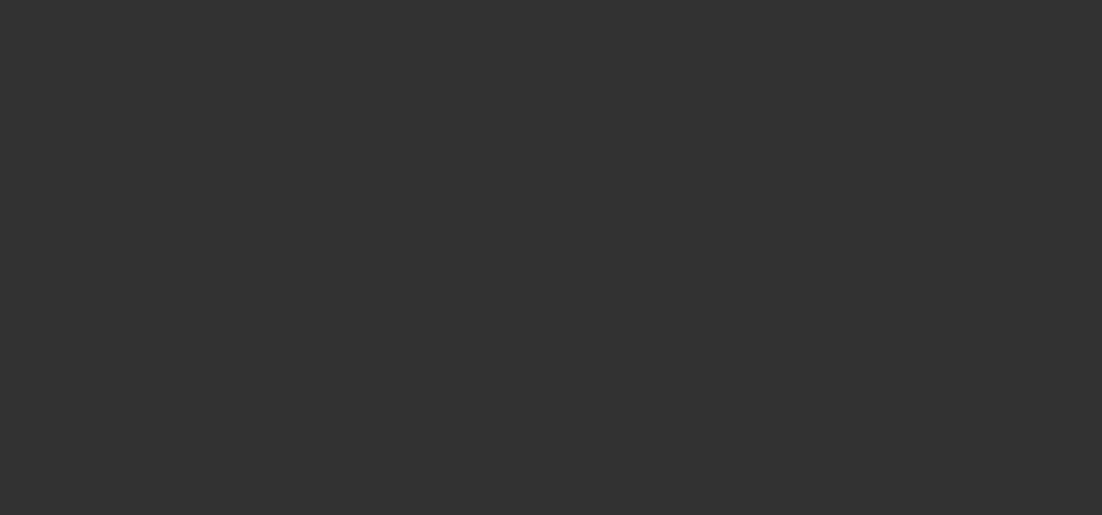
select select "0.1"
select select "2"
select select "0"
select select "6"
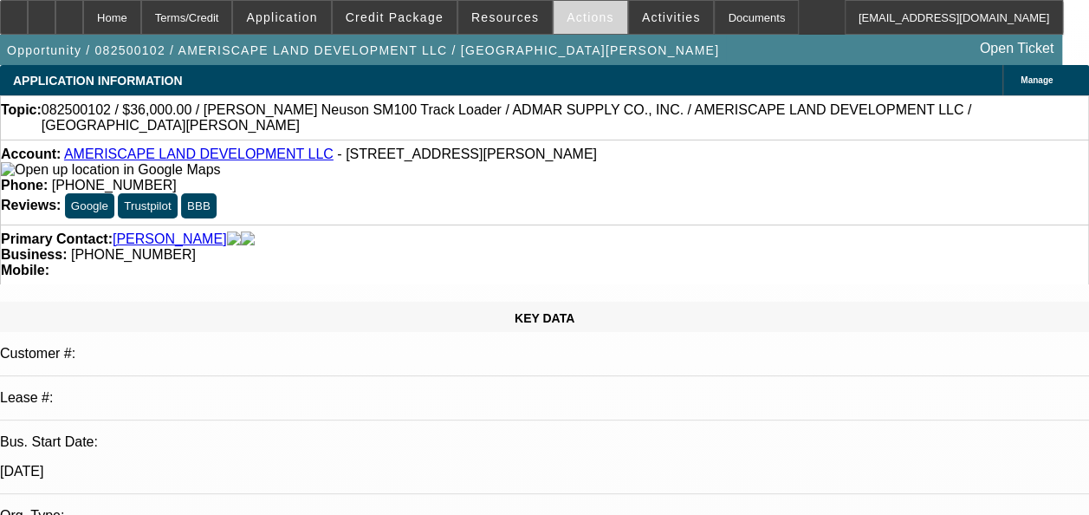
click at [594, 25] on span at bounding box center [591, 18] width 74 height 42
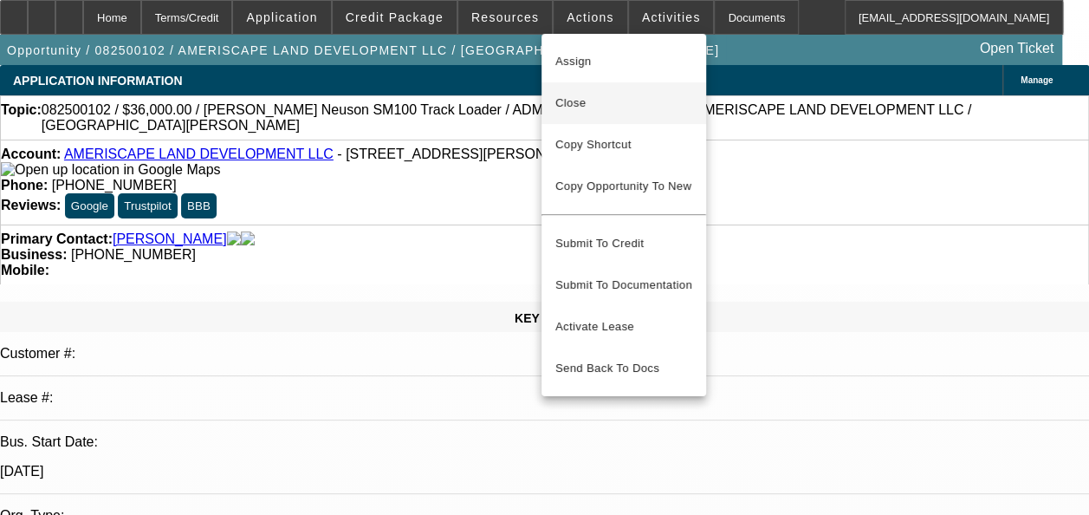
click at [589, 99] on span "Close" at bounding box center [623, 103] width 137 height 21
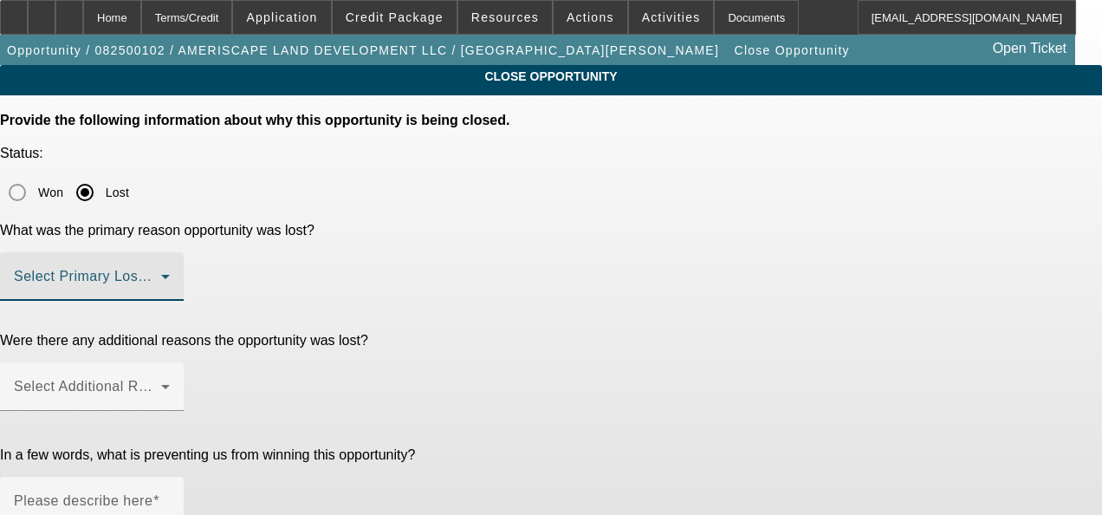
click at [161, 273] on span at bounding box center [87, 283] width 147 height 21
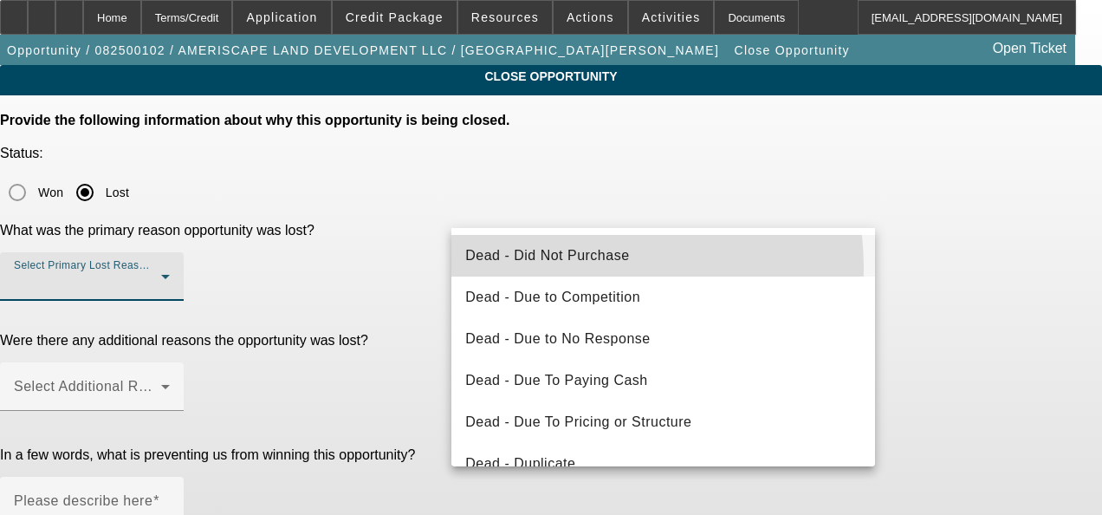
click at [555, 267] on mat-option "Dead - Did Not Purchase" at bounding box center [663, 256] width 424 height 42
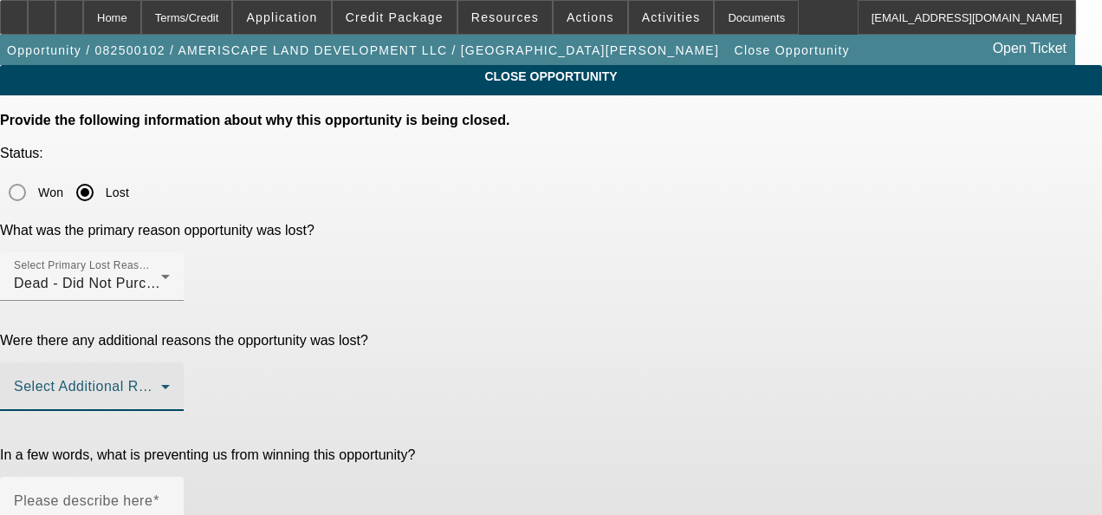
click at [161, 383] on span at bounding box center [87, 393] width 147 height 21
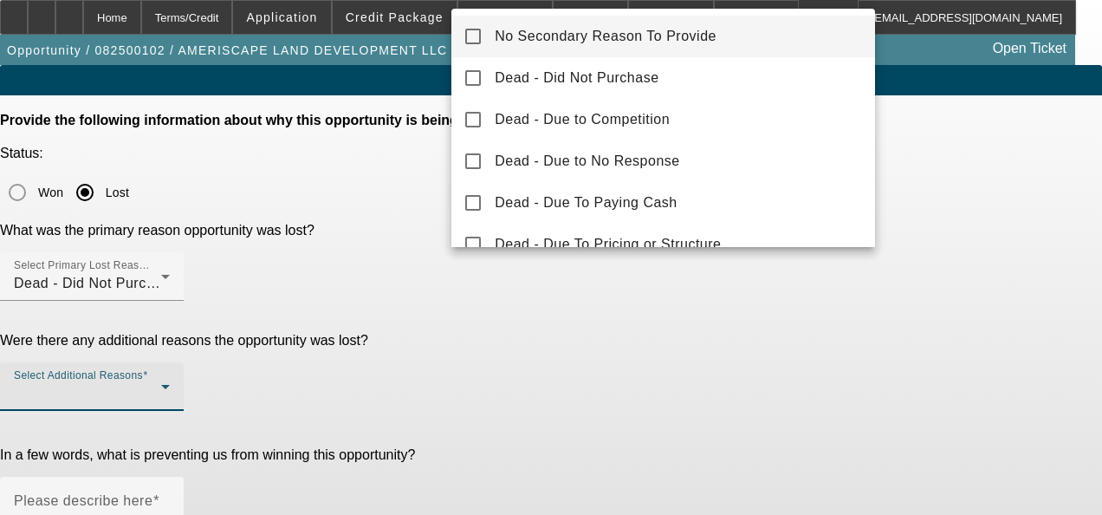
drag, startPoint x: 659, startPoint y: 31, endPoint x: 541, endPoint y: 208, distance: 212.4
click at [657, 34] on span "No Secondary Reason To Provide" at bounding box center [606, 36] width 222 height 21
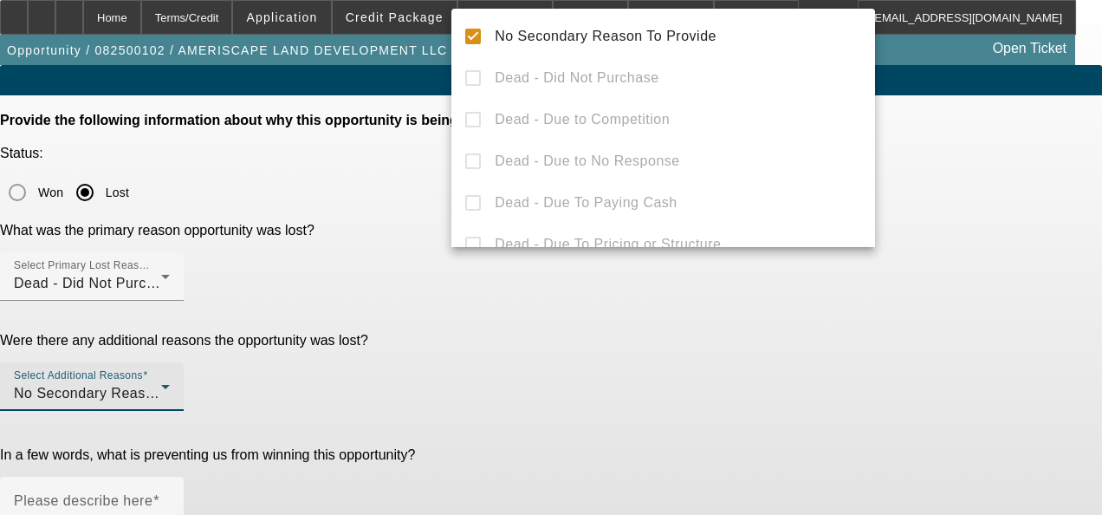
click at [507, 342] on div at bounding box center [551, 257] width 1102 height 515
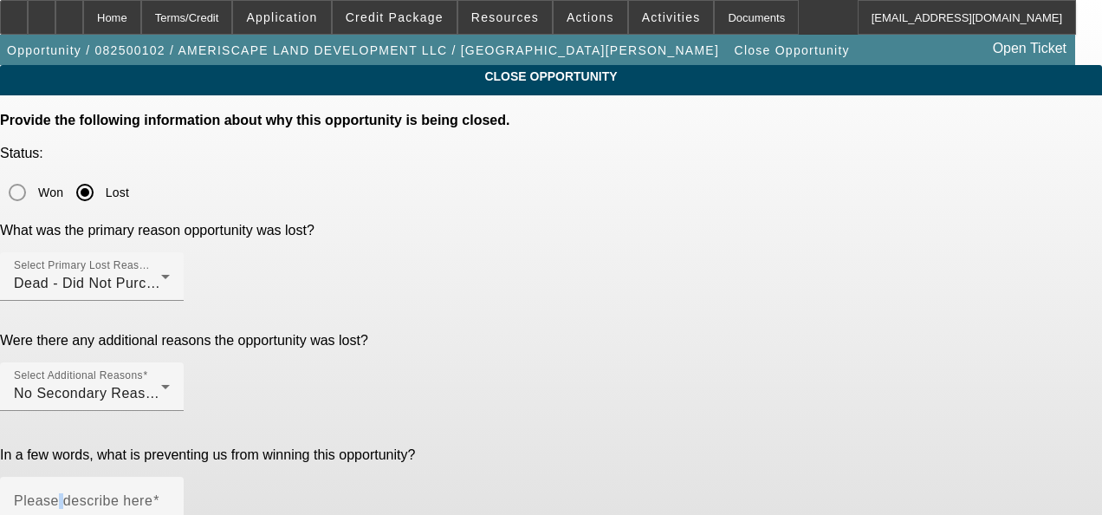
click at [152, 493] on mat-label "Please describe here" at bounding box center [83, 500] width 139 height 15
paste textarea "GA Test Opportunities"
type textarea "GA Test Opportunities"
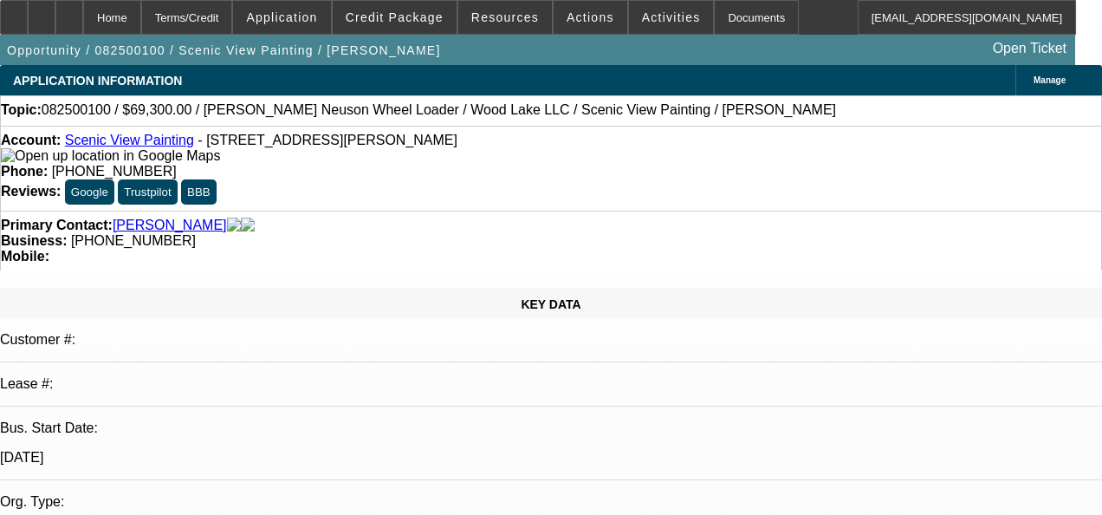
select select "0.1"
select select "2"
select select "0"
select select "1"
select select "2"
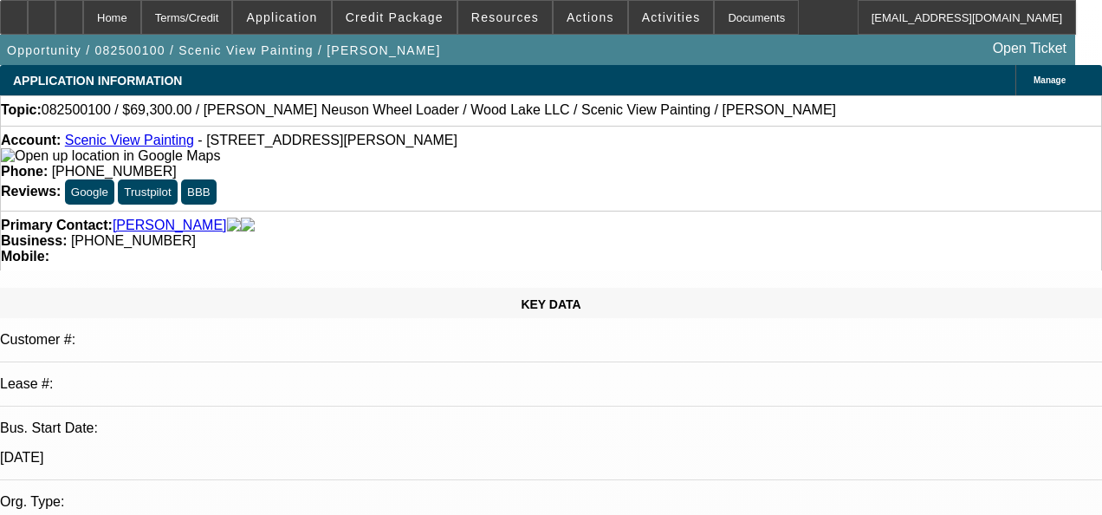
select select "6"
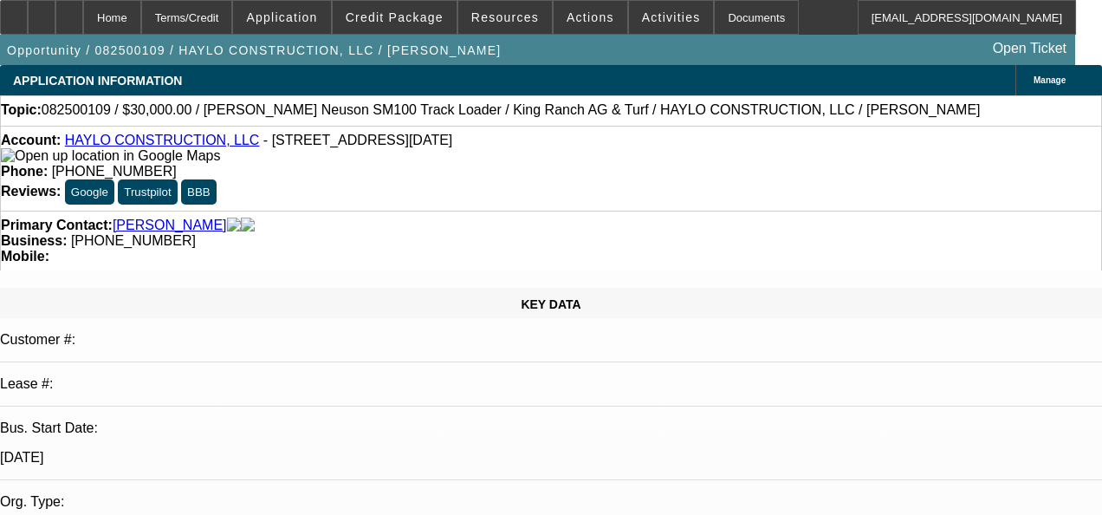
select select "0"
select select "2"
select select "0"
select select "2"
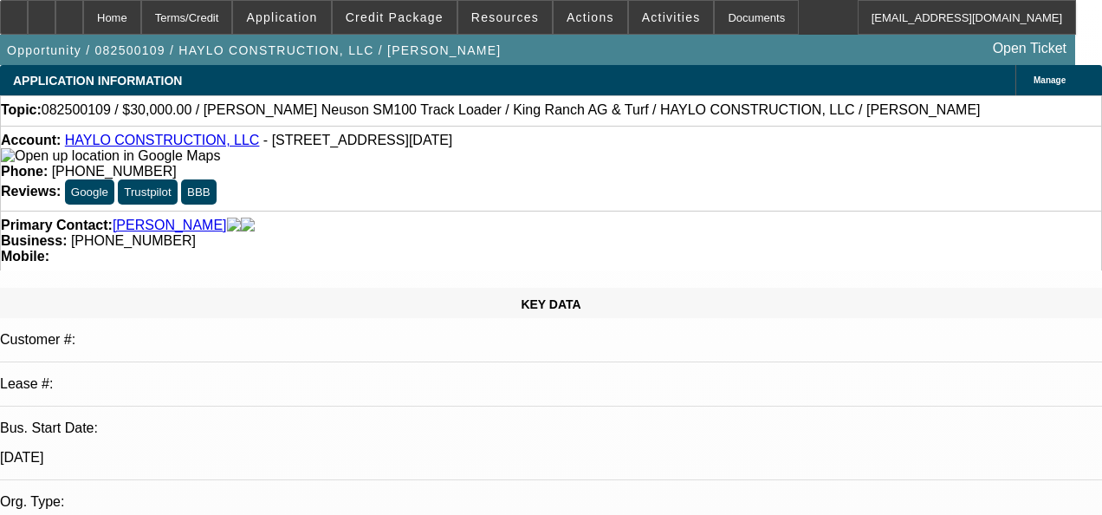
select select "0"
select select "0.1"
select select "2"
select select "0"
select select "1"
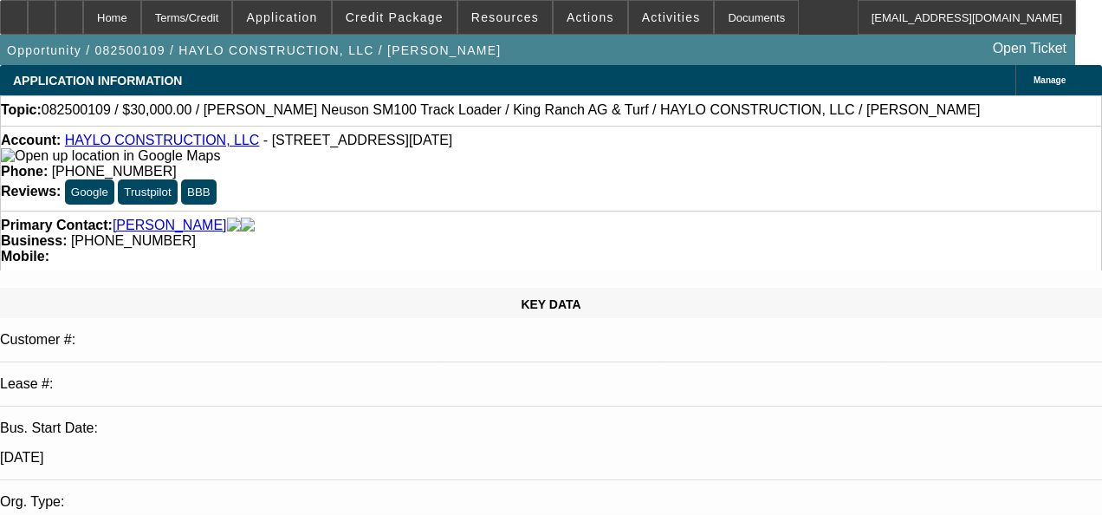
select select "2"
select select "6"
select select "1"
select select "2"
select select "6"
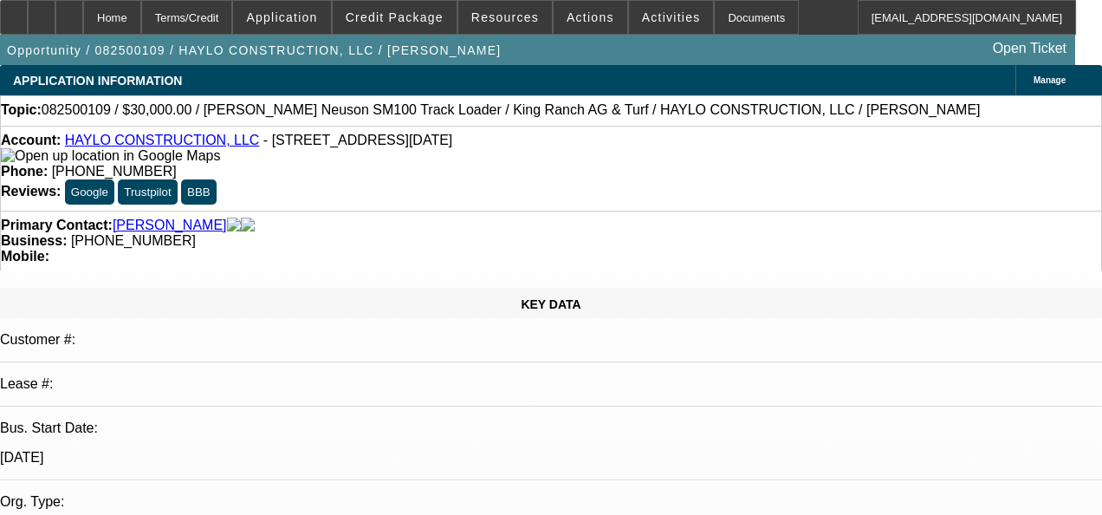
select select "1"
select select "2"
select select "6"
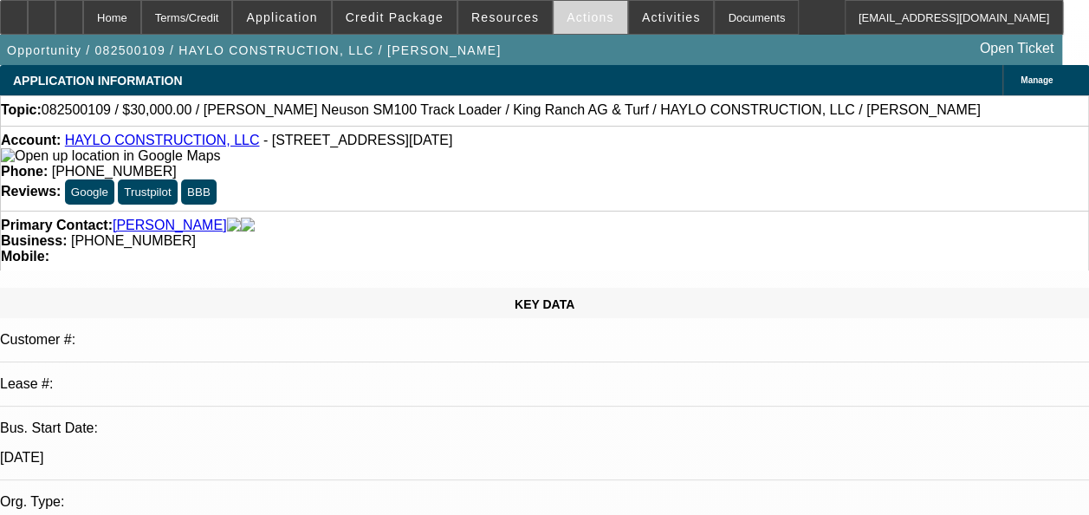
click at [562, 26] on span at bounding box center [591, 18] width 74 height 42
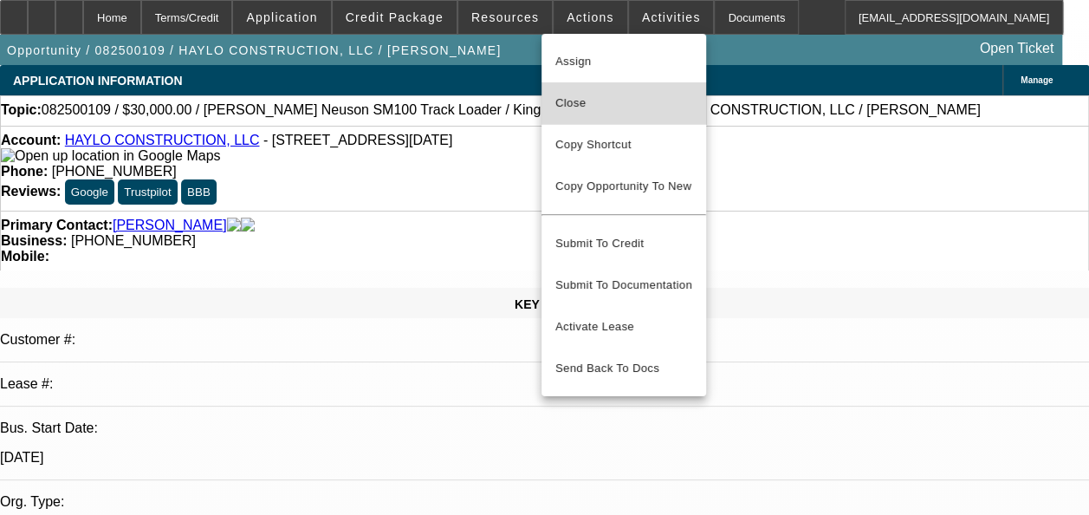
click at [585, 100] on span "Close" at bounding box center [623, 103] width 137 height 21
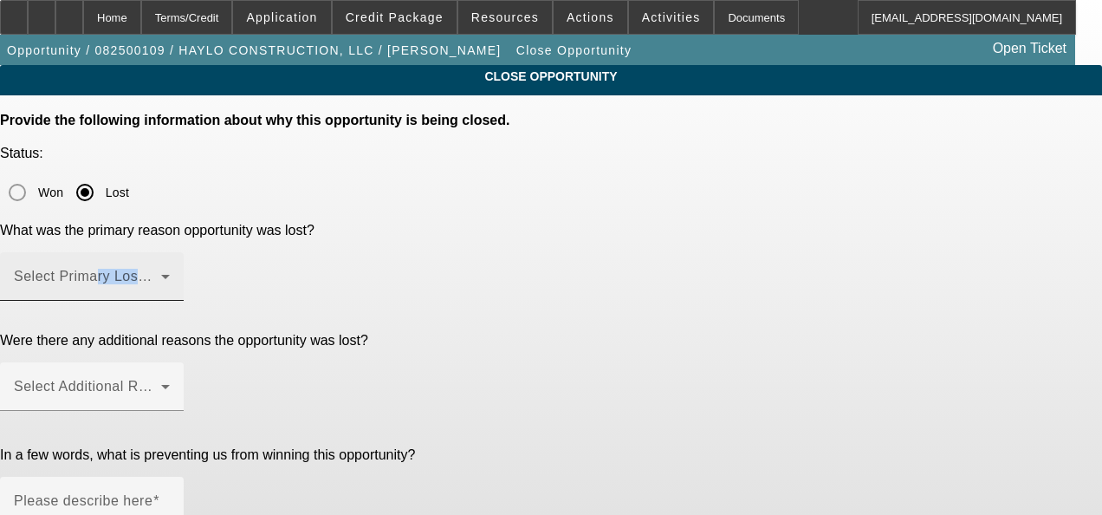
click at [170, 252] on div "Select Primary Lost Reason" at bounding box center [92, 276] width 156 height 49
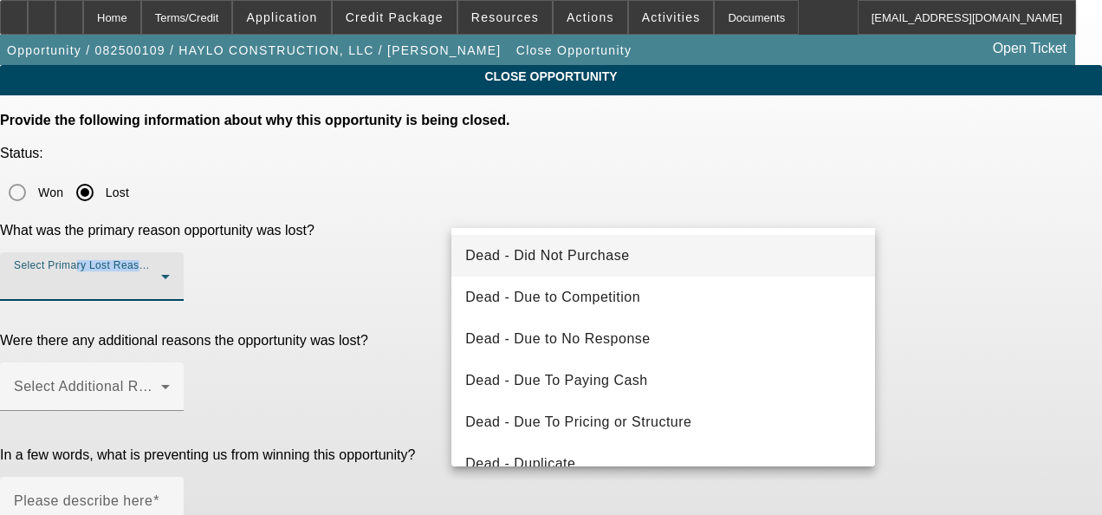
drag, startPoint x: 549, startPoint y: 204, endPoint x: 549, endPoint y: 253, distance: 48.5
click at [549, 253] on span "Dead - Did Not Purchase" at bounding box center [547, 255] width 164 height 21
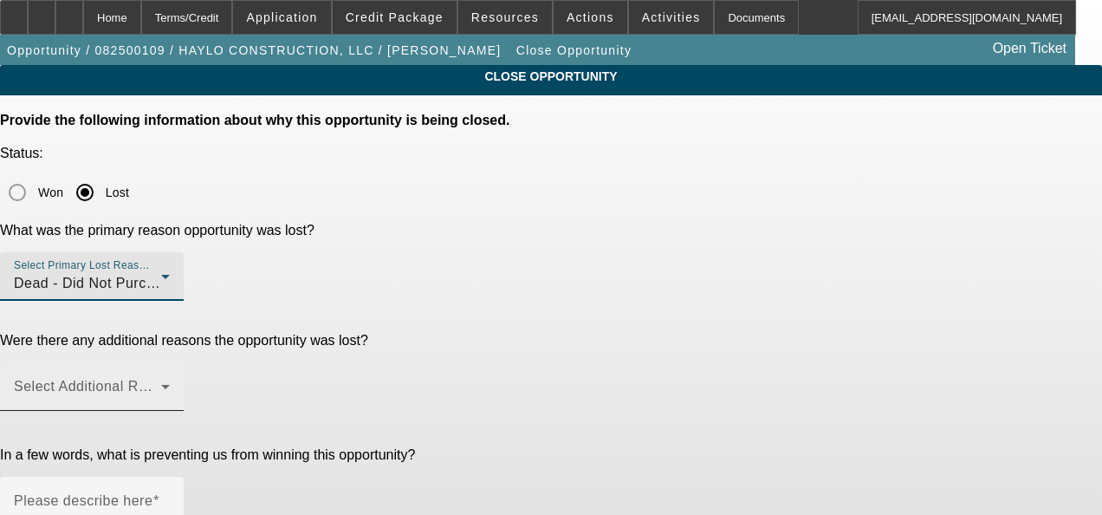
click at [161, 383] on span at bounding box center [87, 393] width 147 height 21
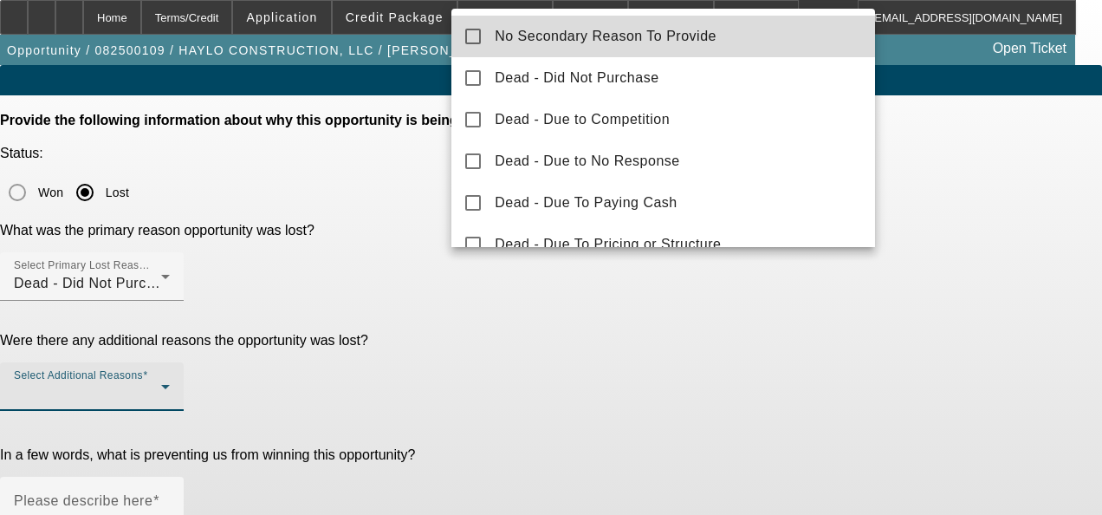
click at [686, 31] on span "No Secondary Reason To Provide" at bounding box center [606, 36] width 222 height 21
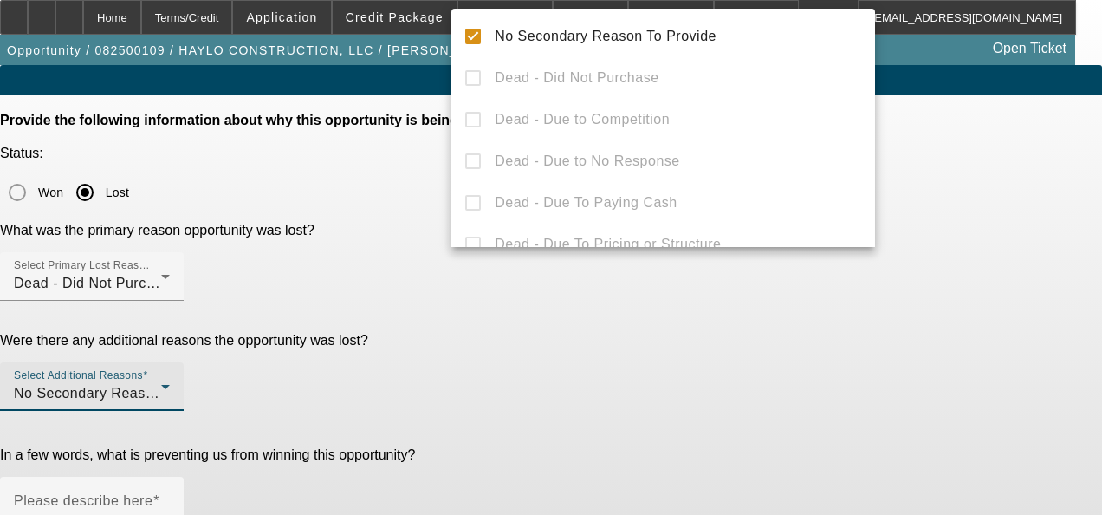
click at [534, 355] on div at bounding box center [551, 257] width 1102 height 515
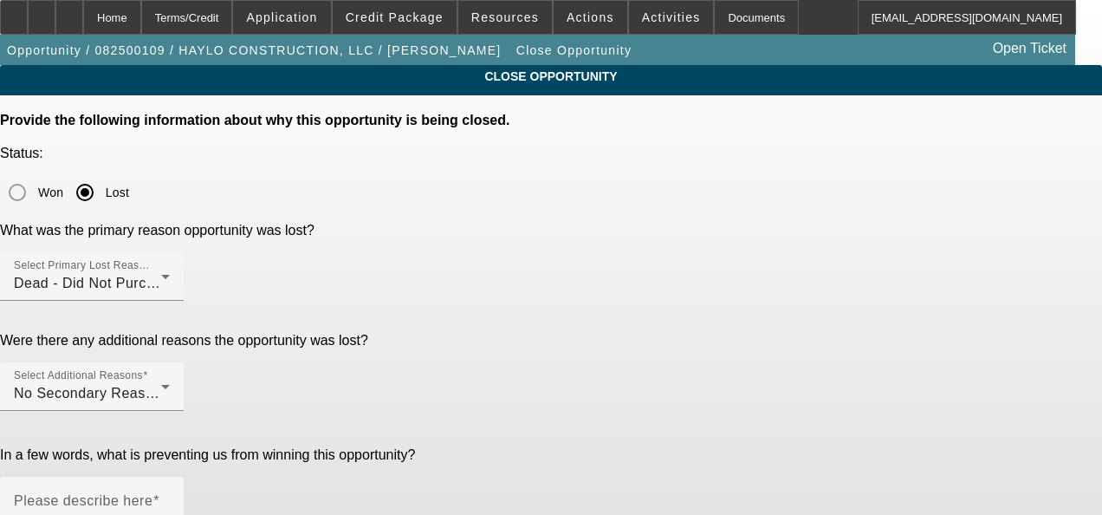
paste textarea "GA Test Opportunities"
type textarea "GA Test Opportunities"
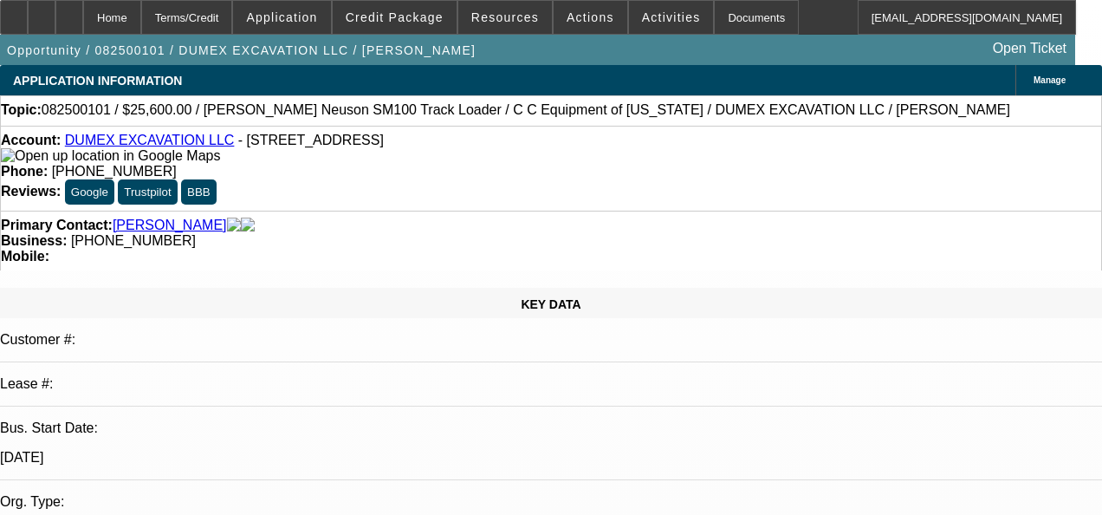
select select "0"
select select "2"
select select "0"
select select "2"
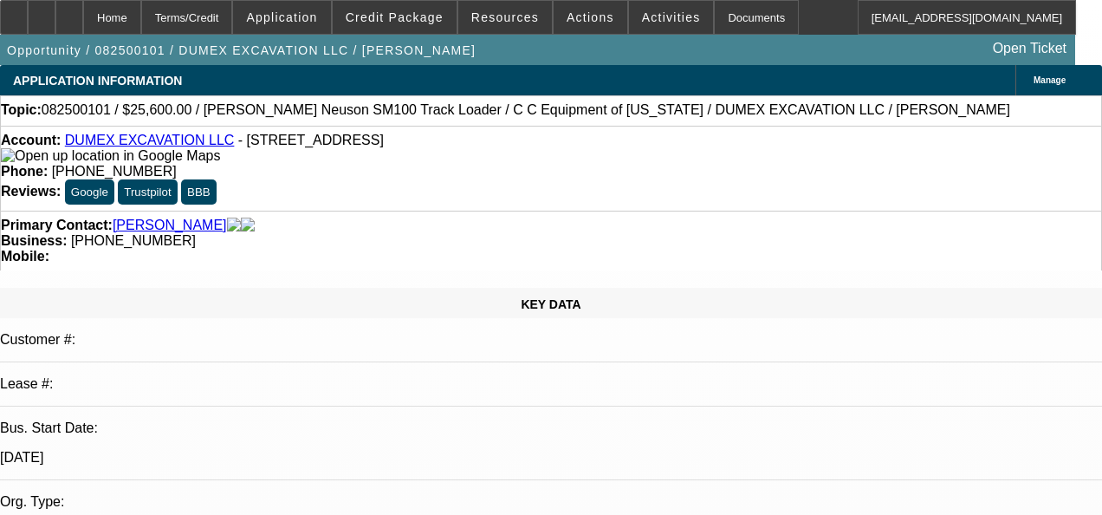
select select "0"
select select "0.1"
select select "2"
select select "0"
select select "1"
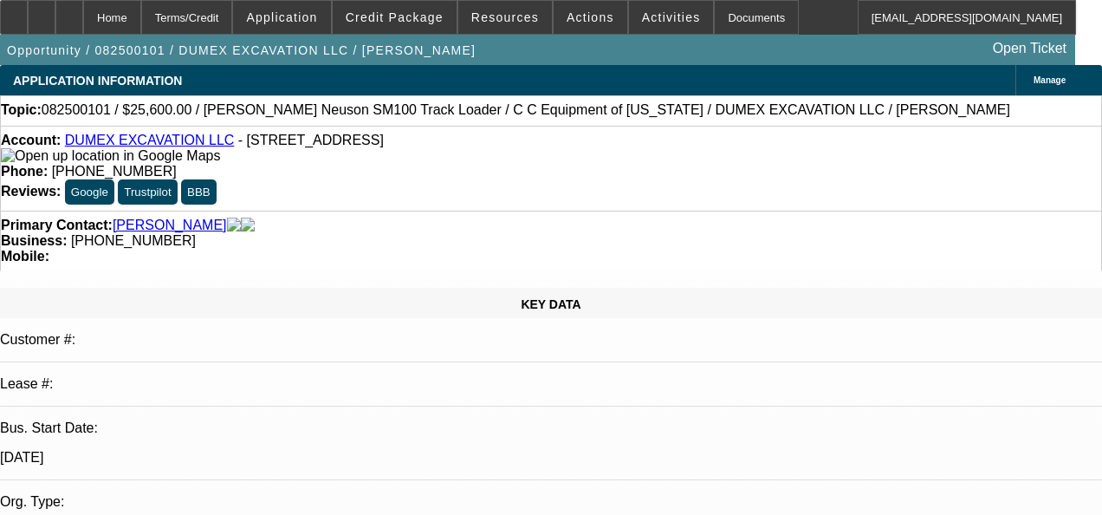
select select "2"
select select "6"
select select "1"
select select "2"
select select "6"
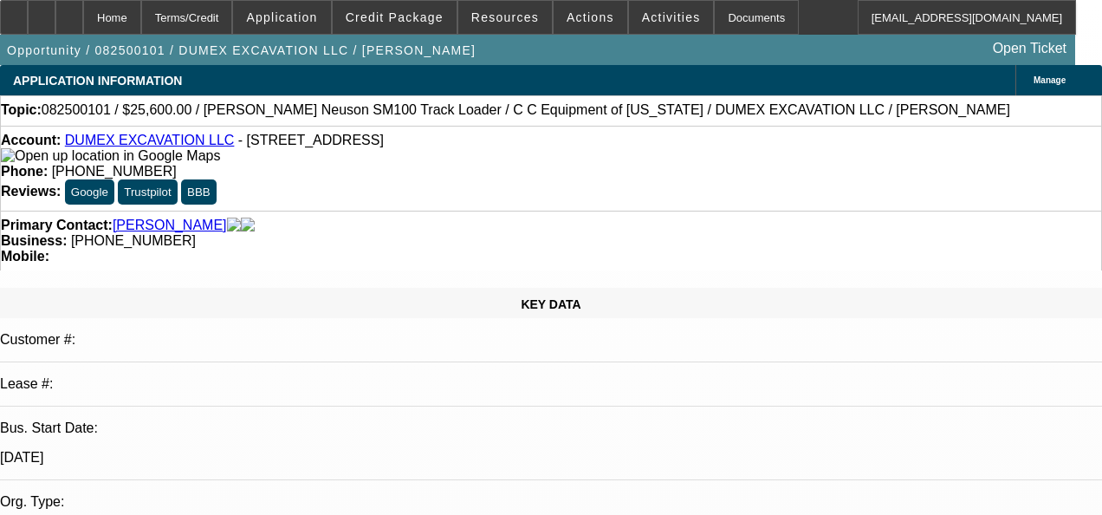
select select "1"
select select "2"
select select "6"
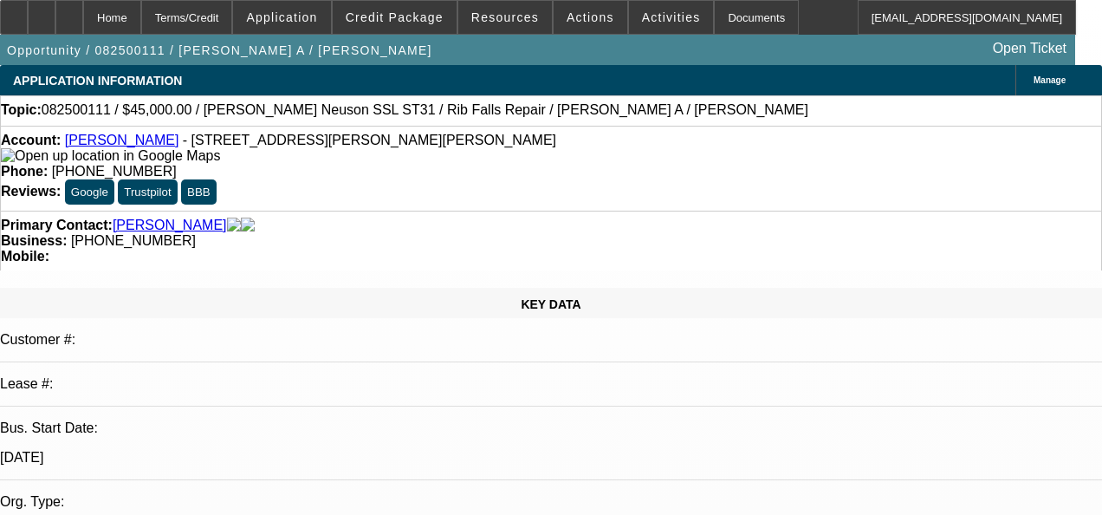
select select "0"
select select "2"
select select "0"
select select "2"
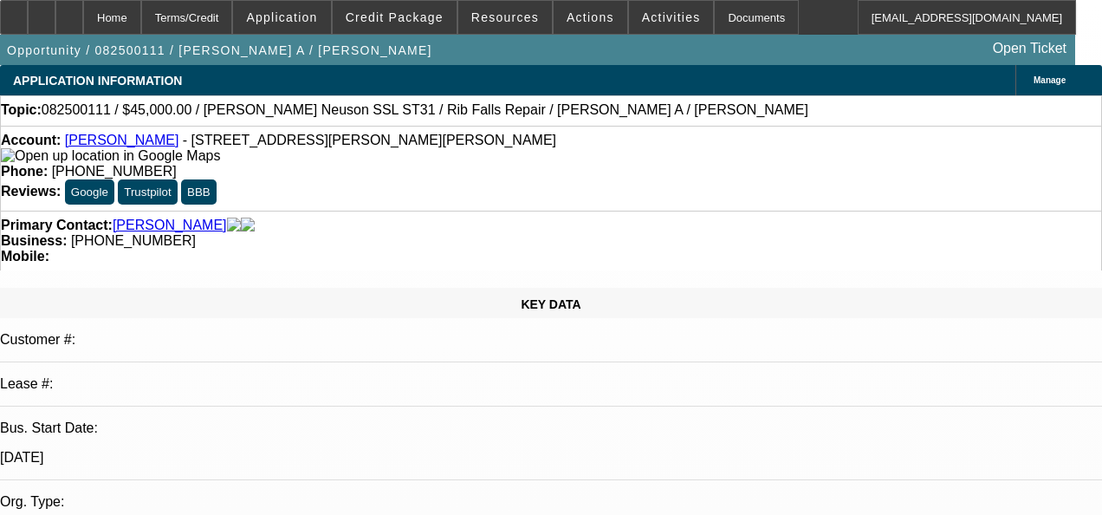
select select "0"
select select "0.1"
select select "2"
select select "0"
select select "1"
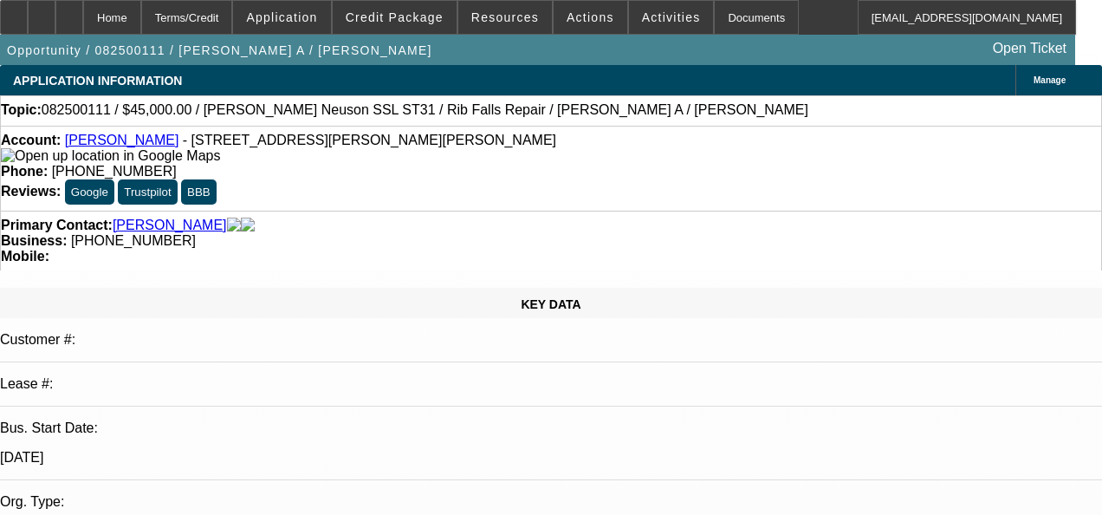
select select "2"
select select "6"
select select "1"
select select "2"
select select "6"
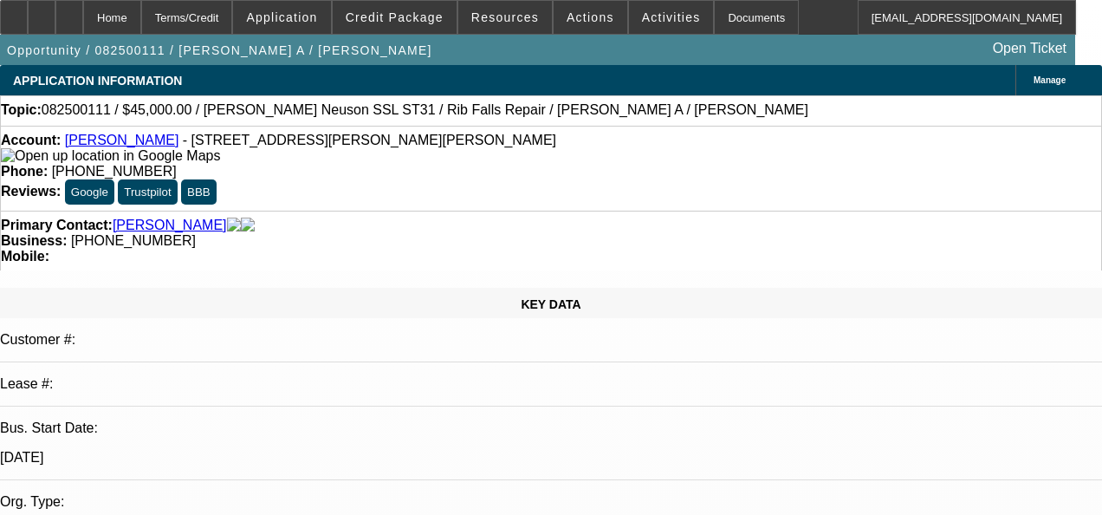
select select "1"
select select "2"
select select "6"
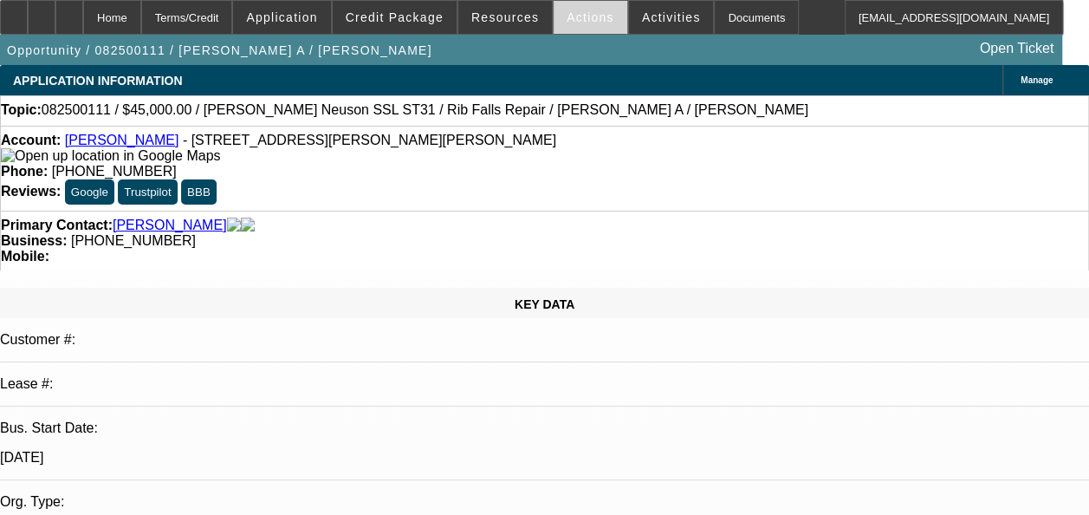
click at [567, 14] on span "Actions" at bounding box center [591, 17] width 48 height 14
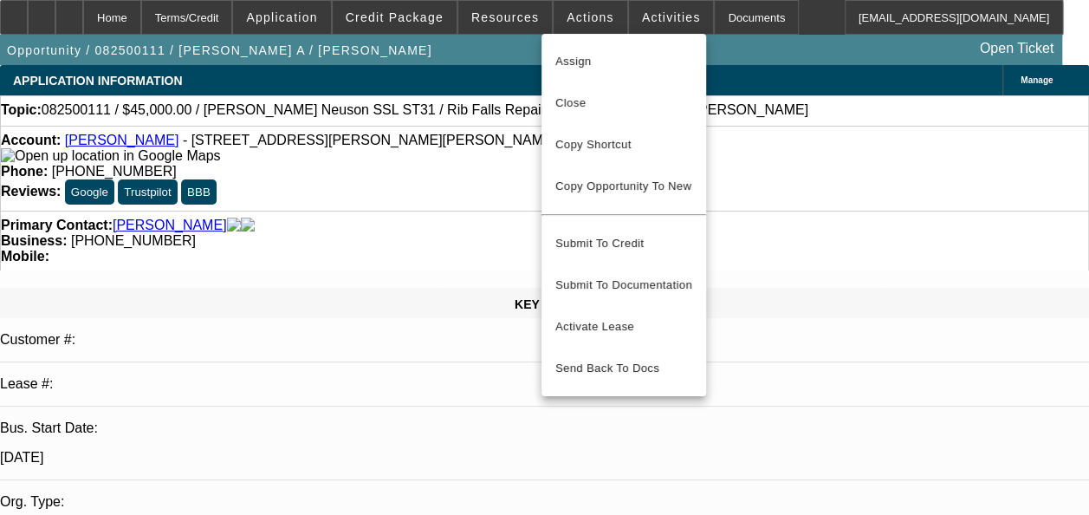
click at [575, 104] on span "Close" at bounding box center [623, 103] width 137 height 21
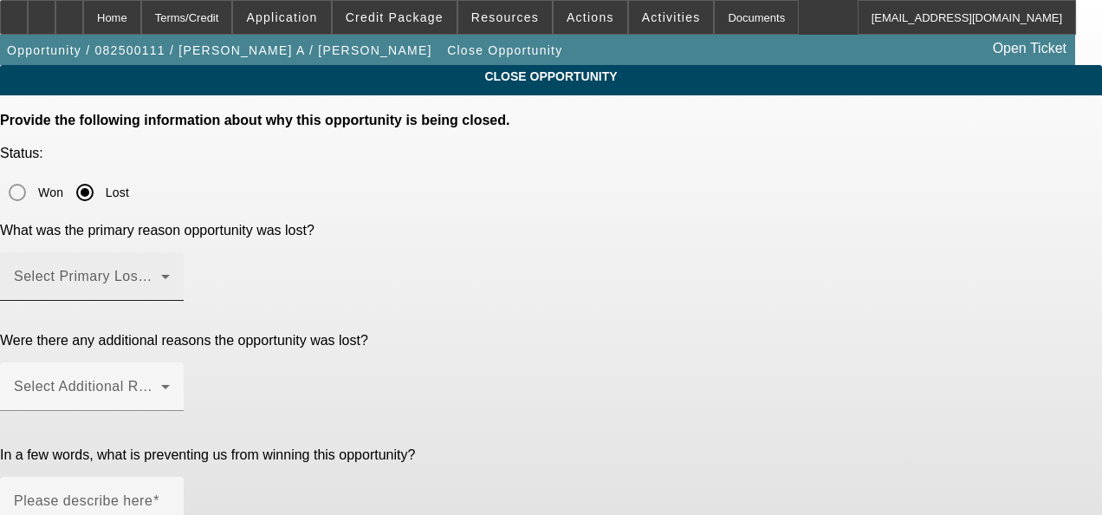
click at [161, 273] on span at bounding box center [87, 283] width 147 height 21
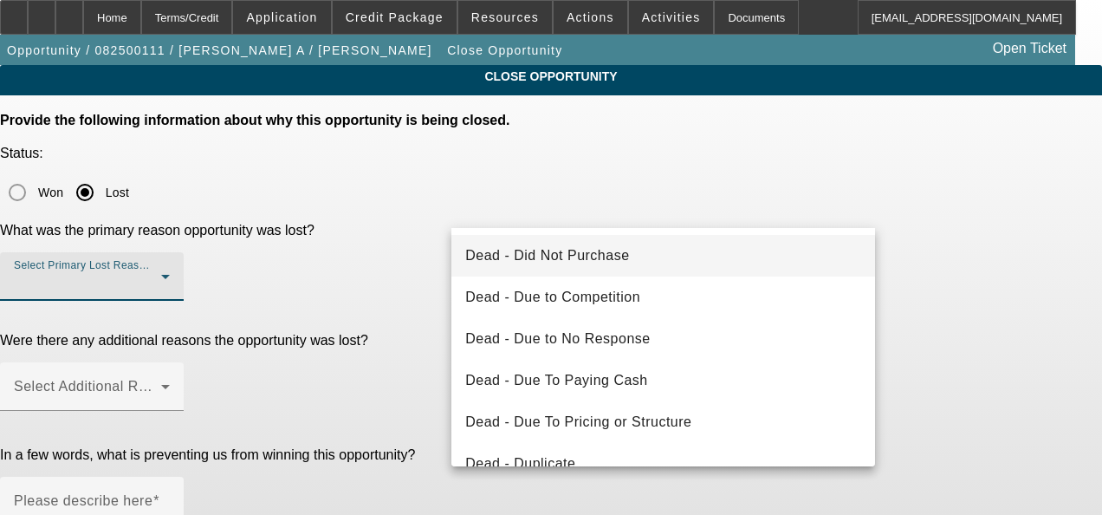
click at [582, 249] on span "Dead - Did Not Purchase" at bounding box center [547, 255] width 164 height 21
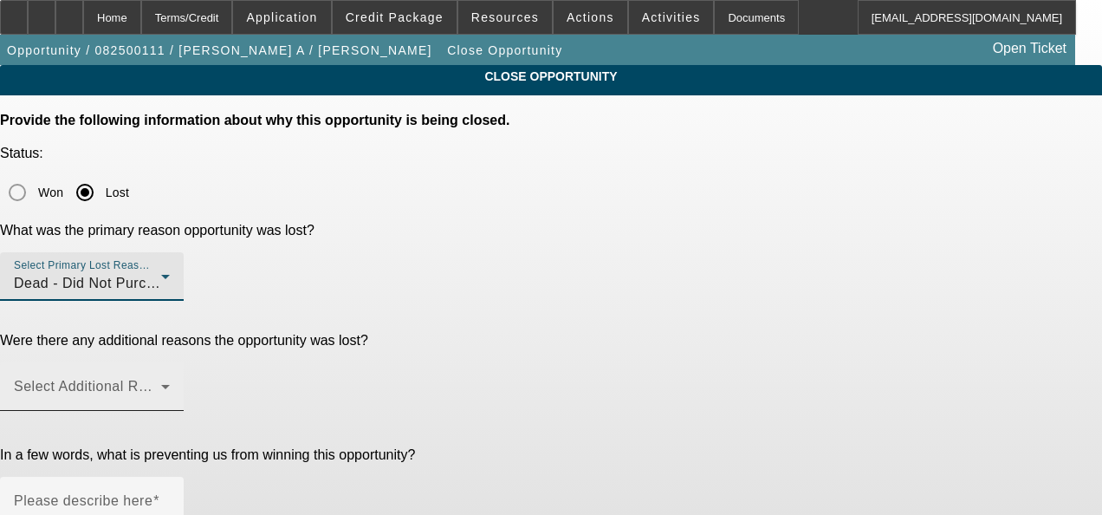
click at [161, 383] on span at bounding box center [87, 393] width 147 height 21
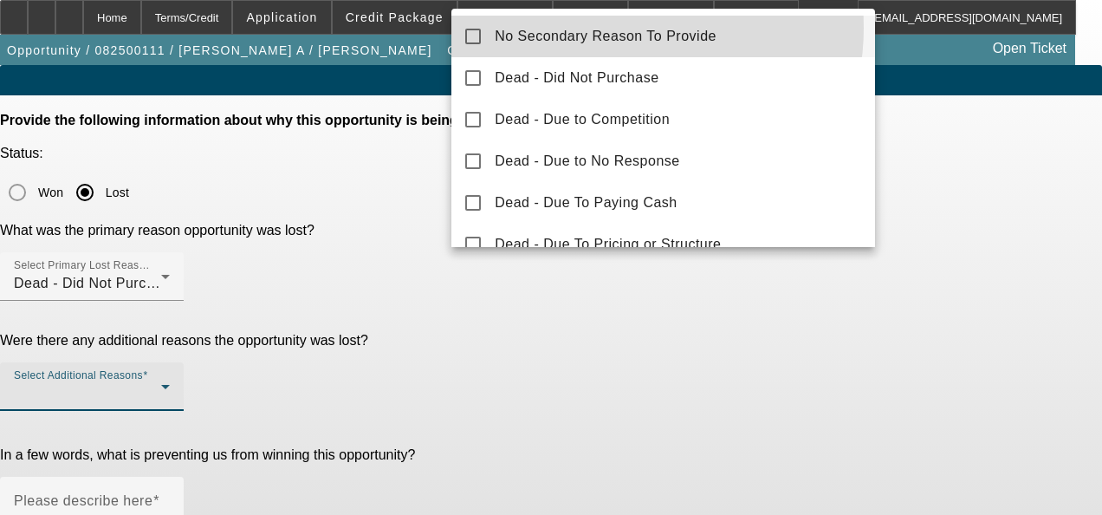
drag, startPoint x: 610, startPoint y: 28, endPoint x: 508, endPoint y: 178, distance: 181.4
click at [609, 31] on span "No Secondary Reason To Provide" at bounding box center [606, 36] width 222 height 21
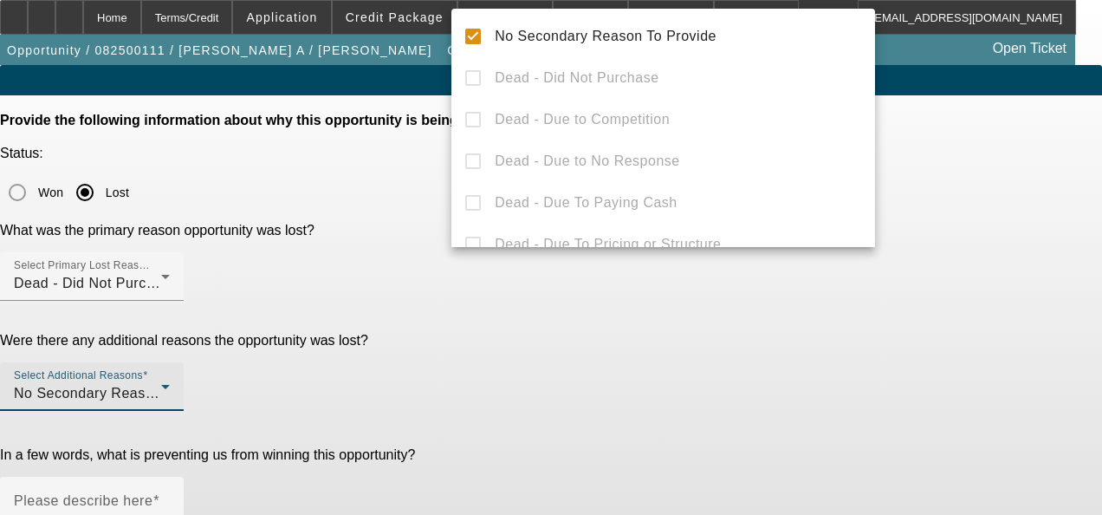
click at [503, 352] on div at bounding box center [551, 257] width 1102 height 515
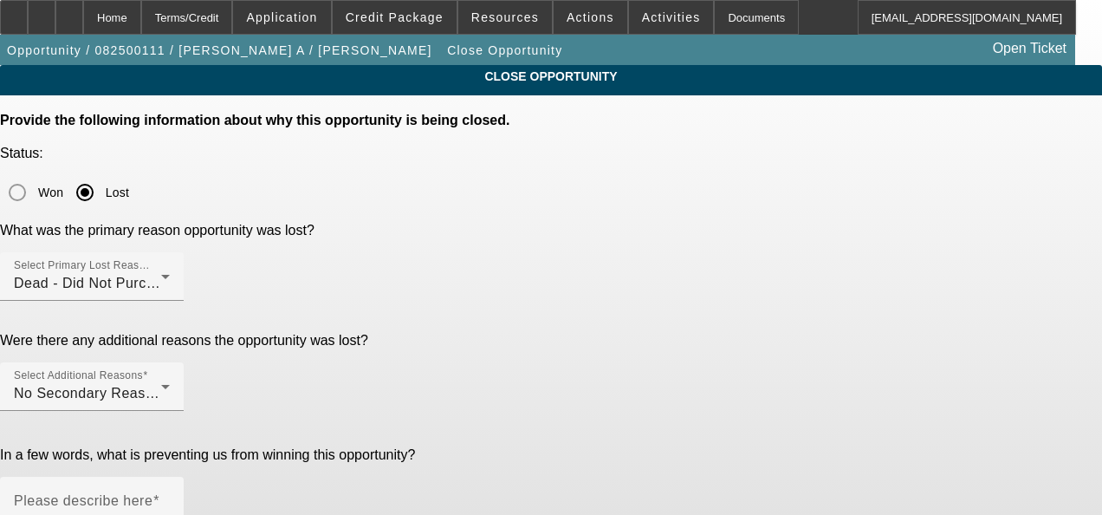
paste textarea "GA Test Opportunities"
type textarea "GA Test Opportunities"
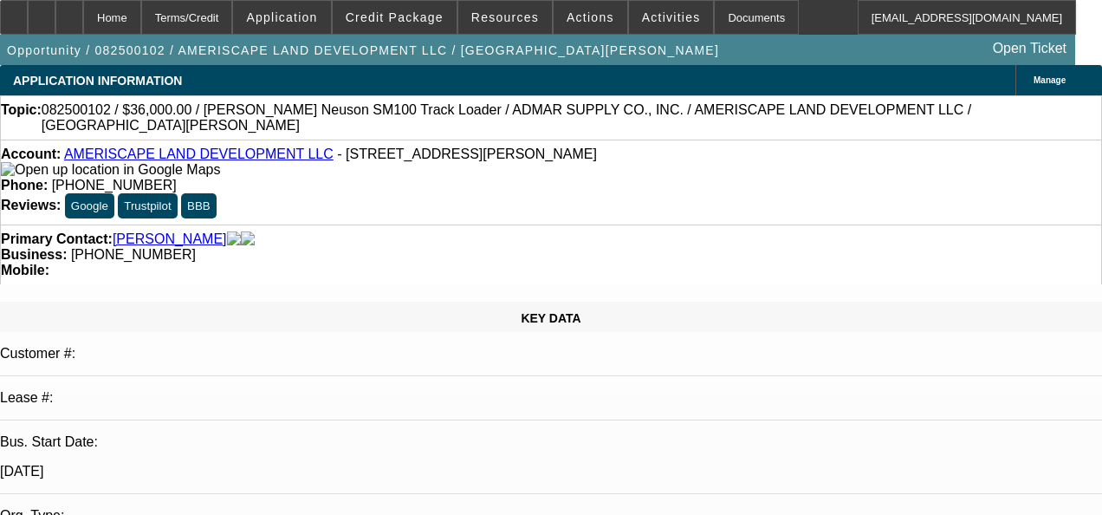
select select "0"
select select "2"
select select "0"
select select "2"
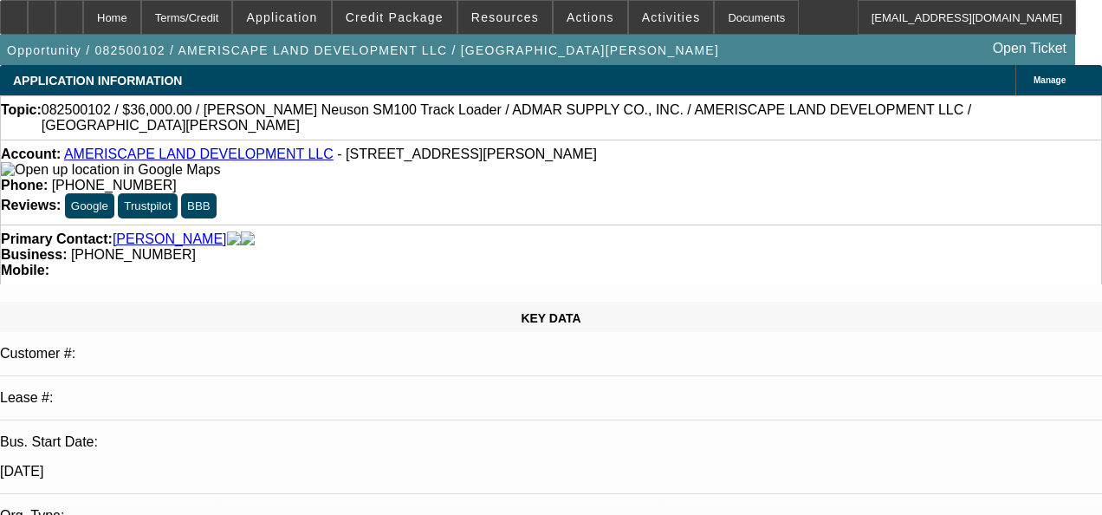
select select "0"
select select "0.1"
select select "2"
select select "0"
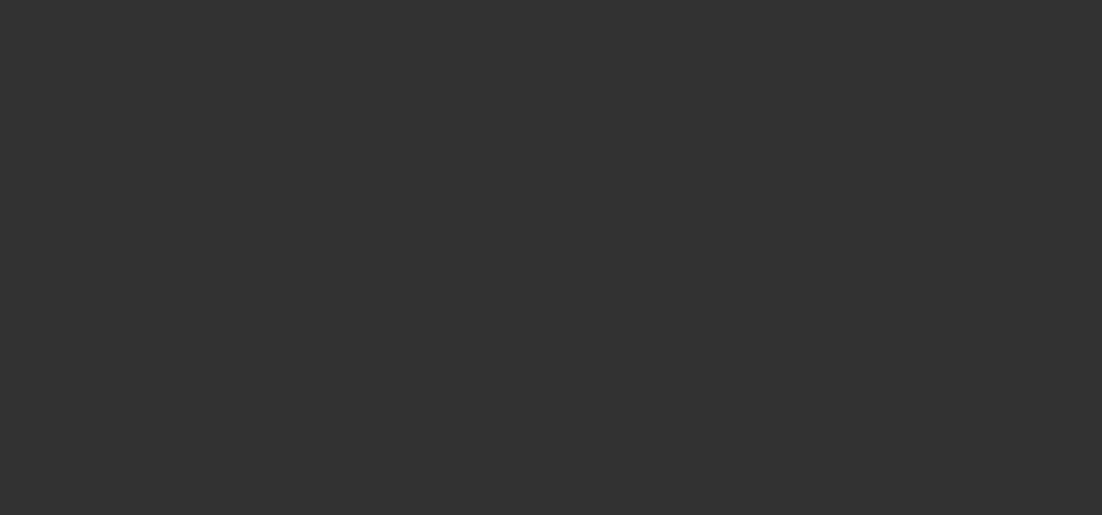
select select "1"
select select "2"
select select "6"
select select "1"
select select "2"
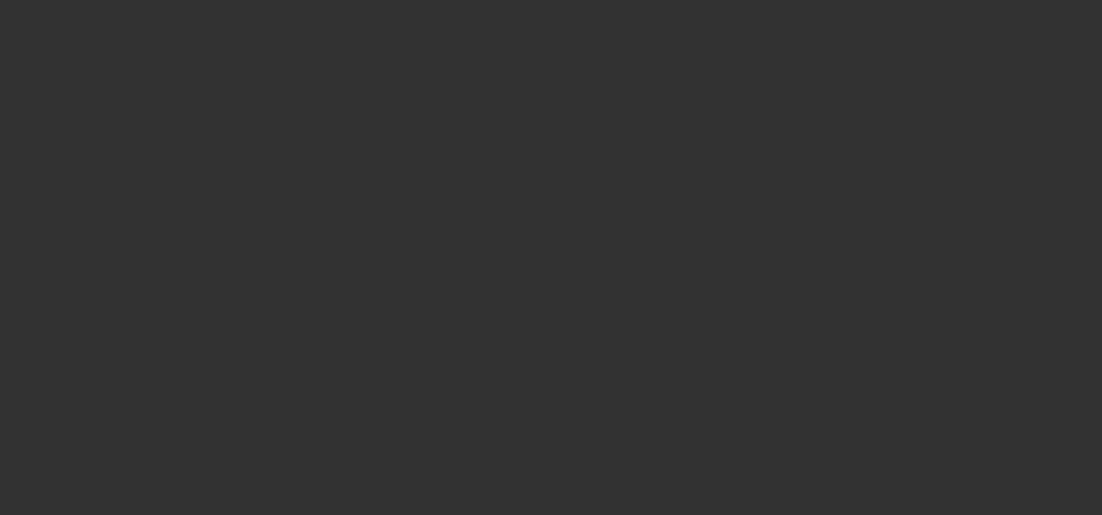
select select "6"
select select "1"
select select "2"
select select "6"
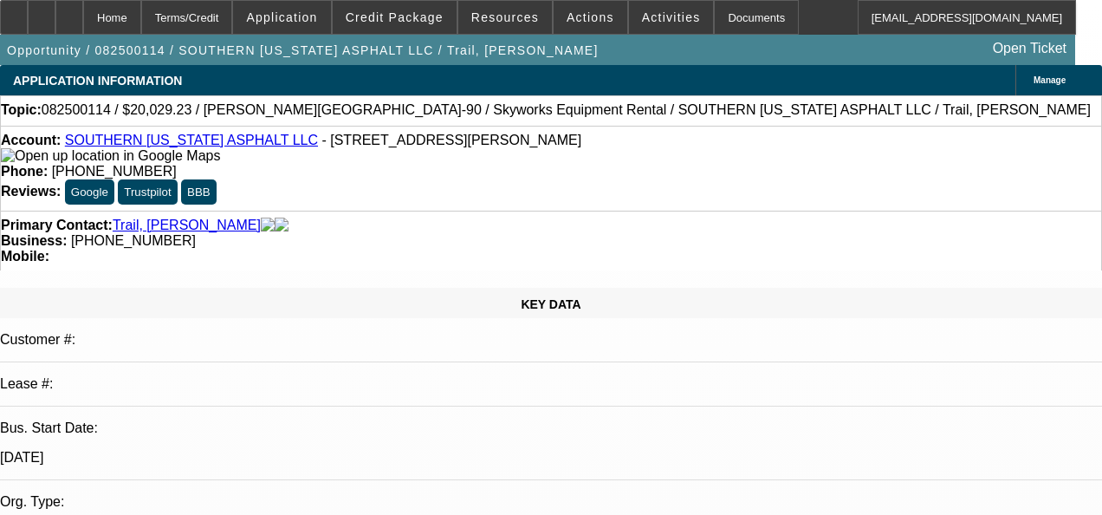
select select "0.1"
select select "2"
select select "0"
select select "0.1"
select select "2"
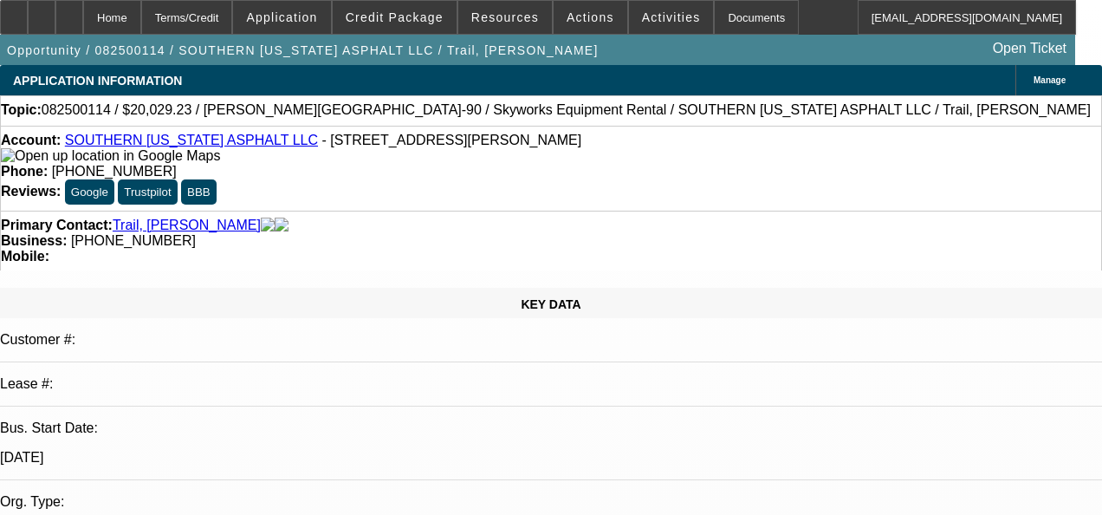
select select "0"
select select "1"
select select "2"
select select "6"
select select "1"
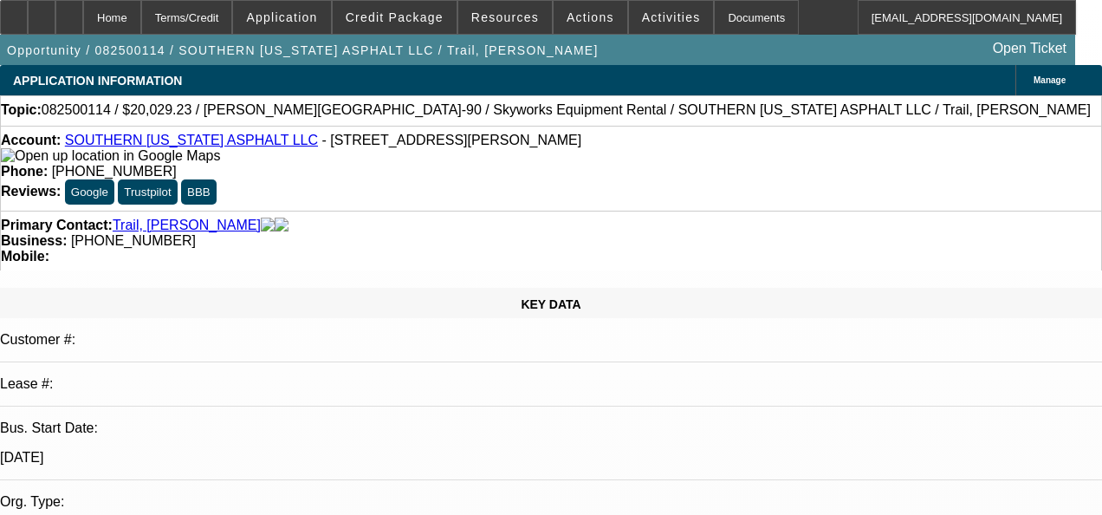
select select "2"
select select "6"
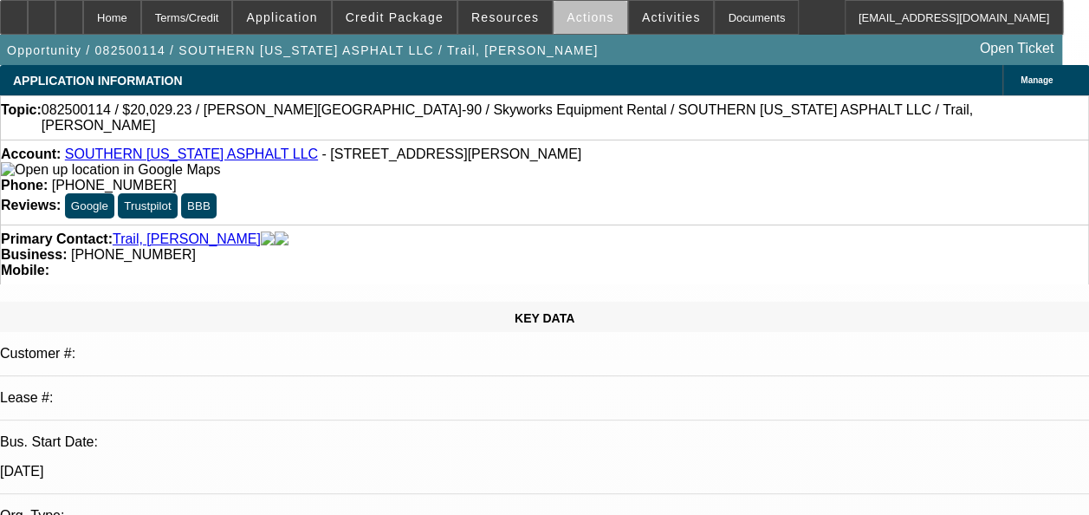
click at [582, 23] on span "Actions" at bounding box center [591, 17] width 48 height 14
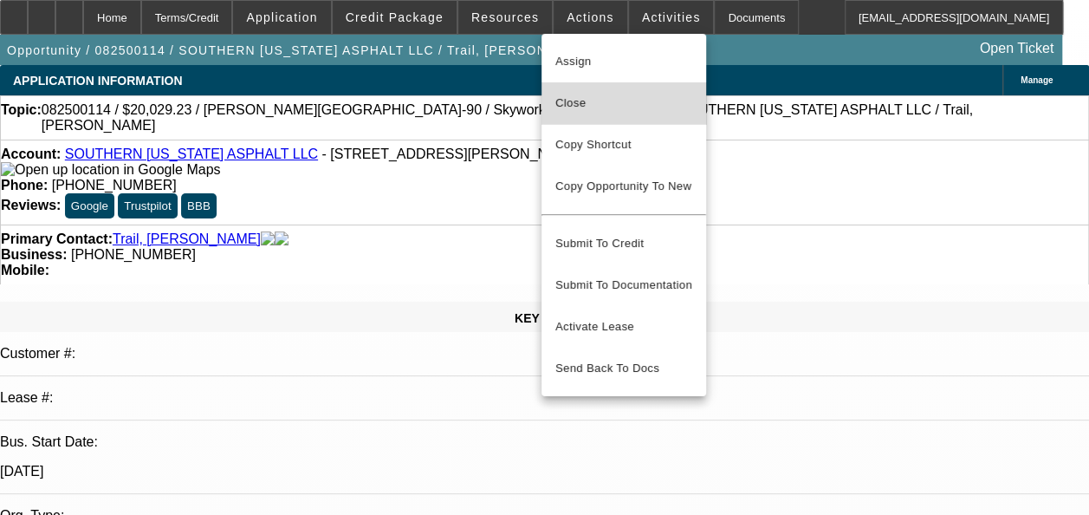
click at [590, 102] on span "Close" at bounding box center [623, 103] width 137 height 21
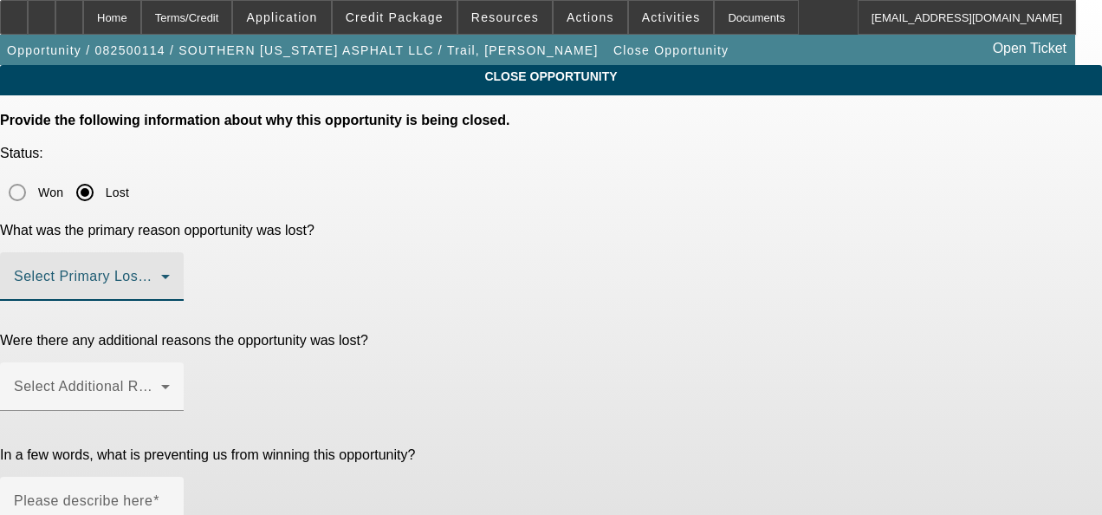
click at [161, 273] on span at bounding box center [87, 283] width 147 height 21
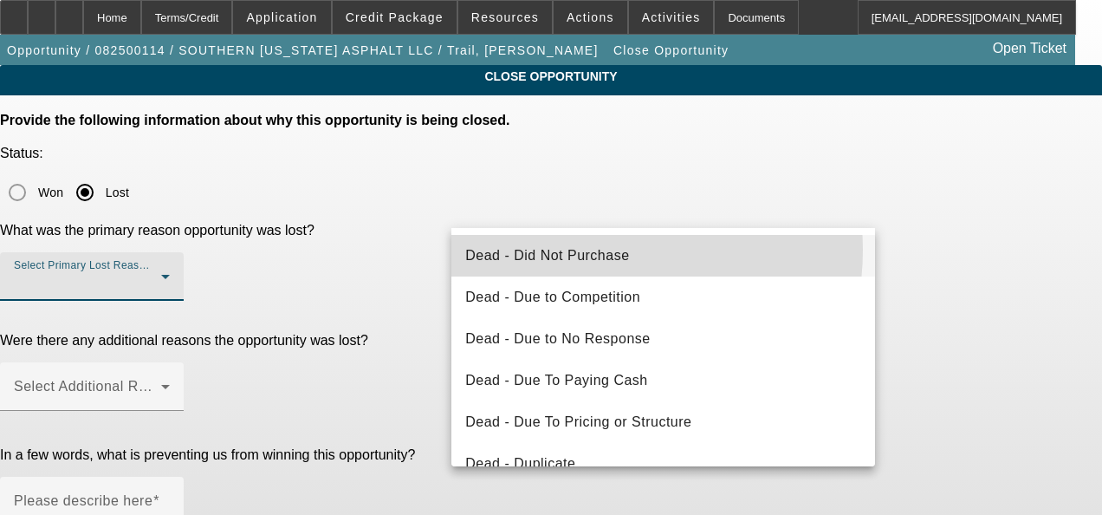
click at [584, 250] on span "Dead - Did Not Purchase" at bounding box center [547, 255] width 164 height 21
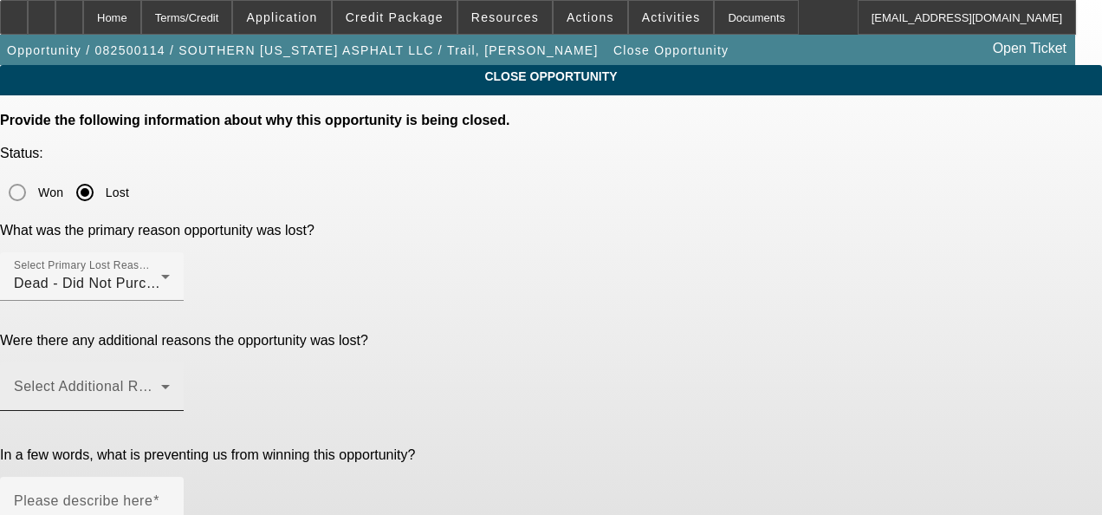
click at [185, 379] on mat-label "Select Additional Reasons" at bounding box center [100, 386] width 172 height 15
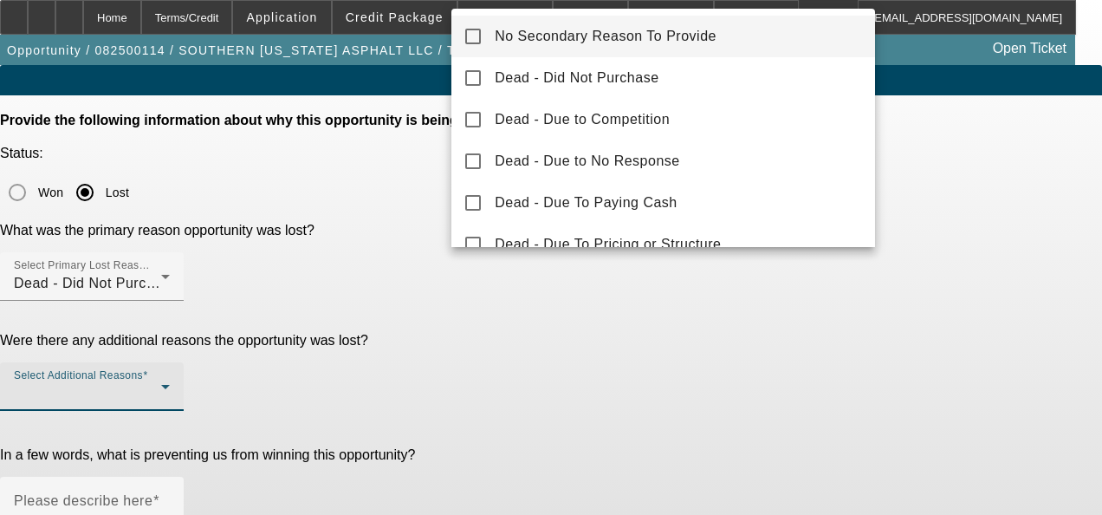
click at [658, 40] on span "No Secondary Reason To Provide" at bounding box center [606, 36] width 222 height 21
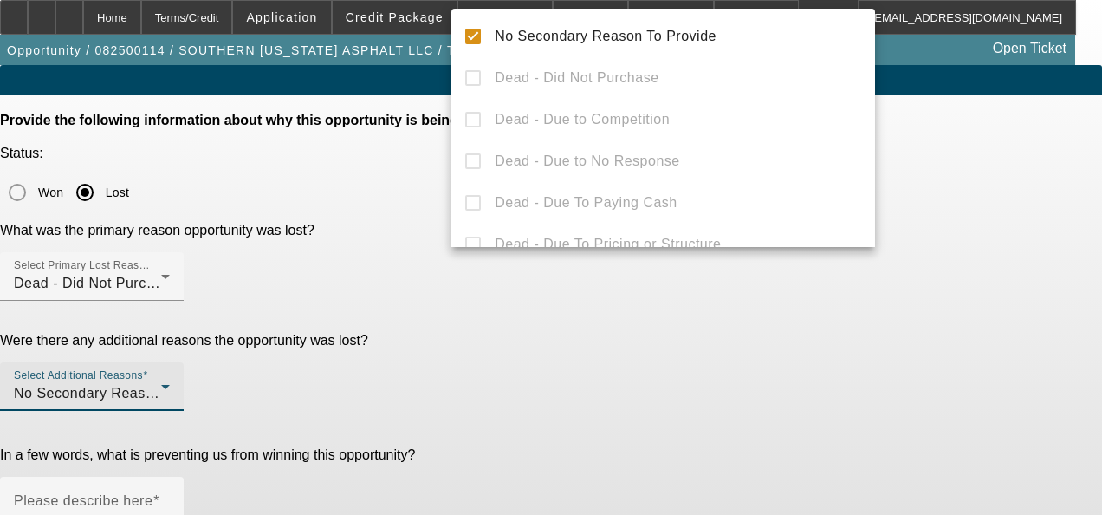
click at [569, 345] on div at bounding box center [551, 257] width 1102 height 515
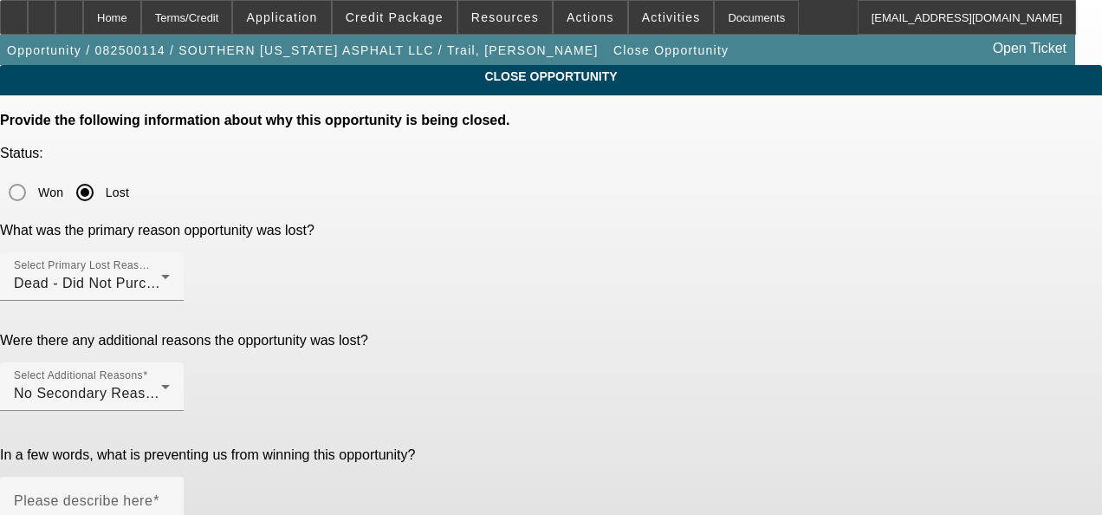
click at [152, 493] on mat-label "Please describe here" at bounding box center [83, 500] width 139 height 15
paste textarea "GA Test Opportunities"
type textarea "GA Test Opportunities"
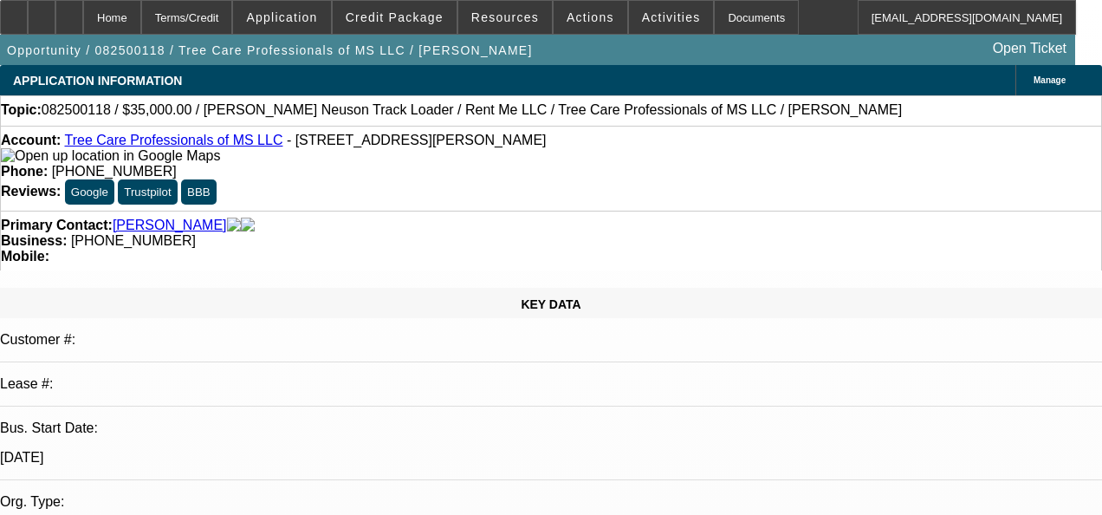
select select "0"
select select "2"
select select "0"
select select "2"
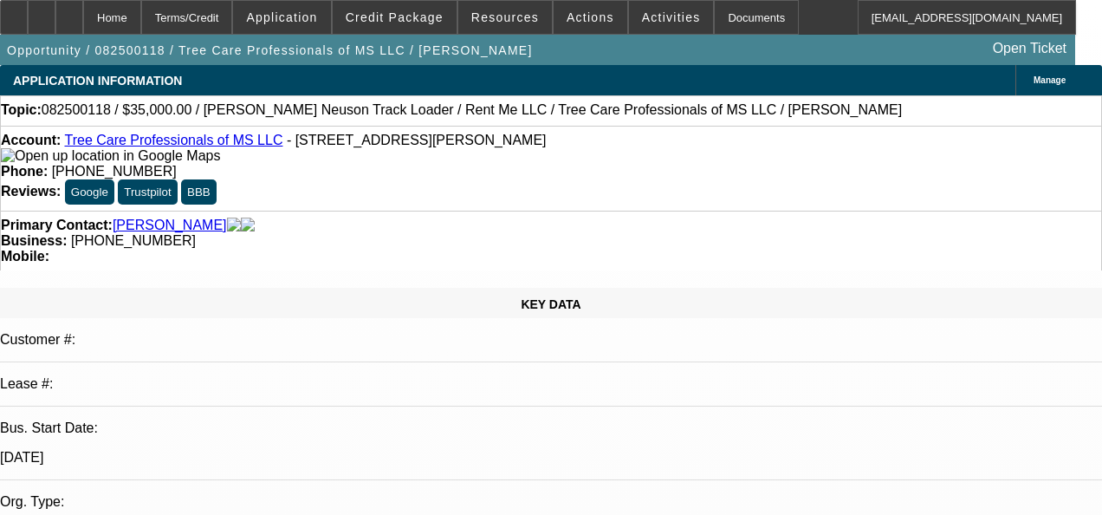
select select "0"
select select "0.1"
select select "2"
select select "0"
select select "1"
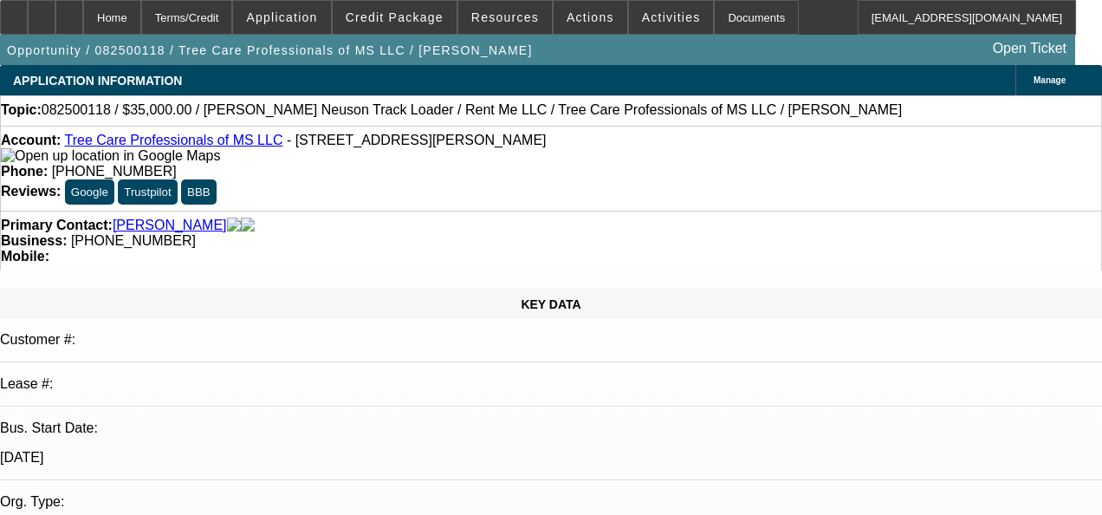
select select "2"
select select "6"
select select "1"
select select "2"
select select "6"
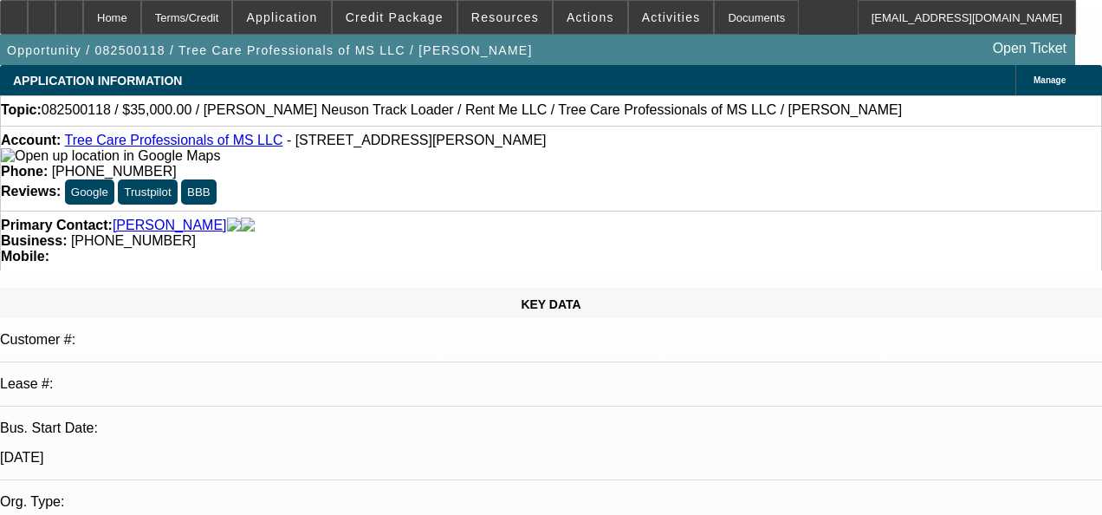
select select "1"
select select "2"
select select "6"
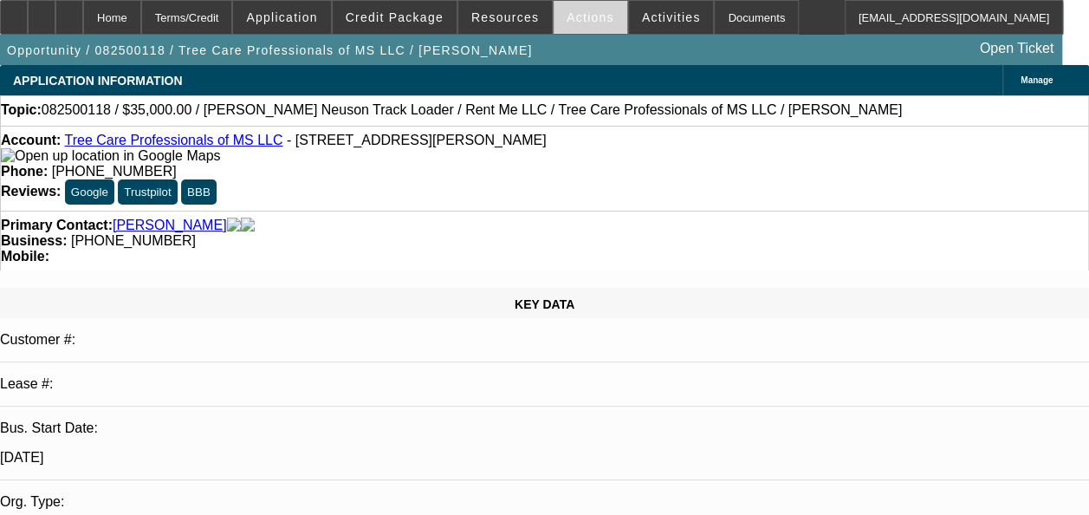
click at [579, 23] on span "Actions" at bounding box center [591, 17] width 48 height 14
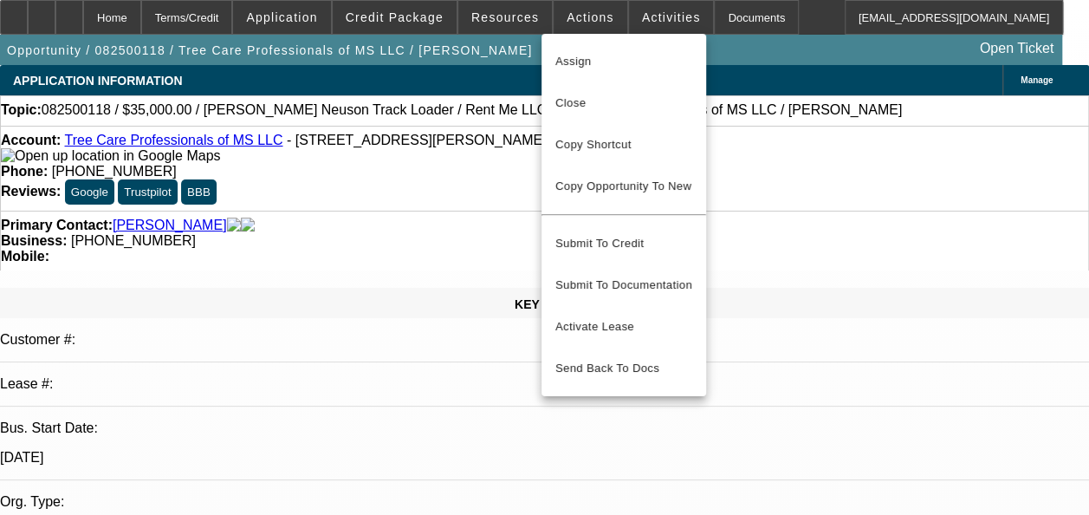
click at [581, 107] on span "Close" at bounding box center [623, 103] width 137 height 21
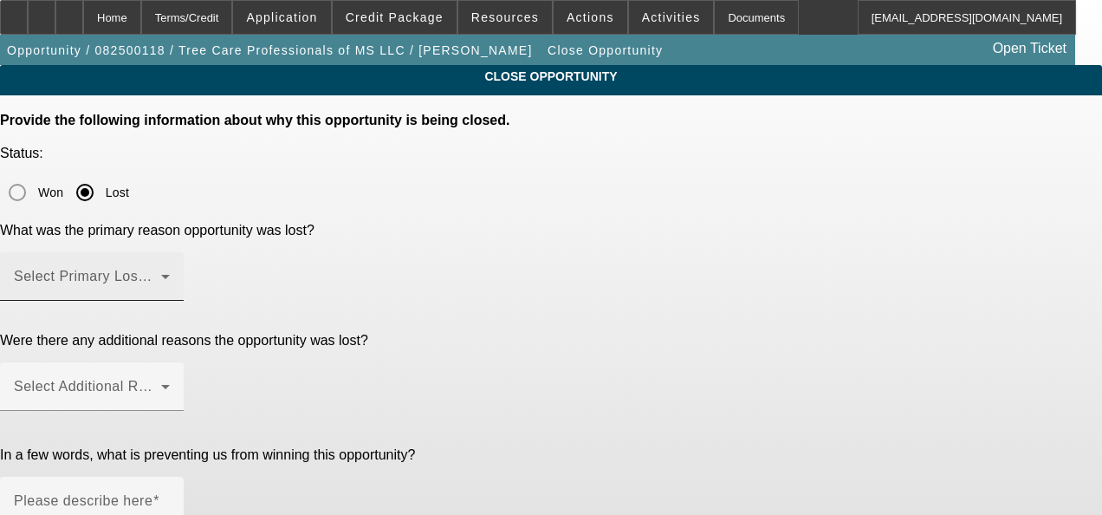
click at [161, 273] on span at bounding box center [87, 283] width 147 height 21
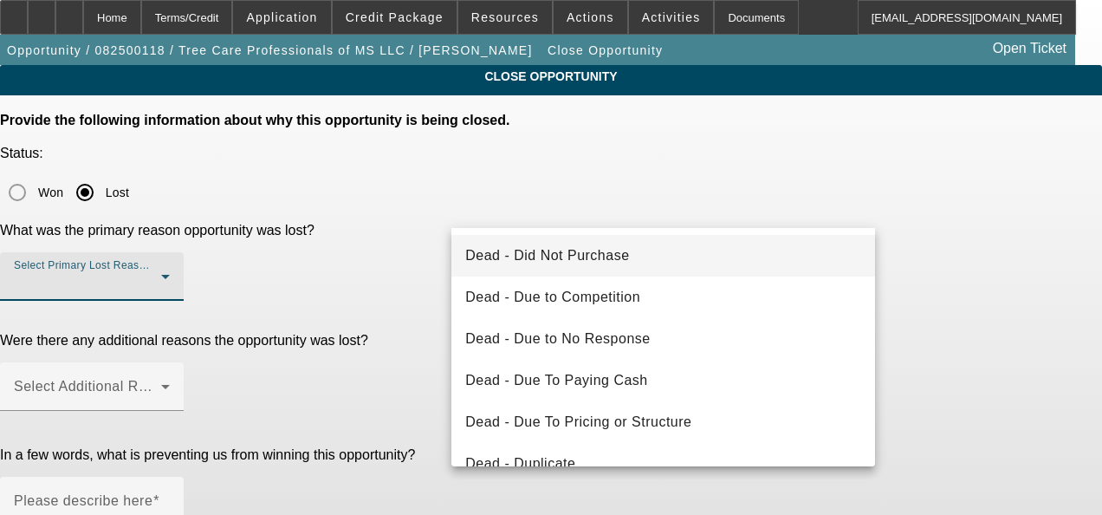
click at [600, 246] on span "Dead - Did Not Purchase" at bounding box center [547, 255] width 164 height 21
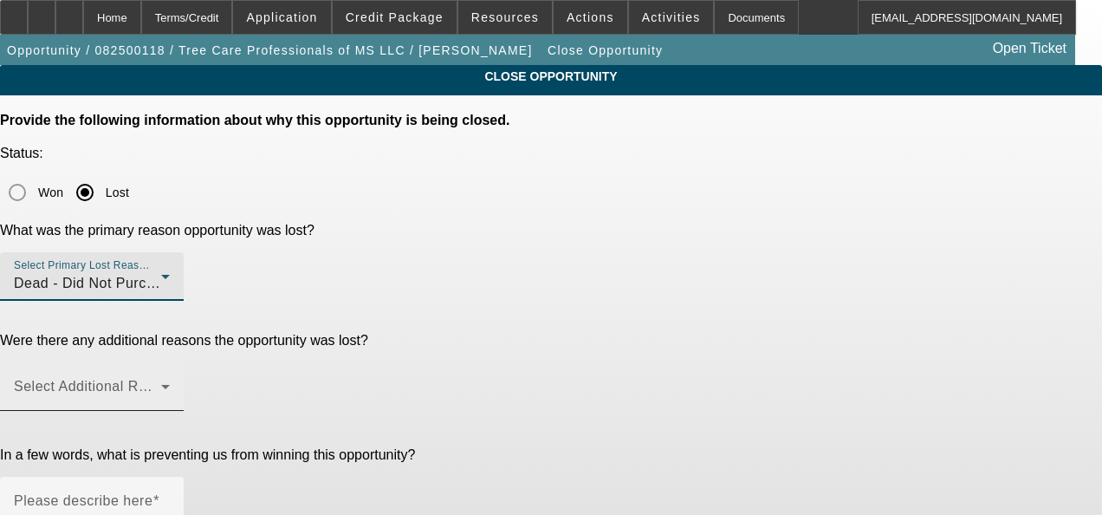
click at [161, 383] on span at bounding box center [87, 393] width 147 height 21
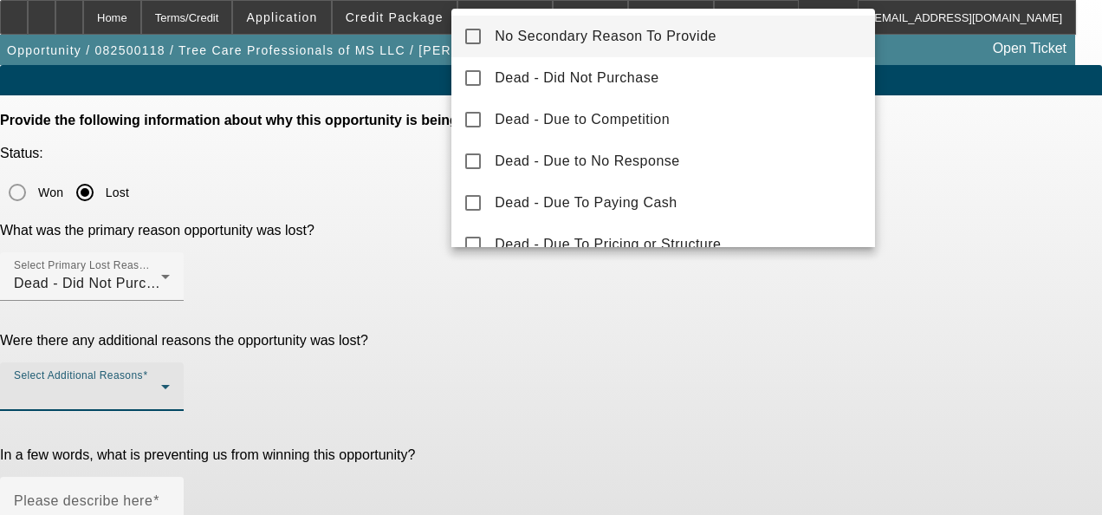
click at [678, 43] on span "No Secondary Reason To Provide" at bounding box center [606, 36] width 222 height 21
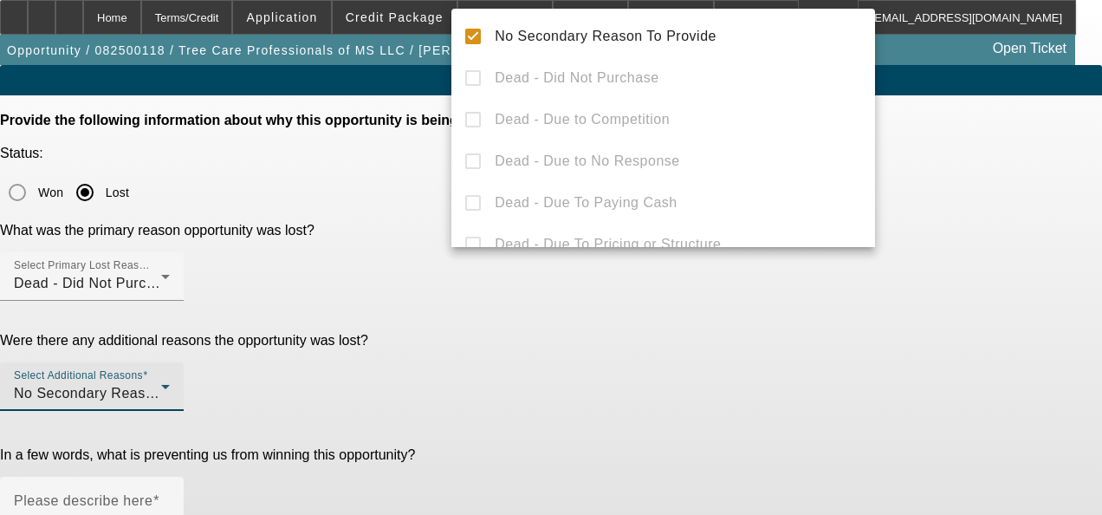
click at [551, 352] on div at bounding box center [551, 257] width 1102 height 515
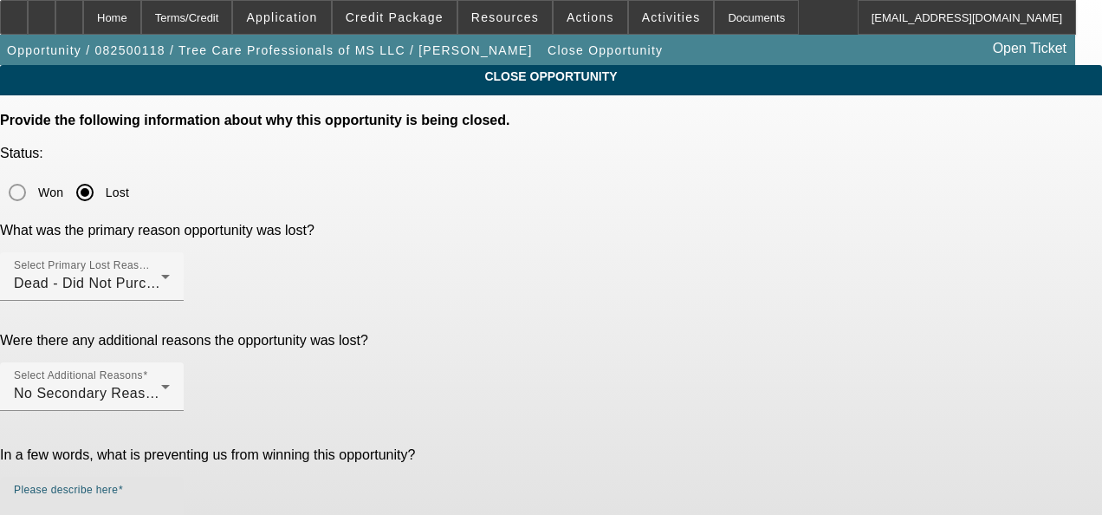
paste textarea "GA Test Opportunities"
type textarea "GA Test Opportunities"
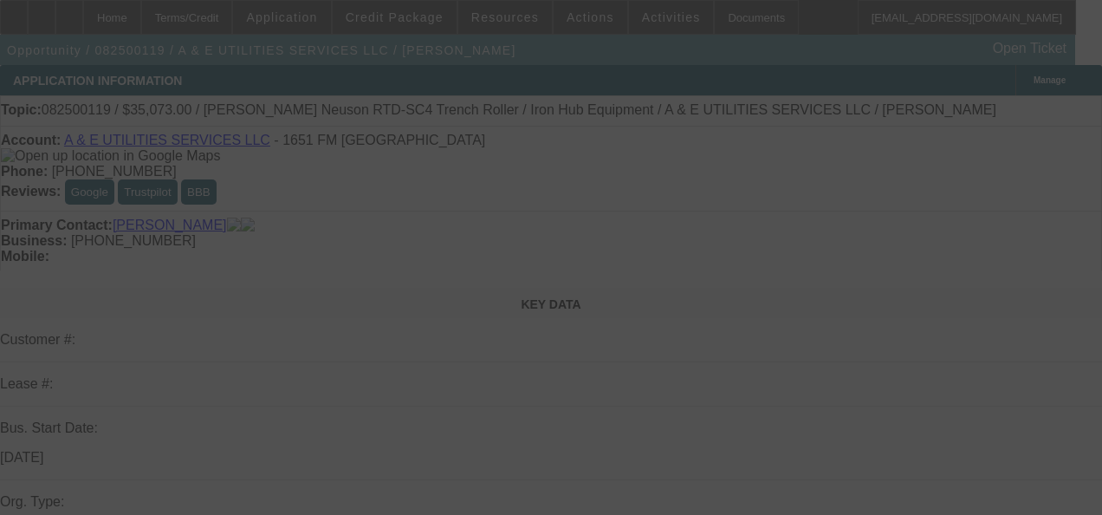
select select "0.1"
select select "2"
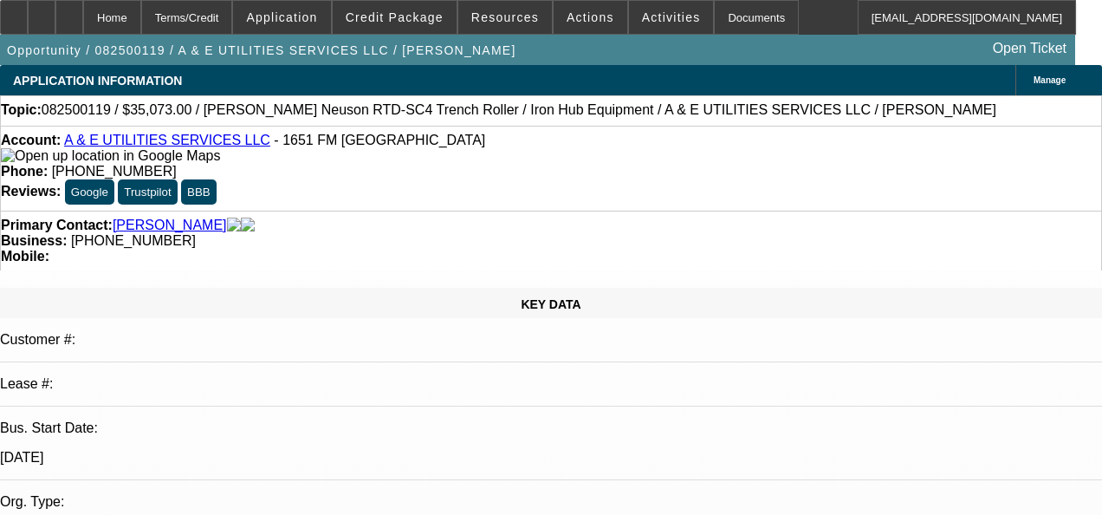
select select "2"
select select "0"
select select "6"
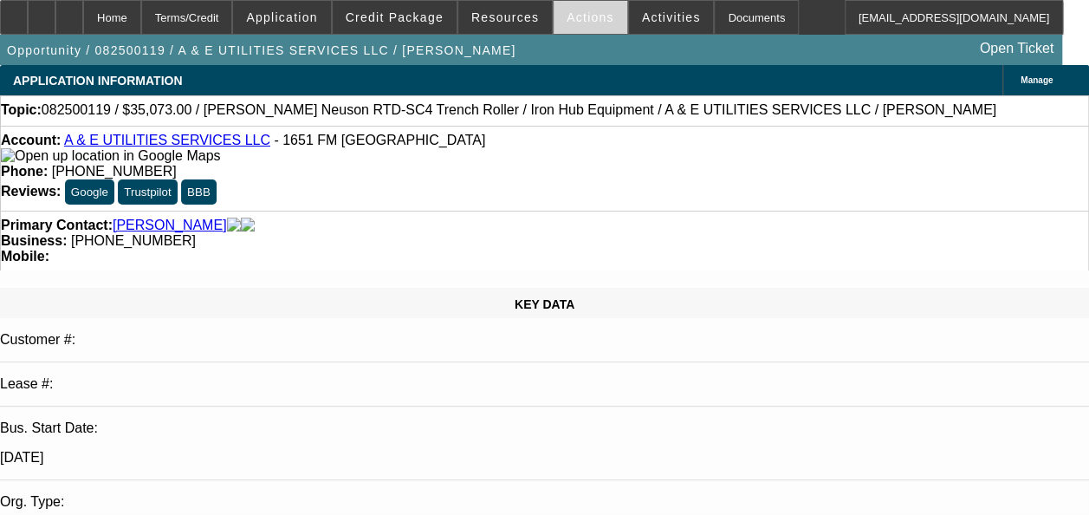
click at [582, 28] on span at bounding box center [591, 18] width 74 height 42
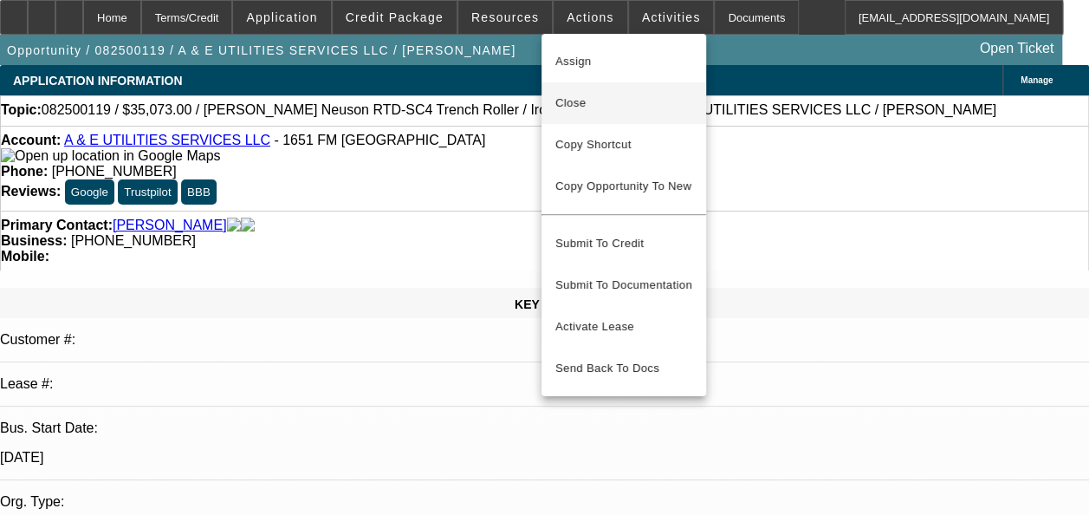
click at [573, 95] on span "Close" at bounding box center [623, 103] width 137 height 21
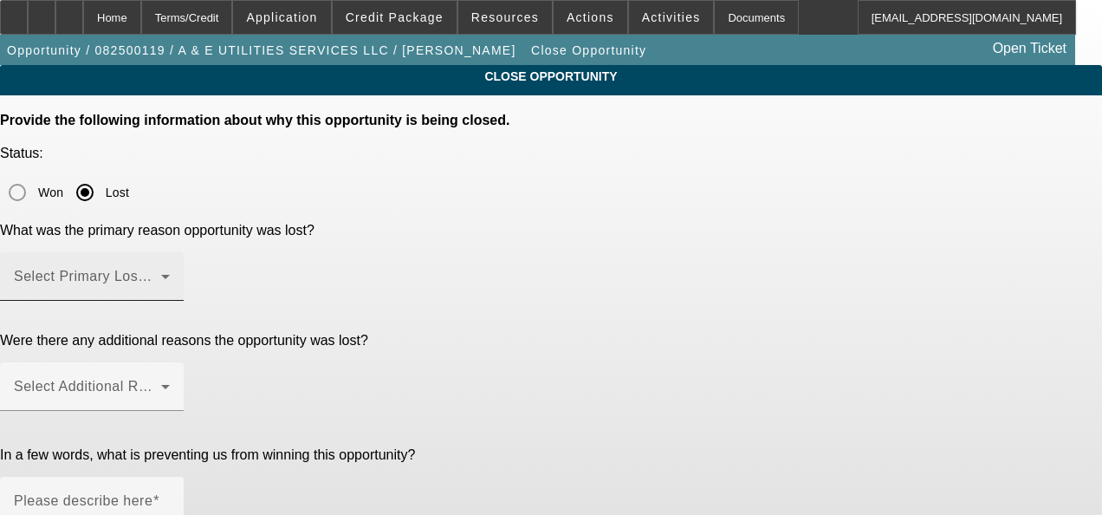
click at [161, 273] on span at bounding box center [87, 283] width 147 height 21
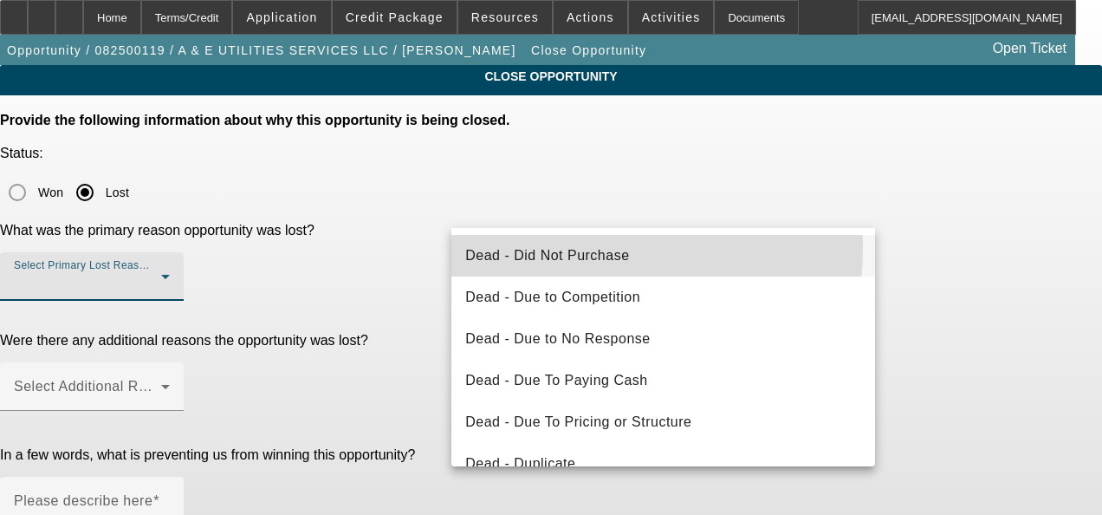
click at [552, 251] on span "Dead - Did Not Purchase" at bounding box center [547, 255] width 164 height 21
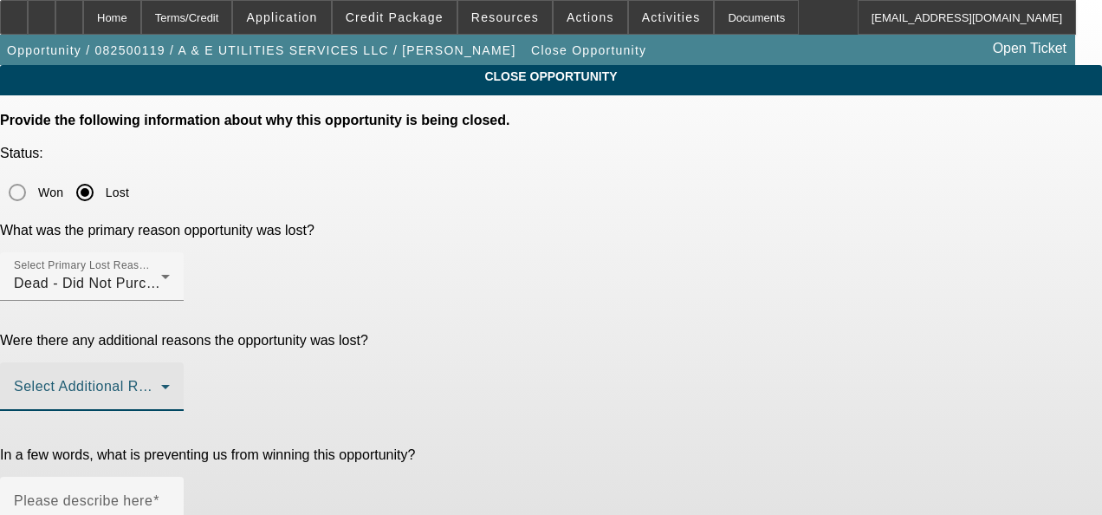
click at [161, 383] on span at bounding box center [87, 393] width 147 height 21
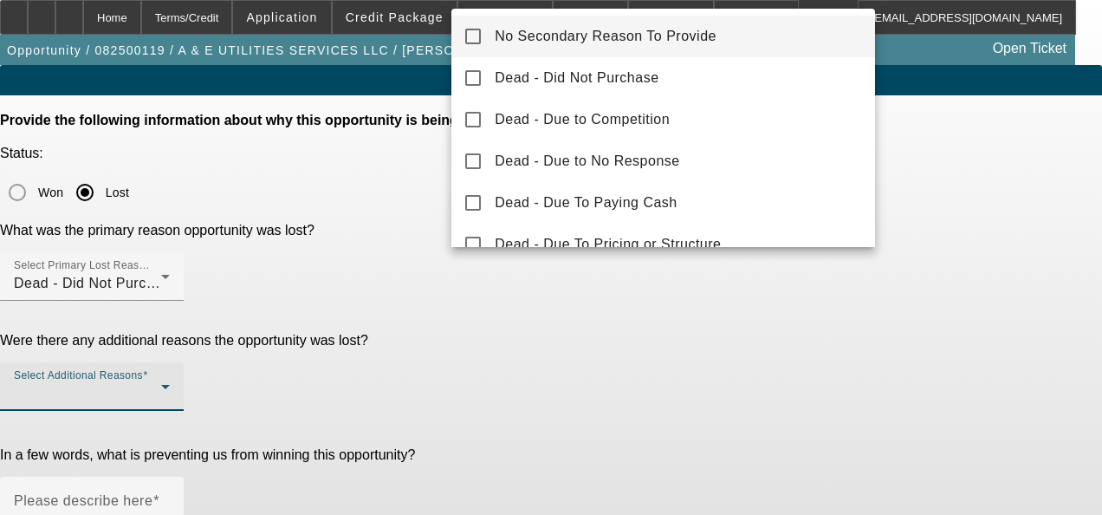
drag, startPoint x: 667, startPoint y: 28, endPoint x: 645, endPoint y: 59, distance: 38.5
click at [667, 29] on span "No Secondary Reason To Provide" at bounding box center [606, 36] width 222 height 21
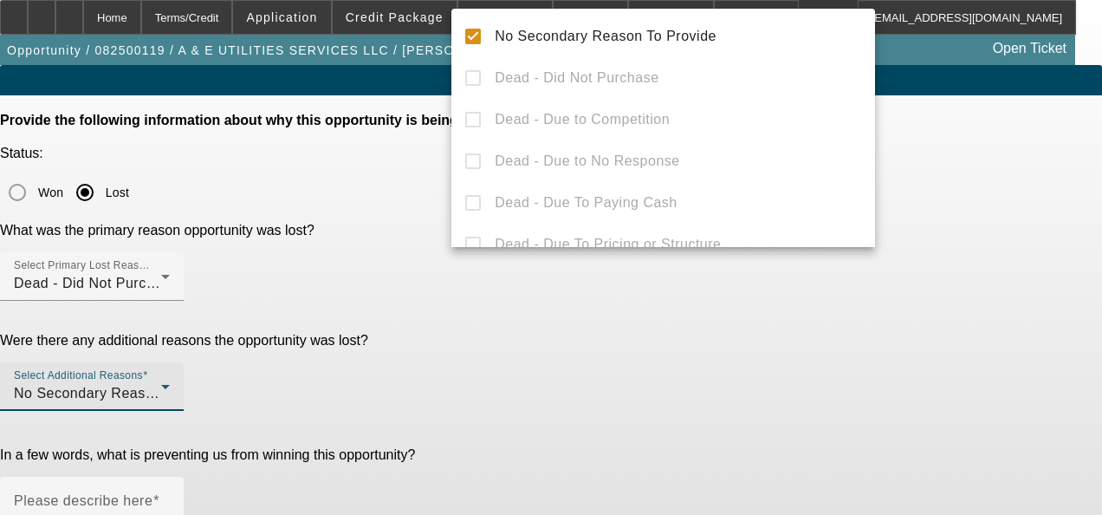
click at [509, 381] on div at bounding box center [551, 257] width 1102 height 515
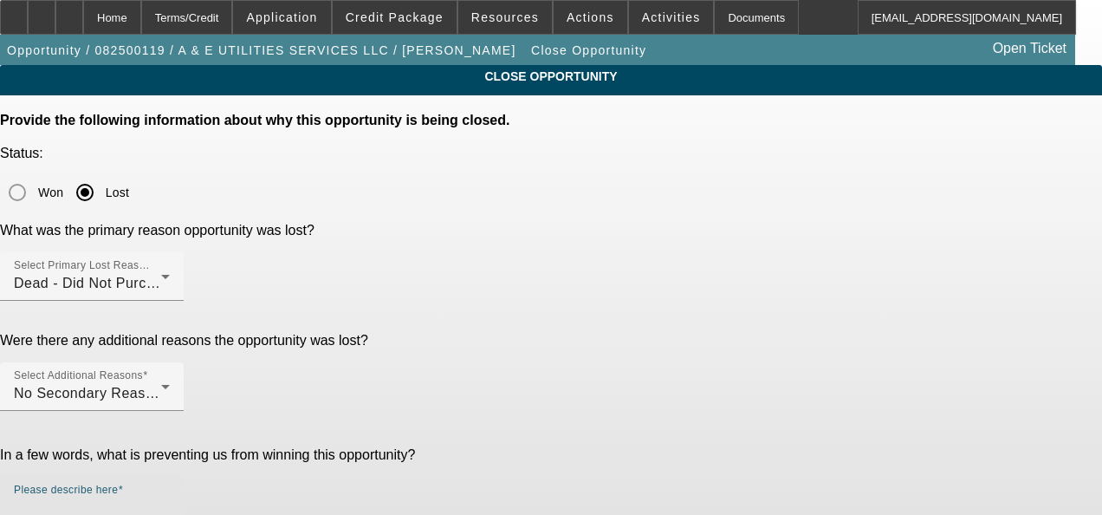
paste textarea "GA Test Opportunities"
type textarea "GA Test Opportunities"
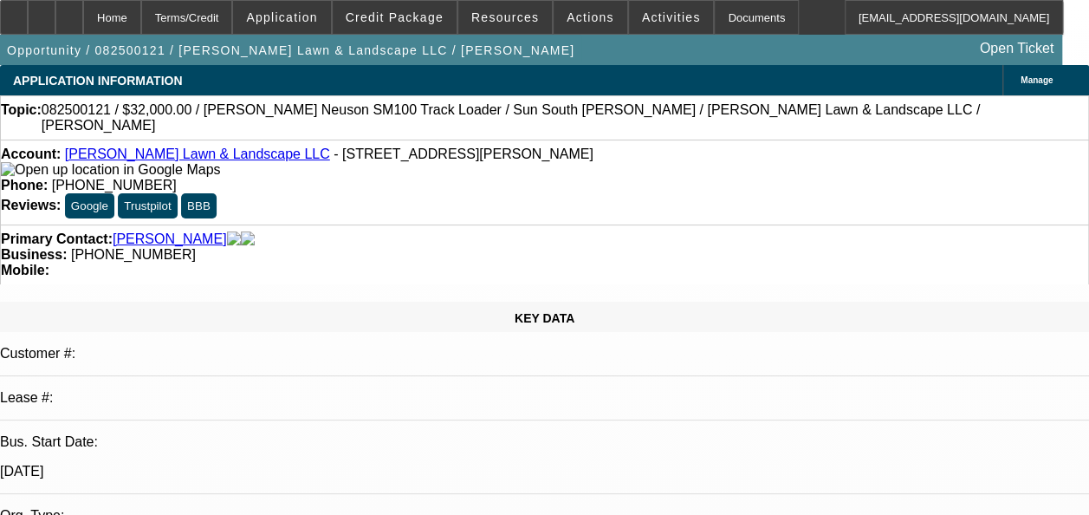
select select "0"
select select "2"
select select "0"
select select "6"
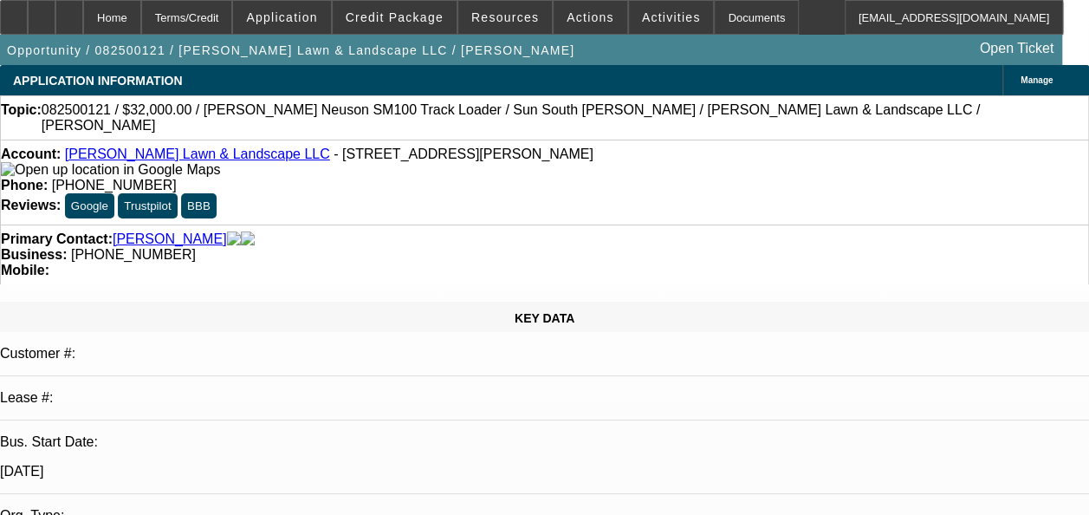
select select "0"
select select "2"
select select "0"
select select "6"
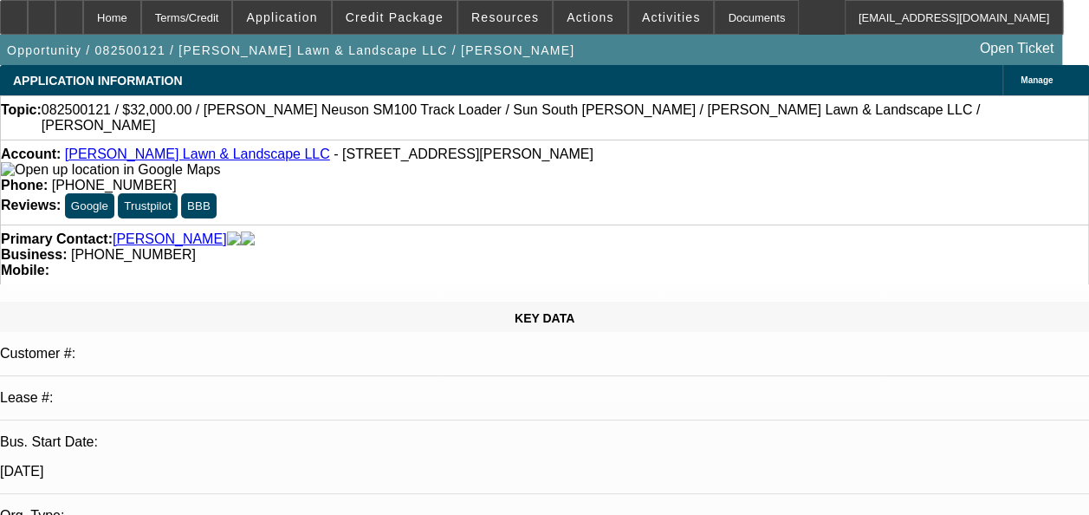
select select "0.1"
select select "2"
select select "0"
select select "6"
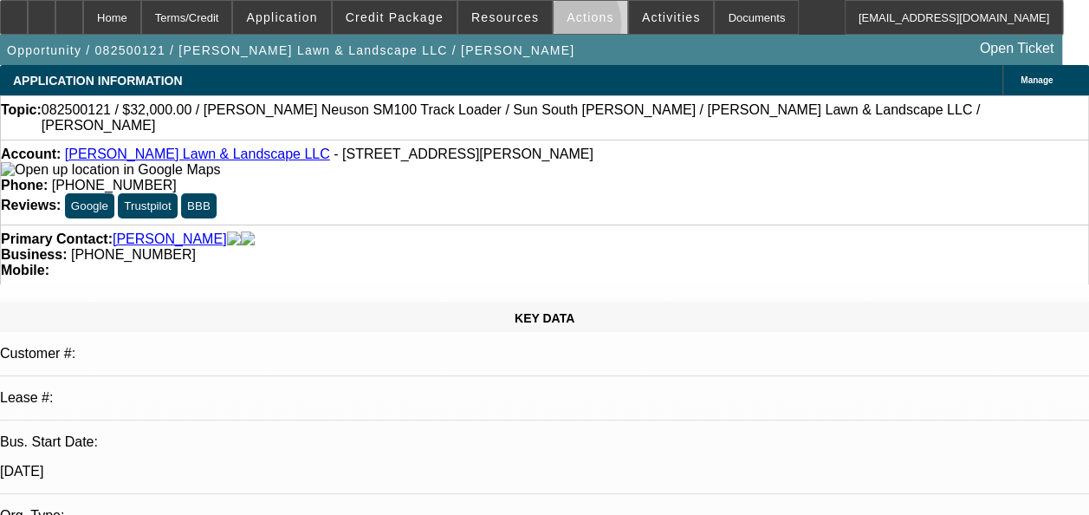
click at [554, 28] on span at bounding box center [591, 18] width 74 height 42
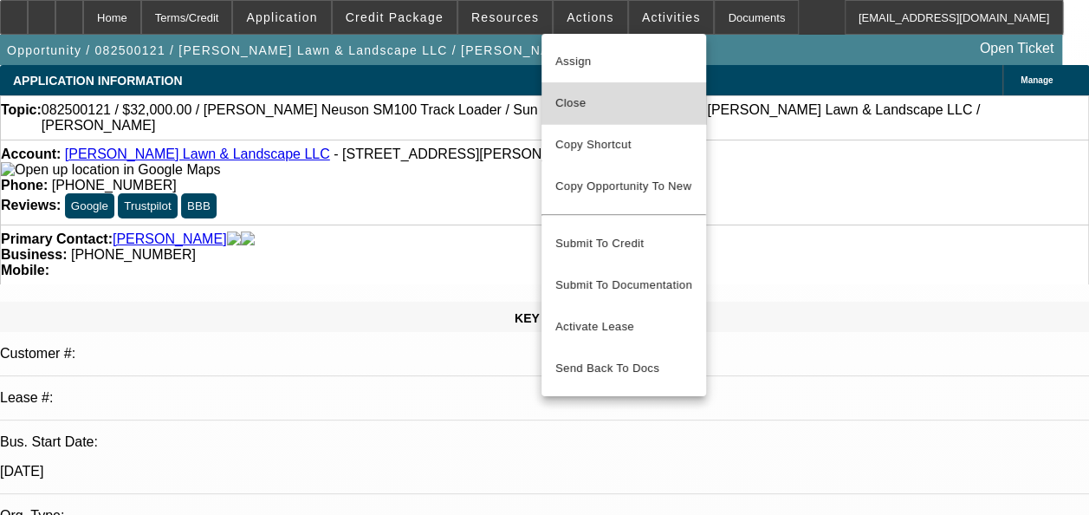
click at [589, 105] on span "Close" at bounding box center [623, 103] width 137 height 21
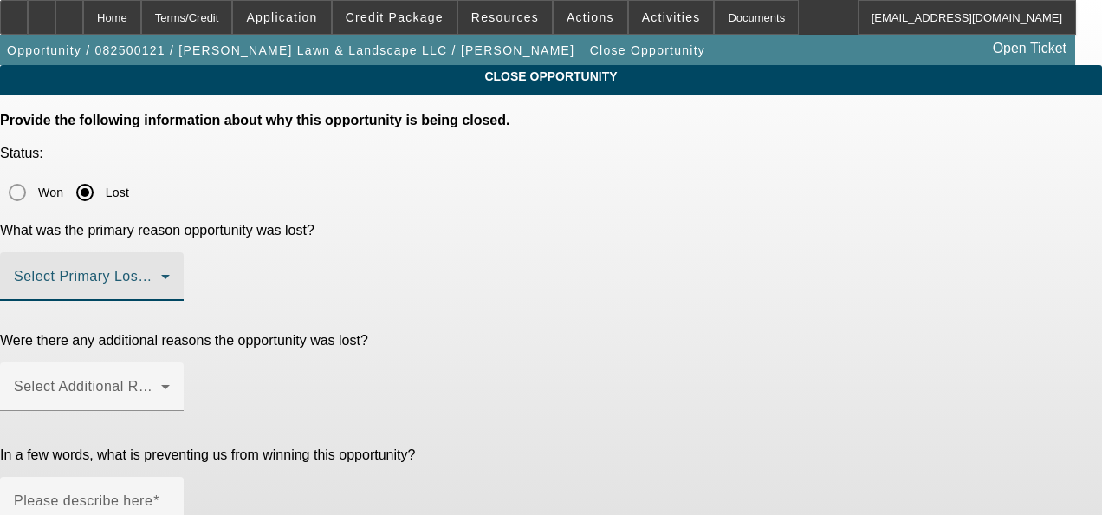
click at [161, 273] on span at bounding box center [87, 283] width 147 height 21
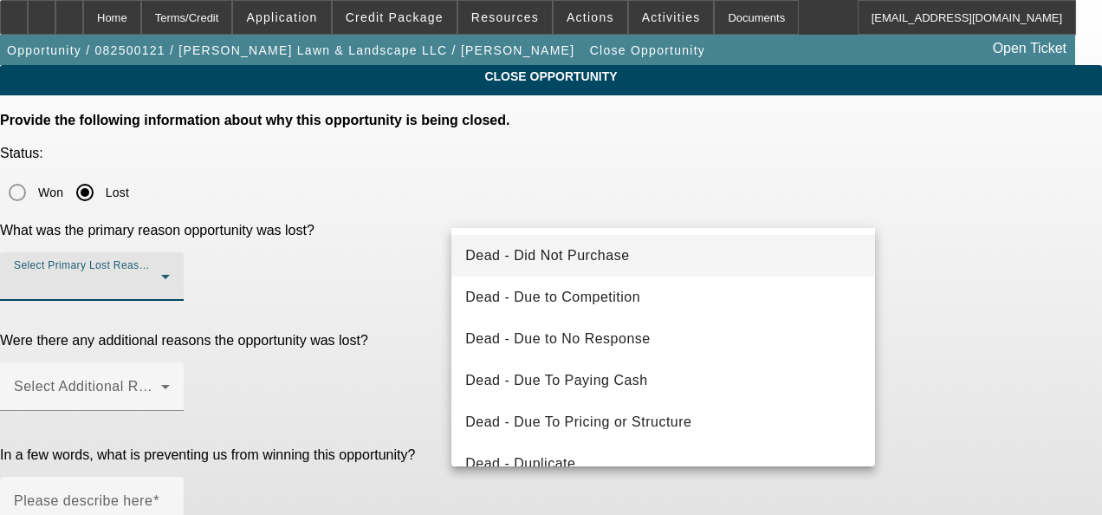
click at [596, 264] on span "Dead - Did Not Purchase" at bounding box center [547, 255] width 164 height 21
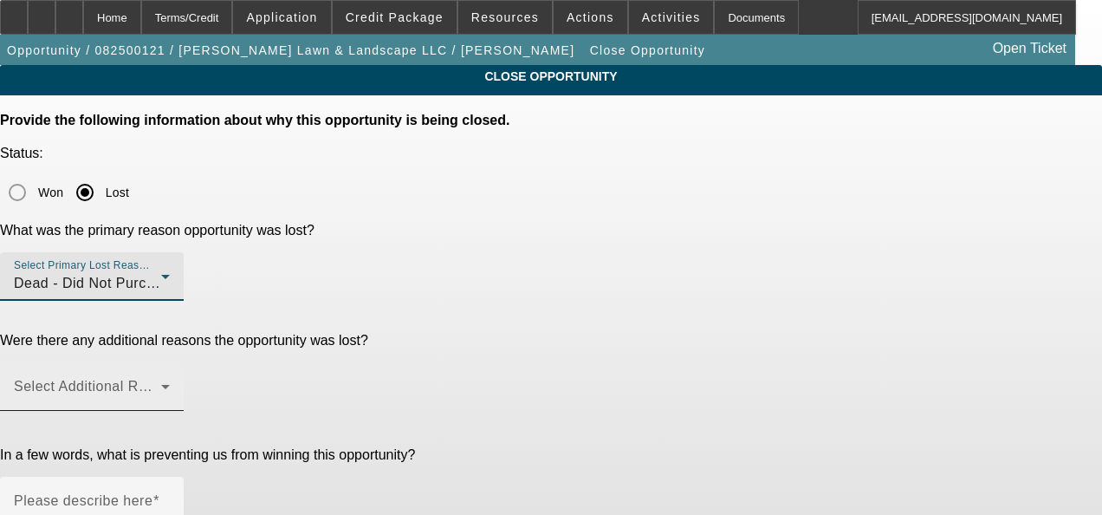
click at [161, 383] on span at bounding box center [87, 393] width 147 height 21
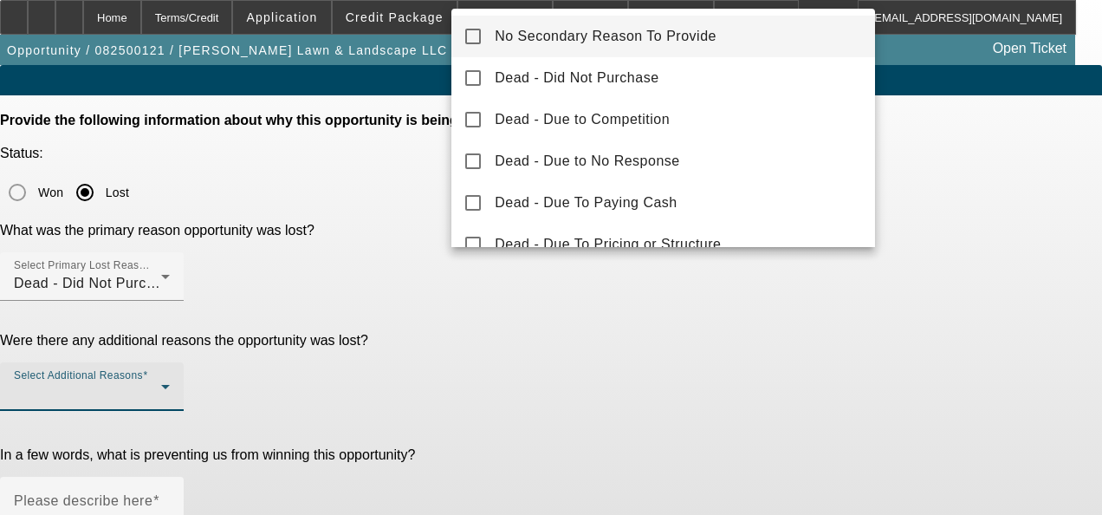
click at [642, 36] on span "No Secondary Reason To Provide" at bounding box center [606, 36] width 222 height 21
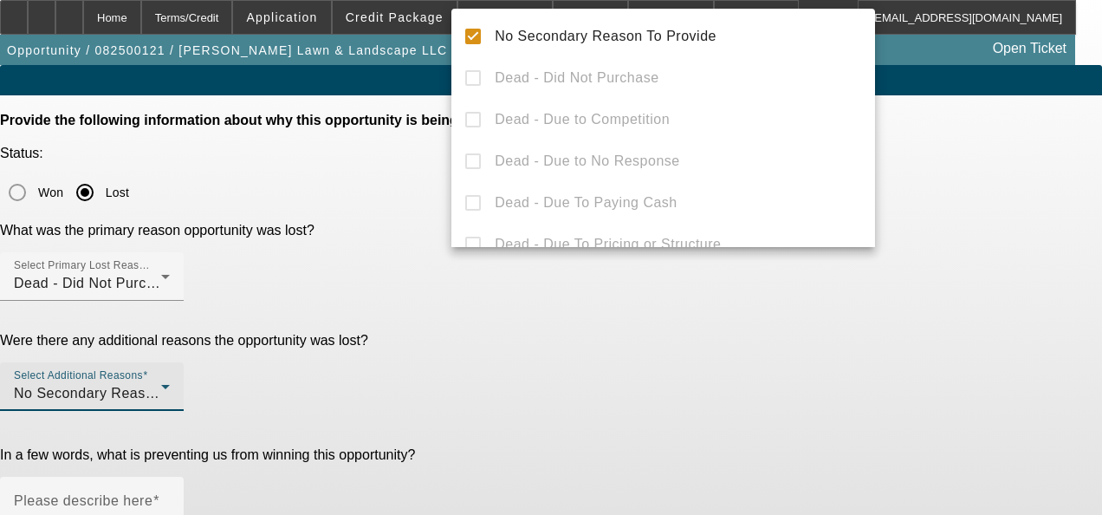
click at [532, 359] on div at bounding box center [551, 257] width 1102 height 515
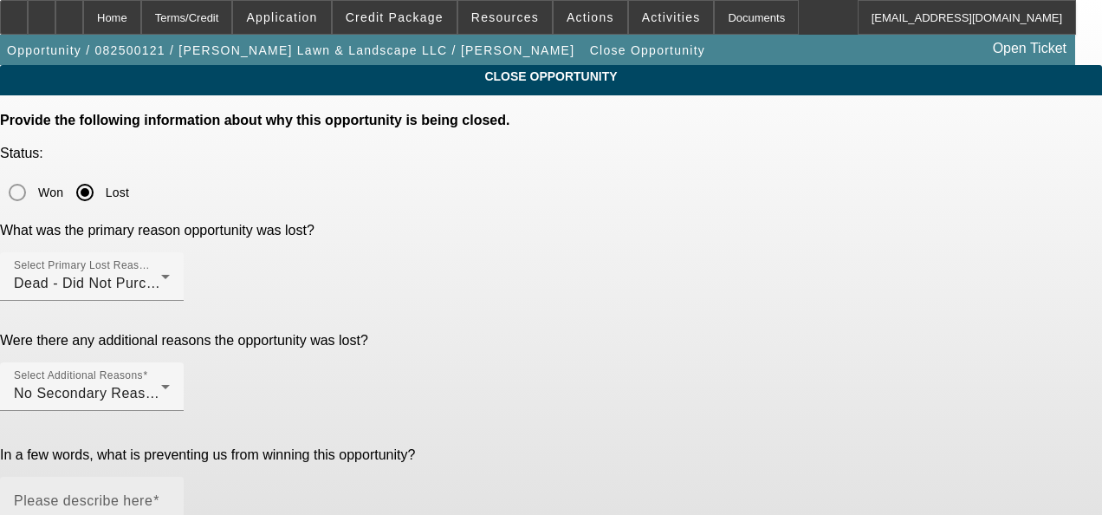
paste textarea "GA Test Opportunities"
type textarea "GA Test Opportunities"
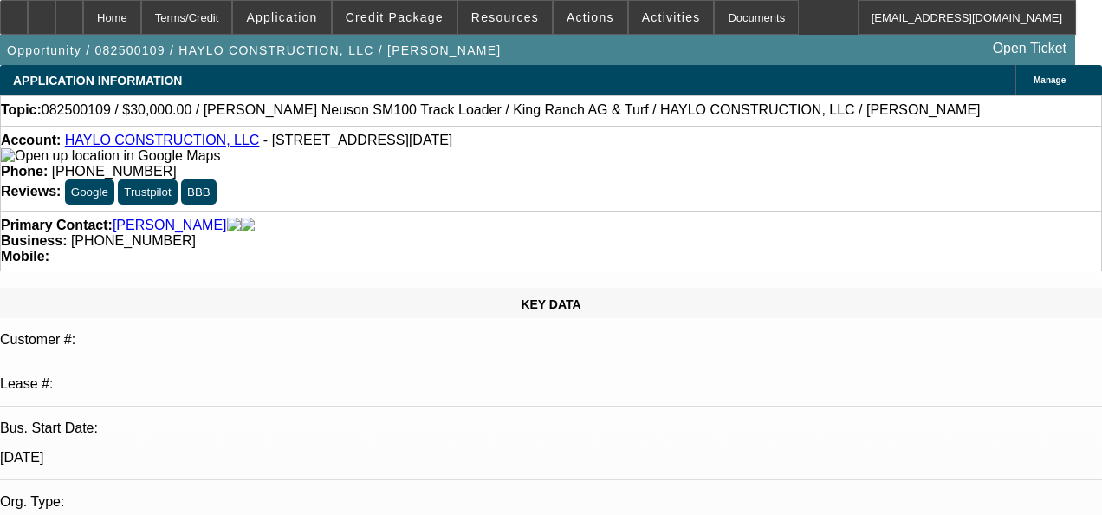
select select "0"
select select "2"
select select "0"
select select "2"
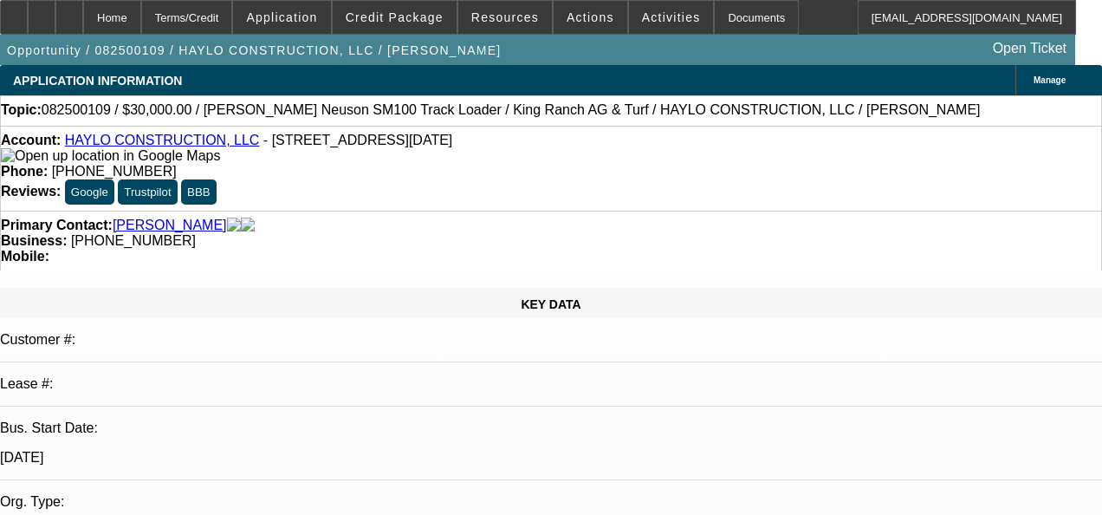
select select "0"
select select "0.1"
select select "2"
select select "0"
select select "1"
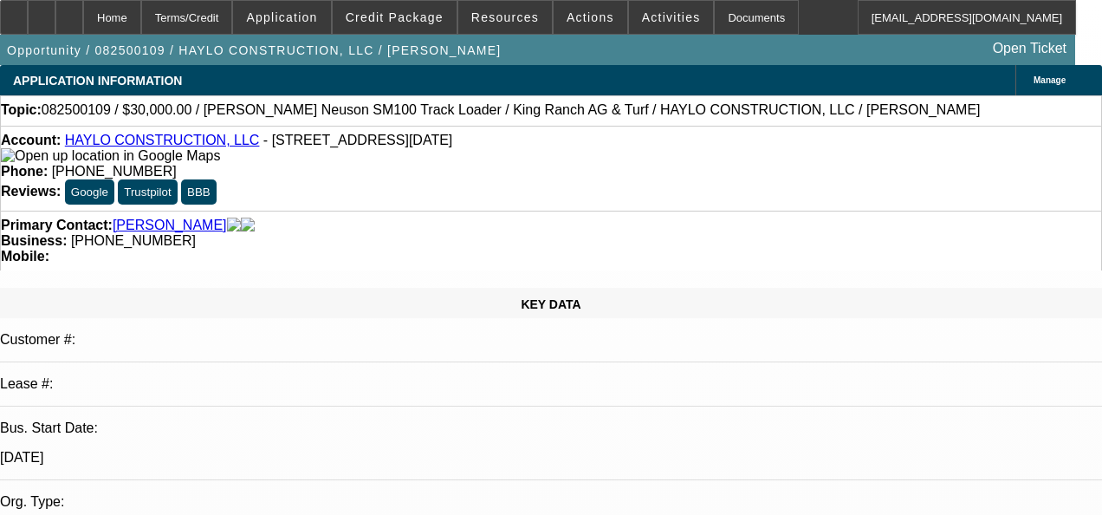
select select "2"
select select "6"
select select "1"
select select "2"
select select "6"
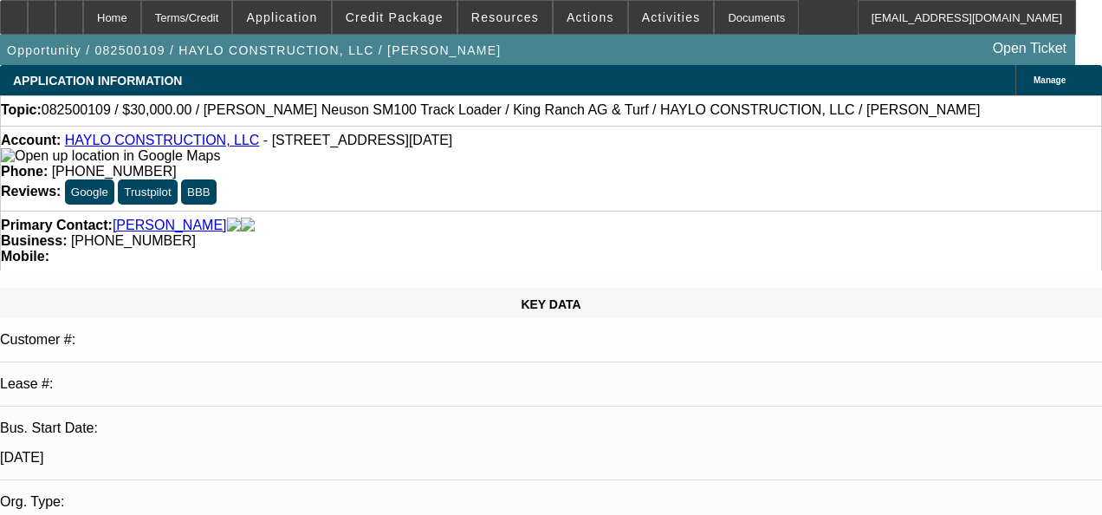
select select "1"
select select "2"
select select "6"
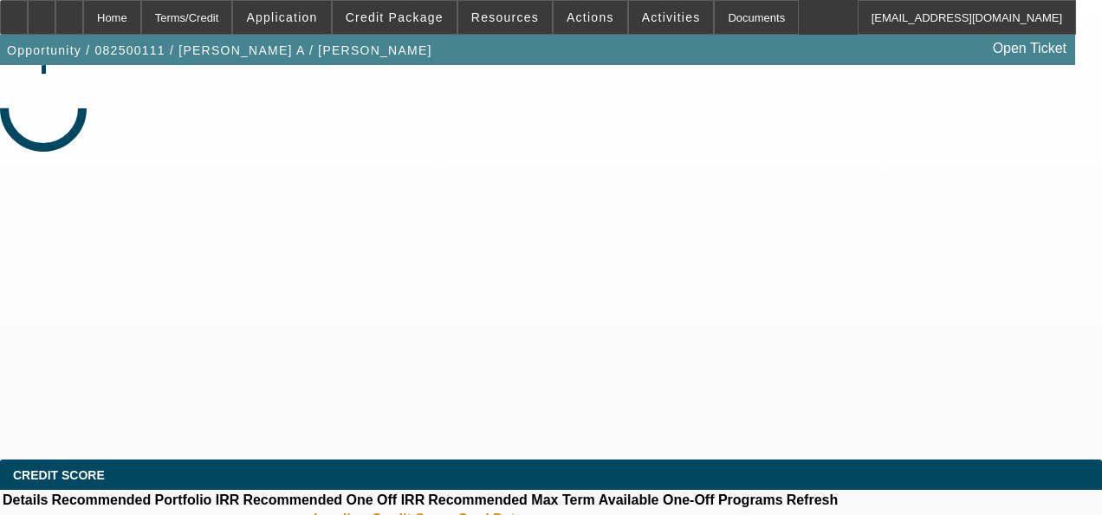
select select "0"
select select "2"
select select "0"
select select "6"
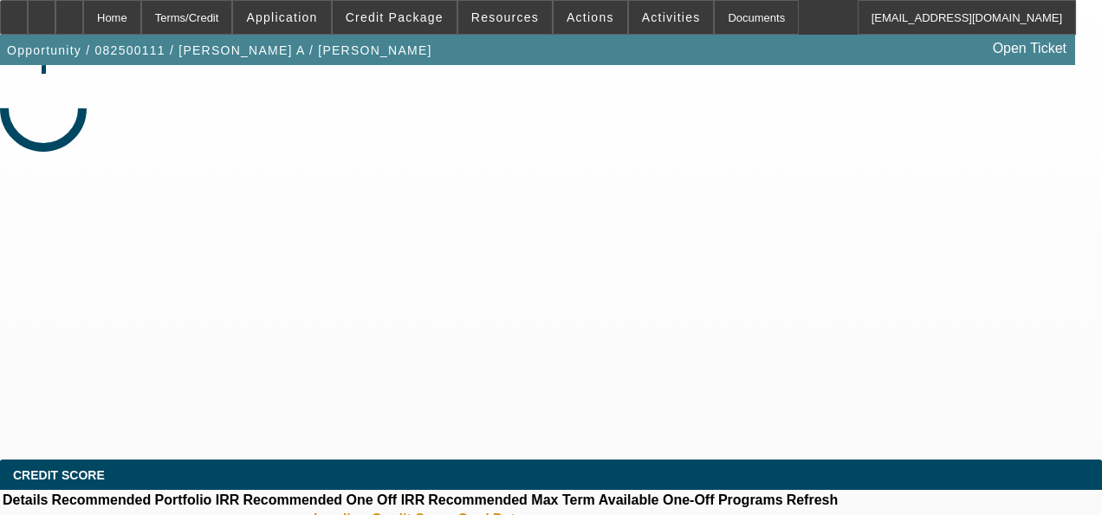
select select "0"
select select "2"
select select "0"
select select "6"
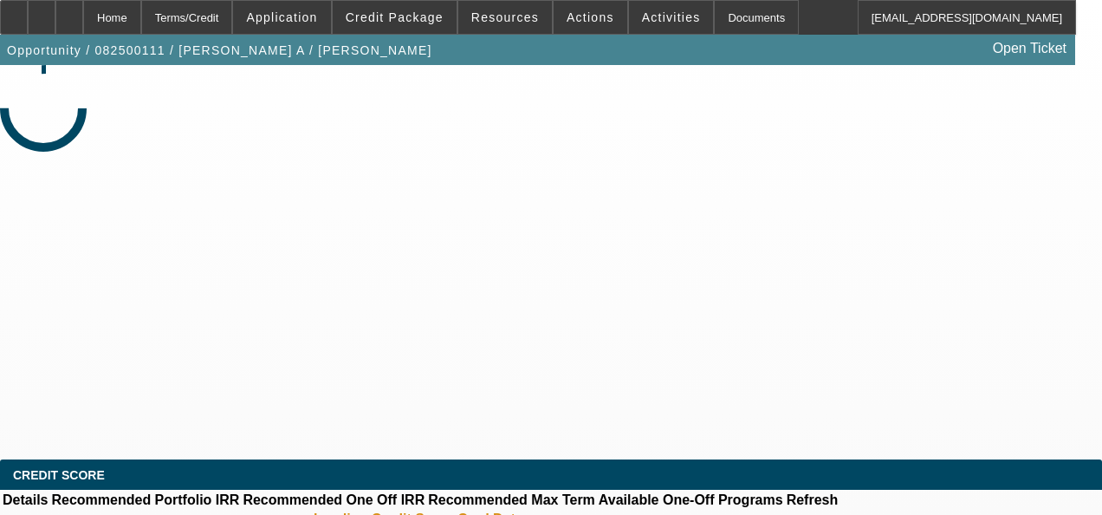
select select "0.1"
select select "2"
select select "0"
select select "6"
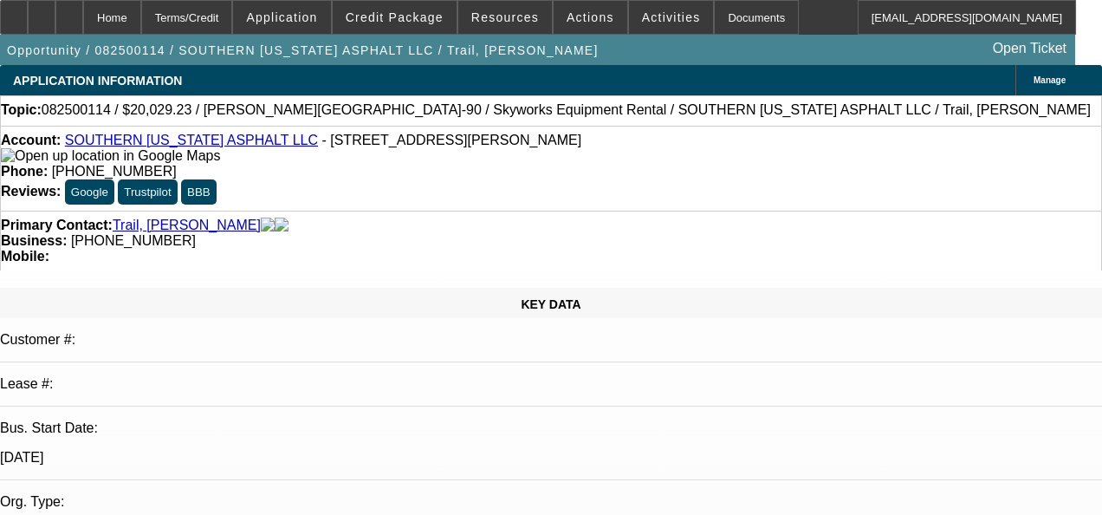
select select "0.1"
select select "2"
select select "0"
select select "0.1"
select select "2"
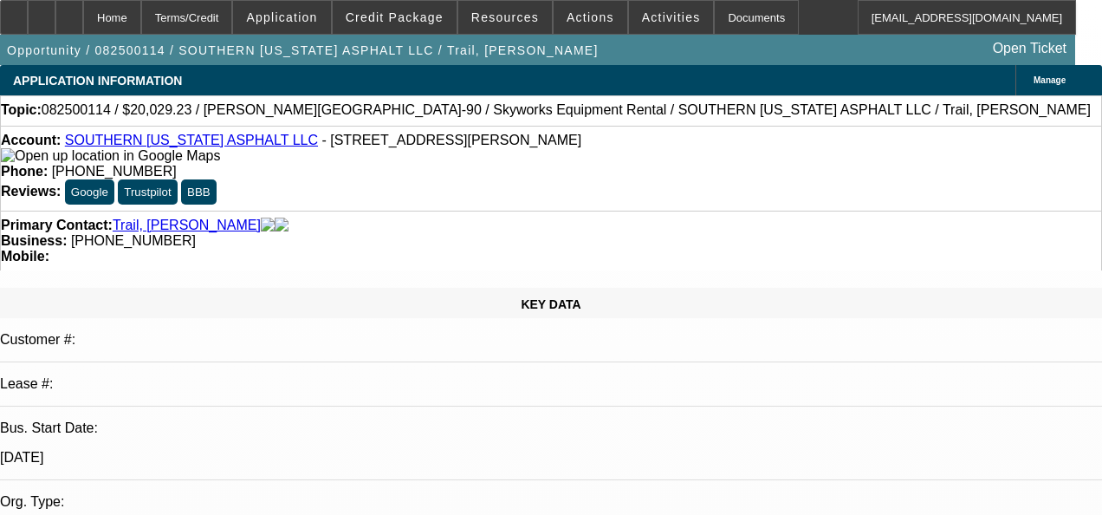
select select "0"
select select "1"
select select "2"
select select "6"
select select "1"
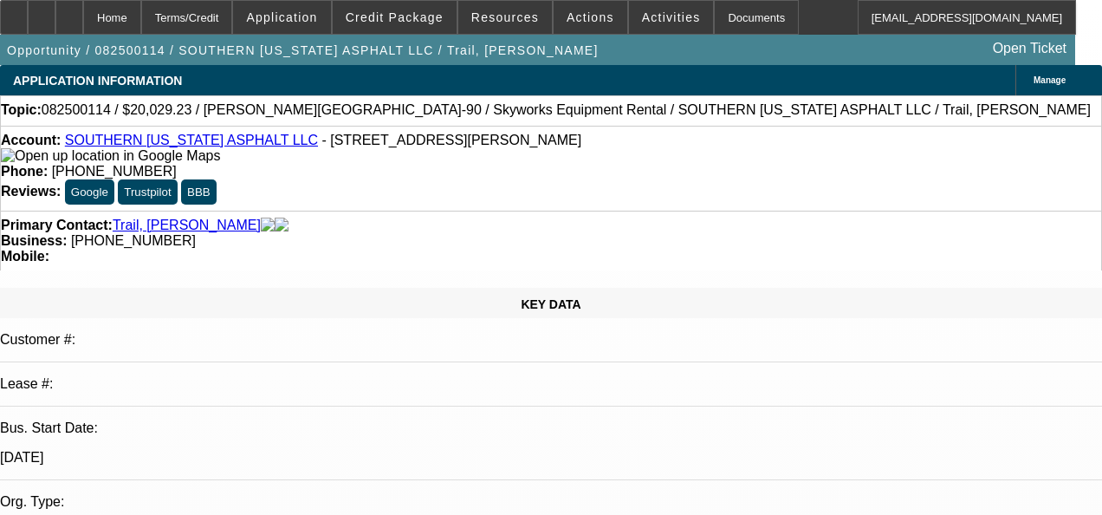
select select "2"
select select "6"
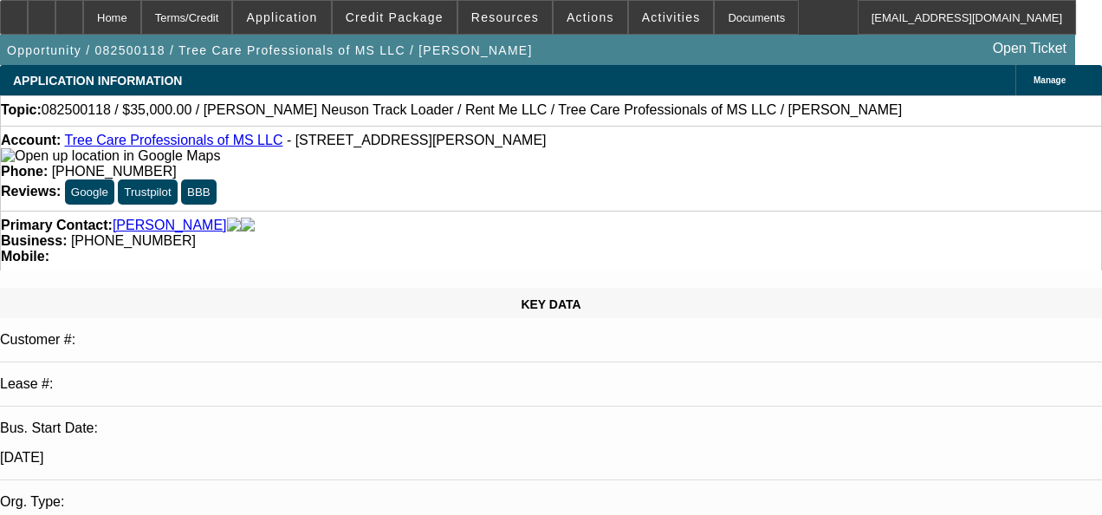
select select "0"
select select "2"
select select "0"
select select "2"
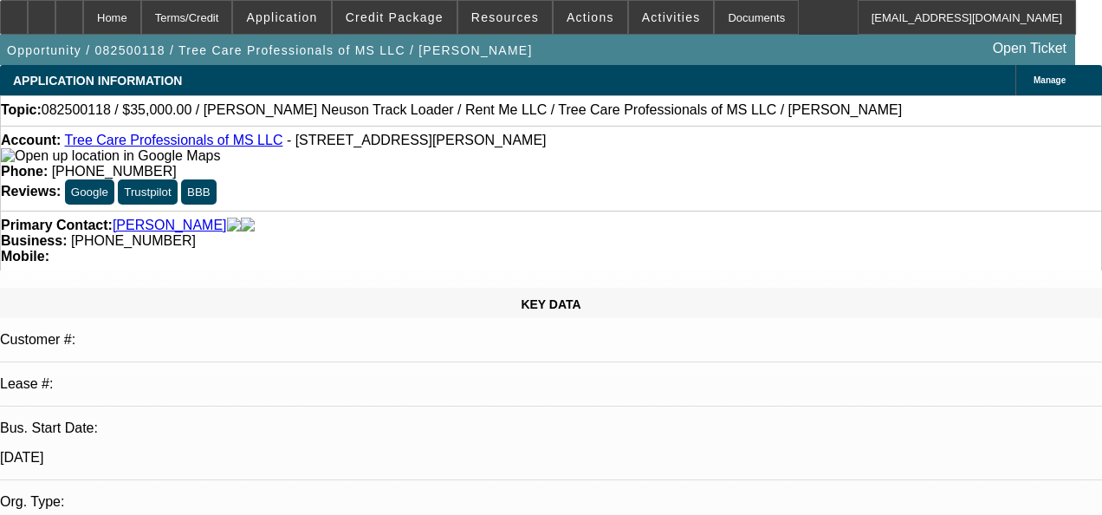
select select "0"
select select "0.1"
select select "2"
select select "0"
select select "1"
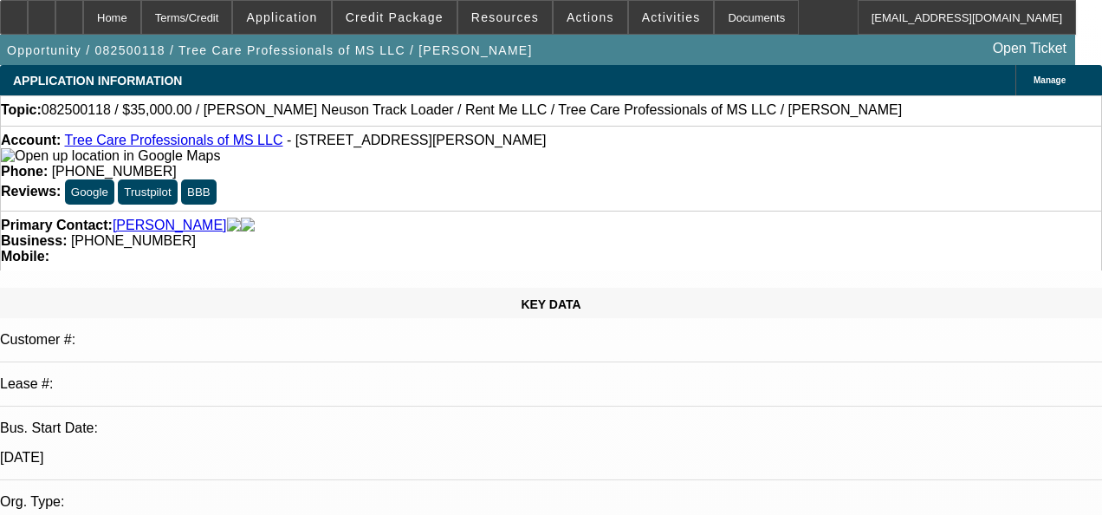
select select "2"
select select "6"
select select "1"
select select "2"
select select "6"
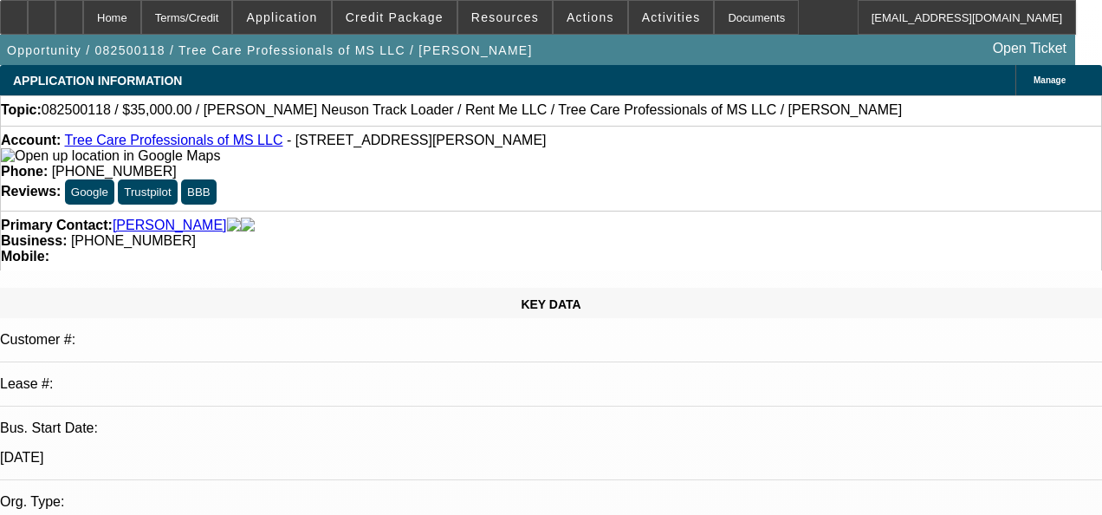
select select "1"
select select "2"
select select "6"
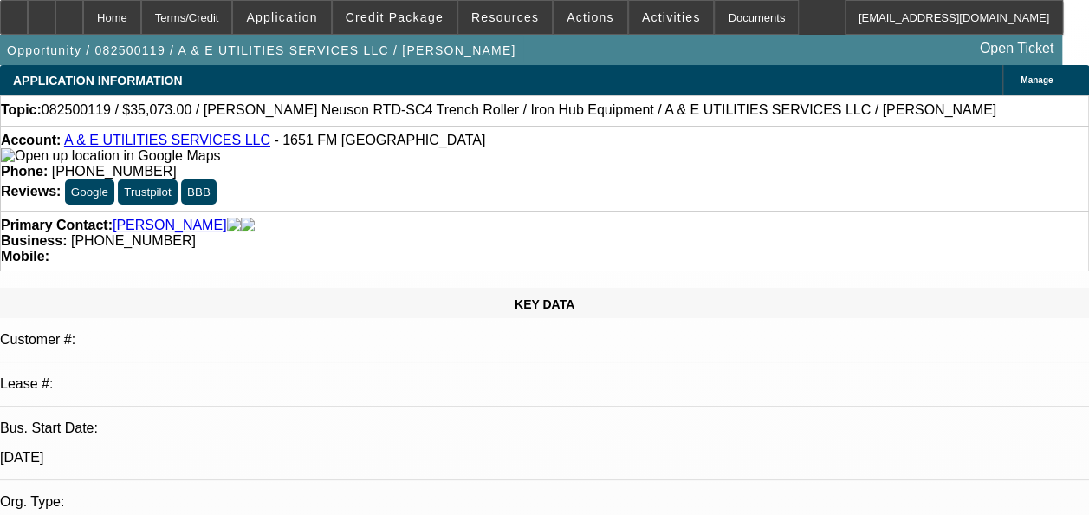
select select "0.1"
select select "2"
select select "0"
select select "6"
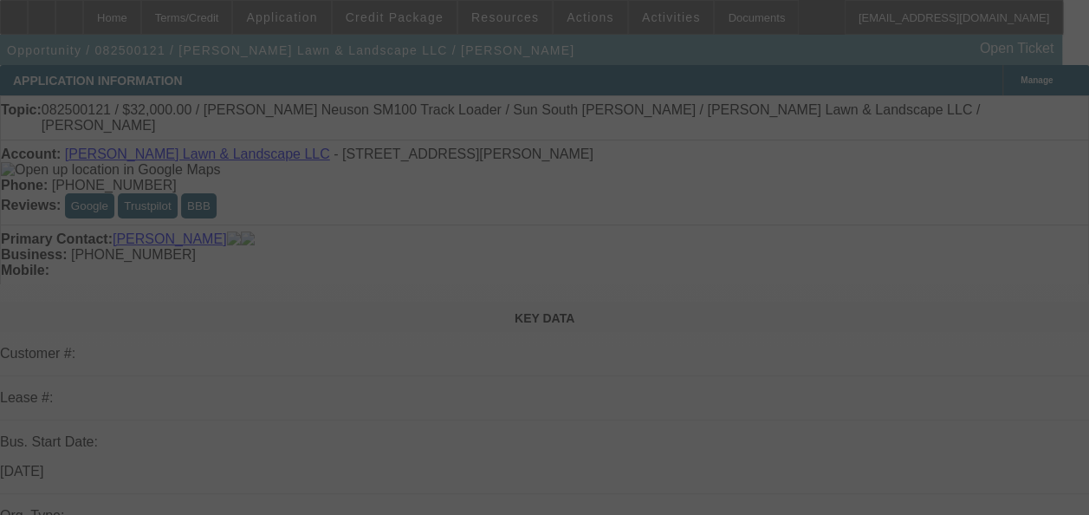
select select "0"
select select "2"
select select "0"
select select "2"
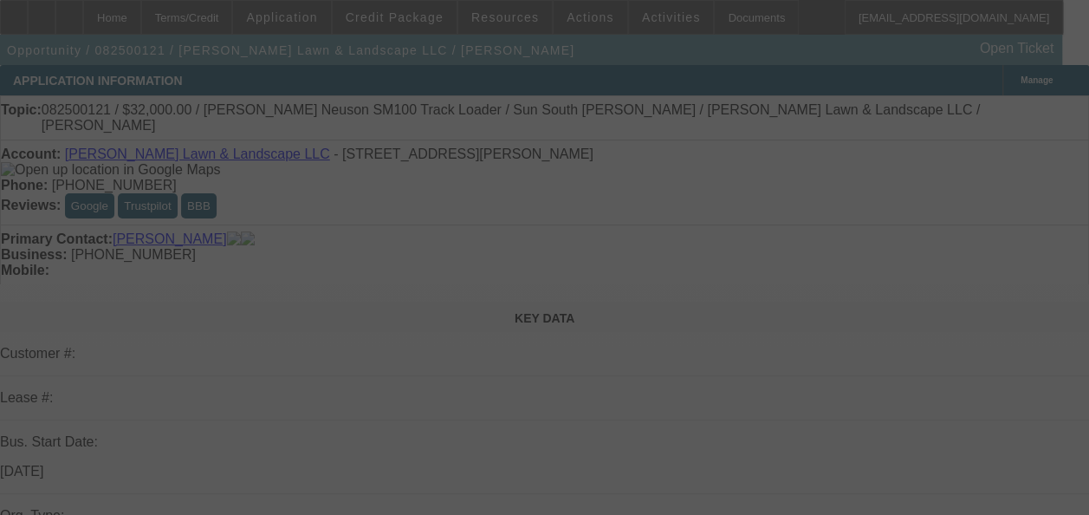
select select "0"
select select "0.1"
select select "2"
select select "0"
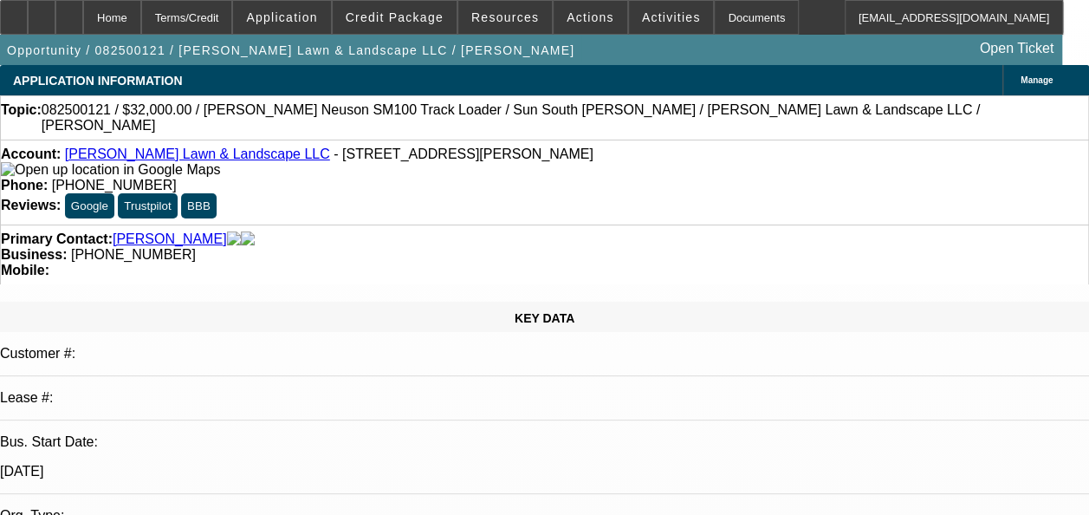
select select "1"
select select "2"
select select "6"
select select "1"
select select "2"
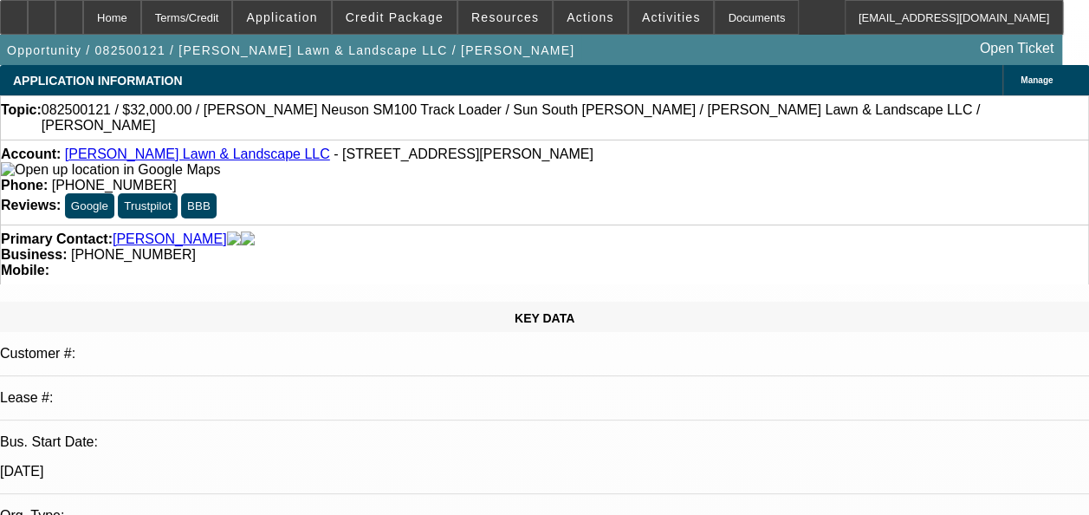
select select "6"
select select "1"
select select "2"
select select "6"
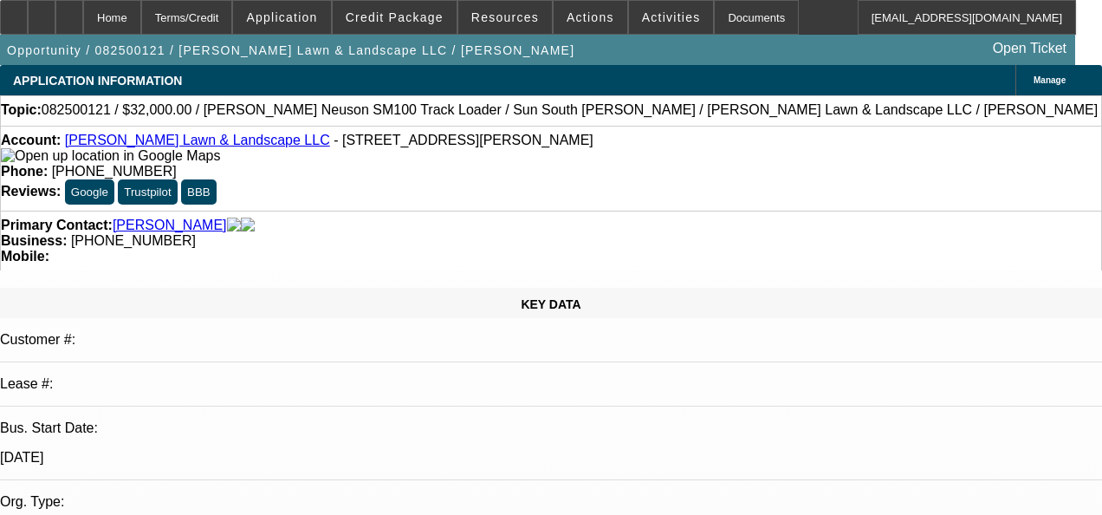
select select "0"
select select "2"
select select "0"
select select "6"
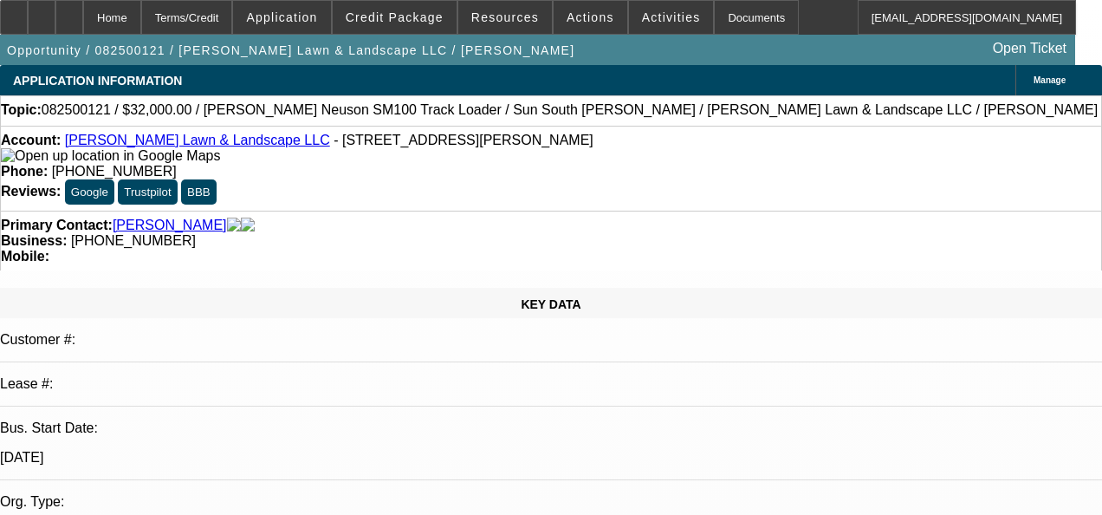
select select "0"
select select "2"
select select "0"
select select "6"
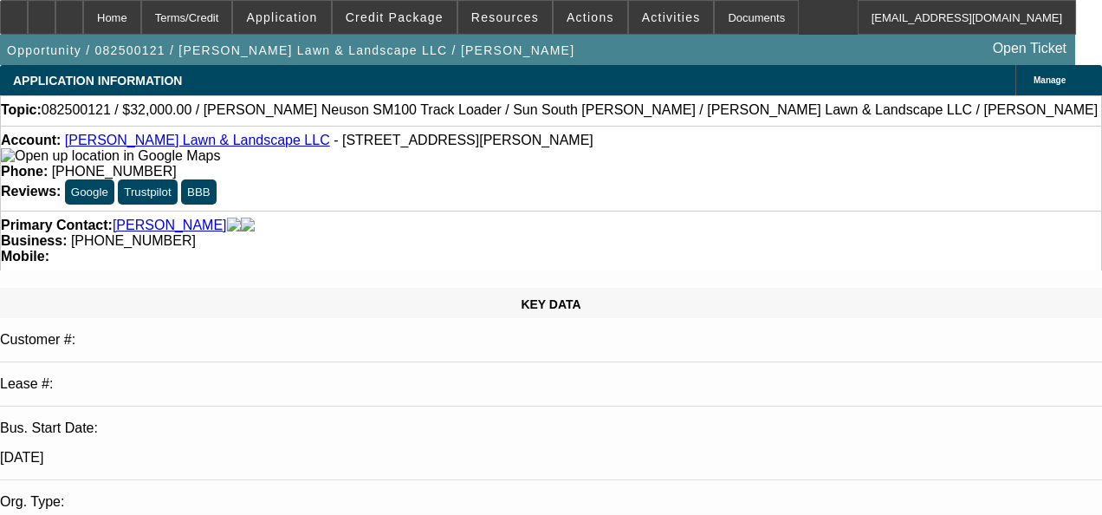
select select "0.1"
select select "2"
select select "0"
select select "6"
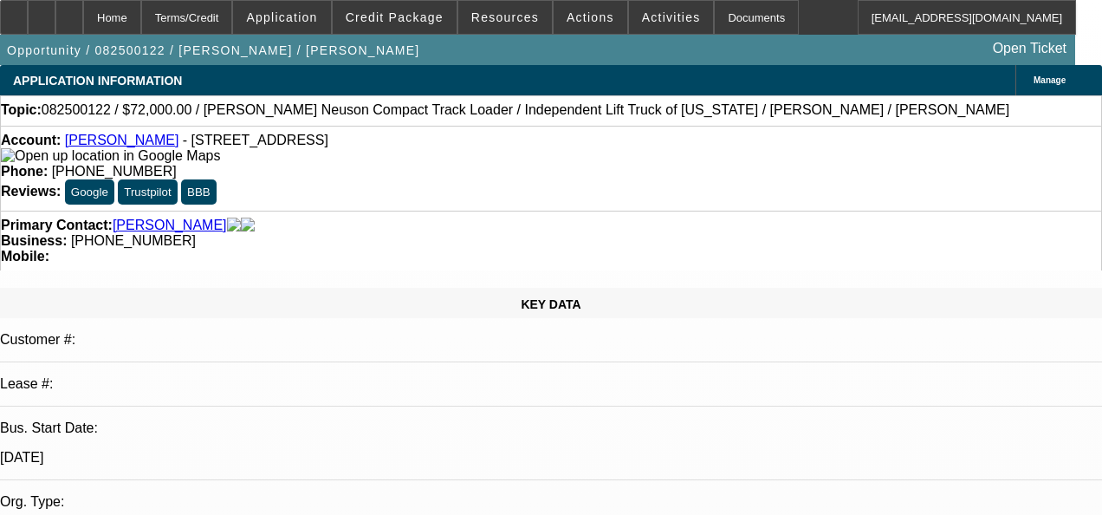
select select "0.1"
select select "2"
select select "0"
select select "6"
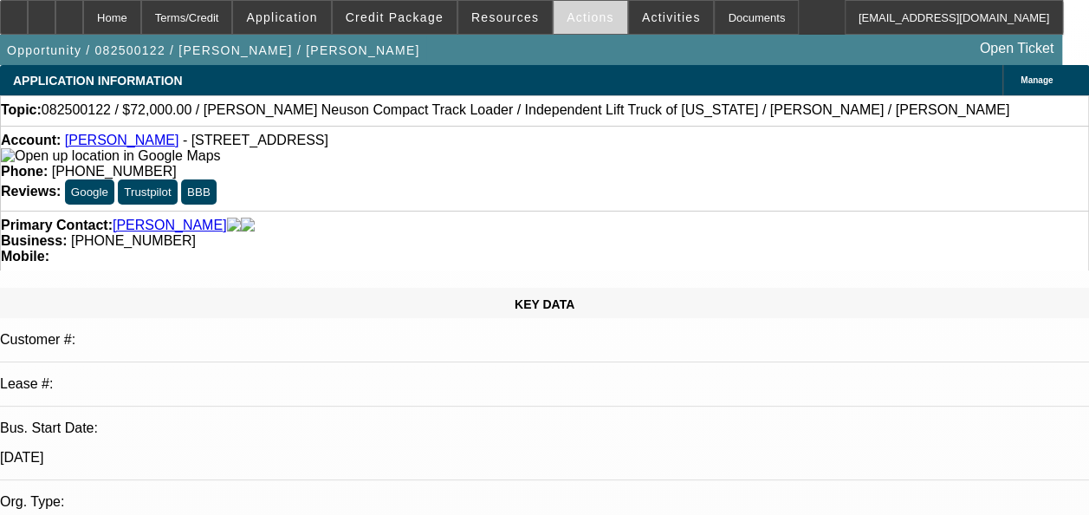
click at [581, 18] on span "Actions" at bounding box center [591, 17] width 48 height 14
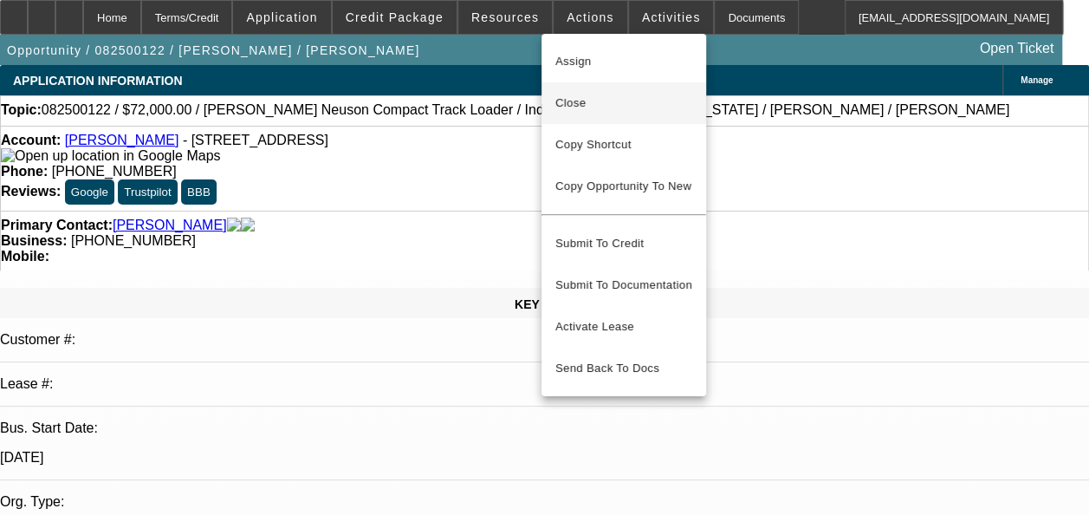
click at [587, 105] on span "Close" at bounding box center [623, 103] width 137 height 21
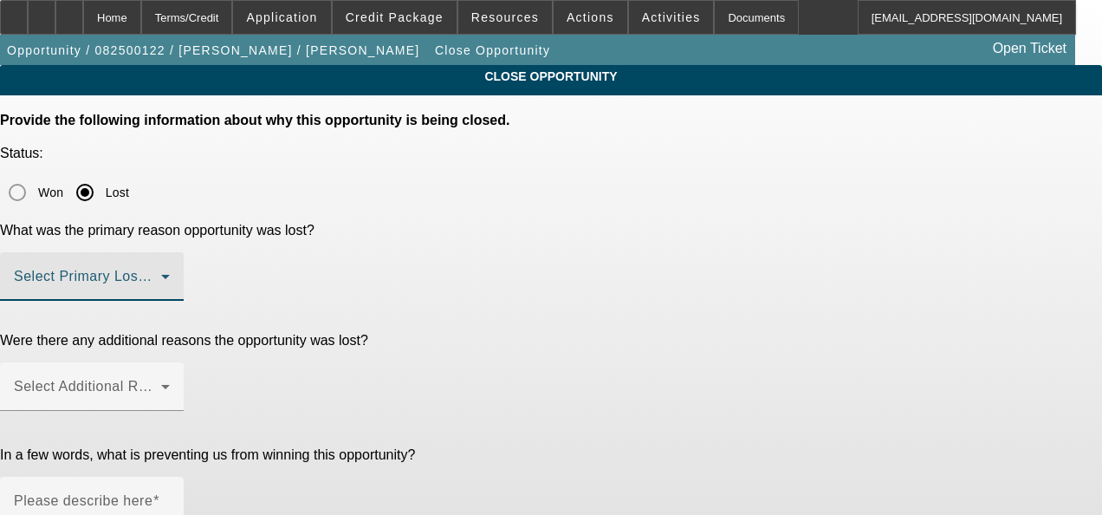
click at [161, 273] on span at bounding box center [87, 283] width 147 height 21
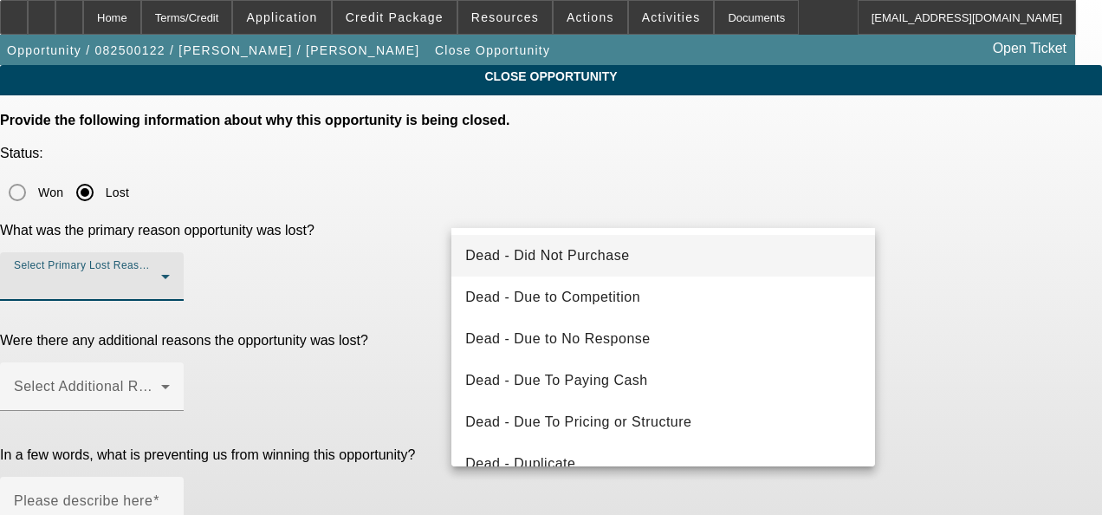
click at [587, 248] on span "Dead - Did Not Purchase" at bounding box center [547, 255] width 164 height 21
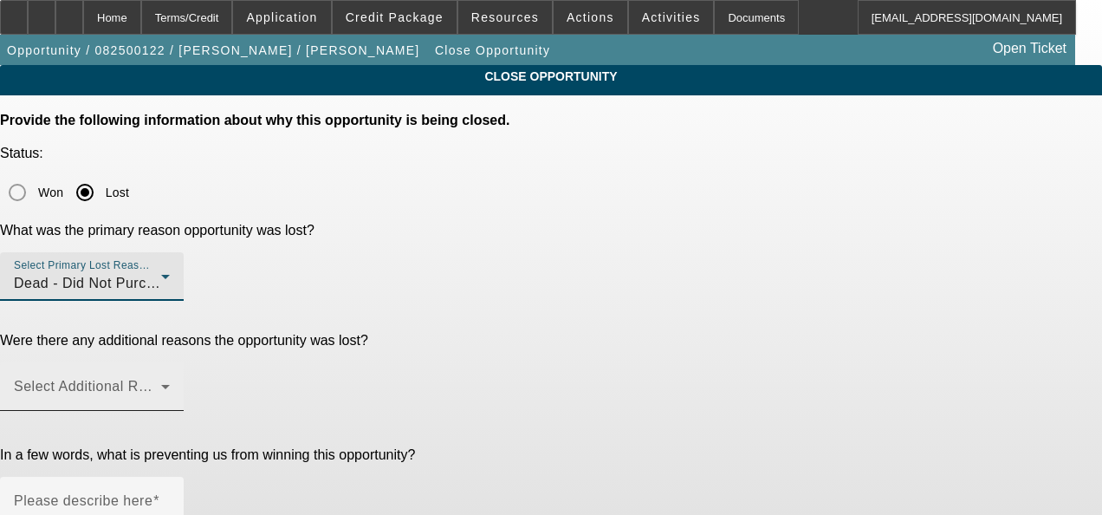
click at [161, 383] on span at bounding box center [87, 393] width 147 height 21
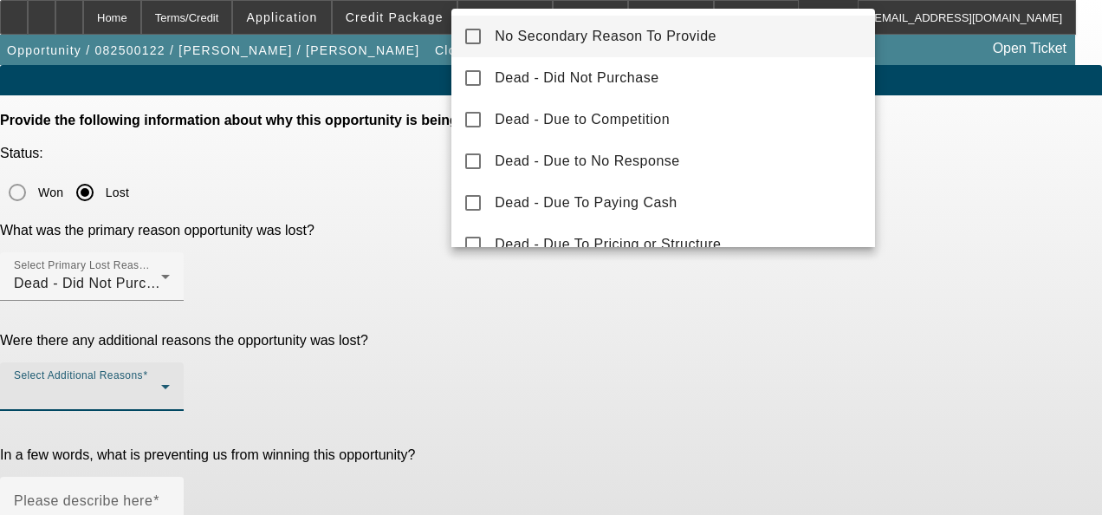
click at [637, 36] on span "No Secondary Reason To Provide" at bounding box center [606, 36] width 222 height 21
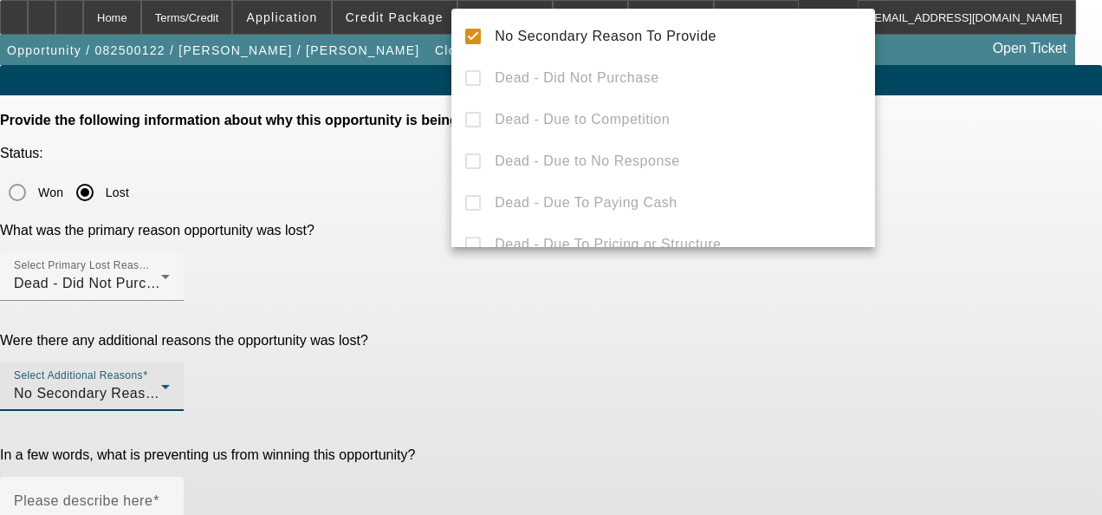
click at [561, 359] on div at bounding box center [551, 257] width 1102 height 515
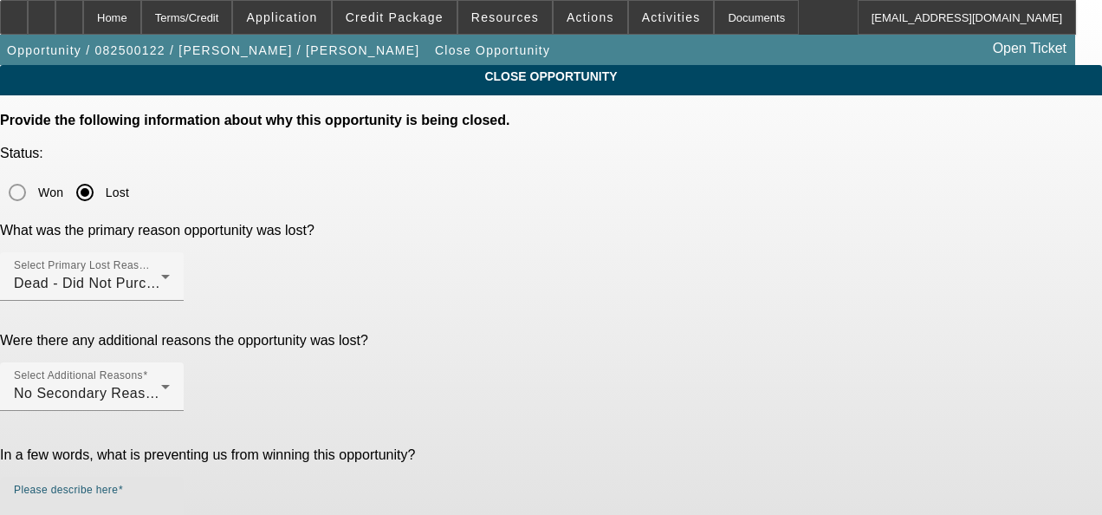
drag, startPoint x: 561, startPoint y: 359, endPoint x: 549, endPoint y: 363, distance: 12.1
paste textarea "GA Test Opportunities"
type textarea "GA Test Opportunities"
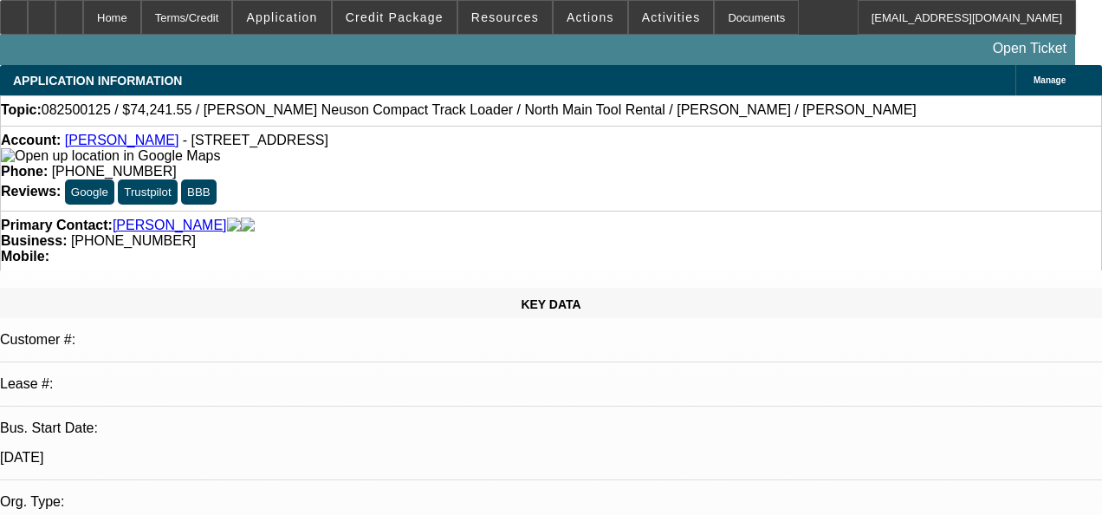
select select "0.15"
select select "2"
select select "0"
select select "1"
select select "2"
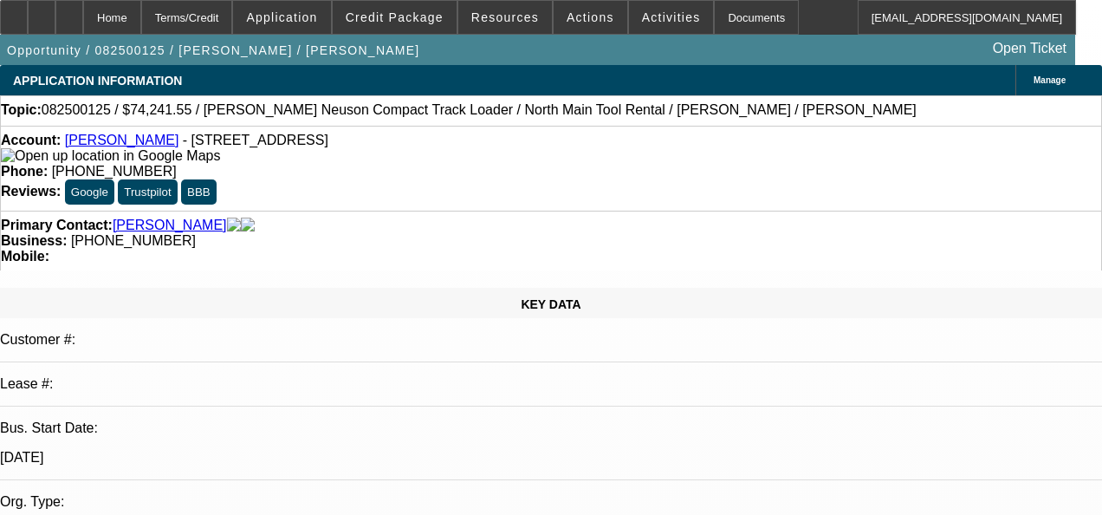
select select "6"
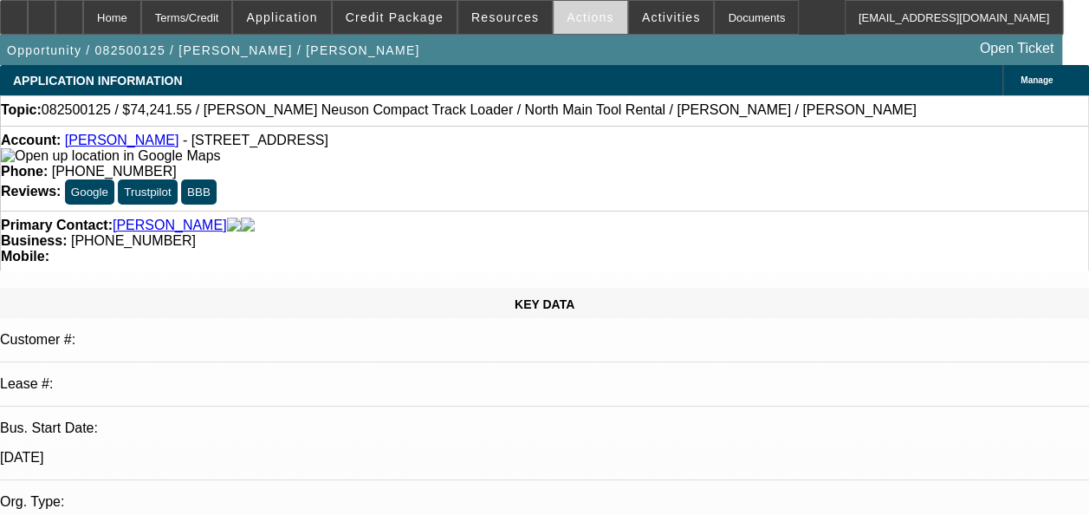
click at [567, 17] on span "Actions" at bounding box center [591, 17] width 48 height 14
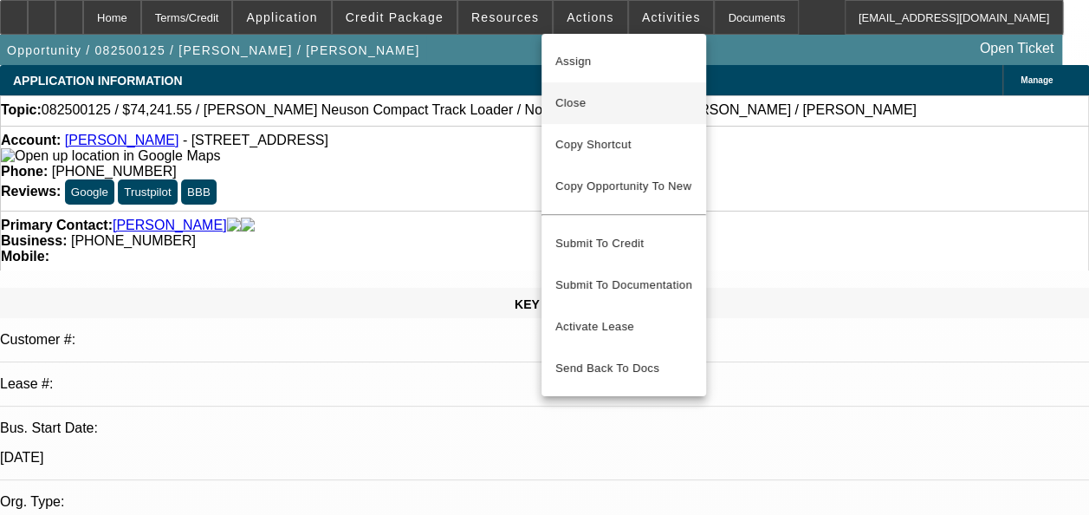
click at [582, 101] on span "Close" at bounding box center [623, 103] width 137 height 21
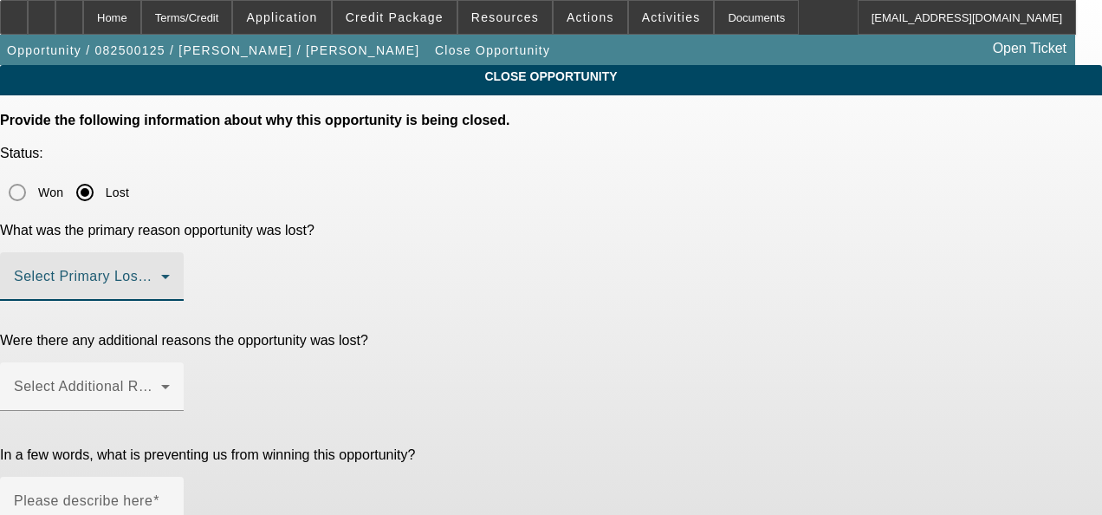
click at [161, 273] on span at bounding box center [87, 283] width 147 height 21
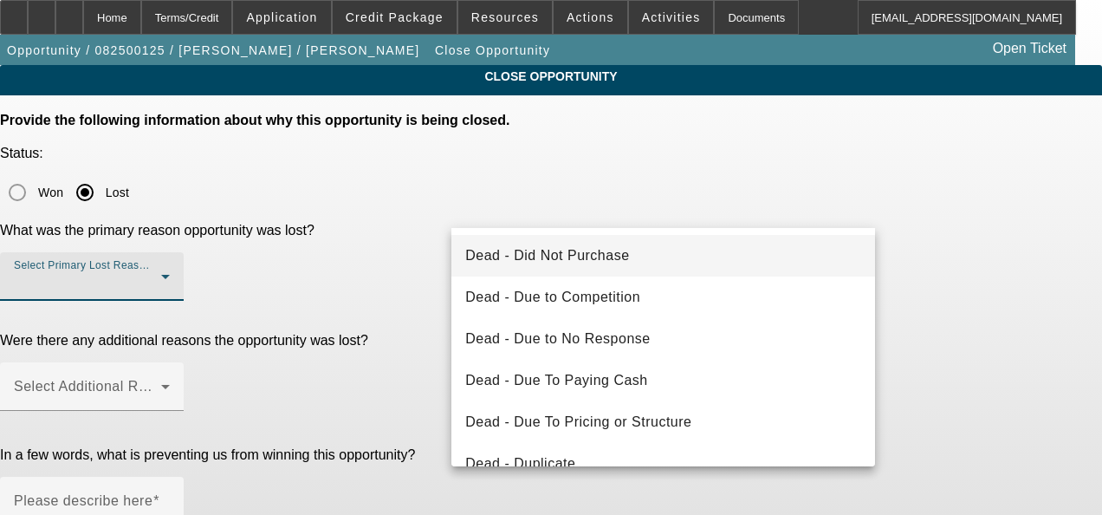
click at [595, 253] on span "Dead - Did Not Purchase" at bounding box center [547, 255] width 164 height 21
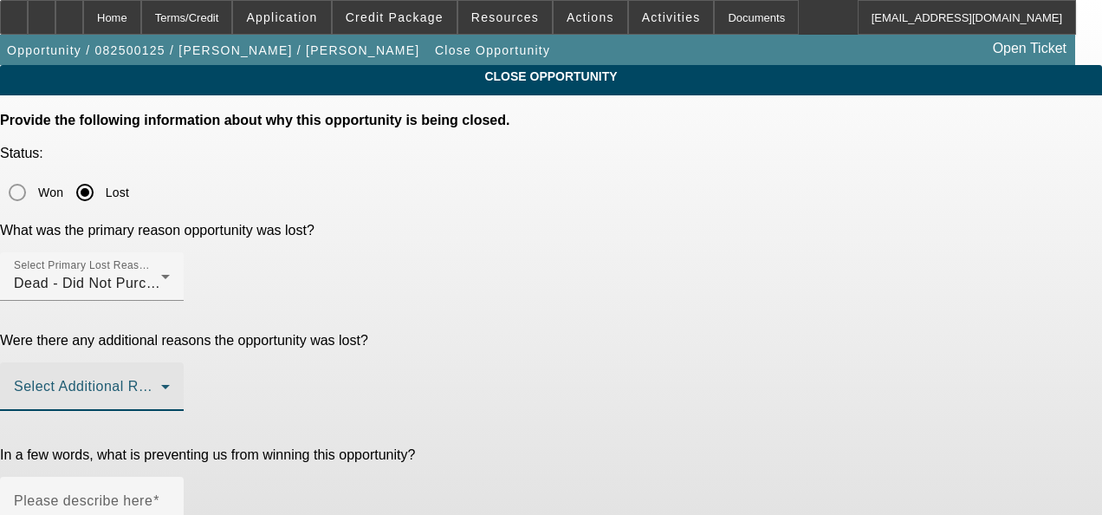
click at [161, 383] on span at bounding box center [87, 393] width 147 height 21
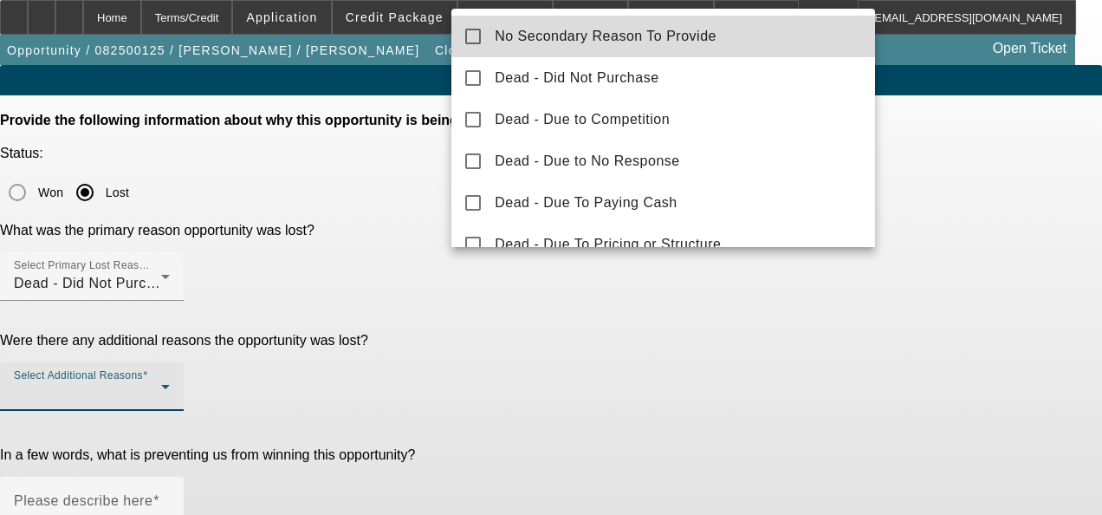
click at [676, 38] on span "No Secondary Reason To Provide" at bounding box center [606, 36] width 222 height 21
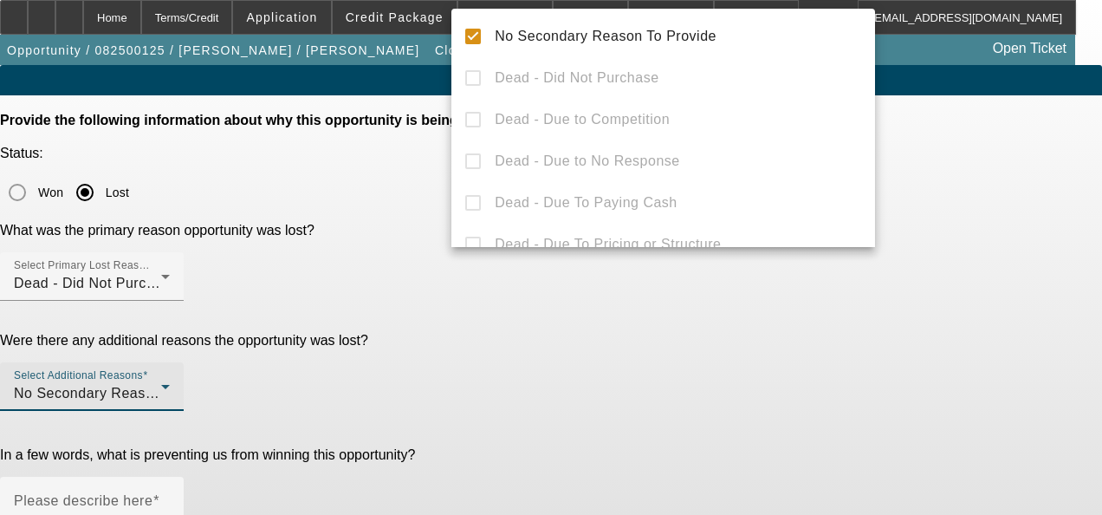
click at [589, 358] on div at bounding box center [551, 257] width 1102 height 515
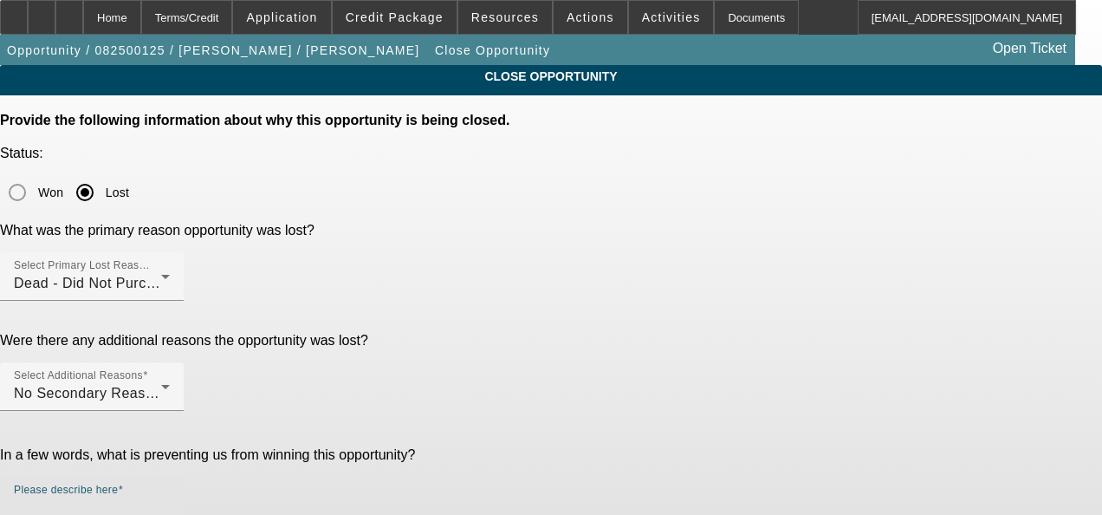
paste textarea "GA Test Opportunities"
type textarea "GA Test Opportunities"
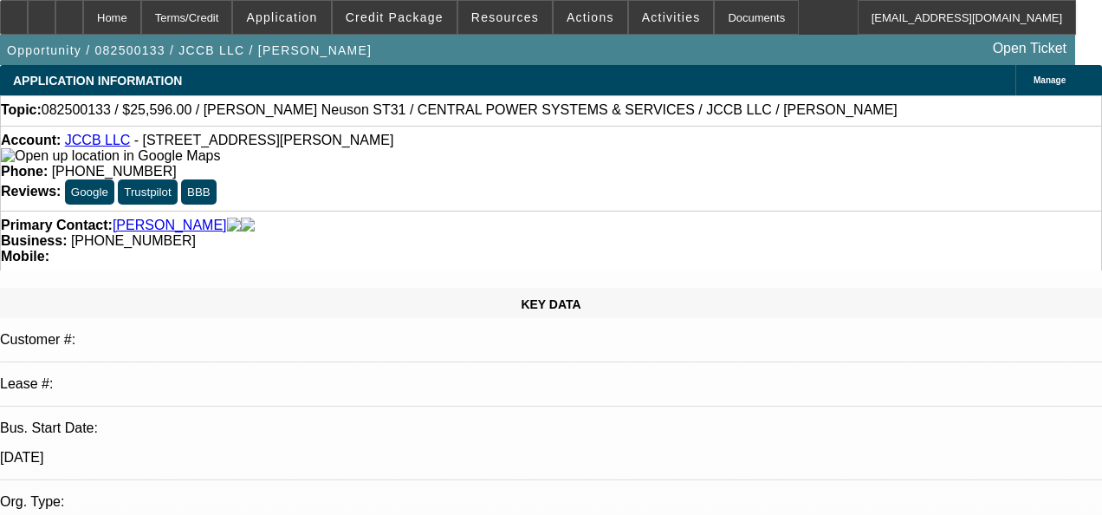
select select "0.1"
select select "2"
select select "0"
select select "6"
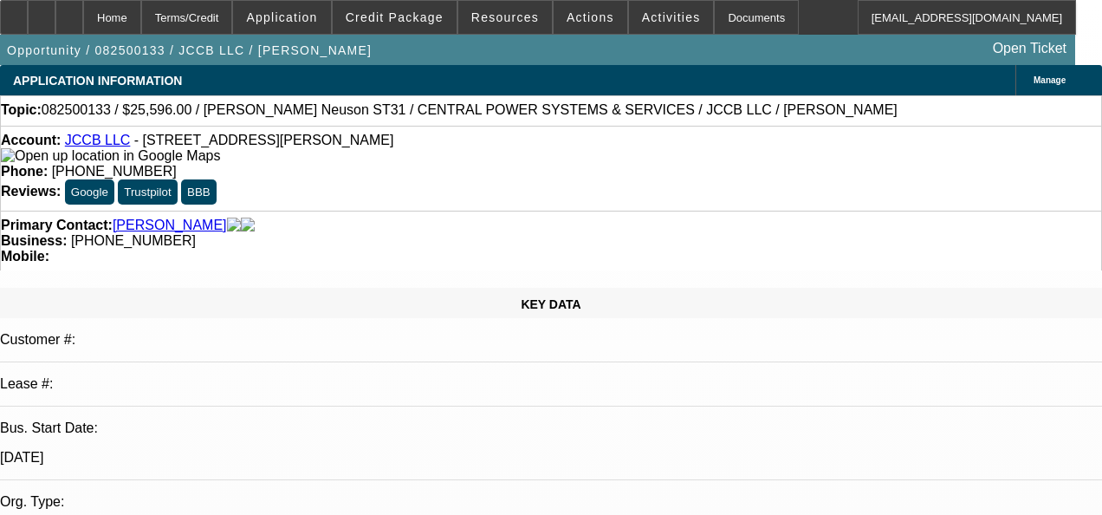
select select "0.1"
select select "2"
select select "0"
select select "6"
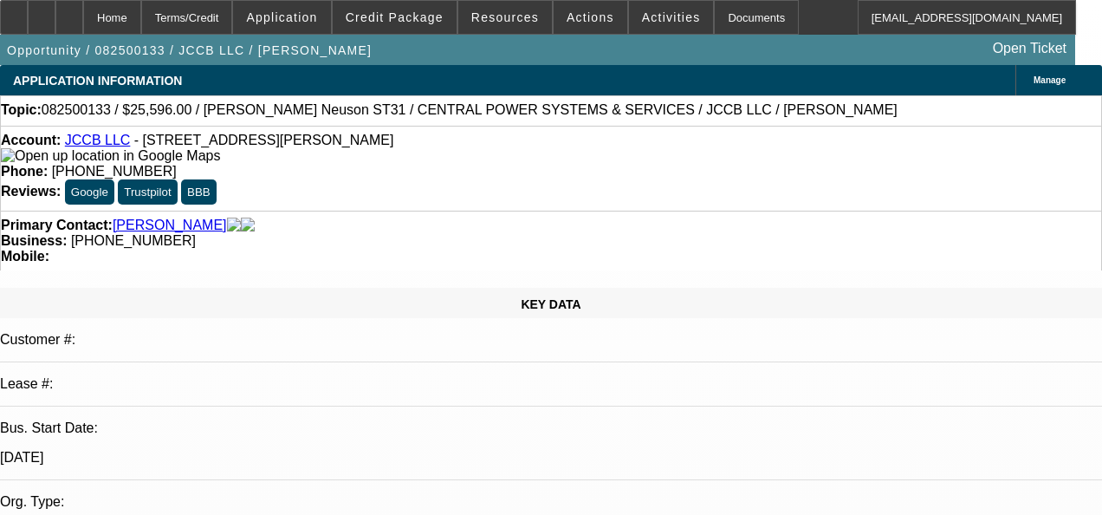
select select "0.1"
select select "2"
select select "0"
select select "6"
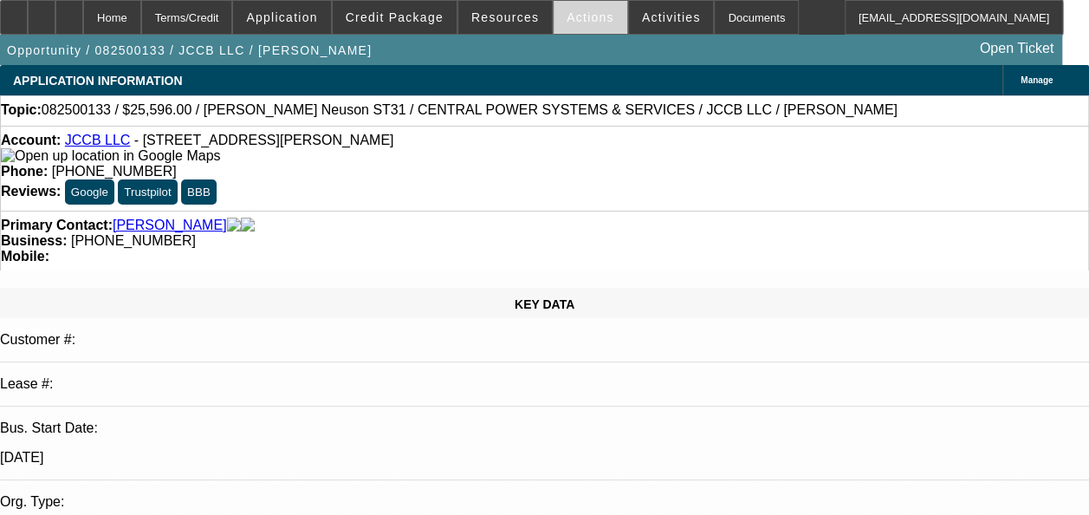
click at [562, 10] on span at bounding box center [591, 18] width 74 height 42
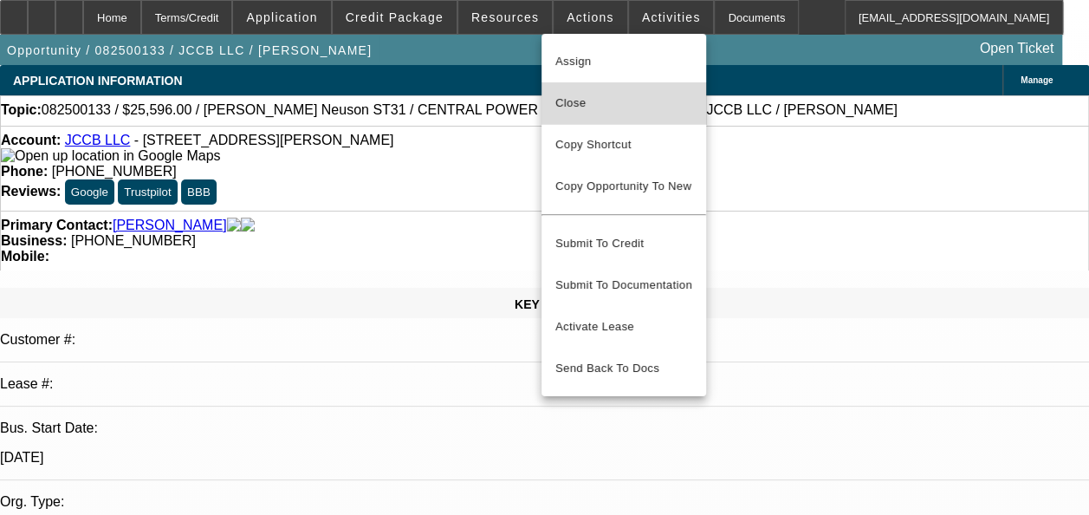
click at [571, 100] on span "Close" at bounding box center [623, 103] width 137 height 21
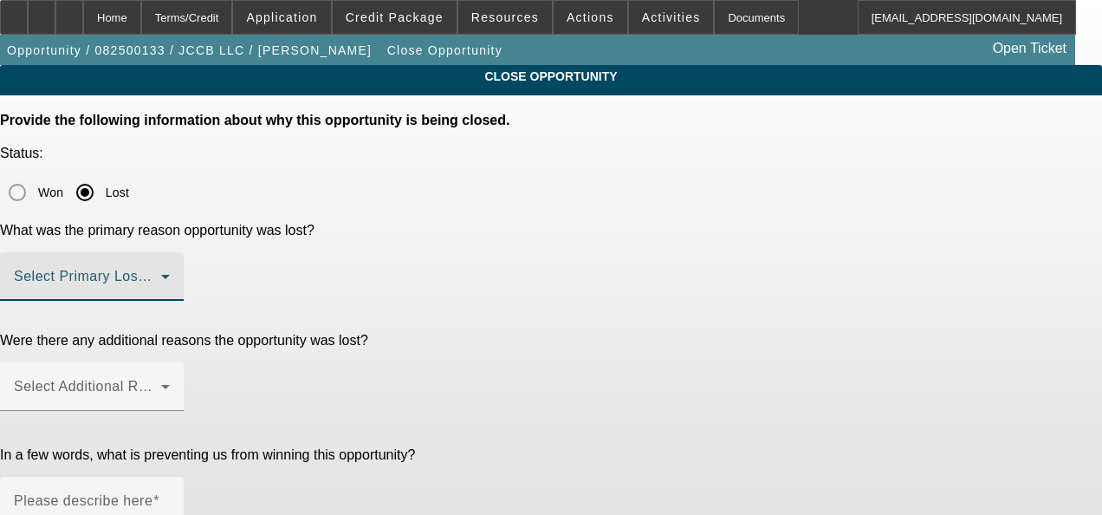
click at [161, 273] on span at bounding box center [87, 283] width 147 height 21
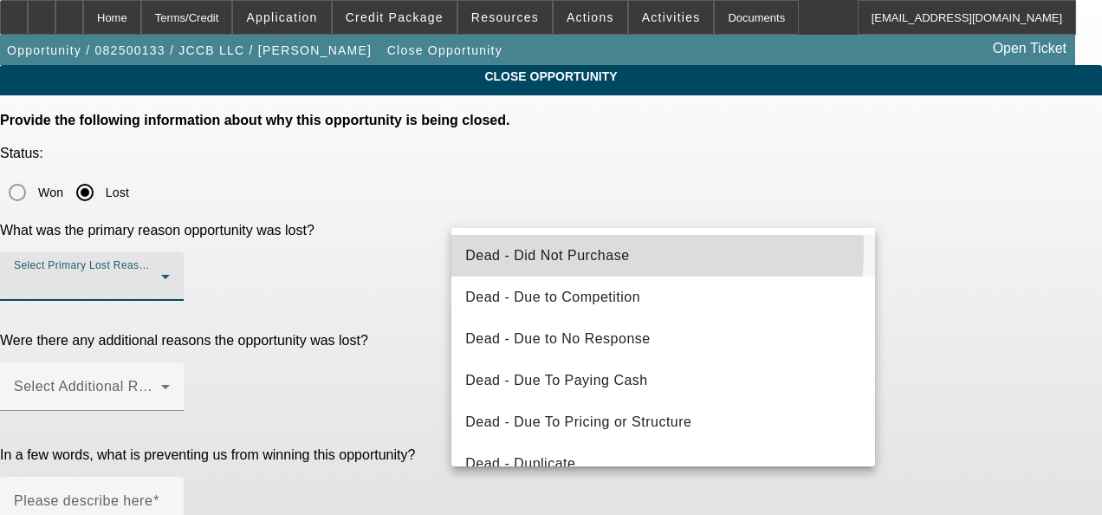
click at [605, 249] on span "Dead - Did Not Purchase" at bounding box center [547, 255] width 164 height 21
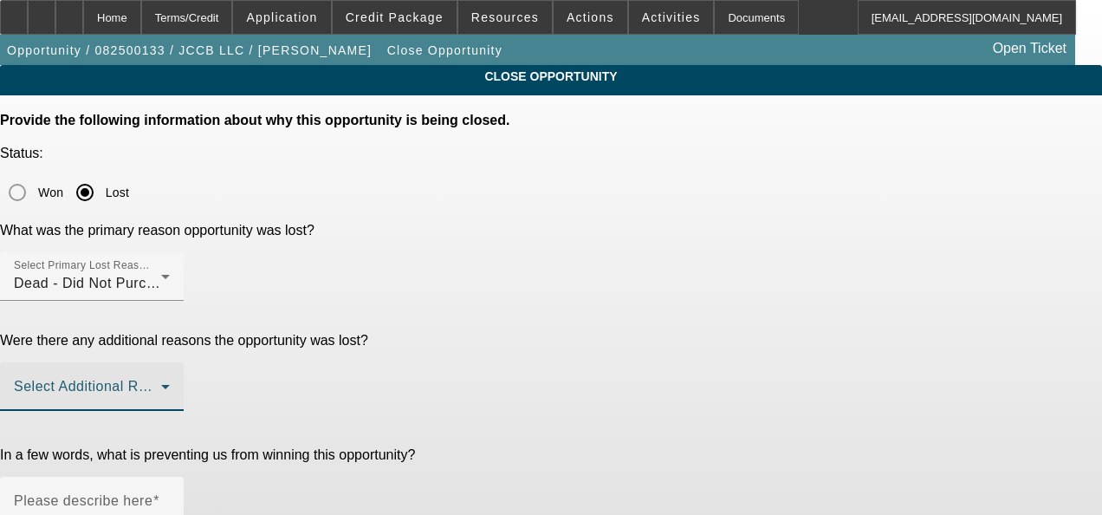
click at [161, 383] on span at bounding box center [87, 393] width 147 height 21
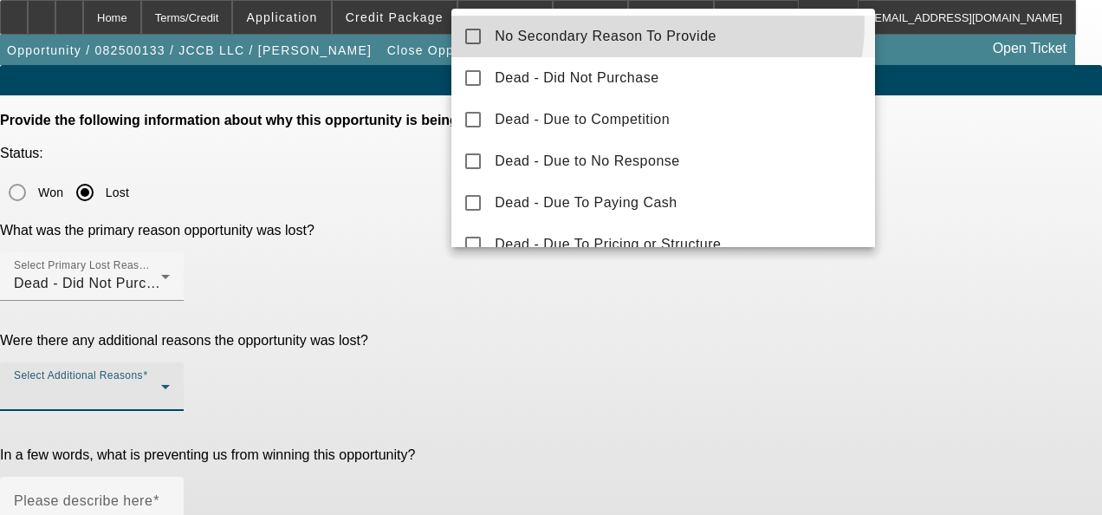
click at [645, 23] on mat-option "No Secondary Reason To Provide" at bounding box center [663, 37] width 424 height 42
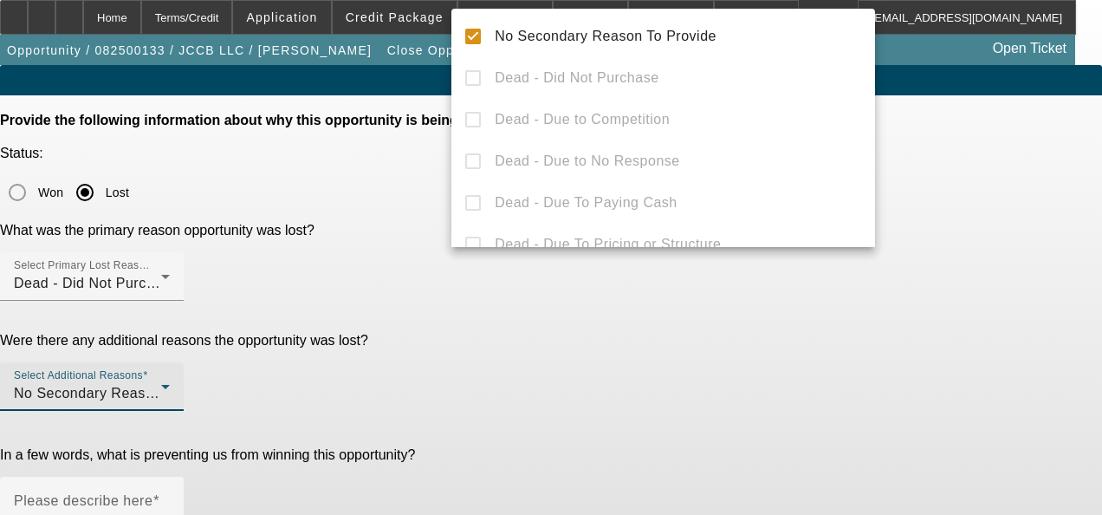
click at [541, 354] on div at bounding box center [551, 257] width 1102 height 515
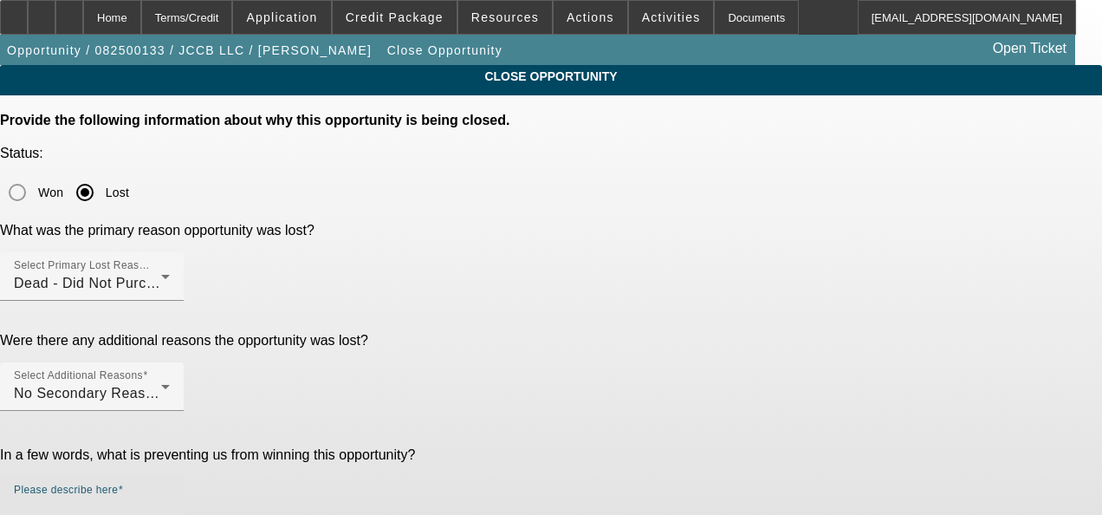
paste textarea "GA Test Opportunities"
type textarea "GA Test Opportunities"
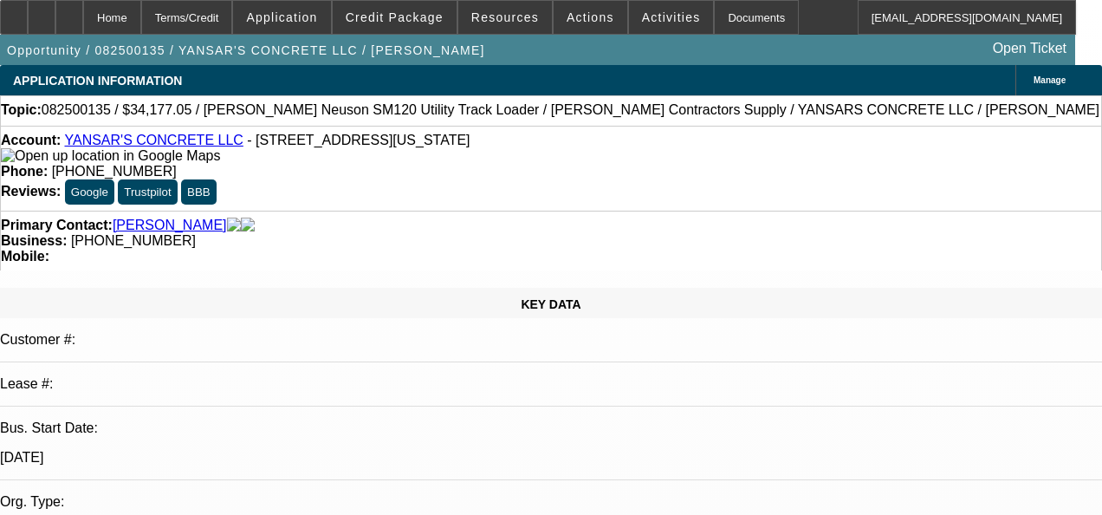
select select "0.2"
select select "2"
select select "0"
select select "1"
select select "2"
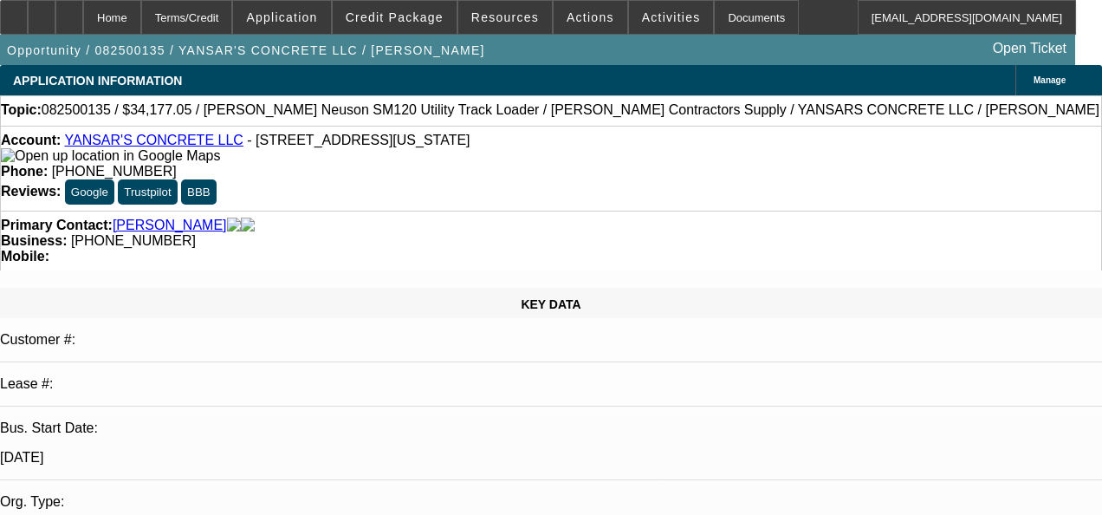
select select "6"
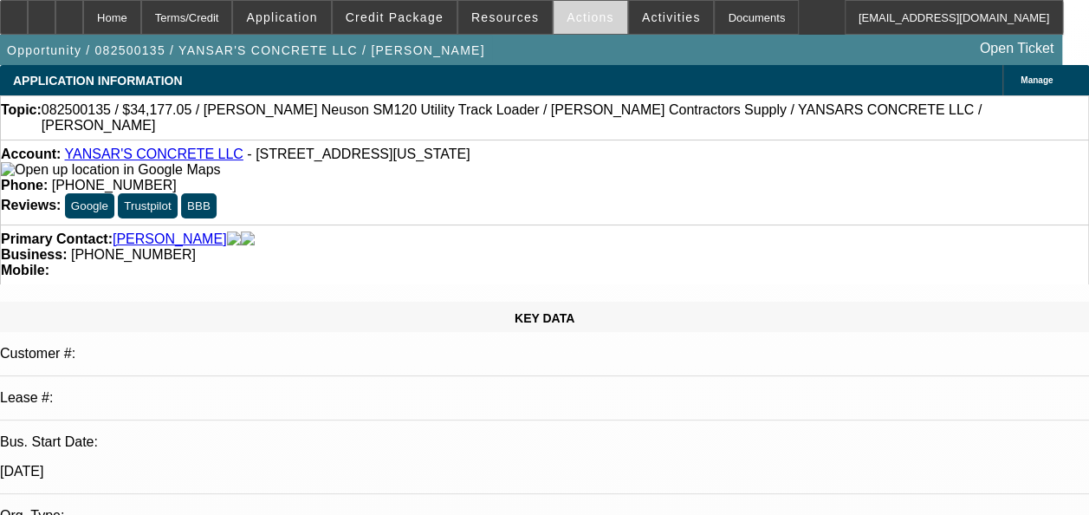
click at [574, 22] on span "Actions" at bounding box center [591, 17] width 48 height 14
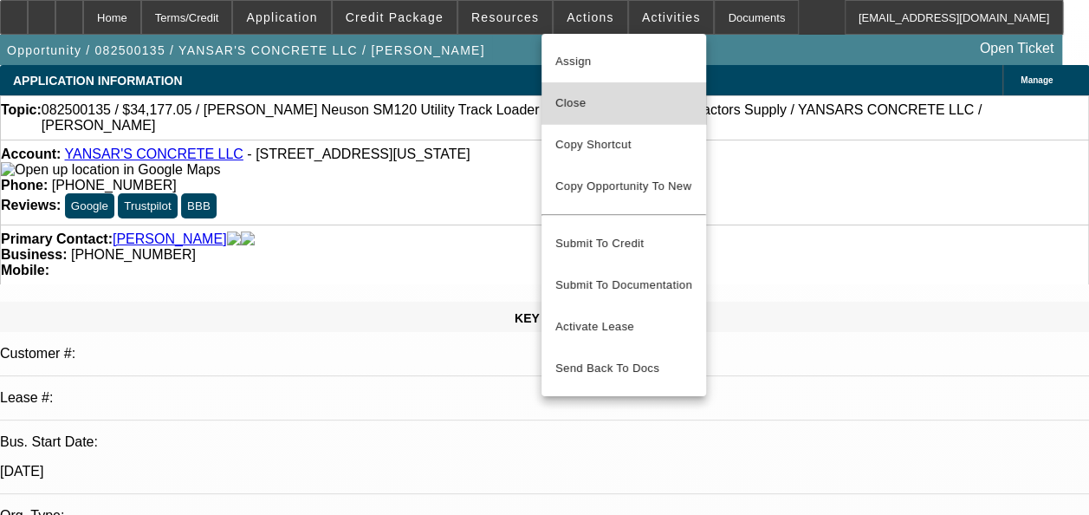
click at [577, 97] on span "Close" at bounding box center [623, 103] width 137 height 21
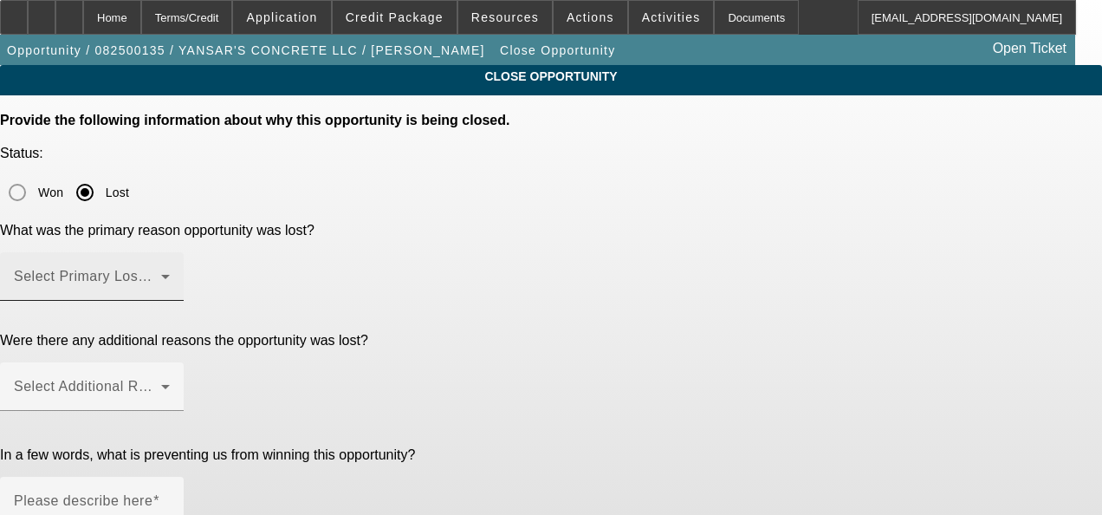
click at [161, 273] on span at bounding box center [87, 283] width 147 height 21
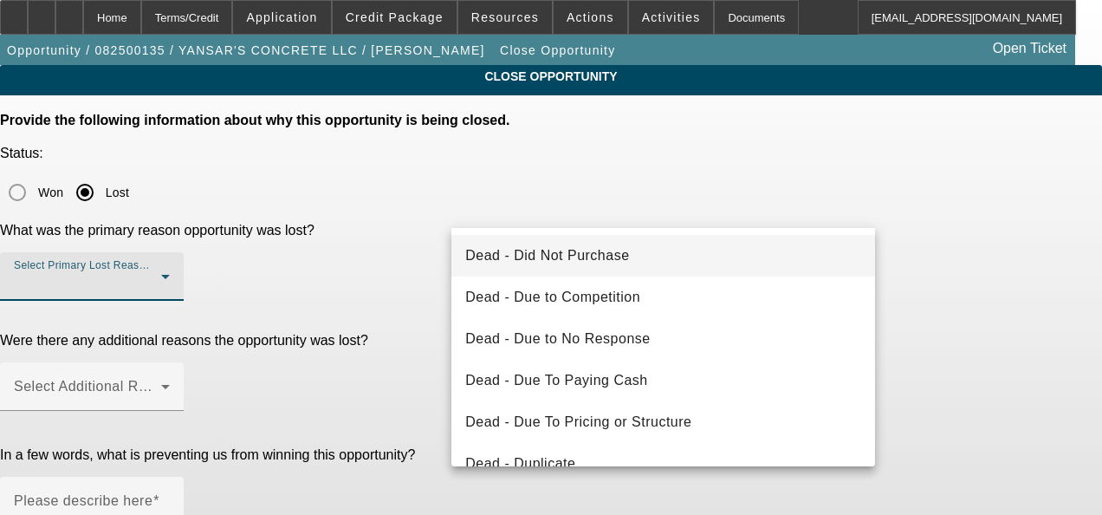
click at [647, 246] on mat-option "Dead - Did Not Purchase" at bounding box center [663, 256] width 424 height 42
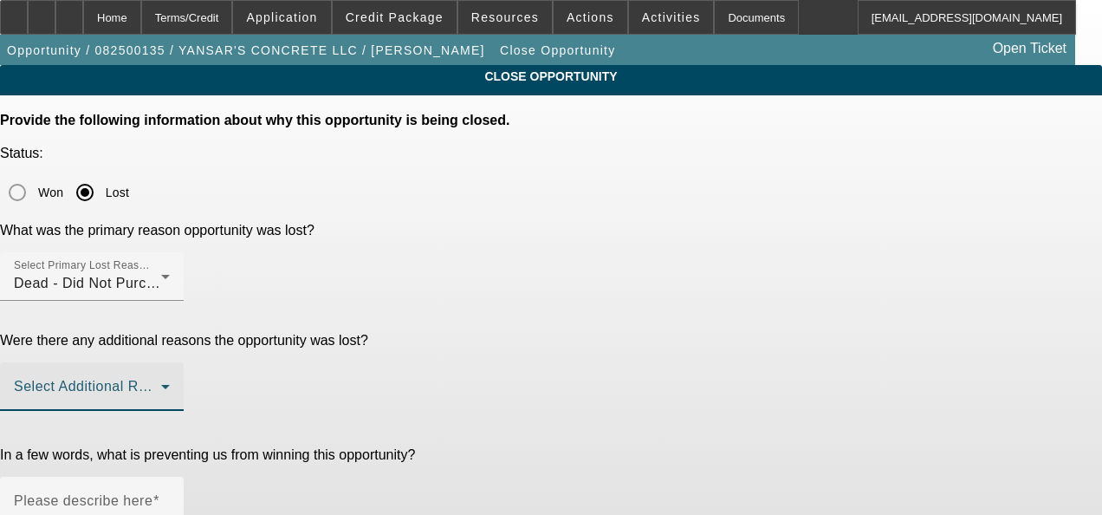
click at [161, 383] on span at bounding box center [87, 393] width 147 height 21
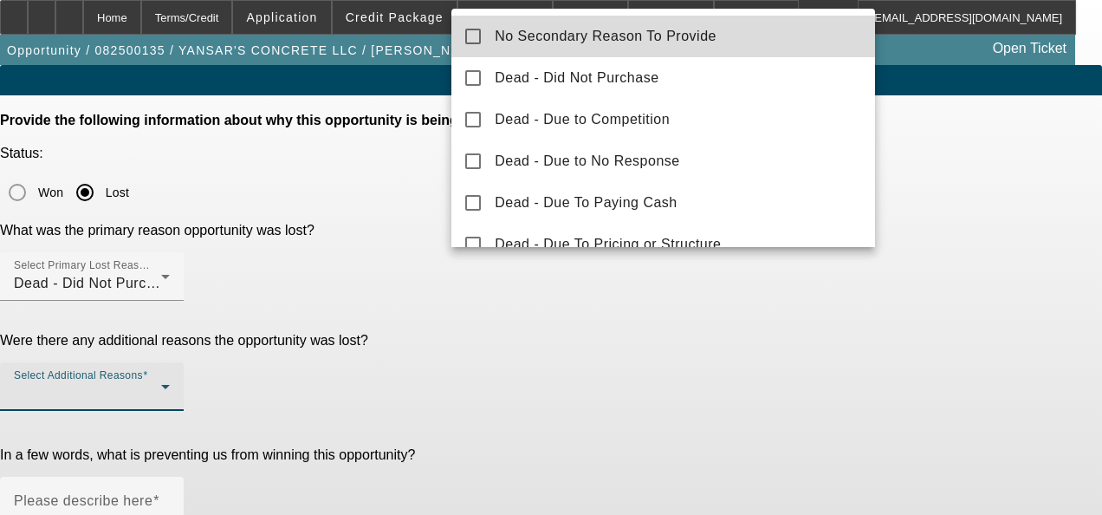
click at [695, 40] on span "No Secondary Reason To Provide" at bounding box center [606, 36] width 222 height 21
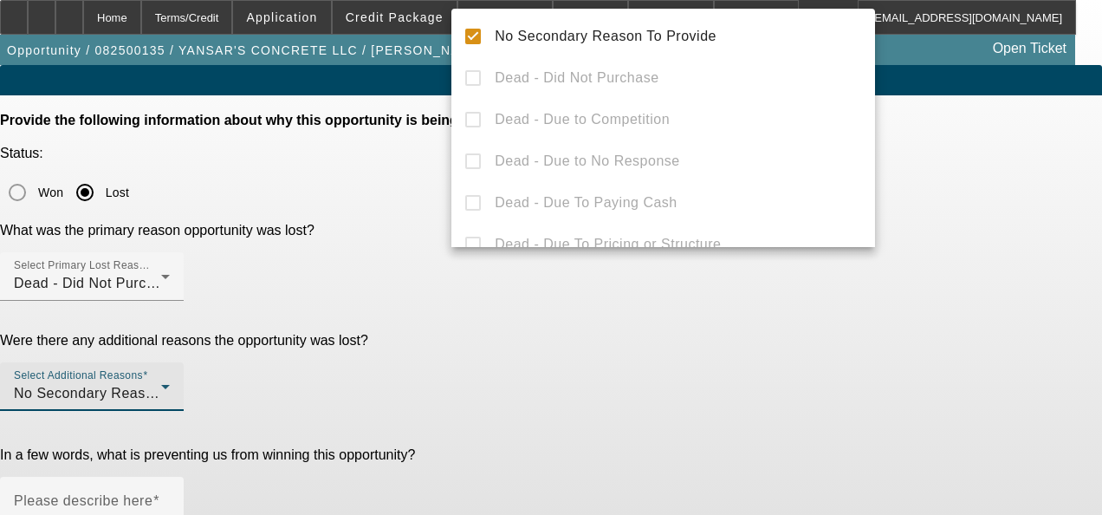
drag, startPoint x: 612, startPoint y: 320, endPoint x: 599, endPoint y: 367, distance: 49.4
click at [600, 364] on div at bounding box center [551, 257] width 1102 height 515
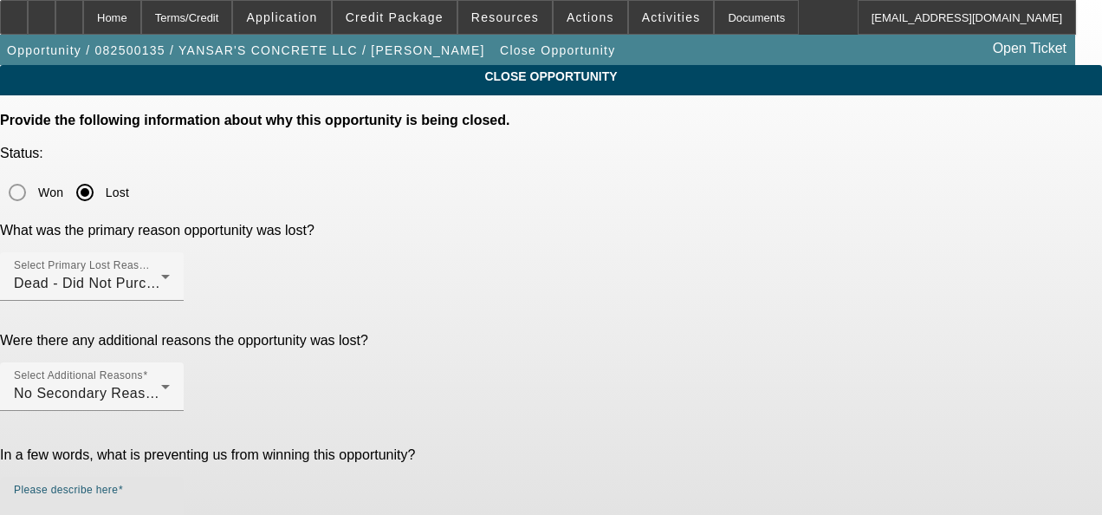
paste textarea "GA Test Opportunities"
type textarea "GA Test Opportunities"
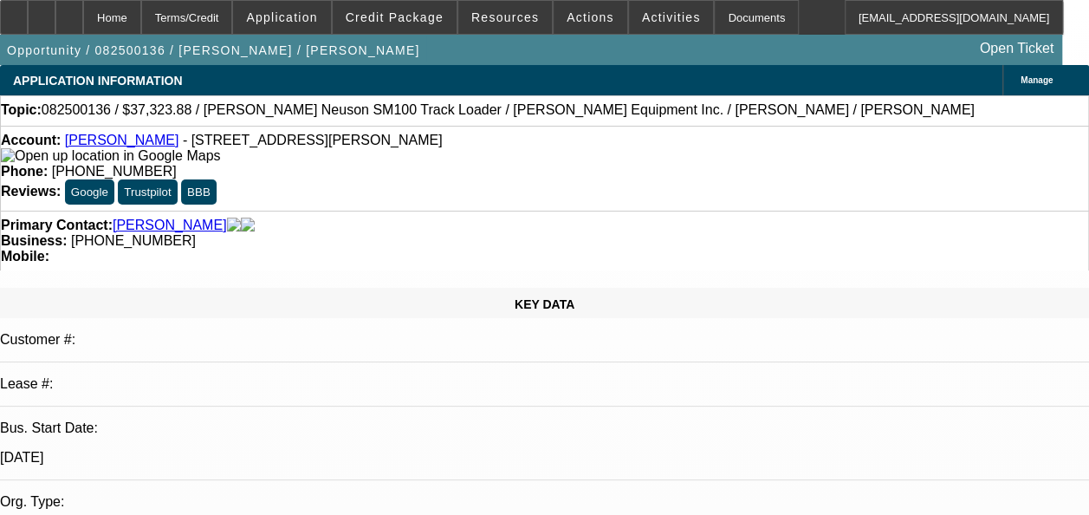
select select "0.1"
select select "2"
select select "0.1"
select select "2"
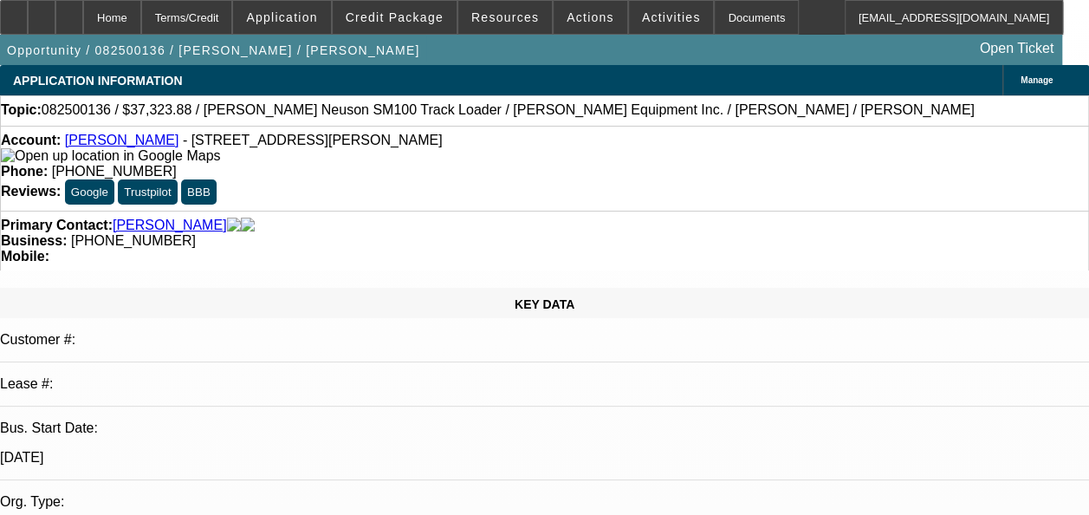
select select "0.1"
select select "1"
select select "2"
select select "4"
select select "1"
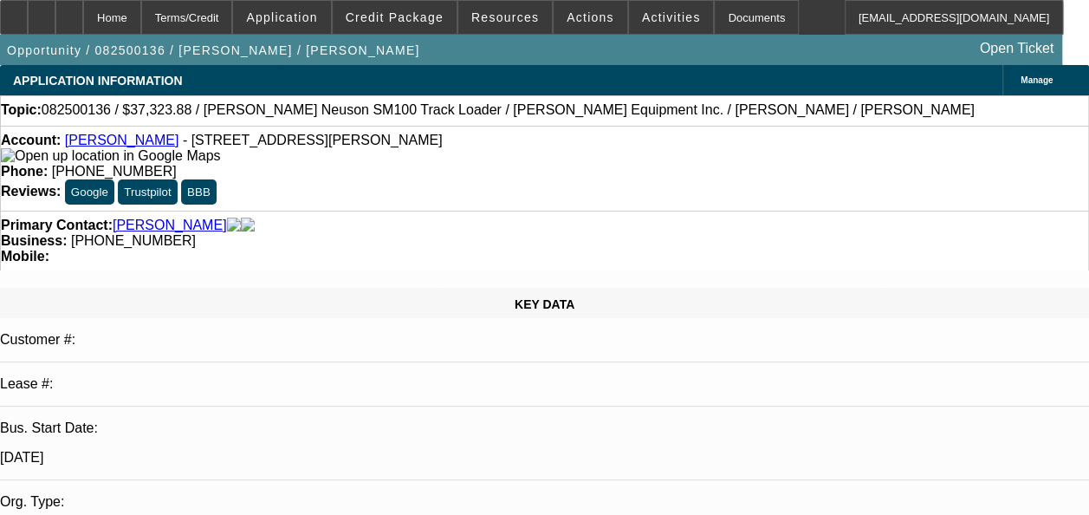
select select "2"
select select "4"
click at [584, 24] on span at bounding box center [591, 18] width 74 height 42
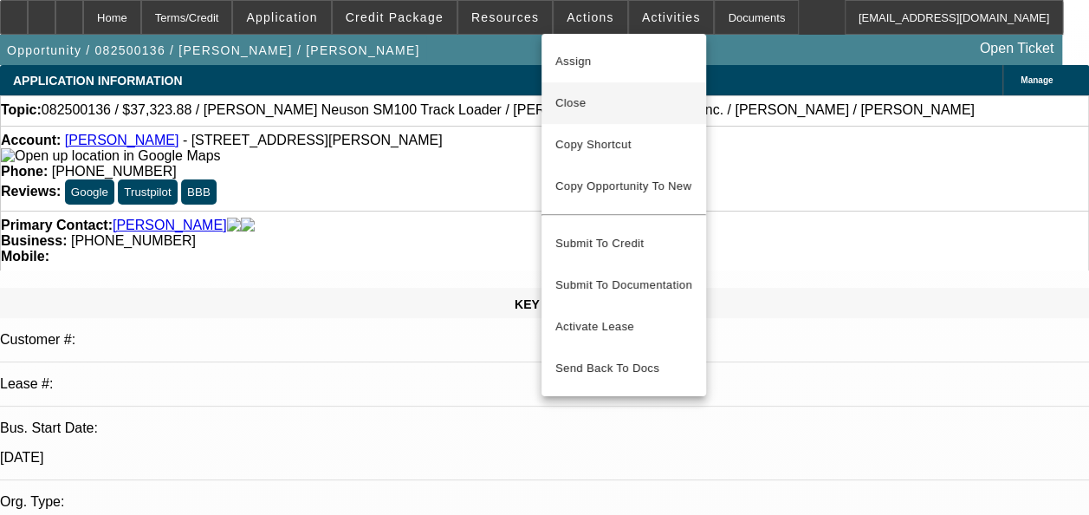
click at [596, 97] on span "Close" at bounding box center [623, 103] width 137 height 21
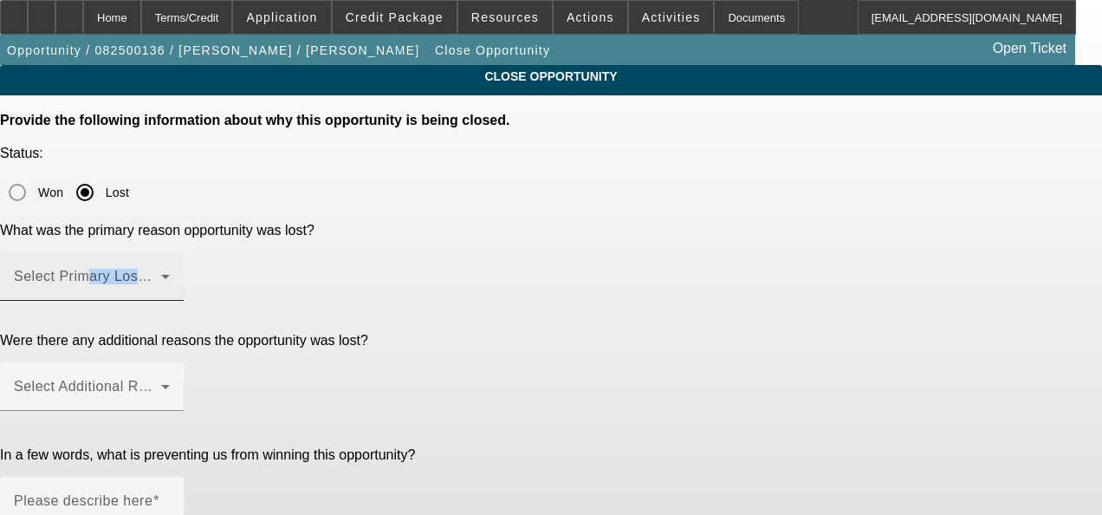
click at [170, 252] on div "Select Primary Lost Reason" at bounding box center [92, 276] width 156 height 49
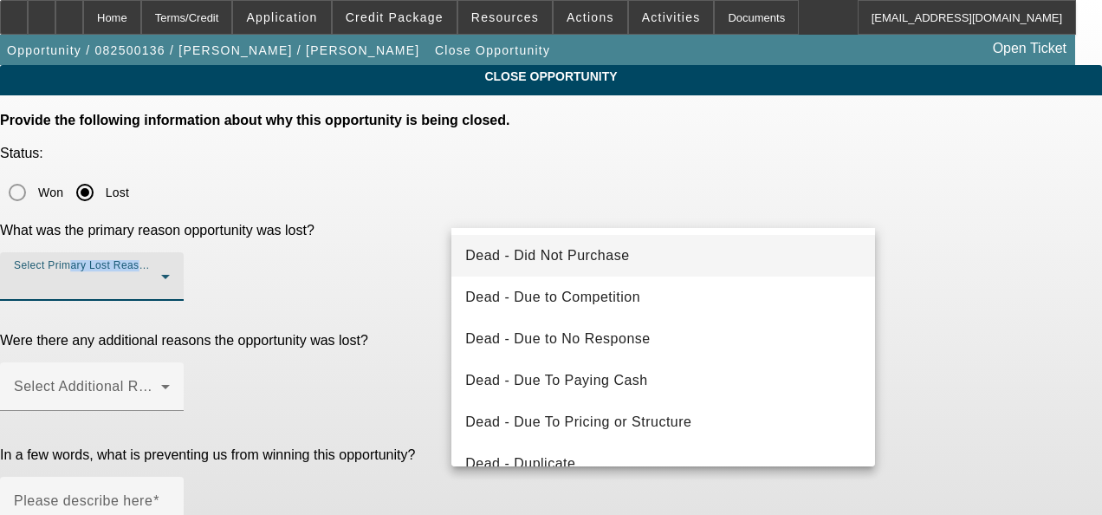
drag, startPoint x: 537, startPoint y: 199, endPoint x: 537, endPoint y: 253, distance: 53.7
click at [537, 253] on span "Dead - Did Not Purchase" at bounding box center [547, 255] width 164 height 21
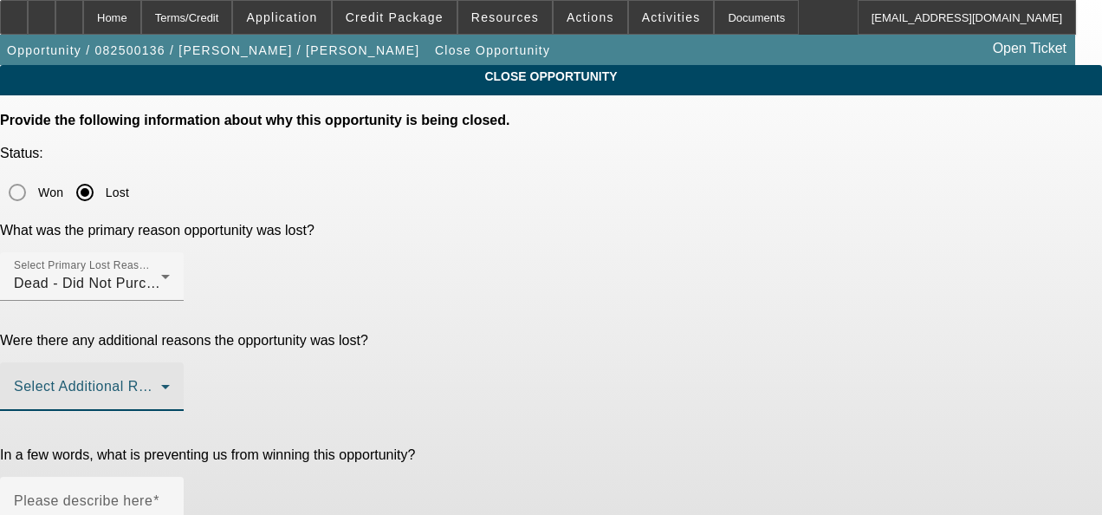
click at [161, 383] on span at bounding box center [87, 393] width 147 height 21
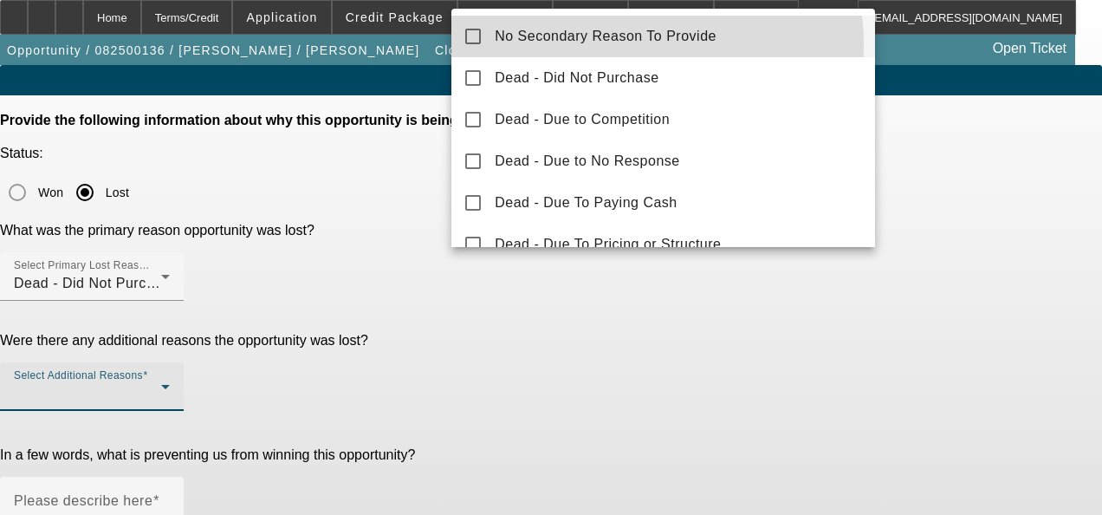
click at [635, 44] on span "No Secondary Reason To Provide" at bounding box center [606, 36] width 222 height 21
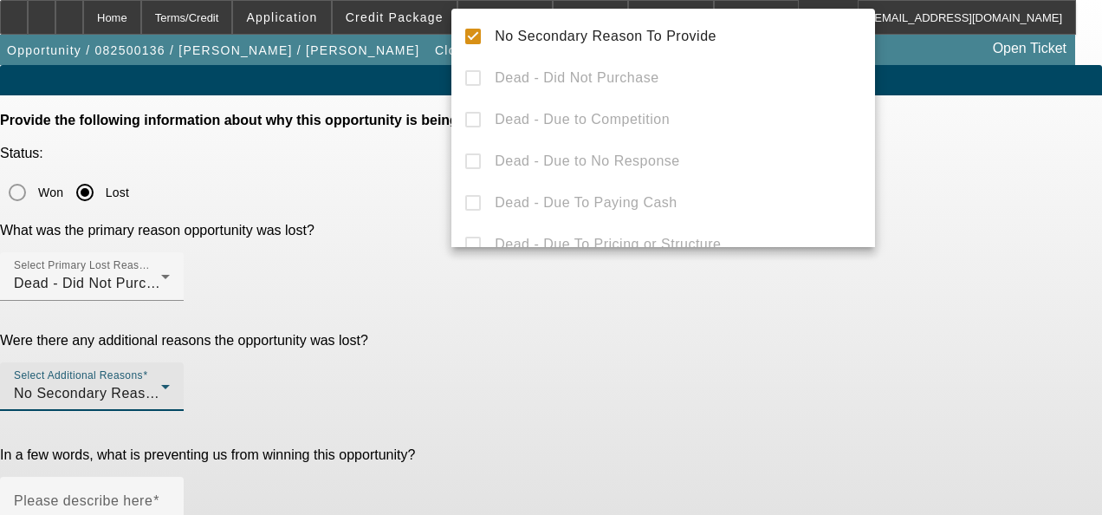
click at [545, 393] on div at bounding box center [551, 257] width 1102 height 515
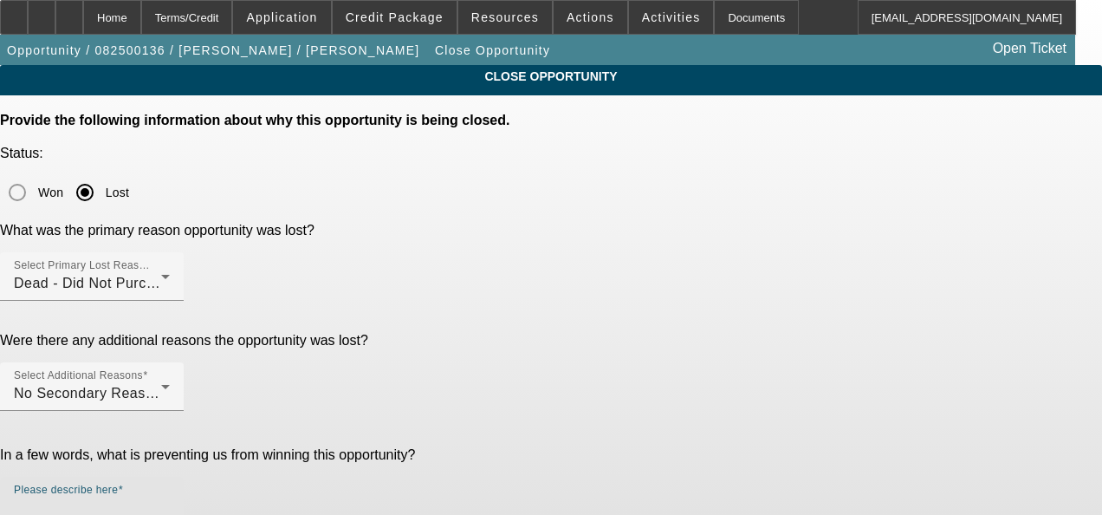
paste textarea "GA Test Opportunities"
type textarea "GA Test Opportunities"
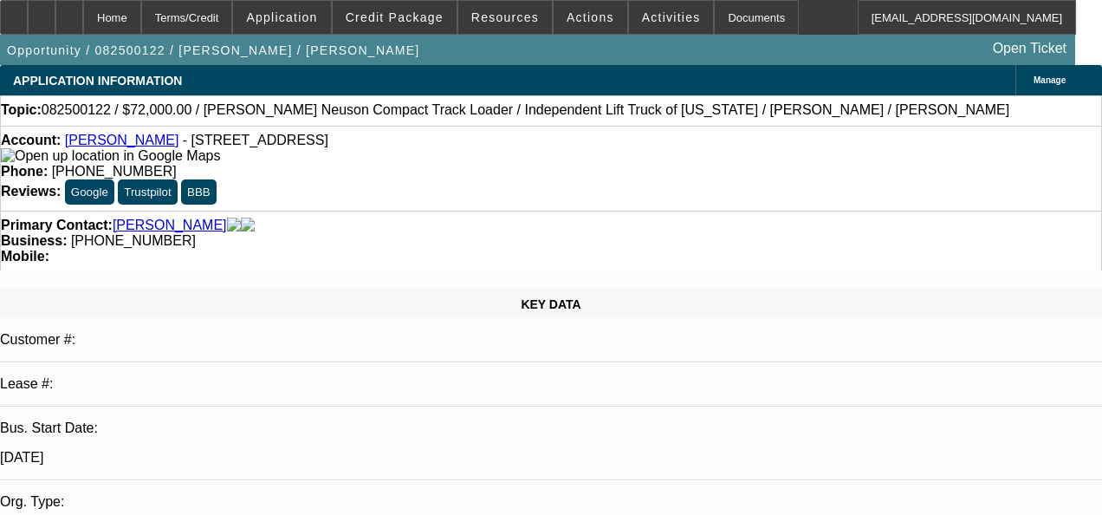
select select "0.1"
select select "2"
select select "0"
select select "2"
select select "6"
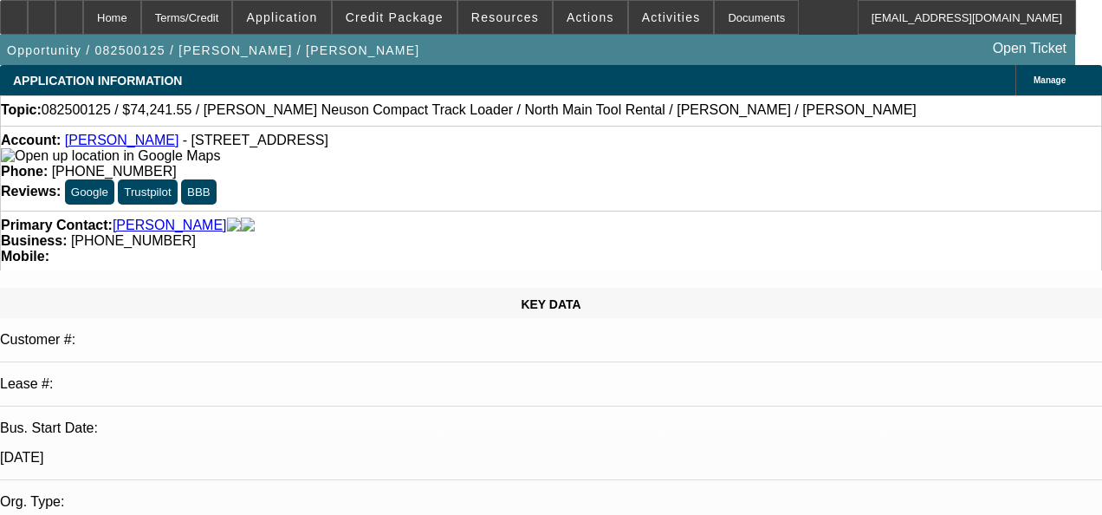
select select "0.15"
select select "2"
select select "0"
select select "6"
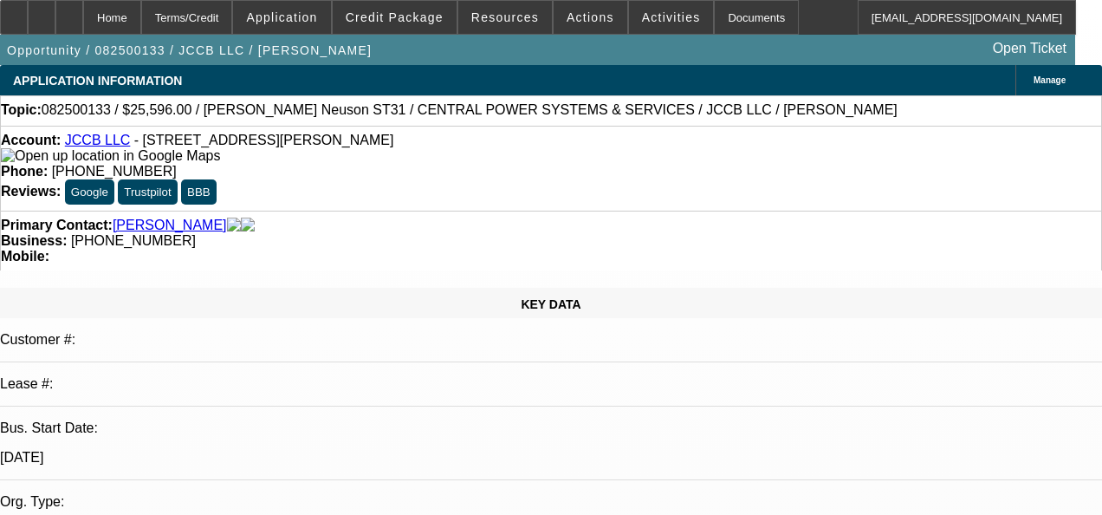
select select "0.1"
select select "2"
select select "0"
select select "6"
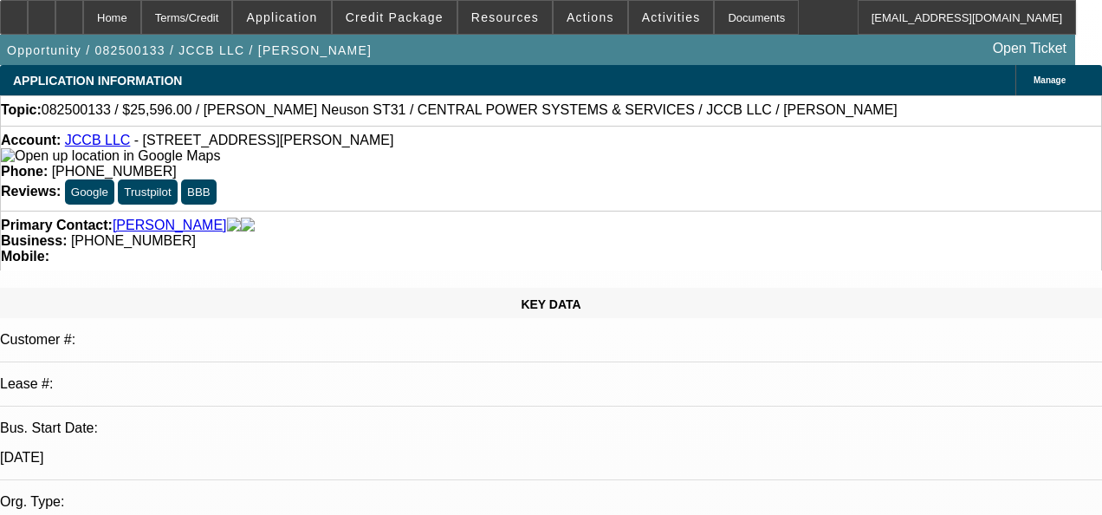
select select "0.1"
select select "2"
select select "0"
select select "6"
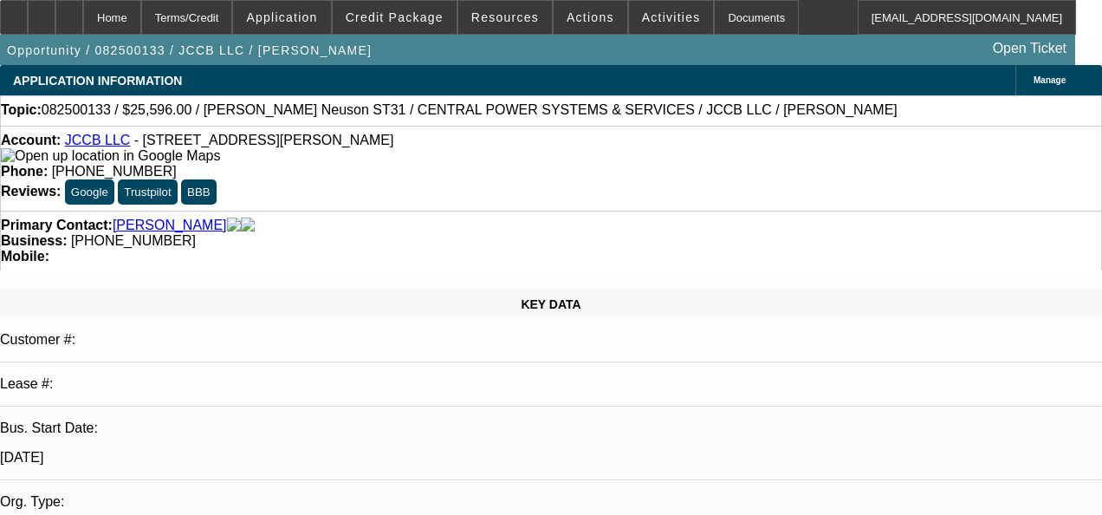
select select "0.1"
select select "2"
select select "0"
select select "6"
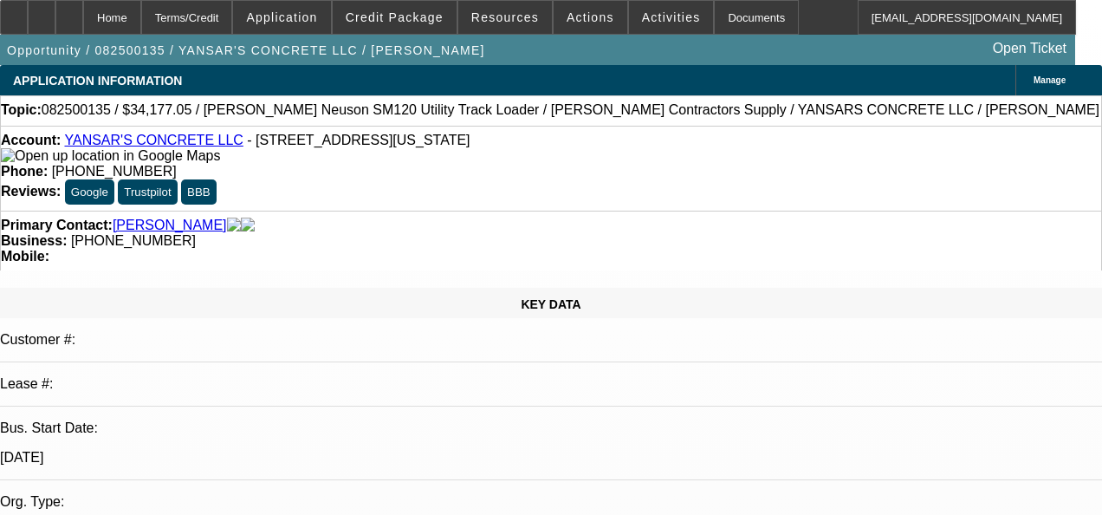
select select "0.2"
select select "2"
select select "0"
select select "6"
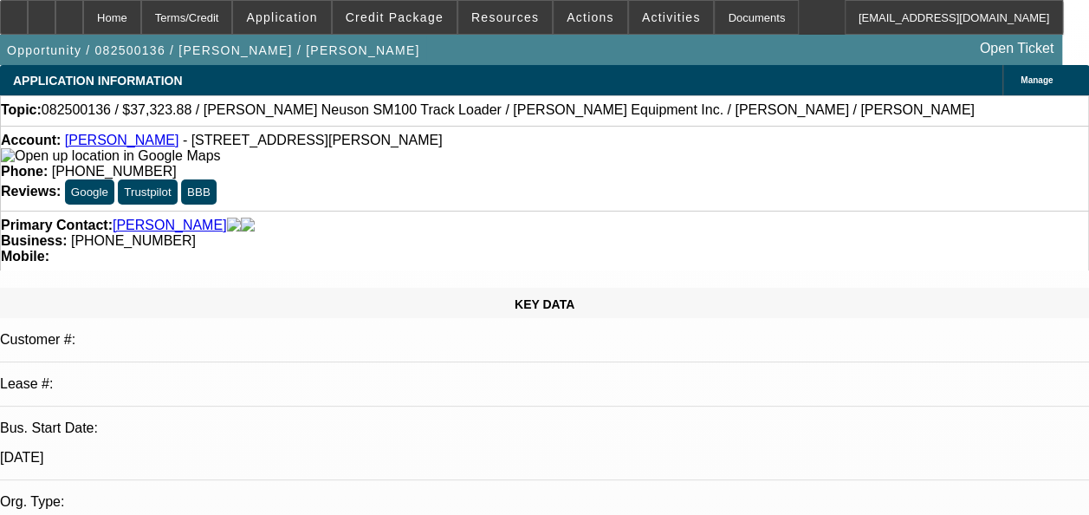
select select "0.1"
select select "2"
select select "0.1"
select select "2"
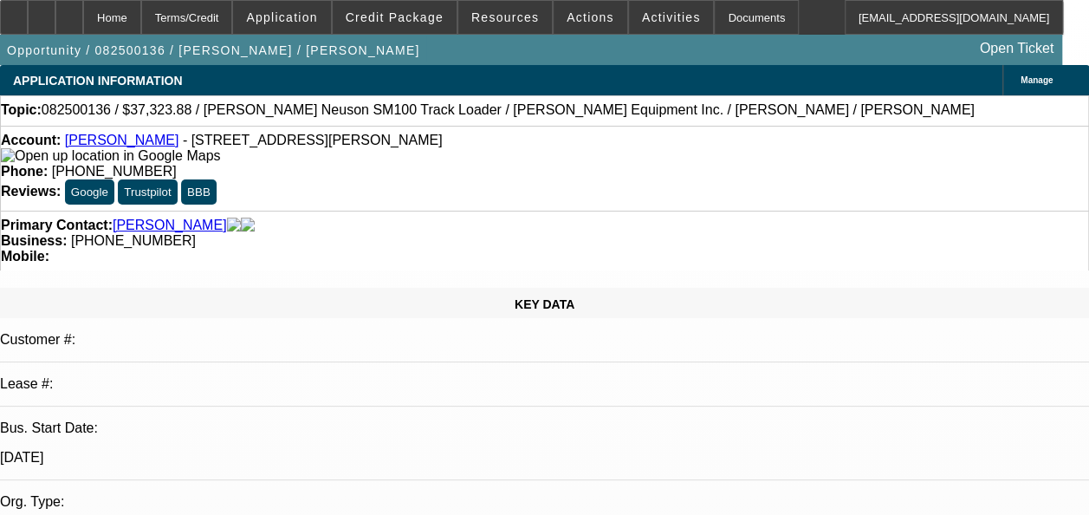
select select "0.1"
select select "1"
select select "2"
select select "4"
select select "1"
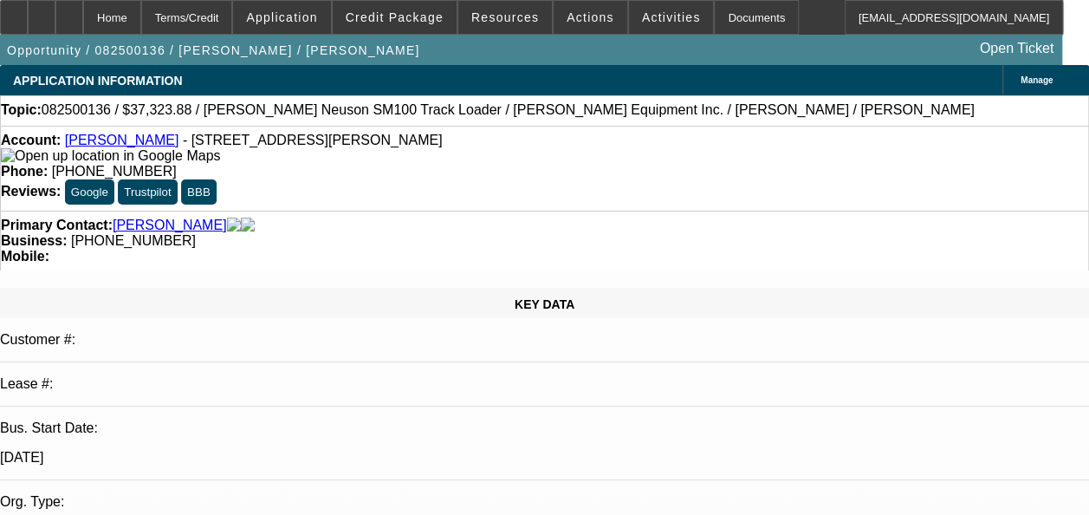
select select "2"
select select "4"
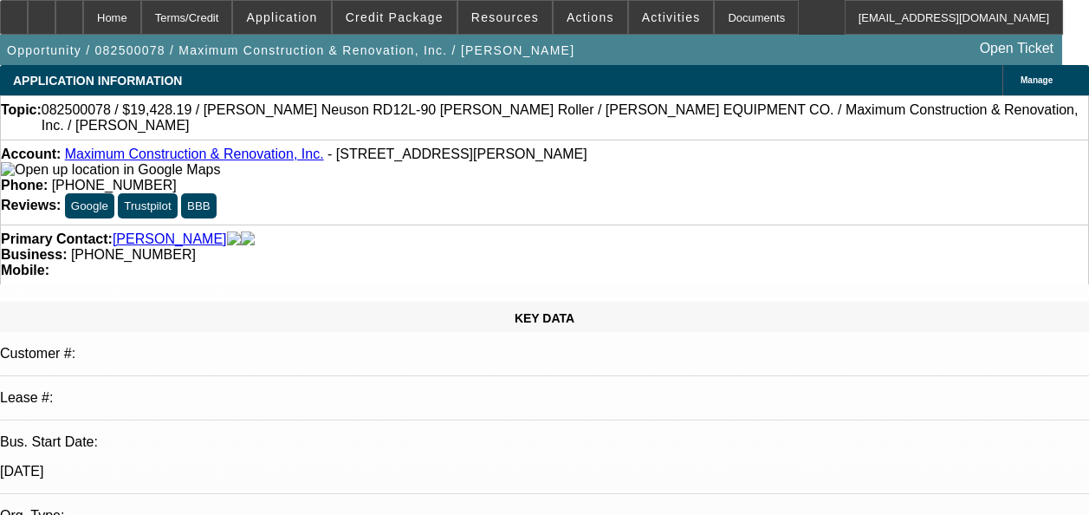
select select "0.1"
select select "2"
select select "0"
select select "6"
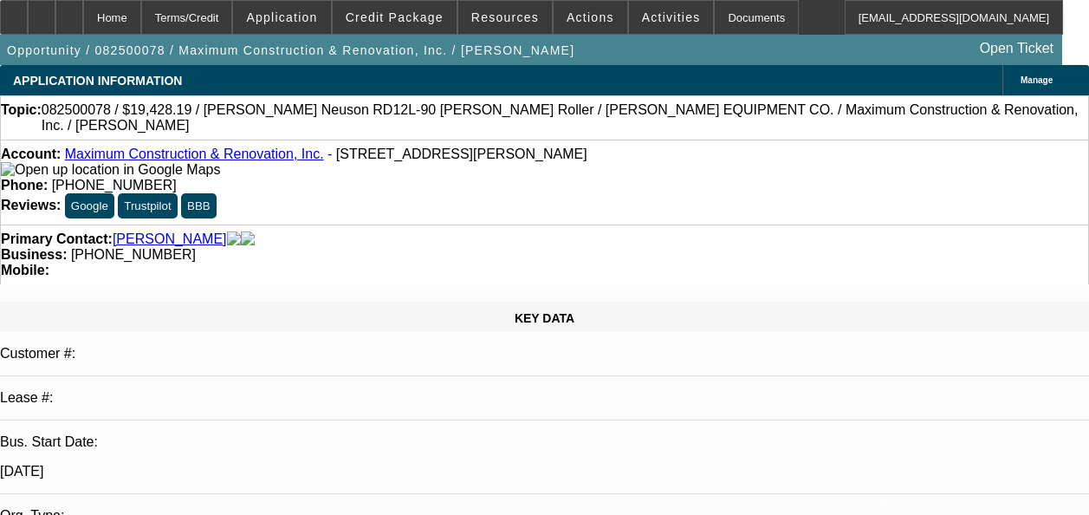
select select "0.1"
select select "2"
select select "0"
select select "6"
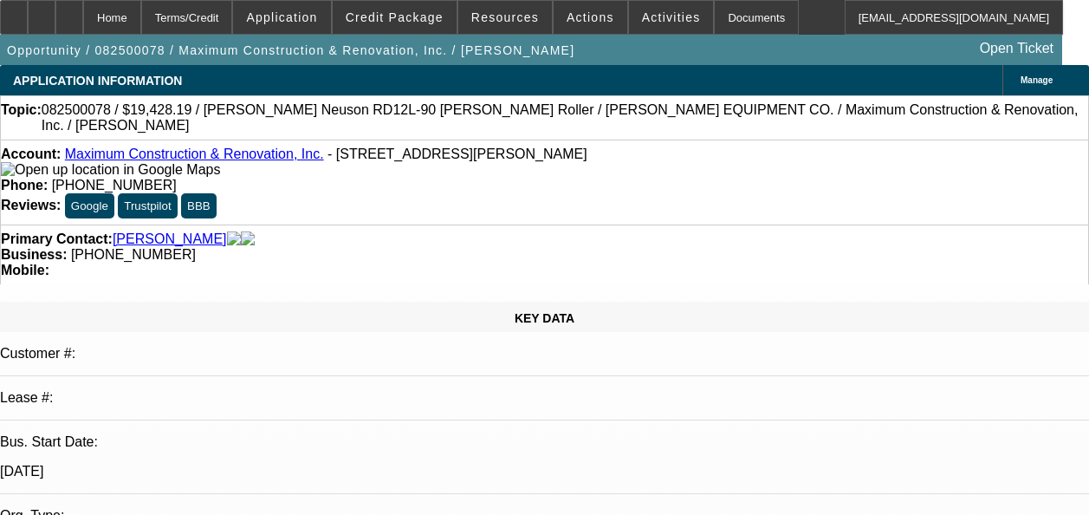
scroll to position [551, 0]
